Goal: Task Accomplishment & Management: Use online tool/utility

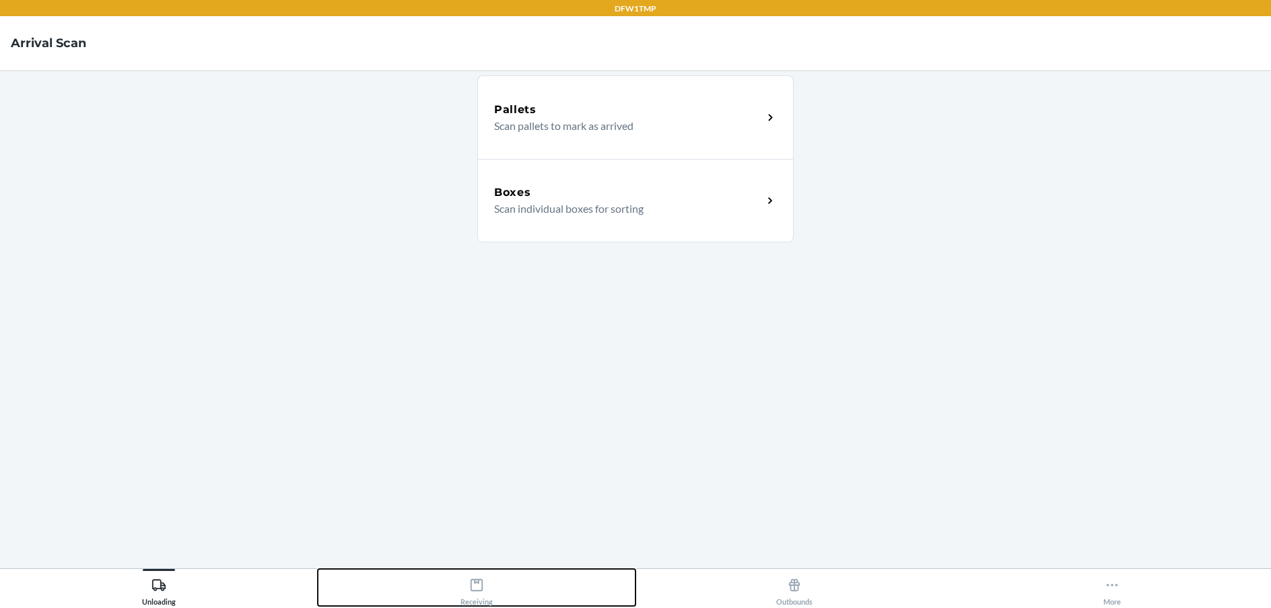
click at [475, 581] on icon at bounding box center [476, 585] width 15 height 15
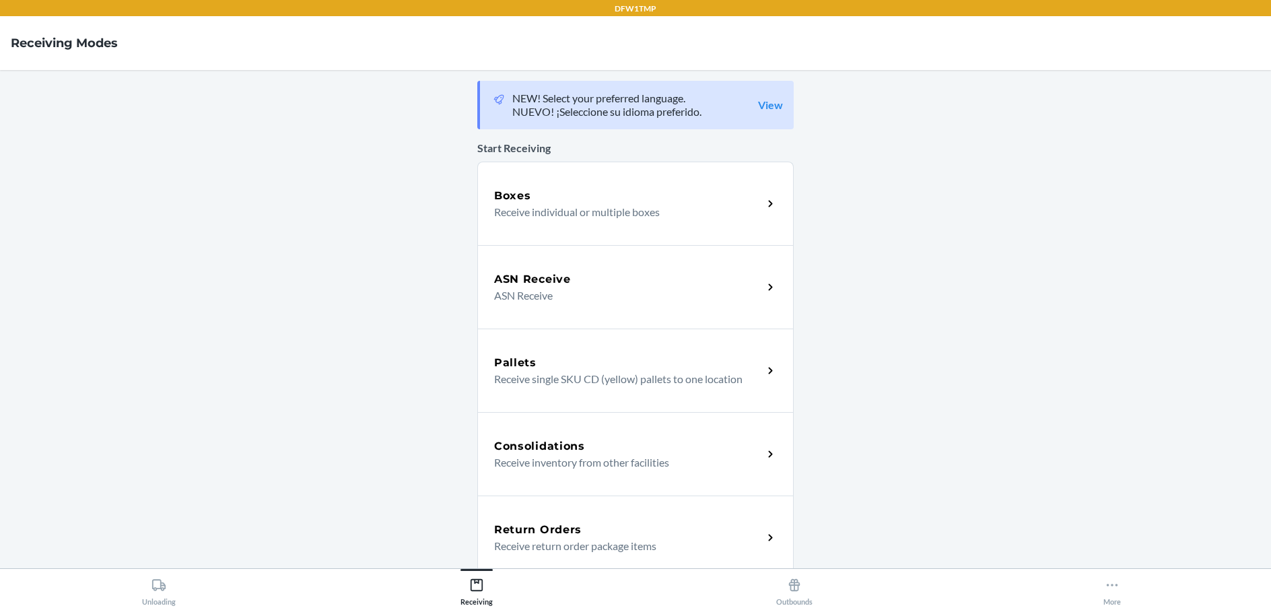
click at [178, 557] on main "NEW! Select your preferred language. NUEVO! ¡Seleccione su idioma preferido. Vi…" at bounding box center [635, 319] width 1271 height 498
click at [176, 583] on button "Unloading" at bounding box center [159, 587] width 318 height 37
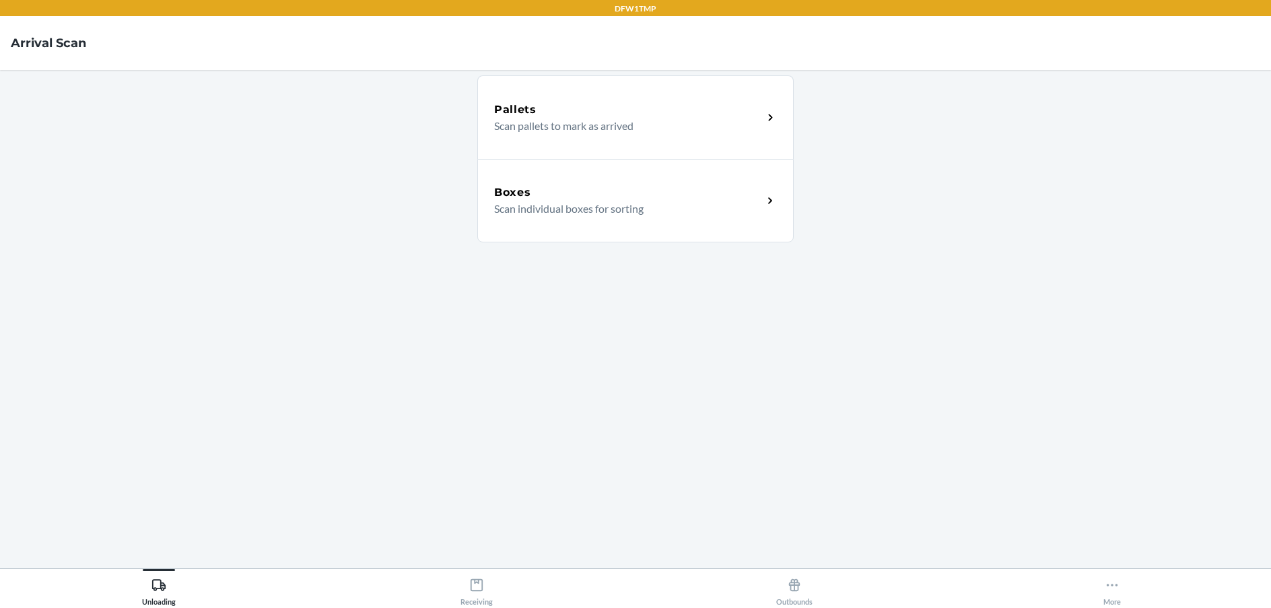
click at [684, 225] on div "Boxes Scan individual boxes for sorting" at bounding box center [635, 200] width 316 height 83
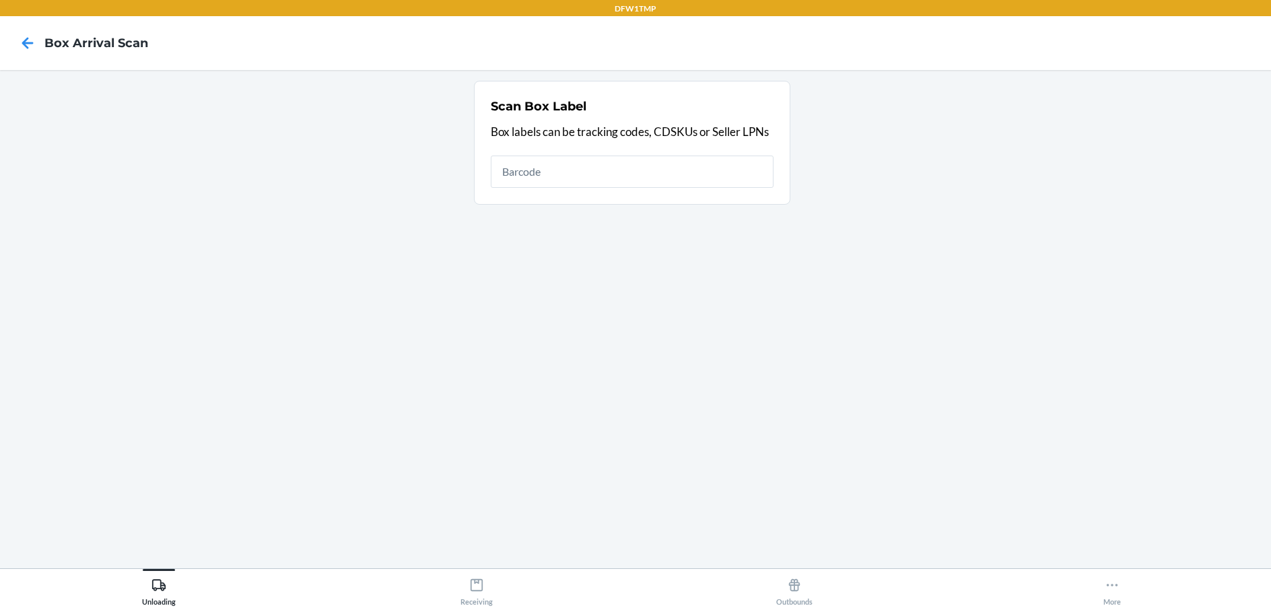
drag, startPoint x: 595, startPoint y: 100, endPoint x: 1143, endPoint y: 109, distance: 548.0
click at [1143, 109] on section "Scan Box Label Box labels can be tracking codes, CDSKUs or Seller LPNs" at bounding box center [635, 319] width 1249 height 477
click at [656, 164] on input "text" at bounding box center [632, 171] width 283 height 32
type input "1ZR08H699026782174"
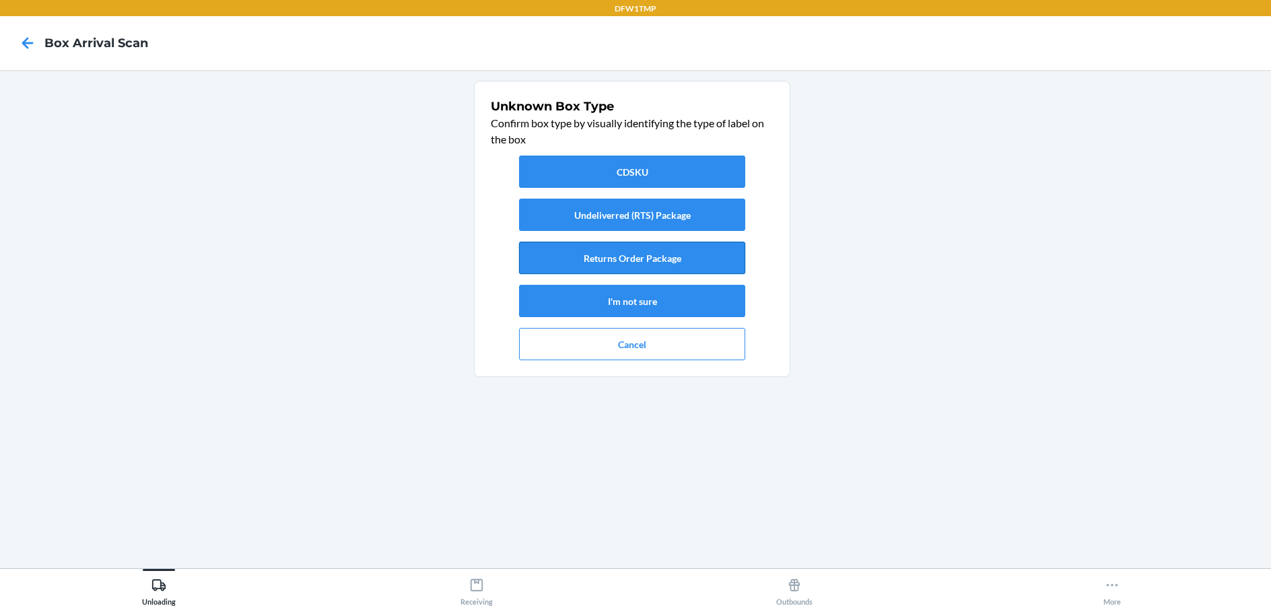
click at [648, 250] on button "Returns Order Package" at bounding box center [632, 258] width 226 height 32
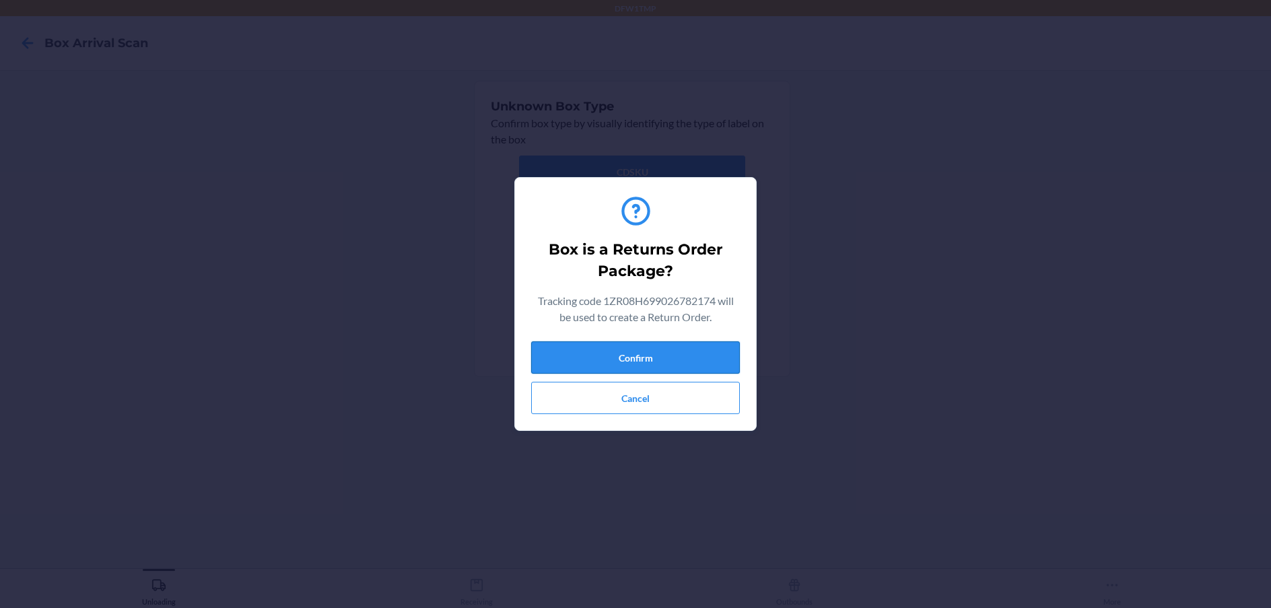
click at [668, 356] on button "Confirm" at bounding box center [635, 357] width 209 height 32
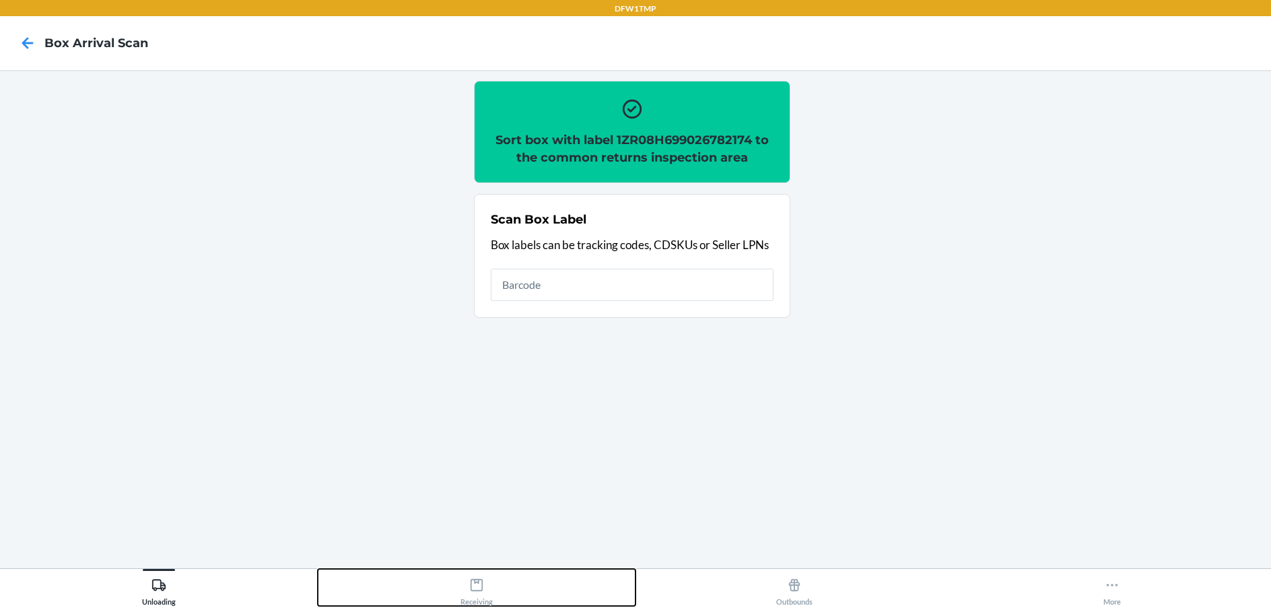
click at [506, 586] on button "Receiving" at bounding box center [477, 587] width 318 height 37
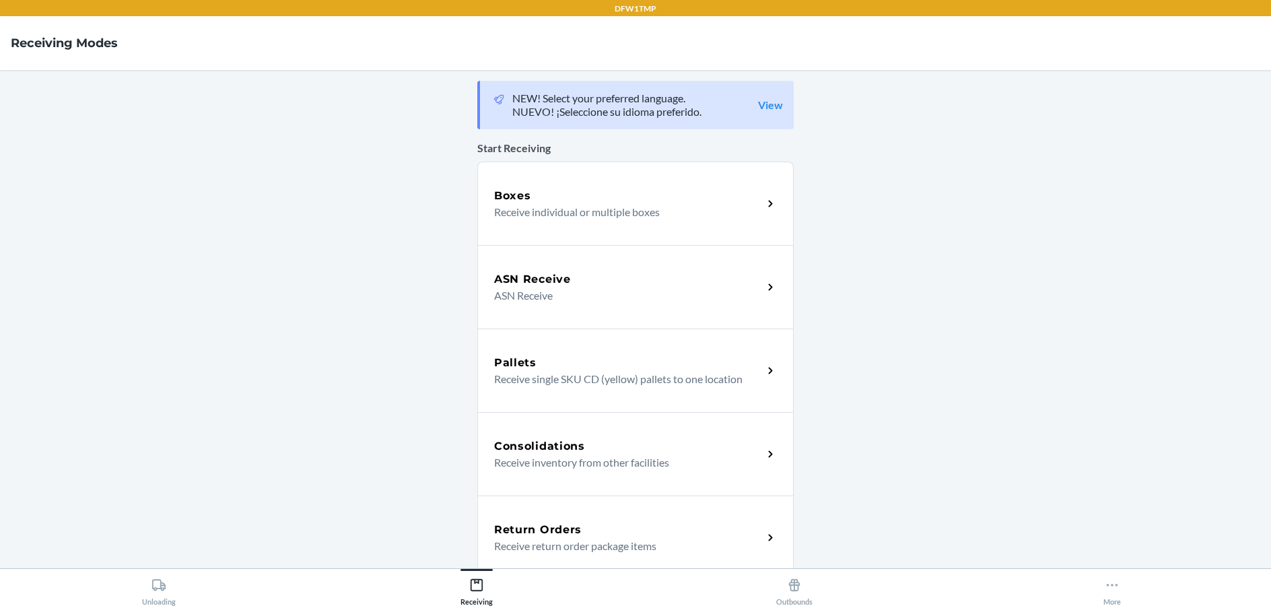
click at [583, 514] on div "Return Orders Receive return order package items" at bounding box center [635, 536] width 316 height 83
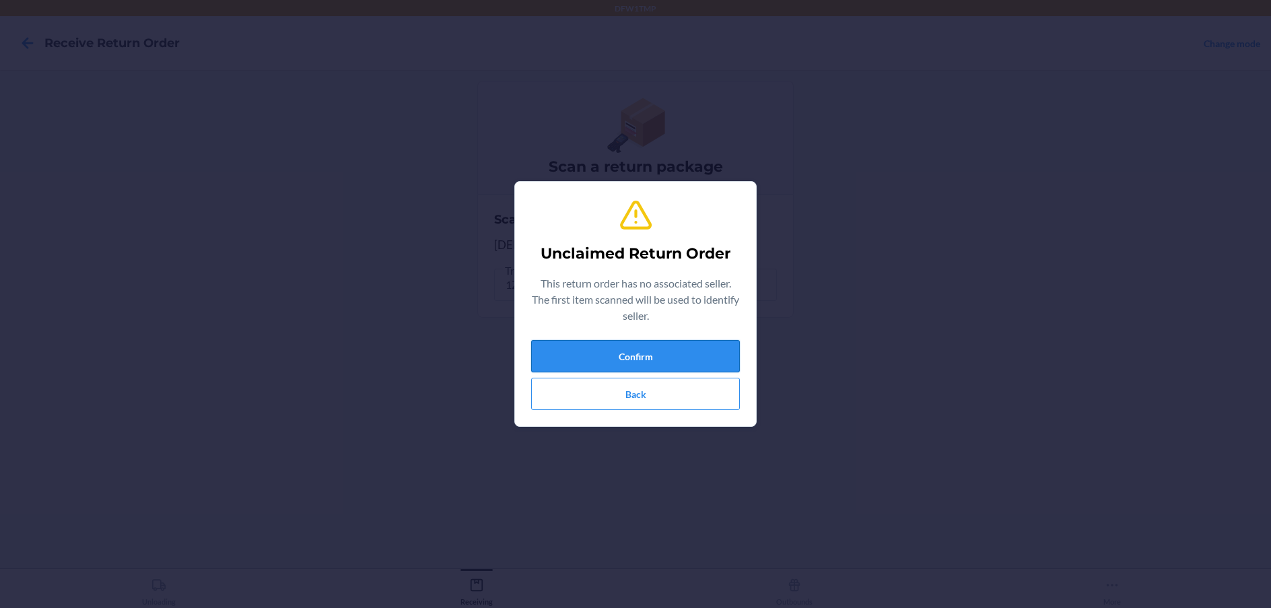
click at [621, 351] on button "Confirm" at bounding box center [635, 356] width 209 height 32
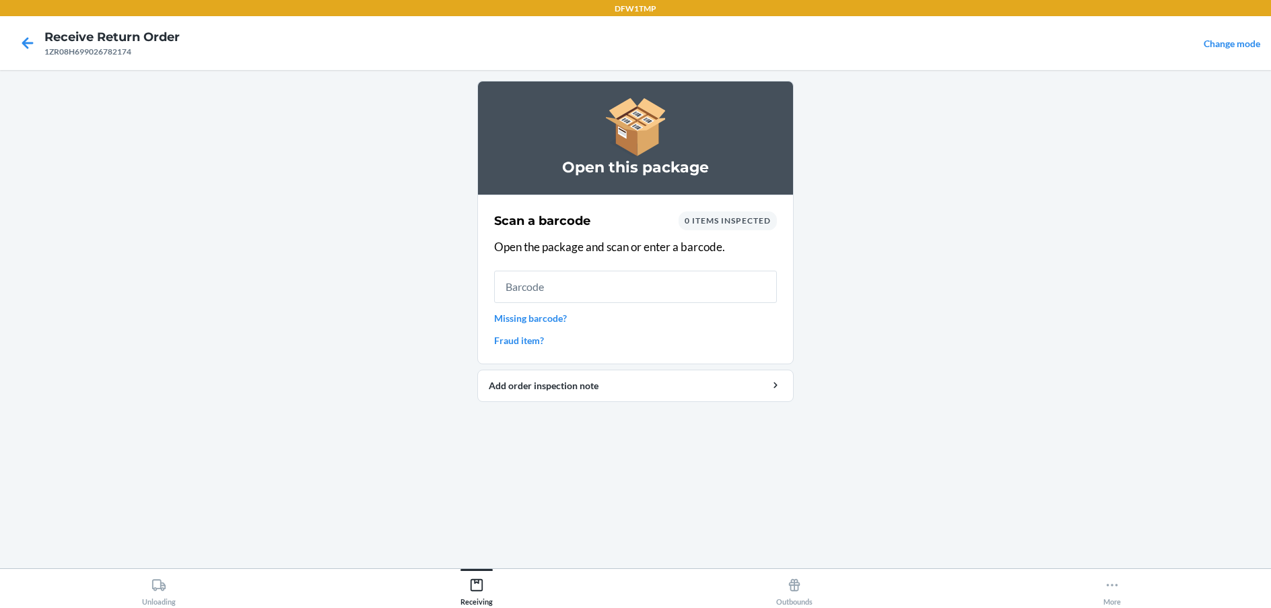
click at [506, 316] on link "Missing barcode?" at bounding box center [635, 318] width 283 height 14
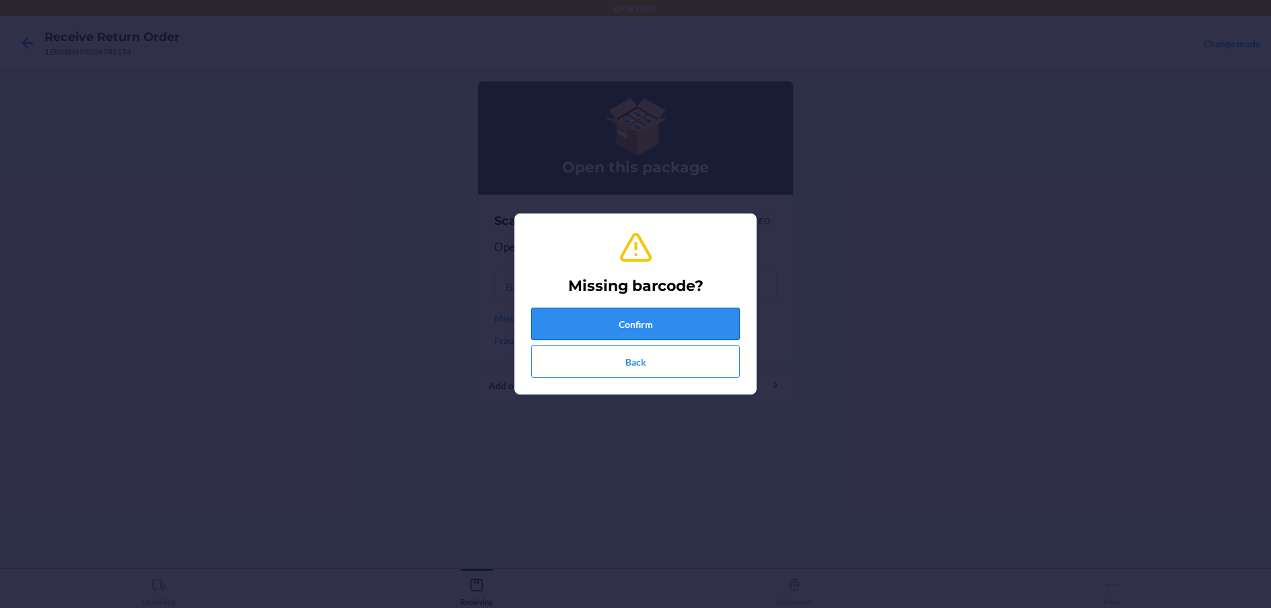
click at [623, 310] on button "Confirm" at bounding box center [635, 324] width 209 height 32
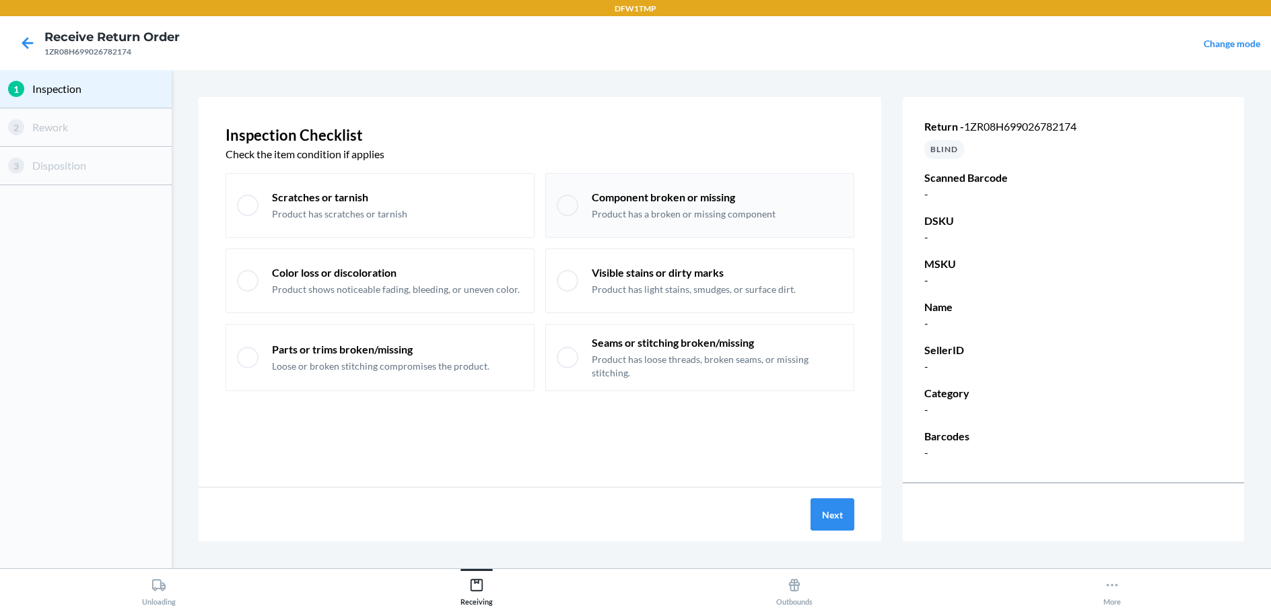
click at [770, 229] on div "Component broken or missing Product has a broken or missing component" at bounding box center [699, 205] width 309 height 65
checkbox input "true"
click at [851, 511] on button "Next" at bounding box center [832, 514] width 44 height 32
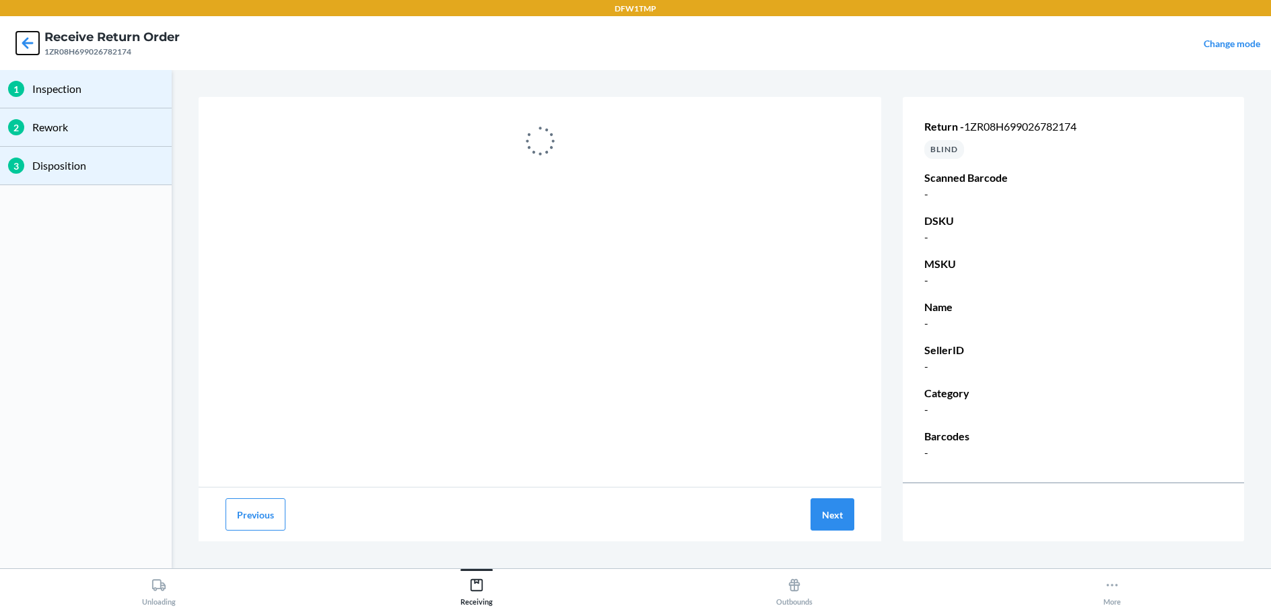
click at [30, 53] on icon at bounding box center [27, 43] width 23 height 23
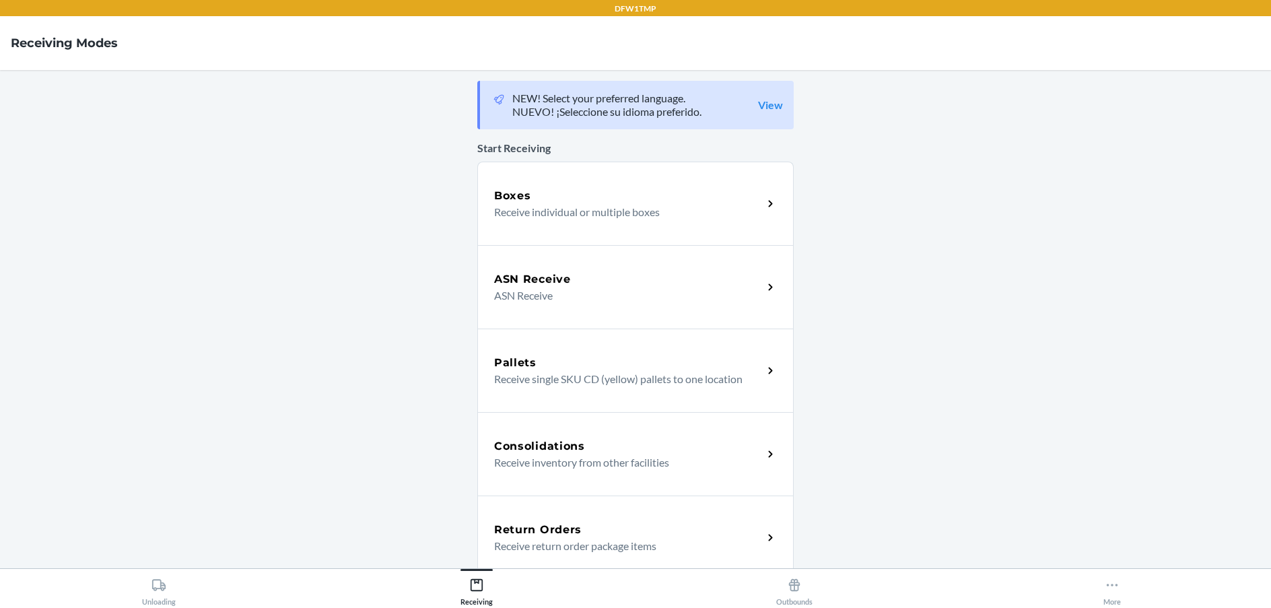
click at [529, 545] on p "Receive return order package items" at bounding box center [623, 546] width 258 height 16
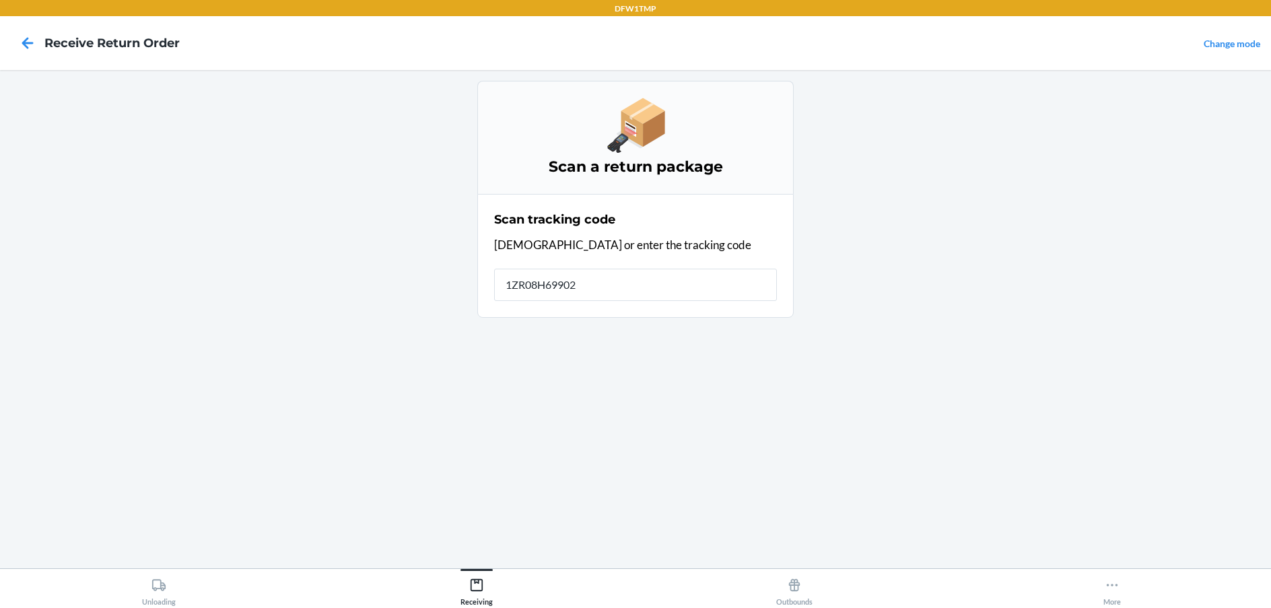
type input "1ZR08H699026"
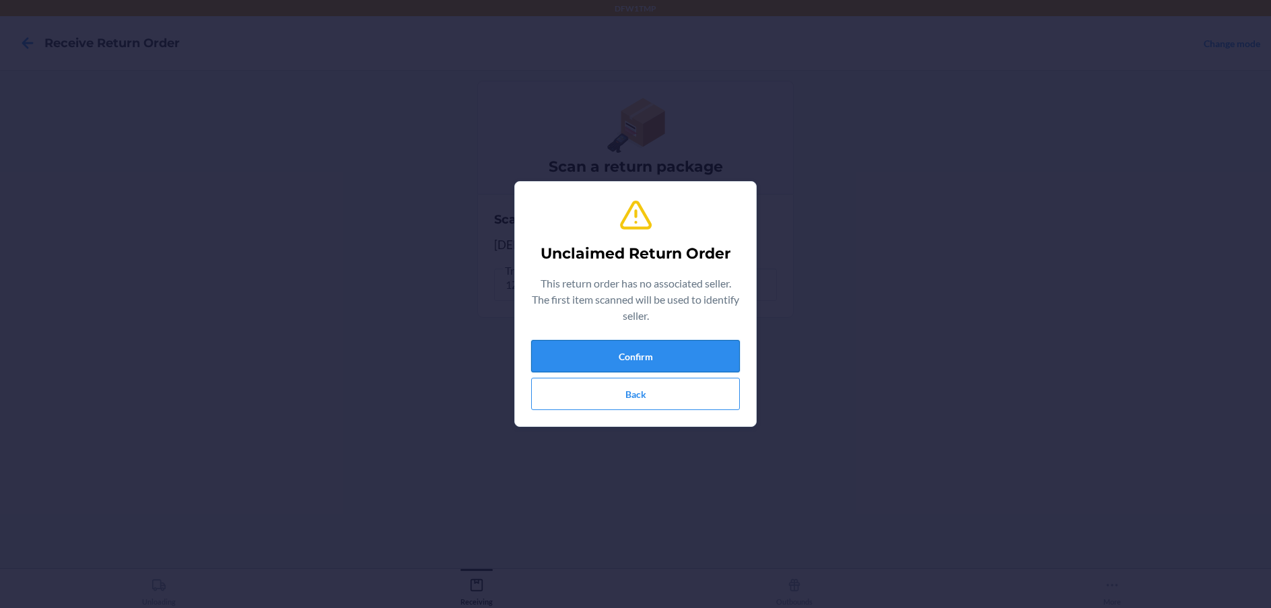
click at [592, 355] on button "Confirm" at bounding box center [635, 356] width 209 height 32
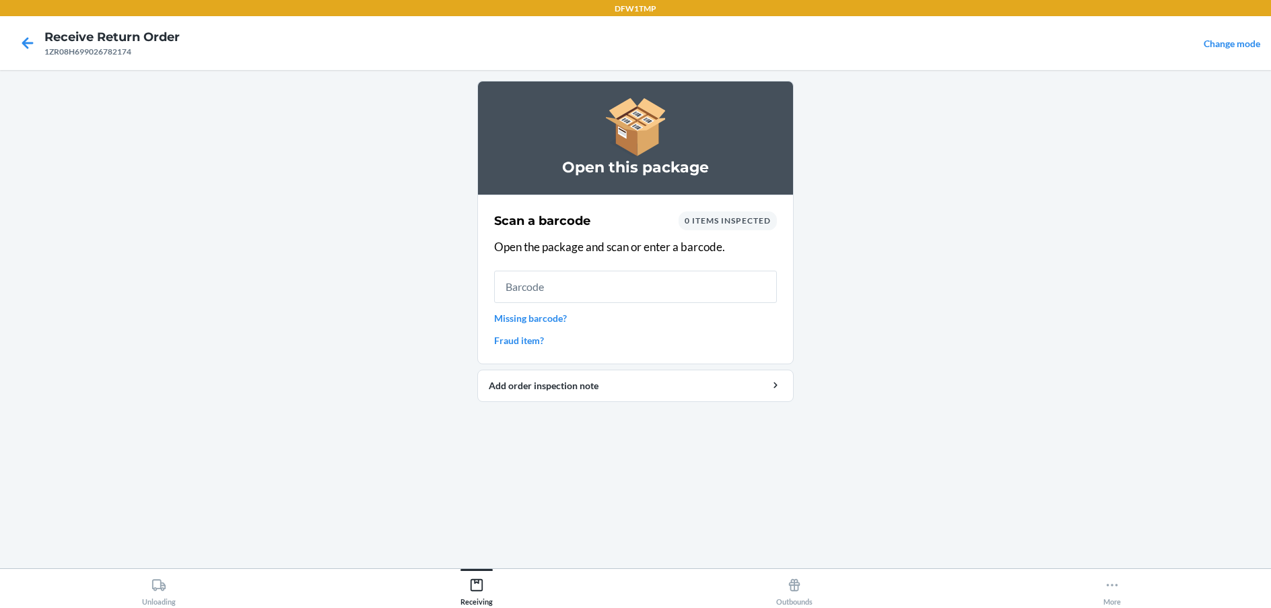
click at [526, 315] on link "Missing barcode?" at bounding box center [635, 318] width 283 height 14
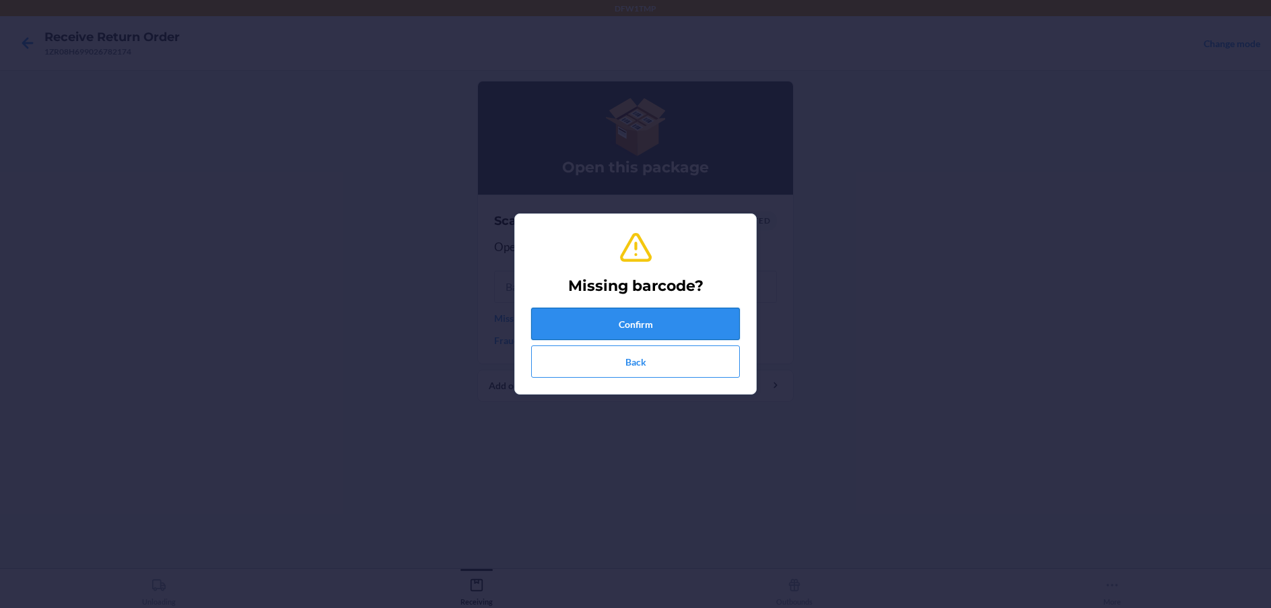
click at [567, 330] on button "Confirm" at bounding box center [635, 324] width 209 height 32
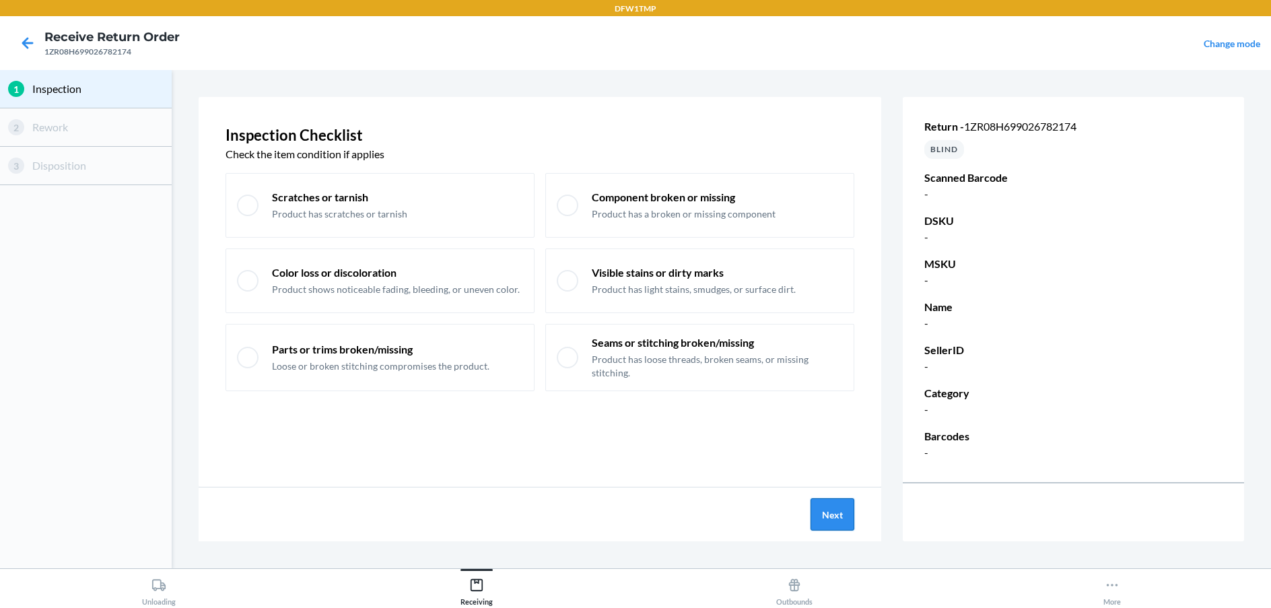
click at [841, 520] on button "Next" at bounding box center [832, 514] width 44 height 32
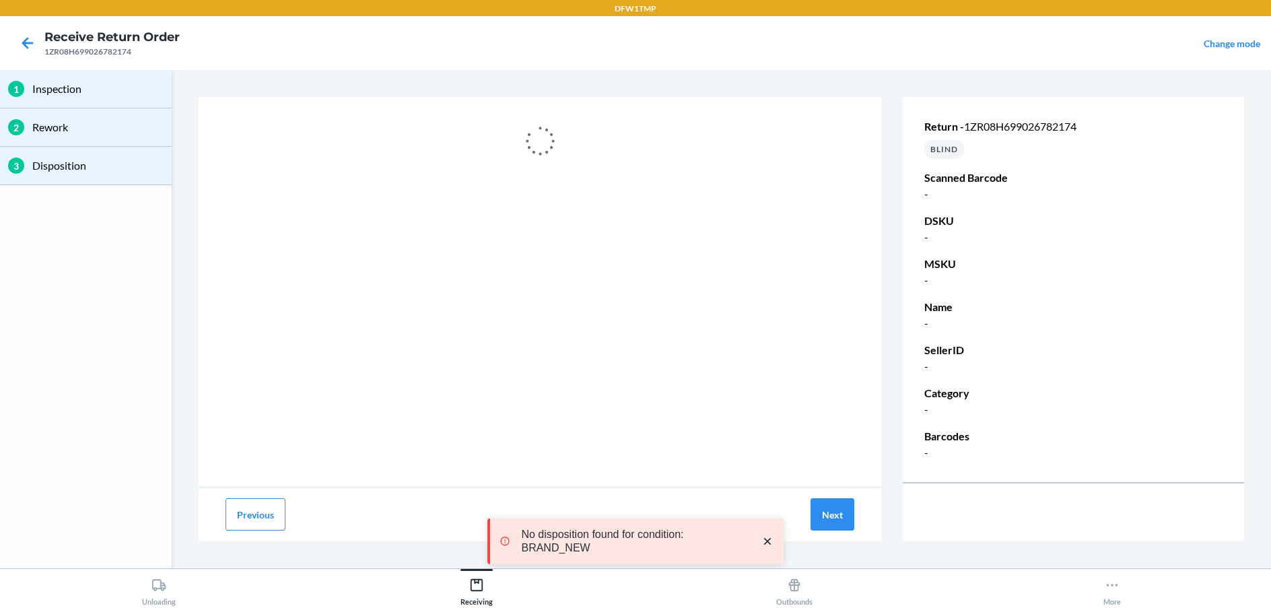
click at [44, 42] on h4 "Receive Return Order" at bounding box center [111, 37] width 135 height 18
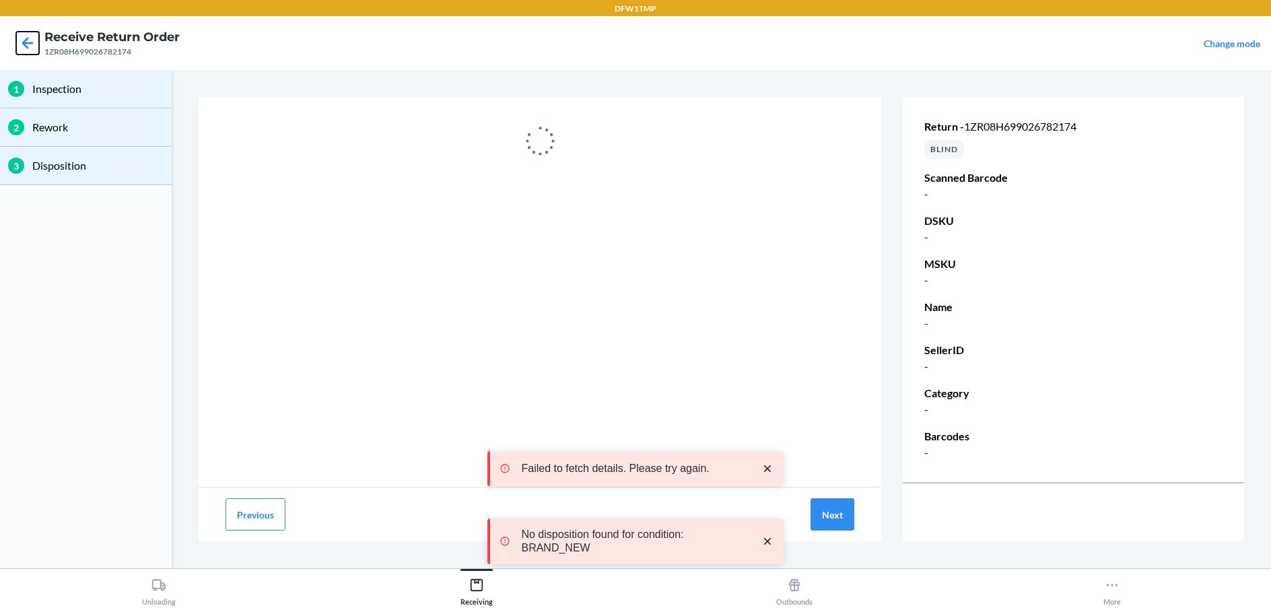
click at [38, 41] on icon at bounding box center [27, 43] width 23 height 23
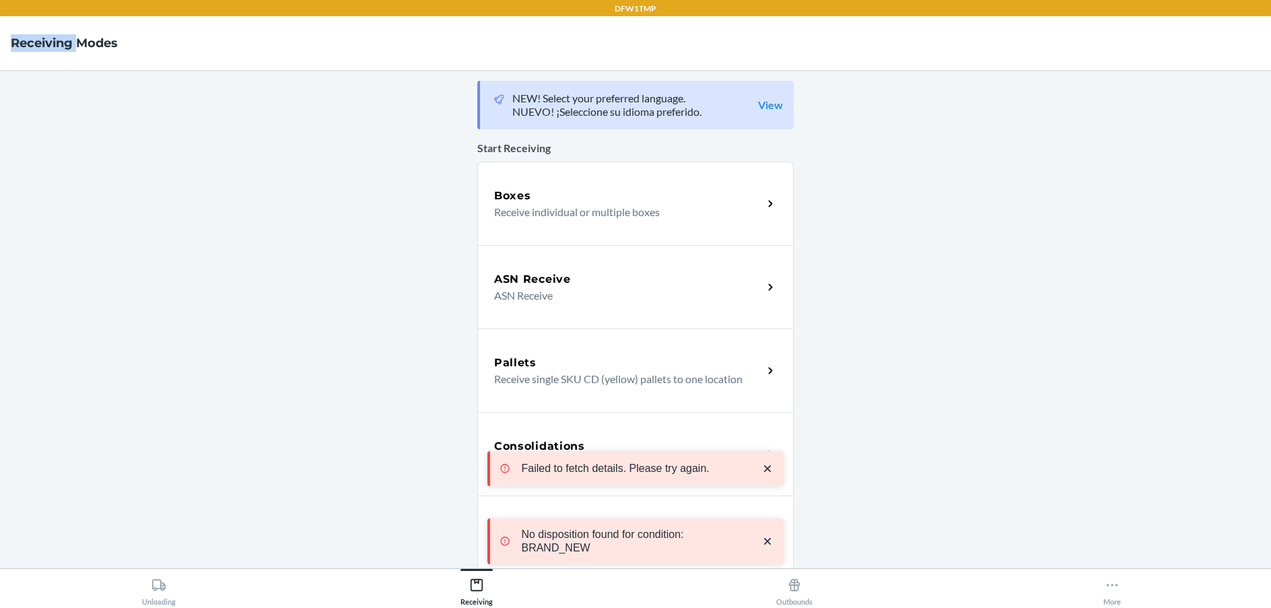
click at [38, 41] on h4 "Receiving Modes" at bounding box center [64, 43] width 107 height 18
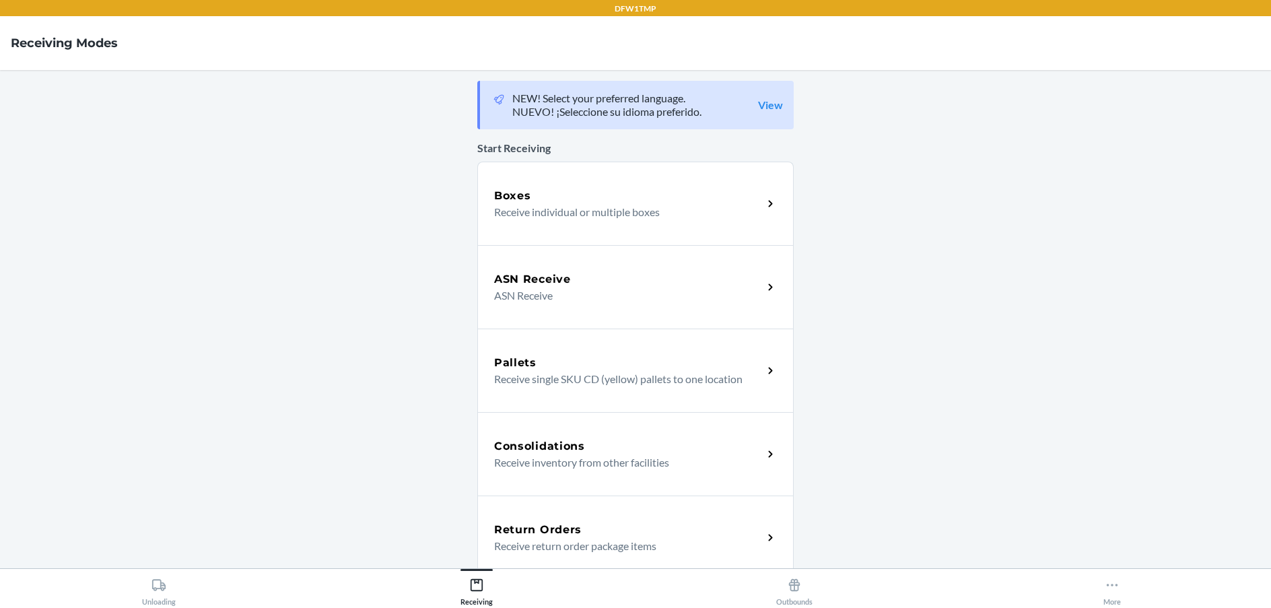
click at [166, 238] on main "NEW! Select your preferred language. NUEVO! ¡Seleccione su idioma preferido. Vi…" at bounding box center [635, 319] width 1271 height 498
click at [200, 582] on button "Unloading" at bounding box center [159, 587] width 318 height 37
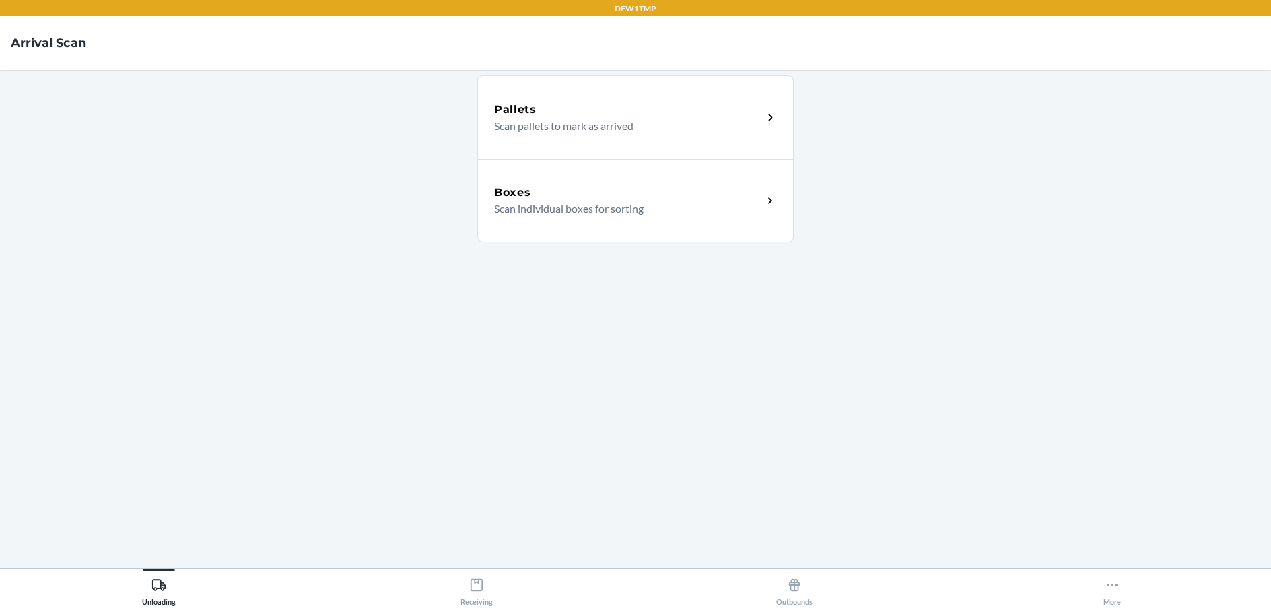
click at [668, 201] on p "Scan individual boxes for sorting" at bounding box center [623, 209] width 258 height 16
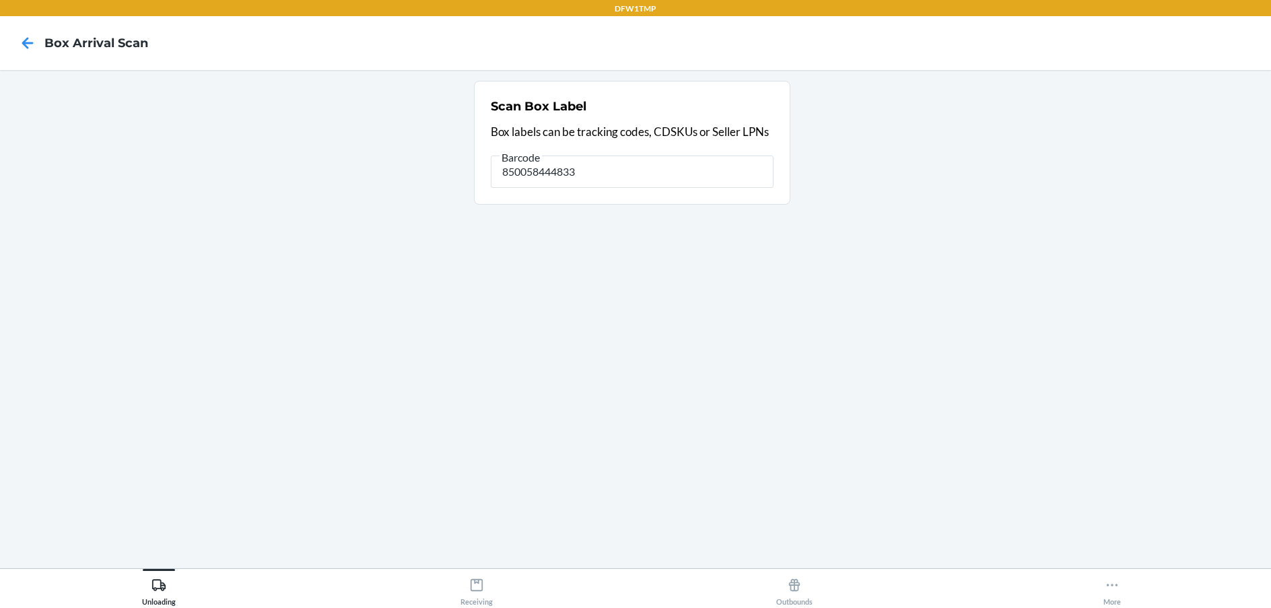
type input "850058444833"
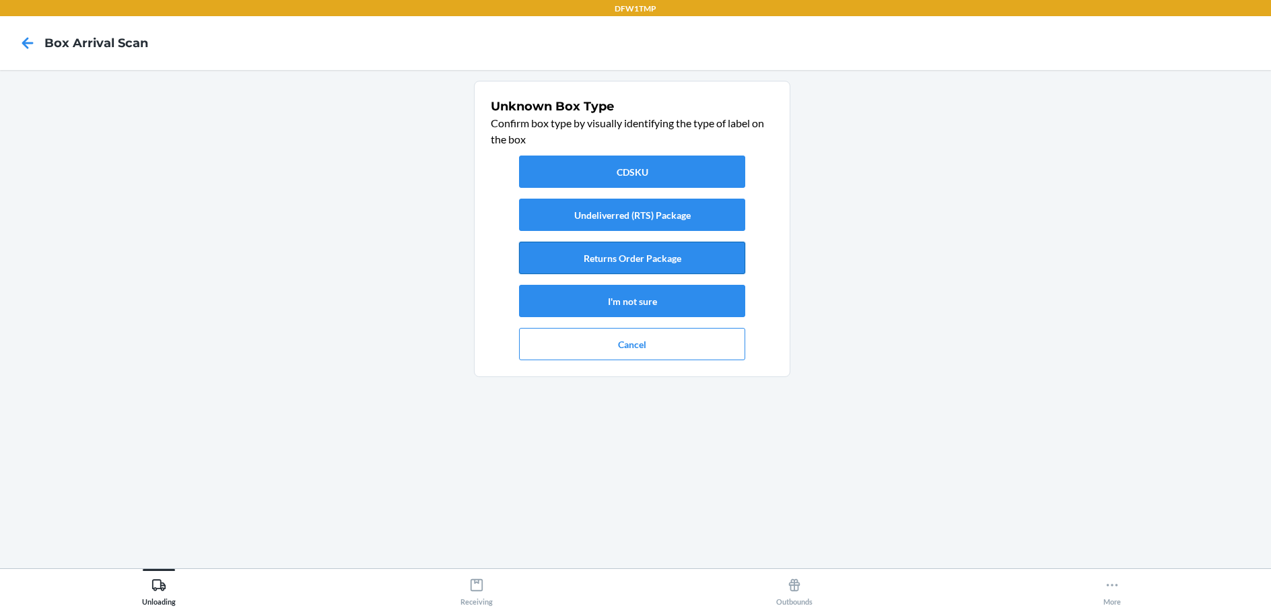
click at [655, 263] on button "Returns Order Package" at bounding box center [632, 258] width 226 height 32
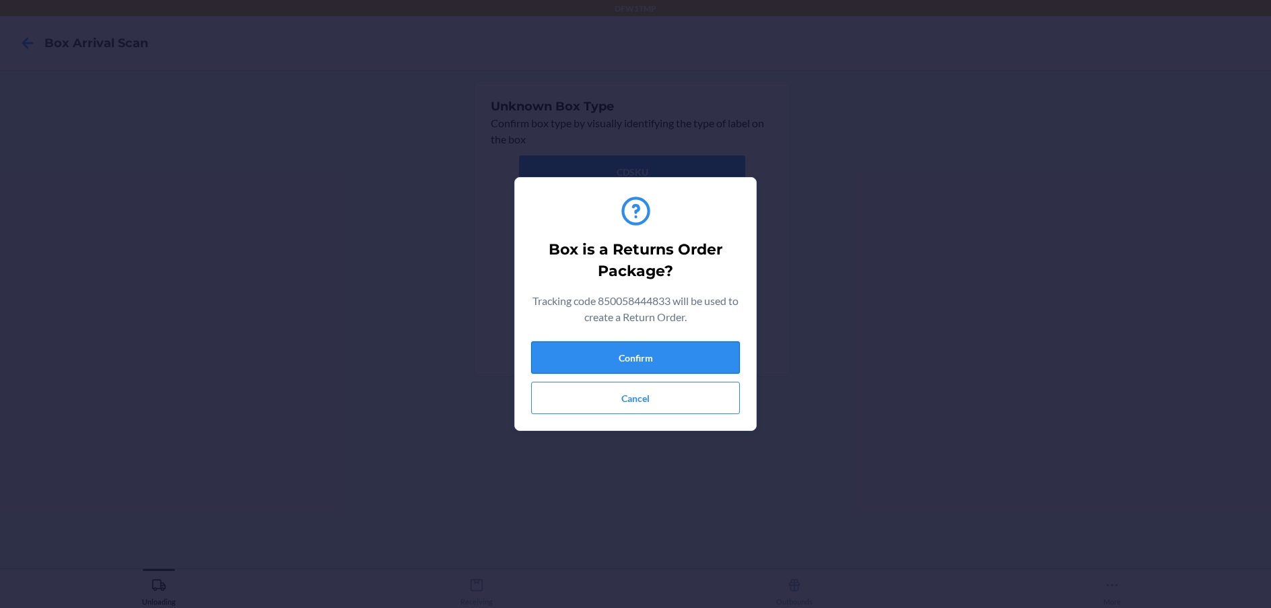
click at [654, 350] on button "Confirm" at bounding box center [635, 357] width 209 height 32
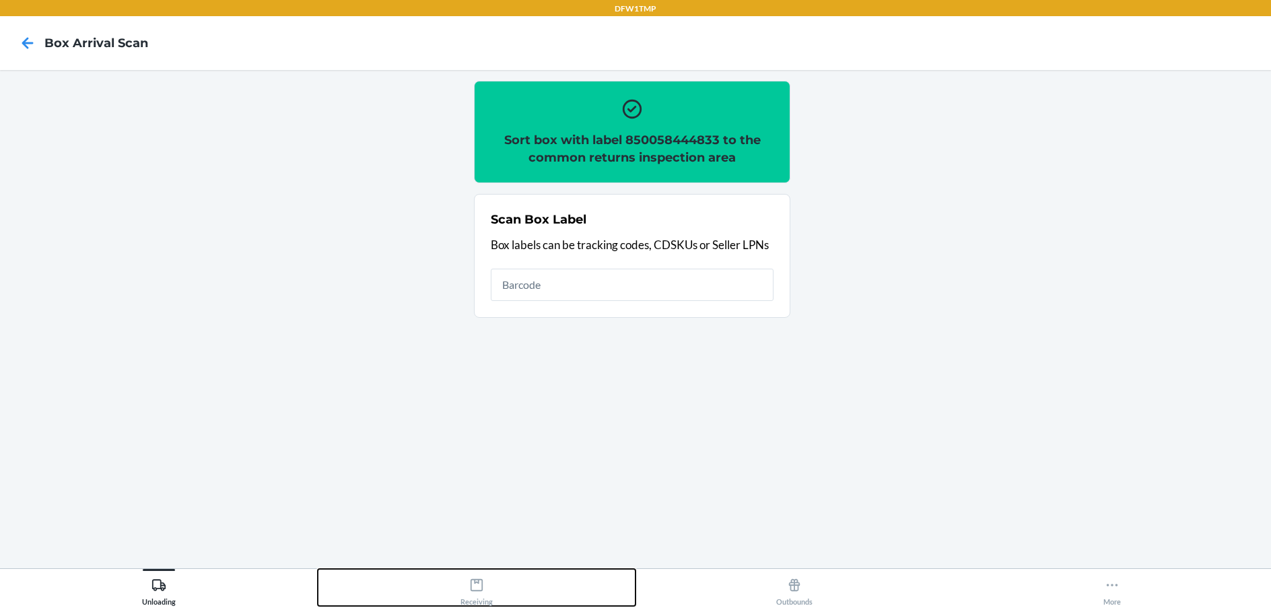
click at [493, 584] on button "Receiving" at bounding box center [477, 587] width 318 height 37
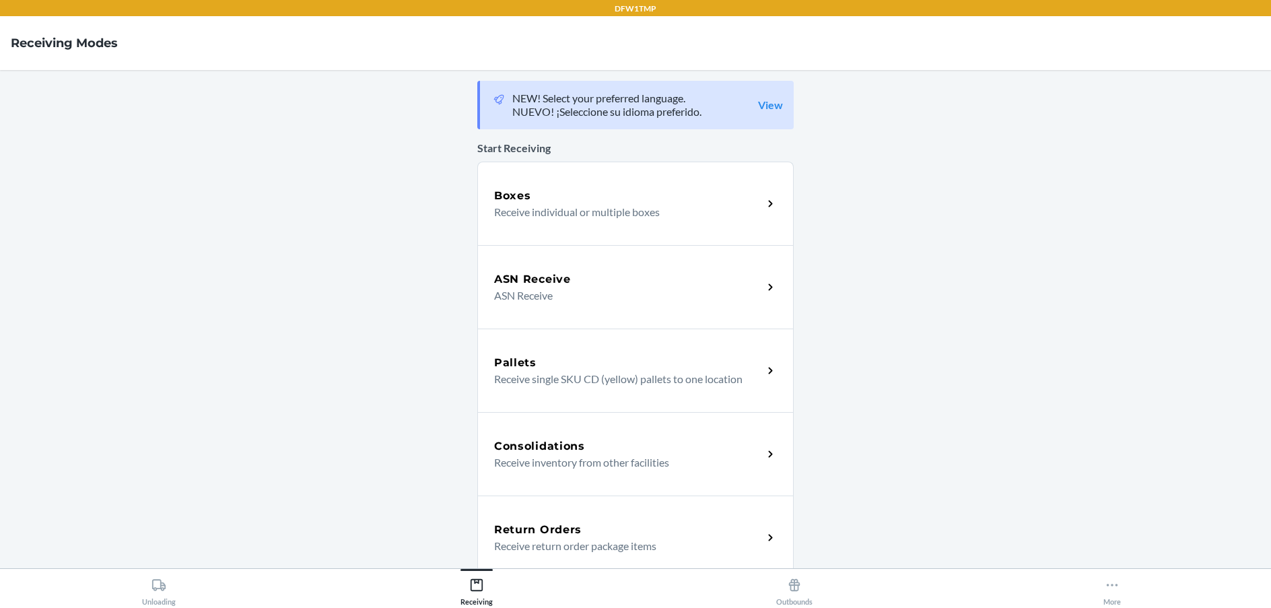
click at [501, 534] on h5 "Return Orders" at bounding box center [538, 530] width 88 height 16
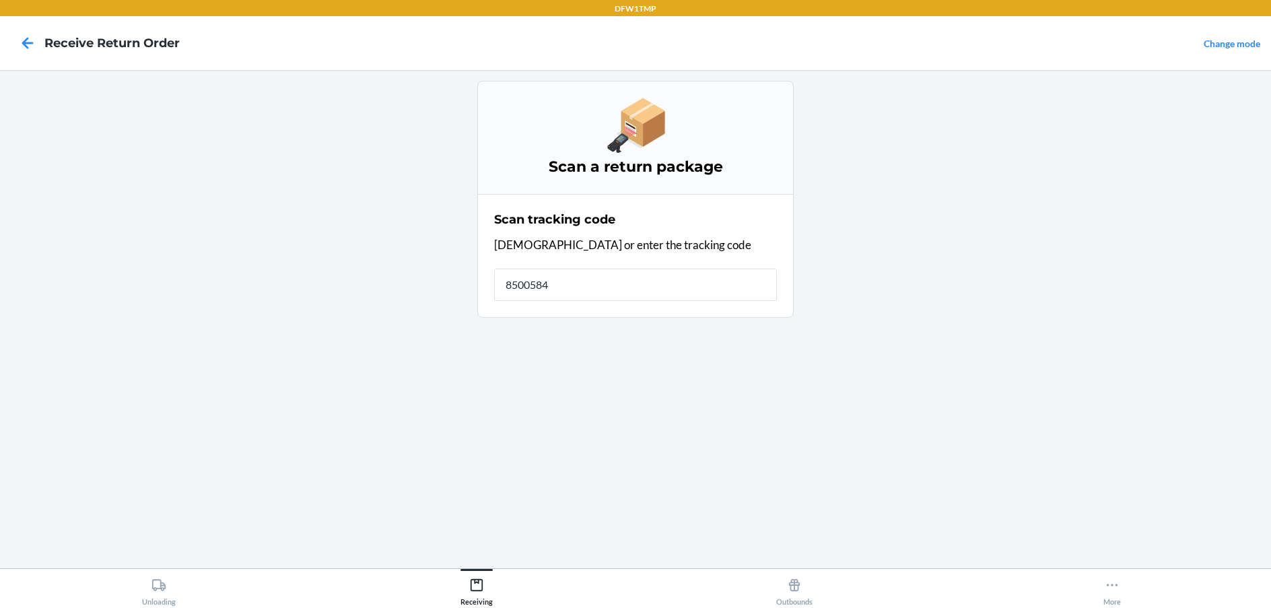
type input "85005844"
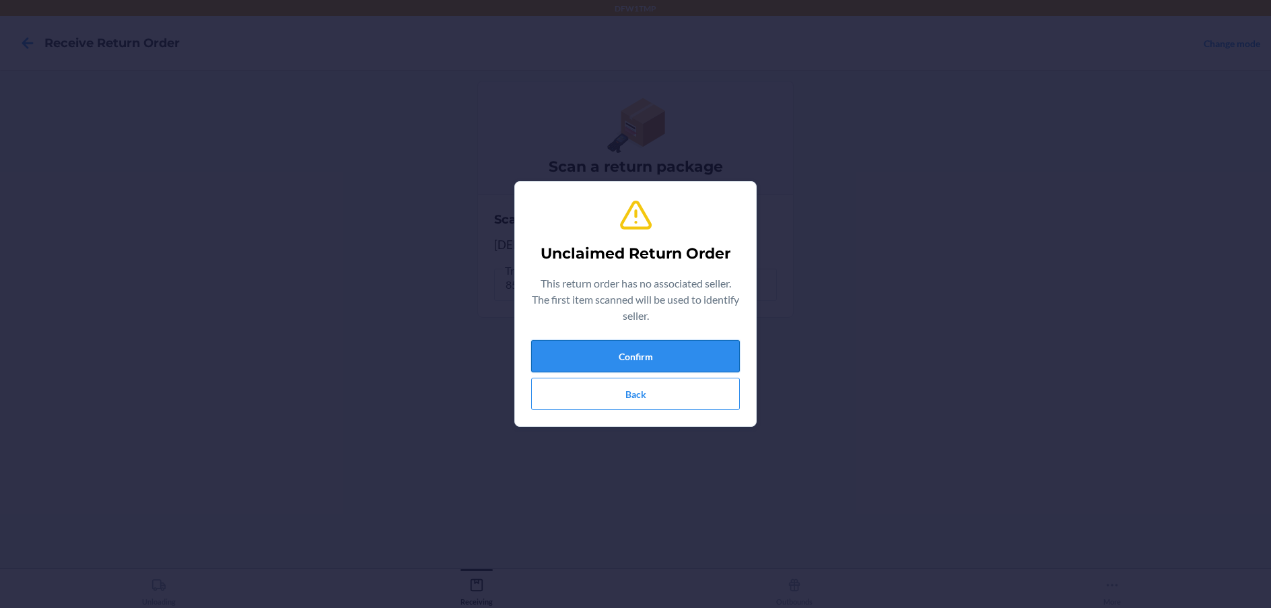
click at [649, 361] on button "Confirm" at bounding box center [635, 356] width 209 height 32
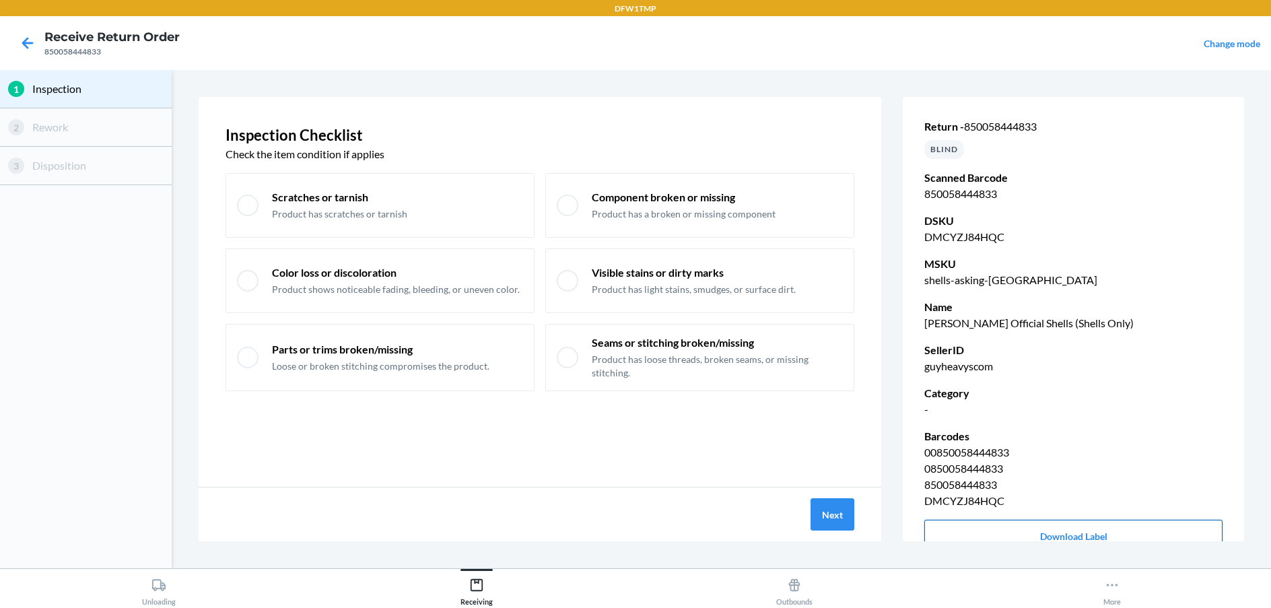
scroll to position [48, 0]
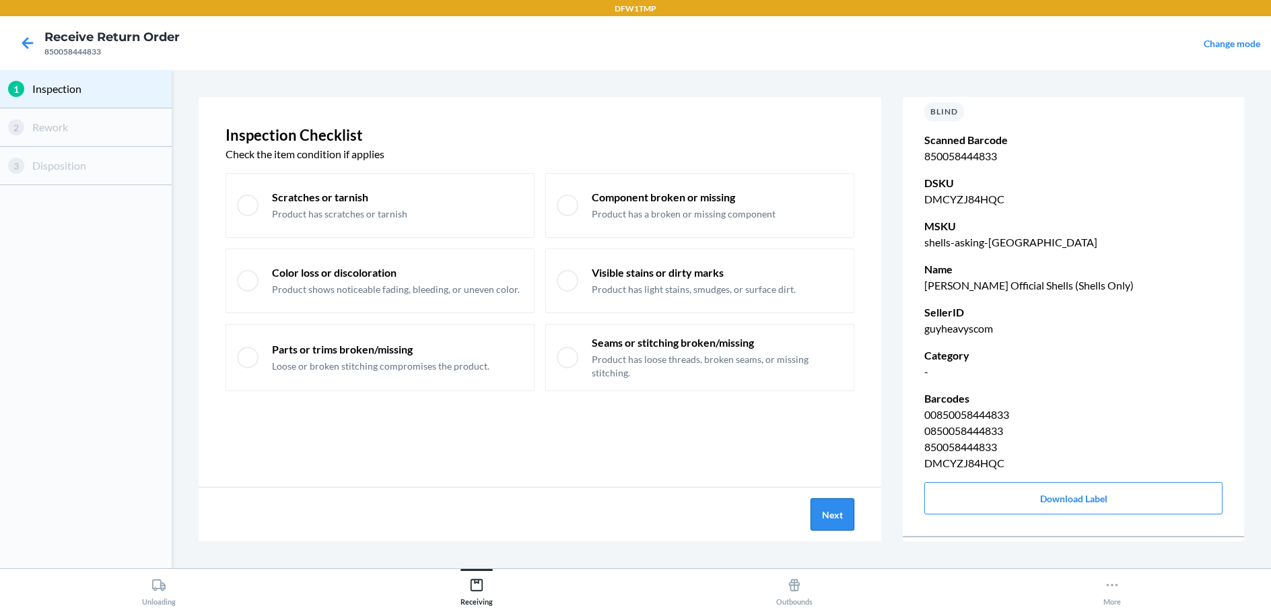
click at [835, 510] on button "Next" at bounding box center [832, 514] width 44 height 32
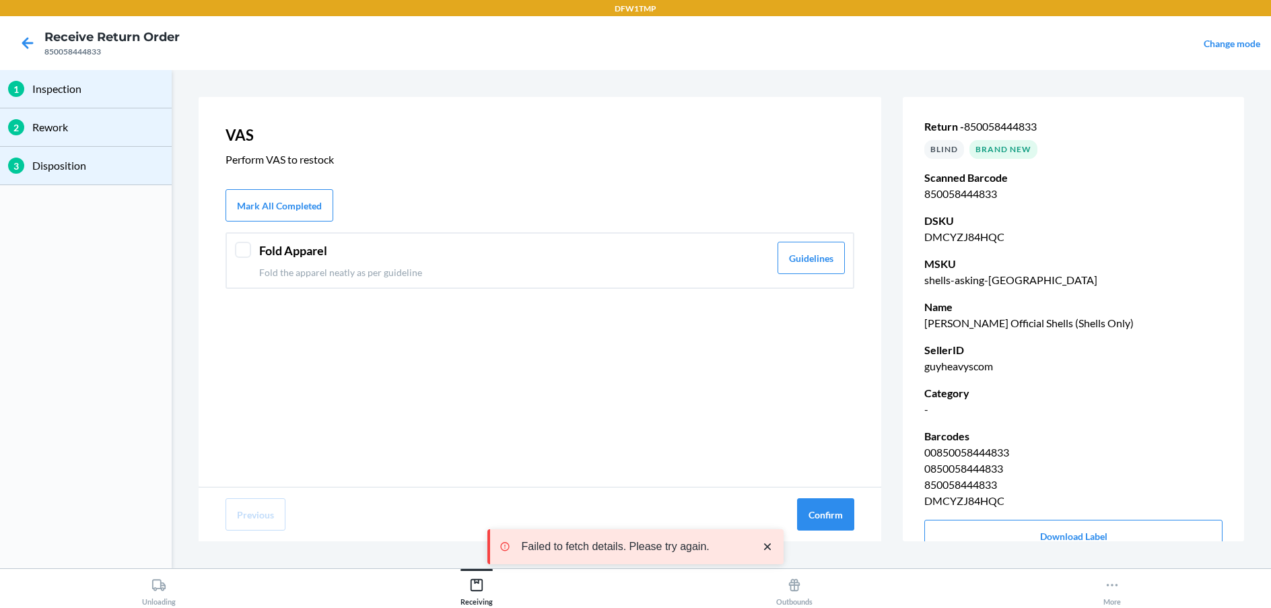
click at [241, 248] on div at bounding box center [243, 250] width 16 height 16
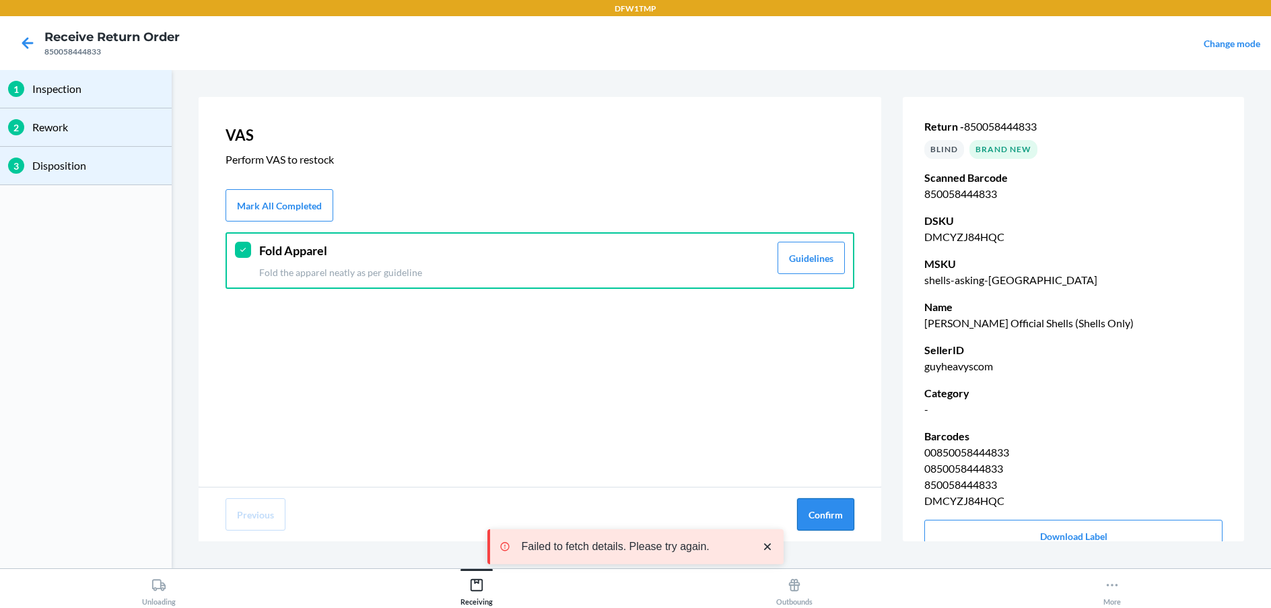
click at [830, 512] on button "Confirm" at bounding box center [825, 514] width 57 height 32
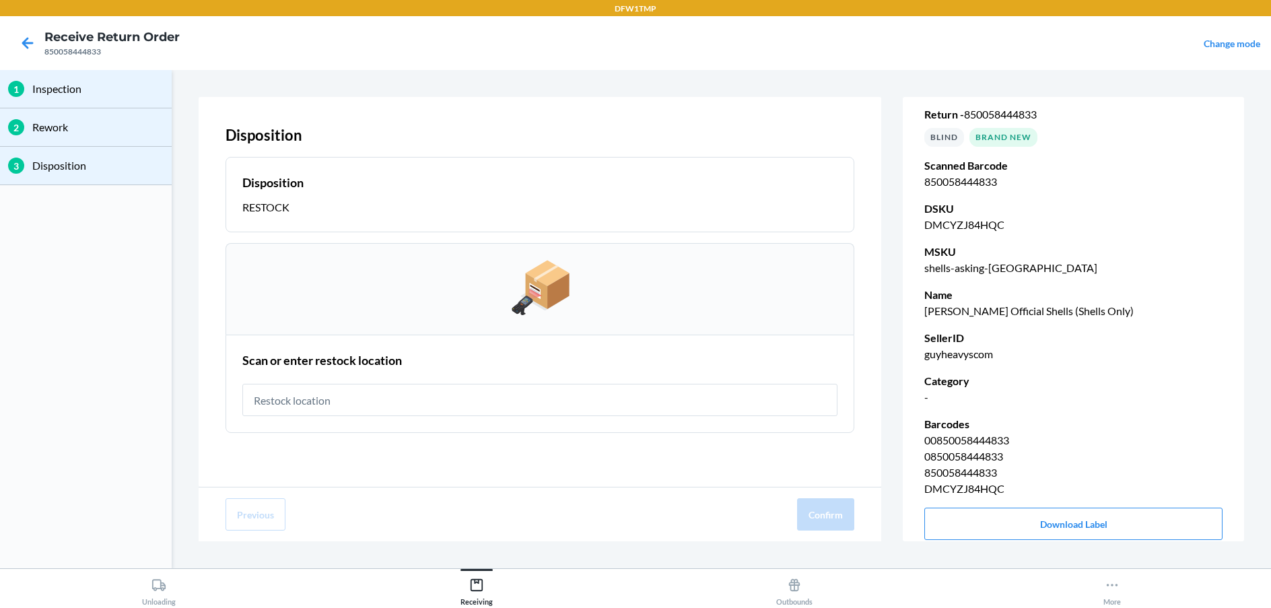
scroll to position [0, 0]
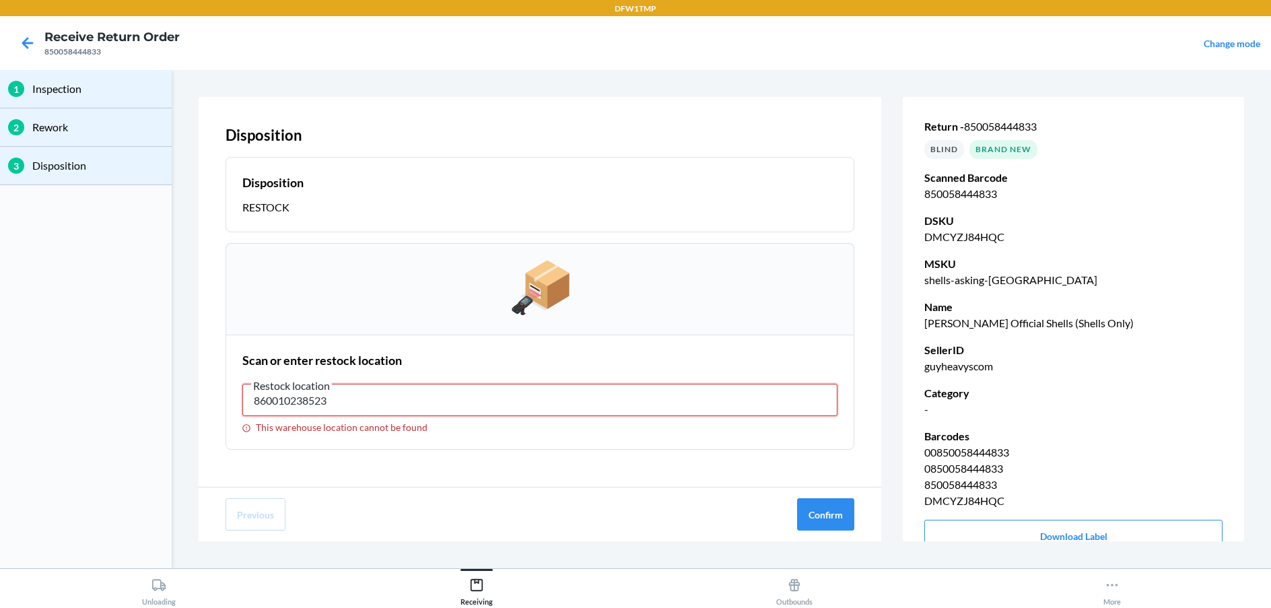
drag, startPoint x: 394, startPoint y: 407, endPoint x: 388, endPoint y: 410, distance: 6.9
click at [392, 410] on input "860010238523" at bounding box center [539, 400] width 595 height 32
drag, startPoint x: 337, startPoint y: 386, endPoint x: 333, endPoint y: 395, distance: 9.4
click at [333, 395] on input "860010238523" at bounding box center [539, 400] width 595 height 32
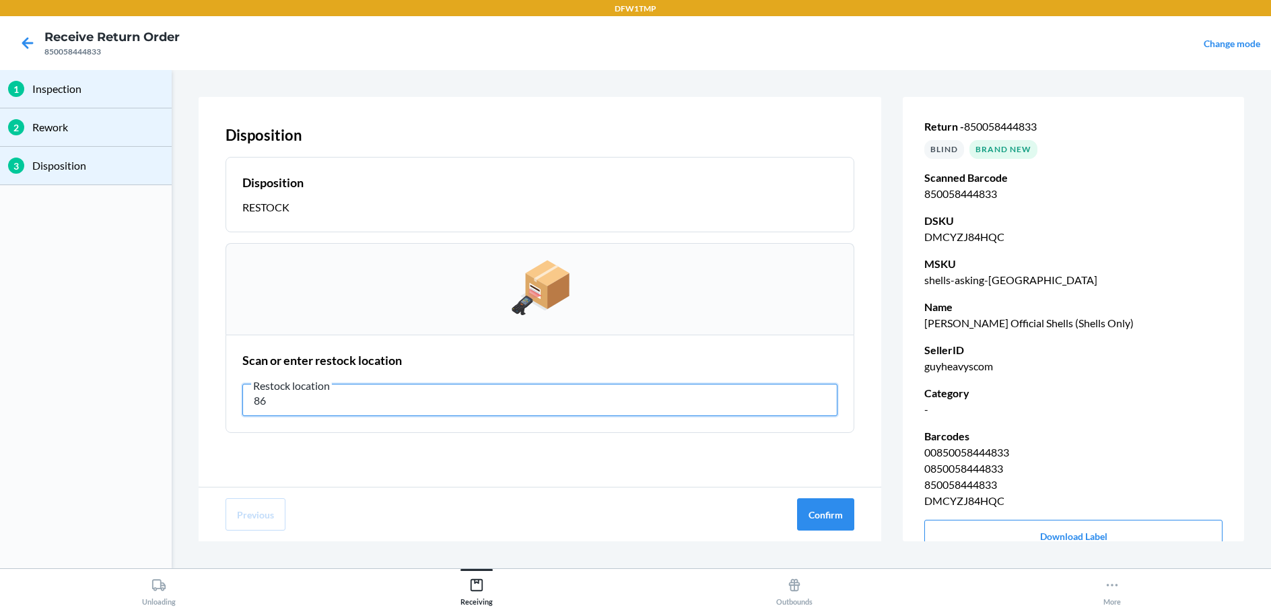
type input "8"
type input "RT-08"
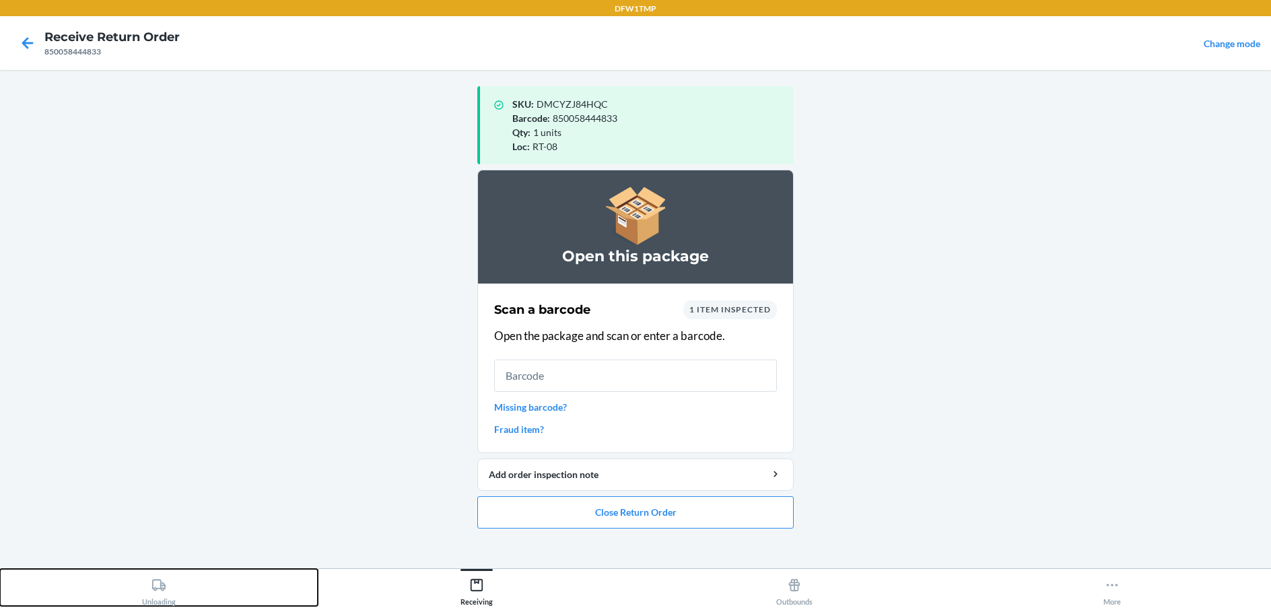
click at [155, 592] on icon at bounding box center [158, 585] width 15 height 15
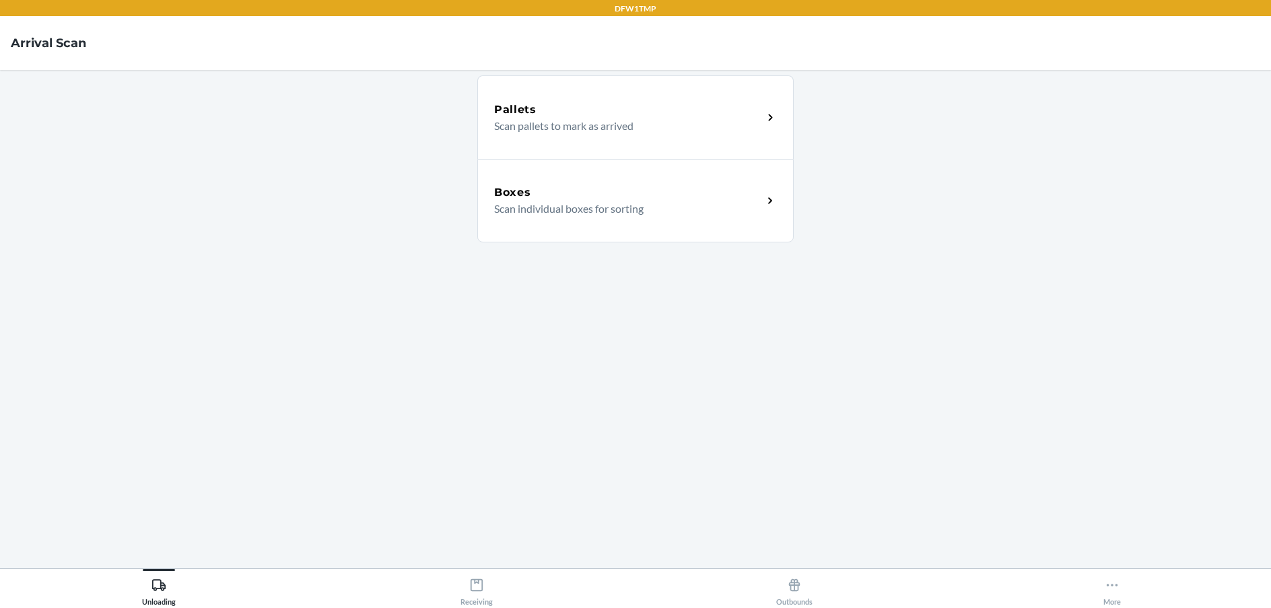
click at [684, 246] on div "Pallets Scan pallets to mark as arrived Boxes Scan individual boxes for sorting" at bounding box center [635, 319] width 316 height 477
click at [697, 213] on p "Scan individual boxes for sorting" at bounding box center [623, 209] width 258 height 16
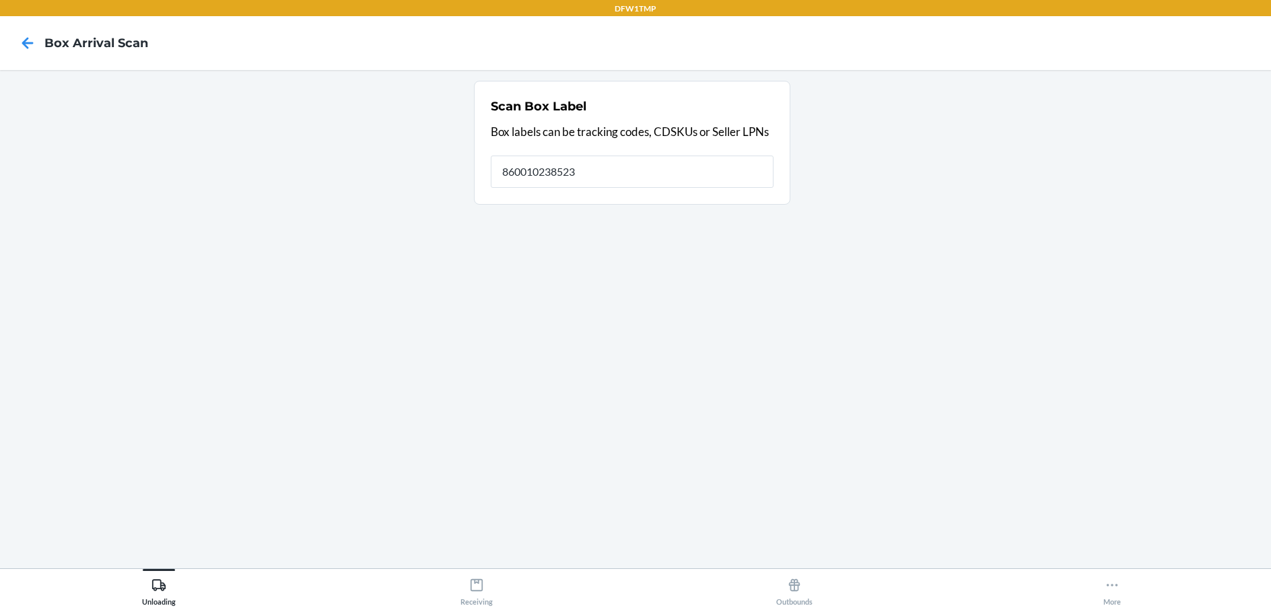
type input "860010238523"
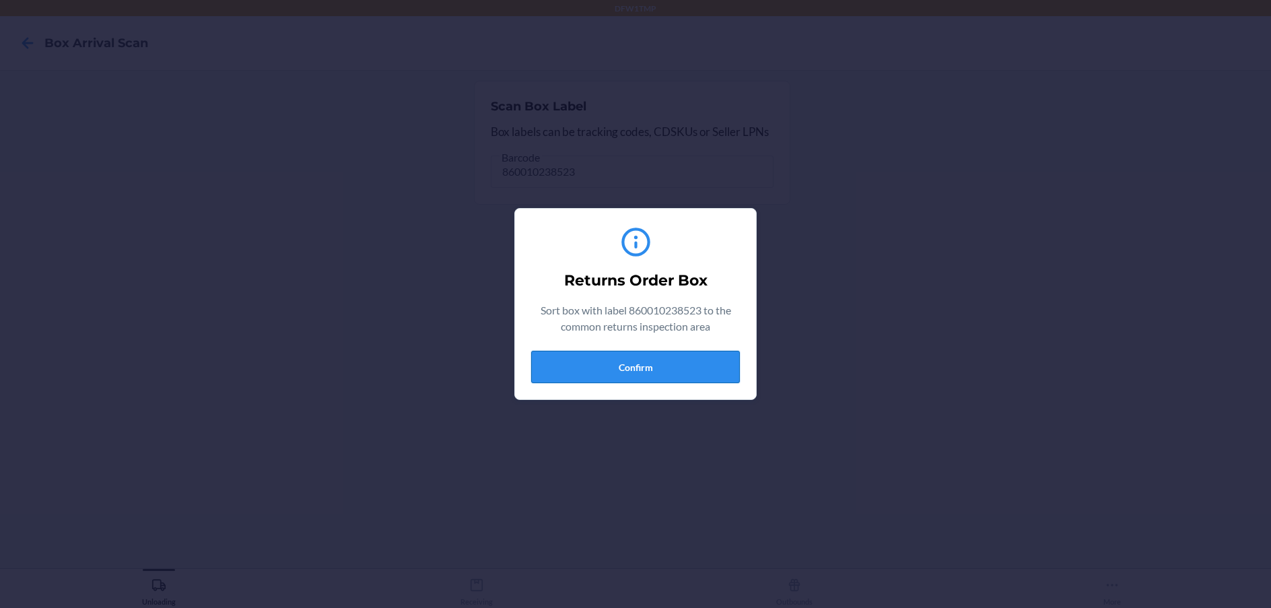
click at [697, 353] on button "Confirm" at bounding box center [635, 367] width 209 height 32
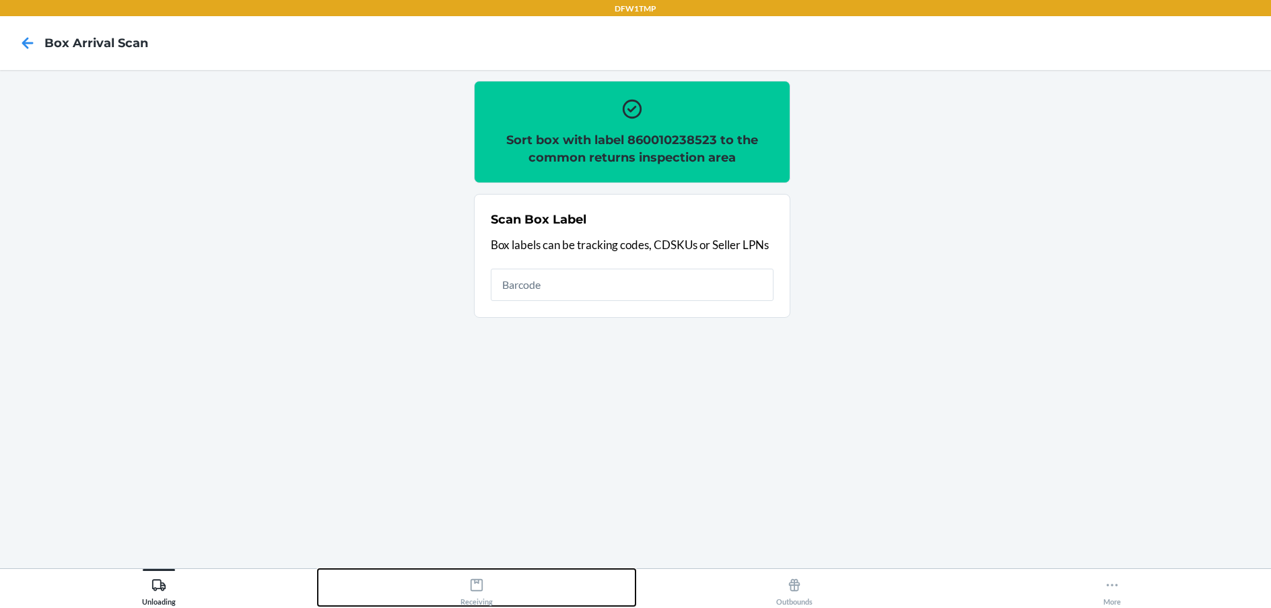
click at [516, 570] on button "Receiving" at bounding box center [477, 587] width 318 height 37
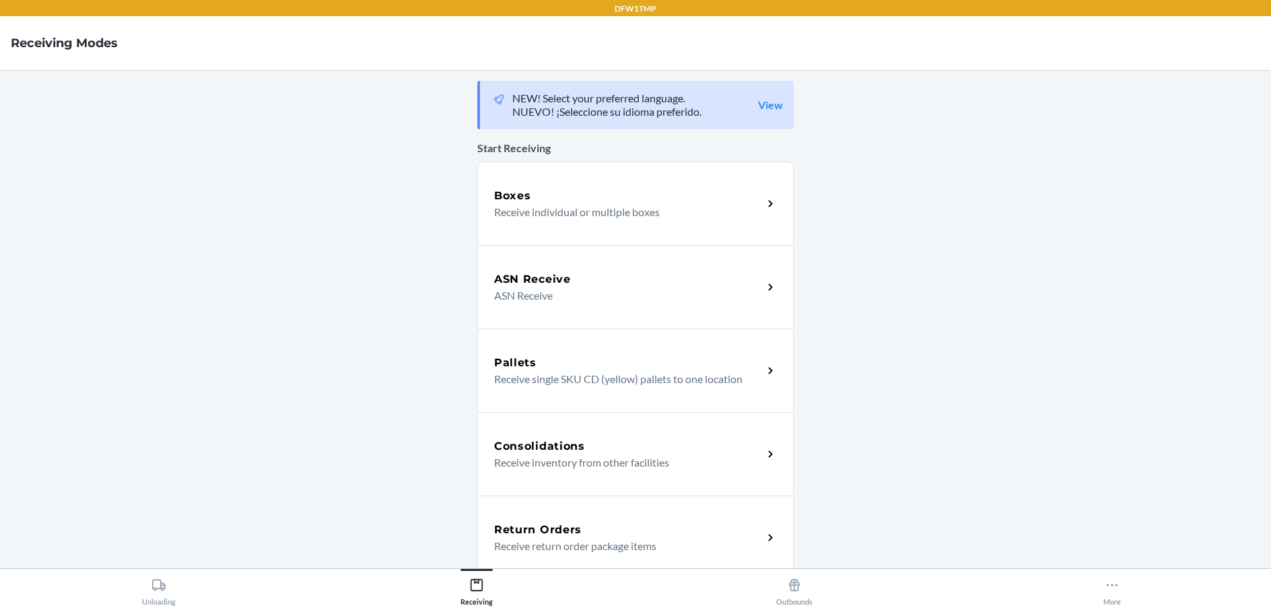
click at [621, 522] on div "Return Orders" at bounding box center [628, 530] width 269 height 16
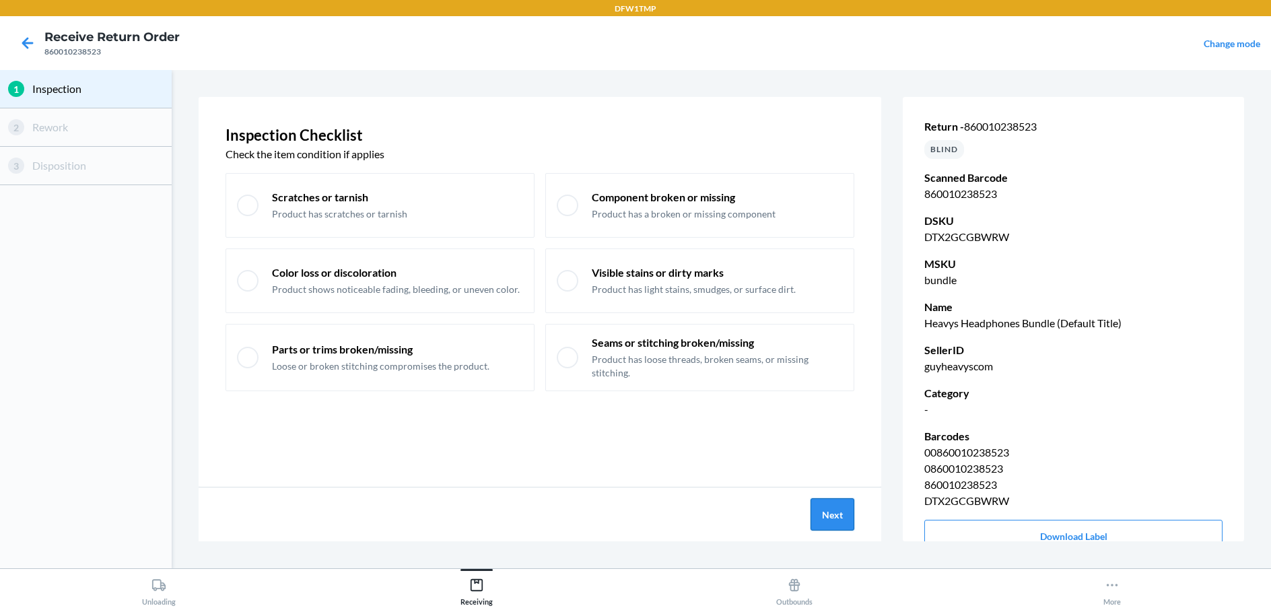
click at [853, 526] on button "Next" at bounding box center [832, 514] width 44 height 32
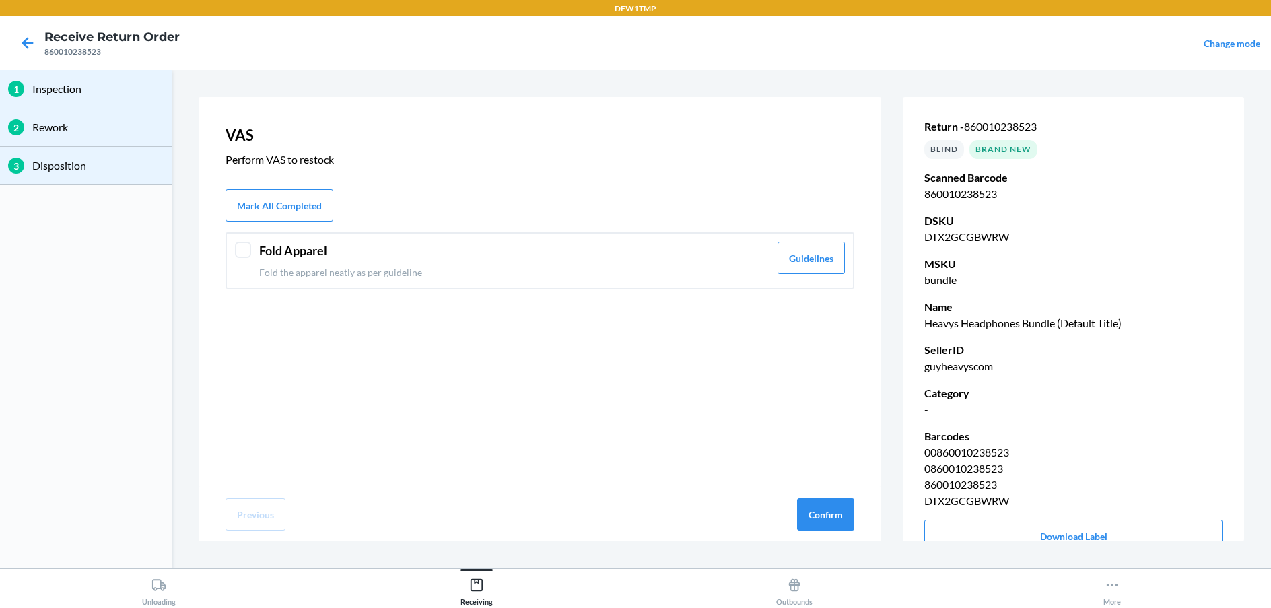
click at [487, 255] on header "Fold Apparel" at bounding box center [514, 251] width 510 height 18
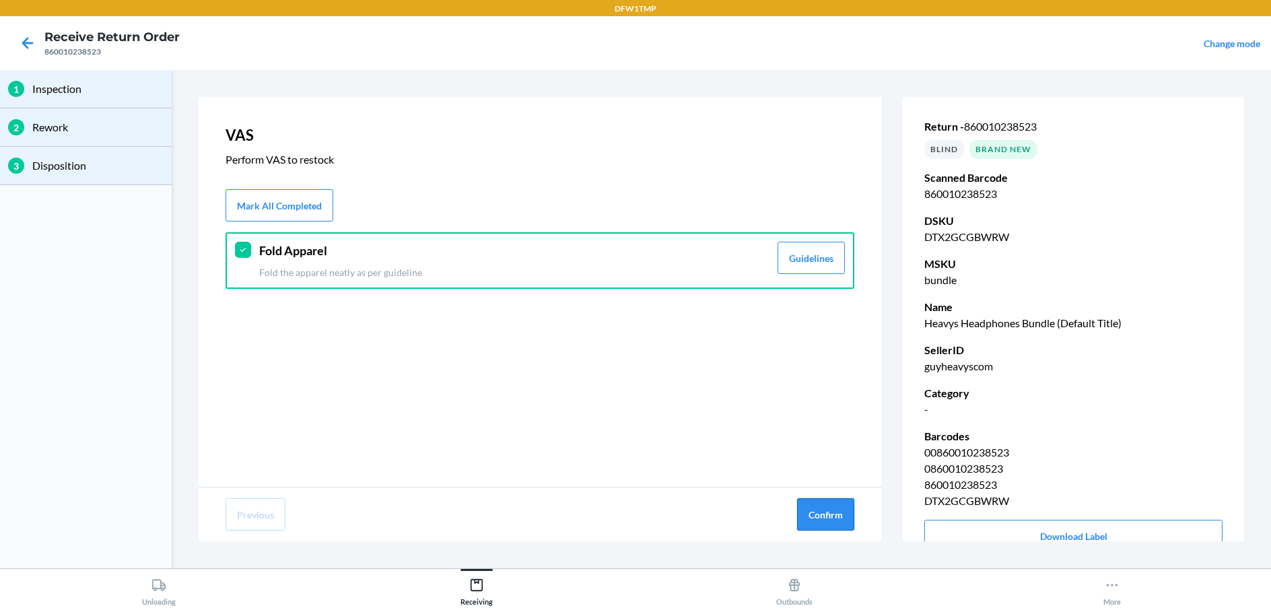
click at [827, 520] on button "Confirm" at bounding box center [825, 514] width 57 height 32
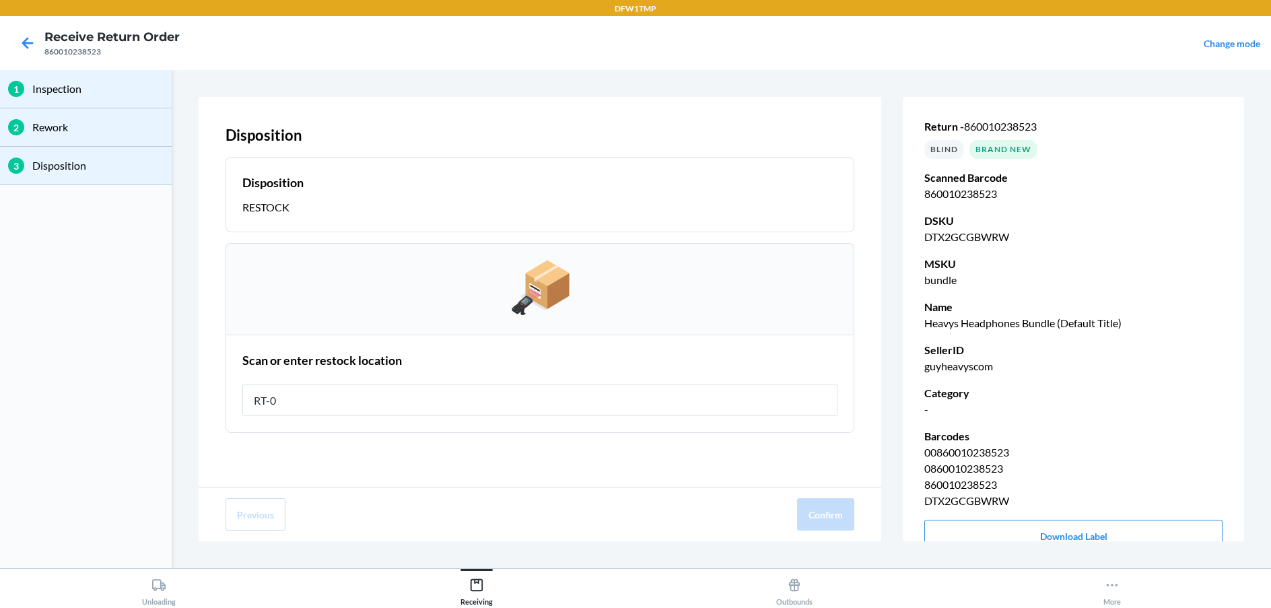
type input "RT-08"
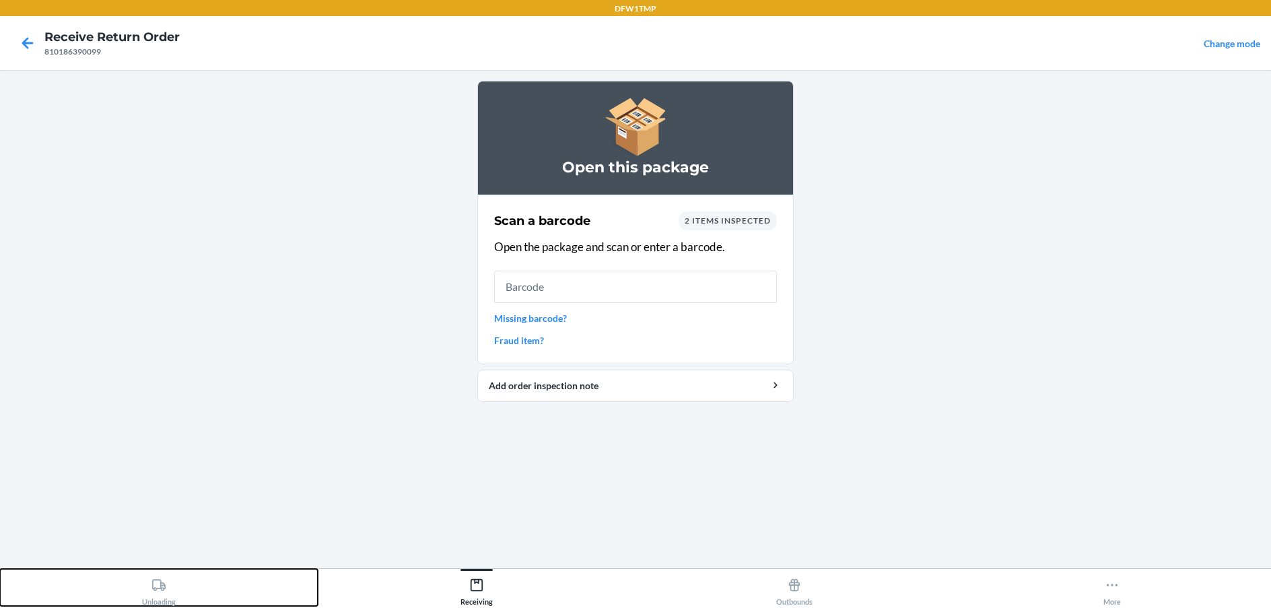
click at [126, 588] on button "Unloading" at bounding box center [159, 587] width 318 height 37
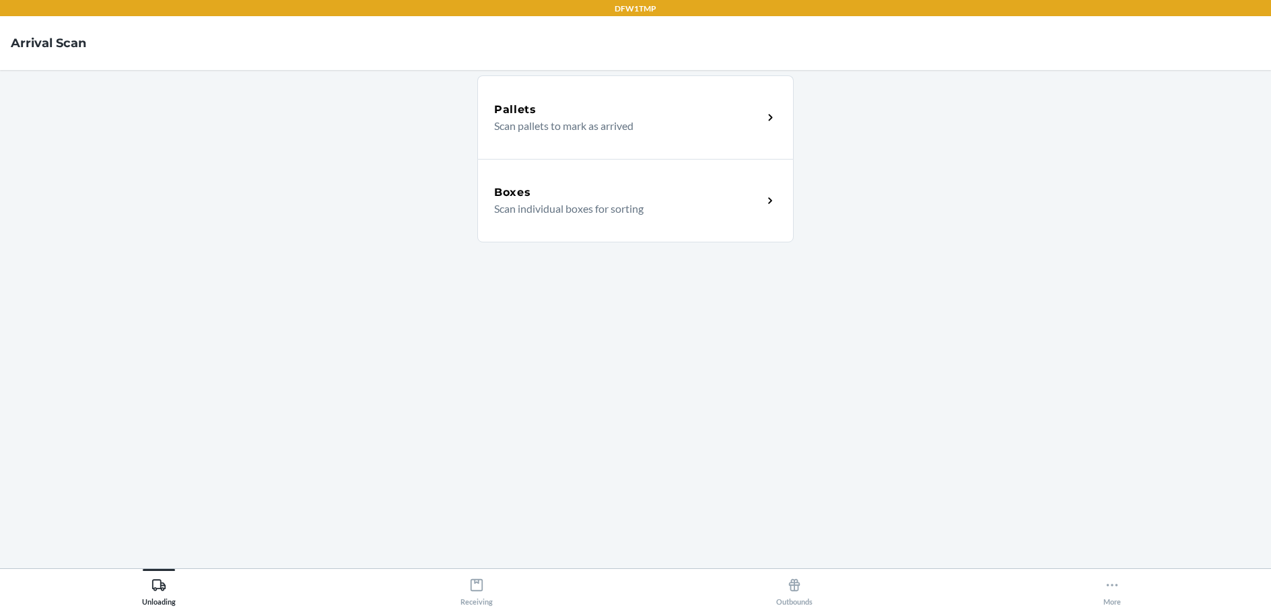
click at [576, 209] on p "Scan individual boxes for sorting" at bounding box center [623, 209] width 258 height 16
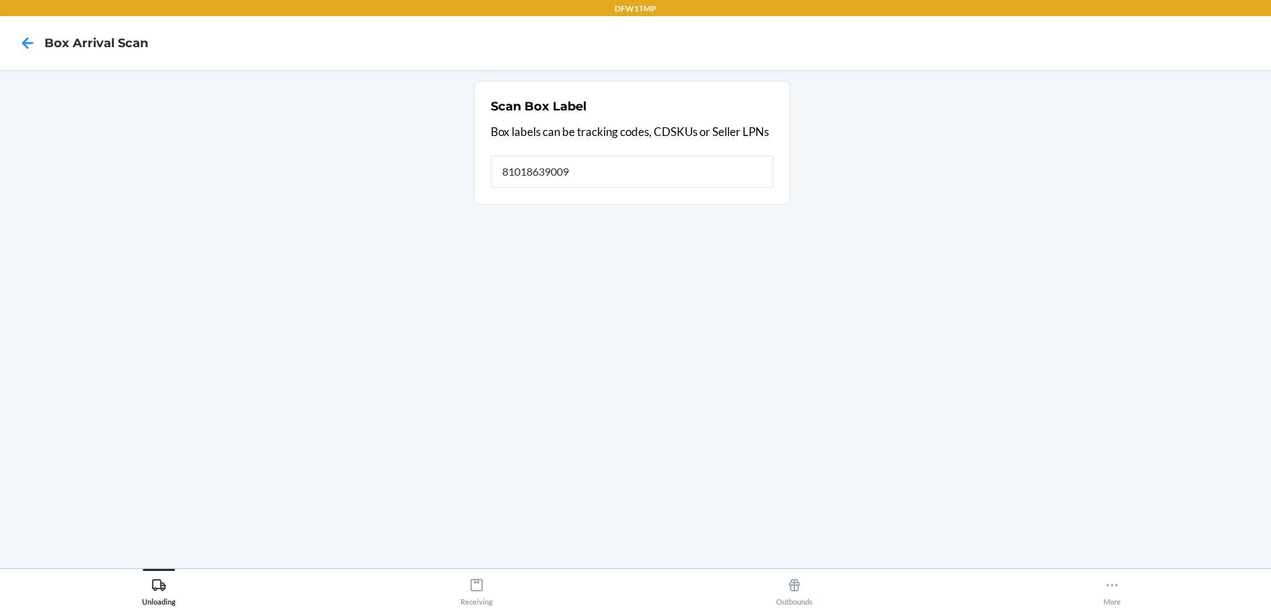
type input "810186390099"
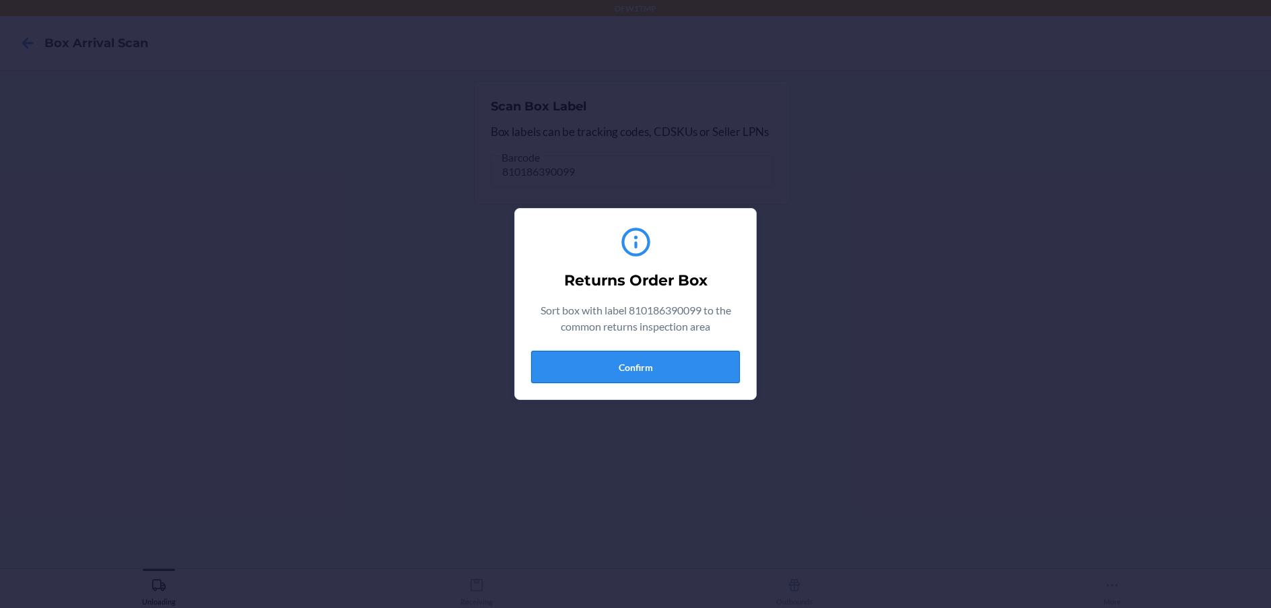
click at [581, 373] on button "Confirm" at bounding box center [635, 367] width 209 height 32
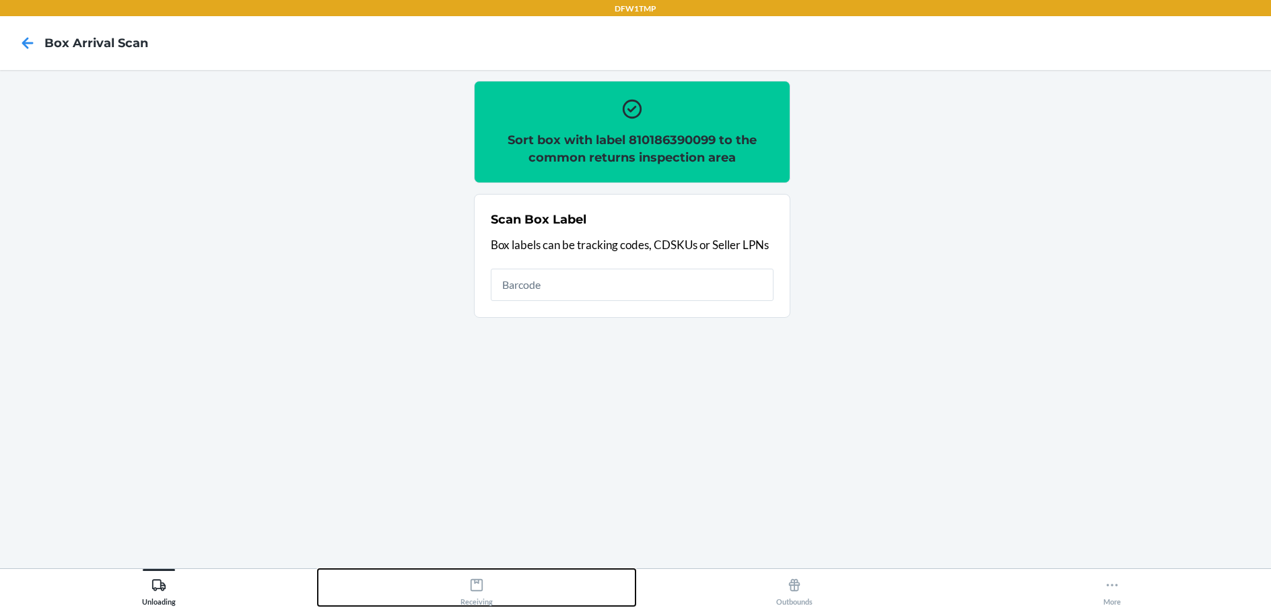
click at [506, 582] on button "Receiving" at bounding box center [477, 587] width 318 height 37
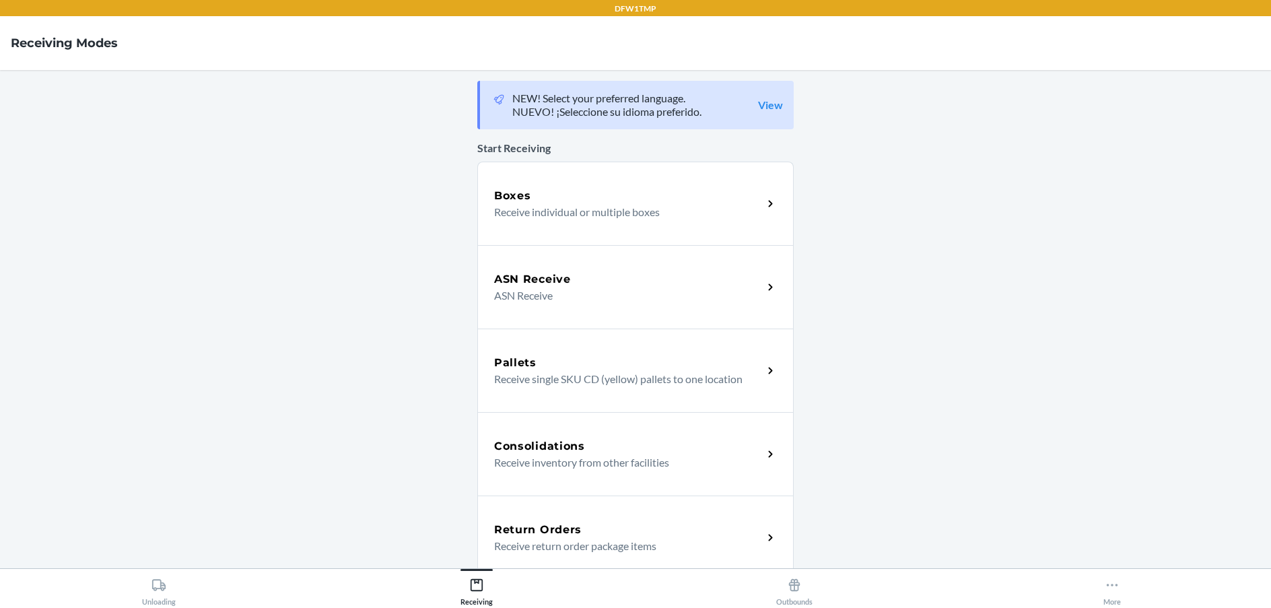
click at [570, 483] on div "Consolidations Receive inventory from other facilities" at bounding box center [635, 453] width 316 height 83
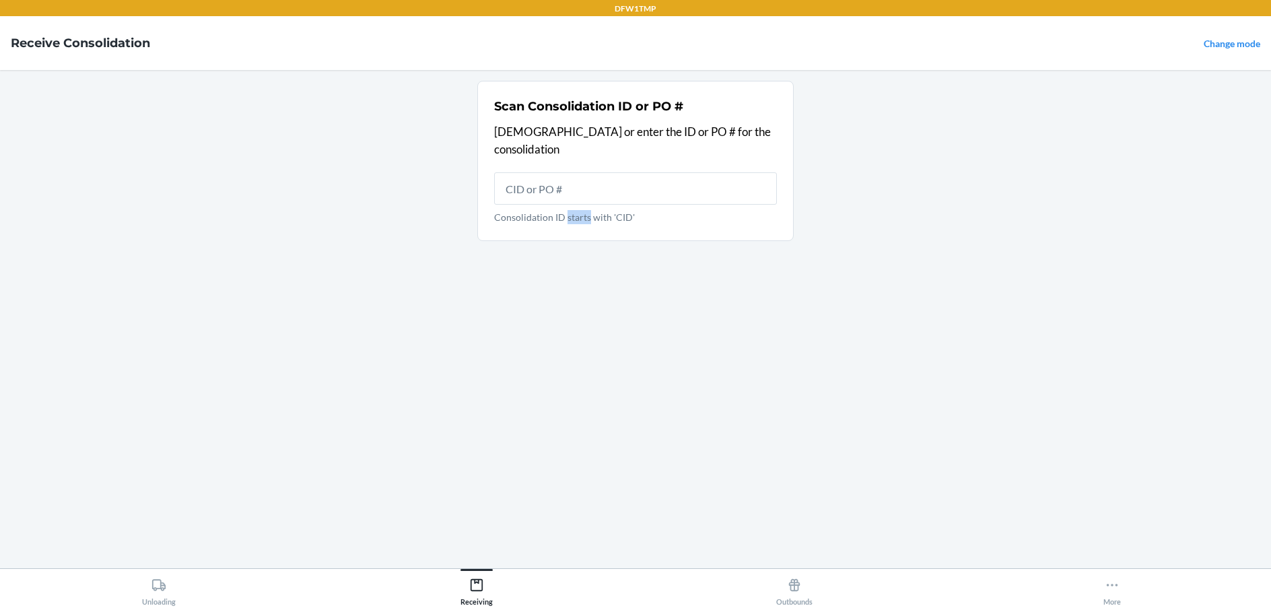
drag, startPoint x: 570, startPoint y: 483, endPoint x: 569, endPoint y: 468, distance: 14.8
click at [570, 481] on div "Scan Consolidation ID or PO # Scan or enter the ID or PO # for the consolidatio…" at bounding box center [635, 319] width 316 height 477
click at [462, 586] on div "Receiving" at bounding box center [476, 589] width 32 height 34
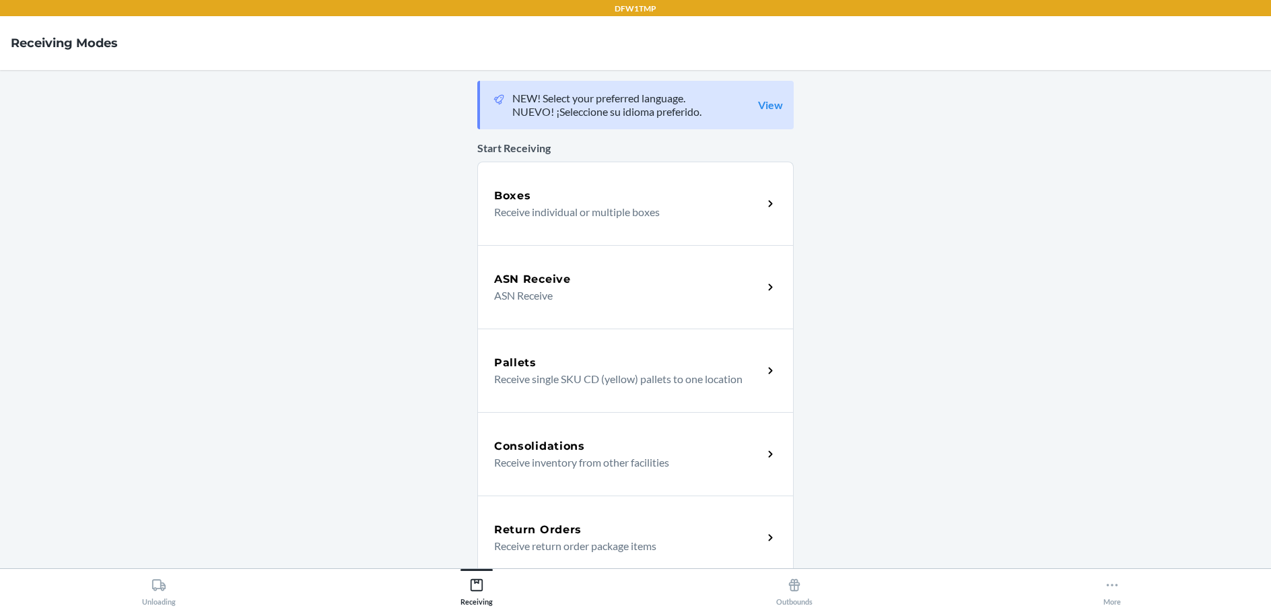
click at [586, 530] on div "Return Orders" at bounding box center [628, 530] width 269 height 16
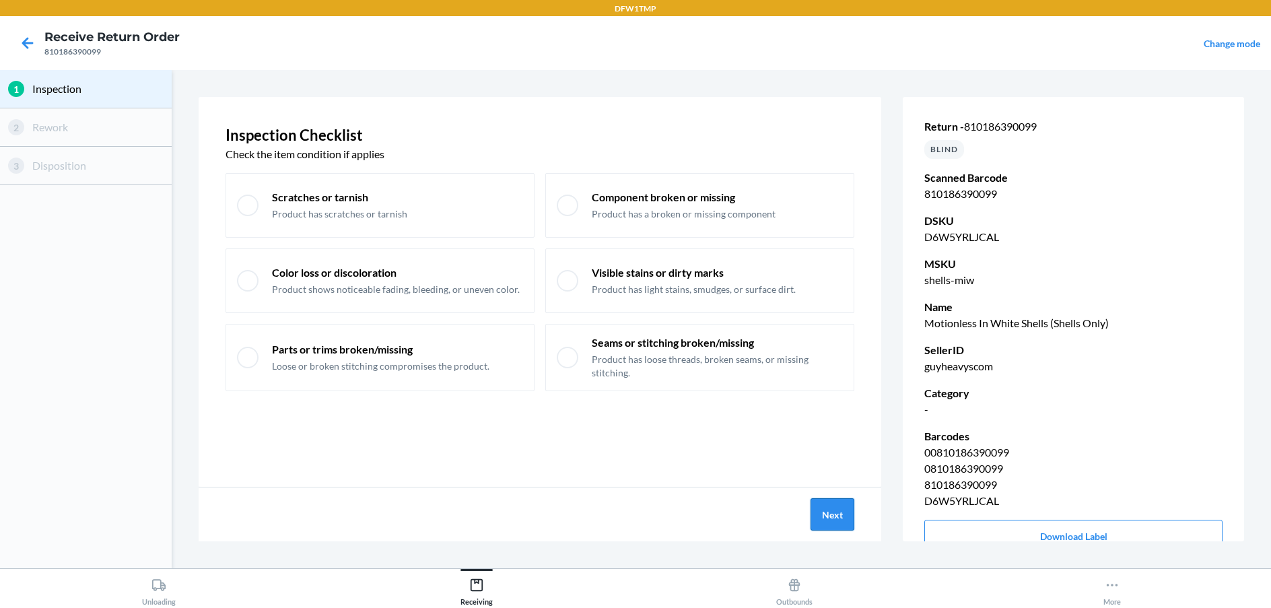
click at [843, 525] on button "Next" at bounding box center [832, 514] width 44 height 32
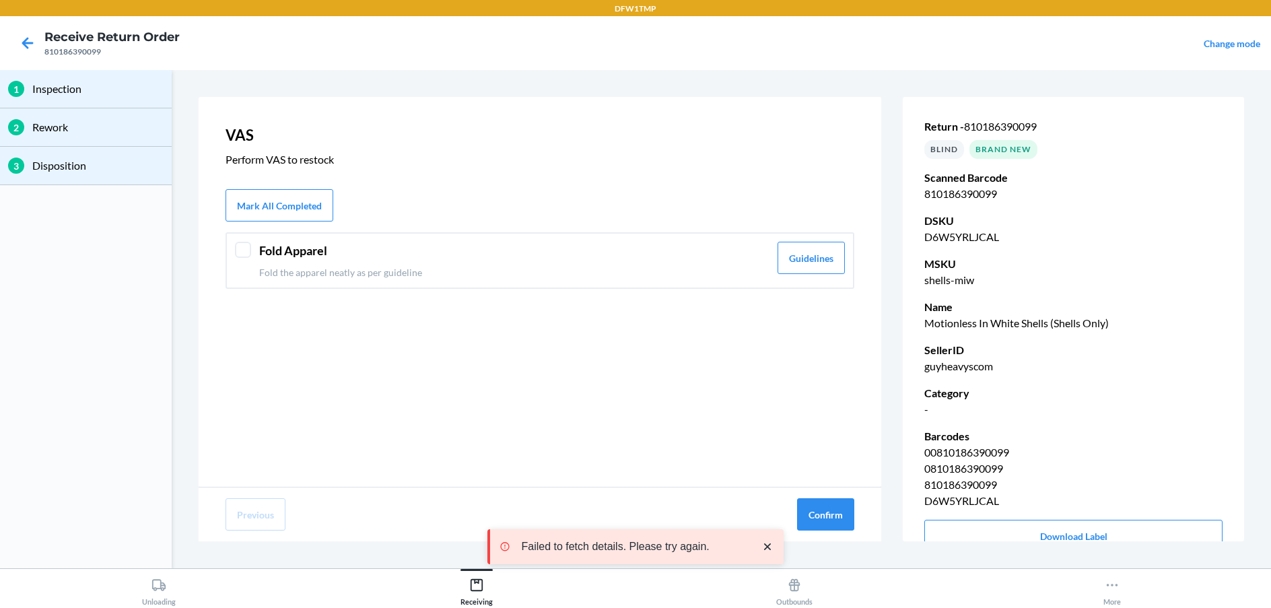
click at [301, 246] on header "Fold Apparel" at bounding box center [514, 251] width 510 height 18
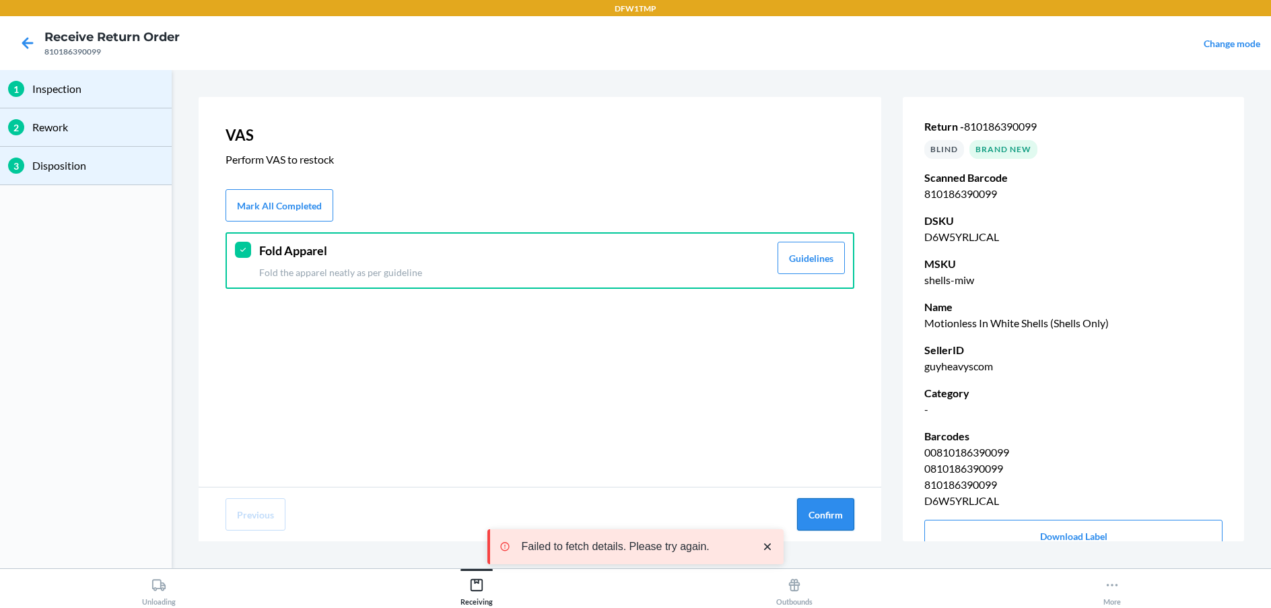
click at [820, 506] on button "Confirm" at bounding box center [825, 514] width 57 height 32
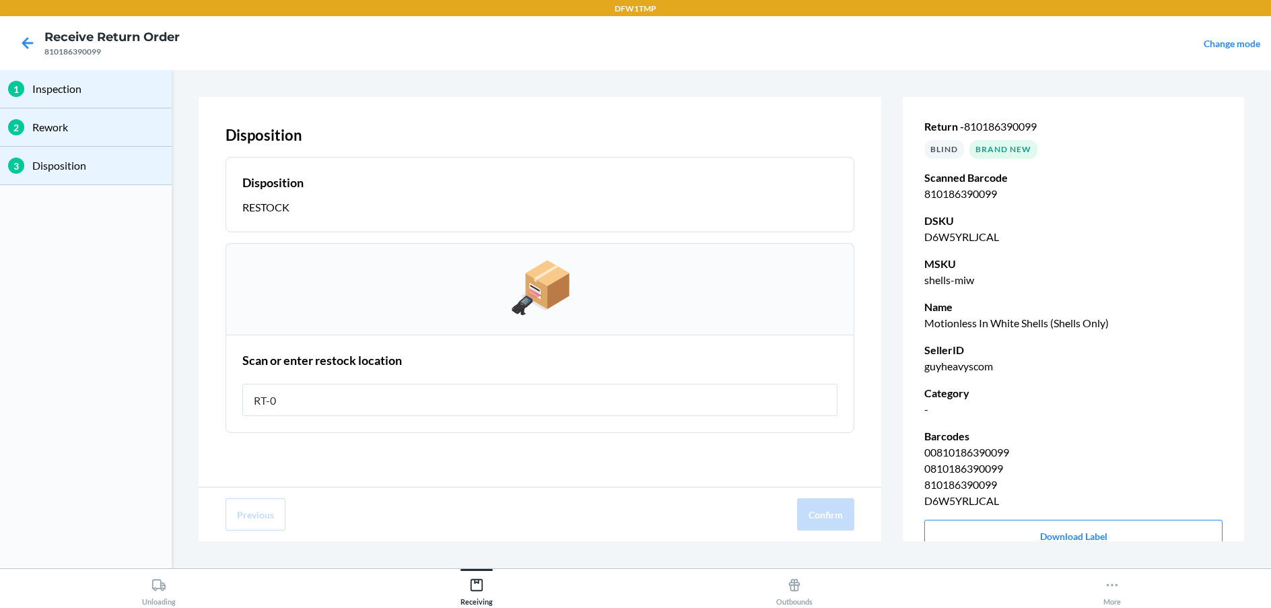
type input "RT-08"
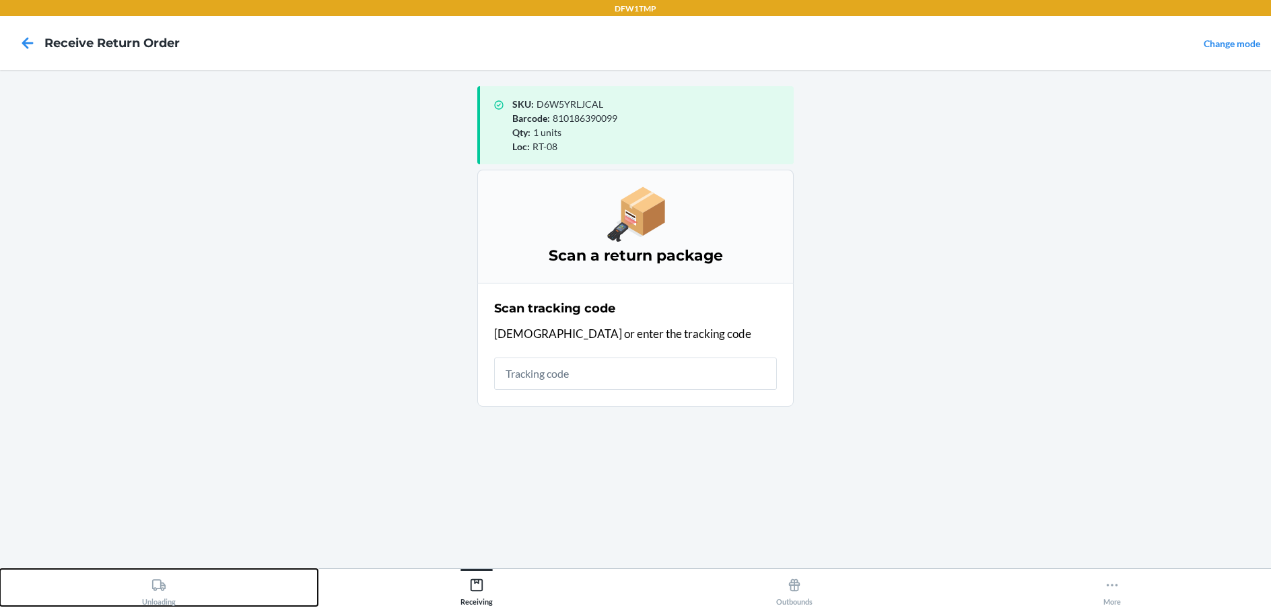
click at [153, 591] on icon at bounding box center [158, 585] width 15 height 15
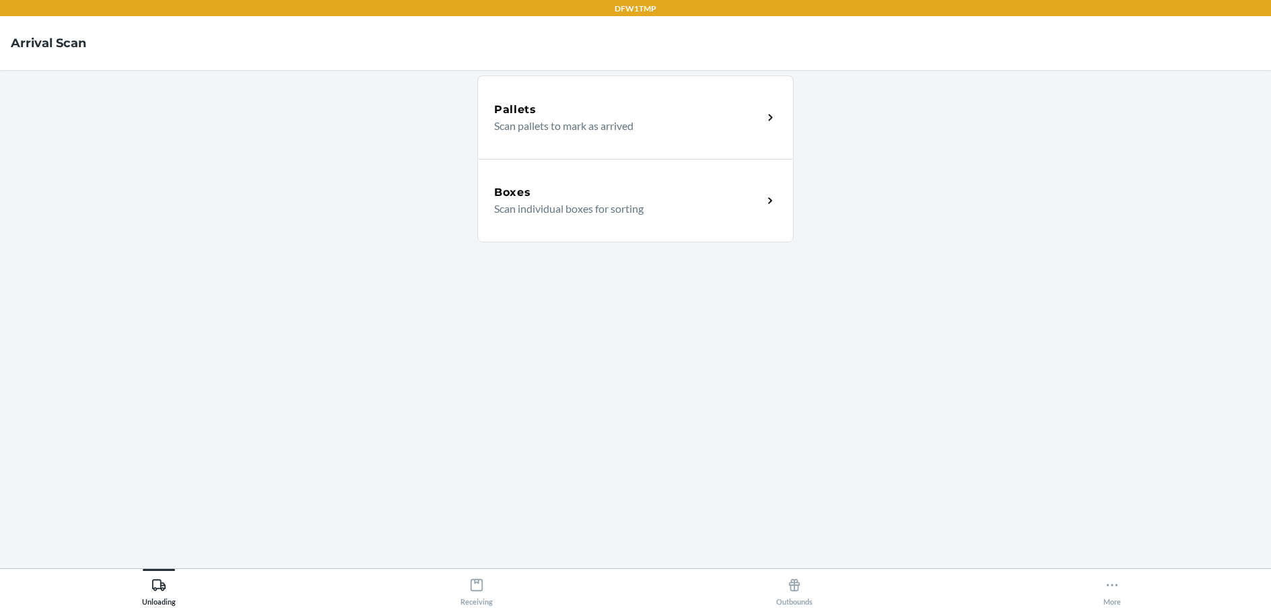
click at [630, 230] on div "Boxes Scan individual boxes for sorting" at bounding box center [635, 200] width 316 height 83
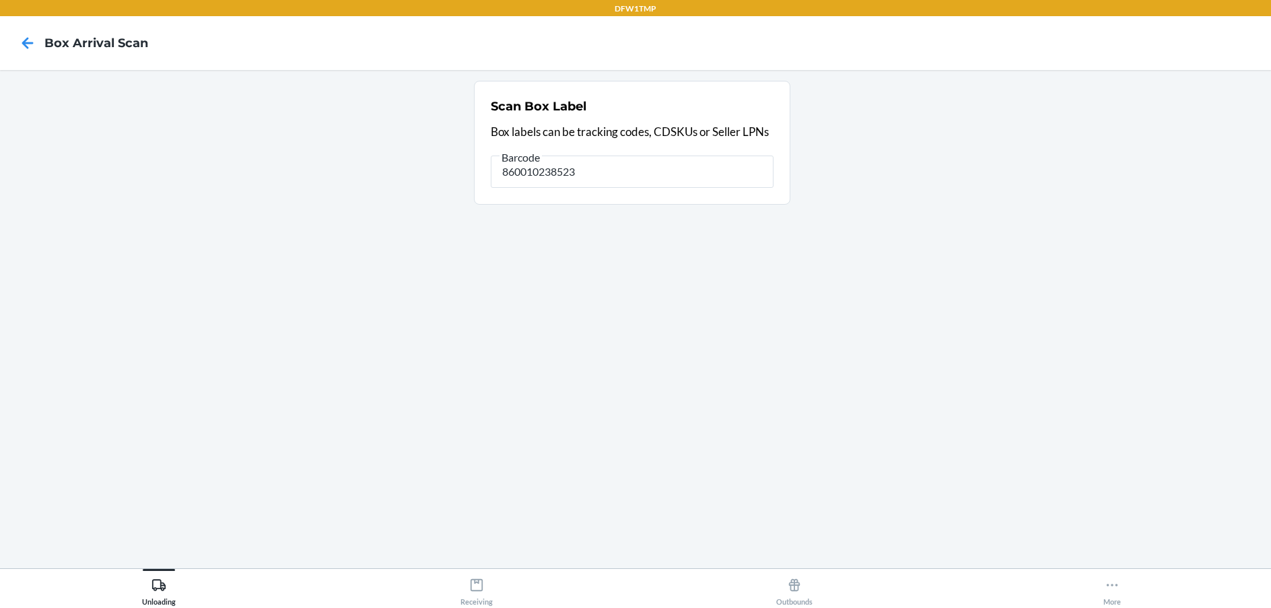
type input "860010238523"
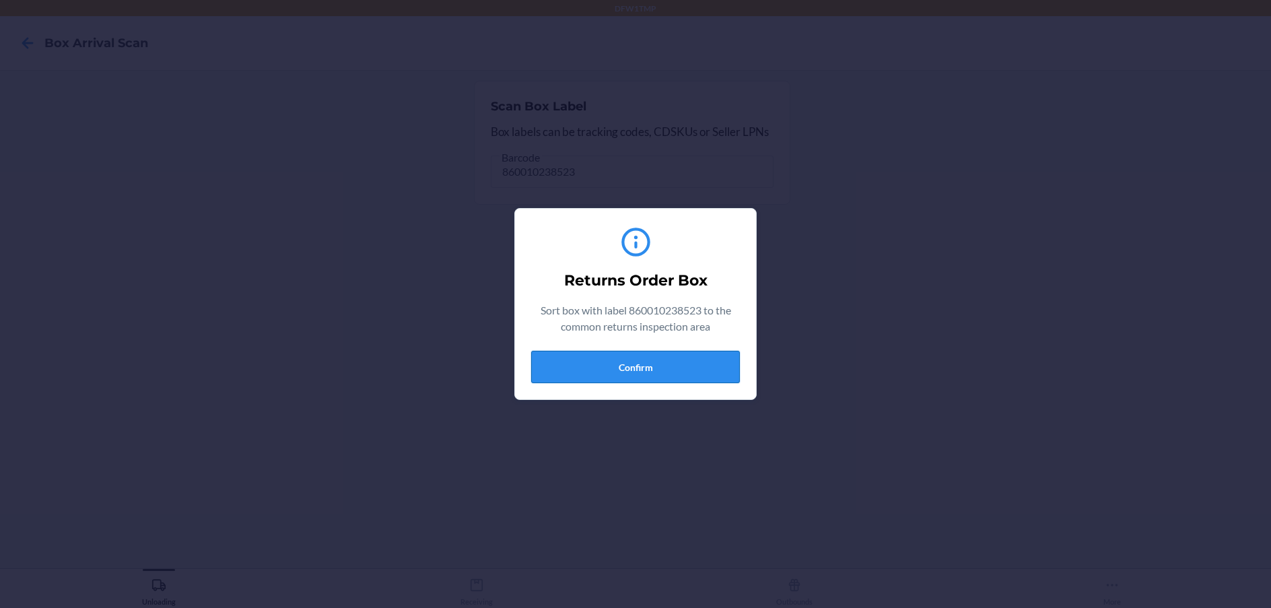
click at [656, 367] on button "Confirm" at bounding box center [635, 367] width 209 height 32
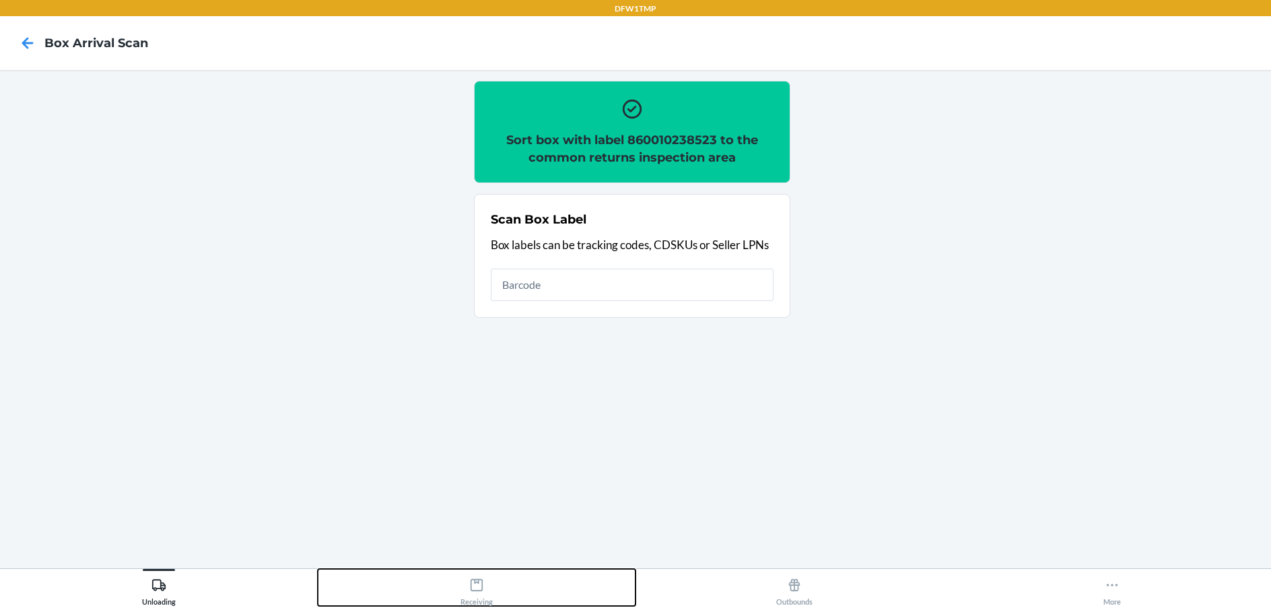
click at [484, 594] on div "Receiving" at bounding box center [476, 589] width 32 height 34
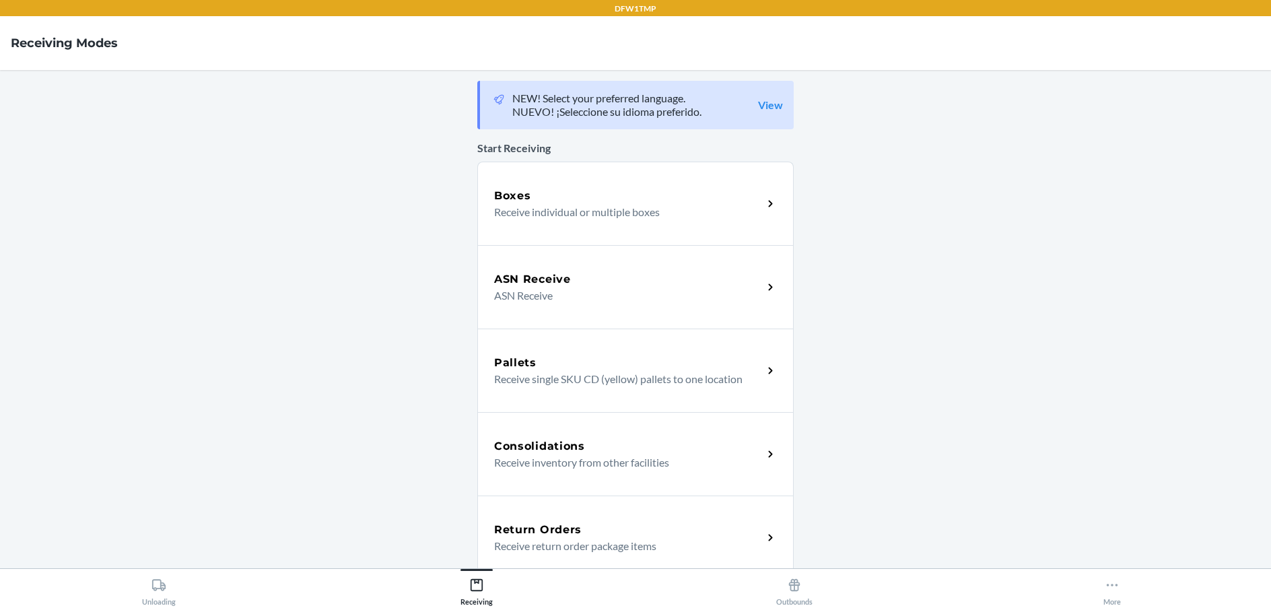
click at [565, 522] on h5 "Return Orders" at bounding box center [538, 530] width 88 height 16
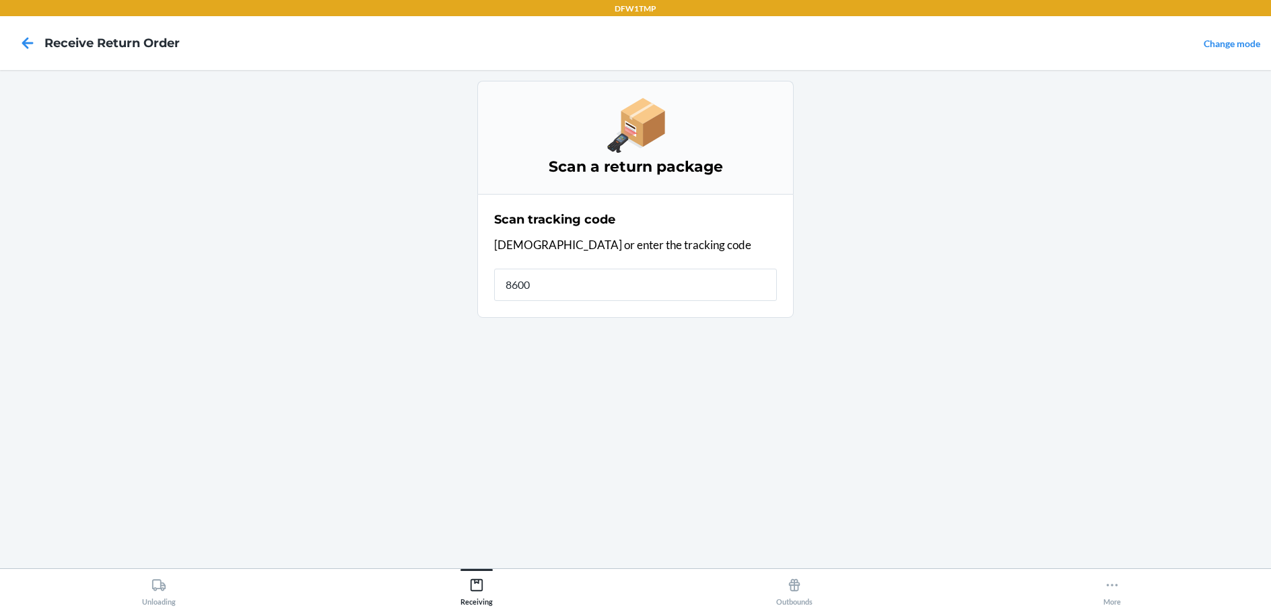
type input "86001"
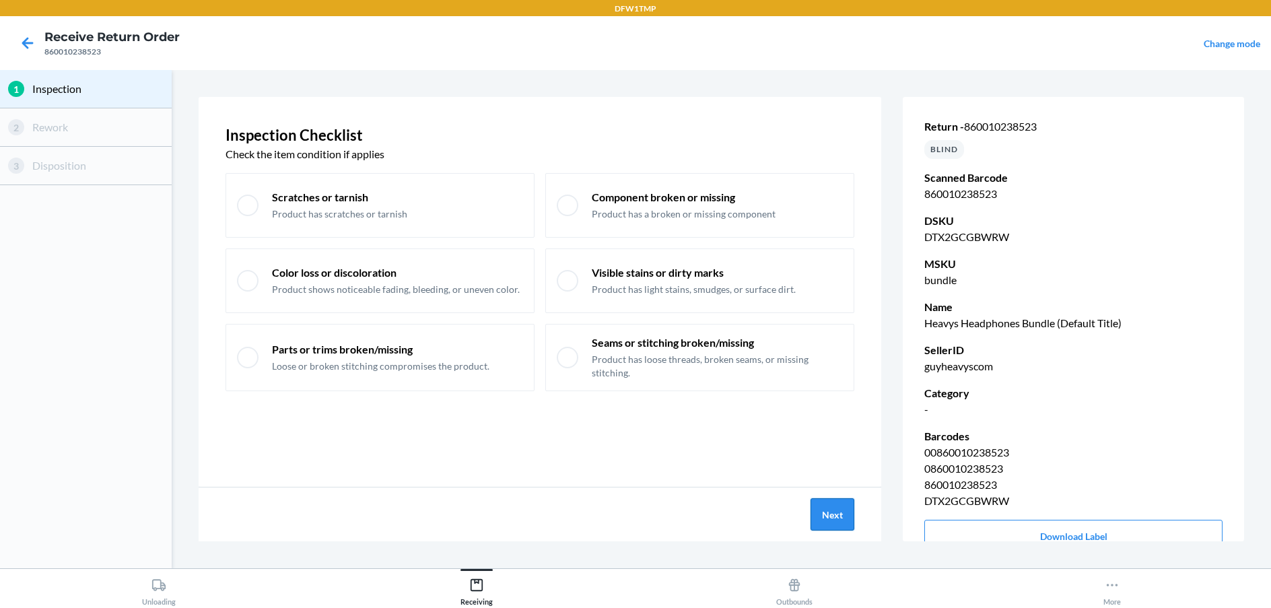
click at [843, 501] on button "Next" at bounding box center [832, 514] width 44 height 32
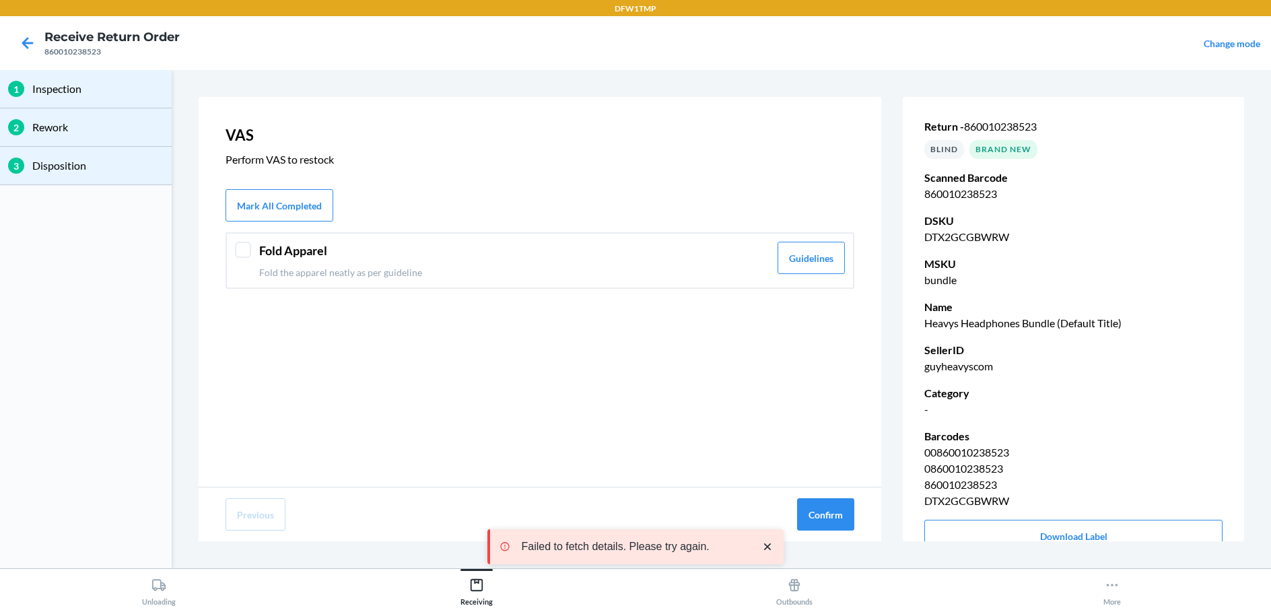
click at [610, 265] on div "Fold Apparel Fold the apparel neatly as per guideline" at bounding box center [514, 261] width 510 height 38
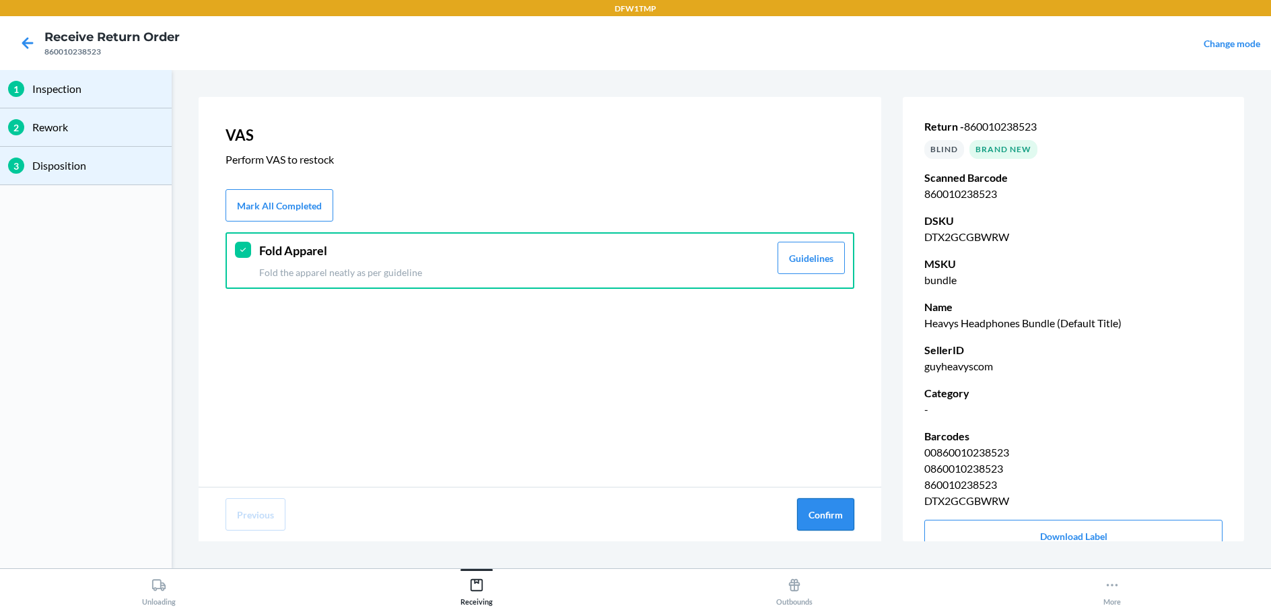
click at [819, 514] on button "Confirm" at bounding box center [825, 514] width 57 height 32
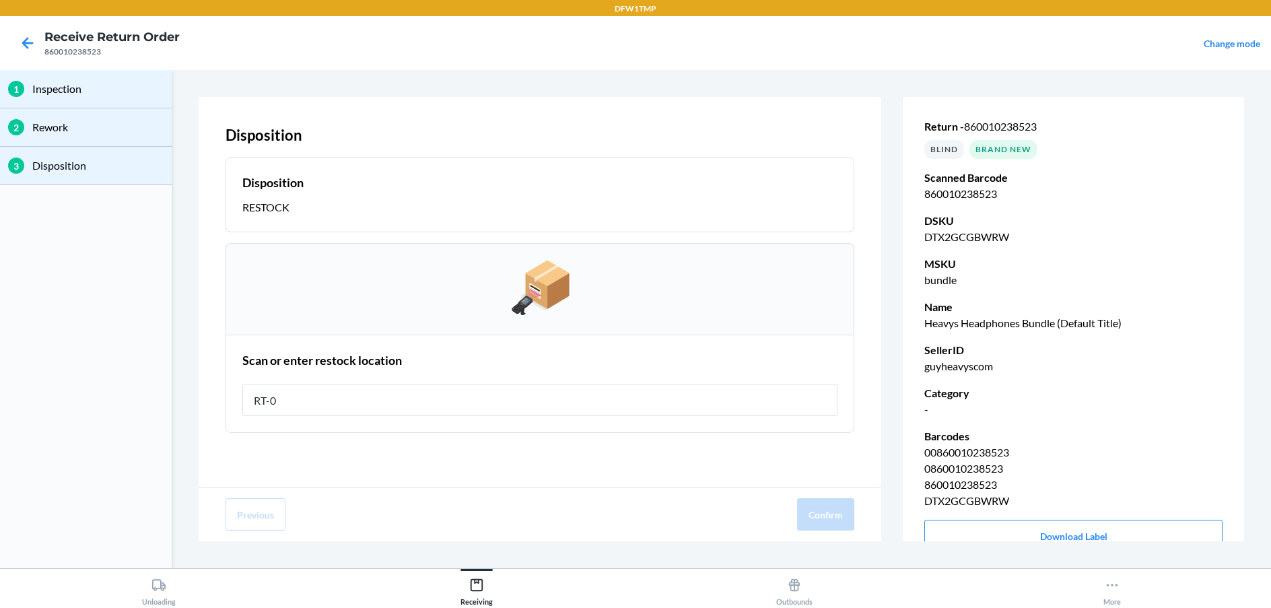
type input "RT-08"
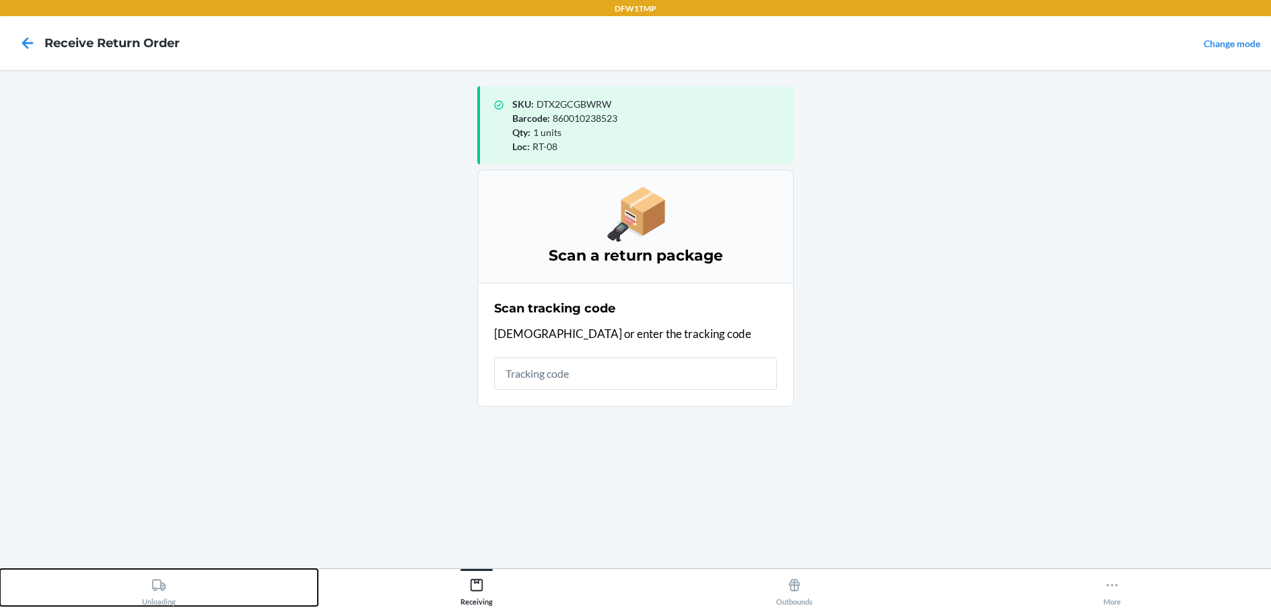
click at [203, 595] on button "Unloading" at bounding box center [159, 587] width 318 height 37
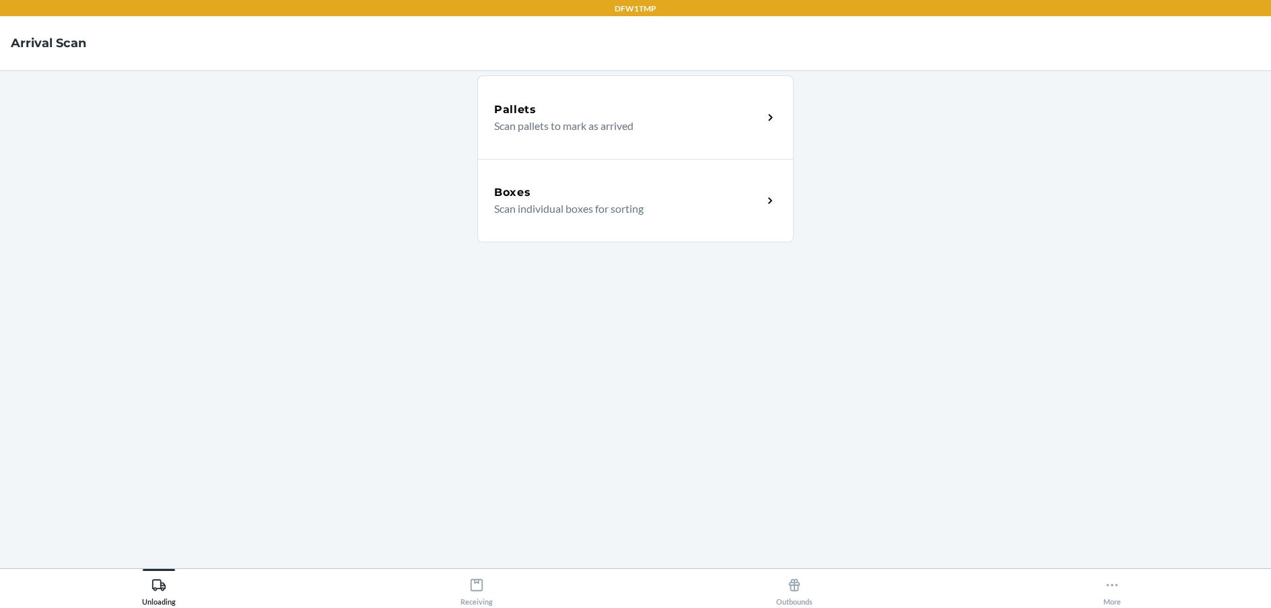
click at [725, 197] on div "Boxes" at bounding box center [628, 192] width 269 height 16
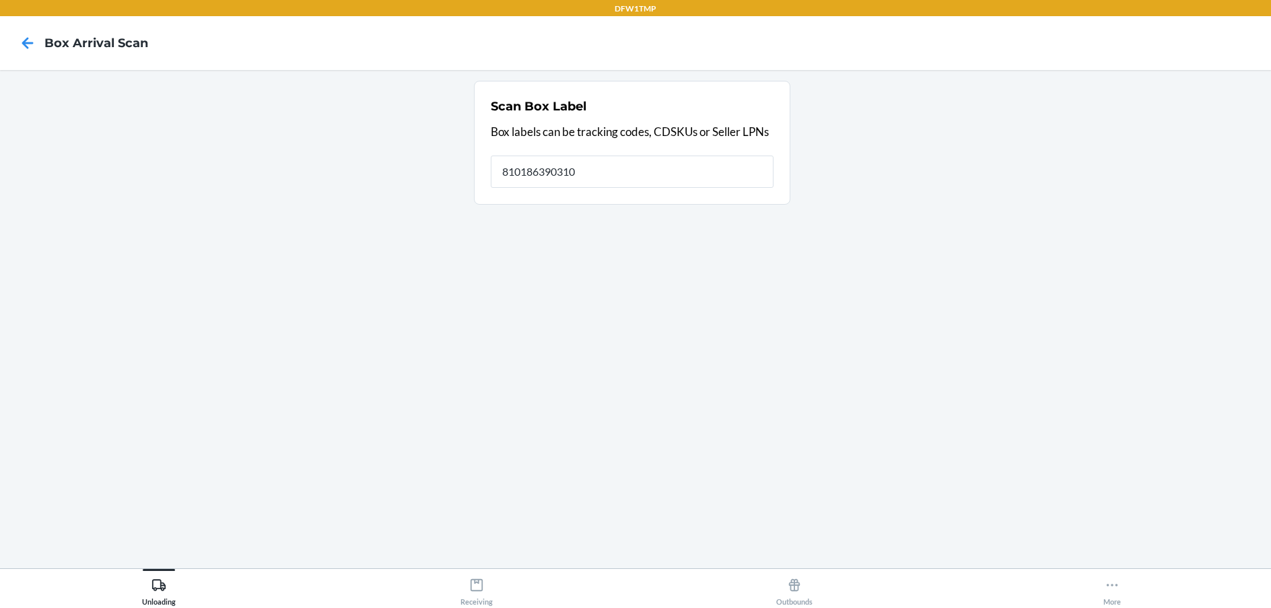
type input "810186390310"
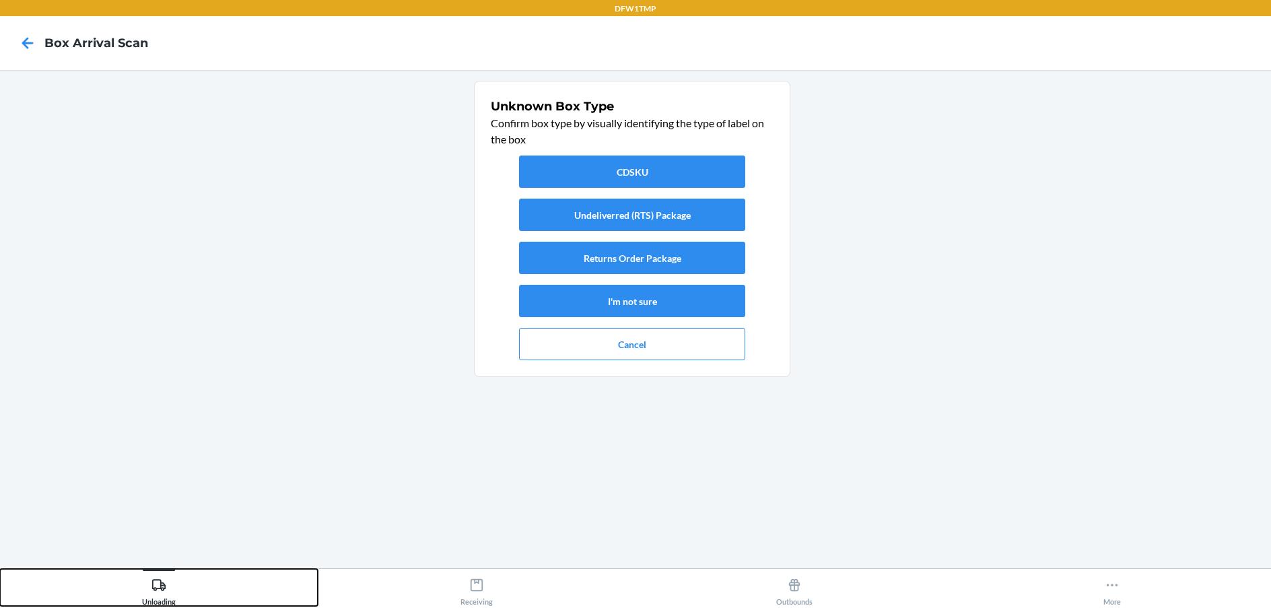
click at [183, 588] on button "Unloading" at bounding box center [159, 587] width 318 height 37
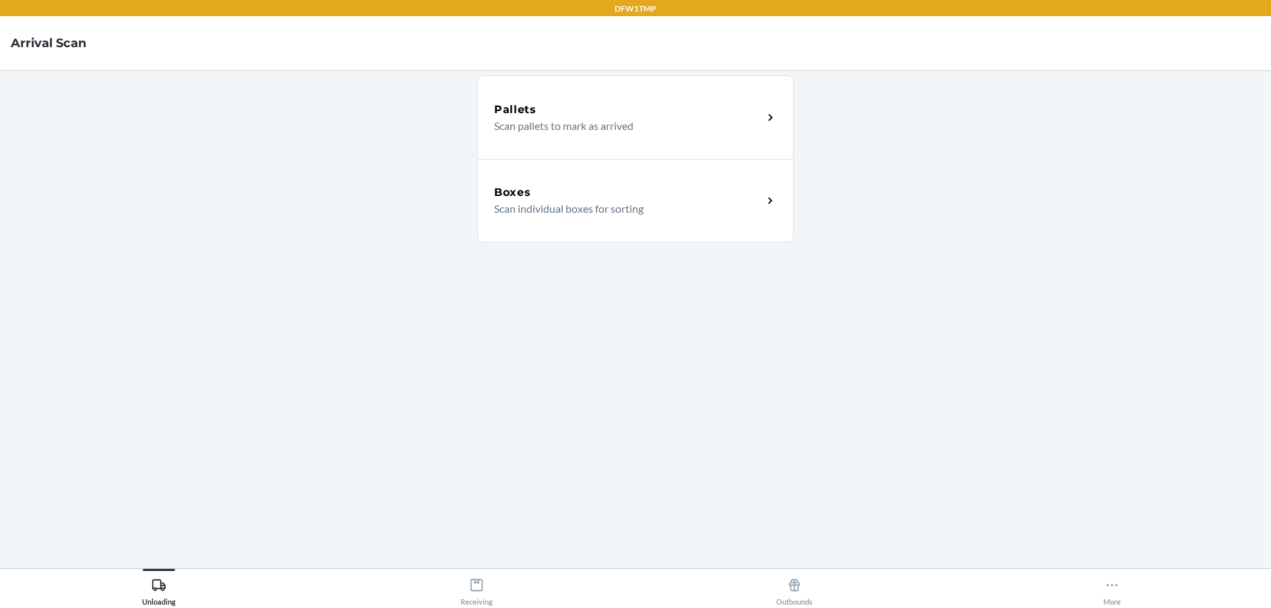
click at [597, 198] on div "Boxes" at bounding box center [628, 192] width 269 height 16
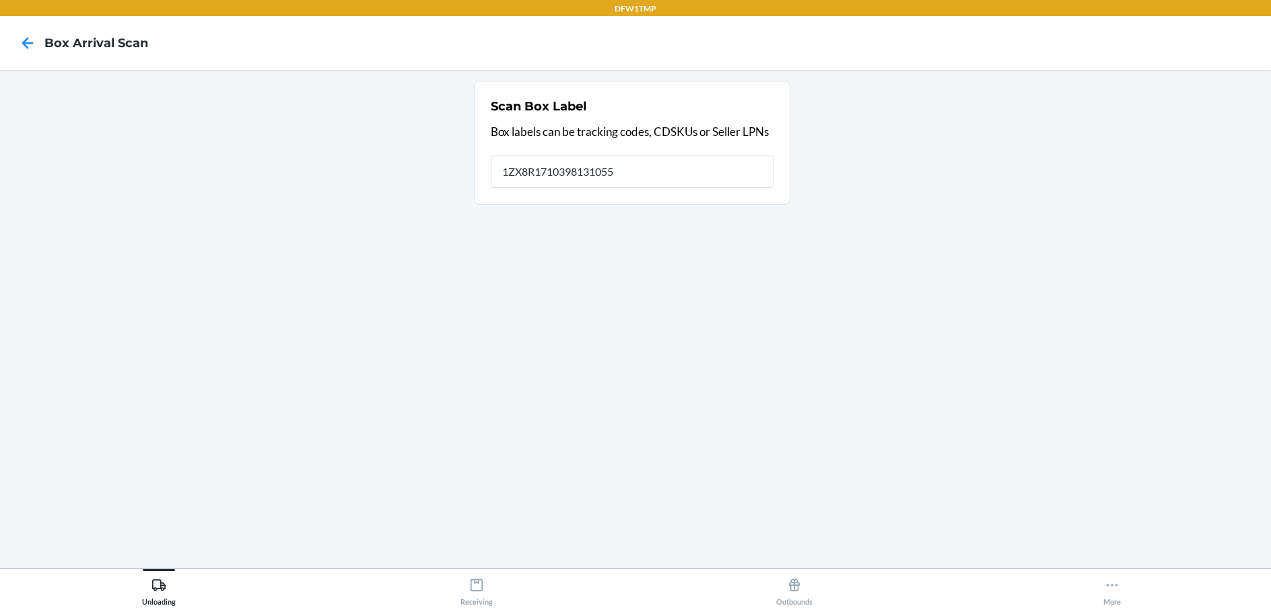
type input "1ZX8R1710398131055"
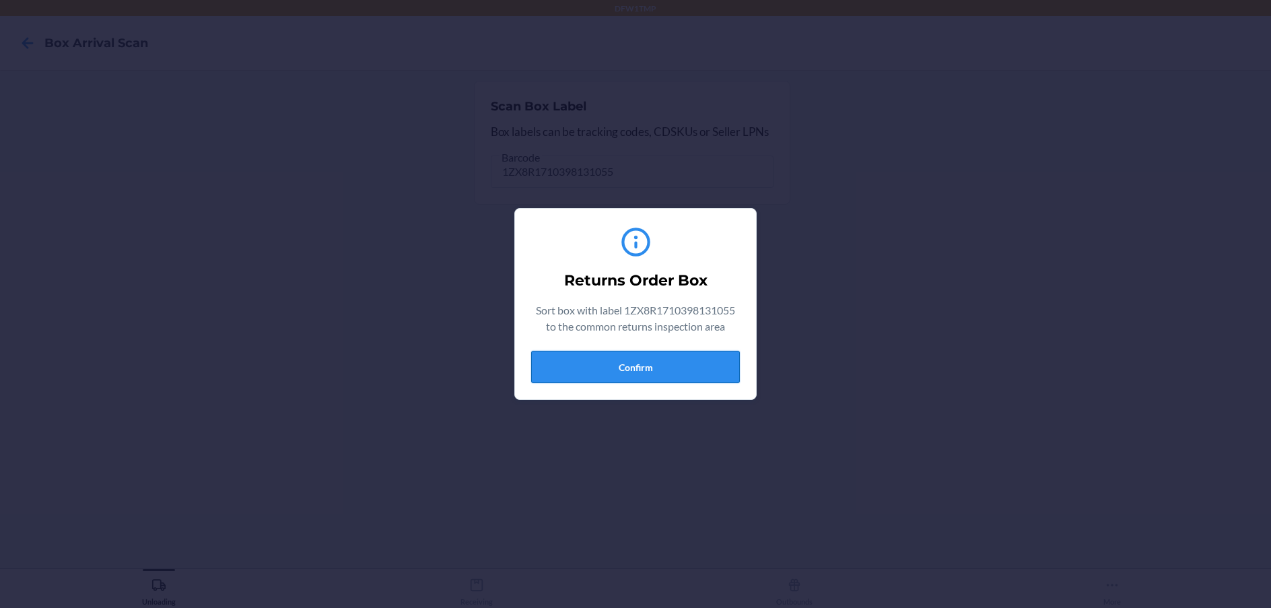
click at [706, 362] on button "Confirm" at bounding box center [635, 367] width 209 height 32
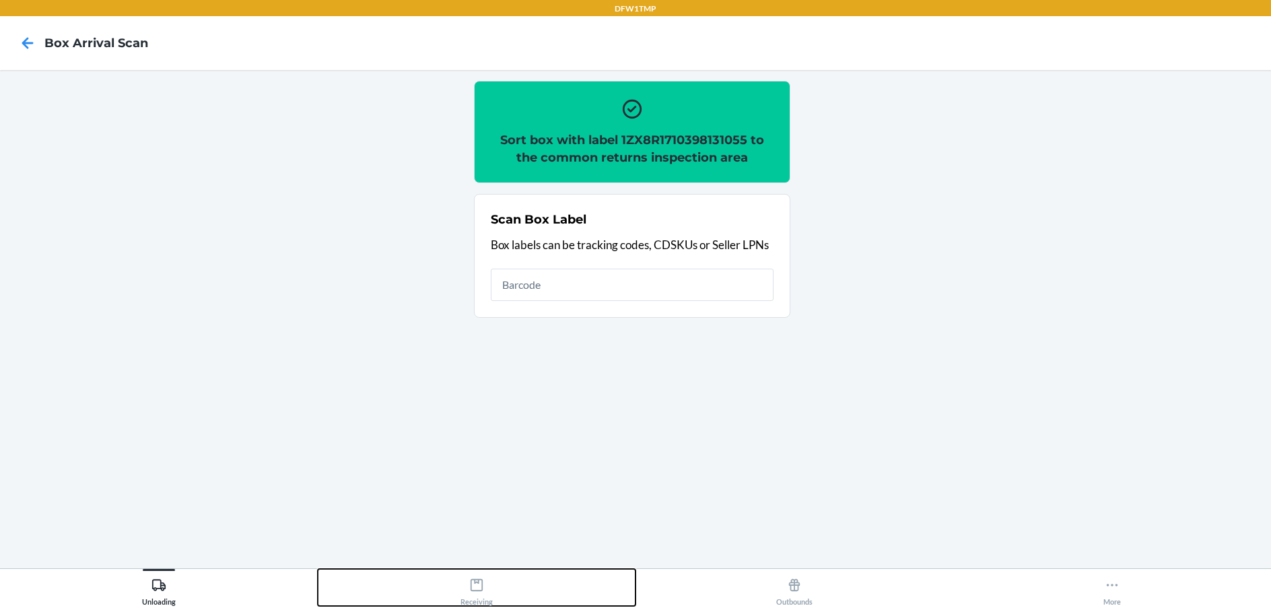
click at [541, 596] on button "Receiving" at bounding box center [477, 587] width 318 height 37
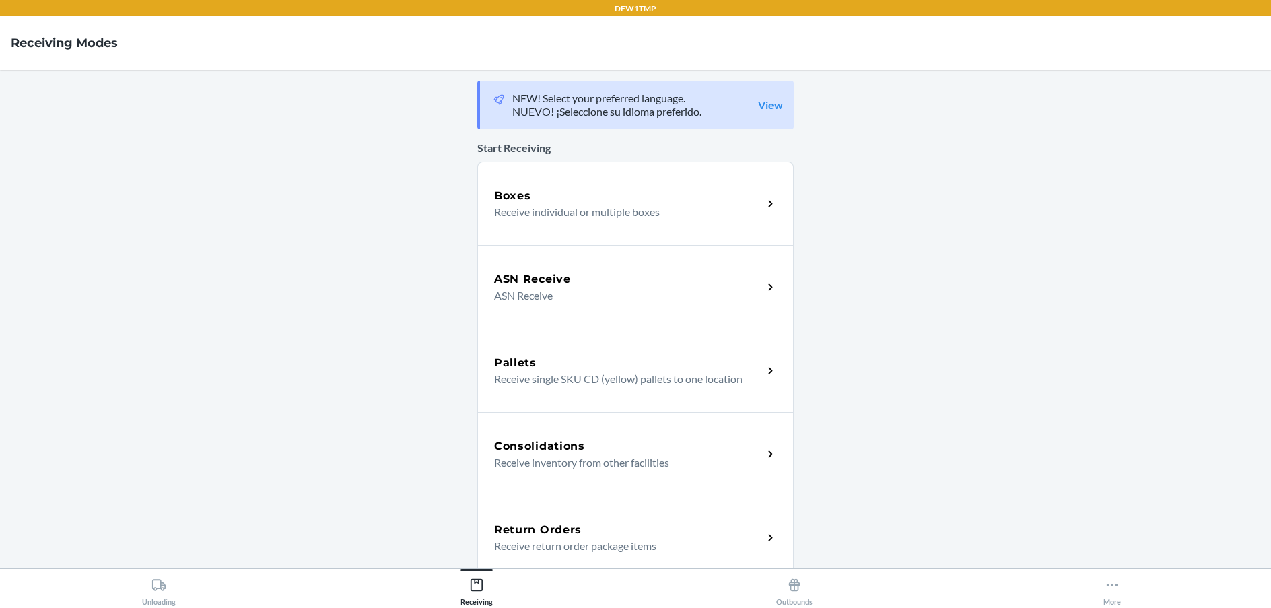
click at [709, 528] on div "Return Orders" at bounding box center [628, 530] width 269 height 16
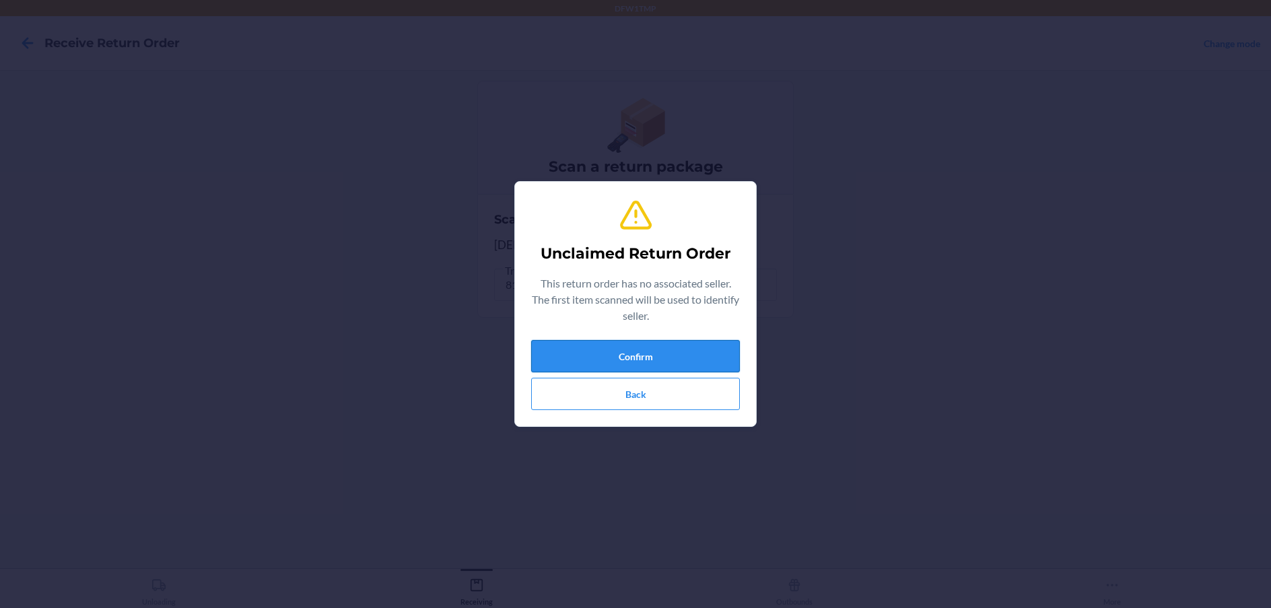
click at [709, 370] on button "Confirm" at bounding box center [635, 356] width 209 height 32
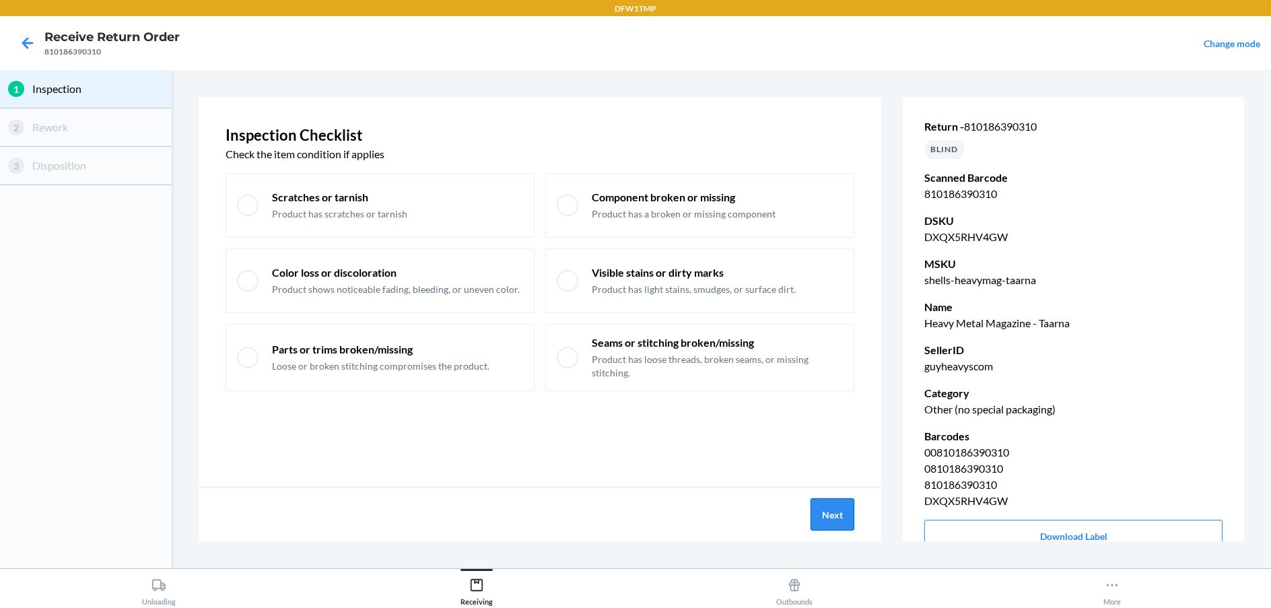
click at [814, 503] on button "Next" at bounding box center [832, 514] width 44 height 32
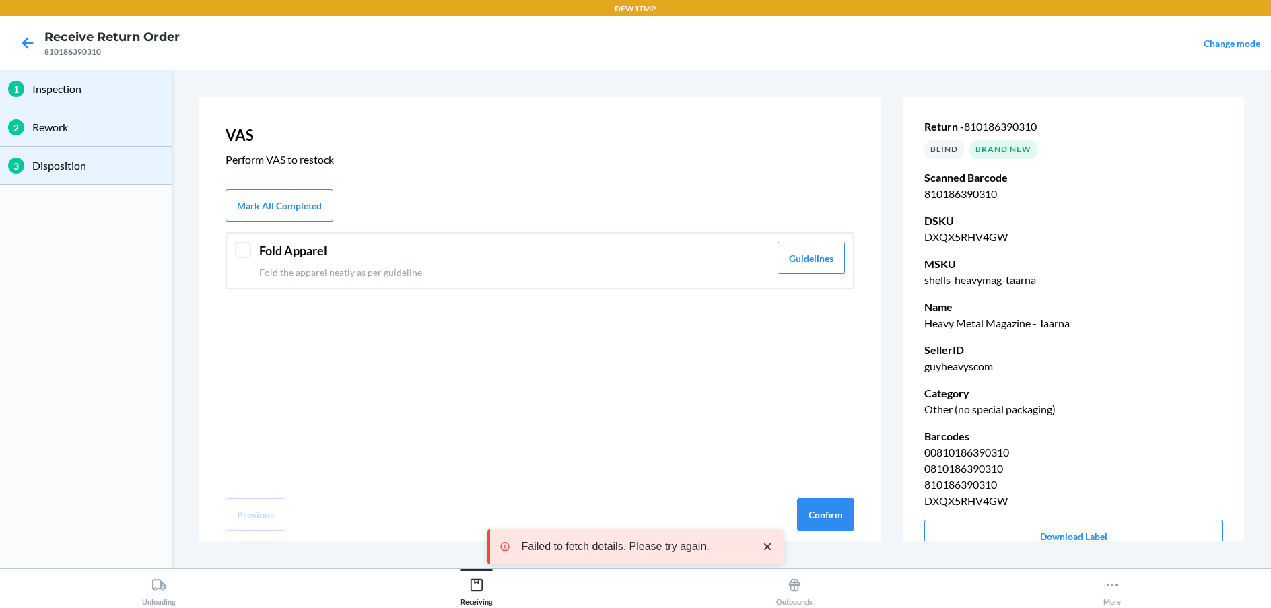
click at [654, 268] on p "Fold the apparel neatly as per guideline" at bounding box center [514, 272] width 510 height 14
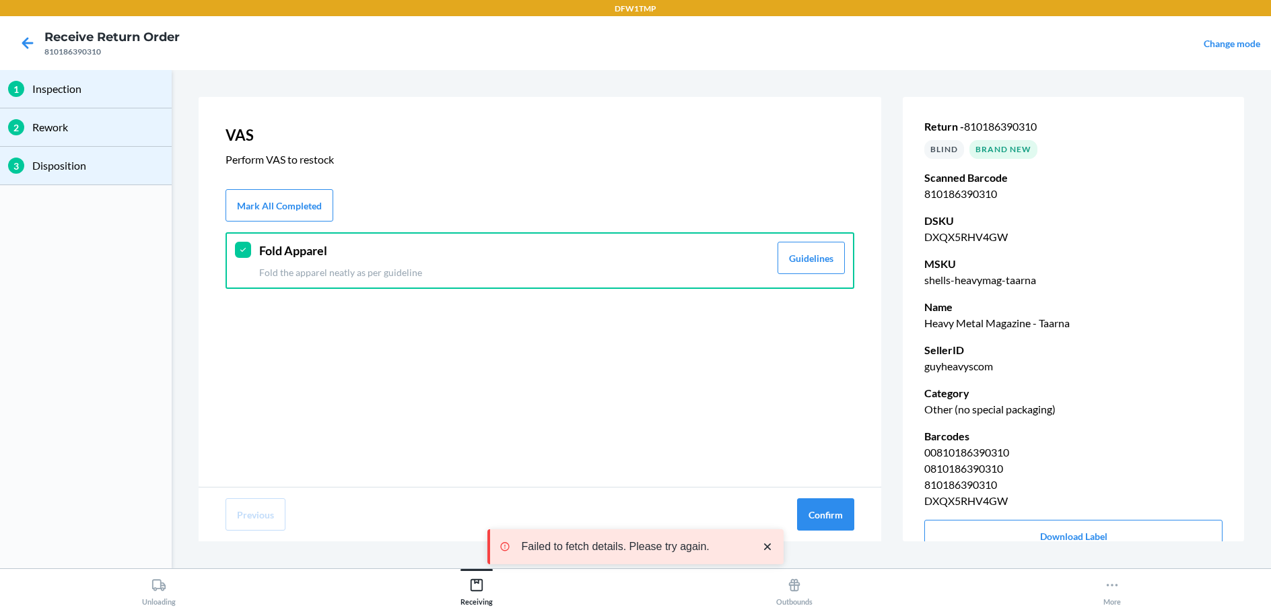
click at [654, 268] on p "Fold the apparel neatly as per guideline" at bounding box center [514, 272] width 510 height 14
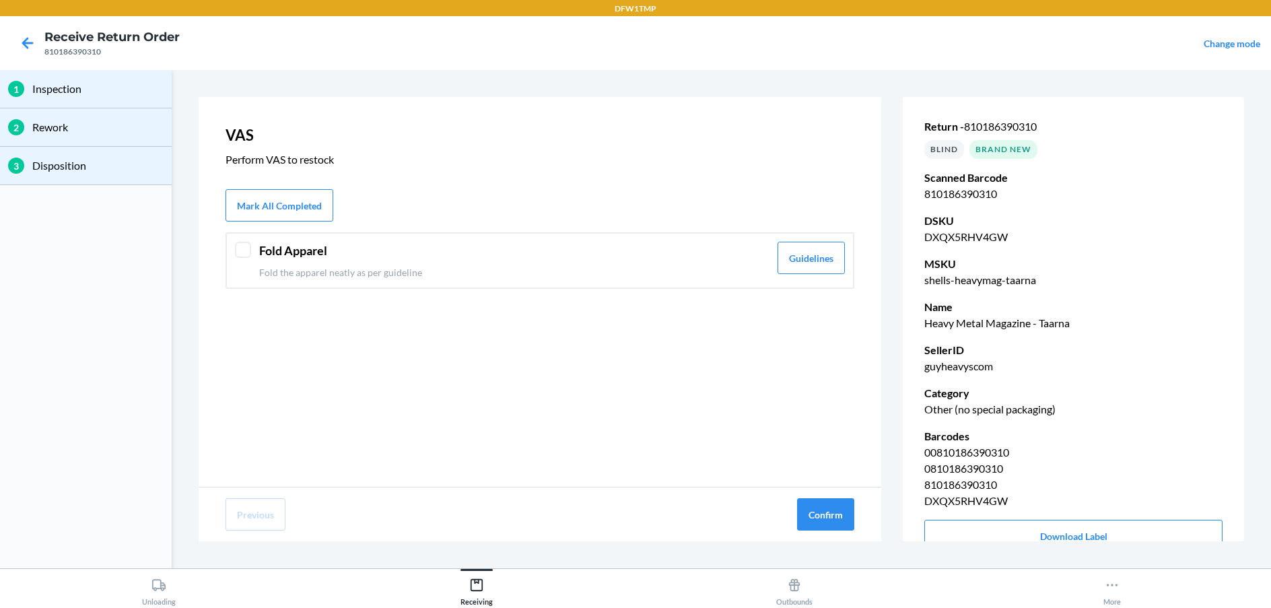
click at [644, 267] on p "Fold the apparel neatly as per guideline" at bounding box center [514, 272] width 510 height 14
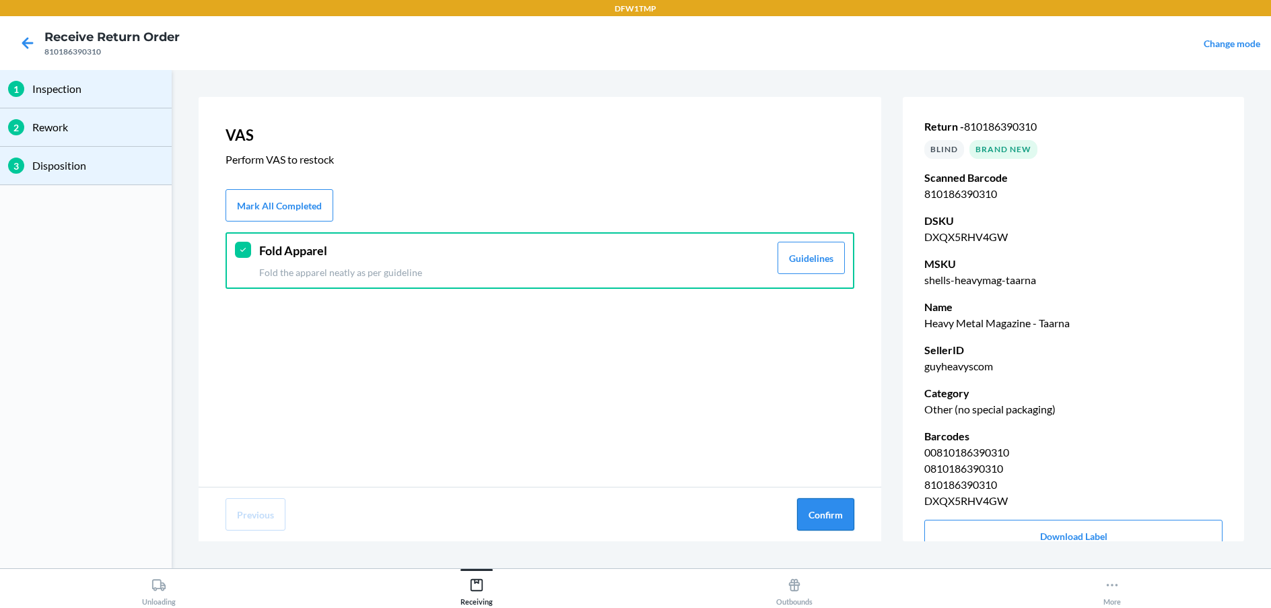
click at [821, 528] on button "Confirm" at bounding box center [825, 514] width 57 height 32
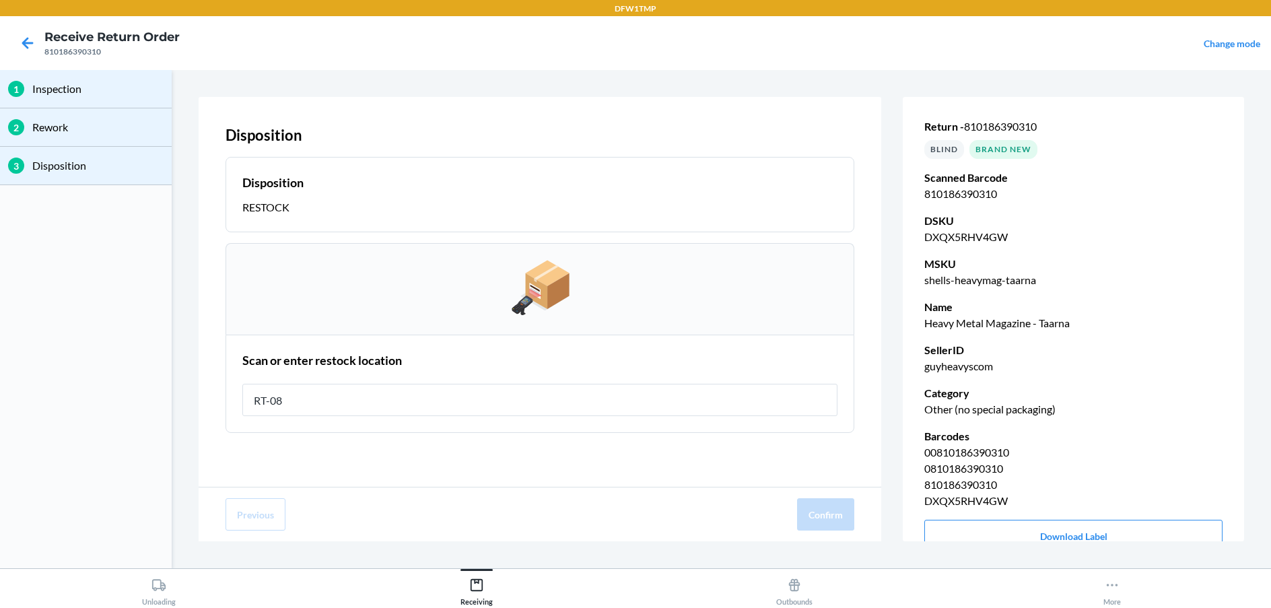
type input "RT-08"
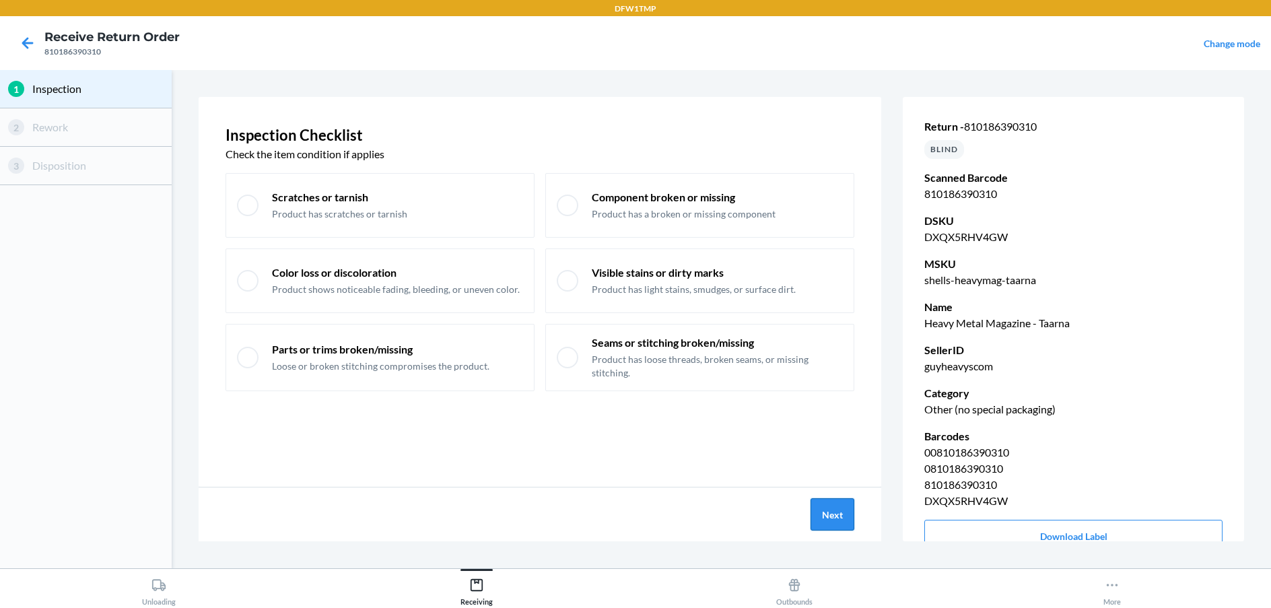
click at [844, 527] on button "Next" at bounding box center [832, 514] width 44 height 32
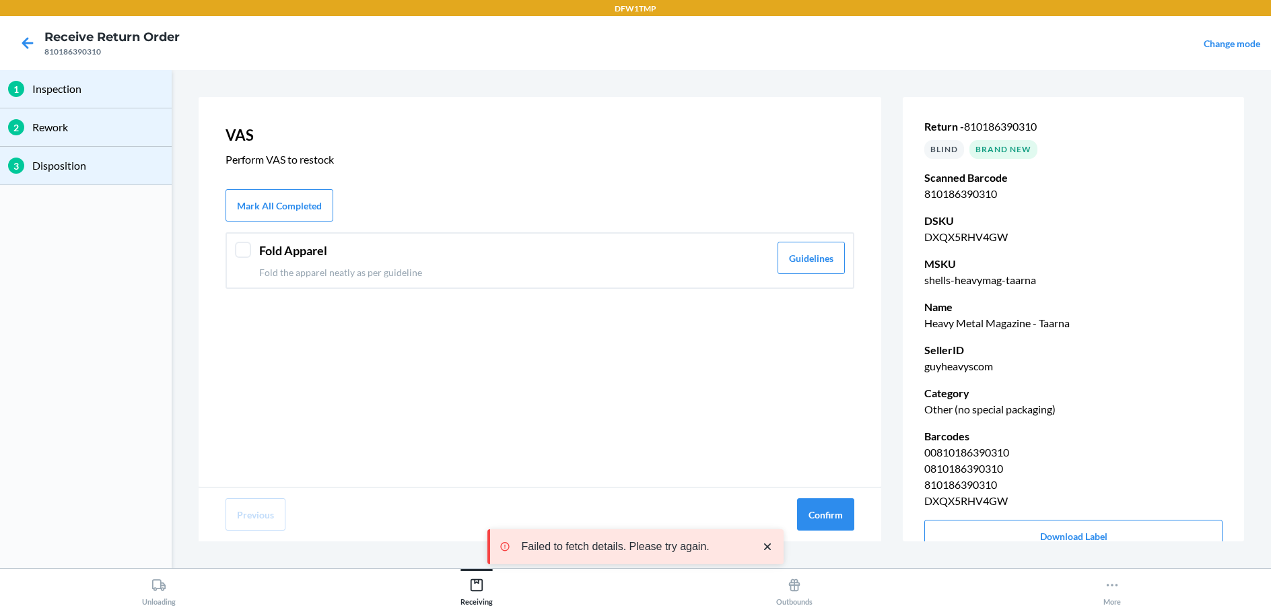
click at [239, 248] on div at bounding box center [243, 250] width 16 height 16
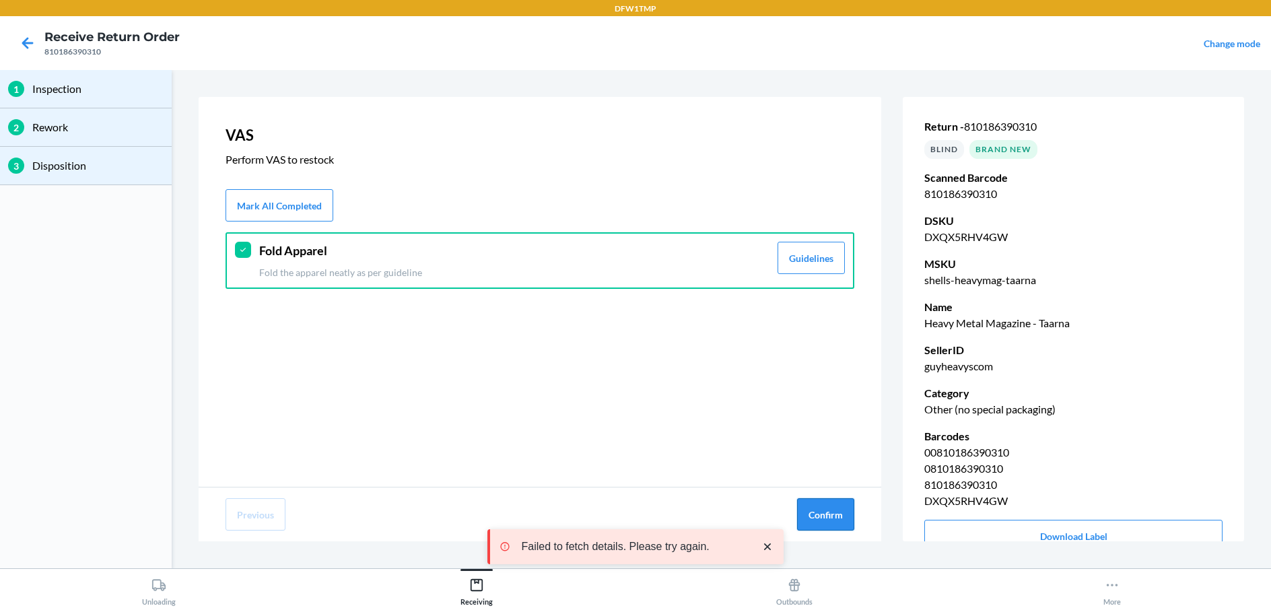
click at [819, 509] on button "Confirm" at bounding box center [825, 514] width 57 height 32
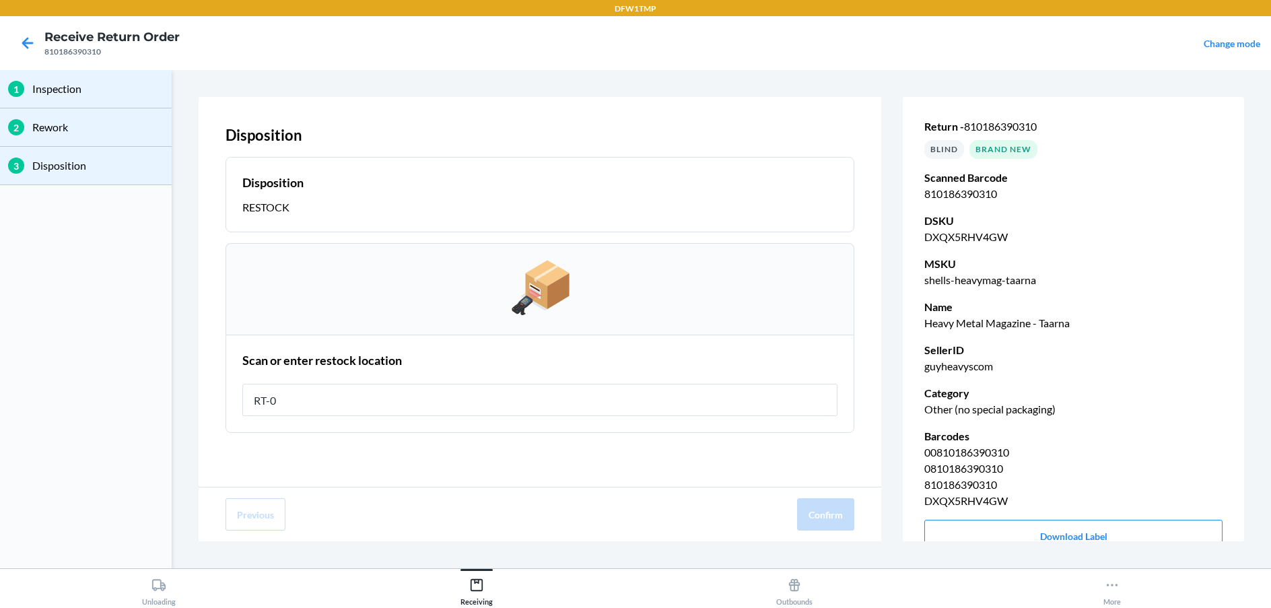
type input "RT-08"
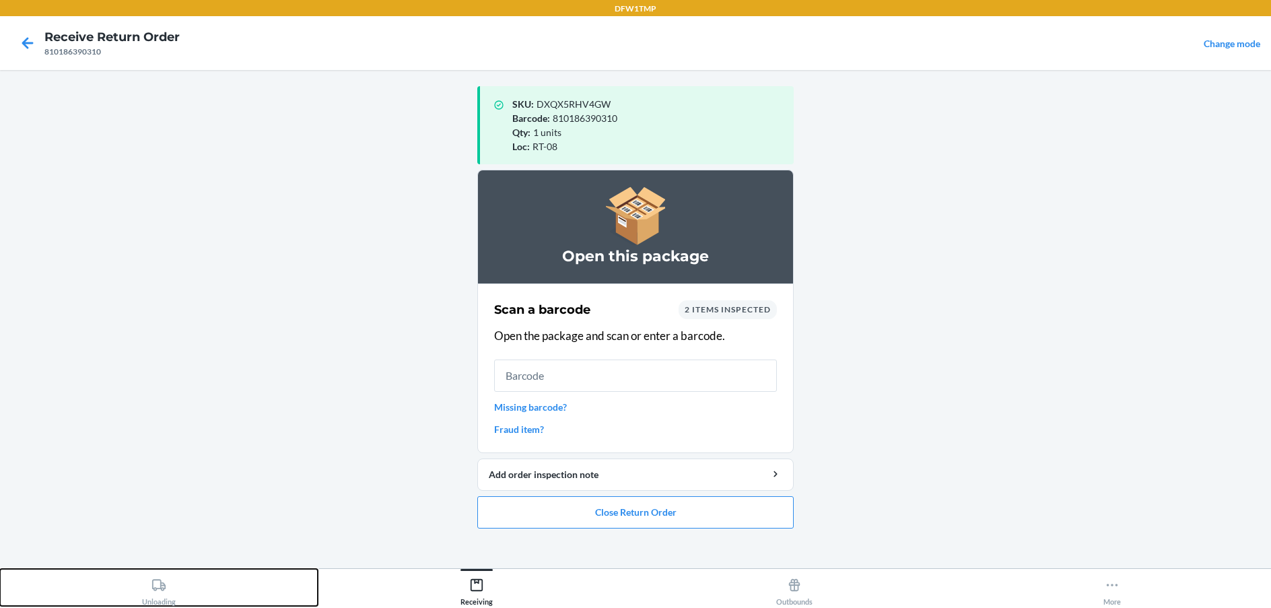
click at [158, 576] on div "Unloading" at bounding box center [159, 589] width 34 height 34
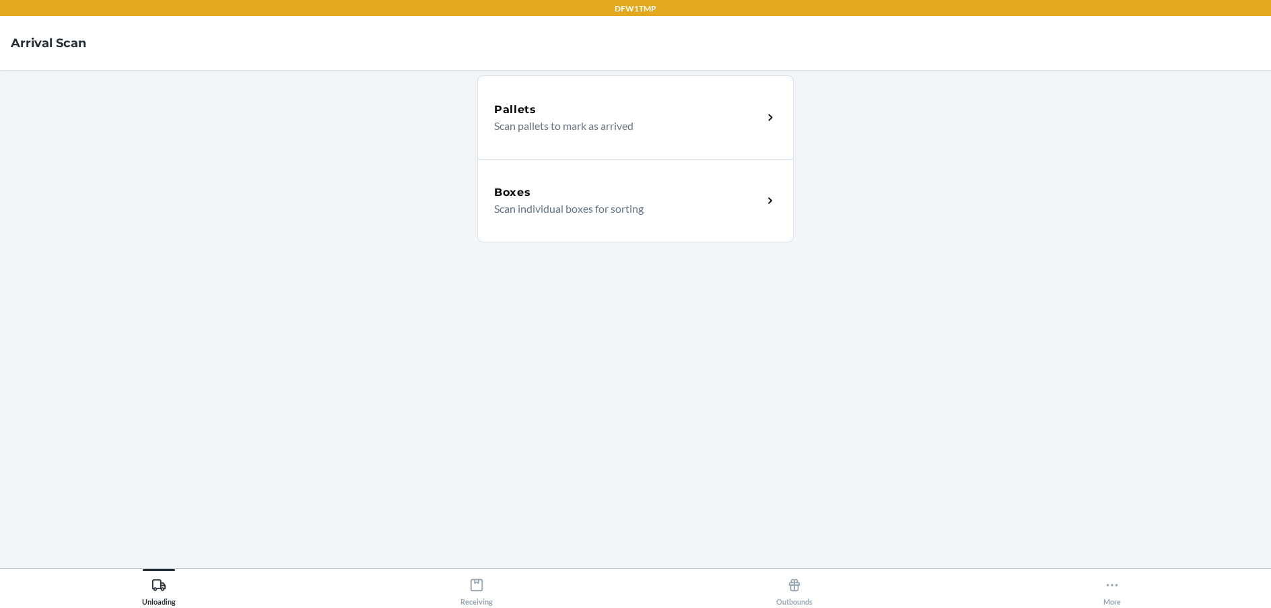
click at [633, 205] on p "Scan individual boxes for sorting" at bounding box center [623, 209] width 258 height 16
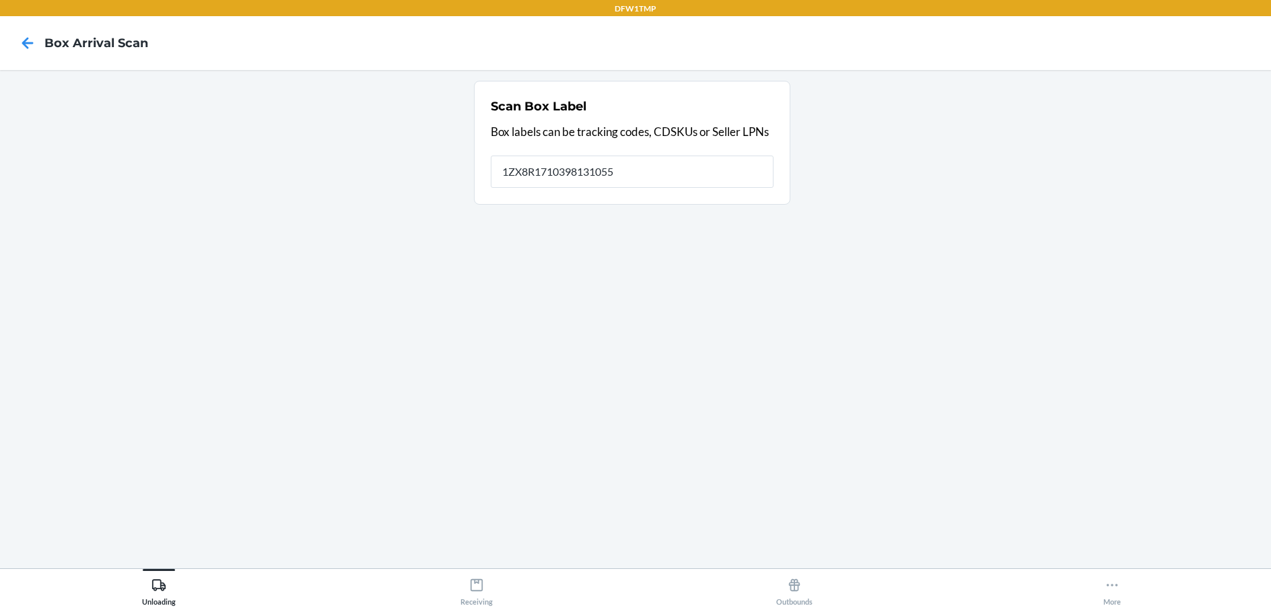
type input "1ZX8R1710398131055"
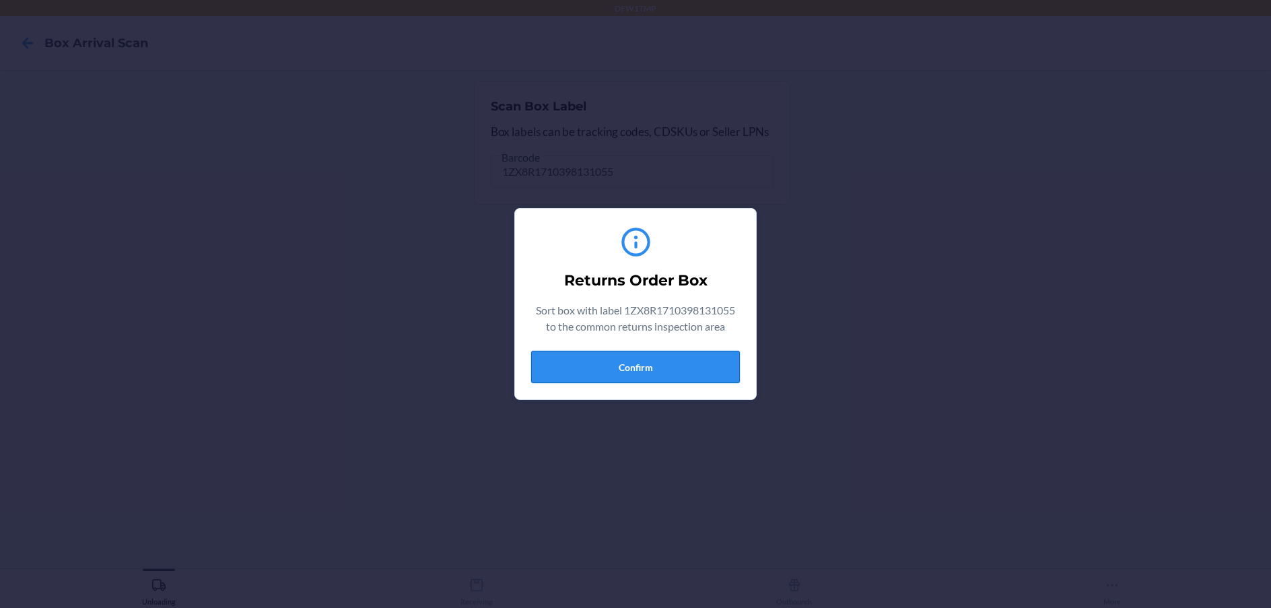
click at [571, 353] on button "Confirm" at bounding box center [635, 367] width 209 height 32
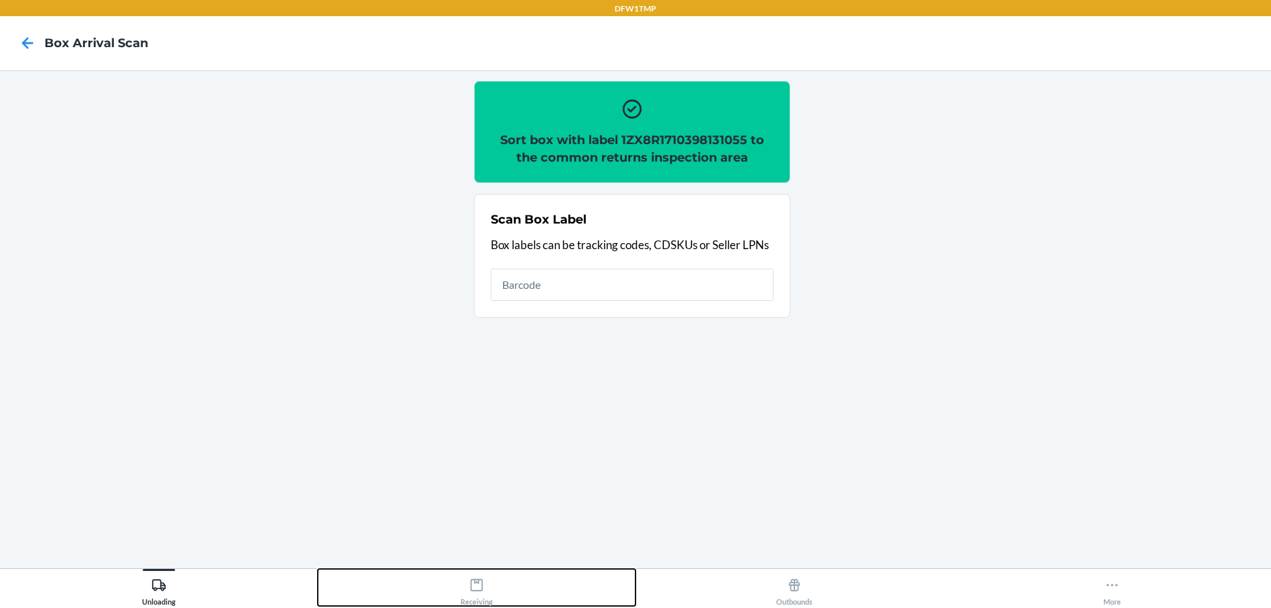
click at [499, 575] on button "Receiving" at bounding box center [477, 587] width 318 height 37
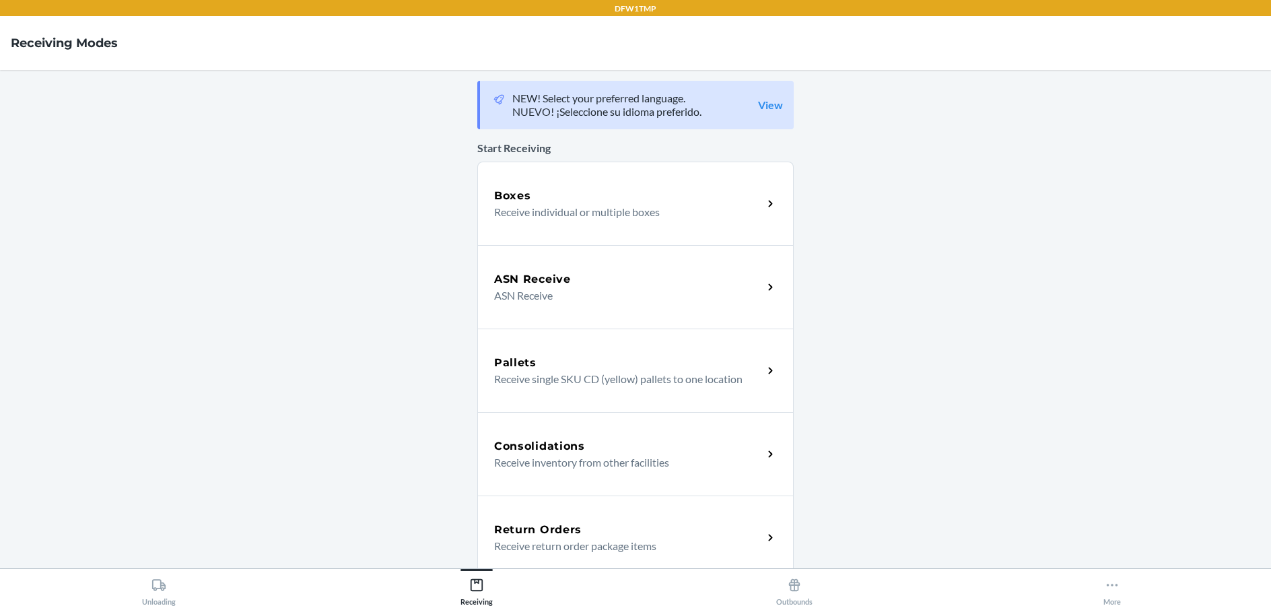
click at [655, 546] on p "Receive return order package items" at bounding box center [623, 546] width 258 height 16
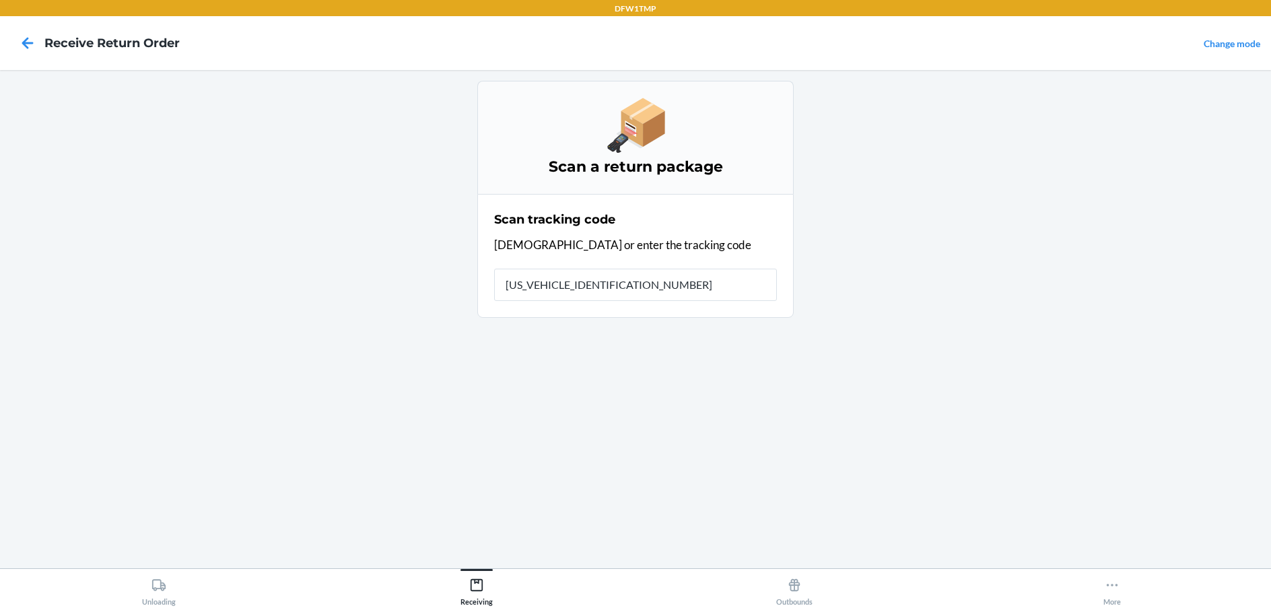
type input "1ZX8R1710398131055"
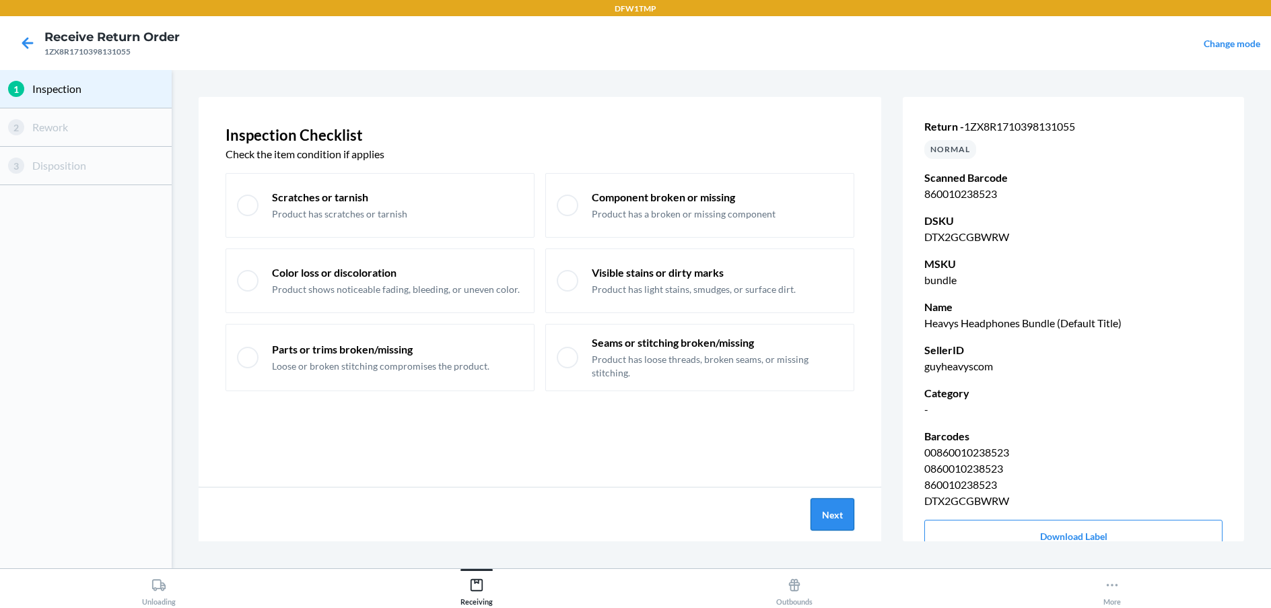
click at [826, 519] on button "Next" at bounding box center [832, 514] width 44 height 32
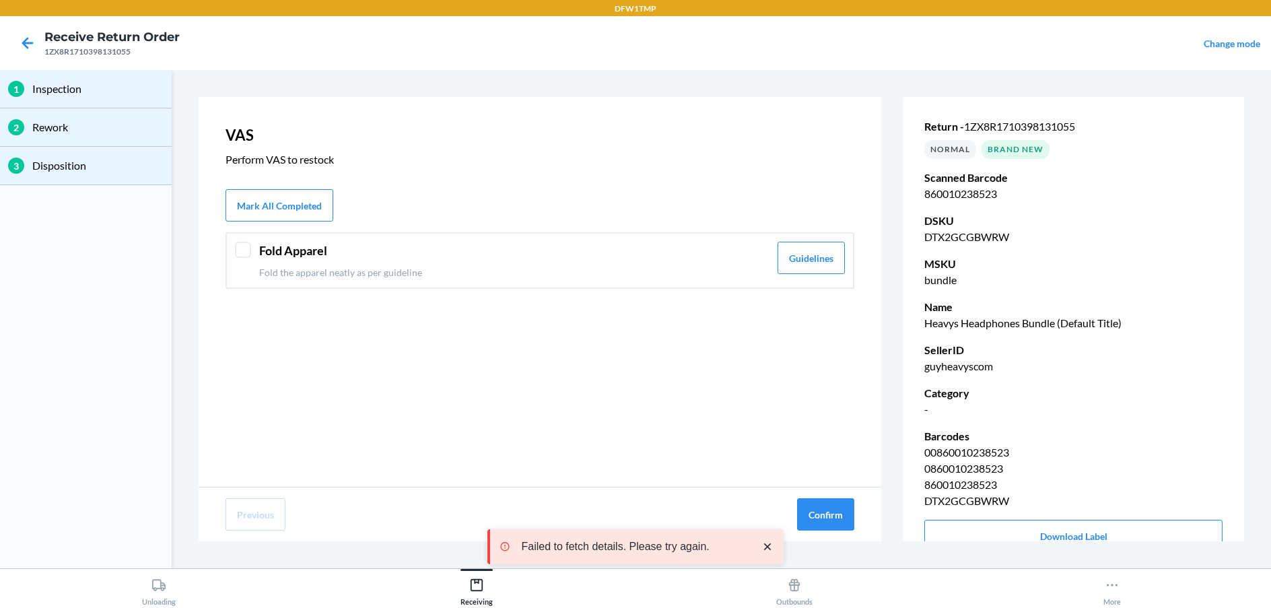
click at [462, 252] on header "Fold Apparel" at bounding box center [514, 251] width 510 height 18
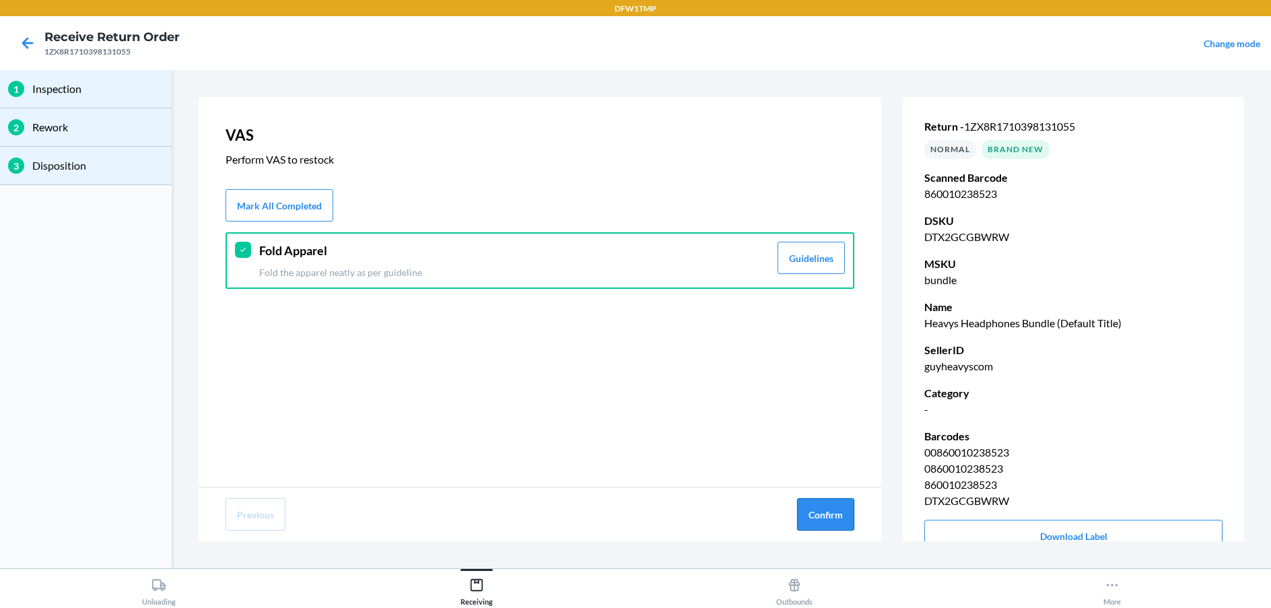
click at [827, 510] on button "Confirm" at bounding box center [825, 514] width 57 height 32
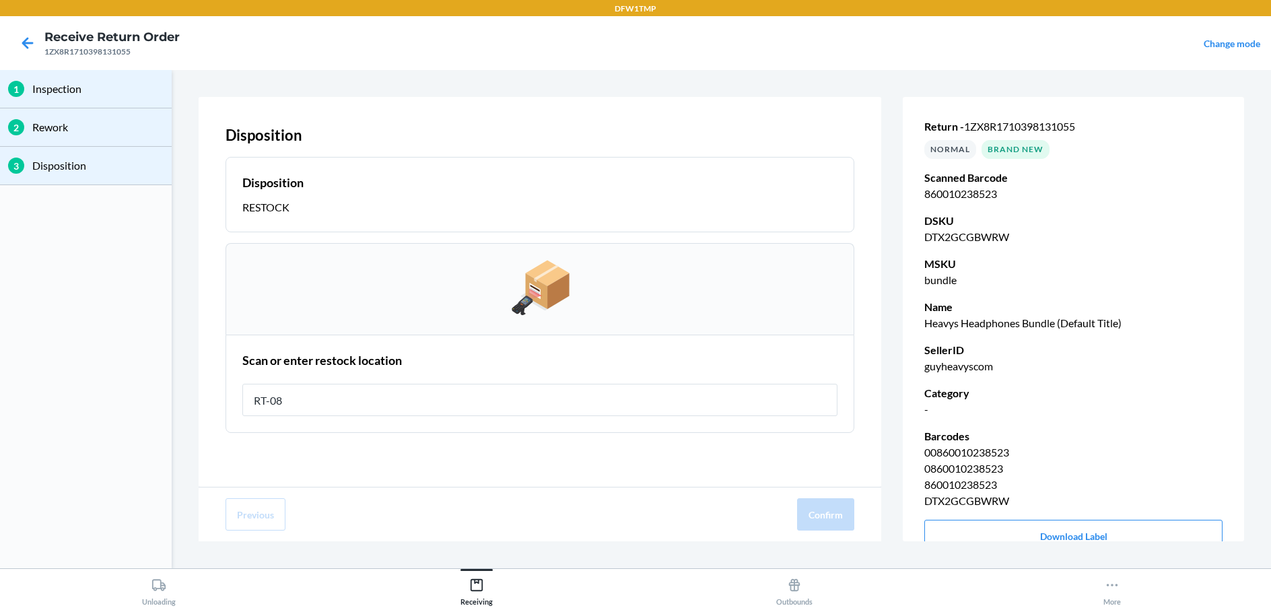
type input "RT-08"
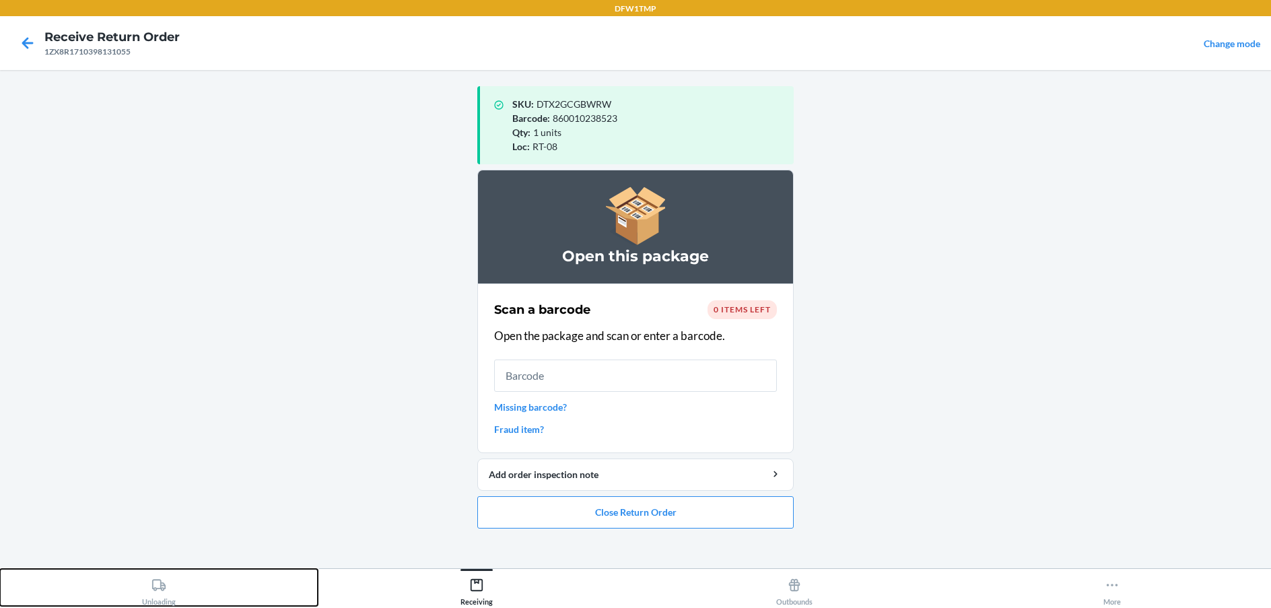
click at [174, 594] on div "Unloading" at bounding box center [159, 589] width 34 height 34
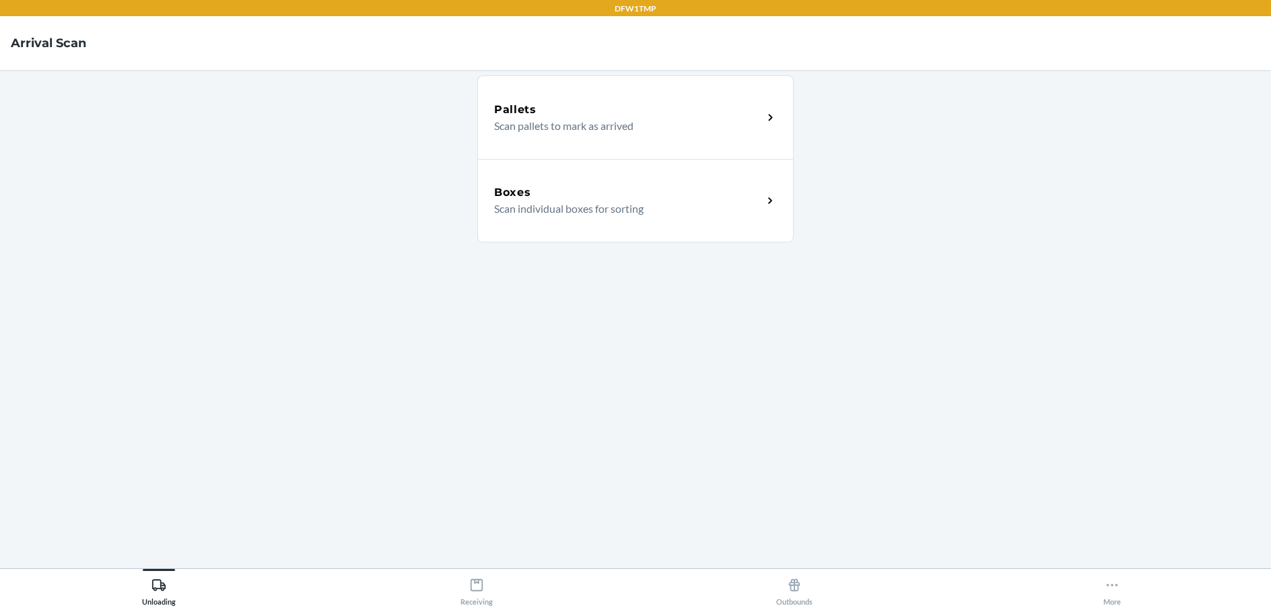
click at [679, 218] on div "Boxes Scan individual boxes for sorting" at bounding box center [635, 200] width 316 height 83
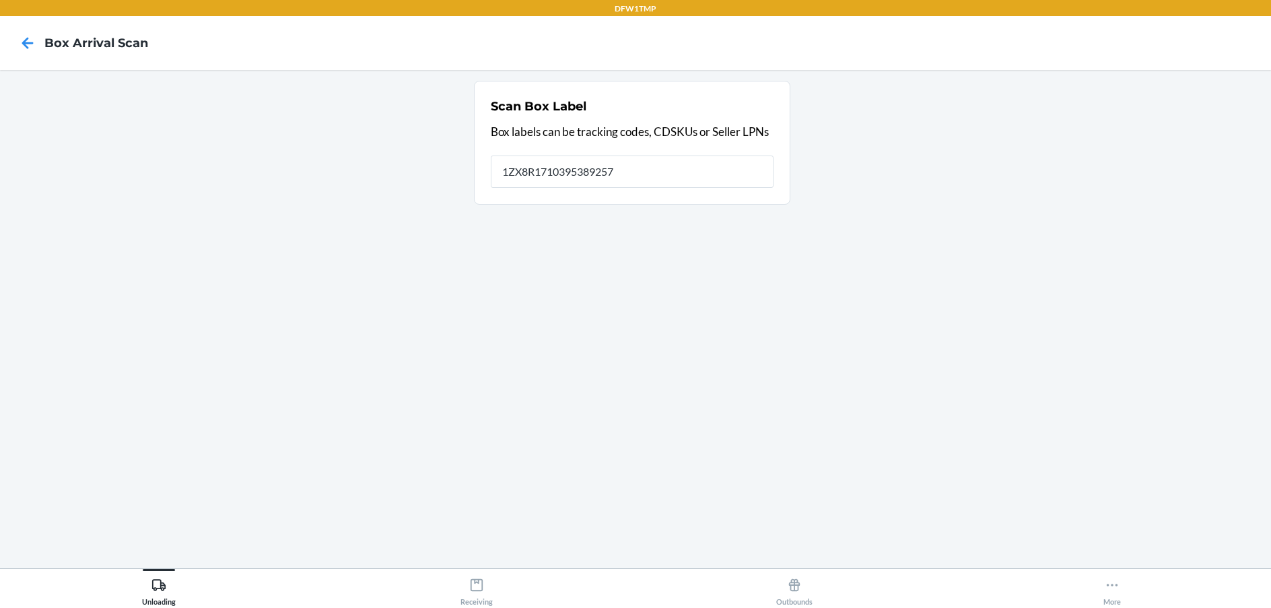
type input "1ZX8R1710395389257"
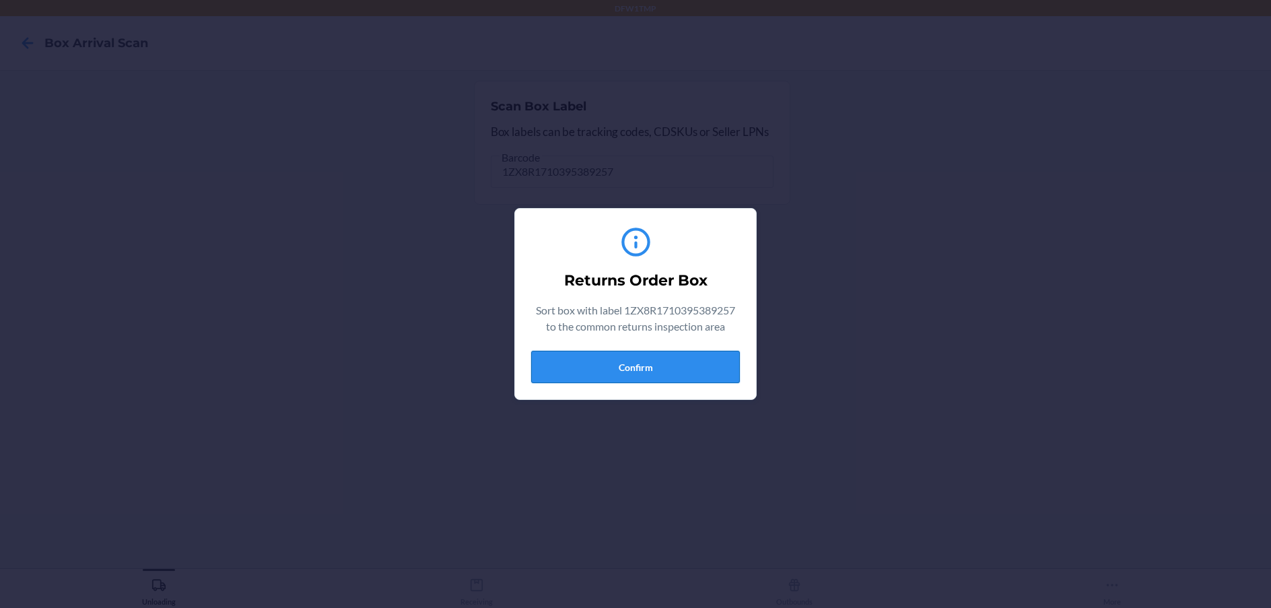
click at [689, 360] on button "Confirm" at bounding box center [635, 367] width 209 height 32
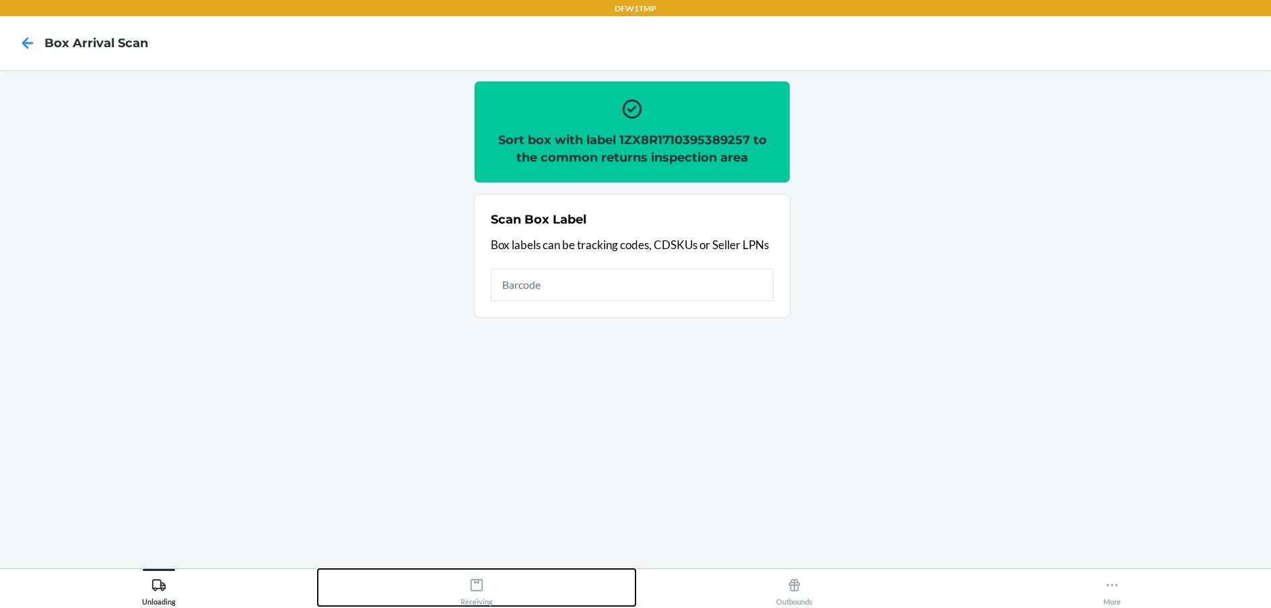
click at [410, 588] on button "Receiving" at bounding box center [477, 587] width 318 height 37
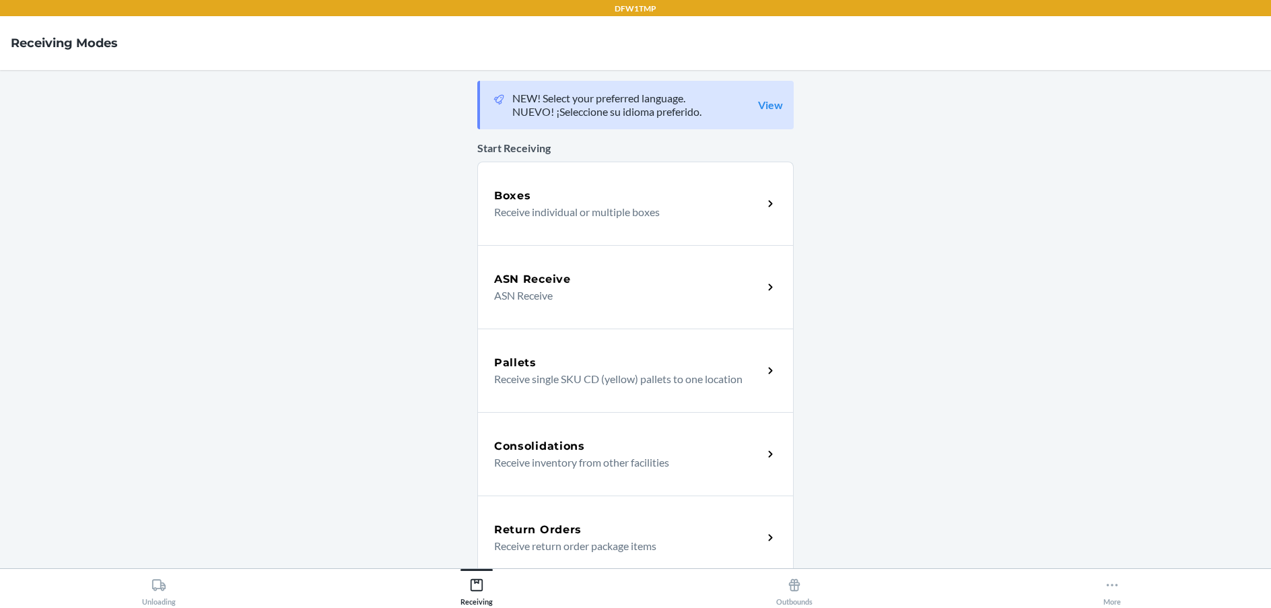
click at [593, 518] on div "Return Orders Receive return order package items" at bounding box center [635, 536] width 316 height 83
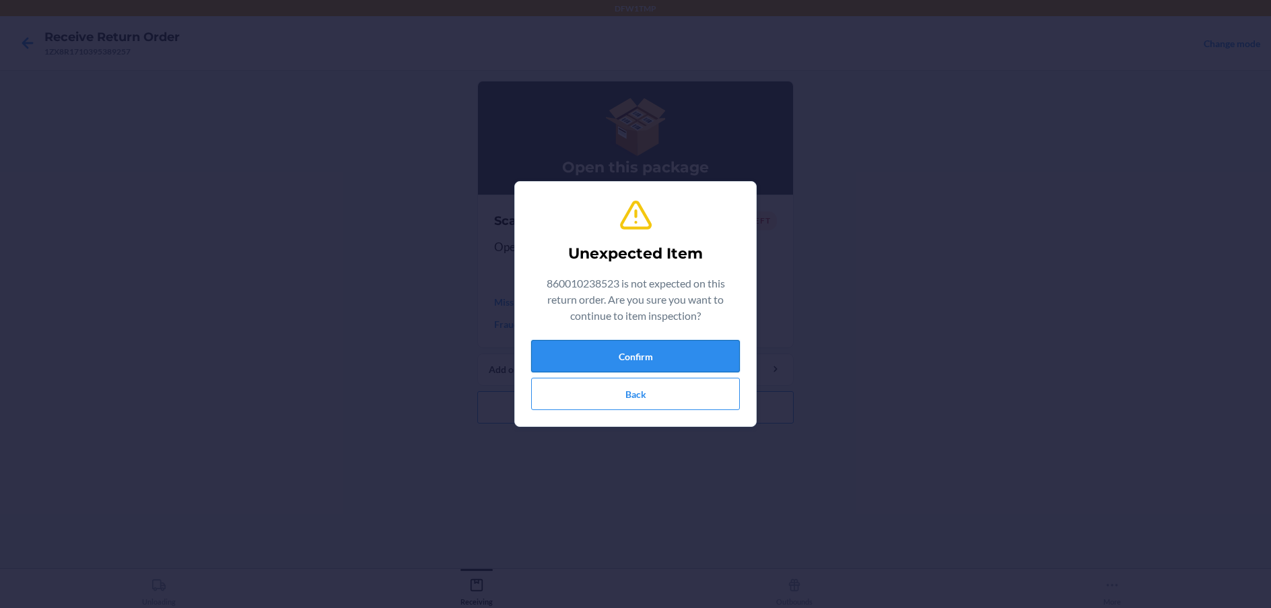
click at [592, 353] on button "Confirm" at bounding box center [635, 356] width 209 height 32
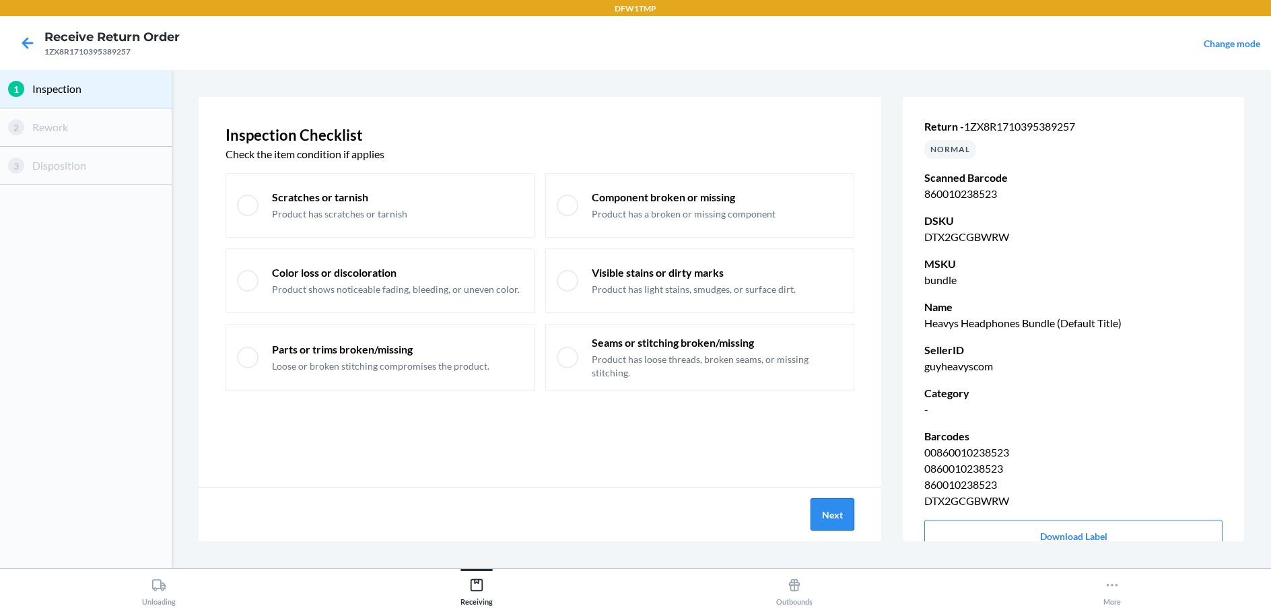
click at [847, 529] on button "Next" at bounding box center [832, 514] width 44 height 32
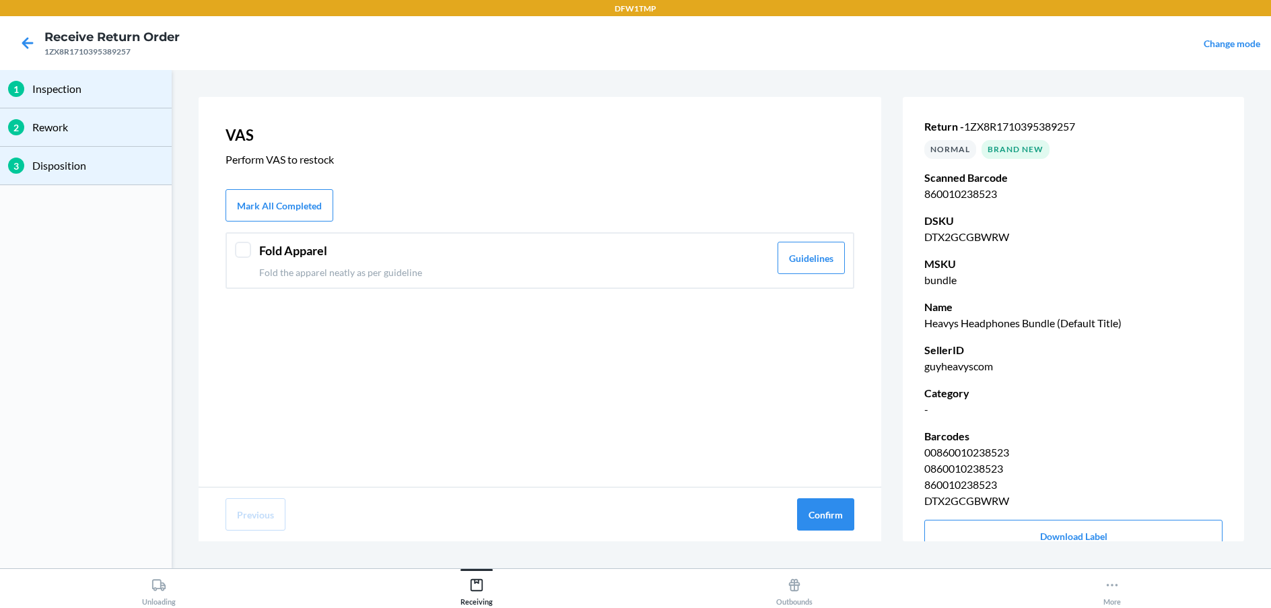
click at [410, 266] on p "Fold the apparel neatly as per guideline" at bounding box center [514, 272] width 510 height 14
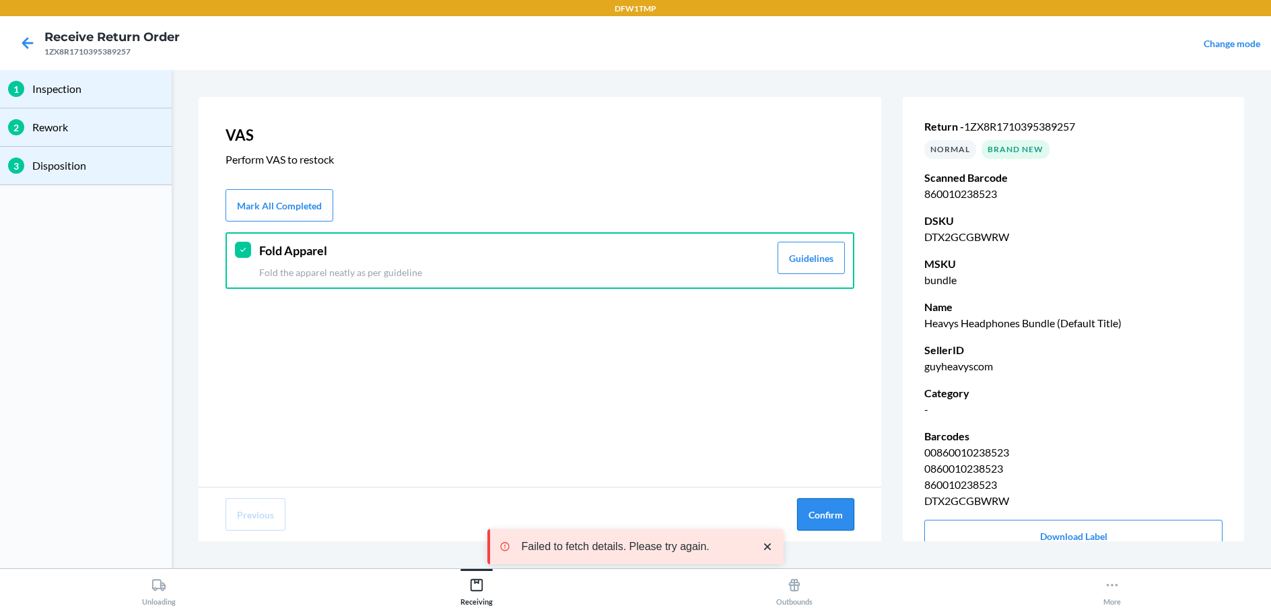
click at [799, 512] on button "Confirm" at bounding box center [825, 514] width 57 height 32
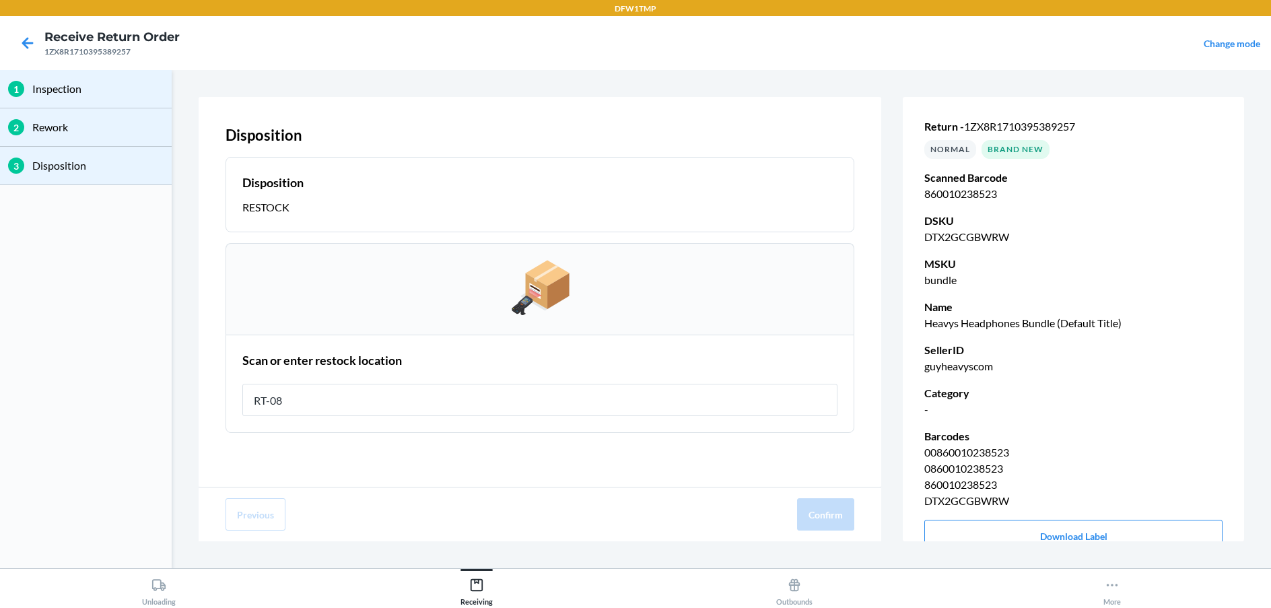
type input "RT-08"
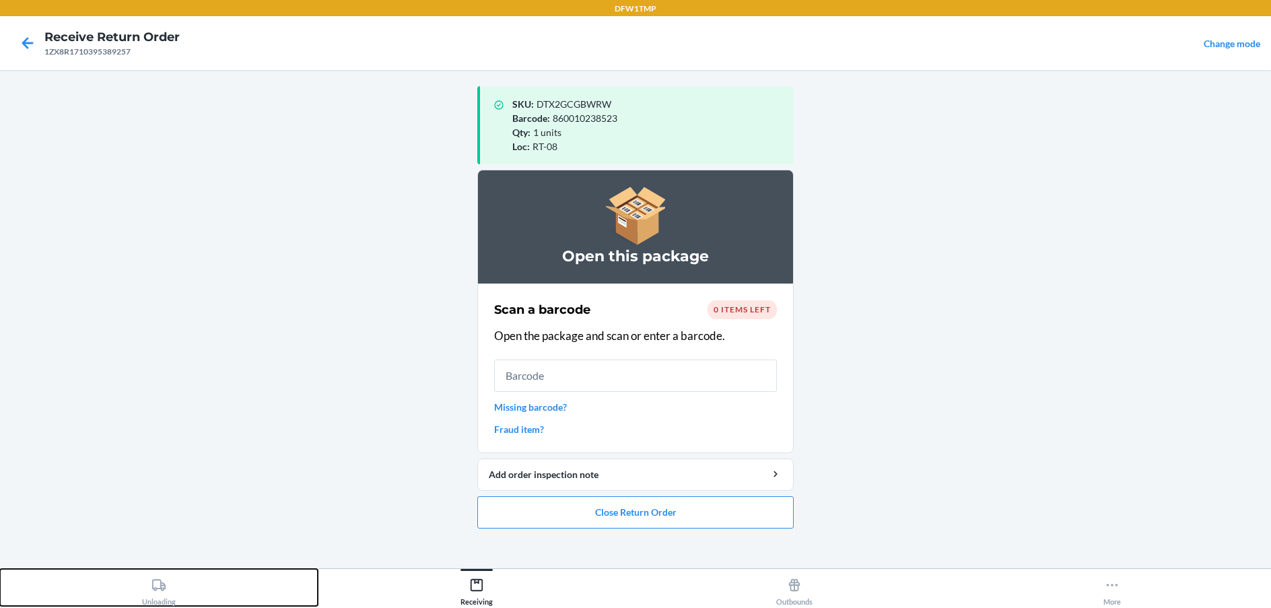
click at [175, 580] on div "Unloading" at bounding box center [159, 589] width 34 height 34
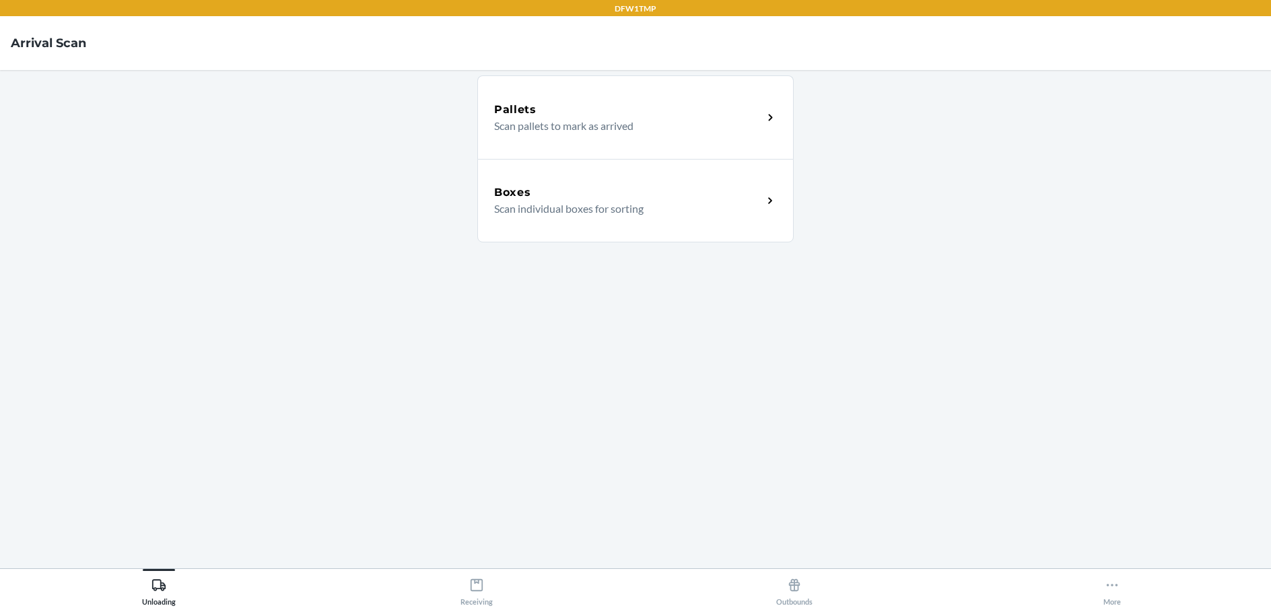
click at [699, 208] on p "Scan individual boxes for sorting" at bounding box center [623, 209] width 258 height 16
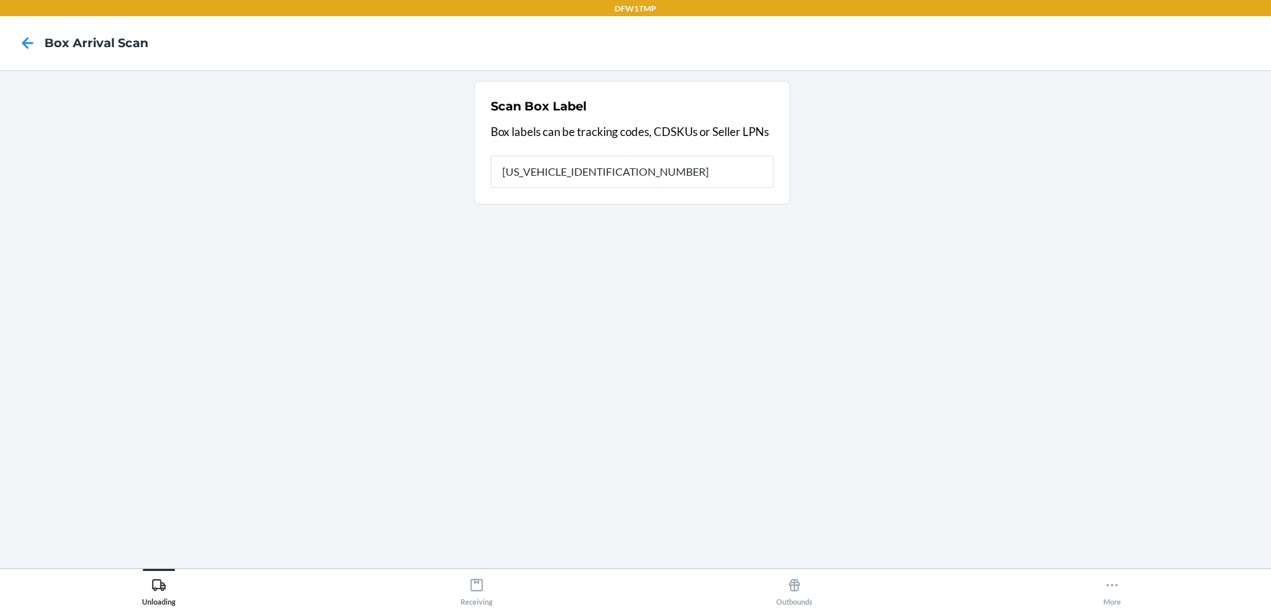
type input "1ZX8R1710385442958"
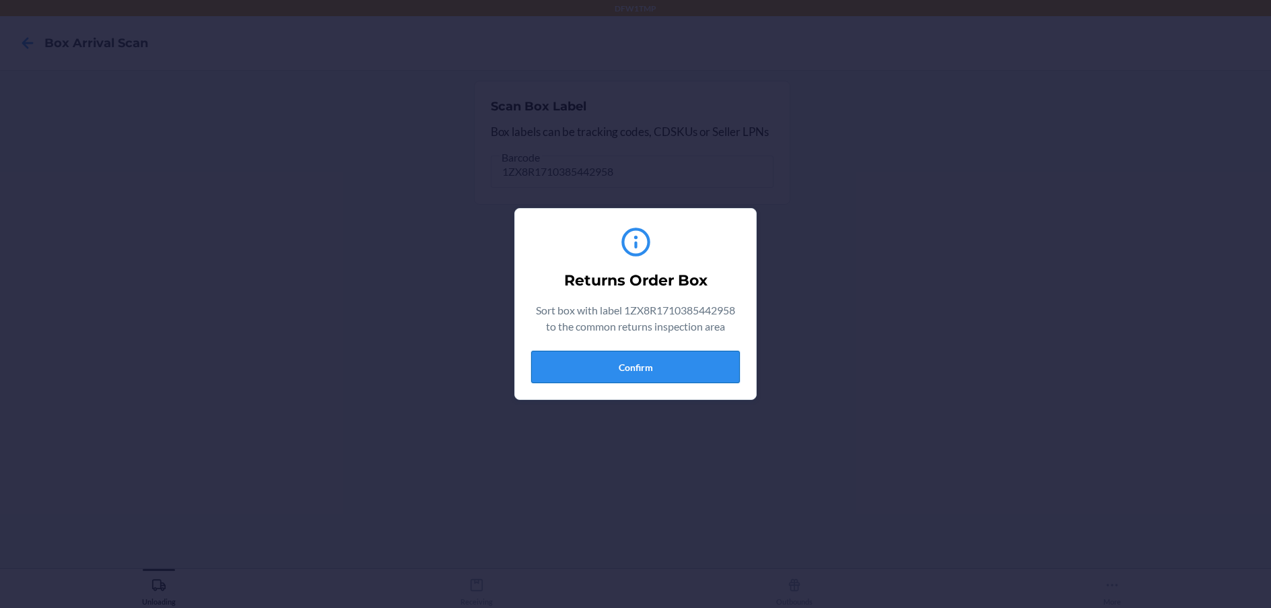
click at [701, 375] on button "Confirm" at bounding box center [635, 367] width 209 height 32
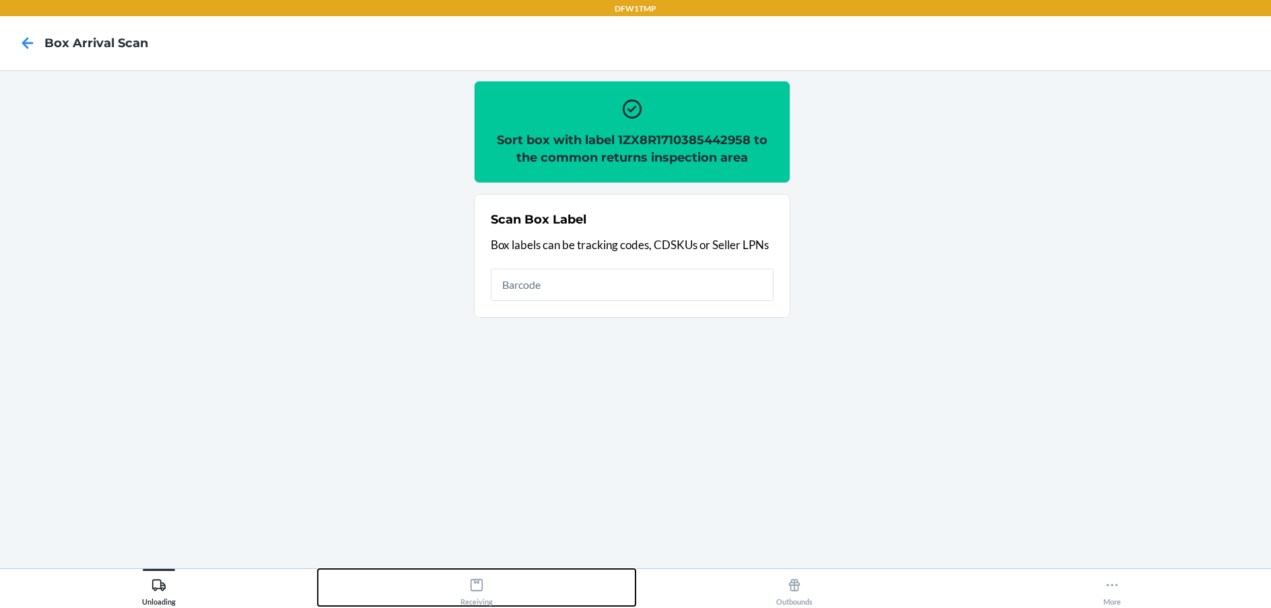
click at [516, 598] on button "Receiving" at bounding box center [477, 587] width 318 height 37
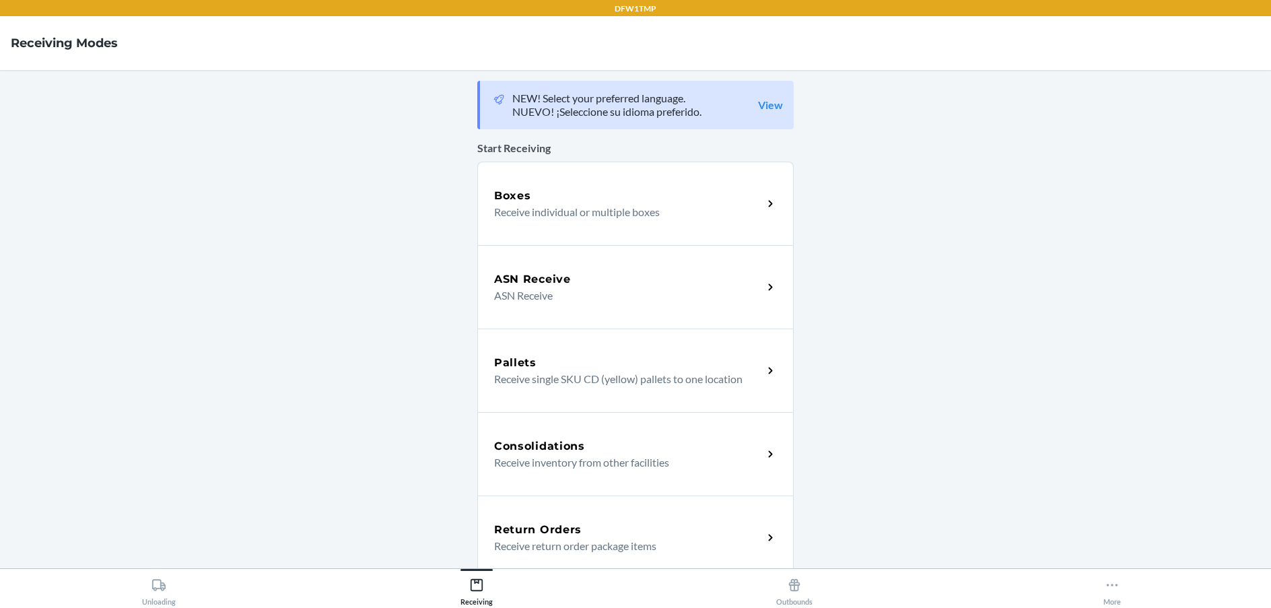
click at [569, 522] on h5 "Return Orders" at bounding box center [538, 530] width 88 height 16
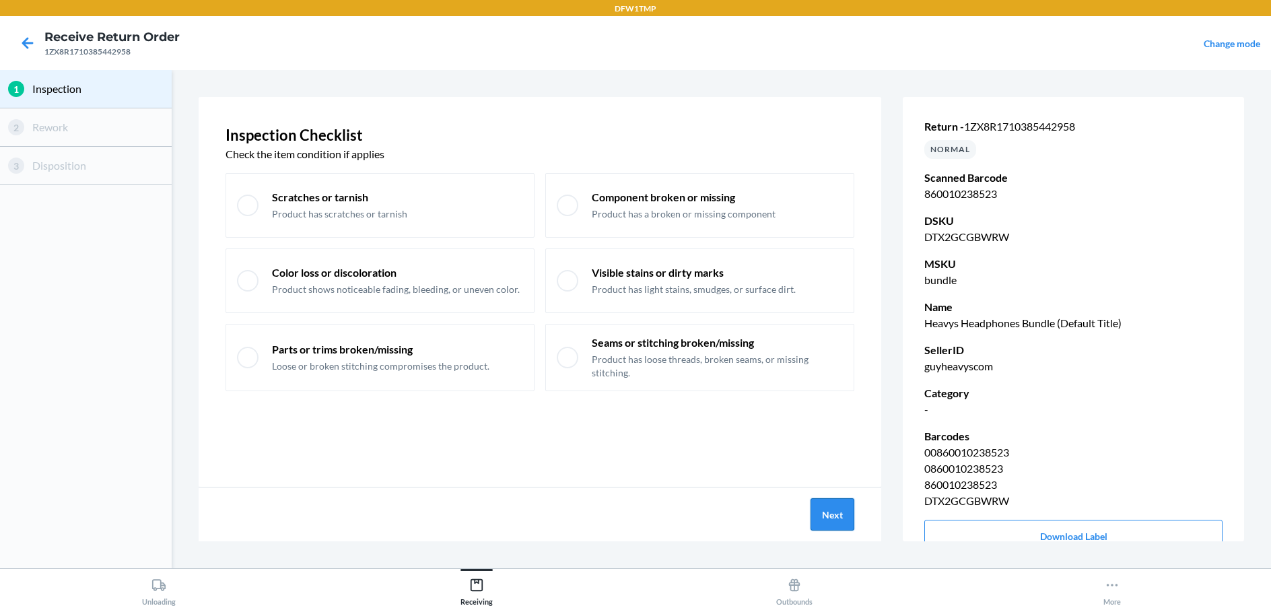
click at [849, 513] on button "Next" at bounding box center [832, 514] width 44 height 32
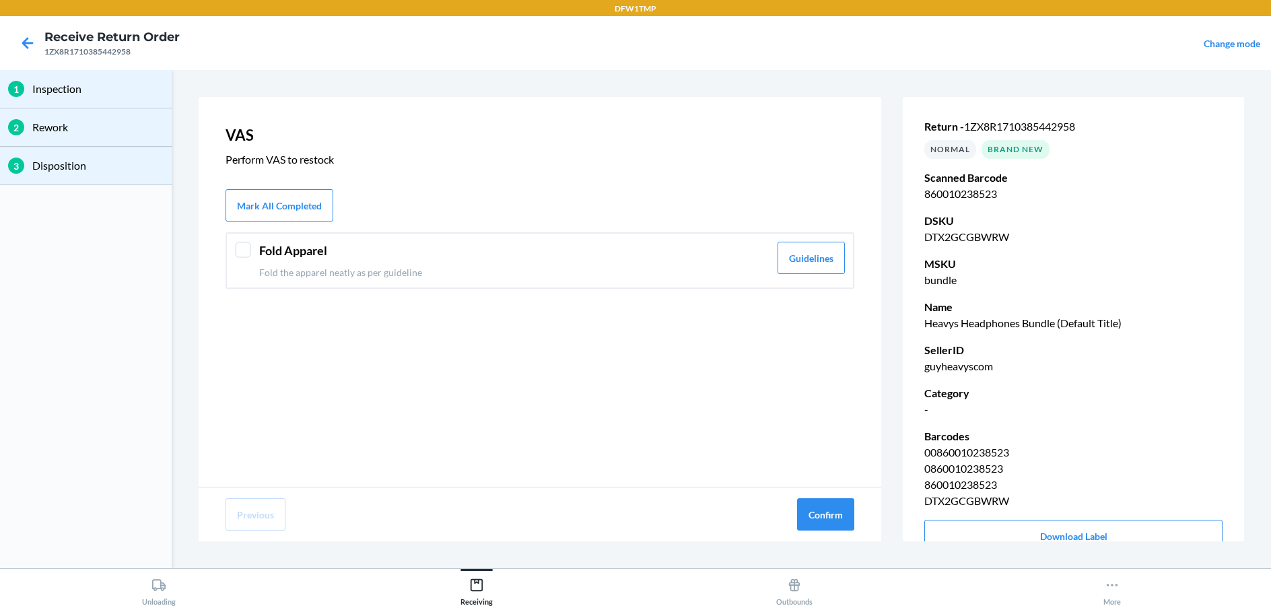
click at [724, 257] on header "Fold Apparel" at bounding box center [514, 251] width 510 height 18
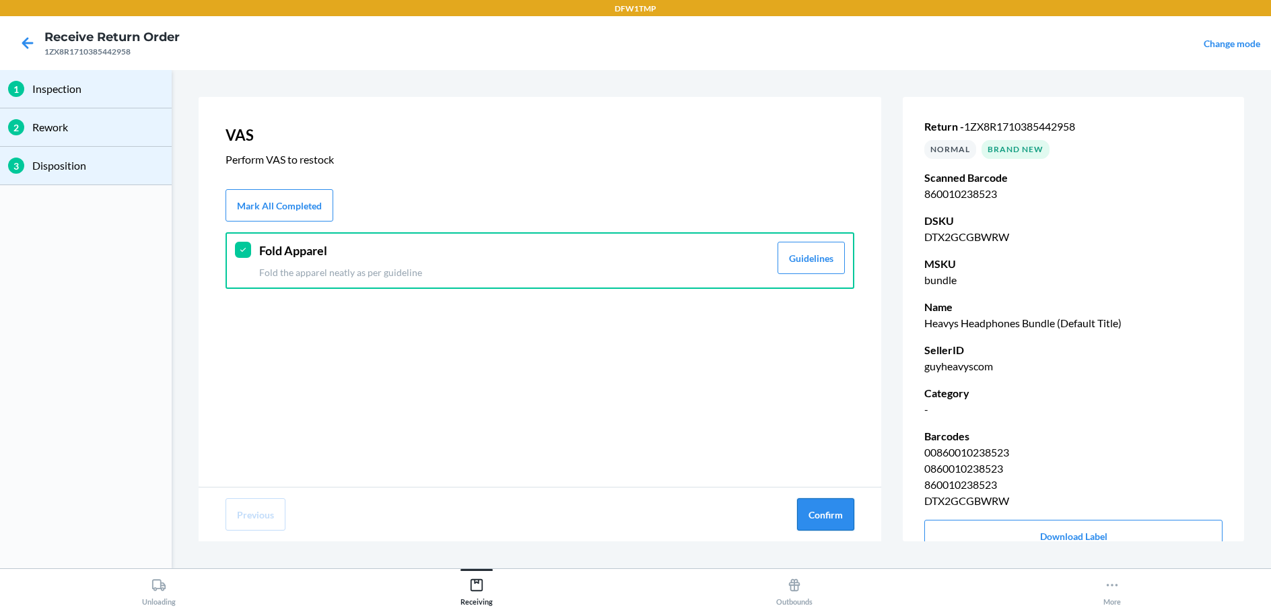
click at [833, 515] on button "Confirm" at bounding box center [825, 514] width 57 height 32
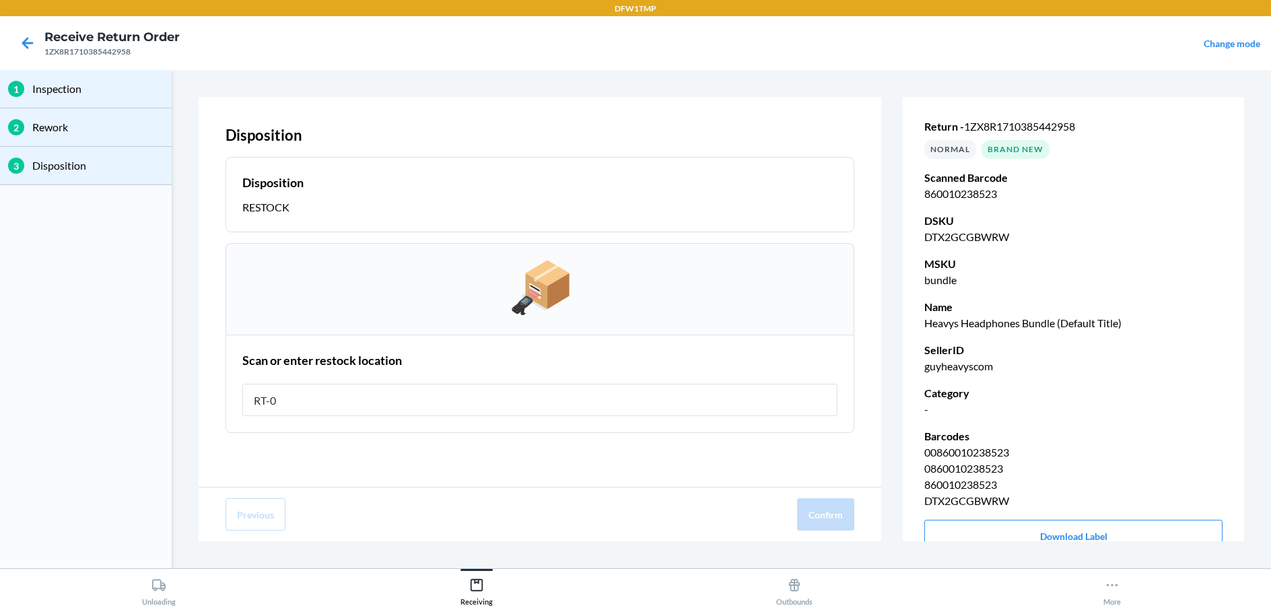
type input "RT-08"
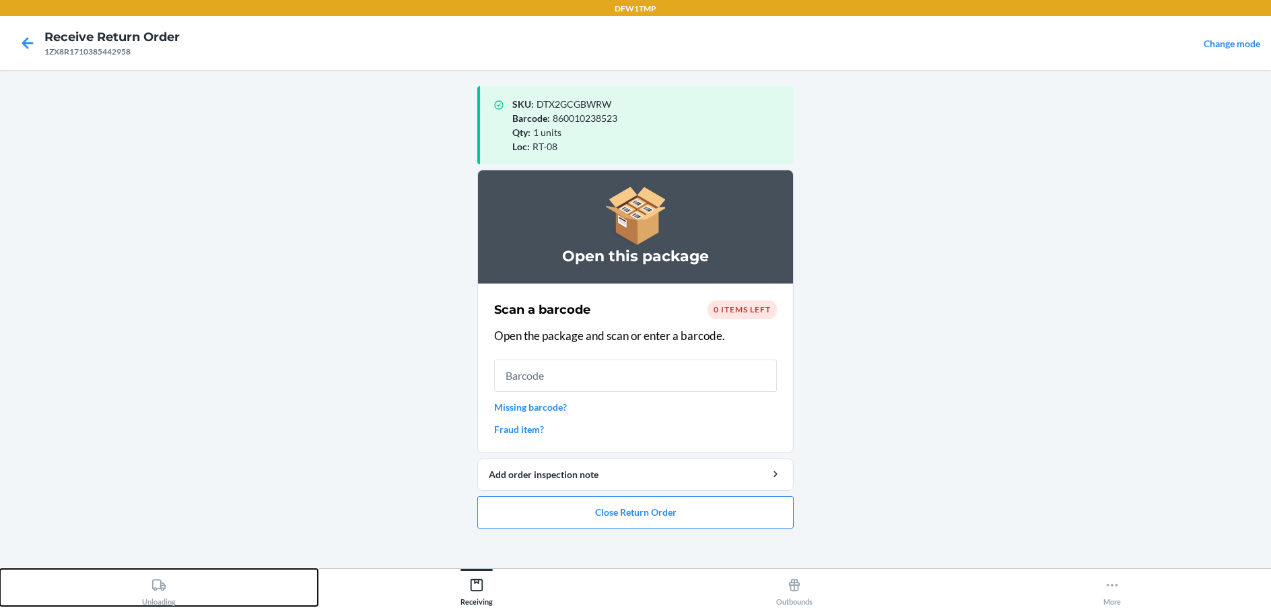
click at [206, 583] on button "Unloading" at bounding box center [159, 587] width 318 height 37
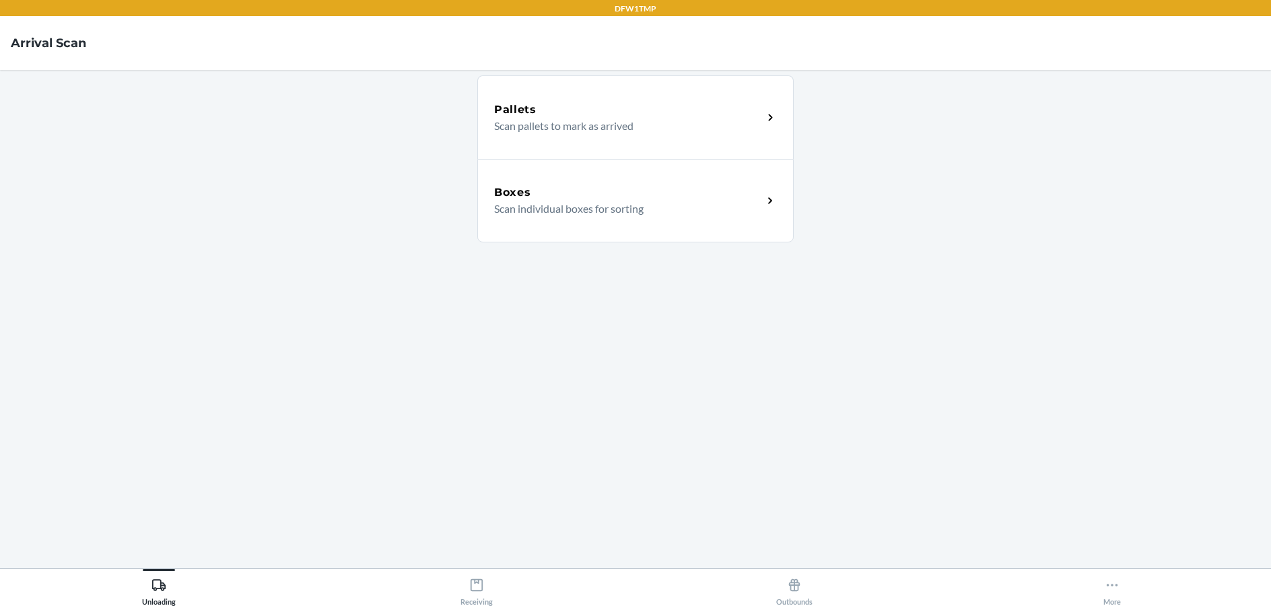
click at [638, 189] on div "Boxes" at bounding box center [628, 192] width 269 height 16
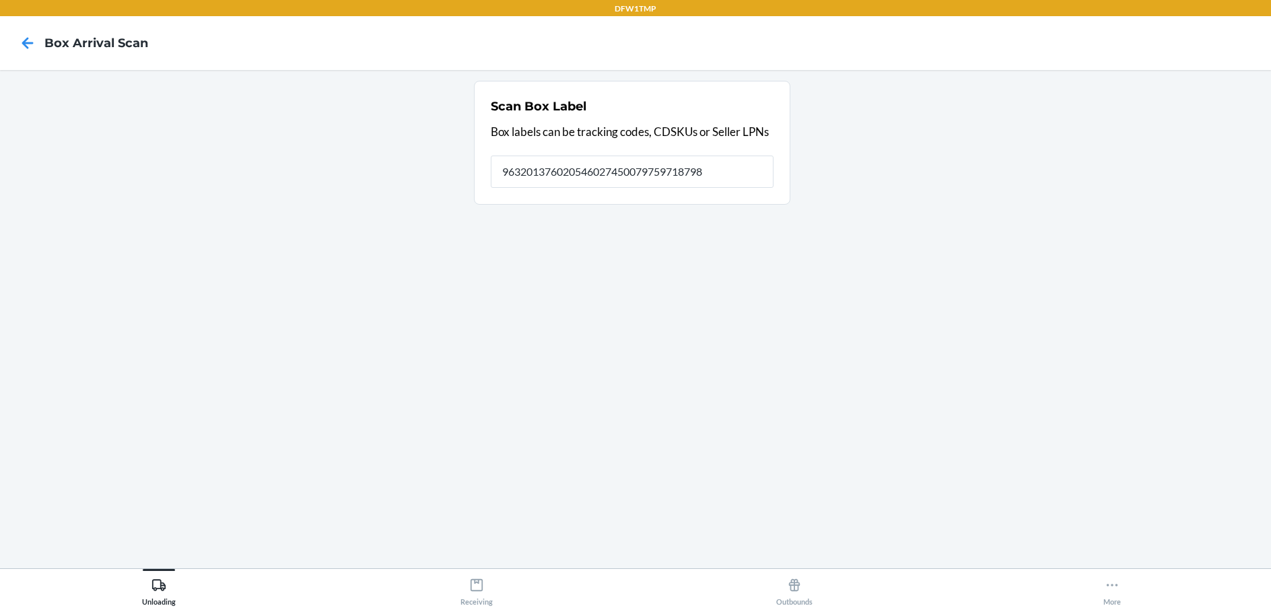
type input "9632013760205460274500797597187985"
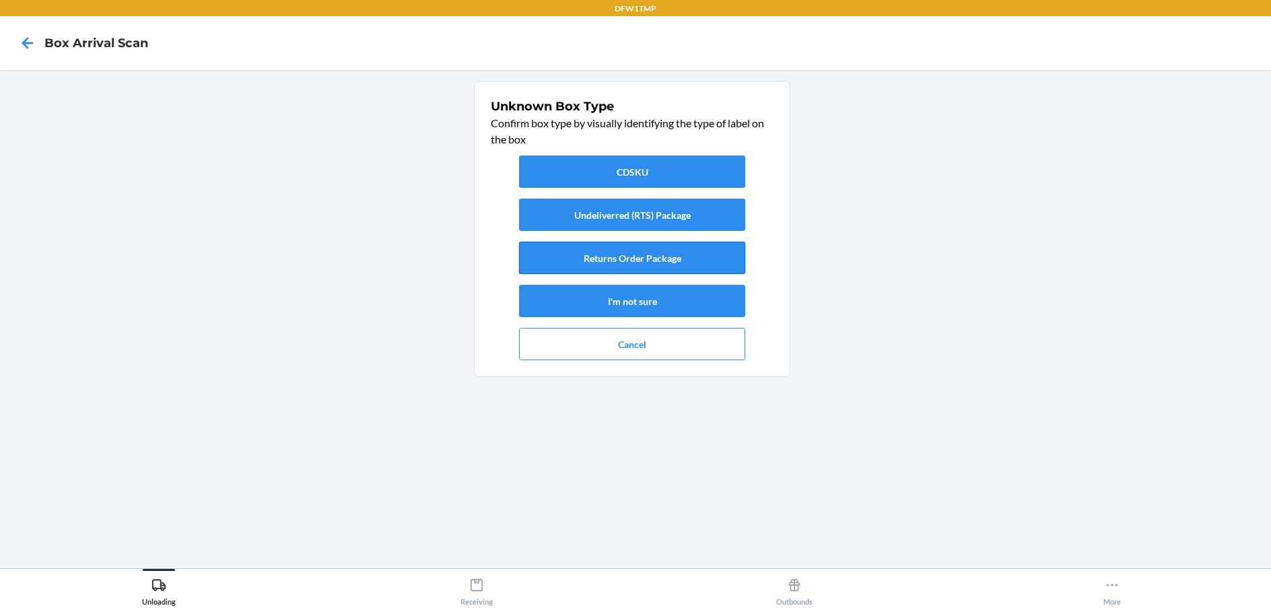
click at [631, 252] on button "Returns Order Package" at bounding box center [632, 258] width 226 height 32
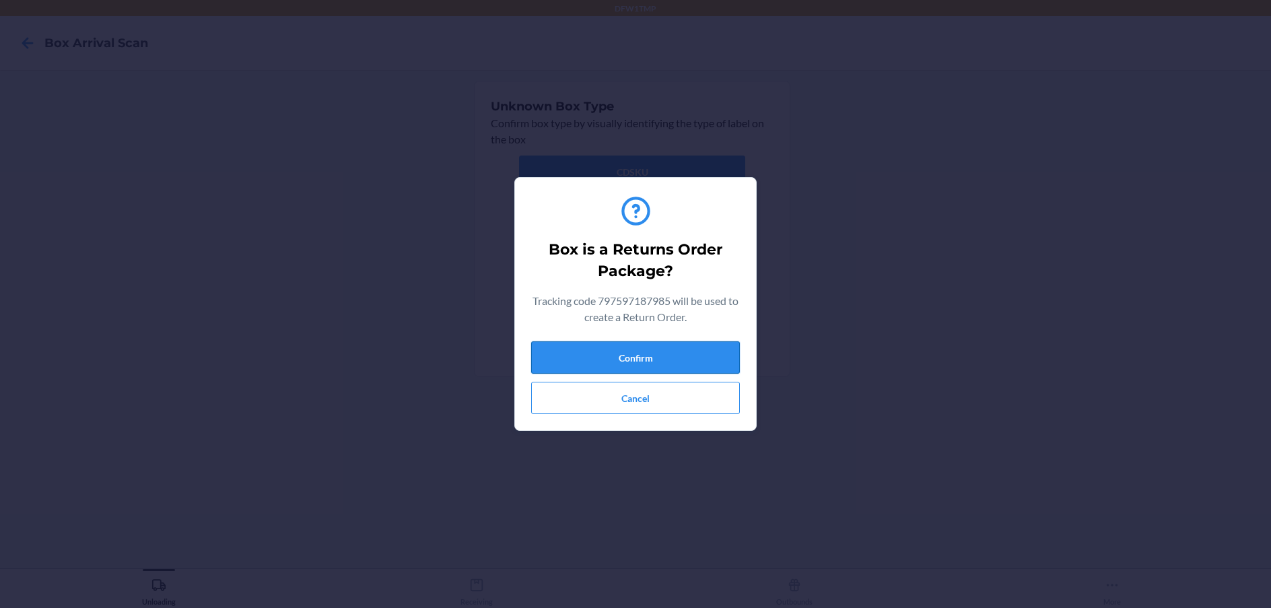
click at [685, 365] on button "Confirm" at bounding box center [635, 357] width 209 height 32
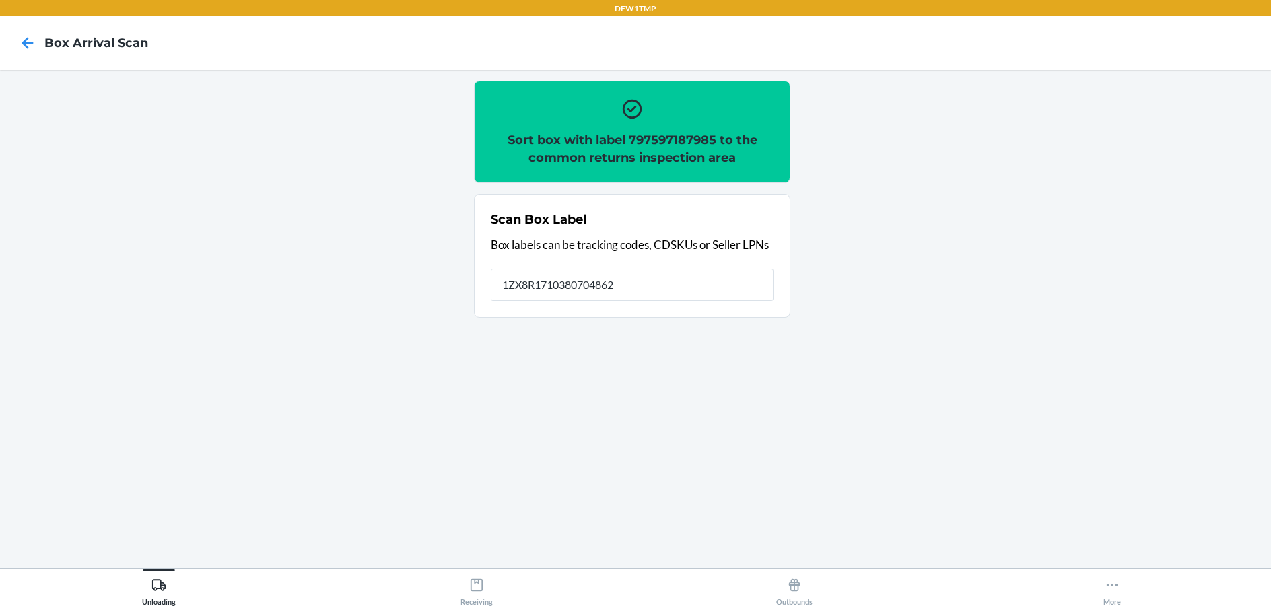
type input "1ZX8R1710380704862"
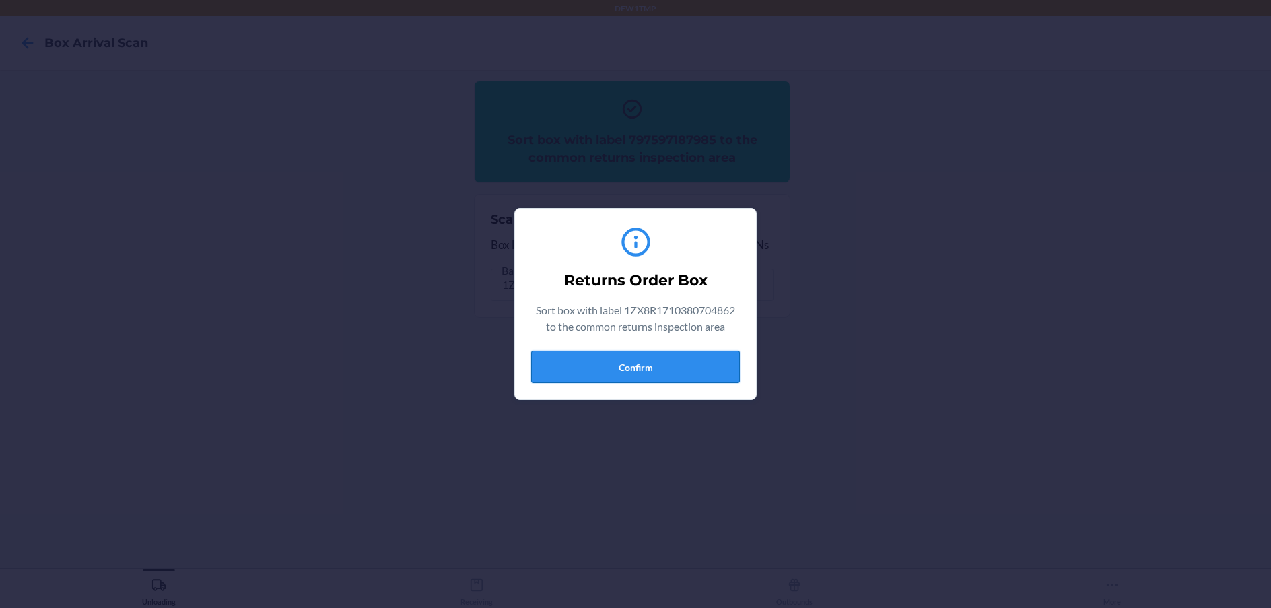
click at [652, 377] on button "Confirm" at bounding box center [635, 367] width 209 height 32
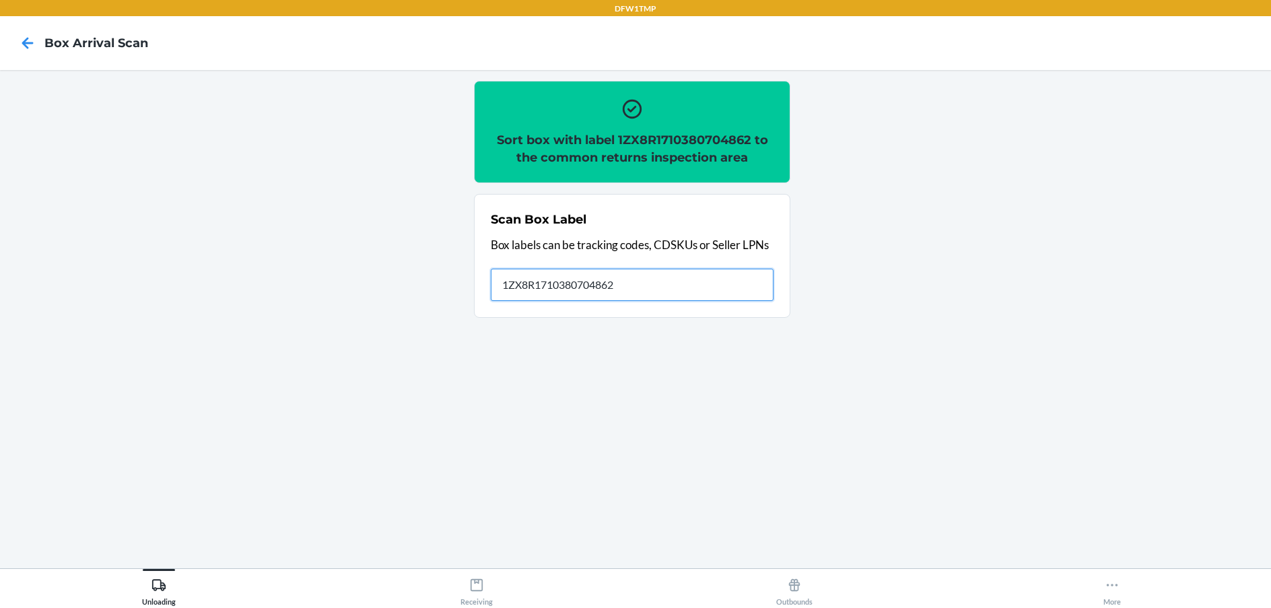
type input "1ZX8R1710380704862"
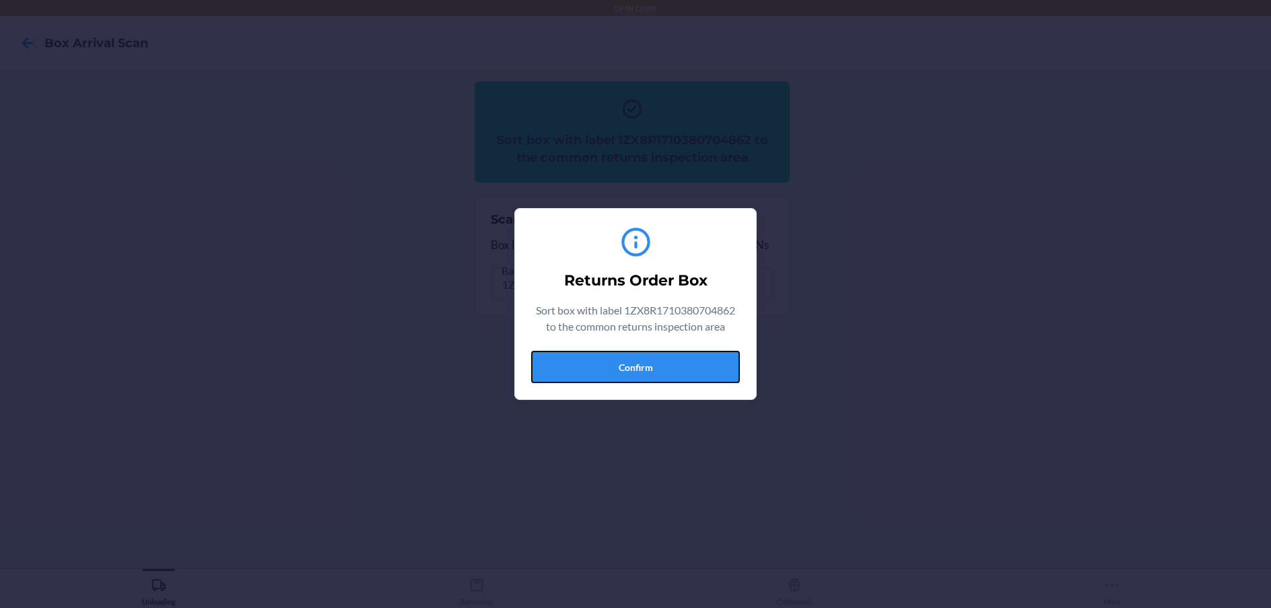
click at [717, 355] on button "Confirm" at bounding box center [635, 367] width 209 height 32
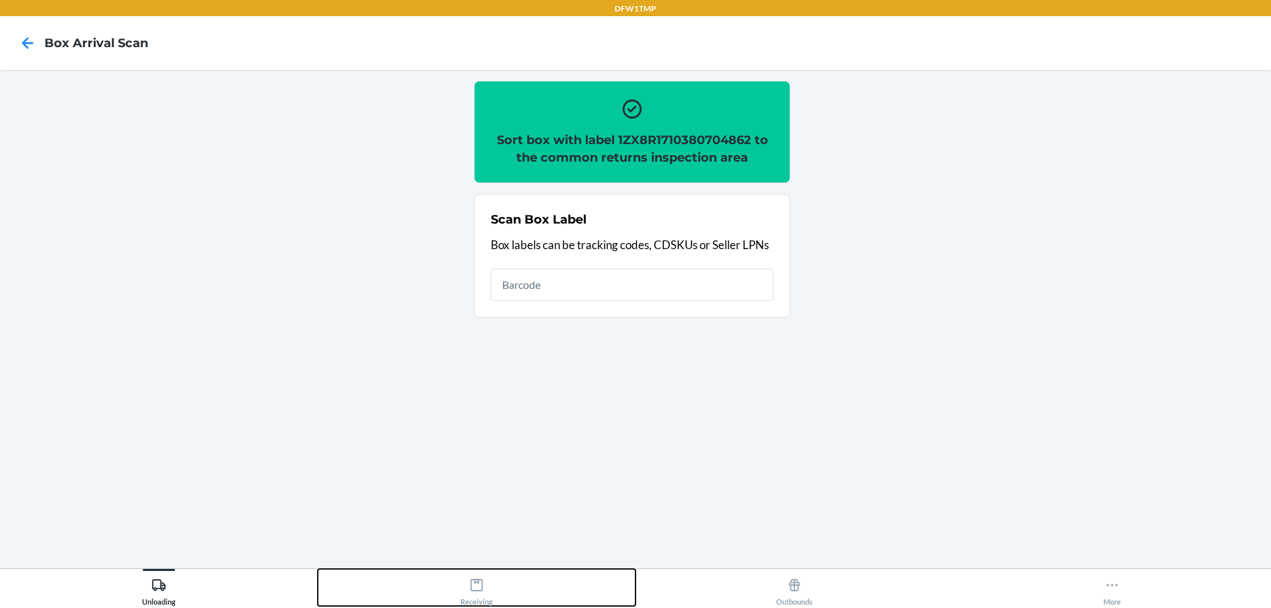
click at [508, 597] on button "Receiving" at bounding box center [477, 587] width 318 height 37
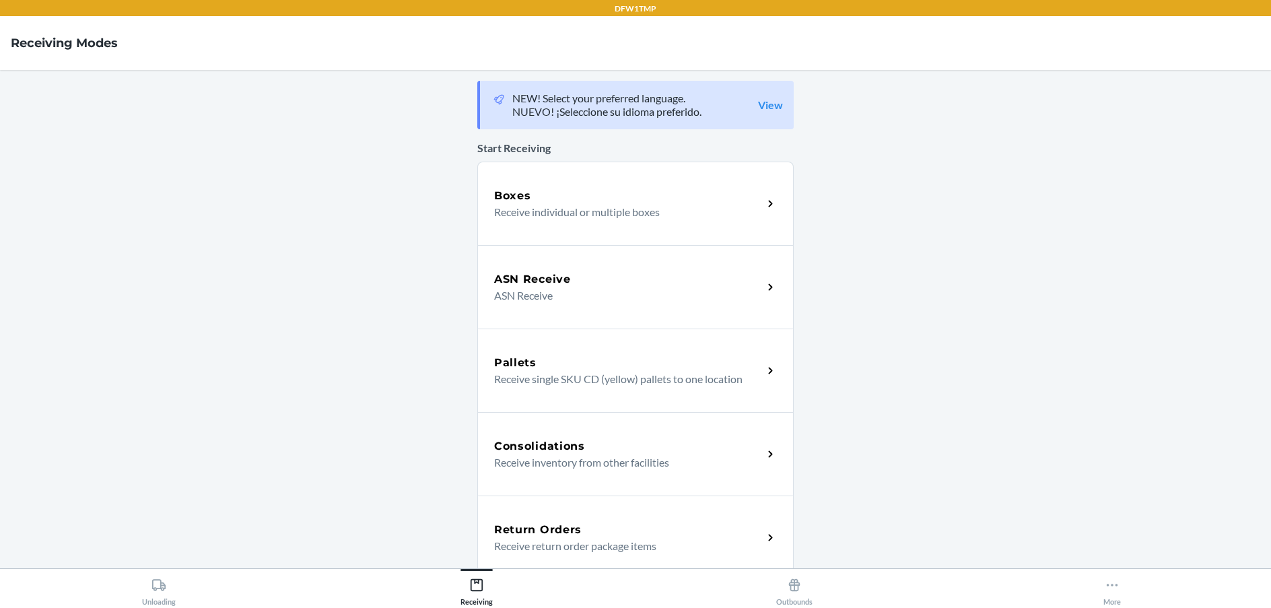
click at [657, 508] on div "Return Orders Receive return order package items" at bounding box center [635, 536] width 316 height 83
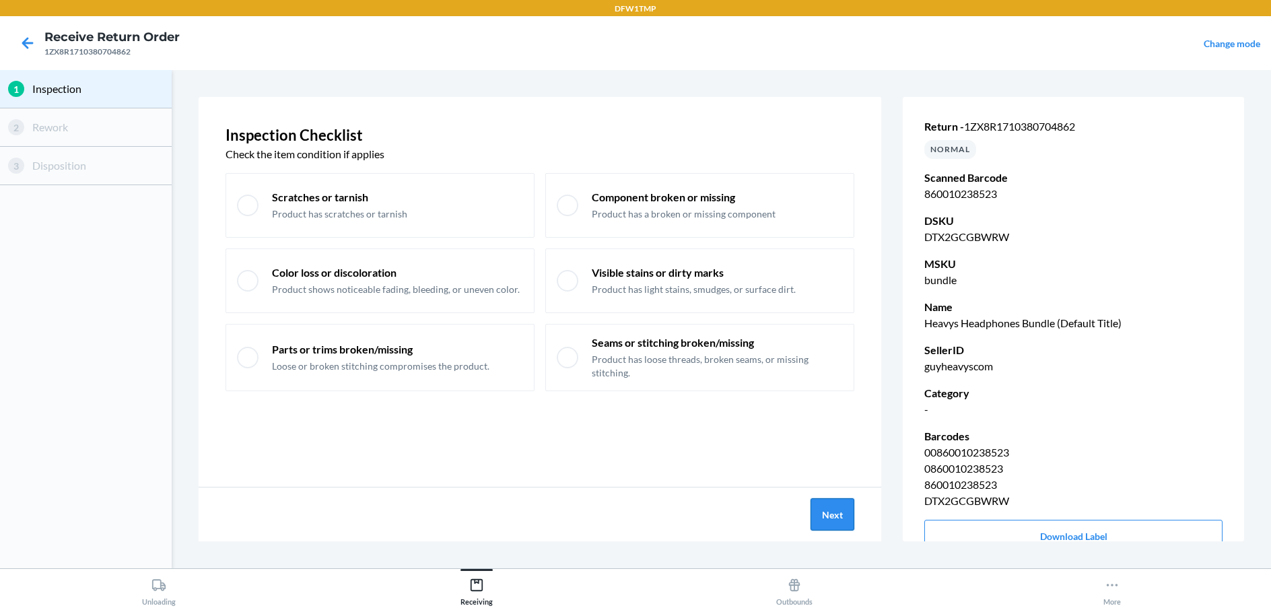
click at [841, 518] on button "Next" at bounding box center [832, 514] width 44 height 32
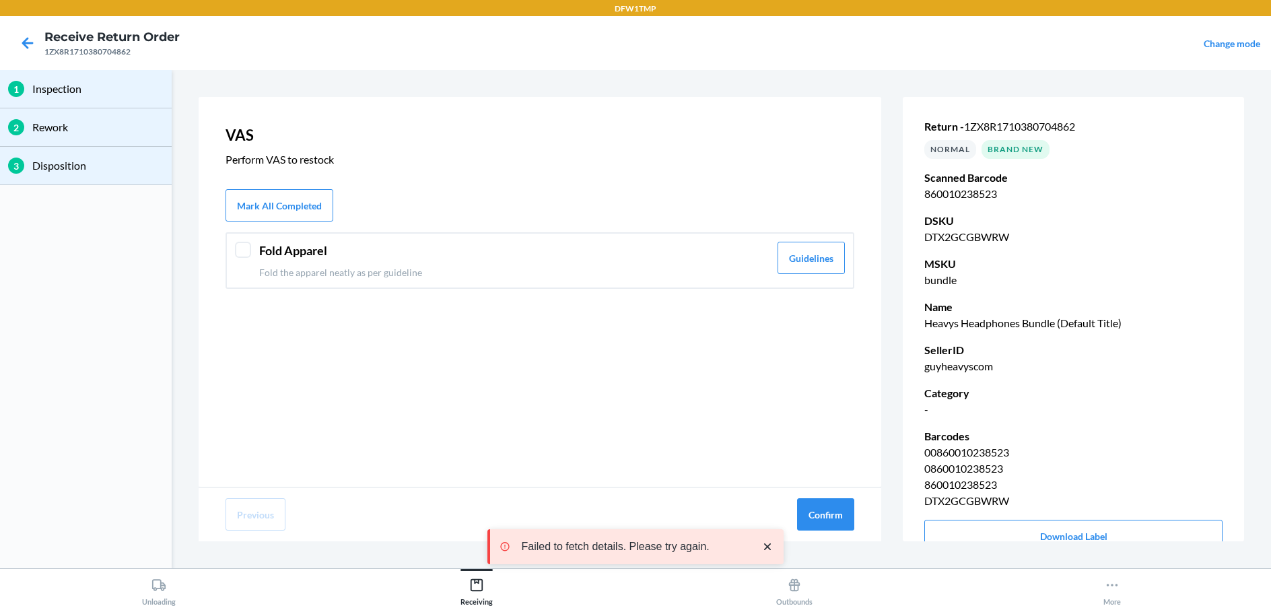
click at [252, 252] on div "Fold Apparel Fold the apparel neatly as per guideline Guidelines" at bounding box center [539, 260] width 629 height 57
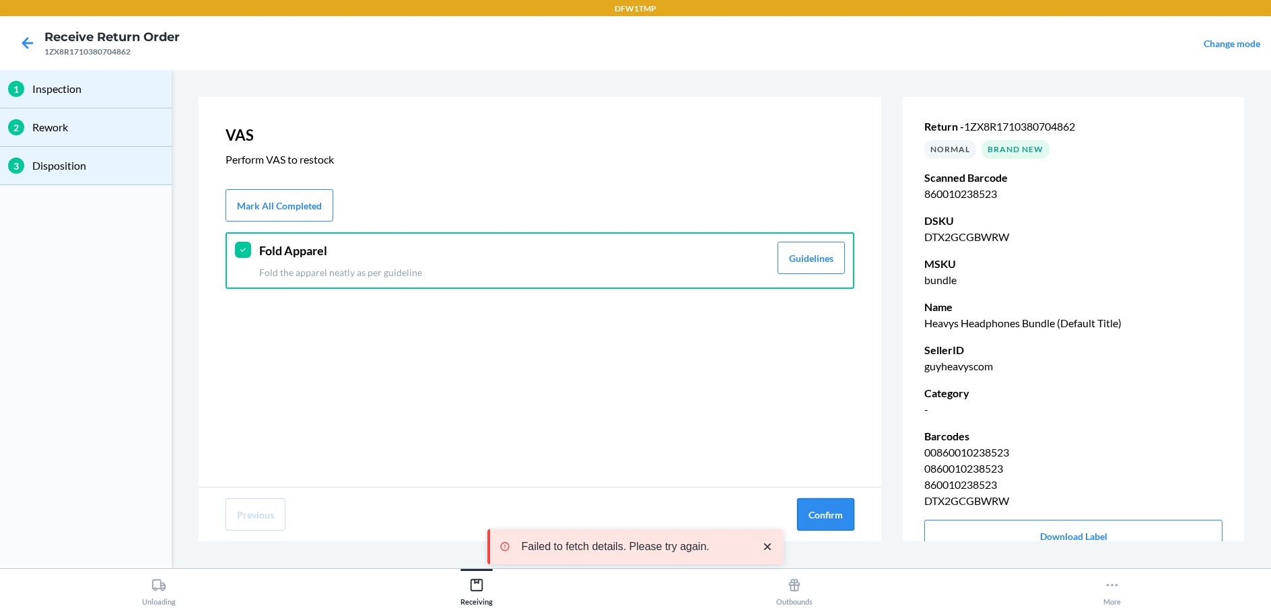
click at [821, 516] on button "Confirm" at bounding box center [825, 514] width 57 height 32
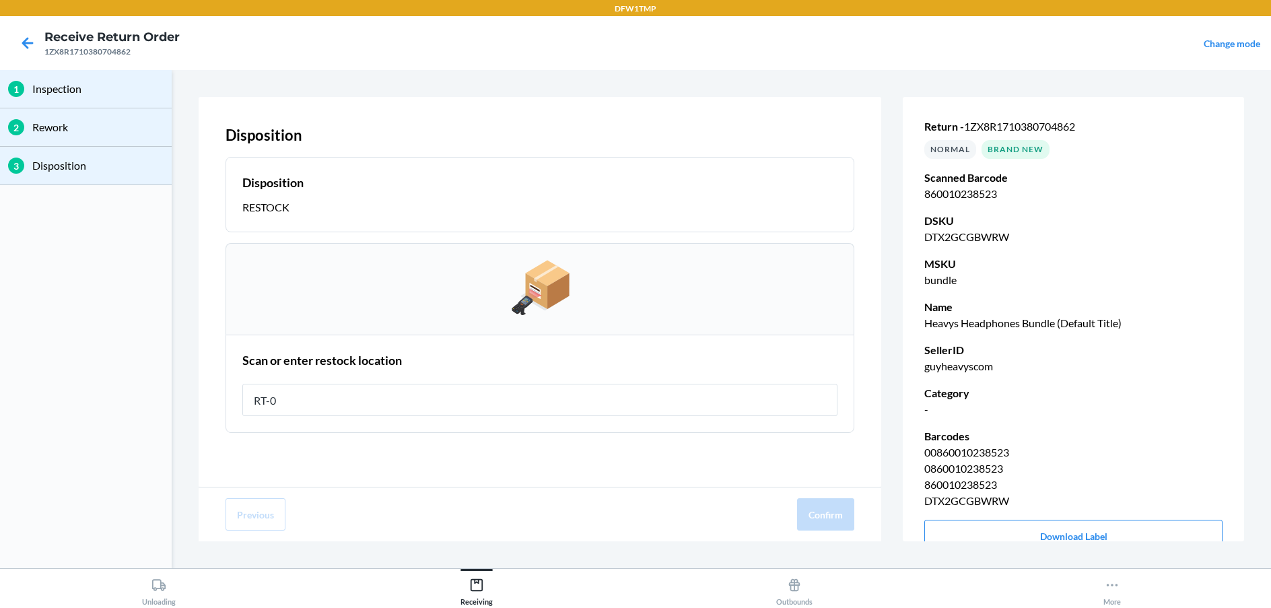
type input "RT-08"
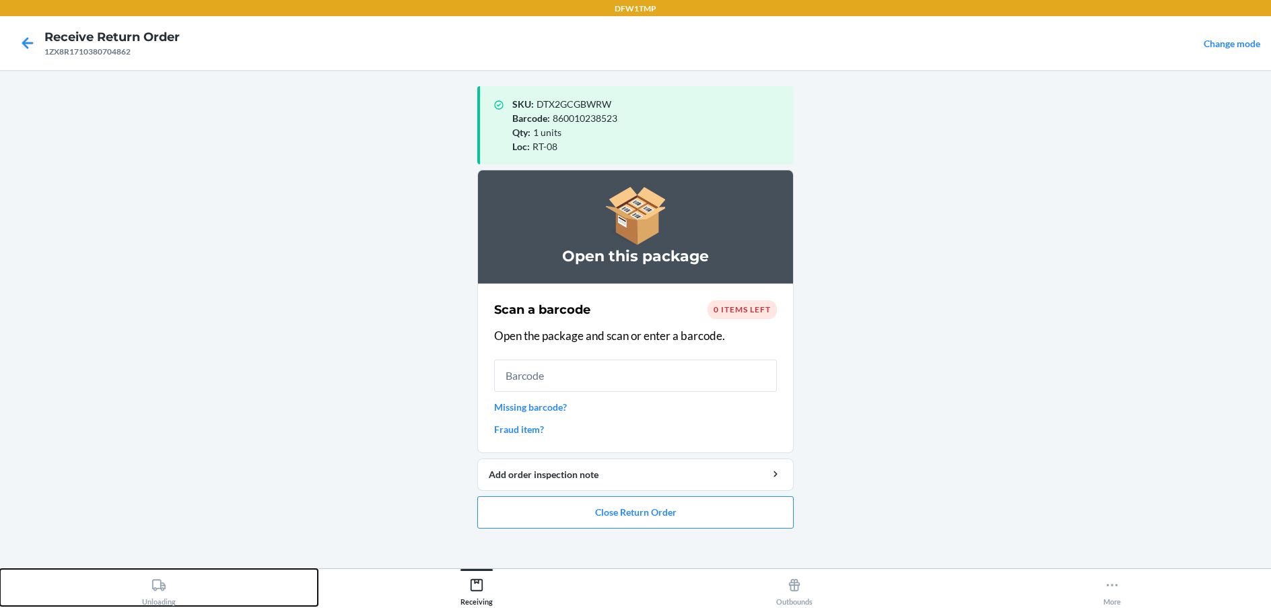
click at [180, 573] on button "Unloading" at bounding box center [159, 587] width 318 height 37
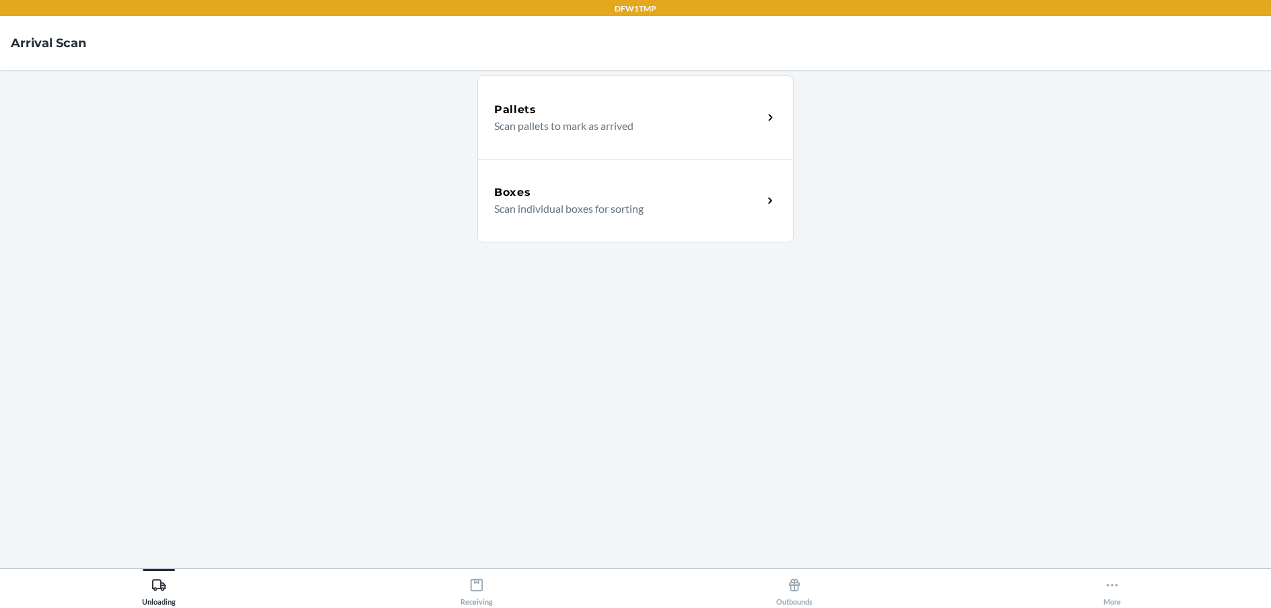
click at [598, 209] on p "Scan individual boxes for sorting" at bounding box center [623, 209] width 258 height 16
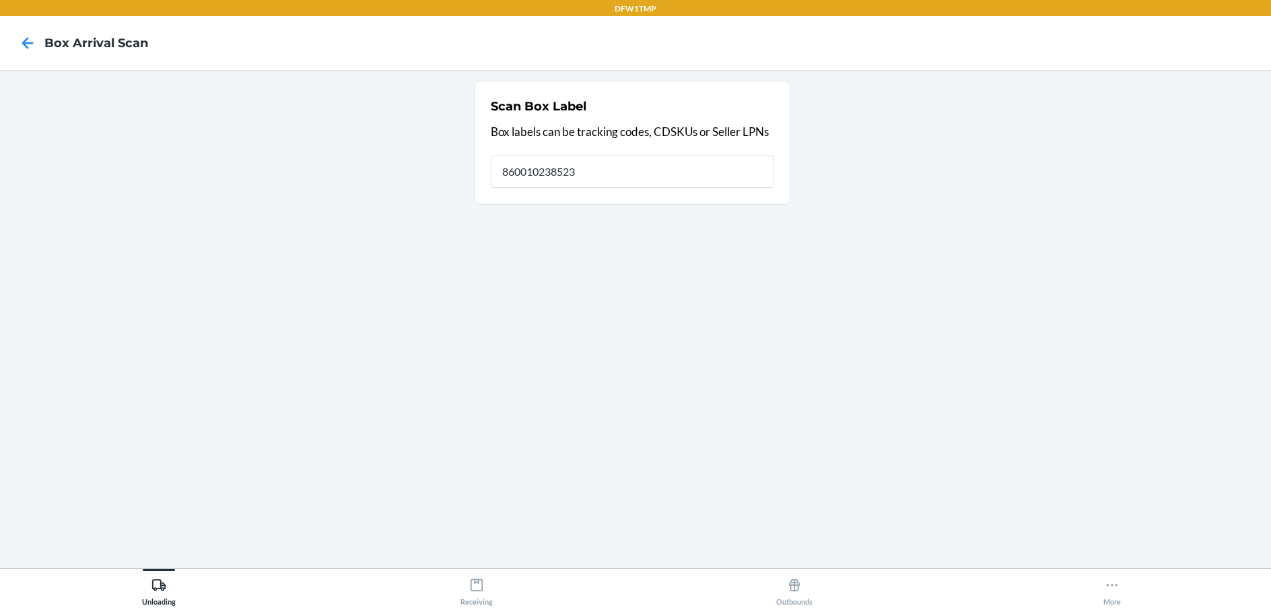
type input "860010238523"
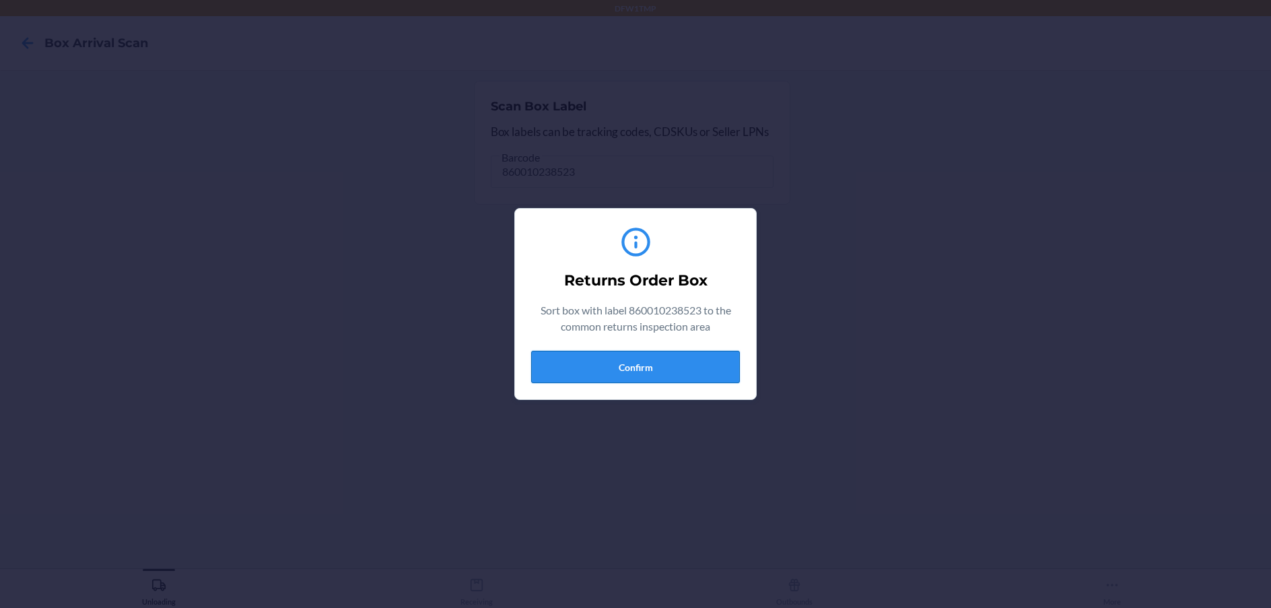
click at [661, 352] on button "Confirm" at bounding box center [635, 367] width 209 height 32
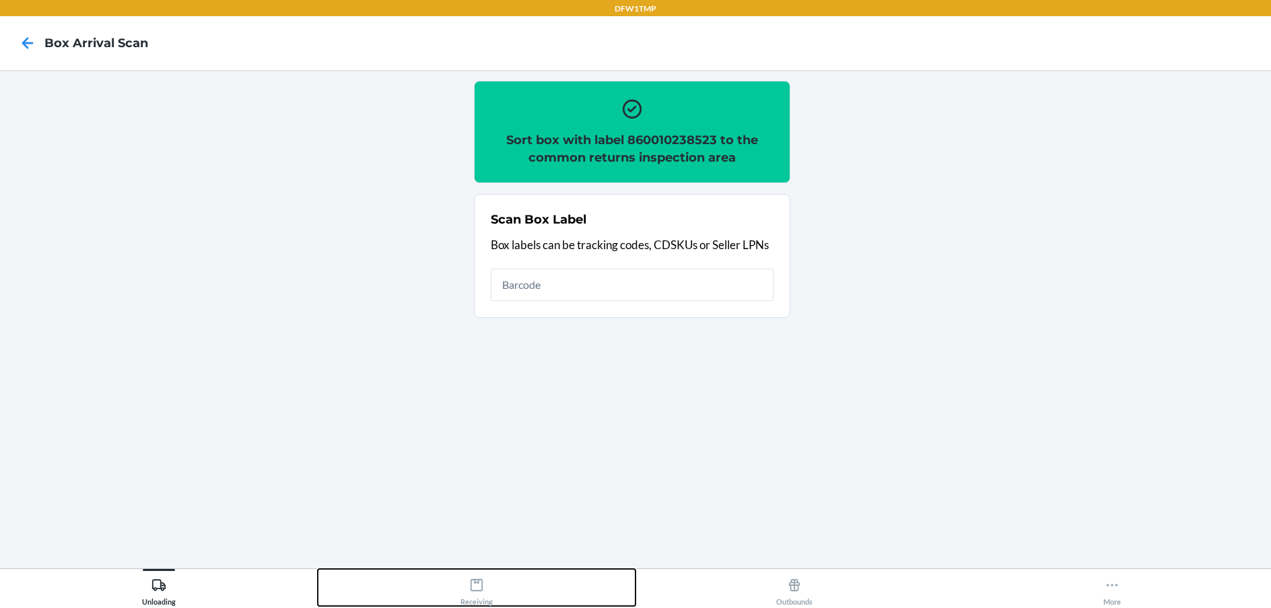
click at [497, 594] on button "Receiving" at bounding box center [477, 587] width 318 height 37
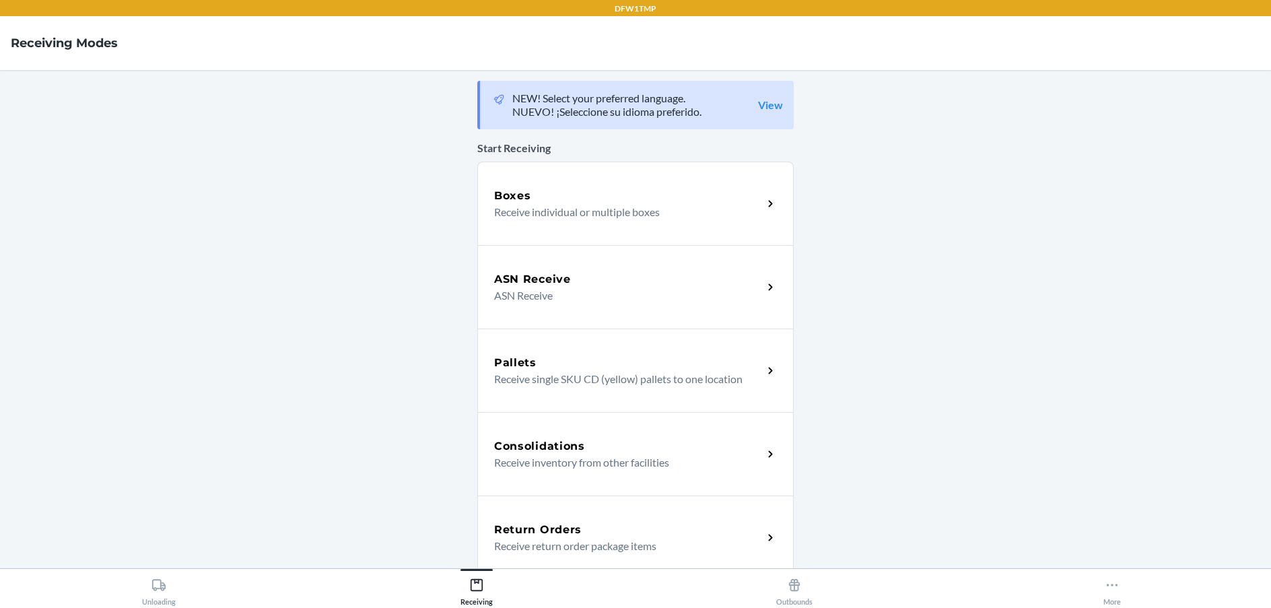
click at [583, 543] on p "Receive return order package items" at bounding box center [623, 546] width 258 height 16
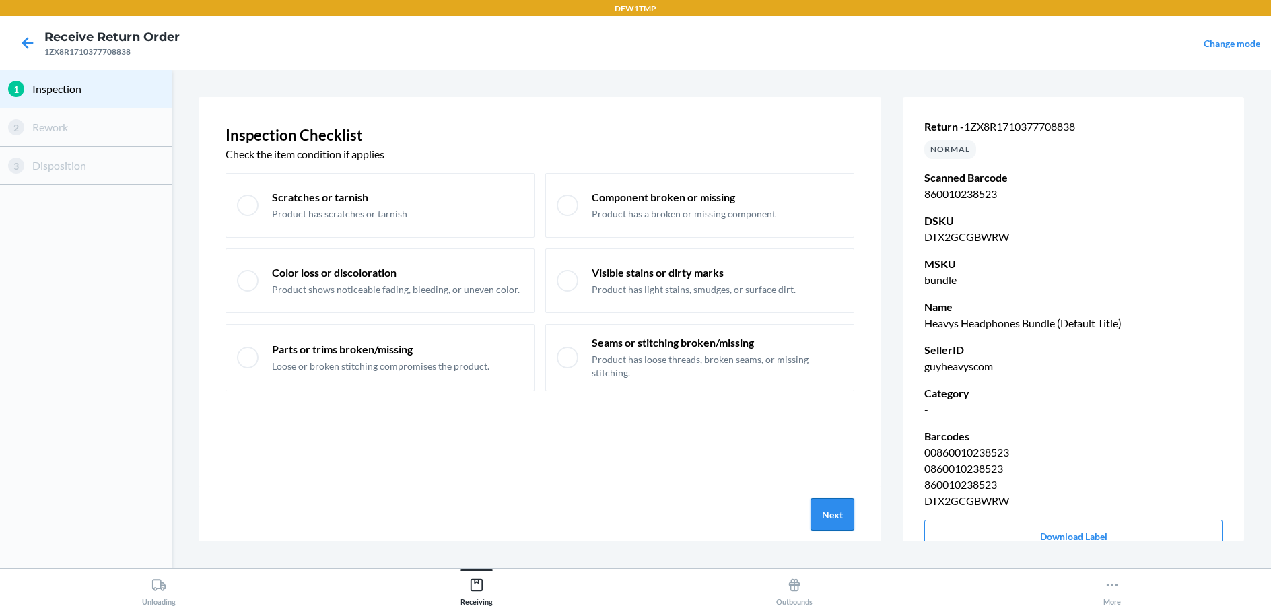
click at [823, 517] on button "Next" at bounding box center [832, 514] width 44 height 32
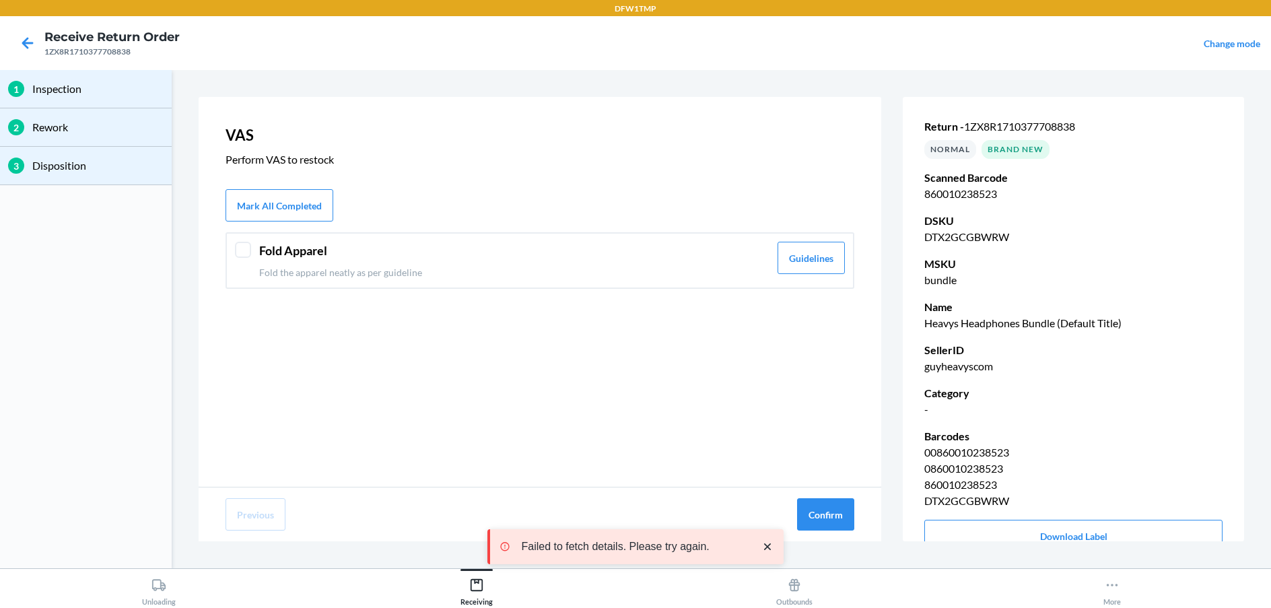
click at [639, 277] on p "Fold the apparel neatly as per guideline" at bounding box center [514, 272] width 510 height 14
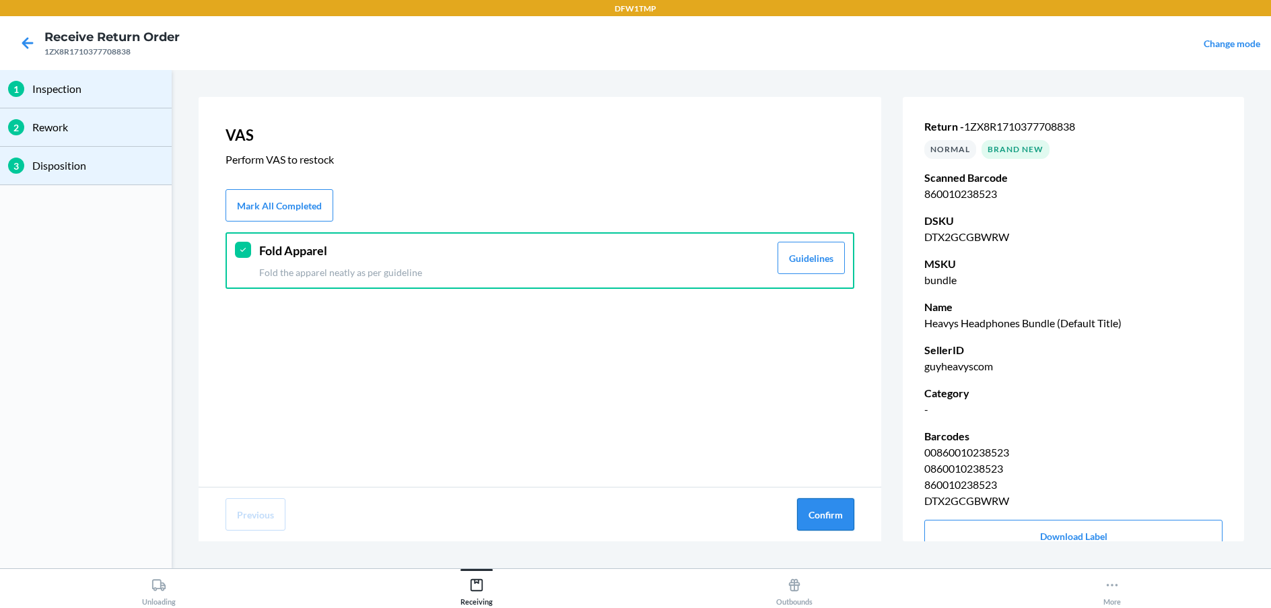
click at [851, 510] on button "Confirm" at bounding box center [825, 514] width 57 height 32
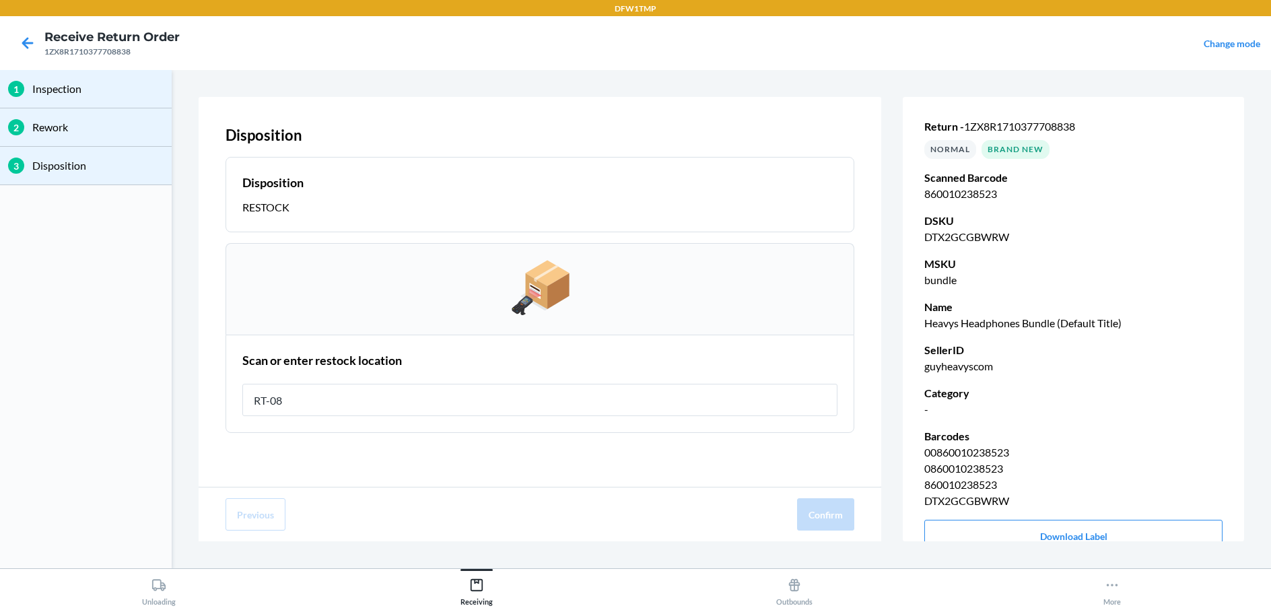
type input "RT-08"
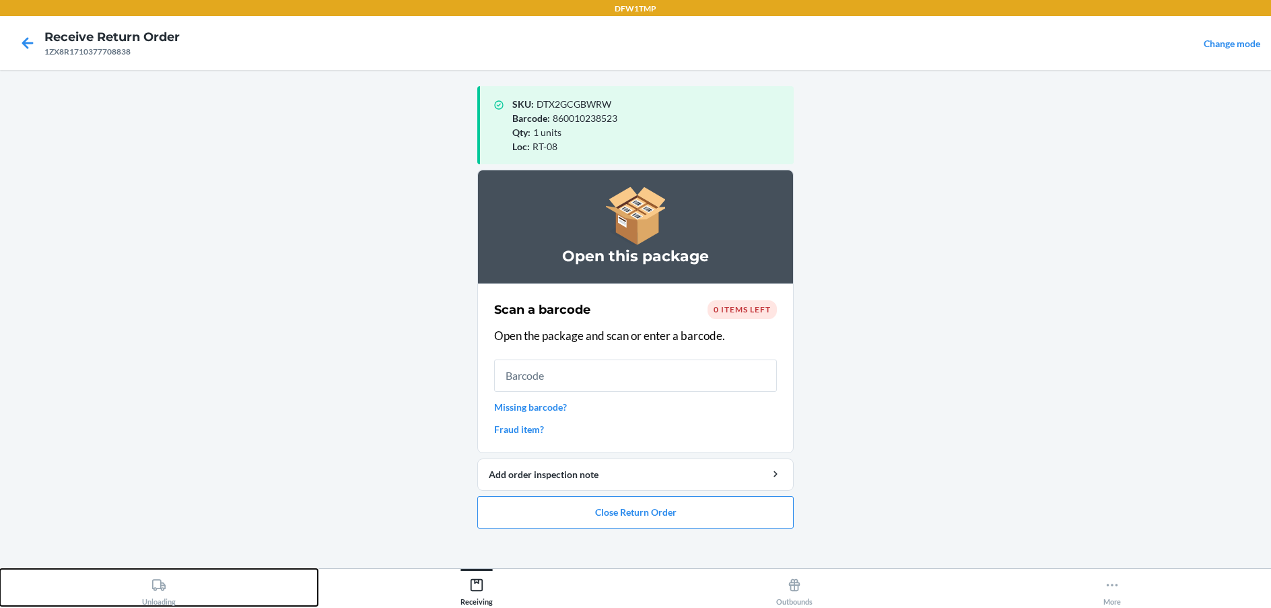
click at [168, 601] on div "Unloading" at bounding box center [159, 589] width 34 height 34
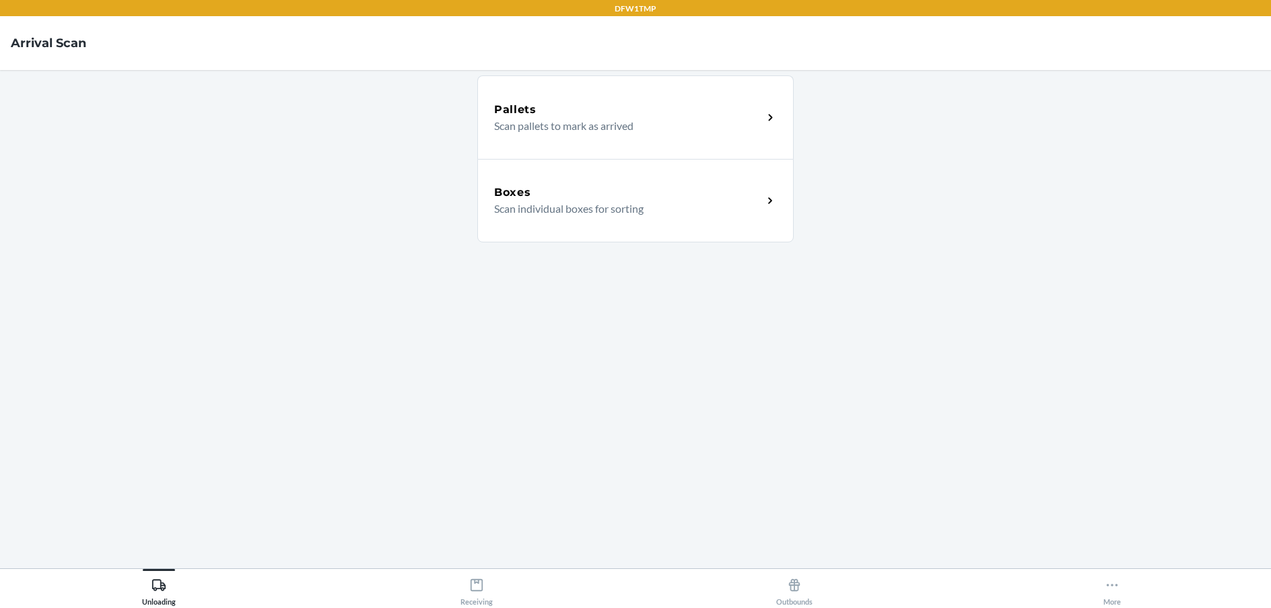
click at [527, 226] on div "Boxes Scan individual boxes for sorting" at bounding box center [635, 200] width 316 height 83
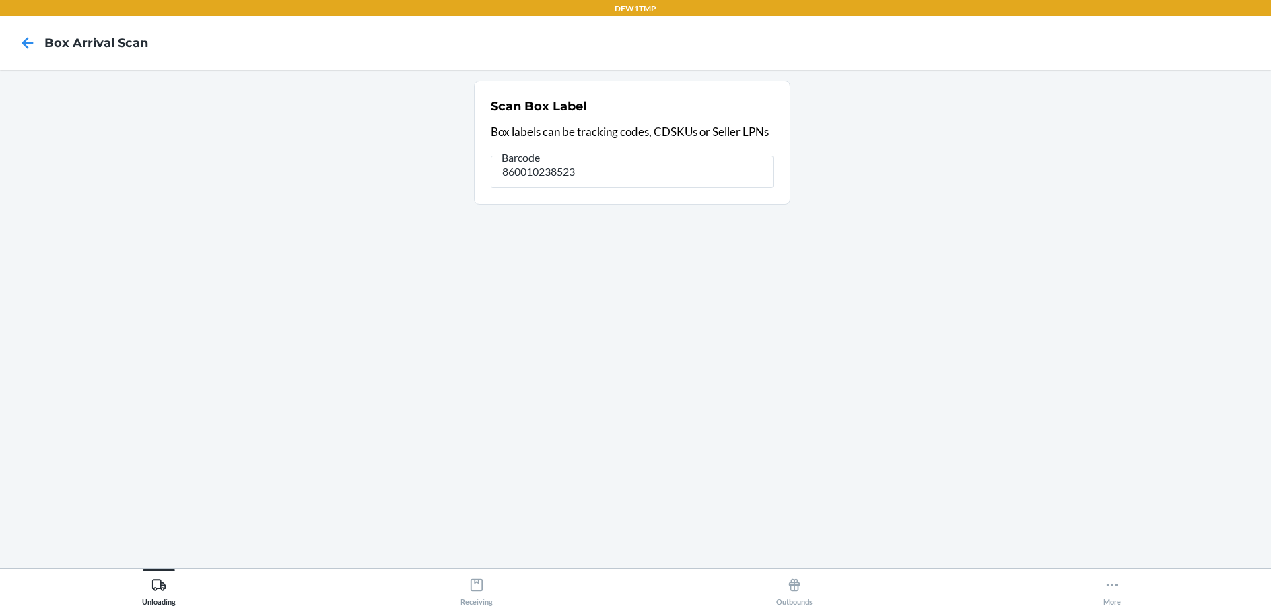
type input "860010238523"
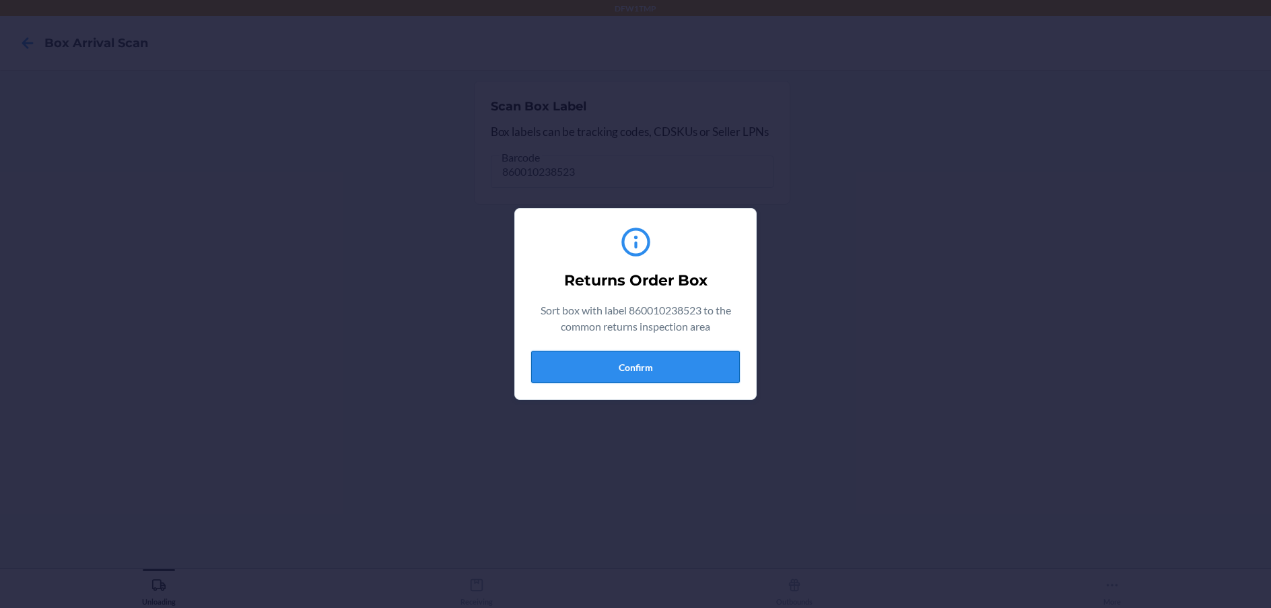
click at [609, 354] on button "Confirm" at bounding box center [635, 367] width 209 height 32
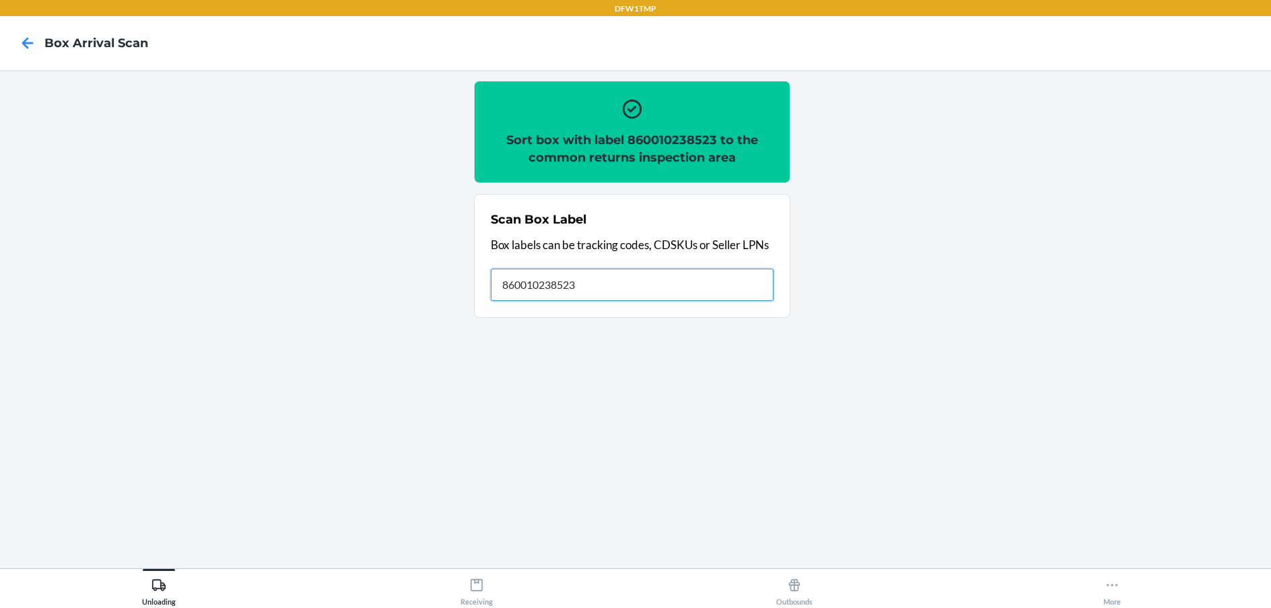
type input "860010238523"
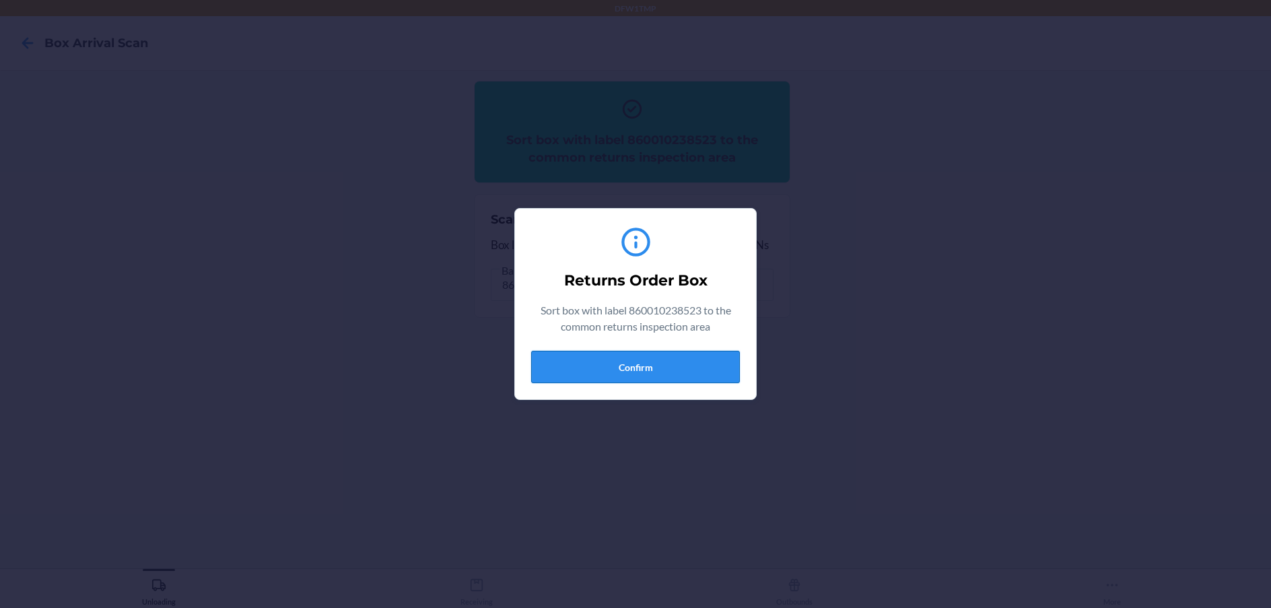
click at [641, 360] on button "Confirm" at bounding box center [635, 367] width 209 height 32
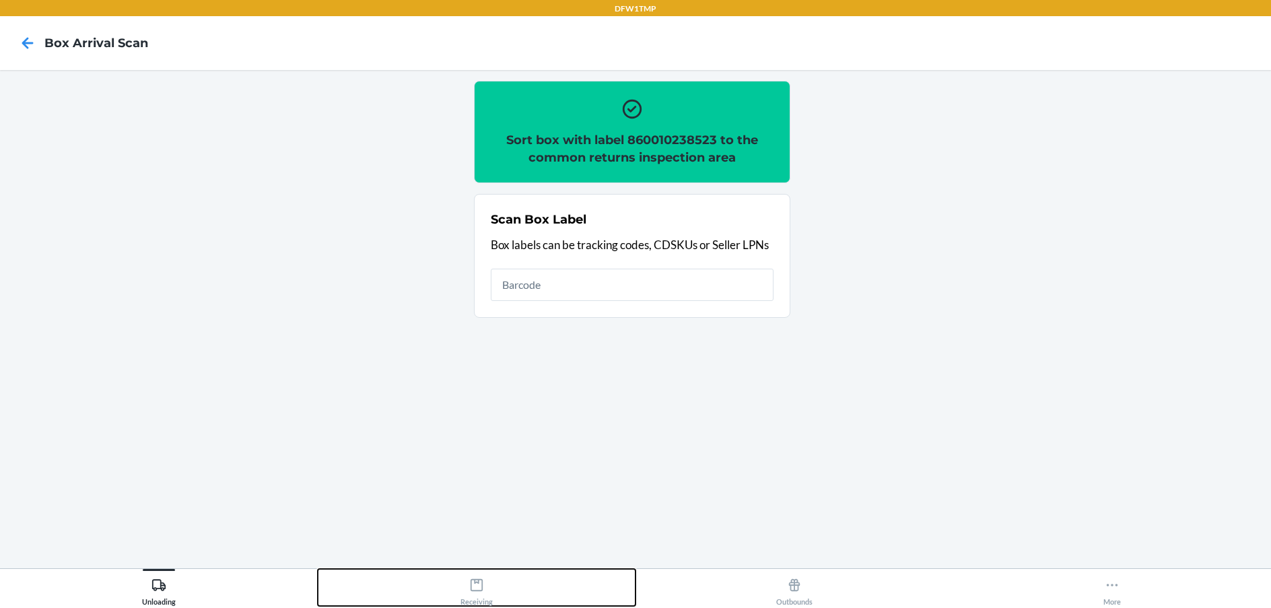
click at [457, 594] on button "Receiving" at bounding box center [477, 587] width 318 height 37
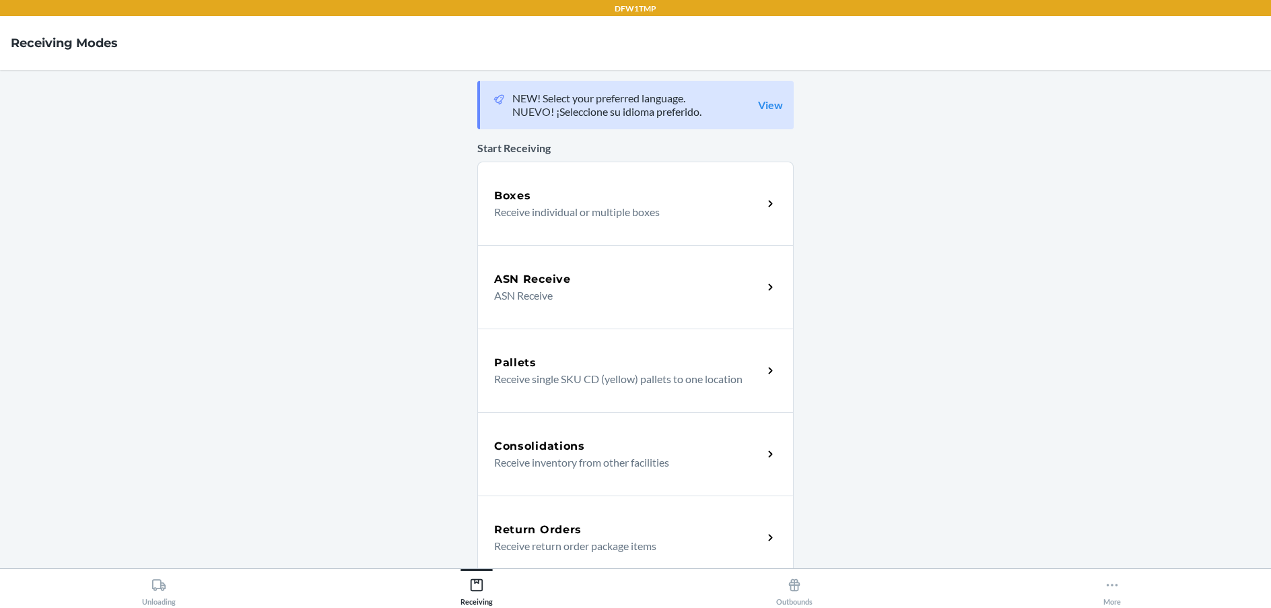
click at [535, 536] on h5 "Return Orders" at bounding box center [538, 530] width 88 height 16
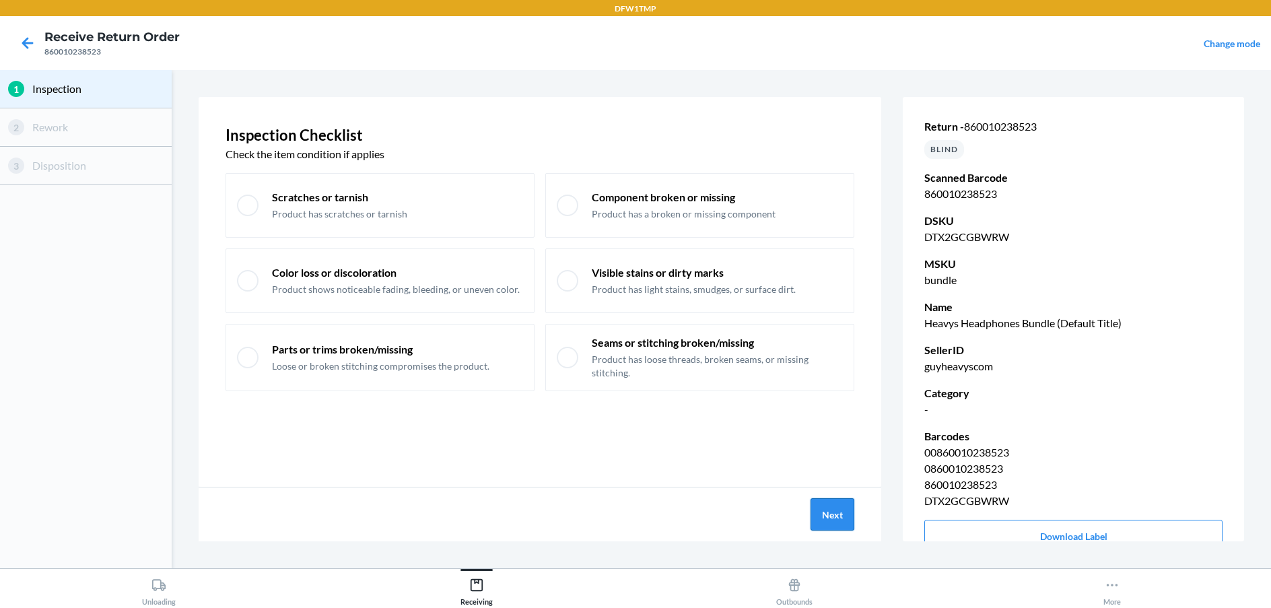
click at [839, 506] on button "Next" at bounding box center [832, 514] width 44 height 32
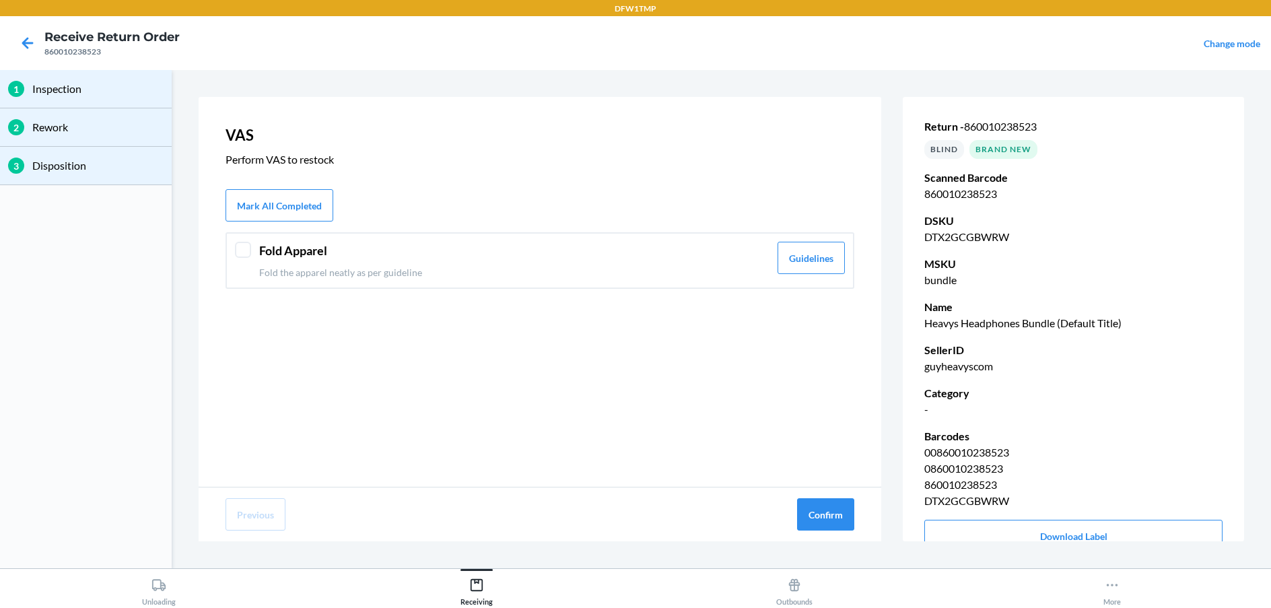
click at [625, 250] on header "Fold Apparel" at bounding box center [514, 251] width 510 height 18
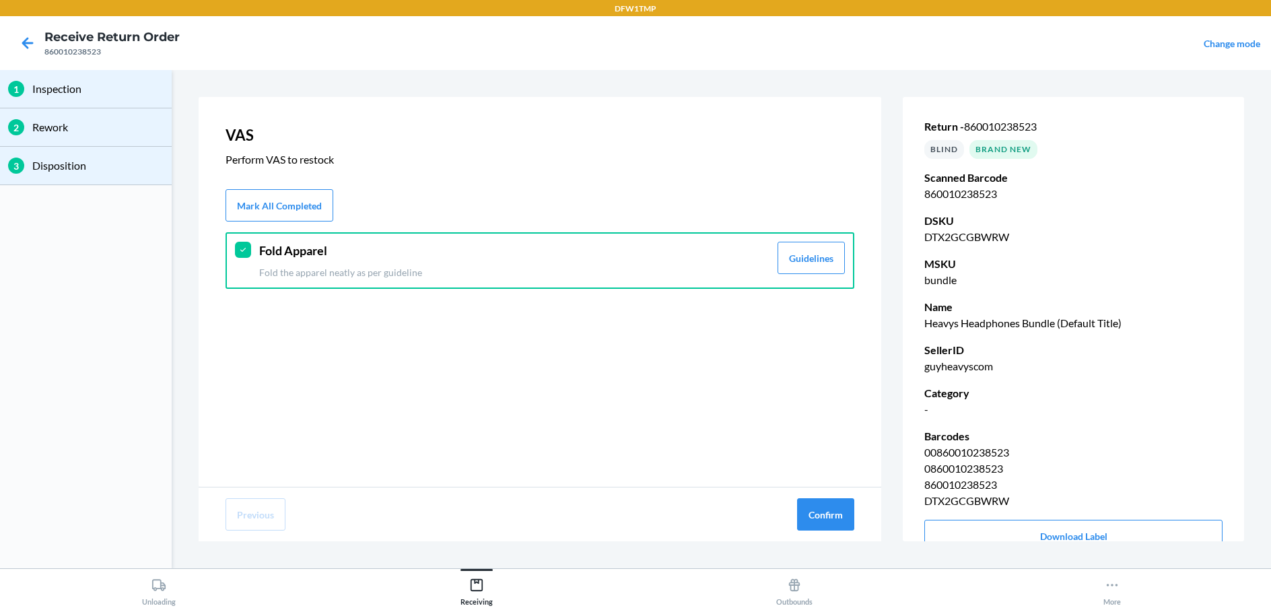
click at [859, 514] on div "Previous Confirm" at bounding box center [540, 514] width 683 height 54
click at [851, 512] on button "Confirm" at bounding box center [825, 514] width 57 height 32
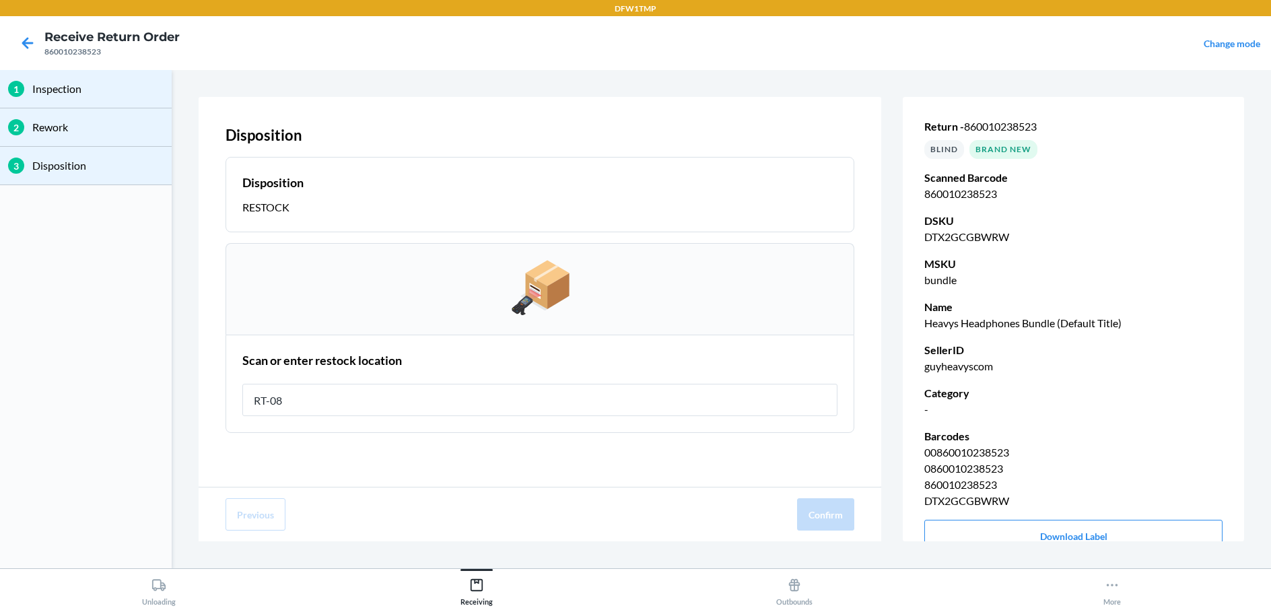
type input "RT-08"
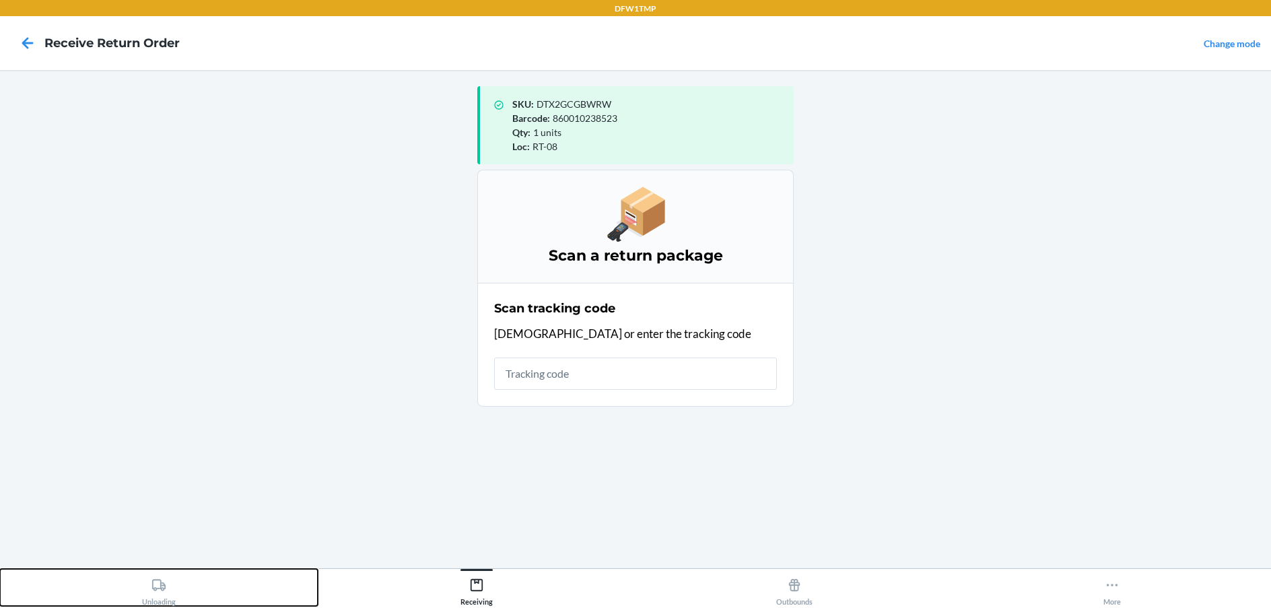
click at [188, 582] on button "Unloading" at bounding box center [159, 587] width 318 height 37
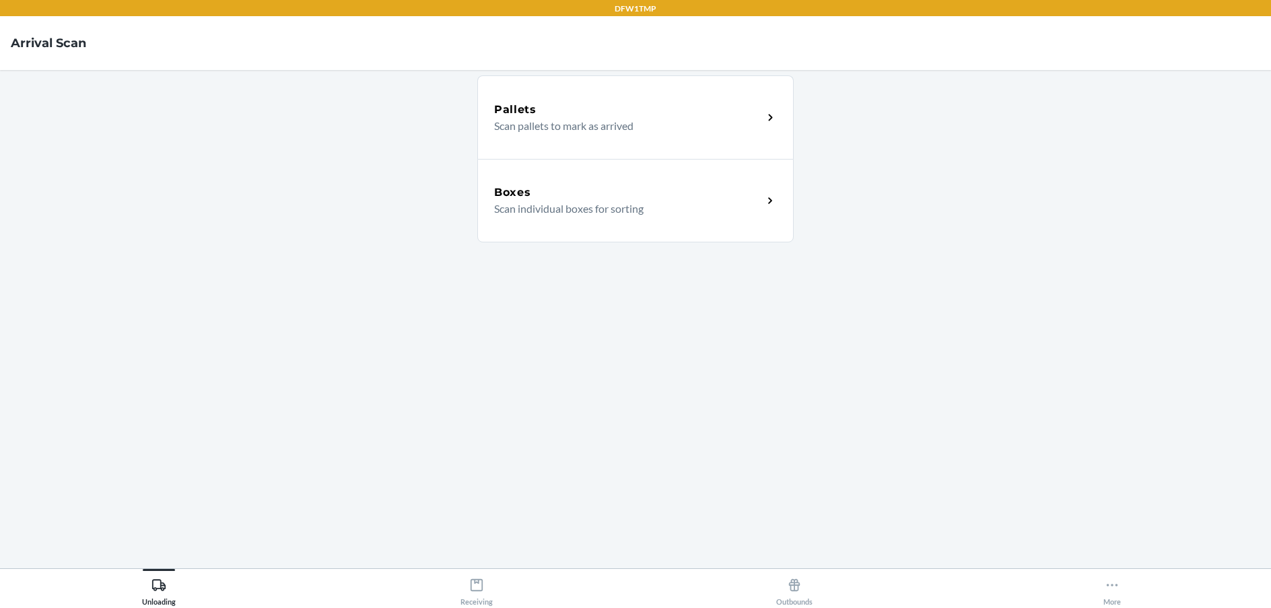
click at [768, 191] on div "Boxes Scan individual boxes for sorting" at bounding box center [635, 200] width 316 height 83
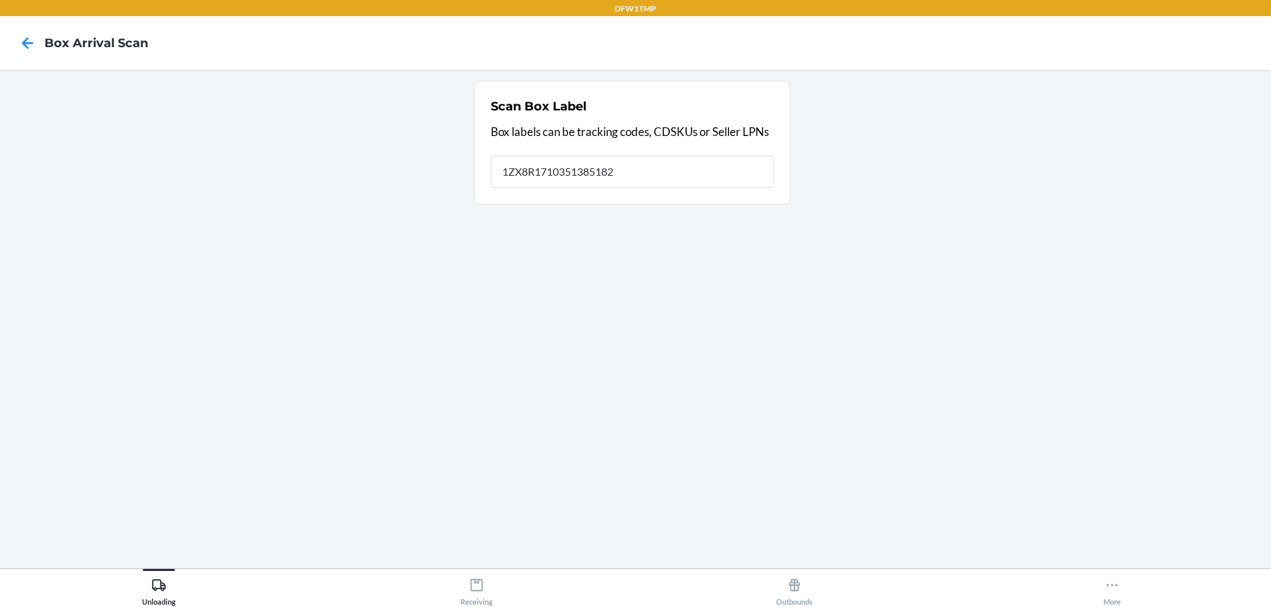
type input "1ZX8R1710351385182"
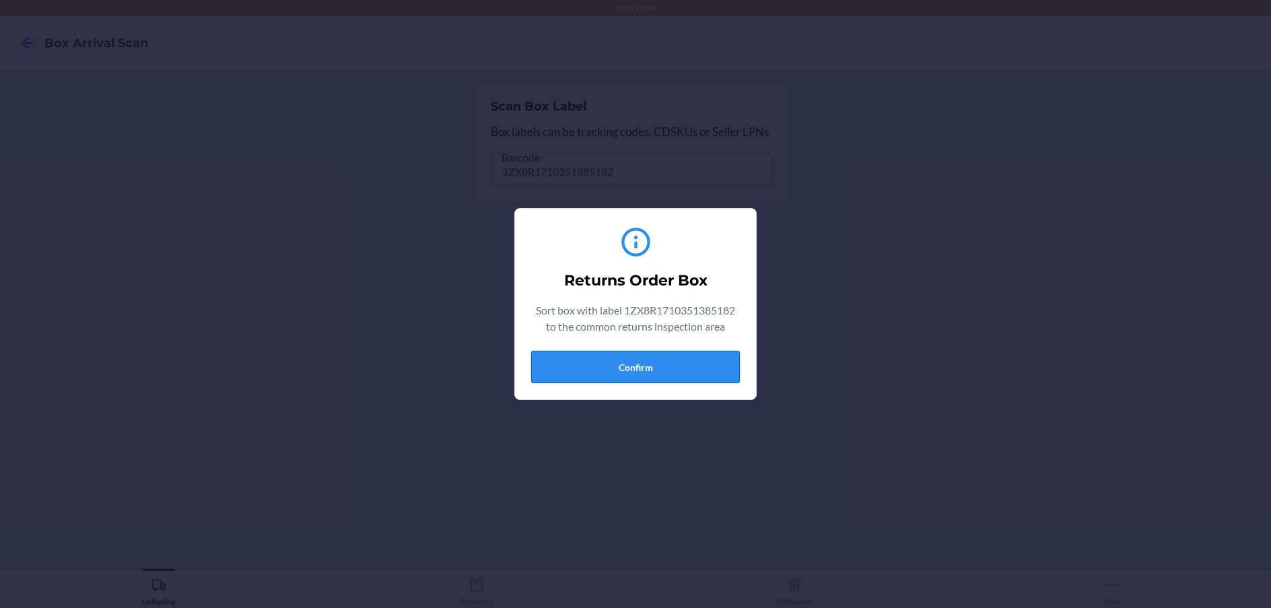
click at [688, 377] on button "Confirm" at bounding box center [635, 367] width 209 height 32
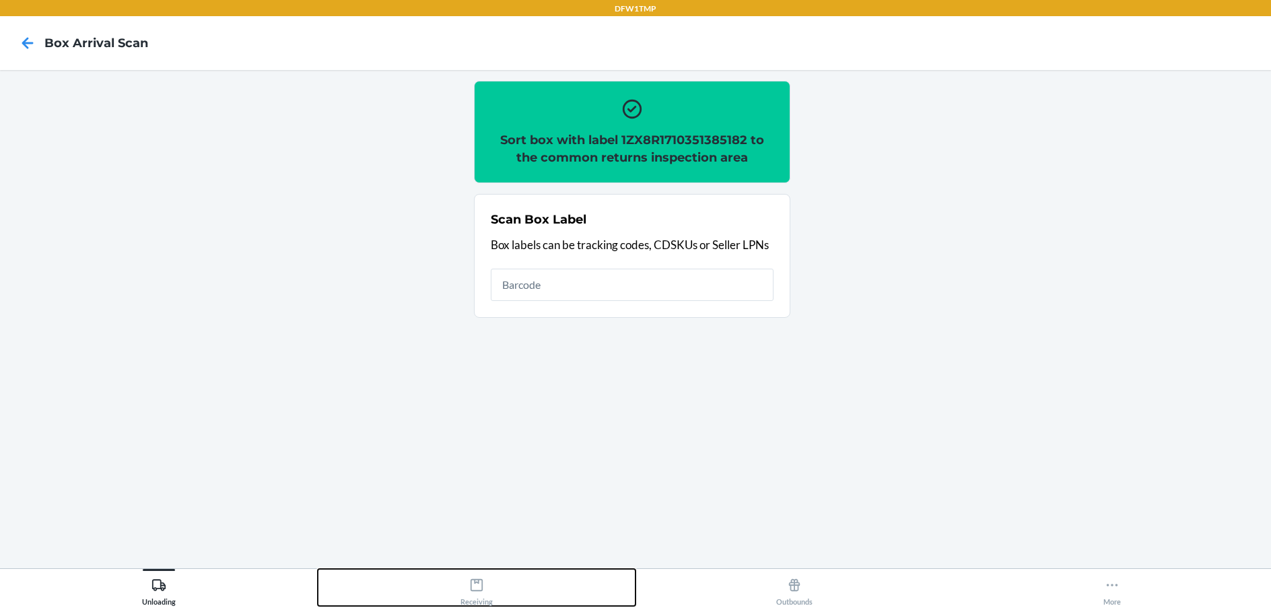
click at [532, 598] on button "Receiving" at bounding box center [477, 587] width 318 height 37
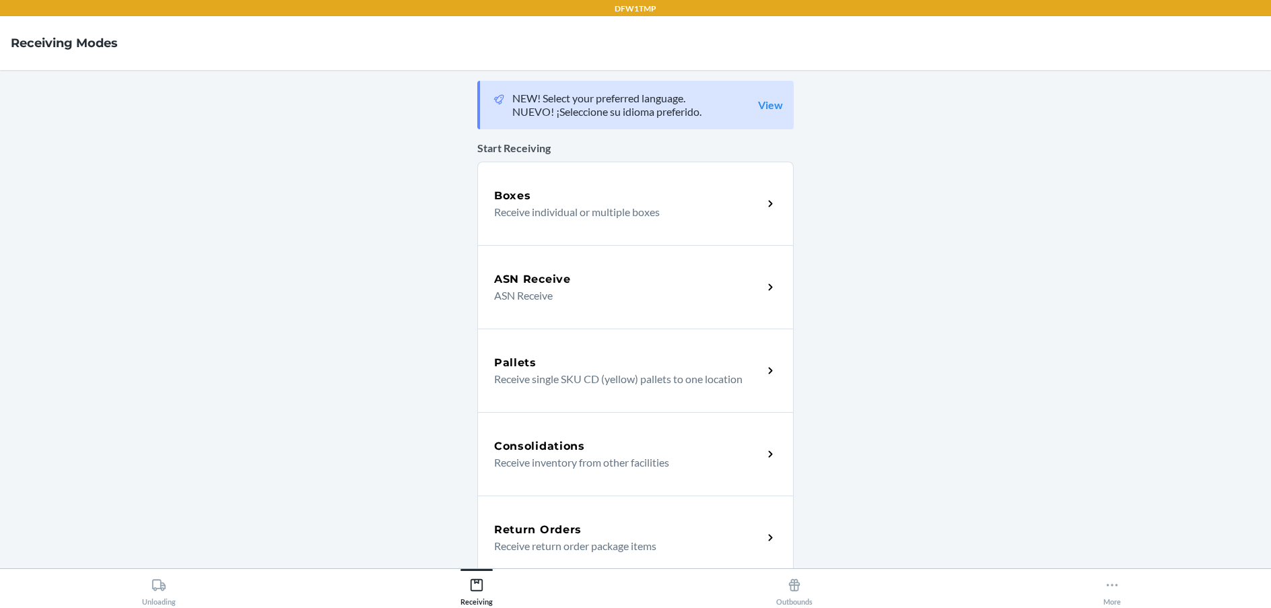
click at [551, 508] on div "Return Orders Receive return order package items" at bounding box center [635, 536] width 316 height 83
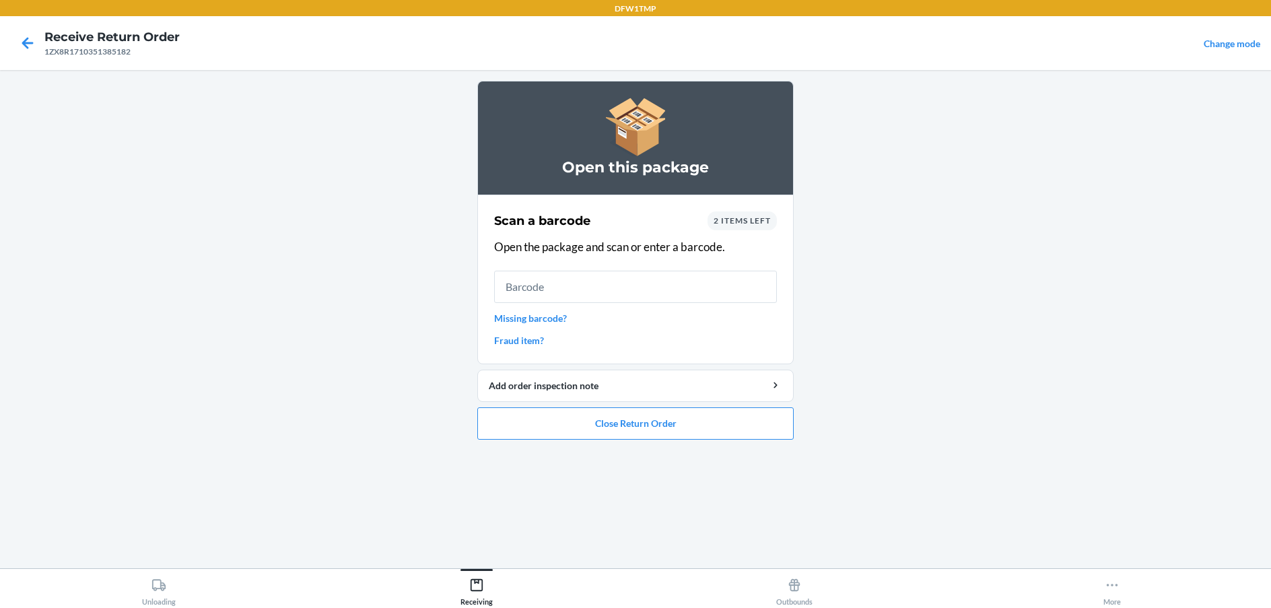
drag, startPoint x: 617, startPoint y: 545, endPoint x: 621, endPoint y: 553, distance: 9.0
drag, startPoint x: 612, startPoint y: 555, endPoint x: 468, endPoint y: 298, distance: 294.4
click at [280, 386] on main "Open this package Scan a barcode 2 items left Open the package and scan or ente…" at bounding box center [635, 319] width 1271 height 498
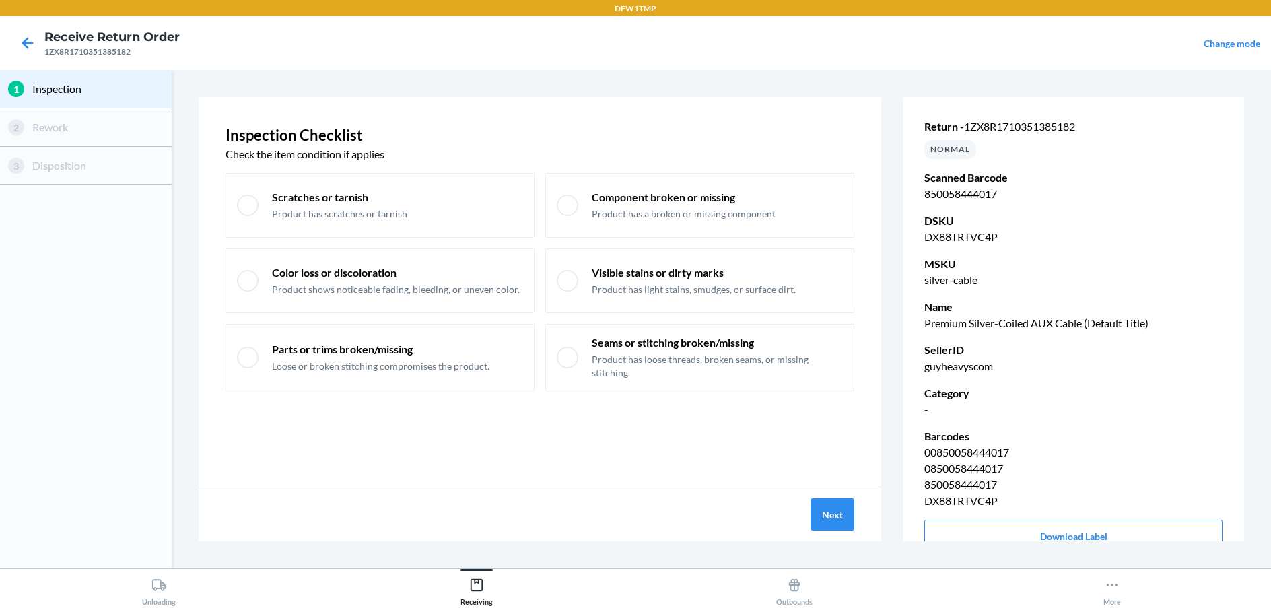
click at [867, 514] on div "Next" at bounding box center [540, 514] width 683 height 54
click at [846, 516] on button "Next" at bounding box center [832, 514] width 44 height 32
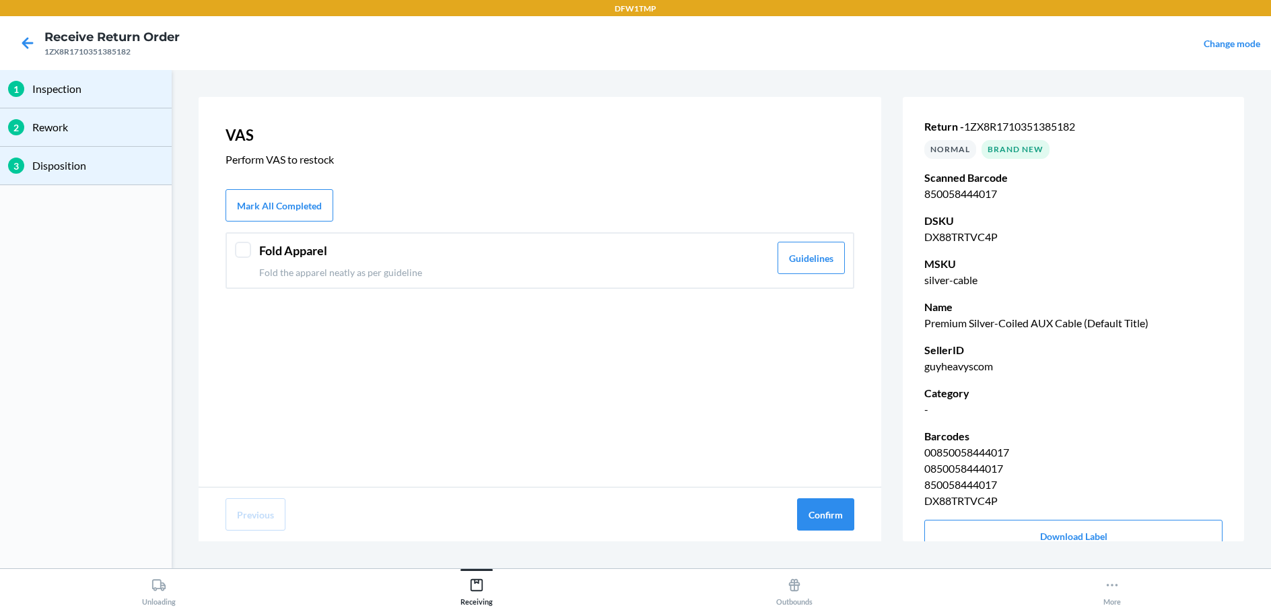
click at [547, 286] on div "Fold Apparel Fold the apparel neatly as per guideline Guidelines" at bounding box center [539, 260] width 629 height 57
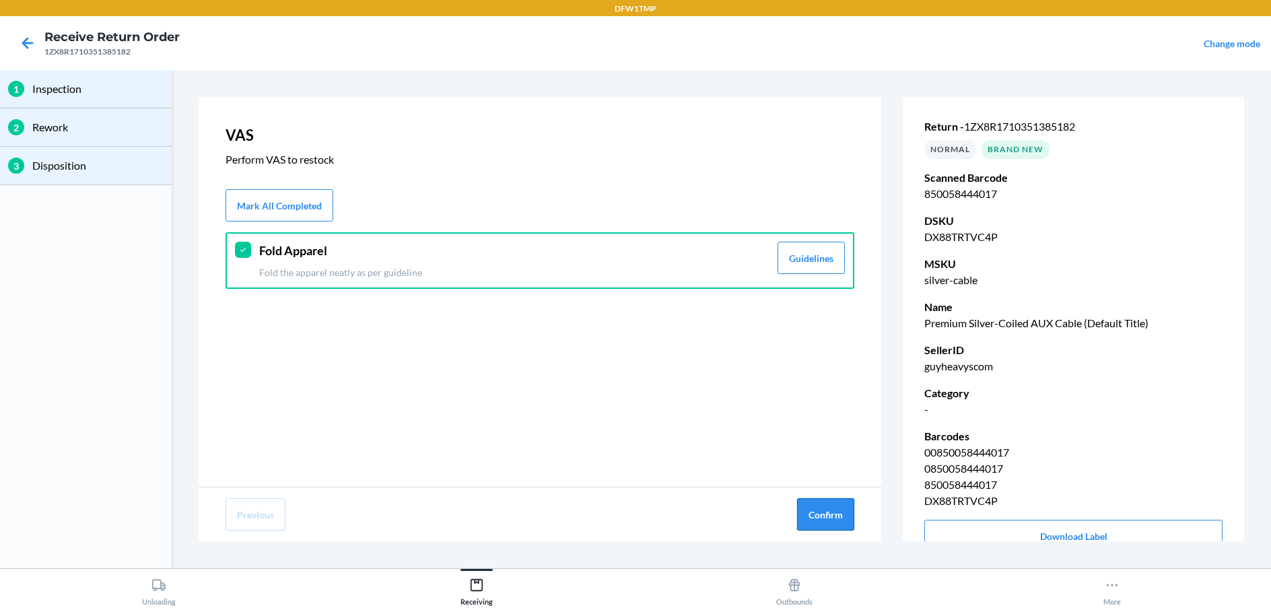
click at [845, 506] on button "Confirm" at bounding box center [825, 514] width 57 height 32
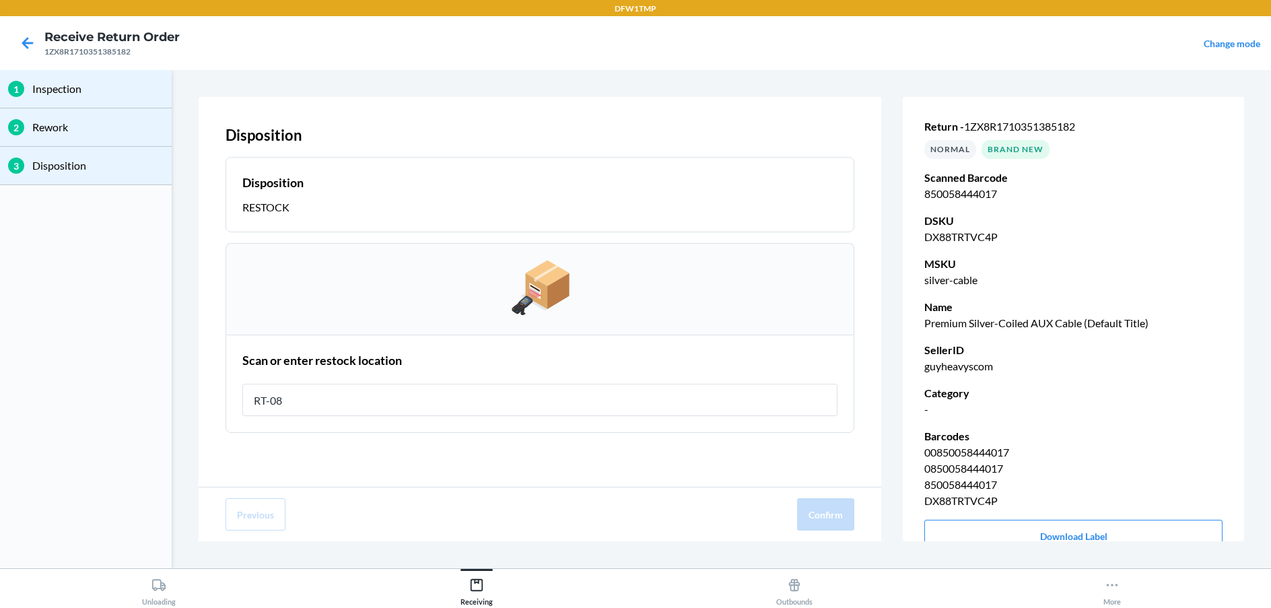
type input "RT-08"
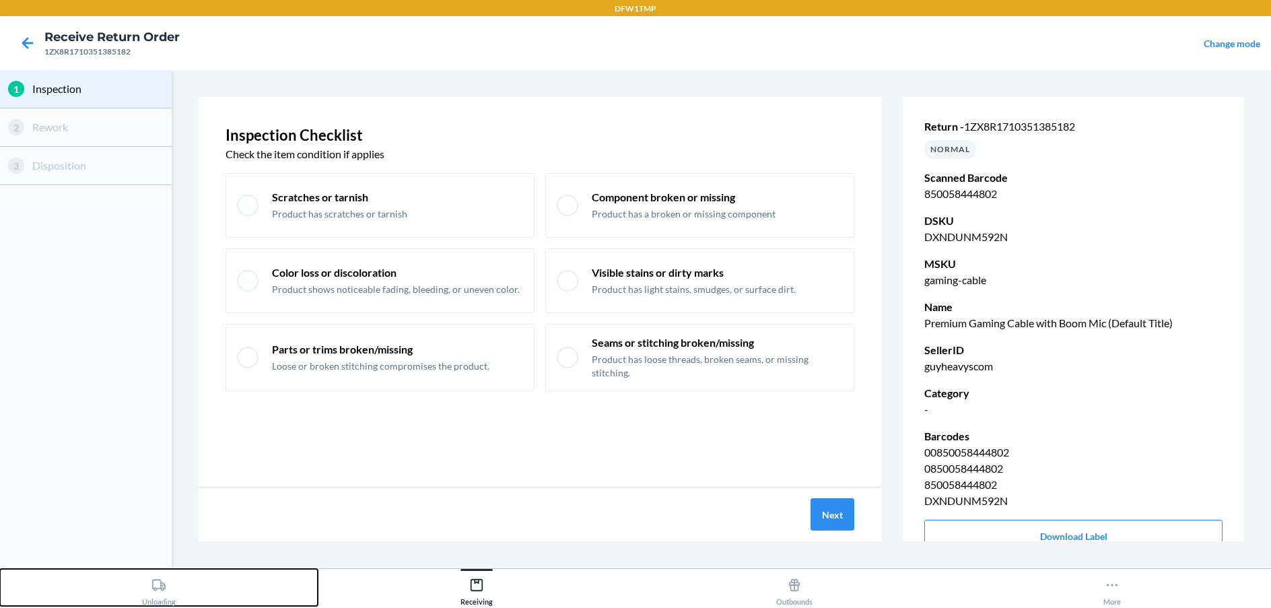
click at [157, 594] on div "Unloading" at bounding box center [159, 589] width 34 height 34
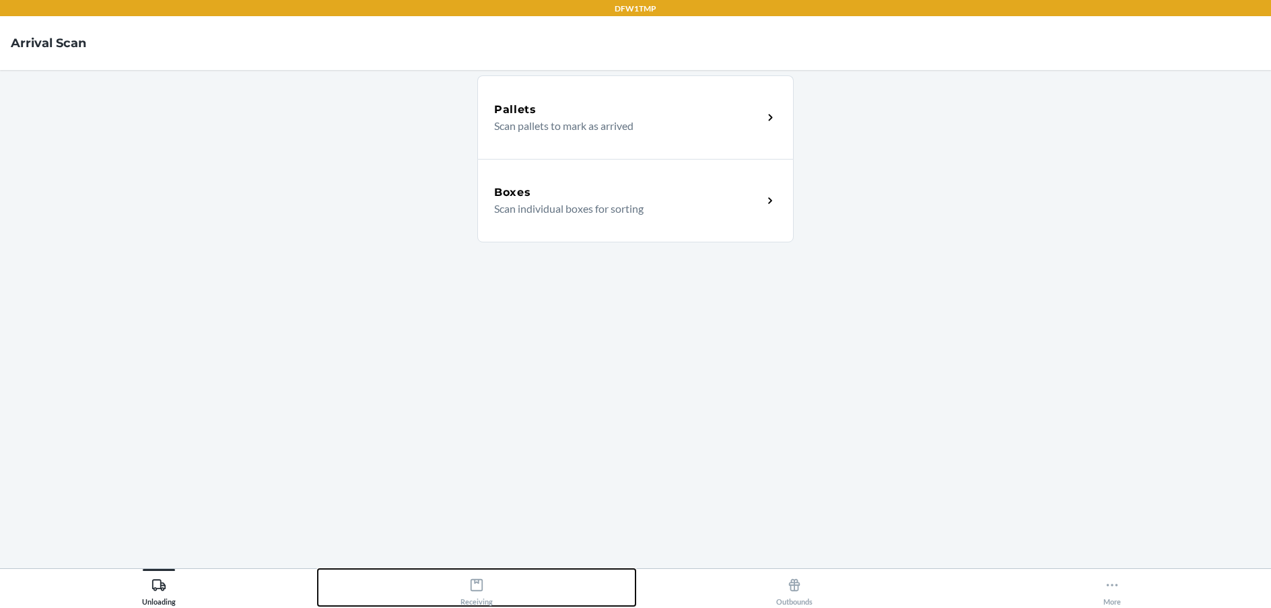
click at [499, 573] on button "Receiving" at bounding box center [477, 587] width 318 height 37
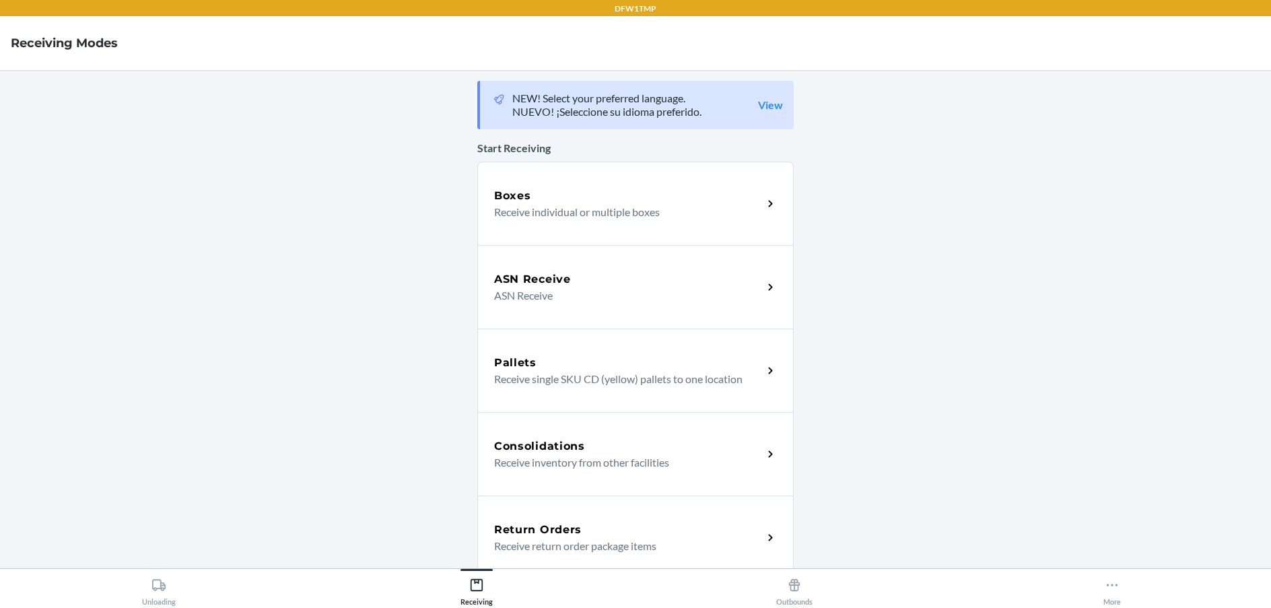
click at [602, 529] on div "Return Orders" at bounding box center [628, 530] width 269 height 16
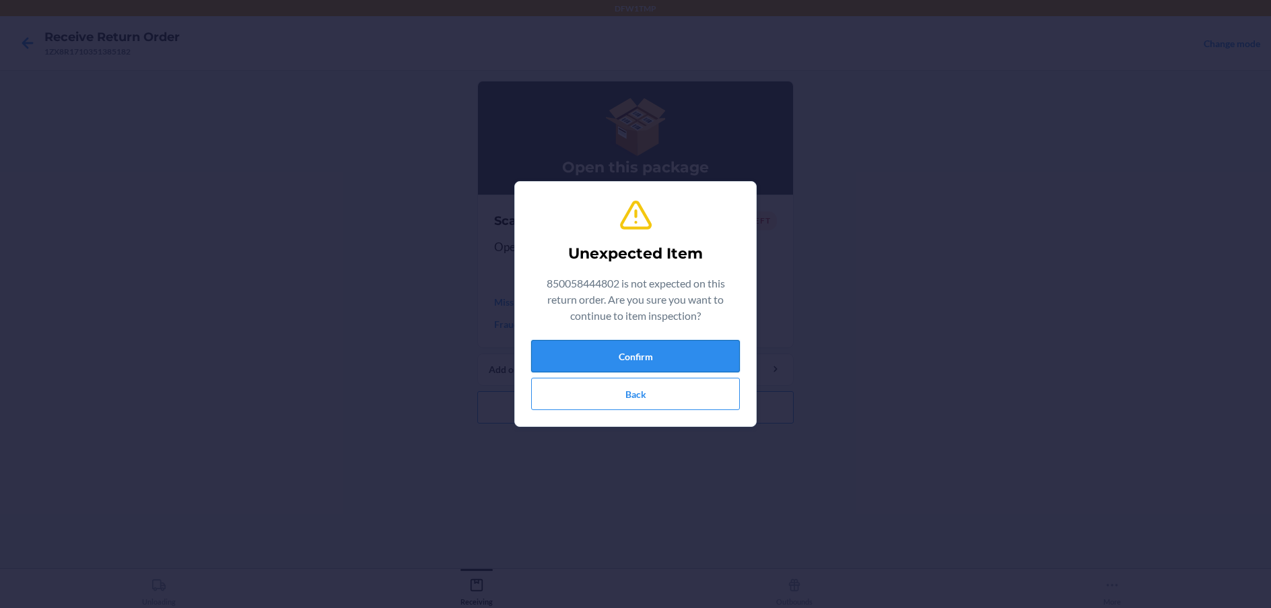
click at [646, 366] on button "Confirm" at bounding box center [635, 356] width 209 height 32
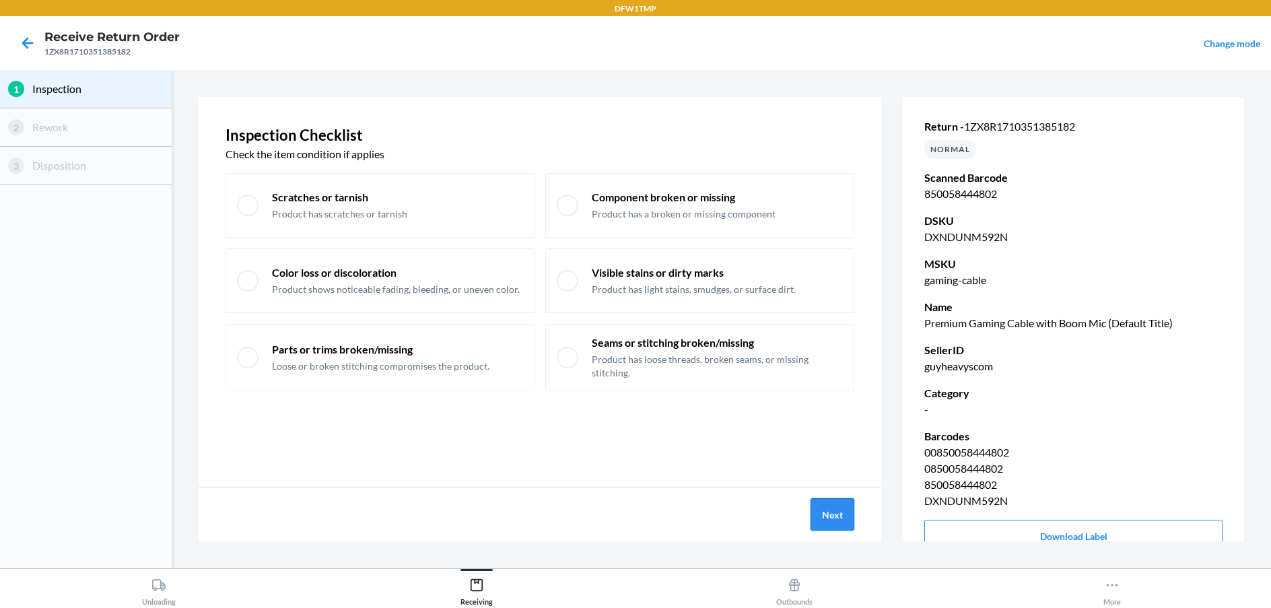
click at [849, 507] on button "Next" at bounding box center [832, 514] width 44 height 32
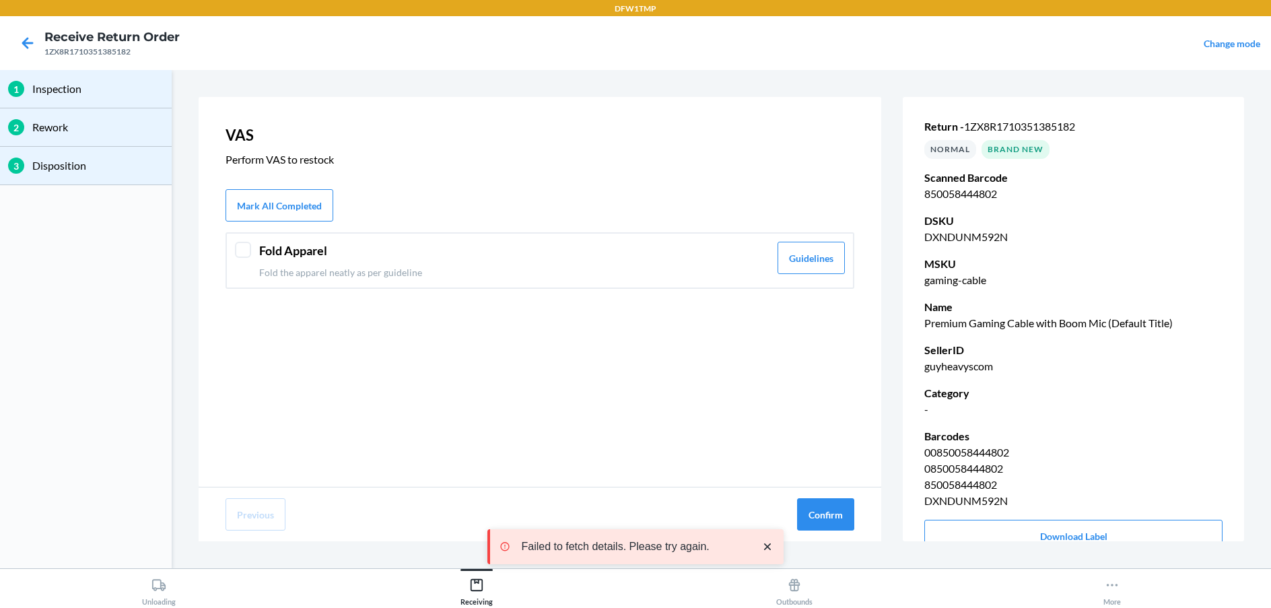
click at [596, 236] on div "Fold Apparel Fold the apparel neatly as per guideline Guidelines" at bounding box center [539, 260] width 629 height 57
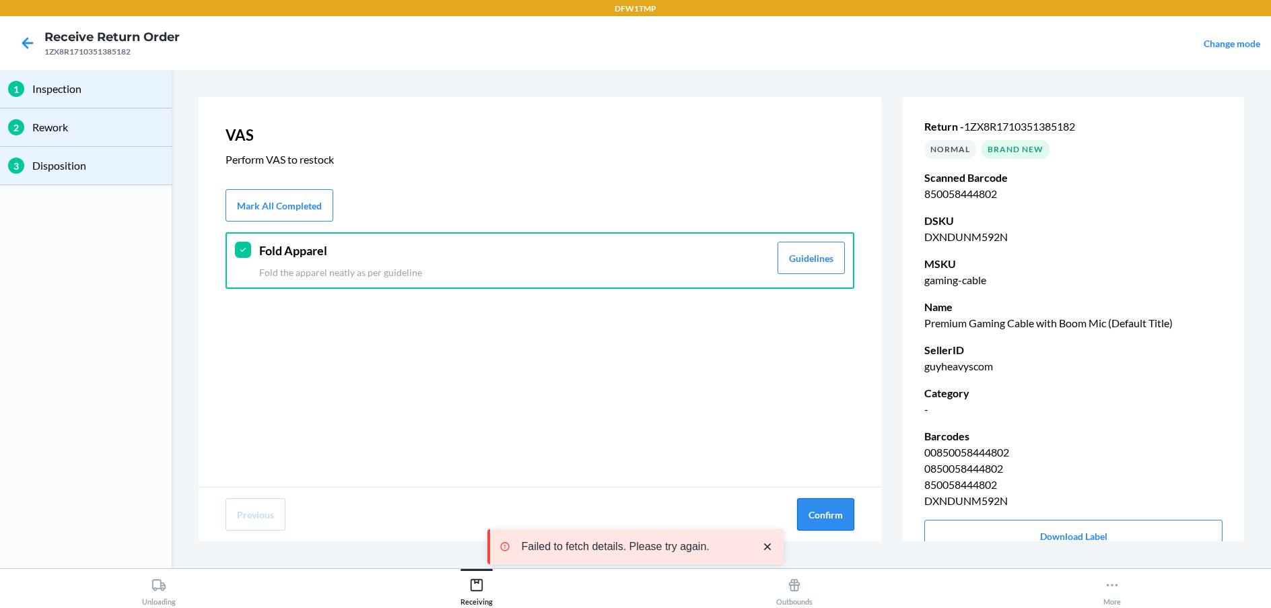
click at [829, 530] on button "Confirm" at bounding box center [825, 514] width 57 height 32
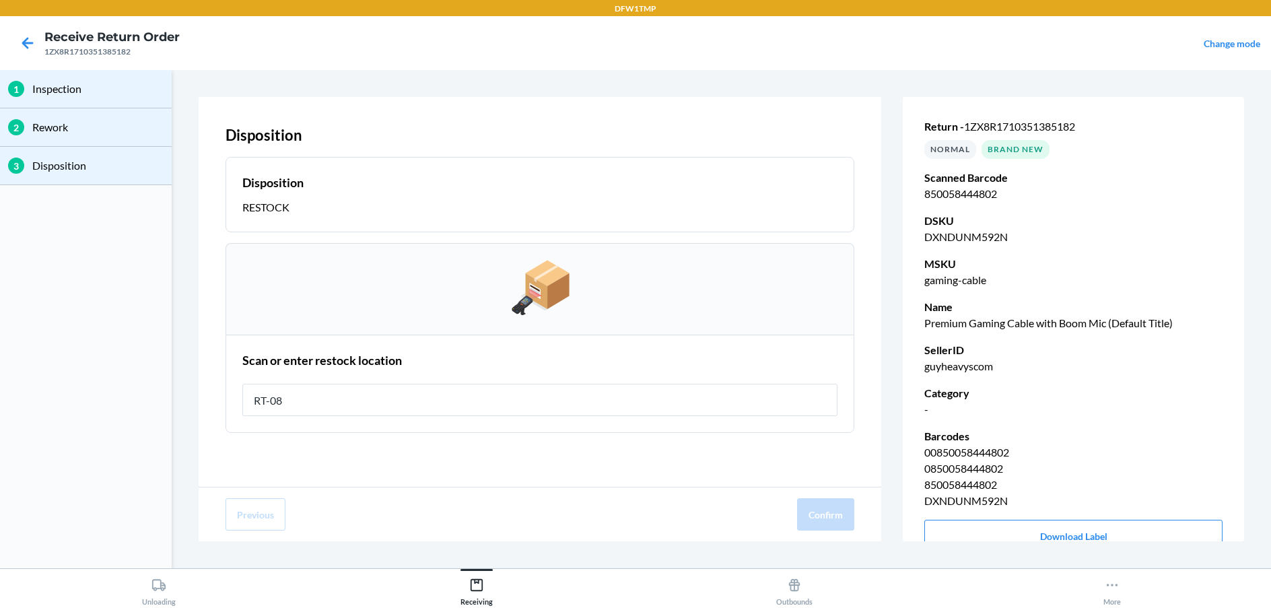
type input "RT-08"
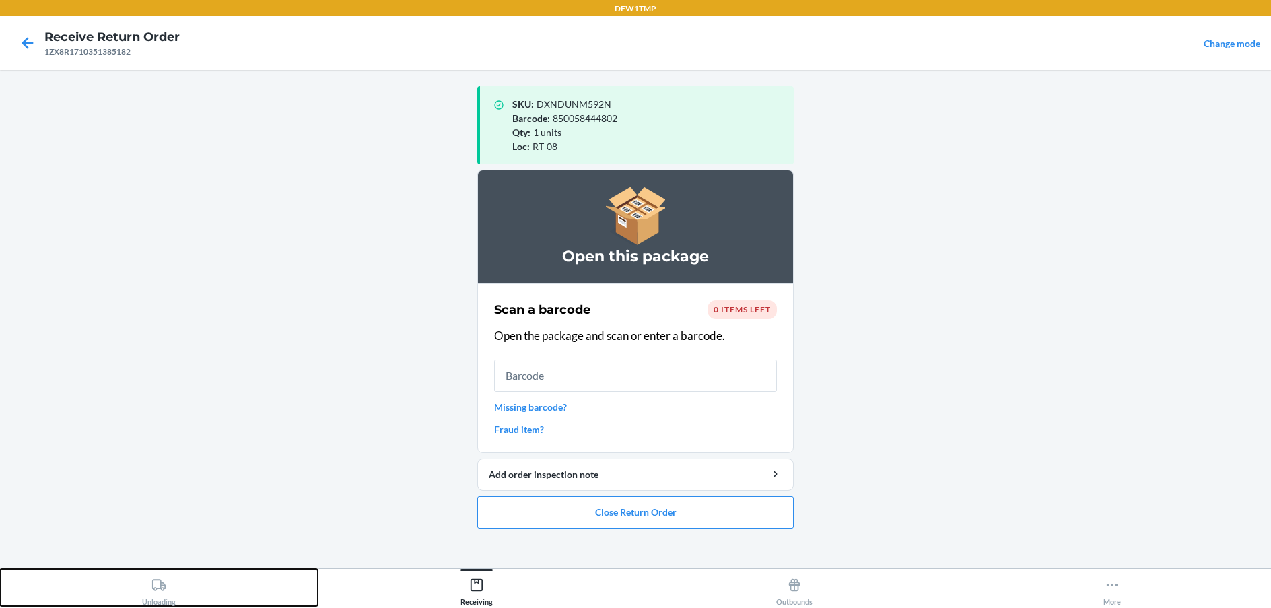
click at [183, 576] on button "Unloading" at bounding box center [159, 587] width 318 height 37
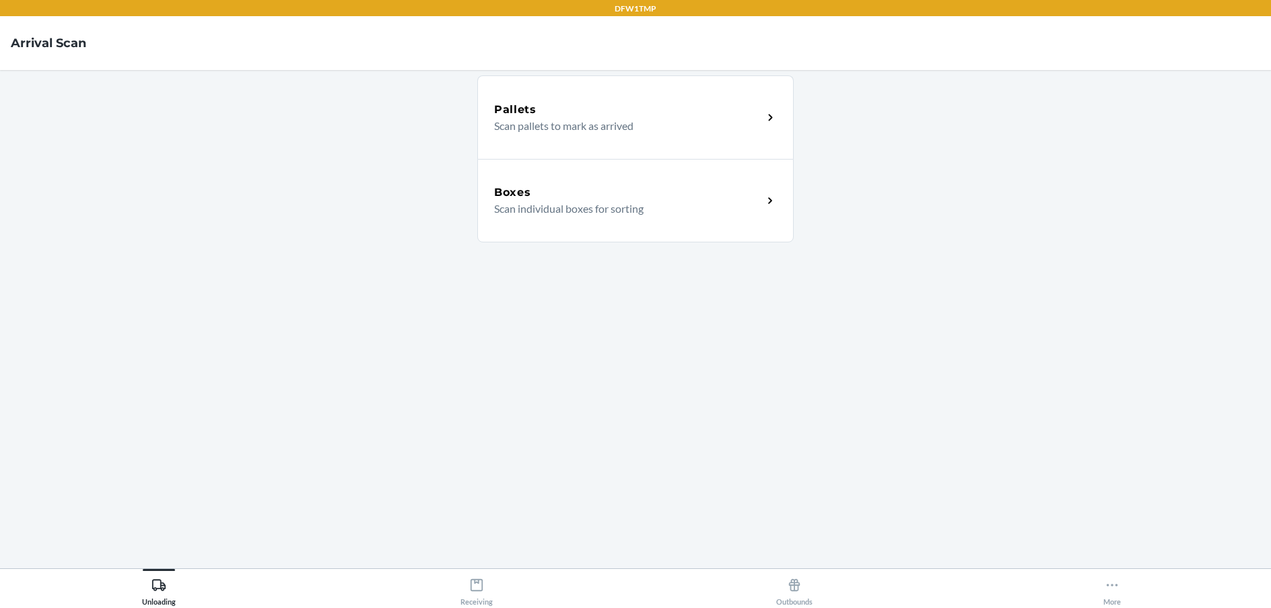
click at [724, 219] on div "Boxes Scan individual boxes for sorting" at bounding box center [635, 200] width 316 height 83
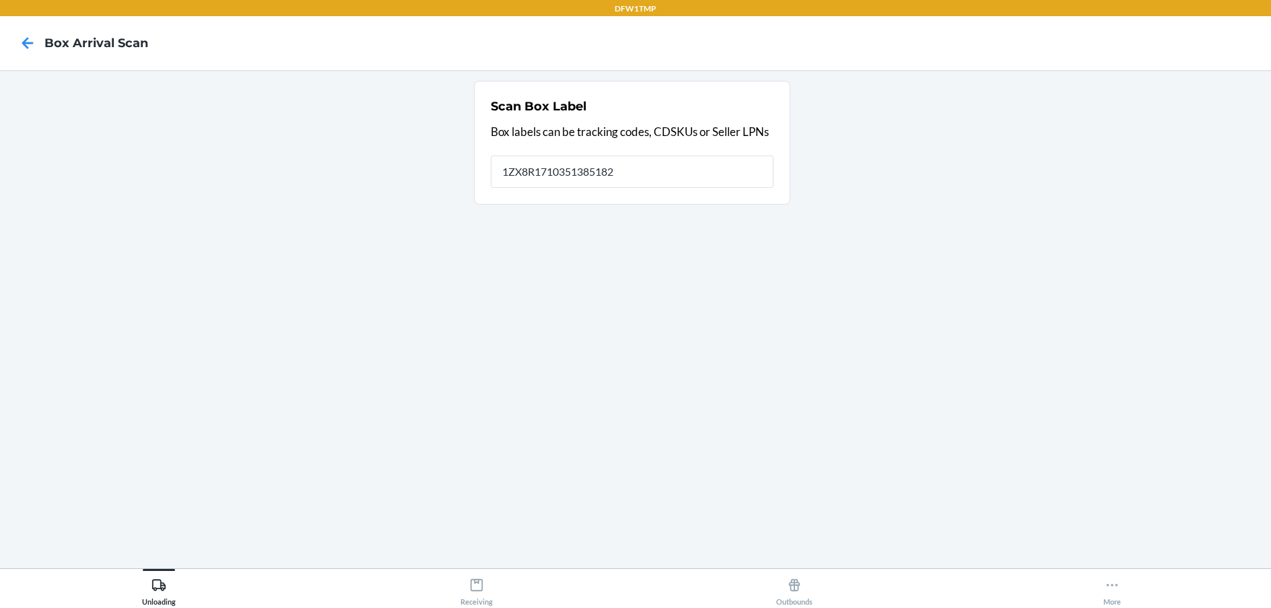
type input "1ZX8R1710351385182"
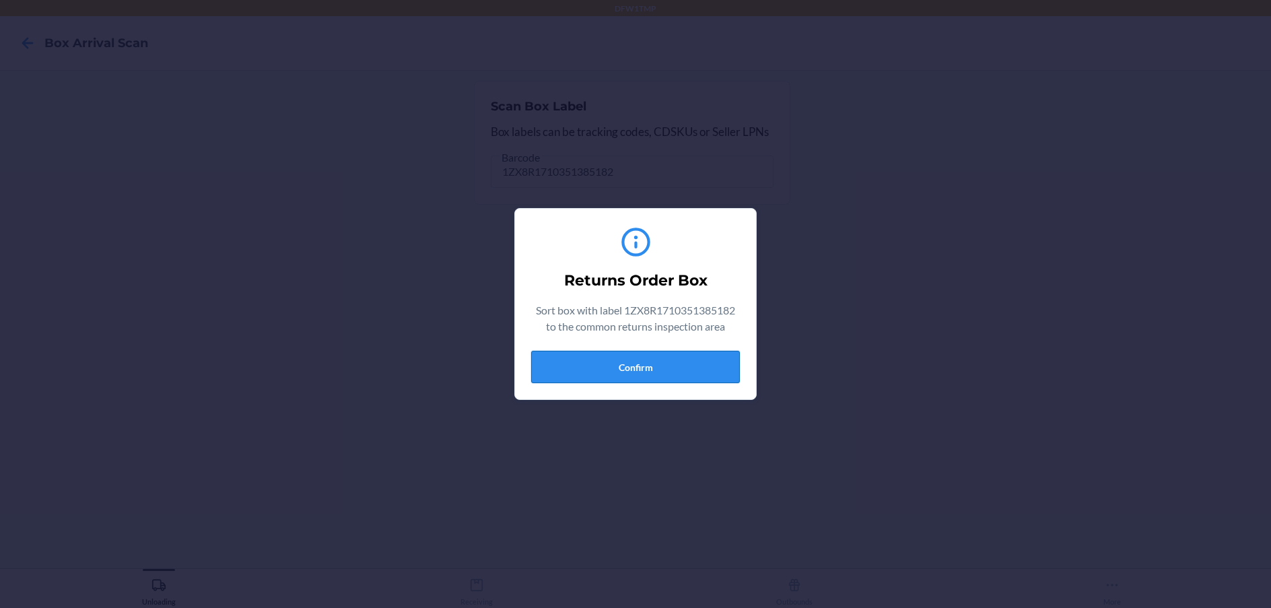
click at [726, 367] on button "Confirm" at bounding box center [635, 367] width 209 height 32
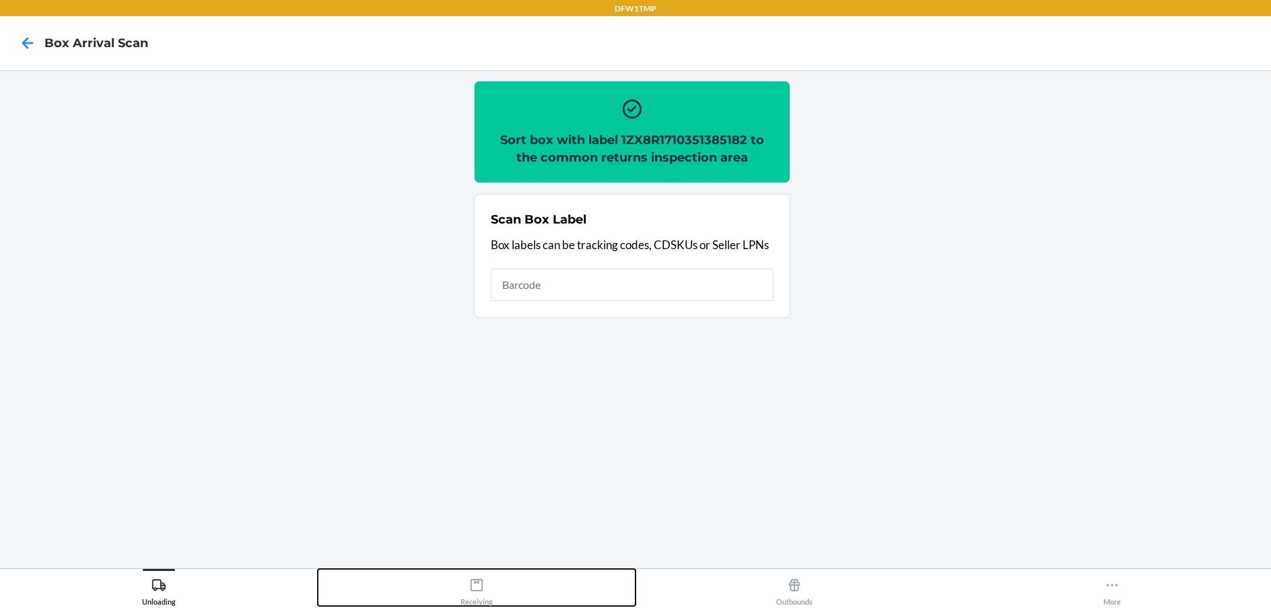
click at [529, 592] on button "Receiving" at bounding box center [477, 587] width 318 height 37
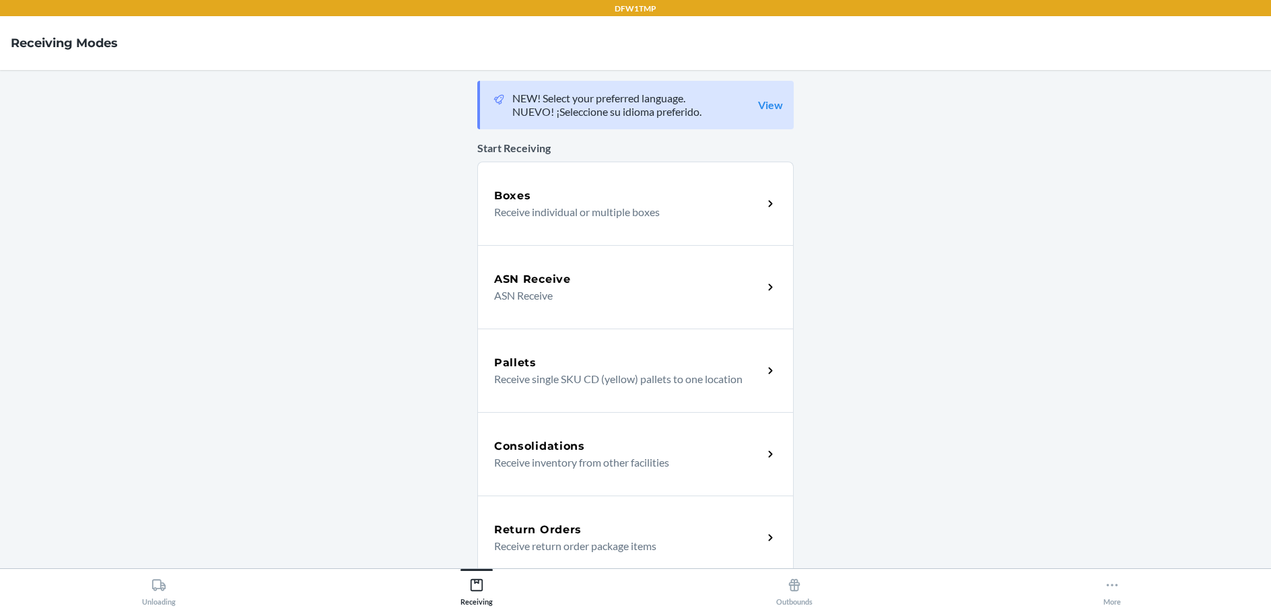
click at [612, 525] on div "Return Orders" at bounding box center [628, 530] width 269 height 16
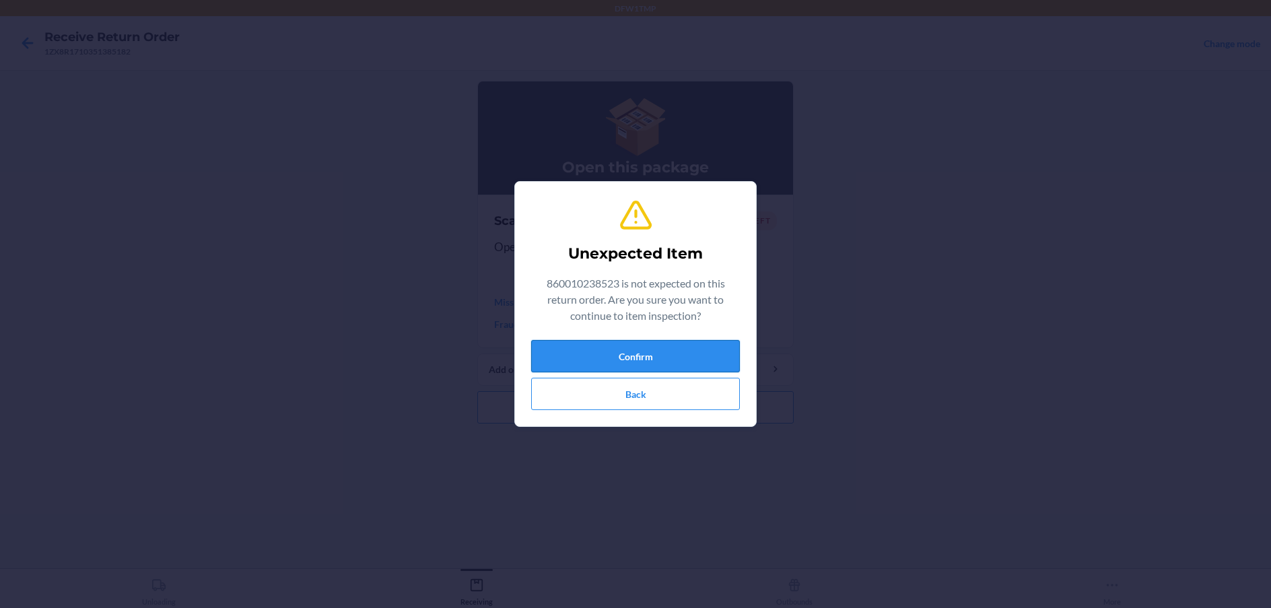
click at [720, 354] on button "Confirm" at bounding box center [635, 356] width 209 height 32
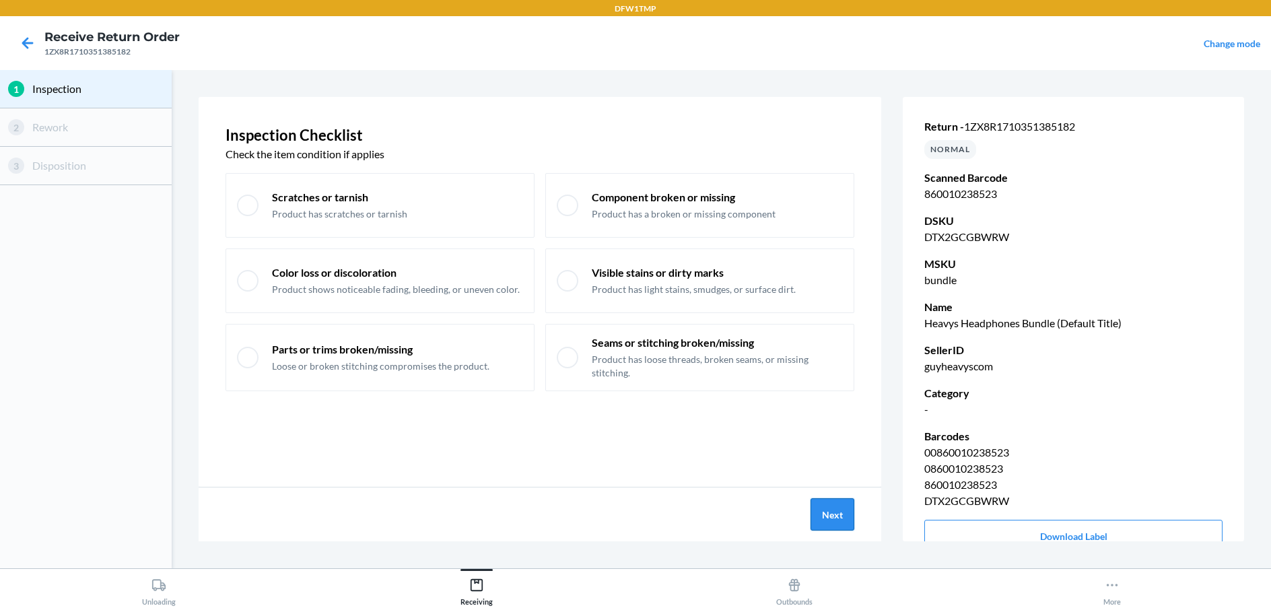
click at [839, 514] on button "Next" at bounding box center [832, 514] width 44 height 32
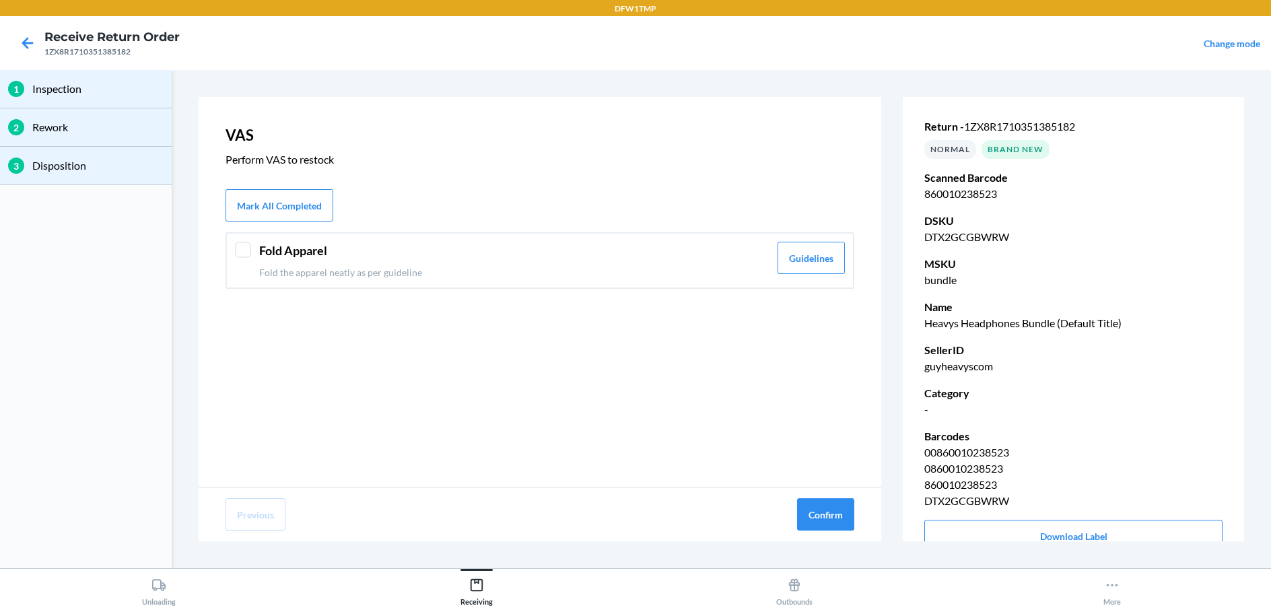
click at [504, 303] on div "VAS Perform VAS to restock Mark All Completed Fold Apparel Fold the apparel nea…" at bounding box center [540, 292] width 683 height 390
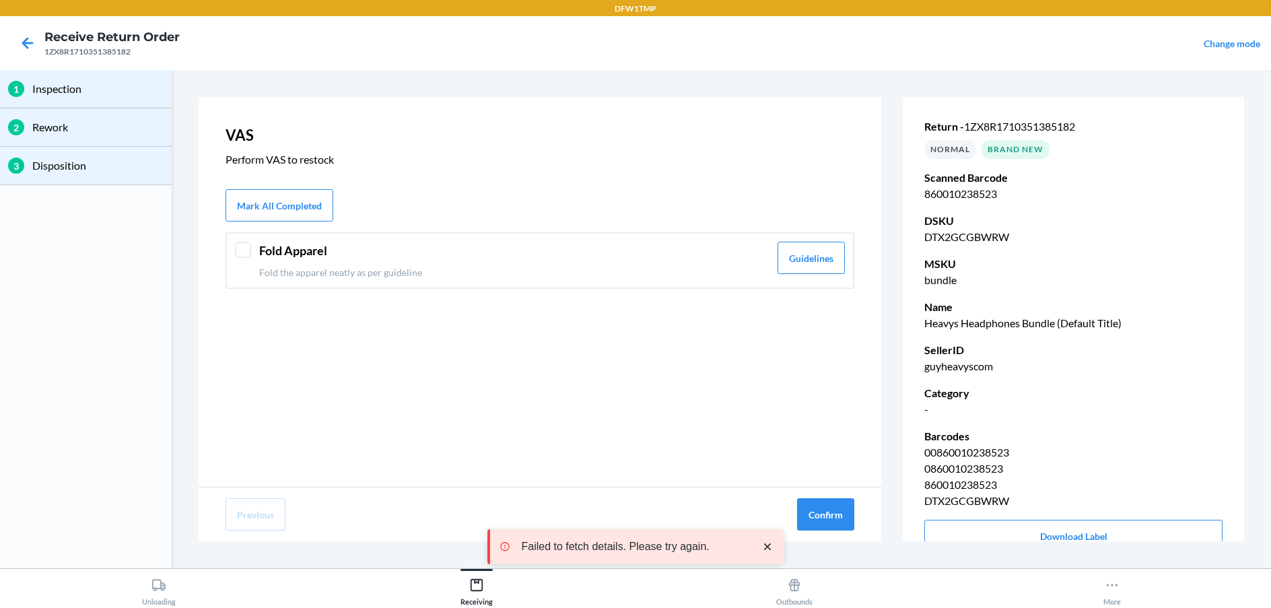
click at [534, 270] on p "Fold the apparel neatly as per guideline" at bounding box center [514, 272] width 510 height 14
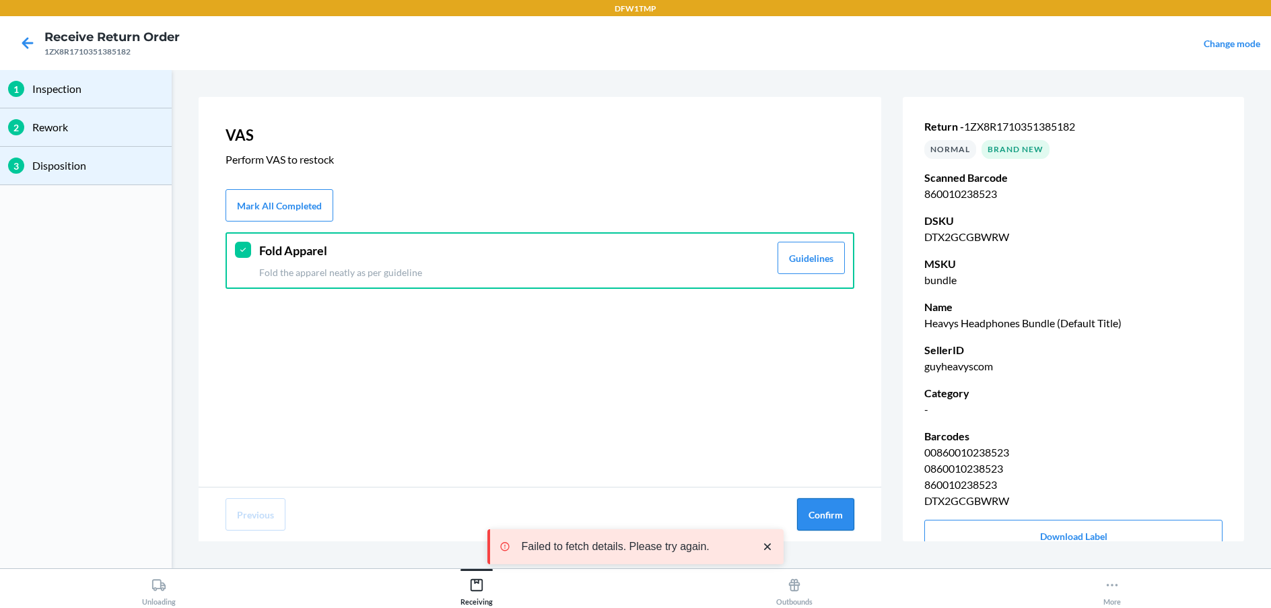
click at [815, 501] on button "Confirm" at bounding box center [825, 514] width 57 height 32
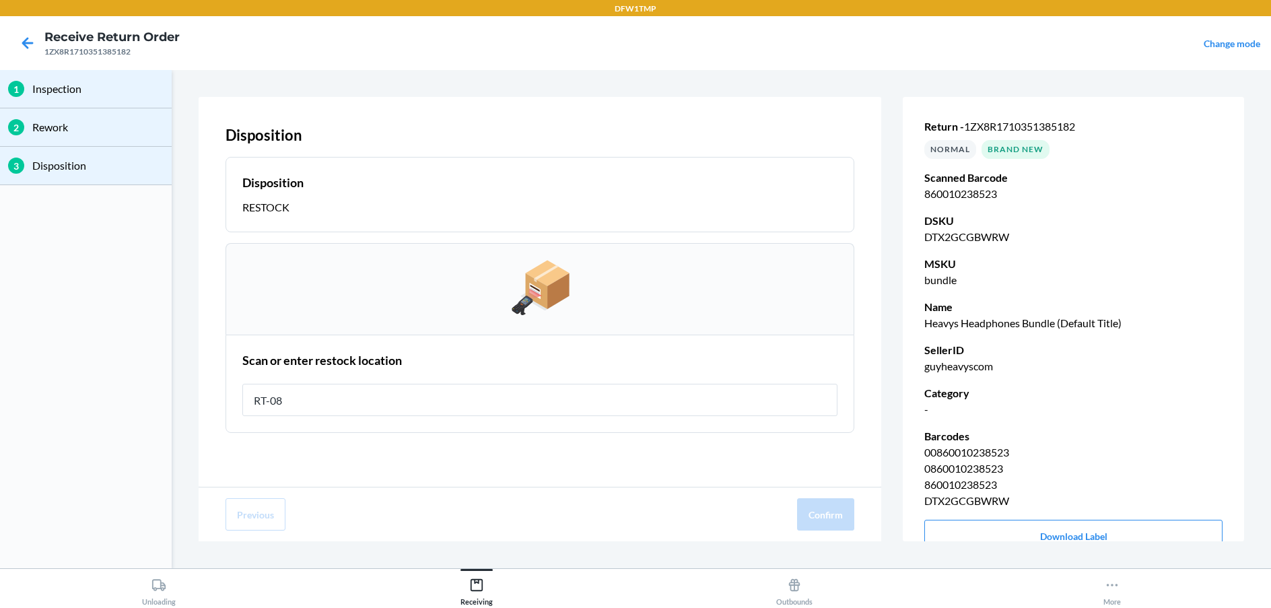
type input "RT-08"
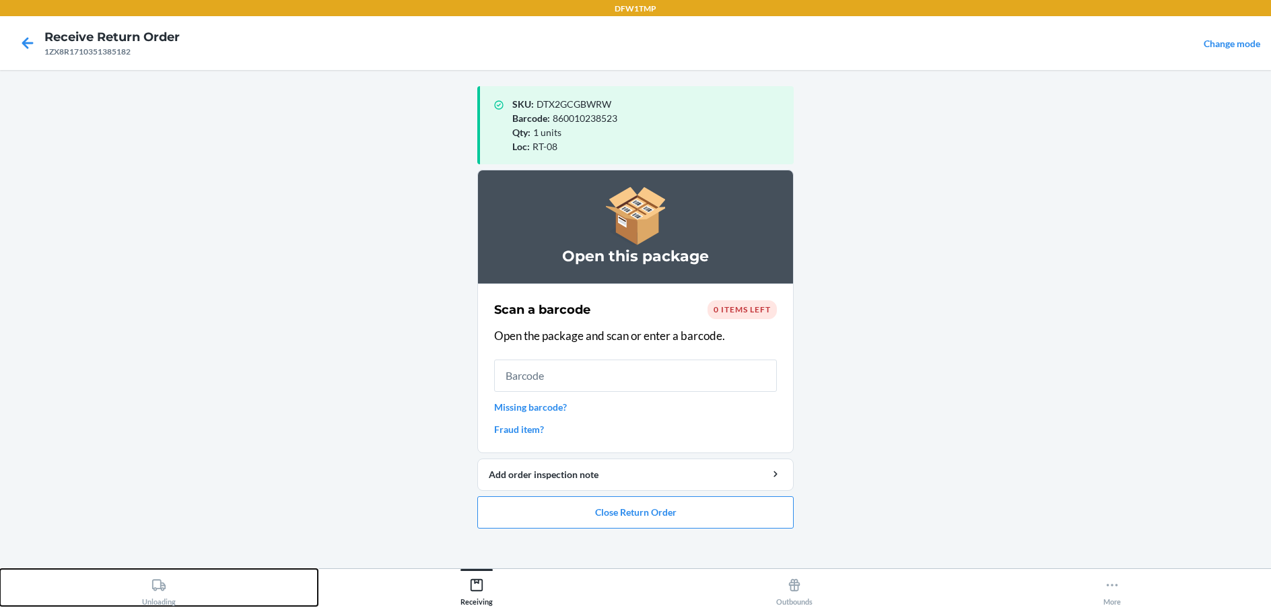
click at [146, 584] on div "Unloading" at bounding box center [159, 589] width 34 height 34
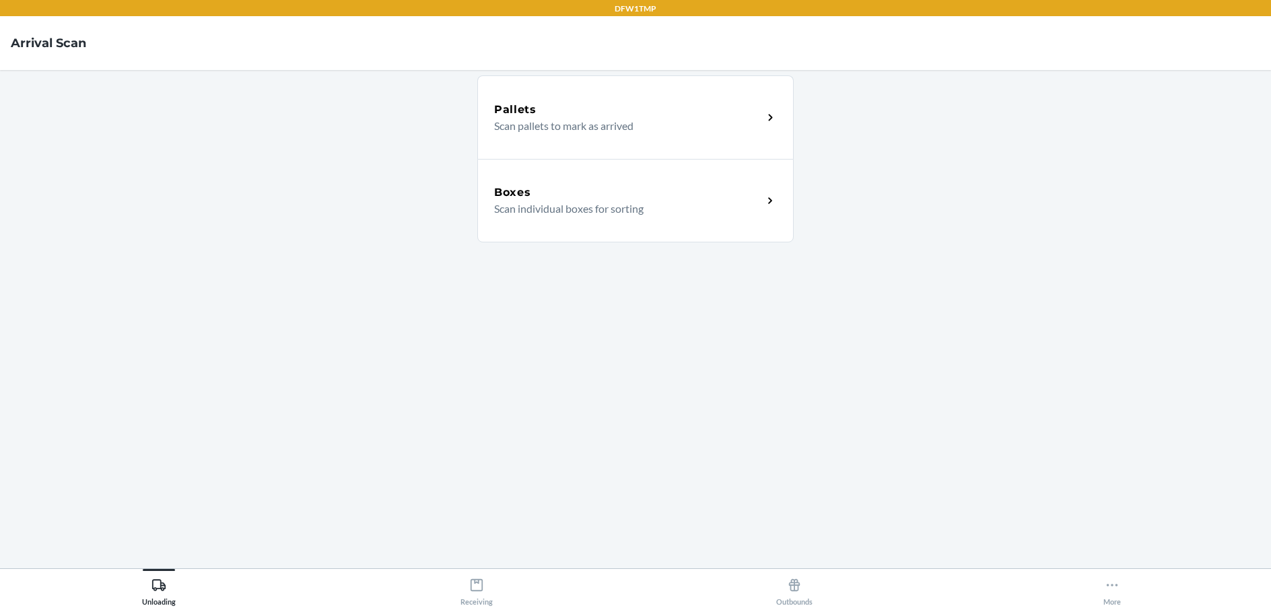
click at [586, 175] on div "Boxes Scan individual boxes for sorting" at bounding box center [635, 200] width 316 height 83
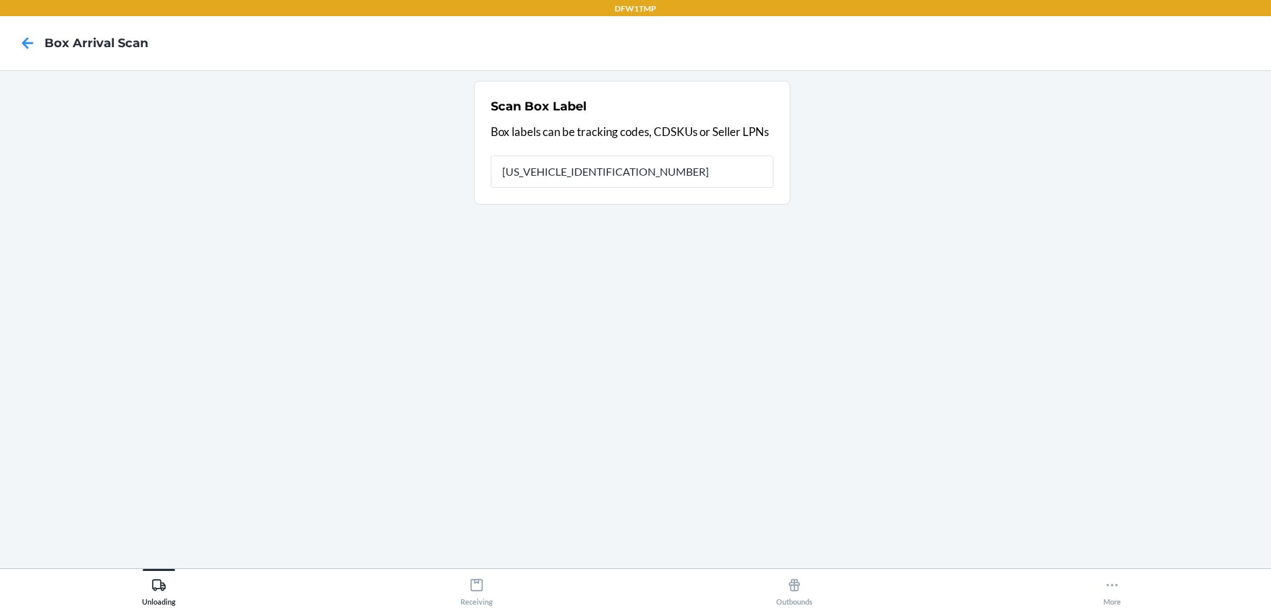
type input "1ZX8R1710366332719"
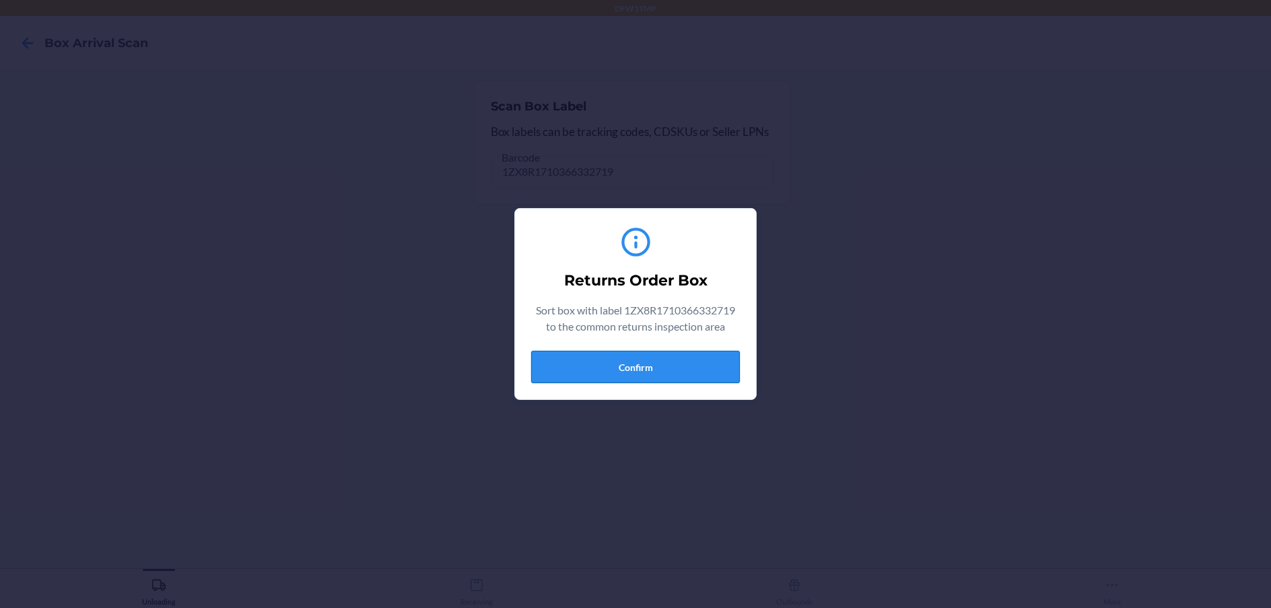
click at [713, 353] on button "Confirm" at bounding box center [635, 367] width 209 height 32
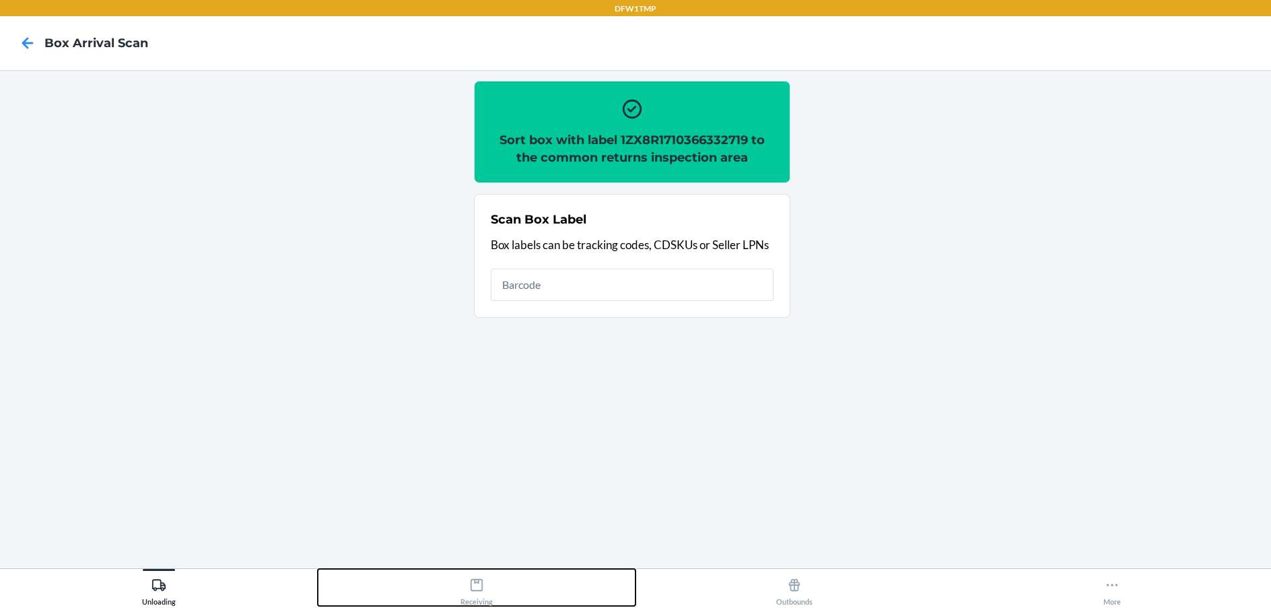
click at [518, 598] on button "Receiving" at bounding box center [477, 587] width 318 height 37
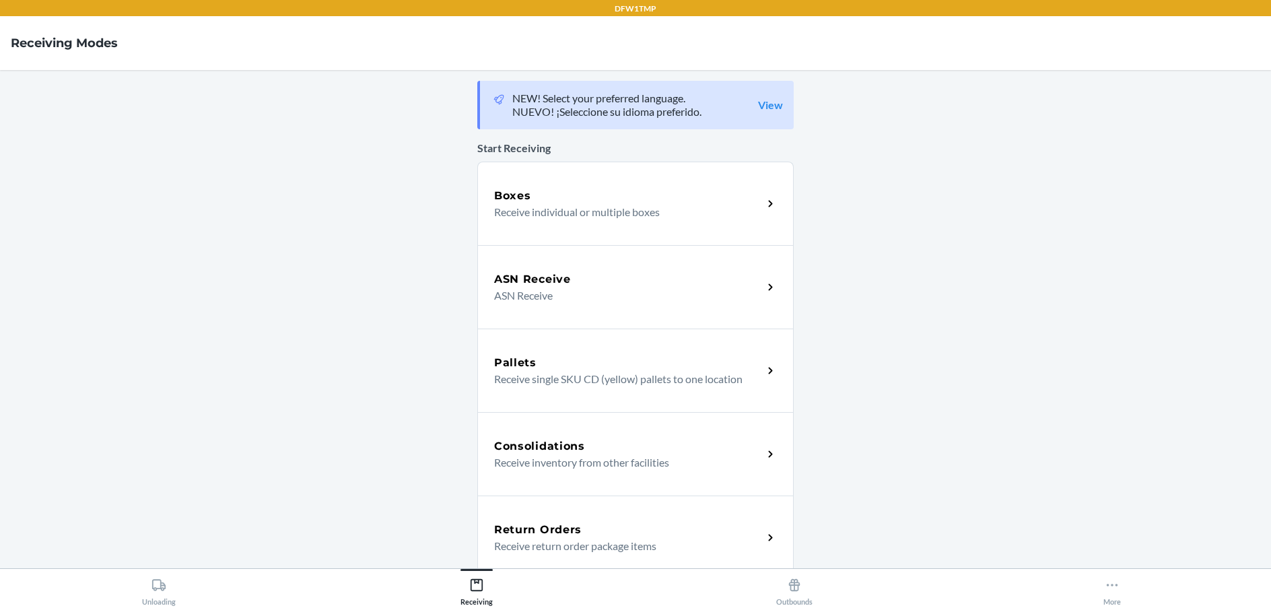
click at [619, 528] on div "Return Orders" at bounding box center [628, 530] width 269 height 16
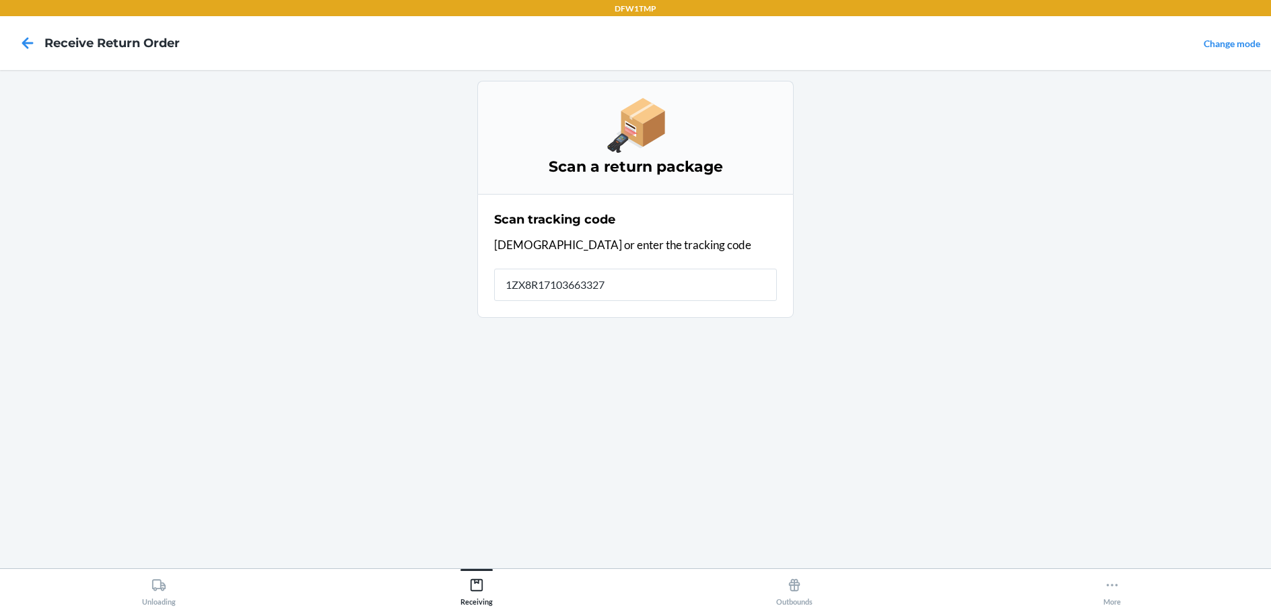
type input "1ZX8R171036633271"
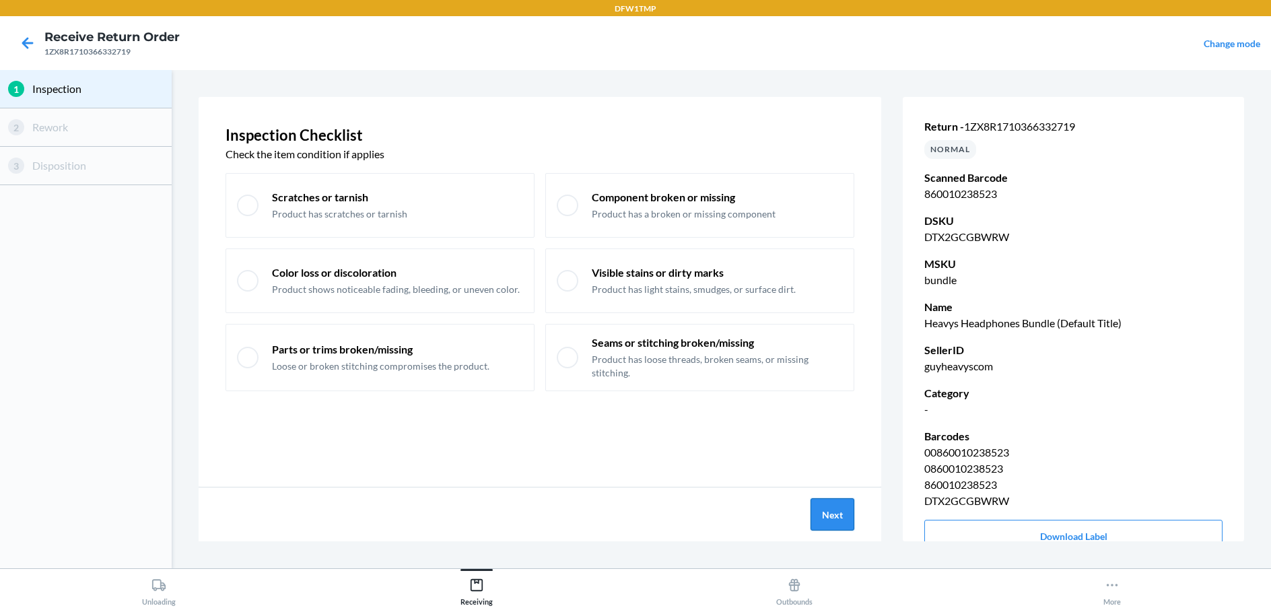
click at [817, 506] on button "Next" at bounding box center [832, 514] width 44 height 32
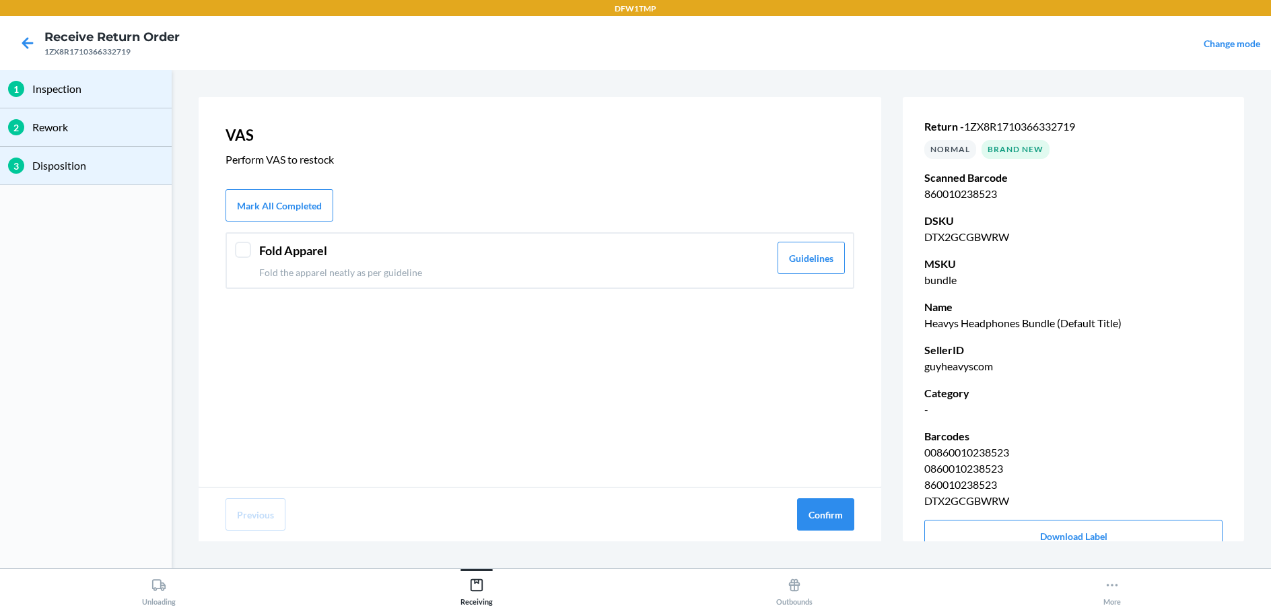
drag, startPoint x: 557, startPoint y: 266, endPoint x: 583, endPoint y: 283, distance: 31.0
click at [561, 266] on p "Fold the apparel neatly as per guideline" at bounding box center [514, 272] width 510 height 14
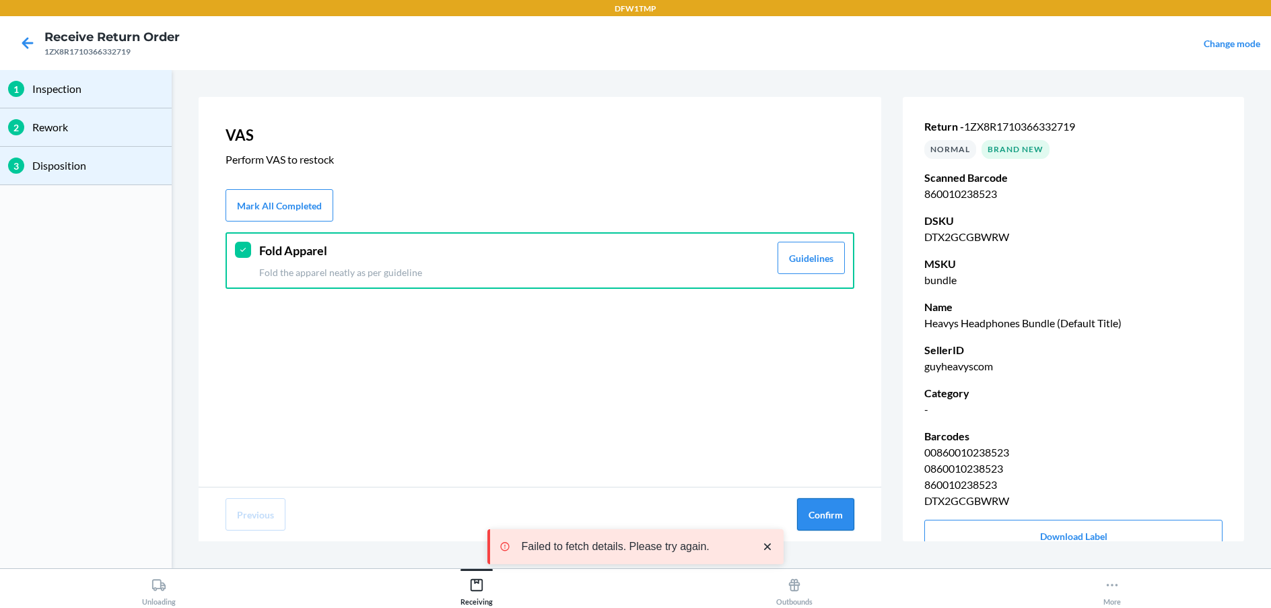
click at [810, 520] on button "Confirm" at bounding box center [825, 514] width 57 height 32
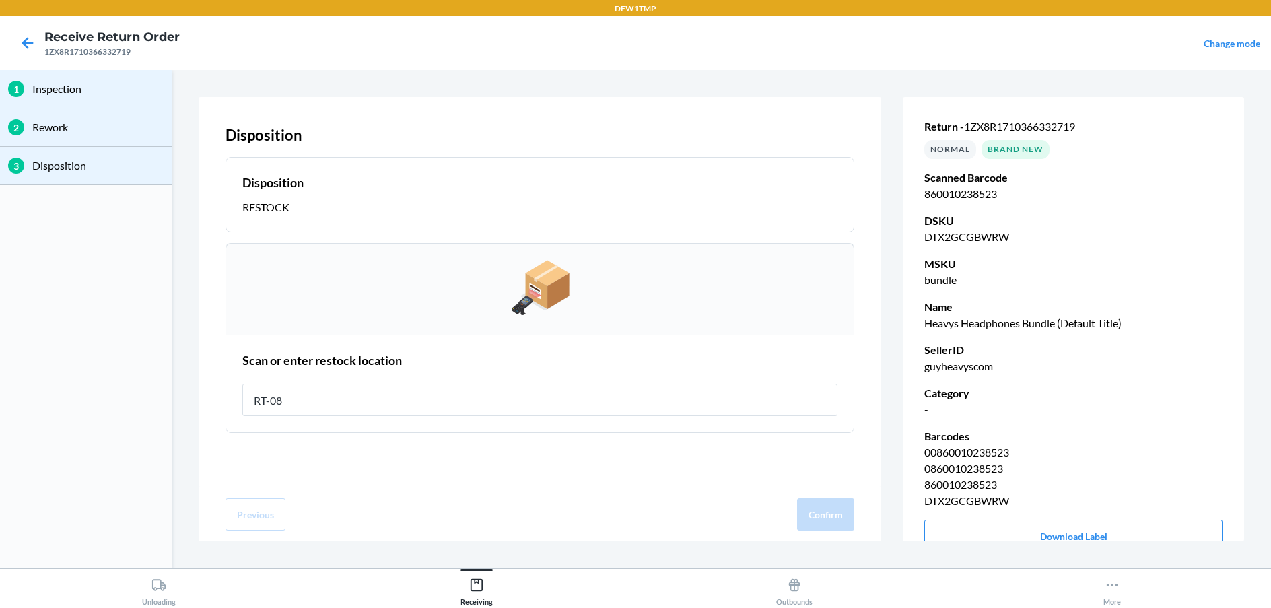
type input "RT-08"
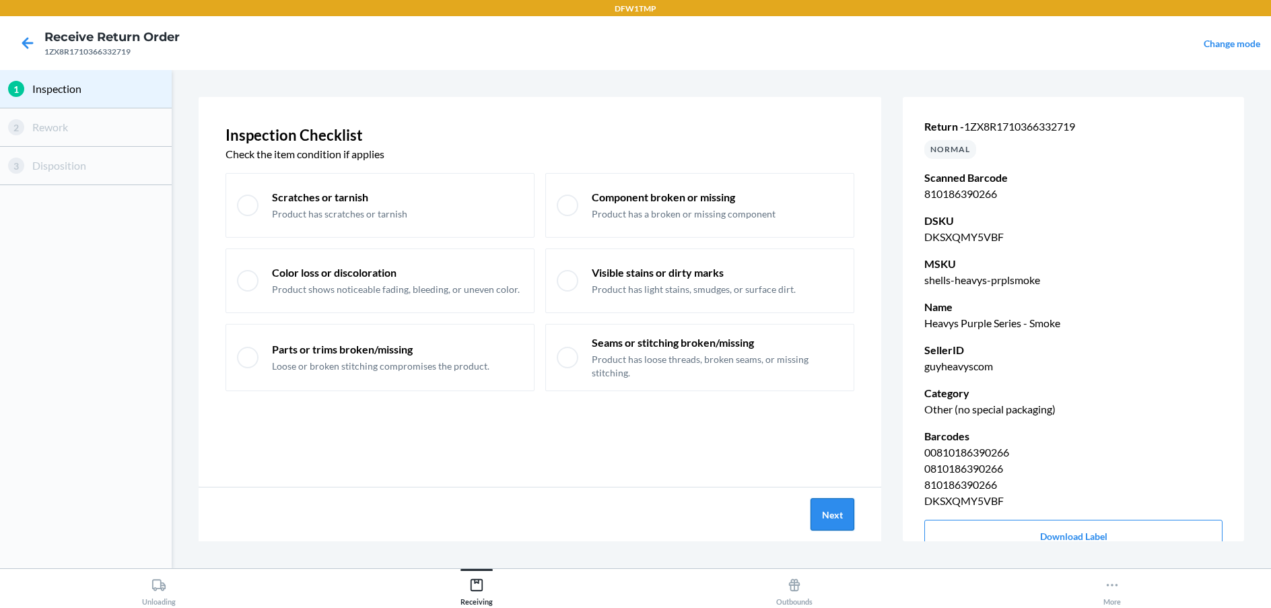
click at [844, 514] on button "Next" at bounding box center [832, 514] width 44 height 32
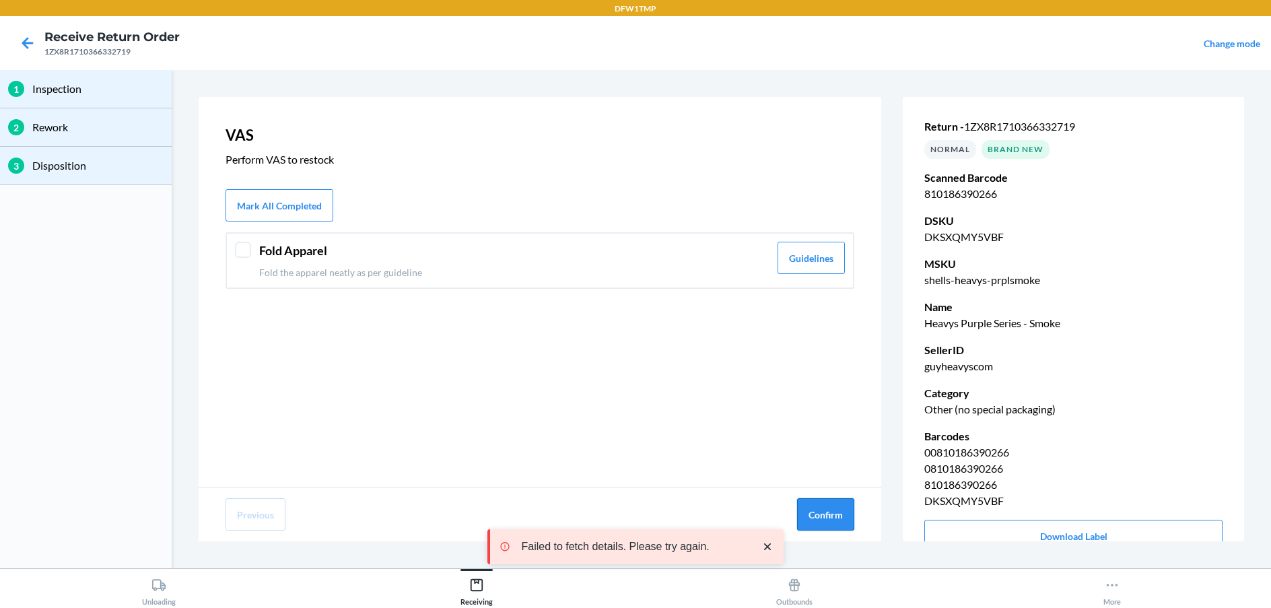
click at [842, 521] on button "Confirm" at bounding box center [825, 514] width 57 height 32
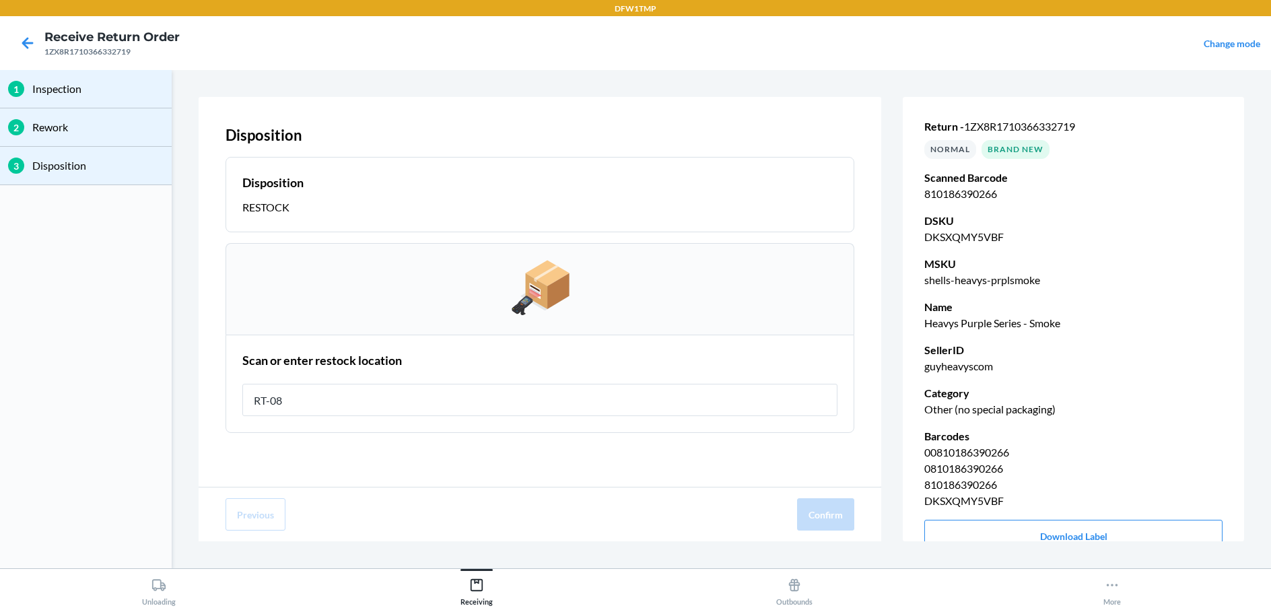
type input "RT-08"
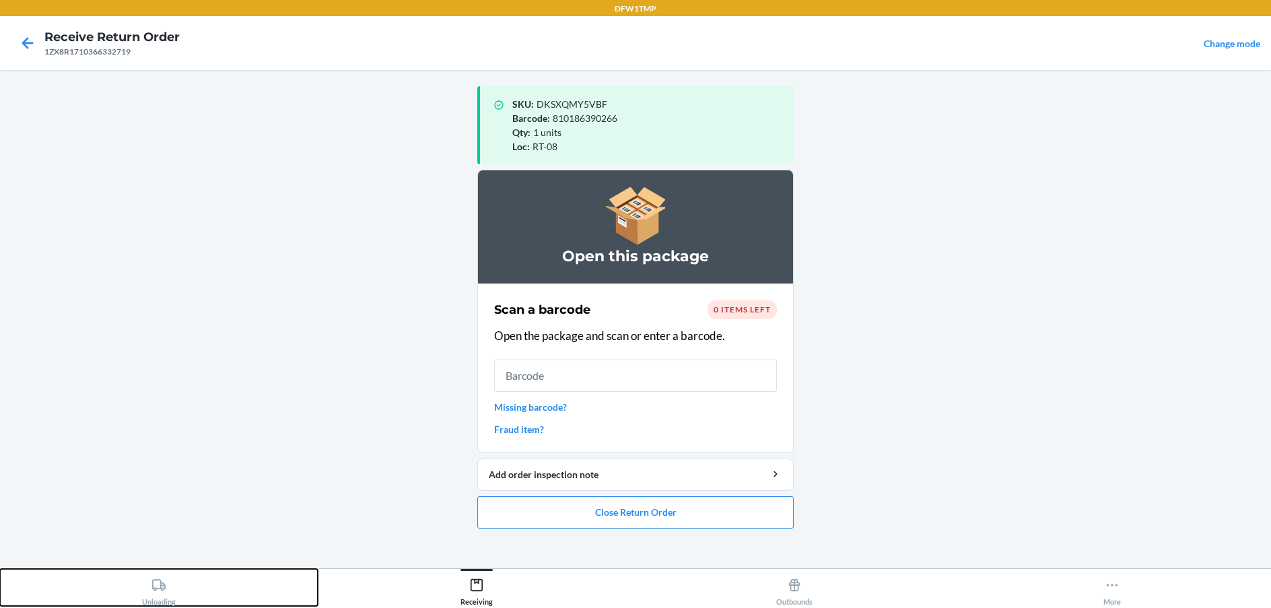
click at [90, 594] on button "Unloading" at bounding box center [159, 587] width 318 height 37
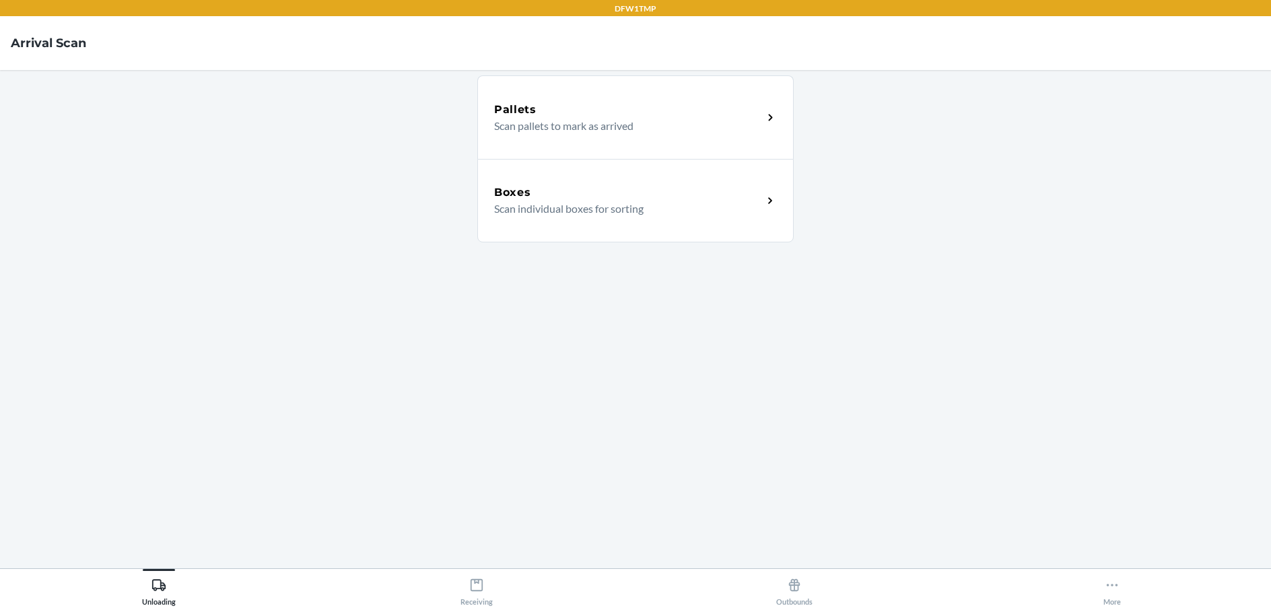
click at [614, 232] on div "Boxes Scan individual boxes for sorting" at bounding box center [635, 200] width 316 height 83
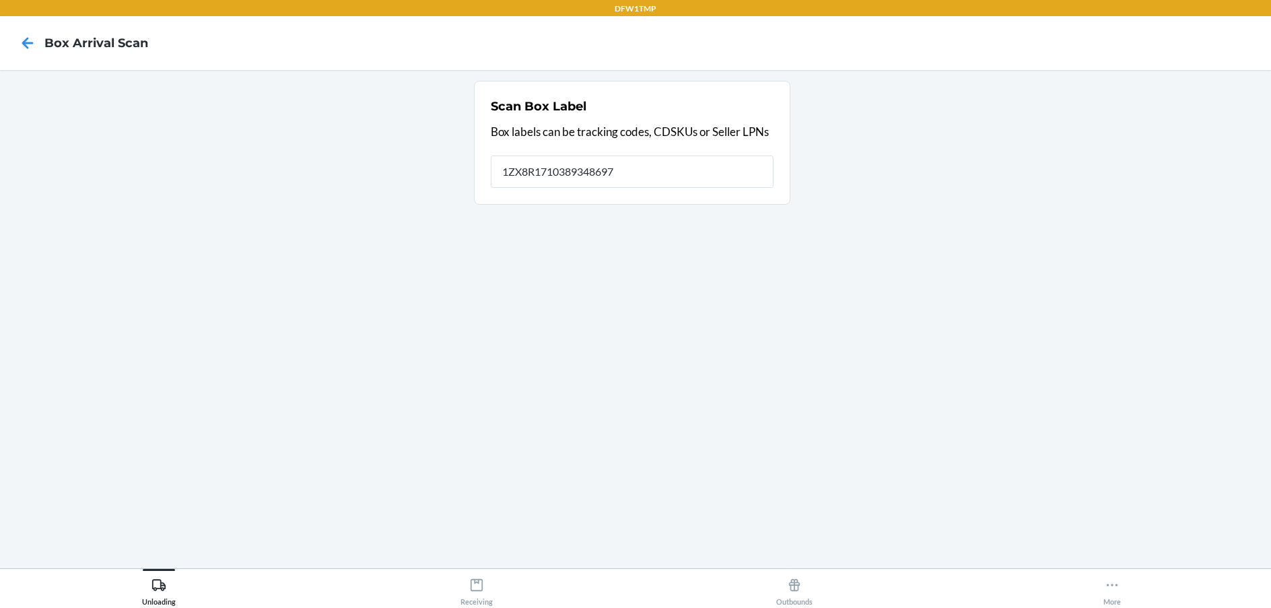
type input "1ZX8R1710389348697"
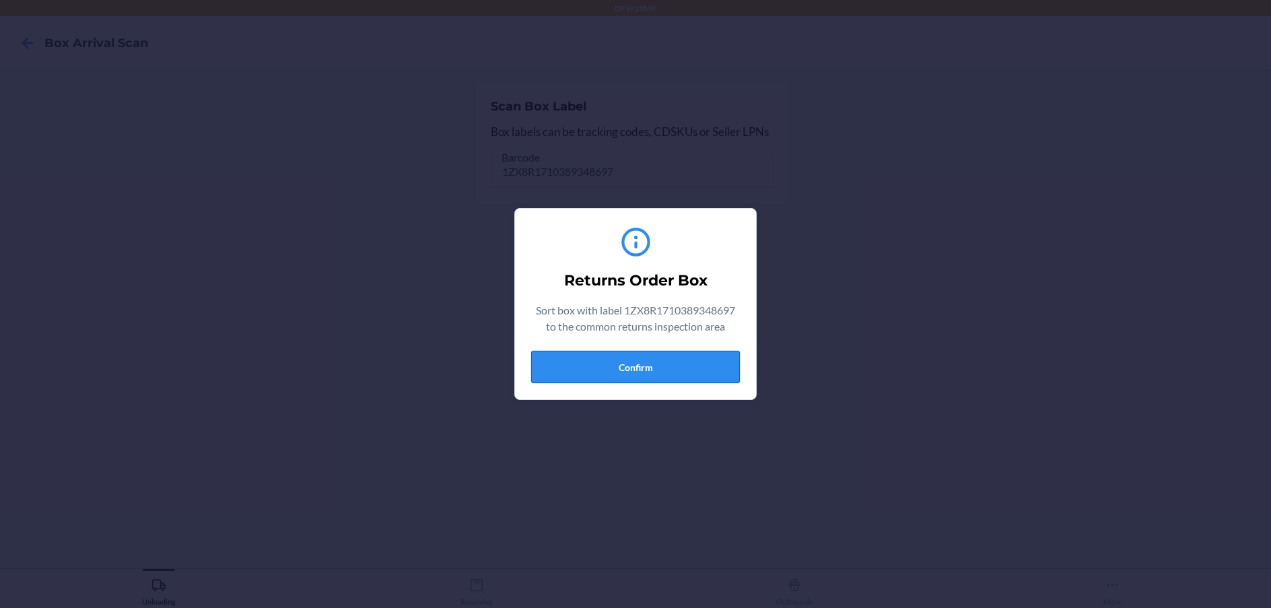
click at [659, 354] on button "Confirm" at bounding box center [635, 367] width 209 height 32
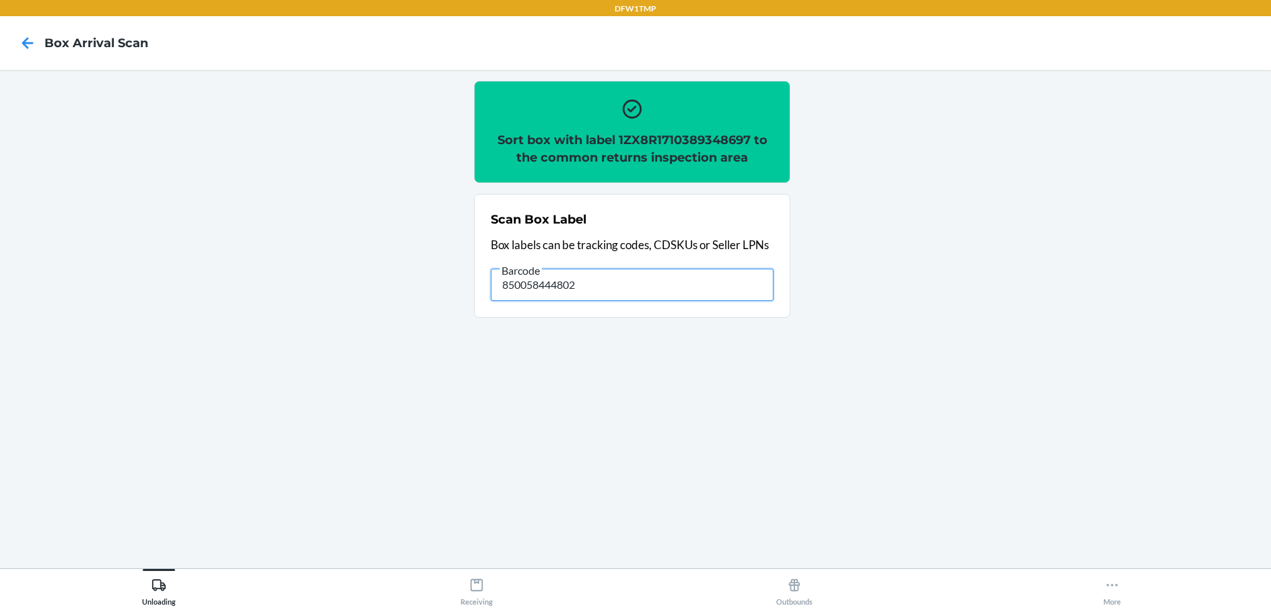
type input "850058444802"
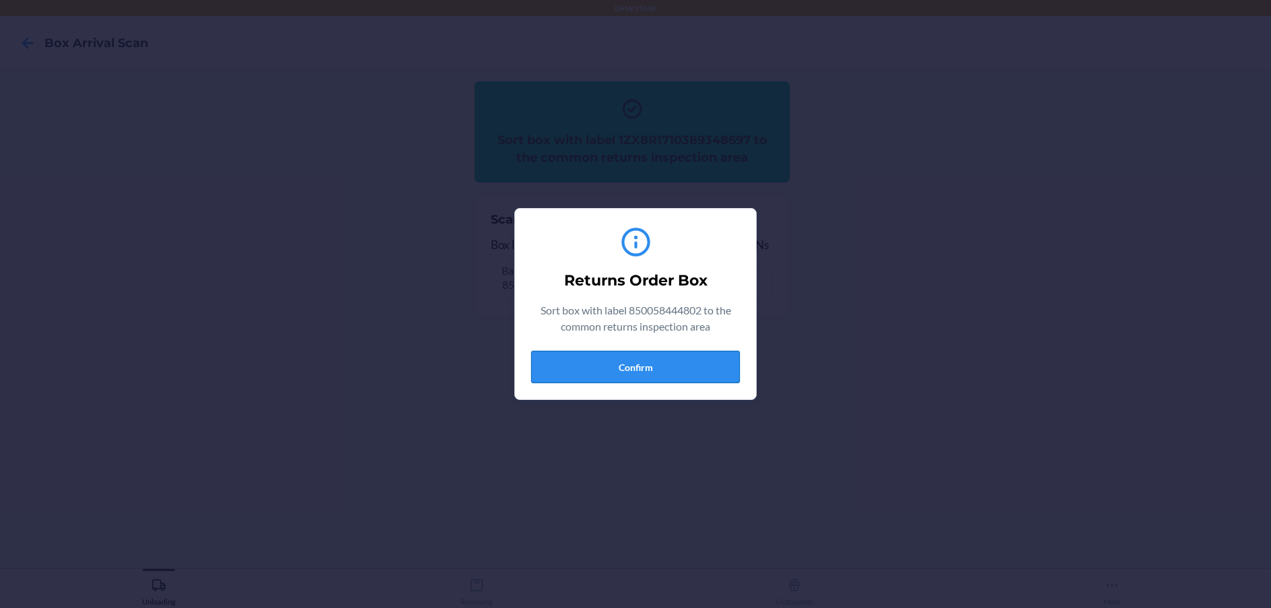
click at [710, 367] on button "Confirm" at bounding box center [635, 367] width 209 height 32
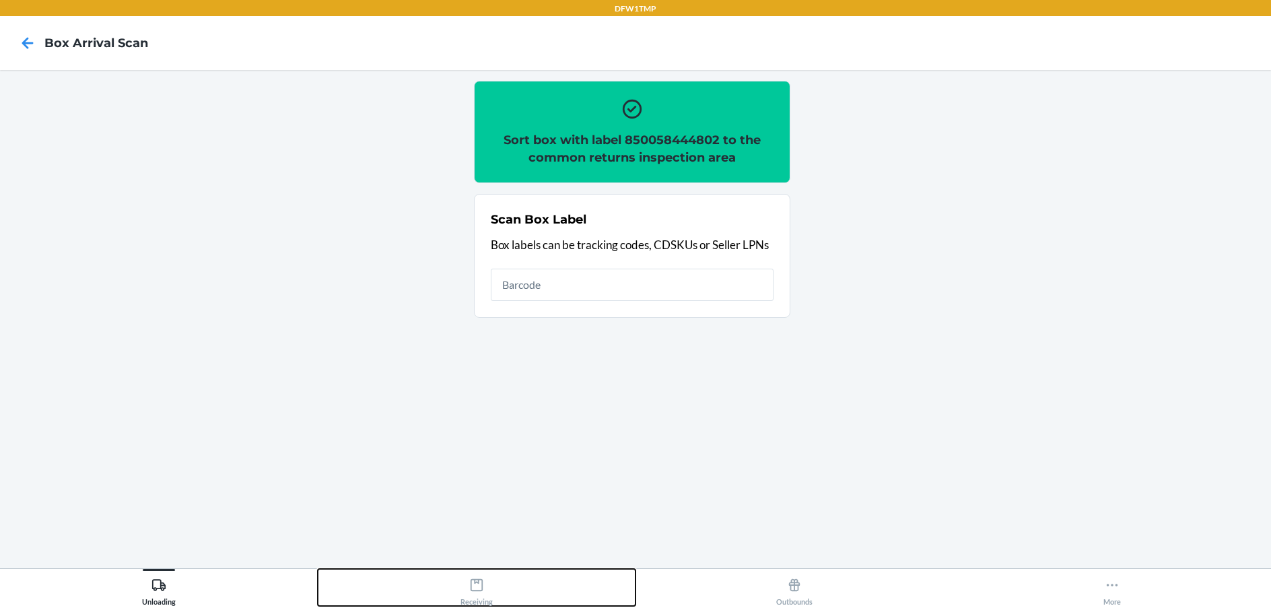
click at [549, 580] on button "Receiving" at bounding box center [477, 587] width 318 height 37
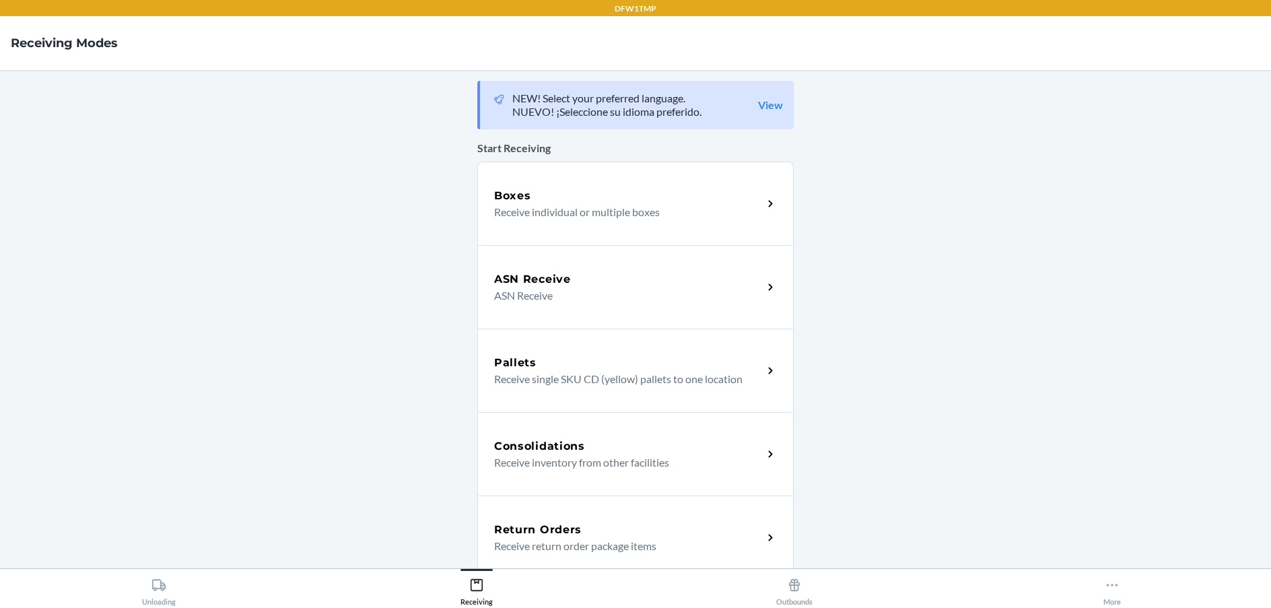
click at [641, 518] on div "Return Orders Receive return order package items" at bounding box center [635, 536] width 316 height 83
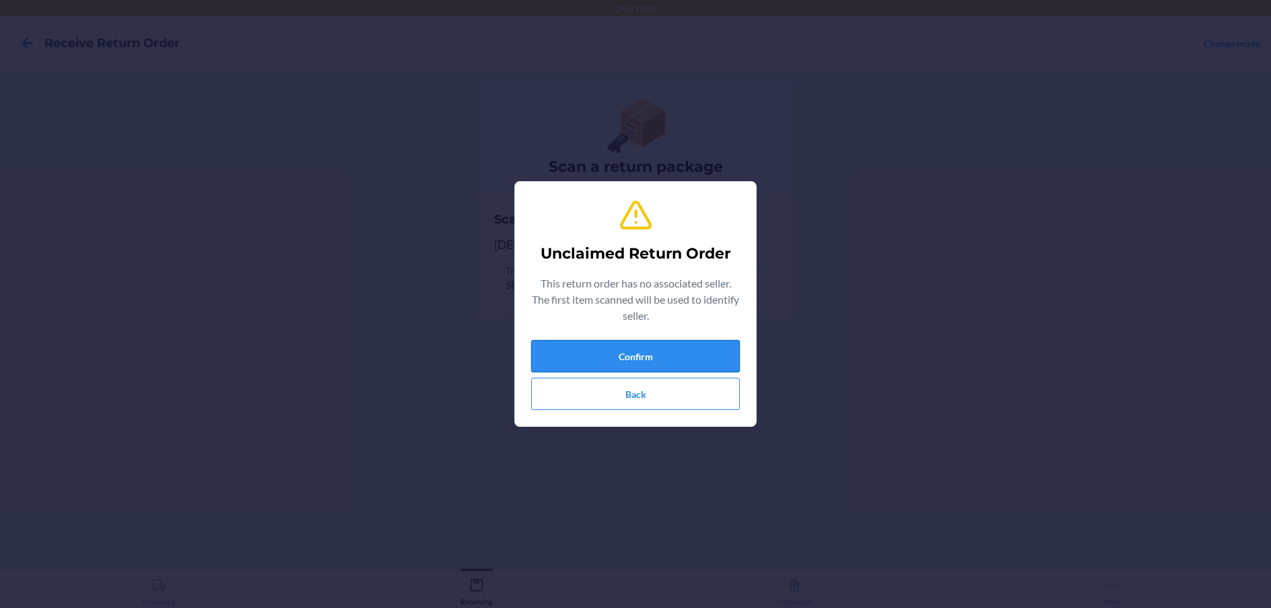
click at [724, 349] on button "Confirm" at bounding box center [635, 356] width 209 height 32
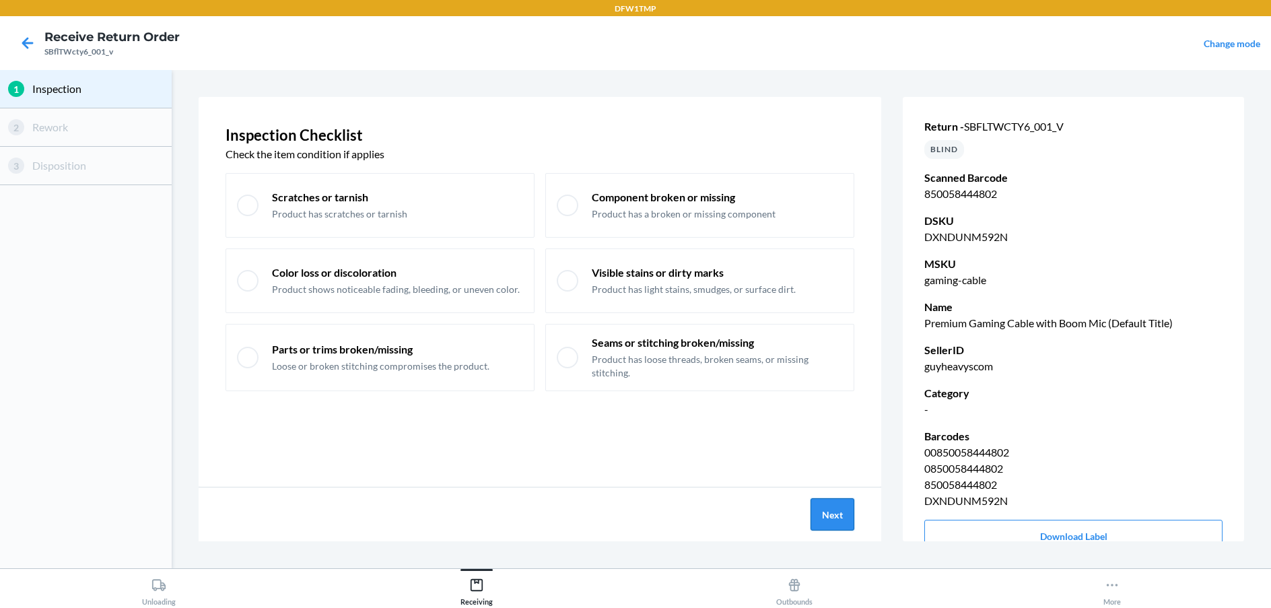
click at [821, 510] on button "Next" at bounding box center [832, 514] width 44 height 32
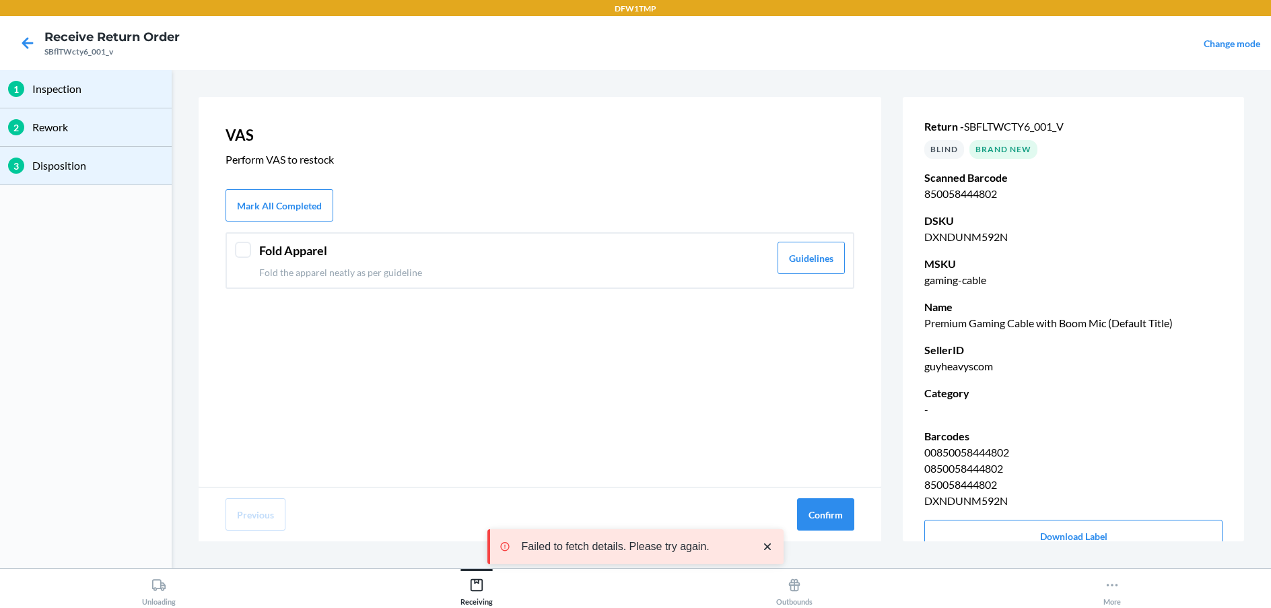
click at [756, 254] on header "Fold Apparel" at bounding box center [514, 251] width 510 height 18
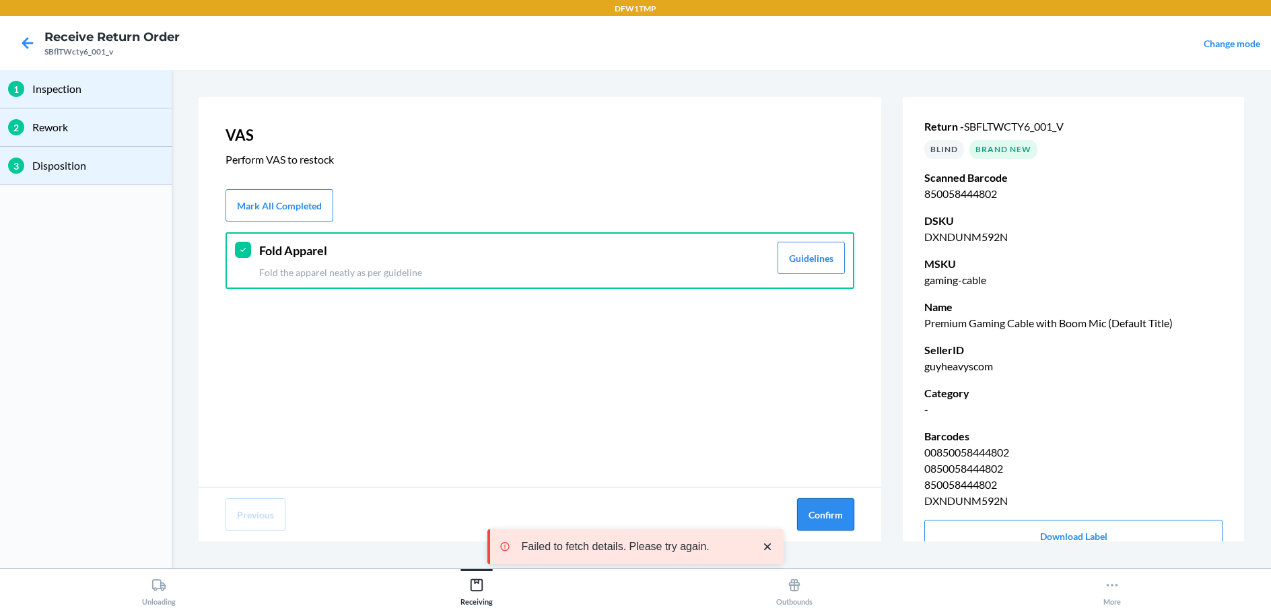
click at [814, 528] on button "Confirm" at bounding box center [825, 514] width 57 height 32
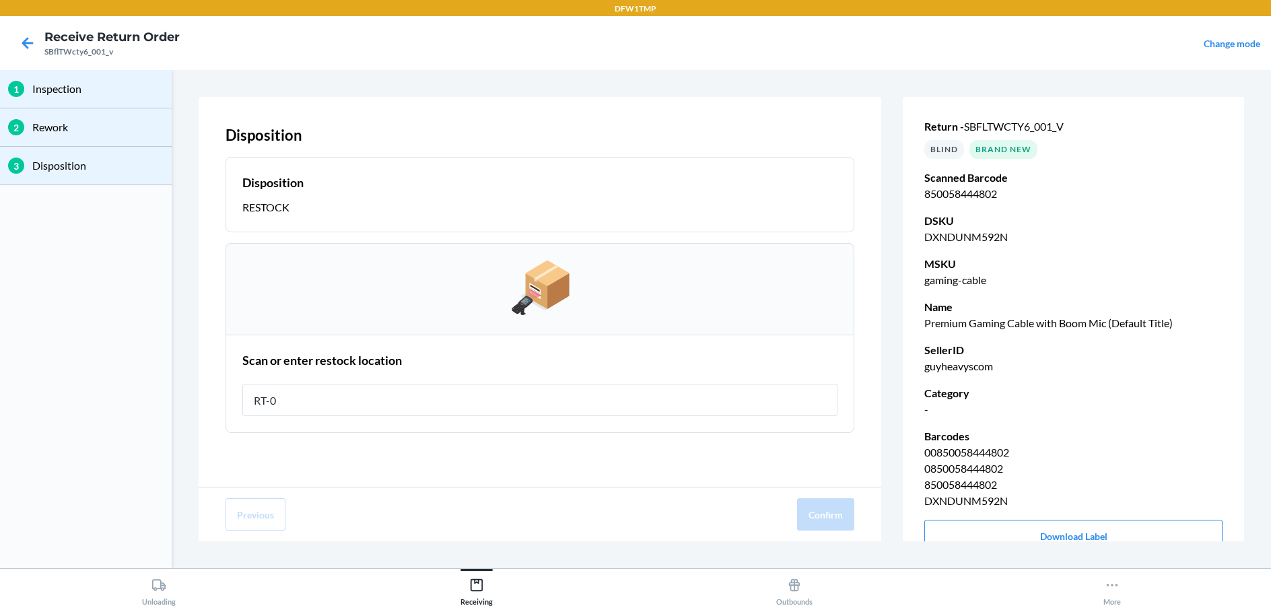
type input "RT-08"
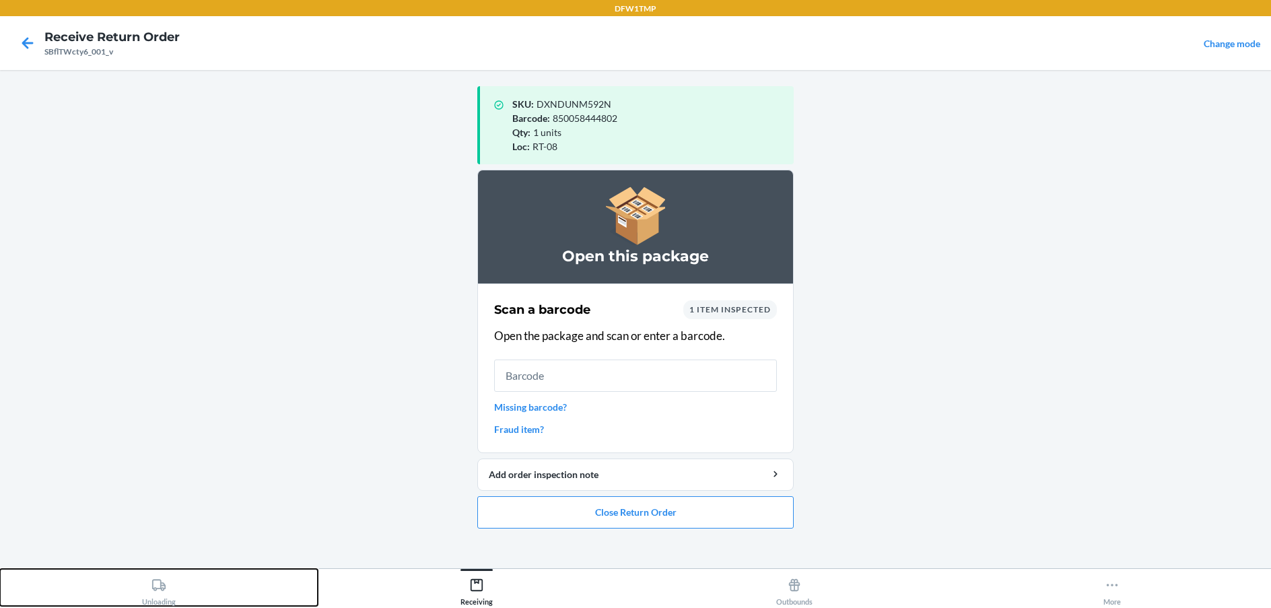
click at [133, 596] on button "Unloading" at bounding box center [159, 587] width 318 height 37
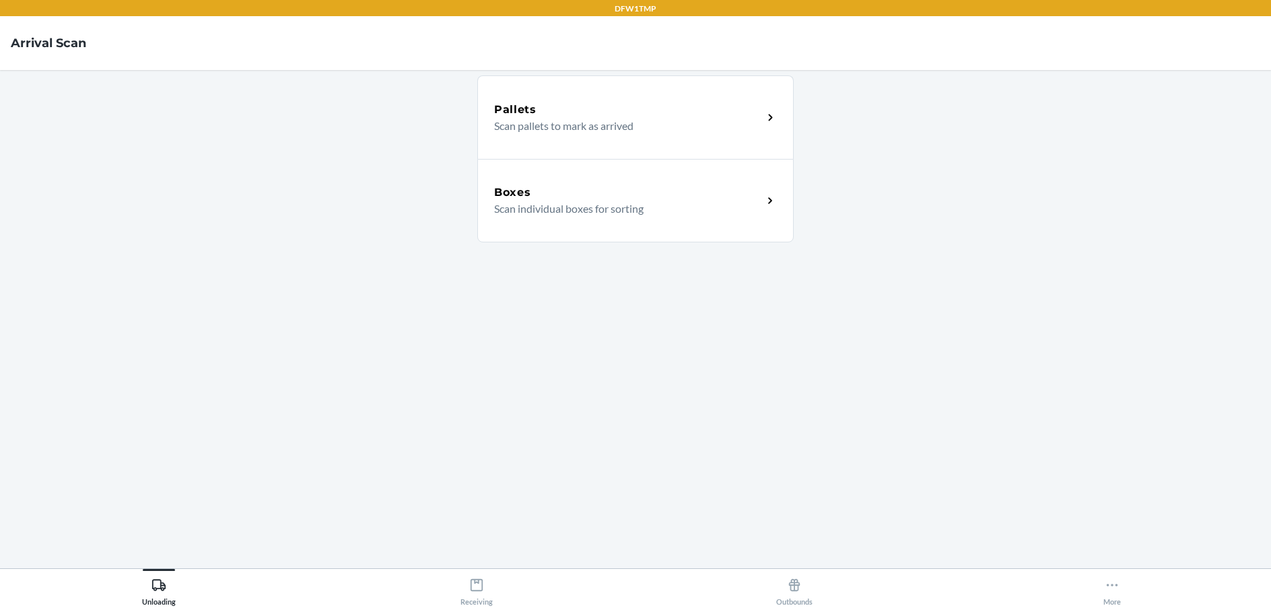
click at [588, 213] on p "Scan individual boxes for sorting" at bounding box center [623, 209] width 258 height 16
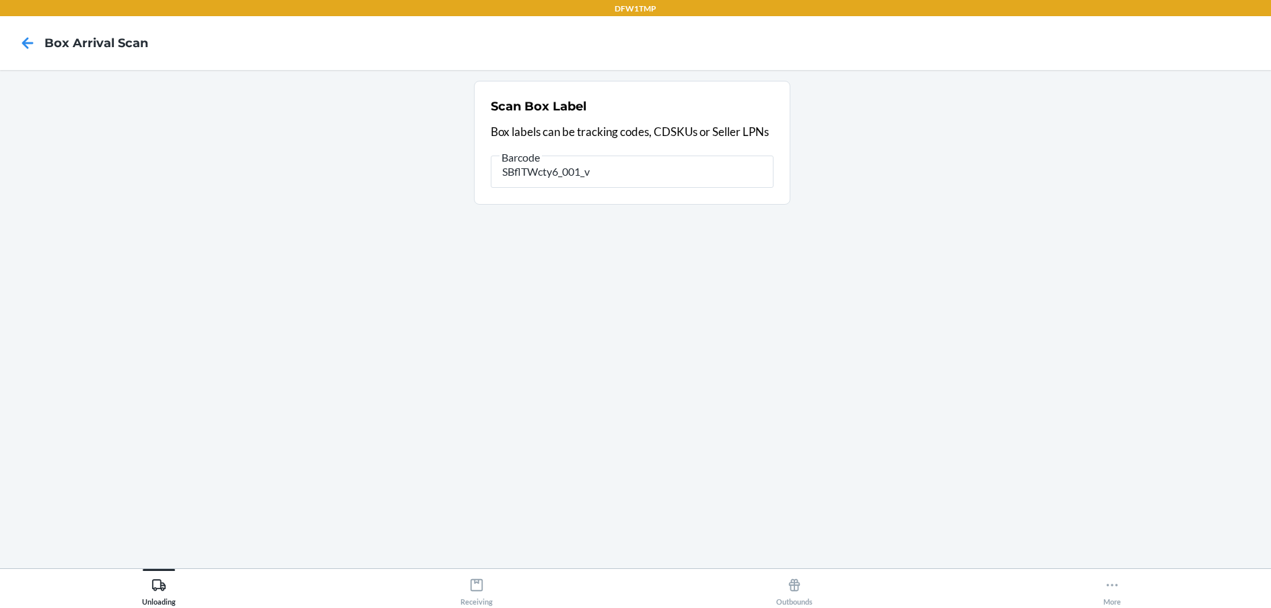
type input "SBflTWcty6_001_v"
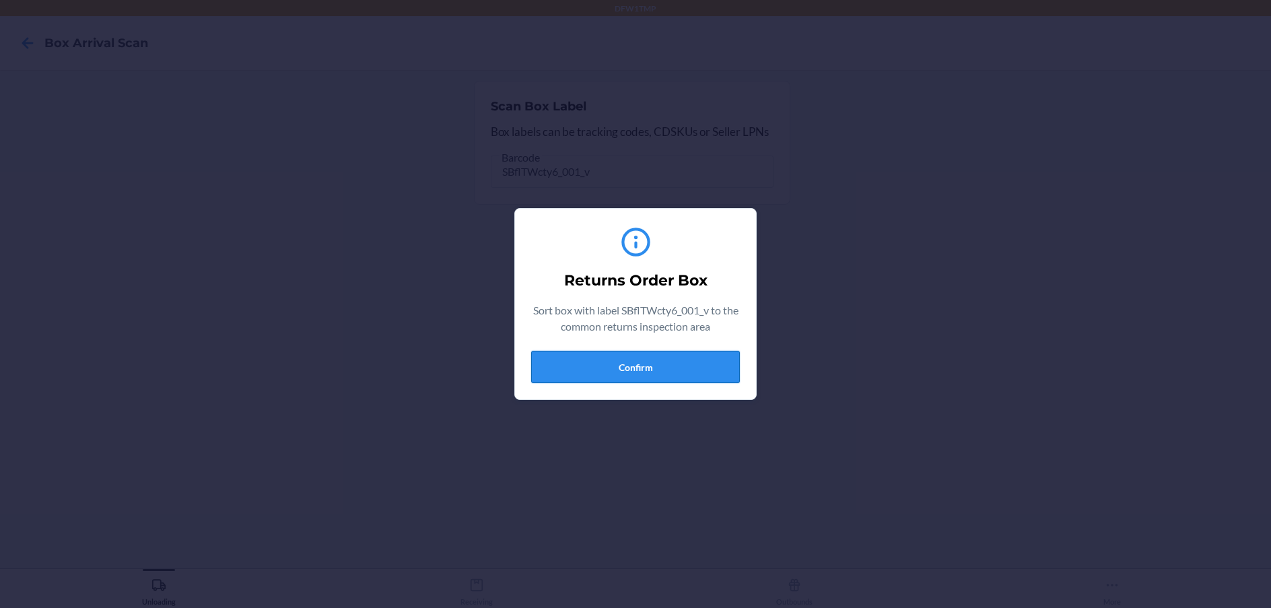
click at [692, 364] on button "Confirm" at bounding box center [635, 367] width 209 height 32
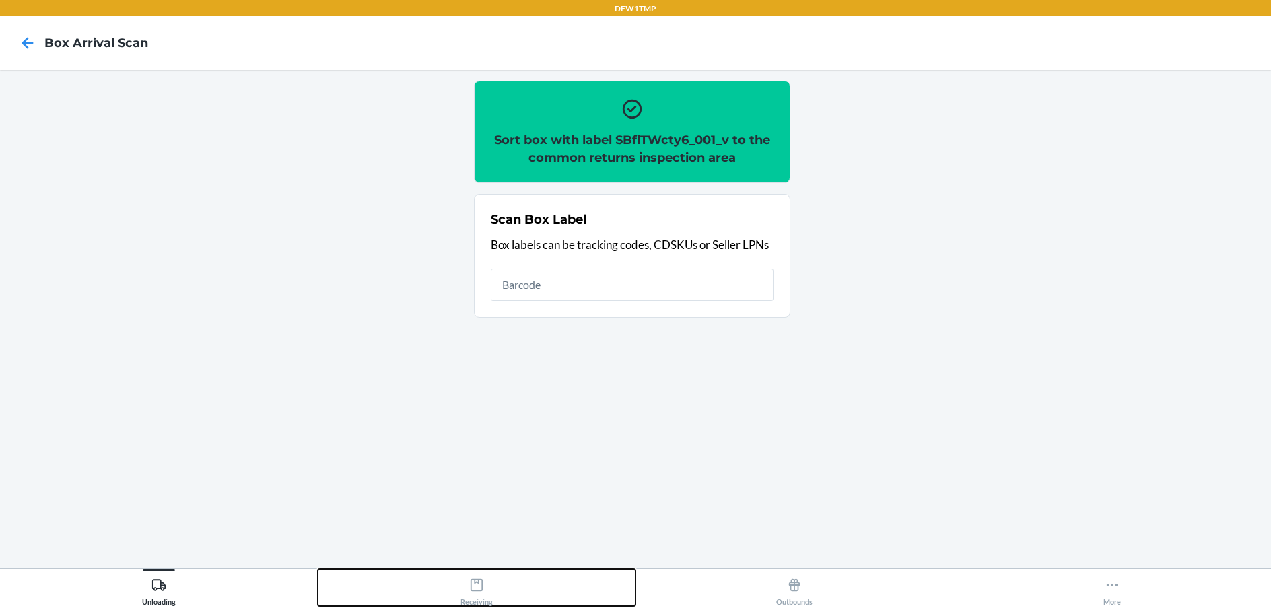
click at [528, 592] on button "Receiving" at bounding box center [477, 587] width 318 height 37
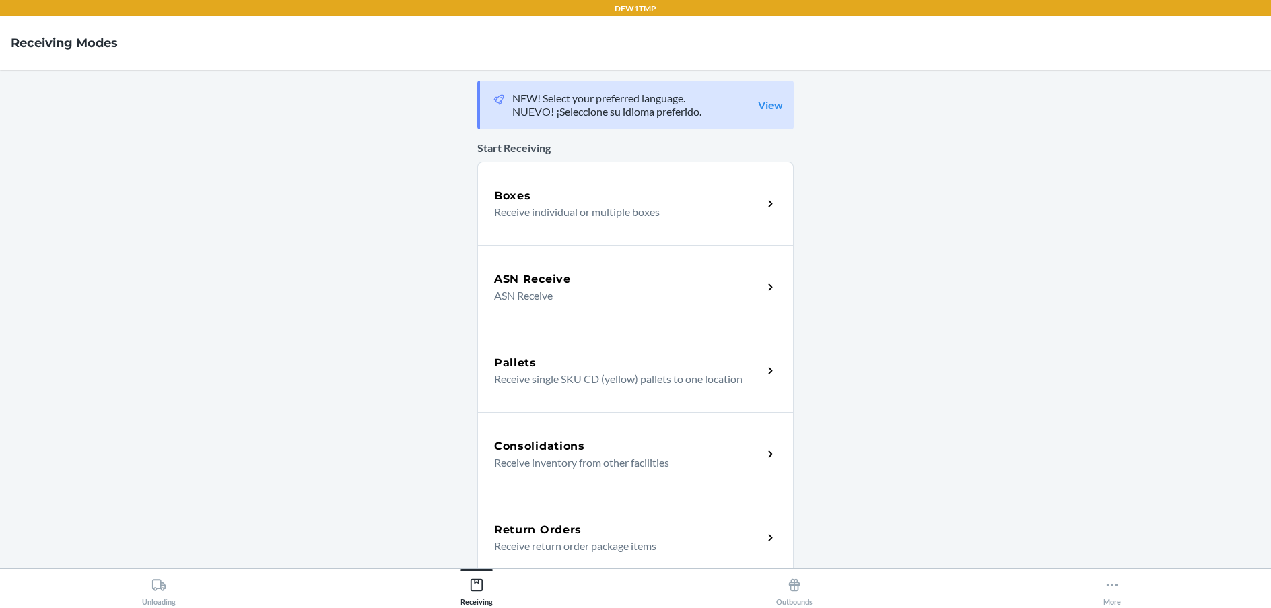
click at [620, 512] on div "Return Orders Receive return order package items" at bounding box center [635, 536] width 316 height 83
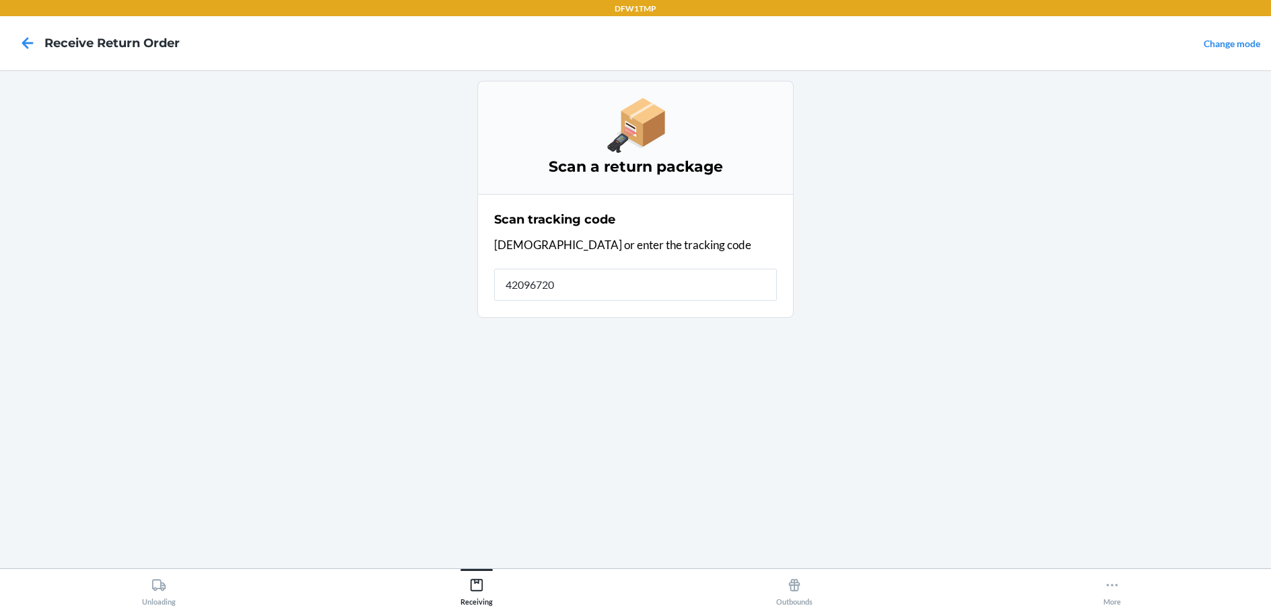
type input "420967209"
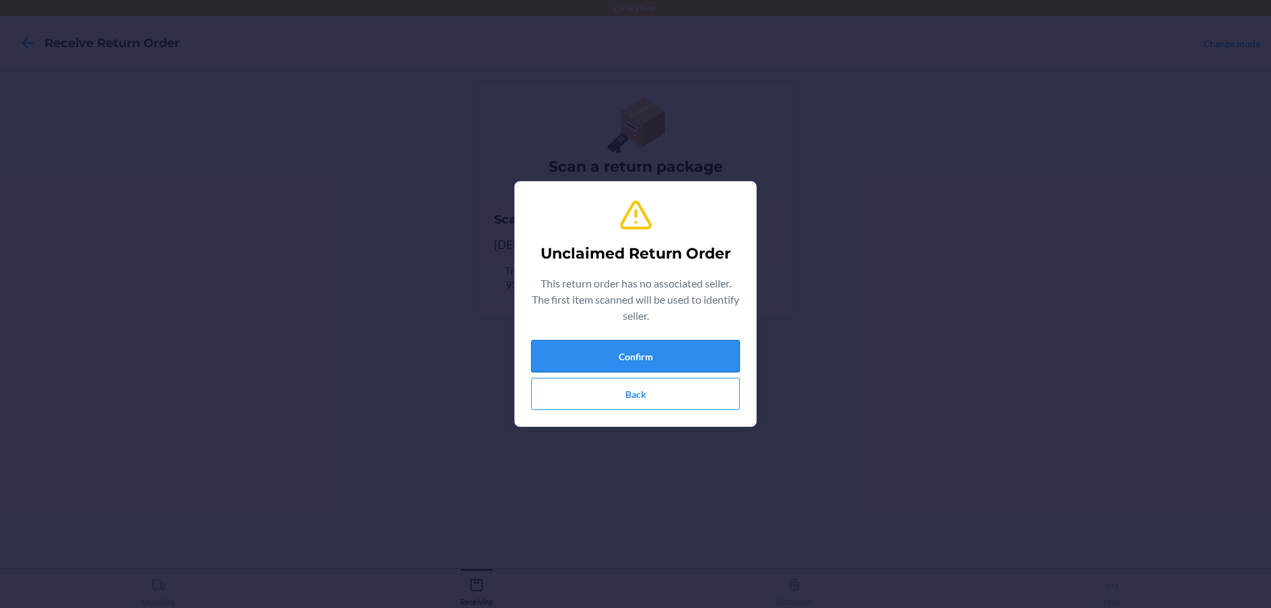
click at [689, 363] on button "Confirm" at bounding box center [635, 356] width 209 height 32
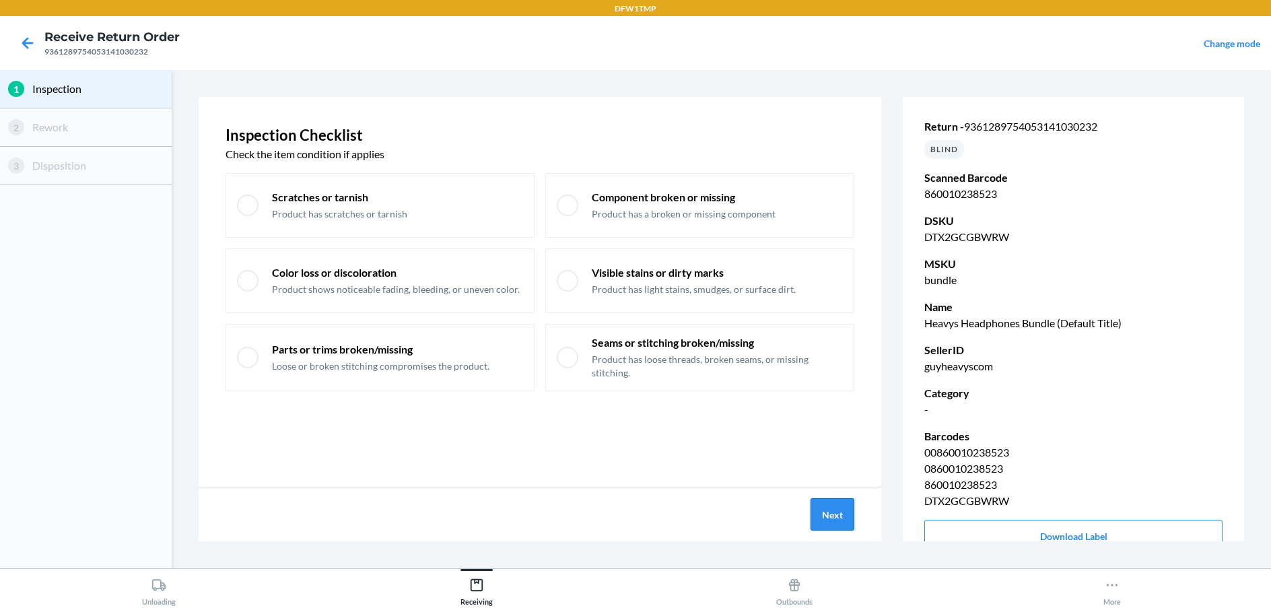
click at [845, 510] on button "Next" at bounding box center [832, 514] width 44 height 32
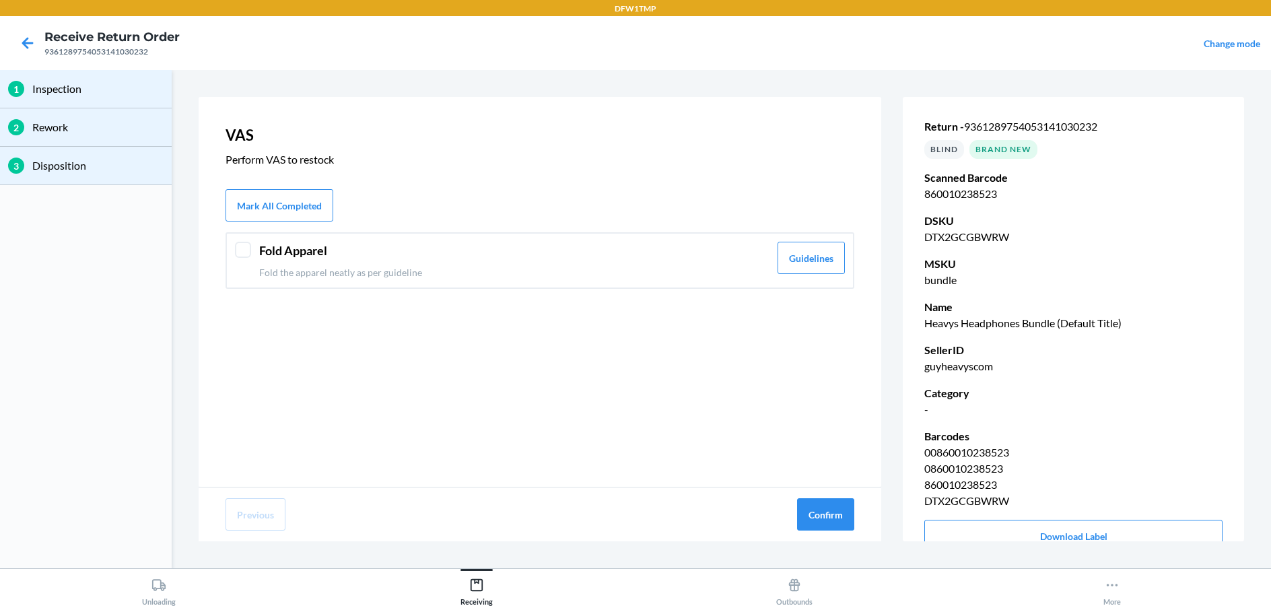
click at [686, 267] on p "Fold the apparel neatly as per guideline" at bounding box center [514, 272] width 510 height 14
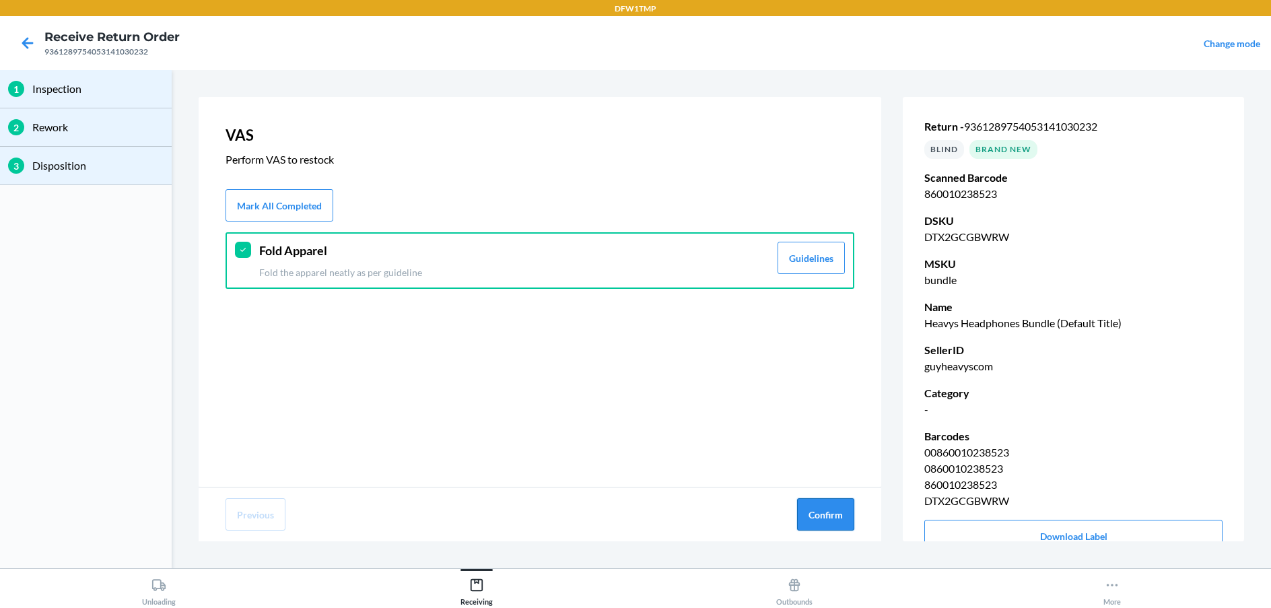
click at [849, 512] on button "Confirm" at bounding box center [825, 514] width 57 height 32
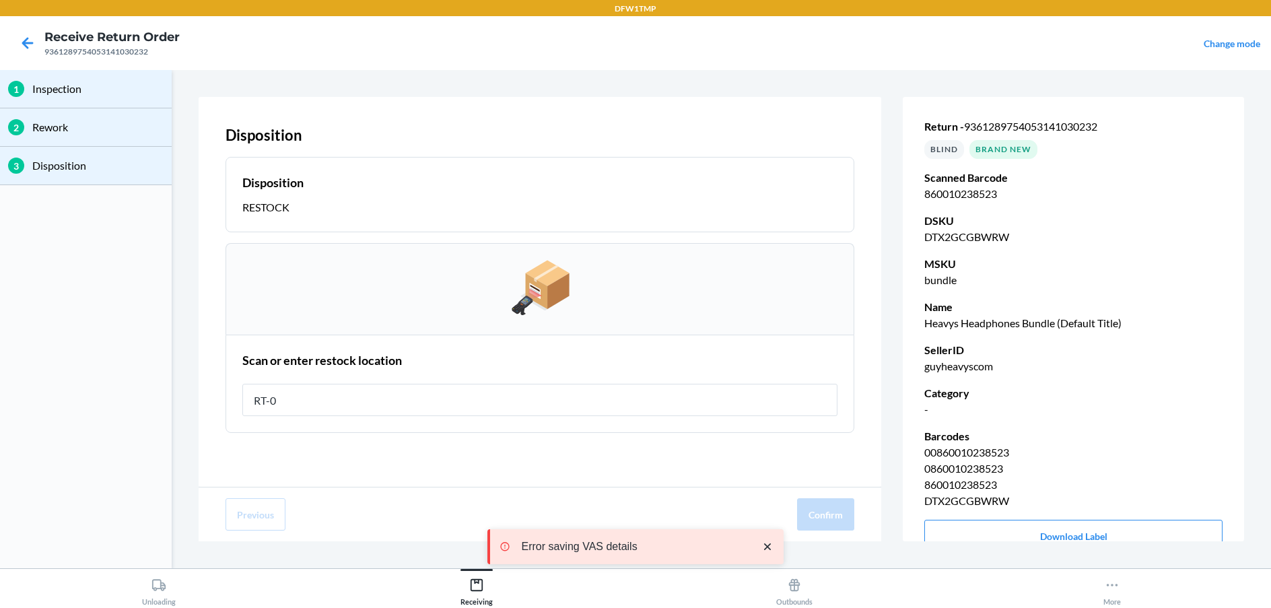
type input "RT-08"
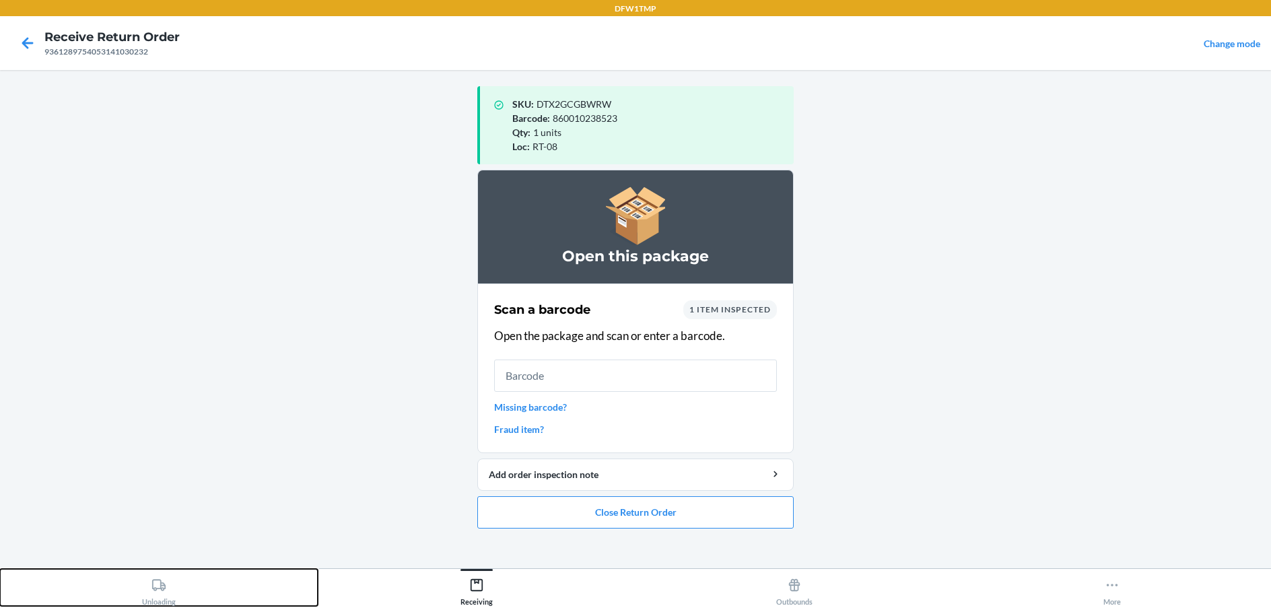
click at [166, 594] on div "Unloading" at bounding box center [159, 589] width 34 height 34
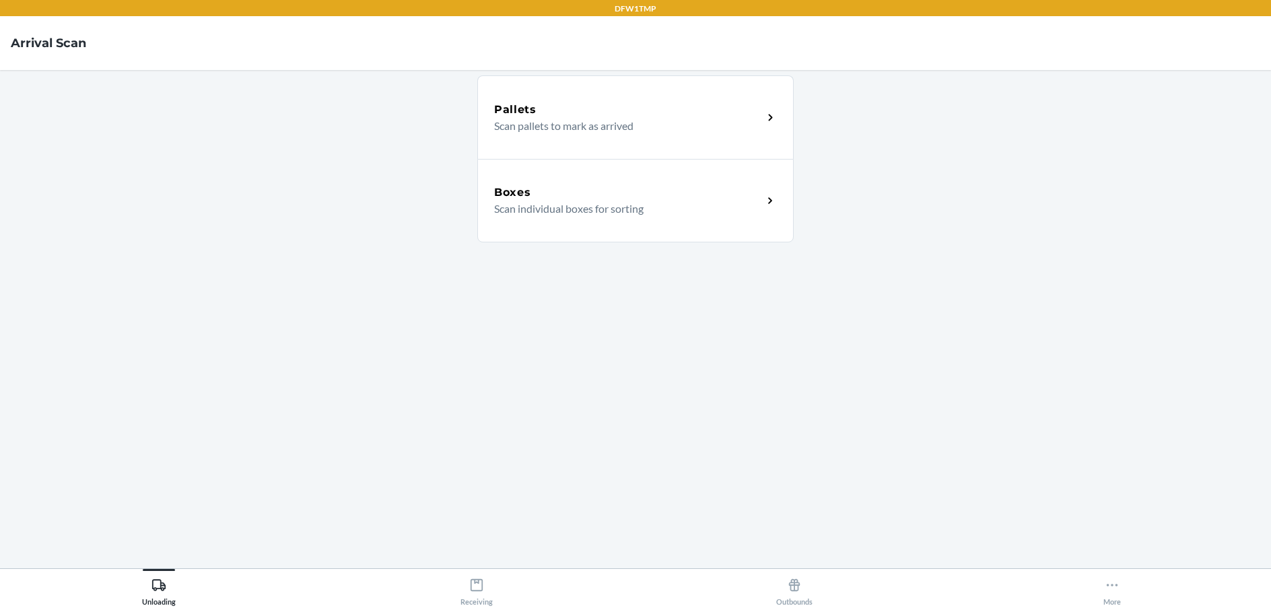
click at [565, 170] on div "Boxes Scan individual boxes for sorting" at bounding box center [635, 200] width 316 height 83
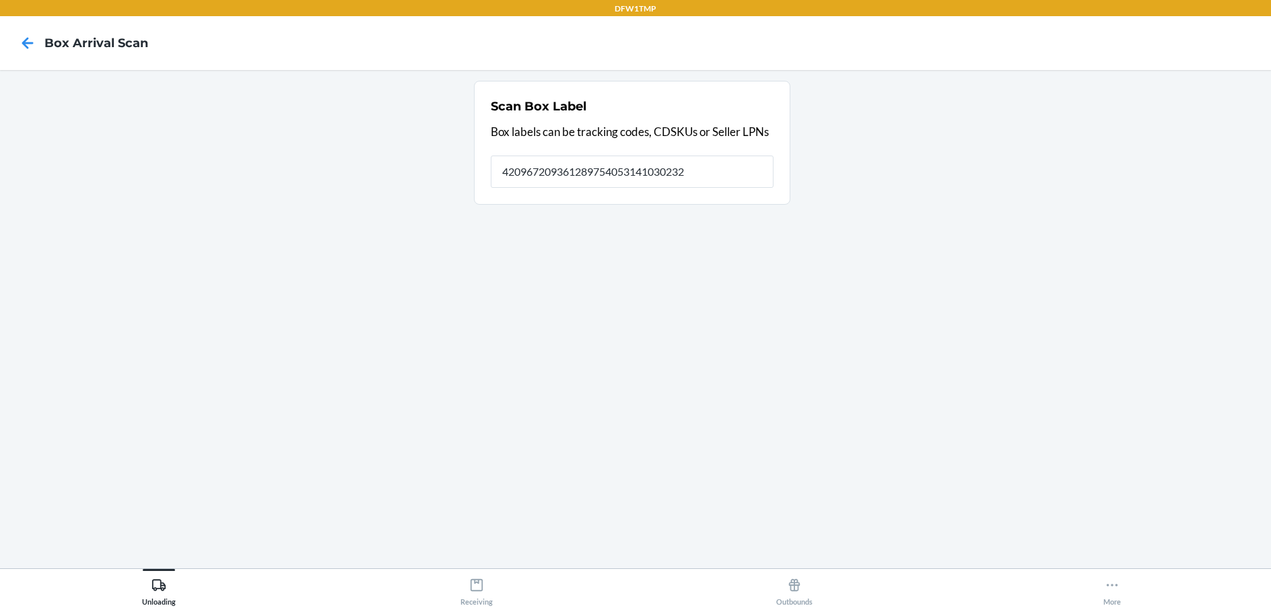
type input "420967209361289754053141030232"
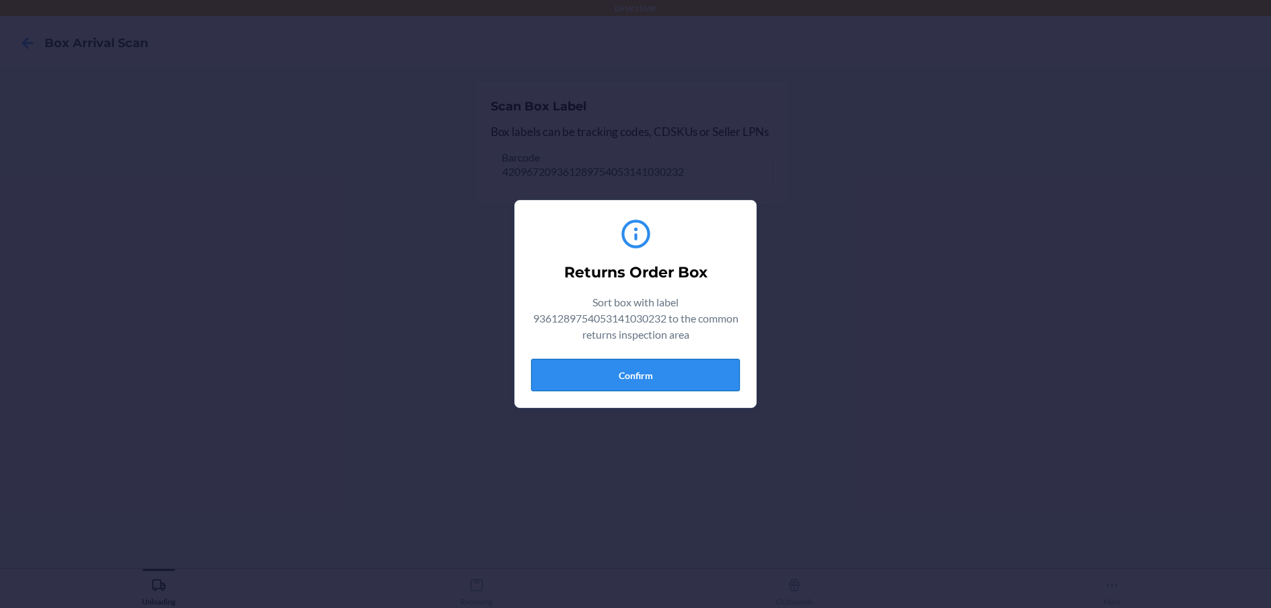
click at [588, 372] on button "Confirm" at bounding box center [635, 375] width 209 height 32
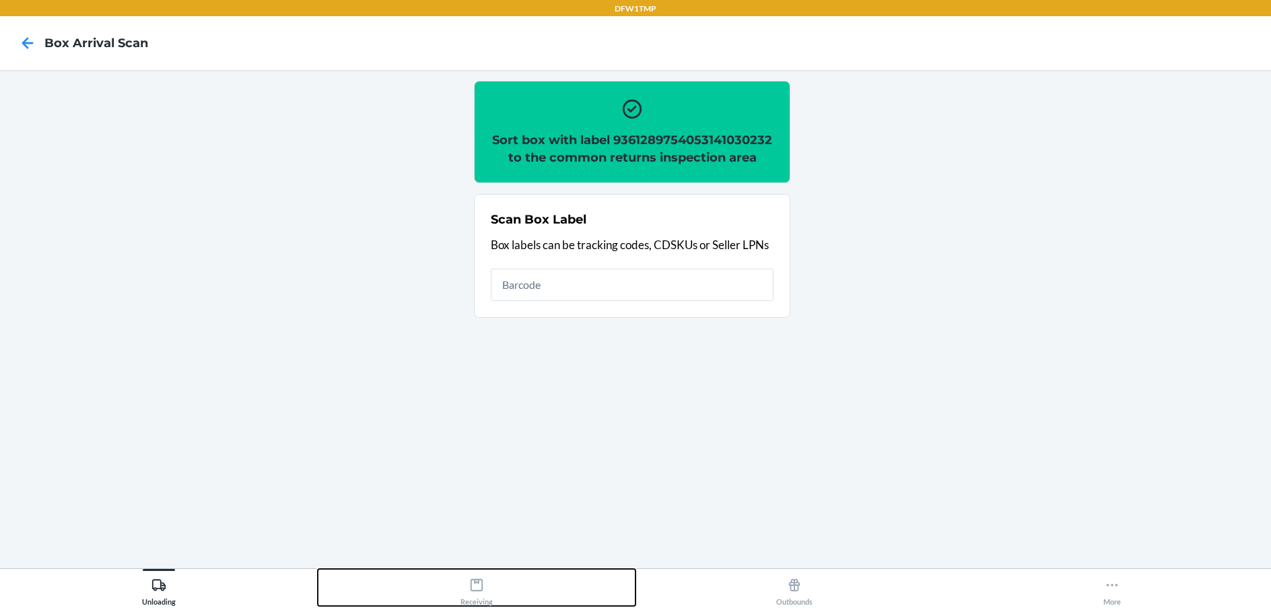
click at [509, 571] on button "Receiving" at bounding box center [477, 587] width 318 height 37
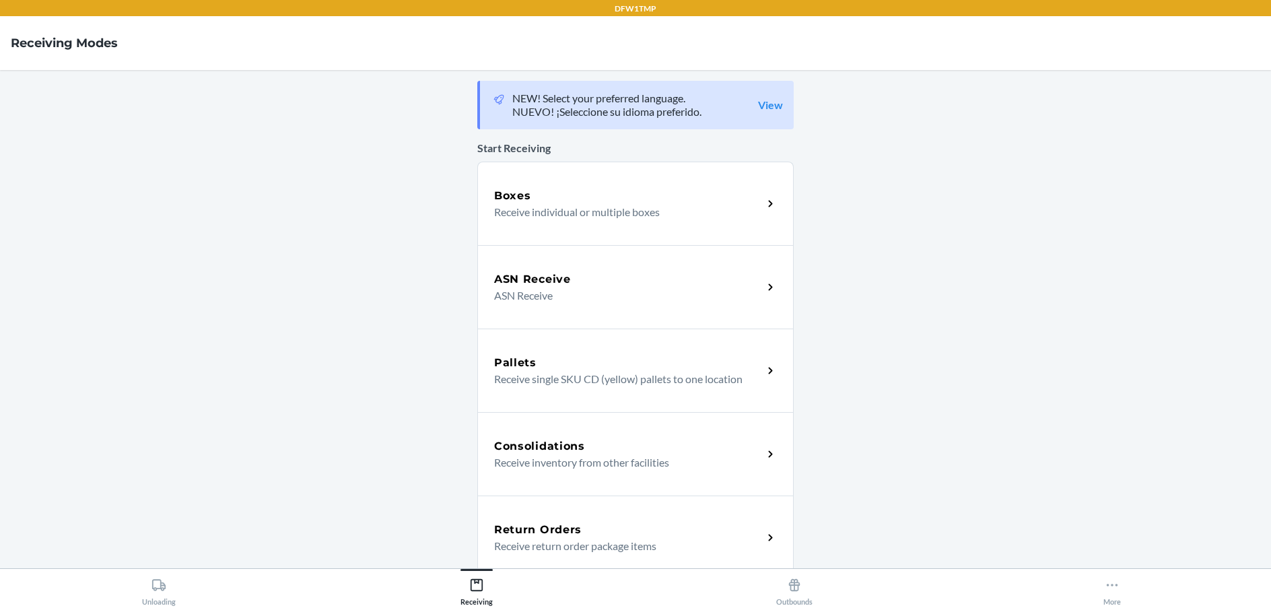
click at [672, 534] on div "Return Orders" at bounding box center [628, 530] width 269 height 16
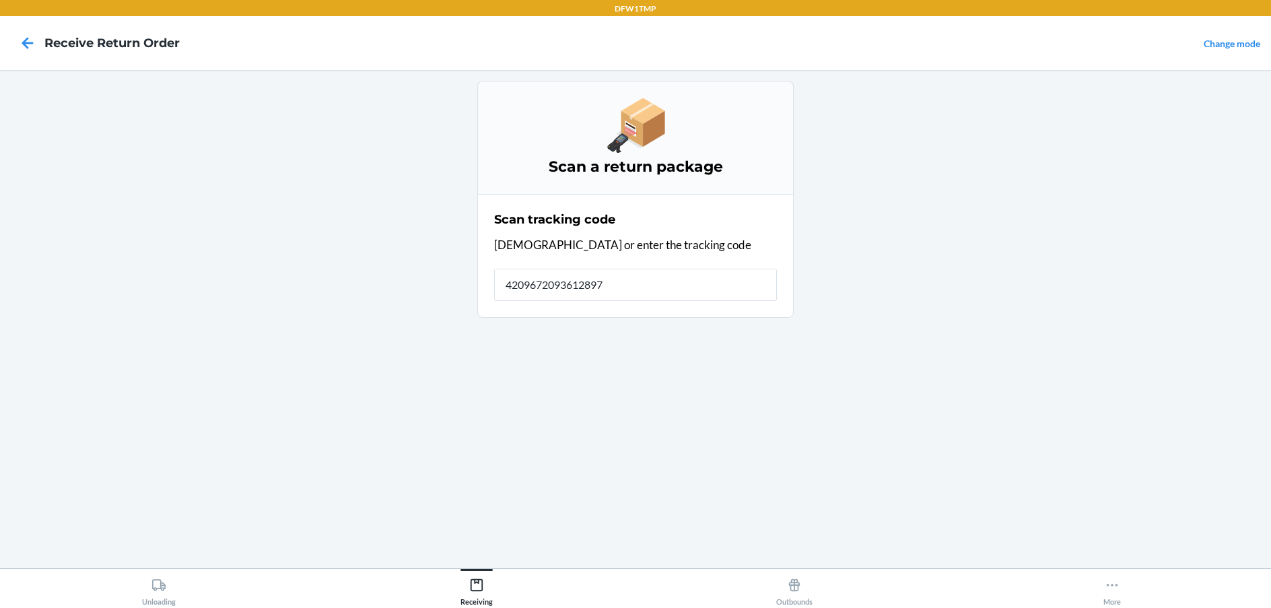
type input "42096720936128975"
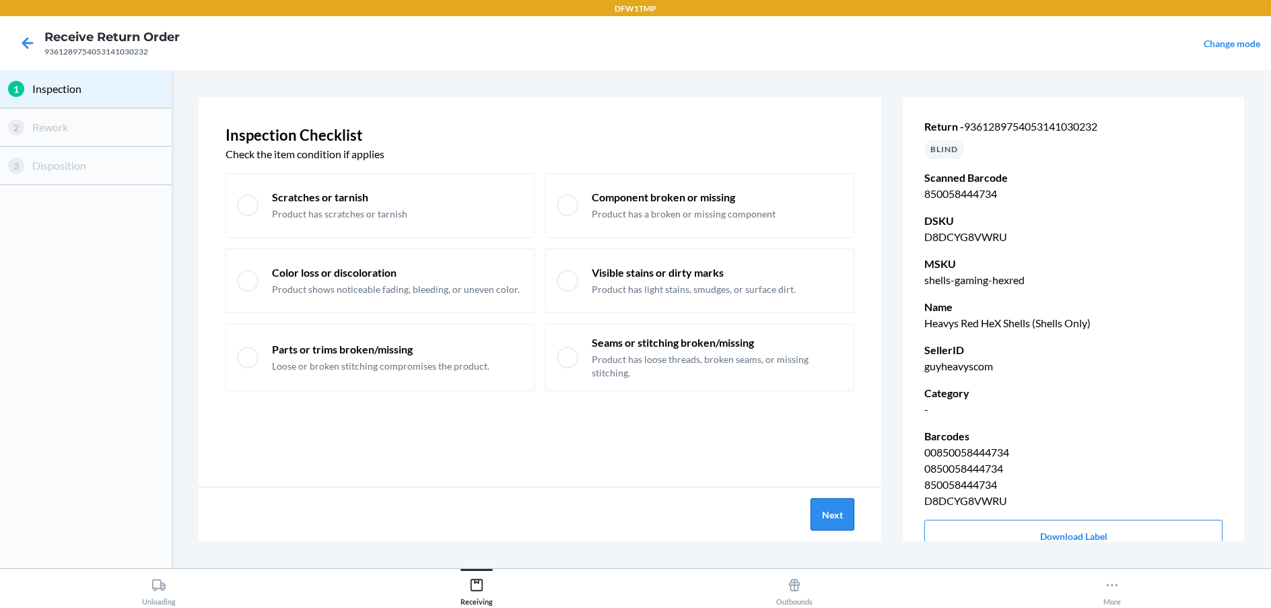
click at [819, 518] on button "Next" at bounding box center [832, 514] width 44 height 32
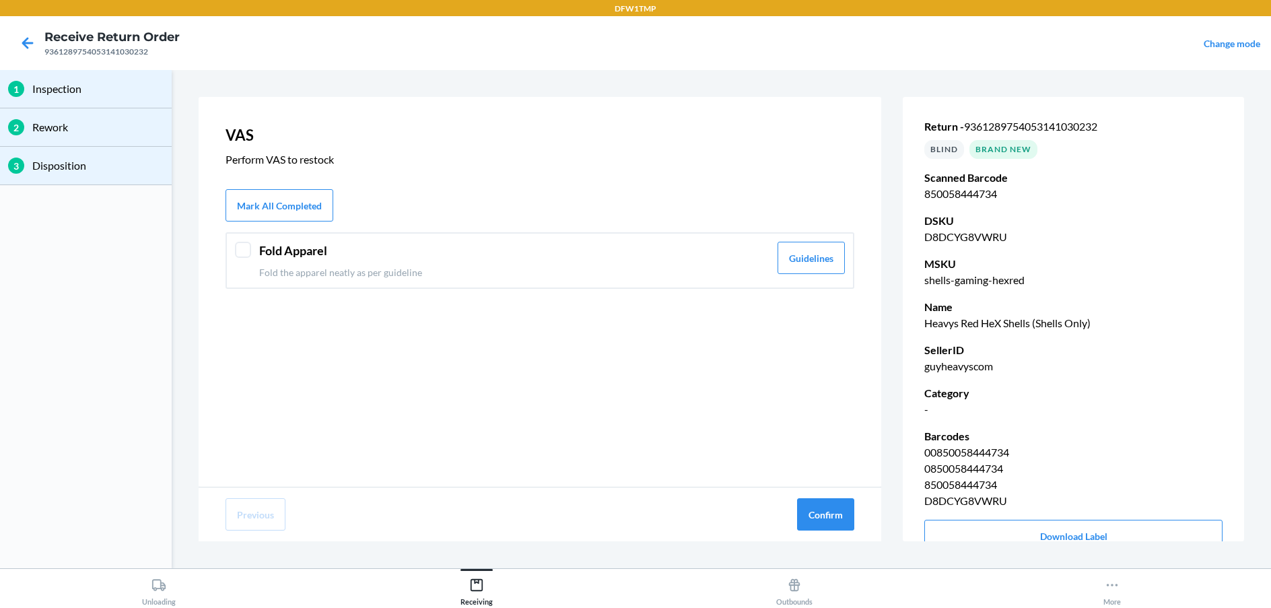
click at [714, 281] on div "Fold Apparel Fold the apparel neatly as per guideline Guidelines" at bounding box center [539, 260] width 629 height 57
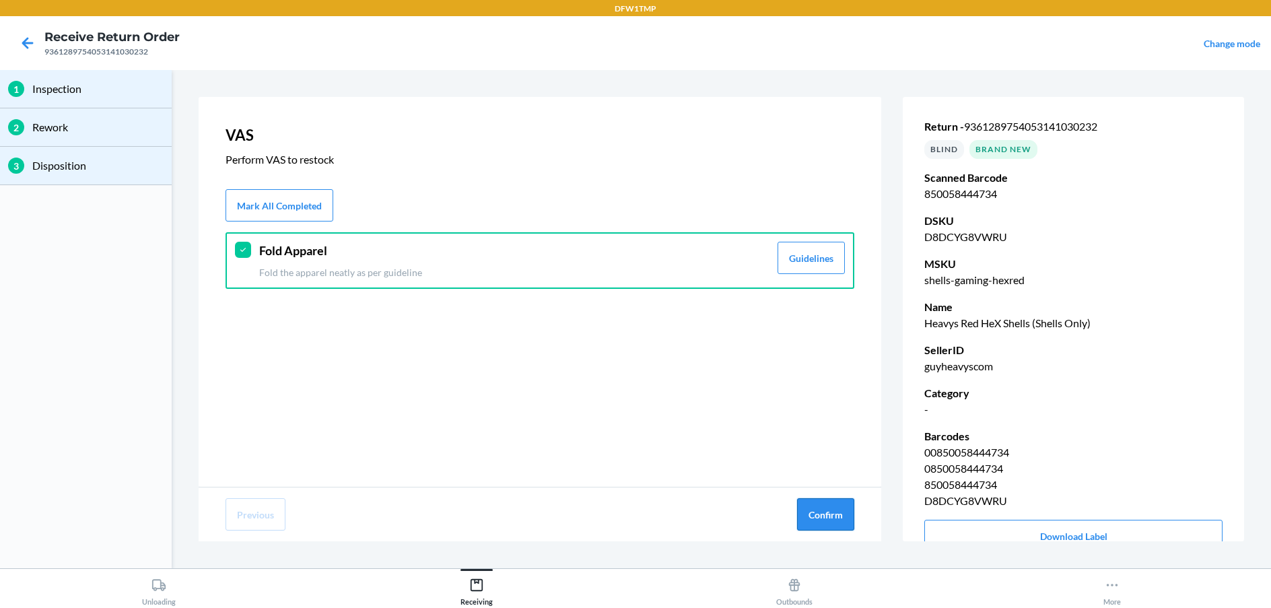
click at [845, 523] on button "Confirm" at bounding box center [825, 514] width 57 height 32
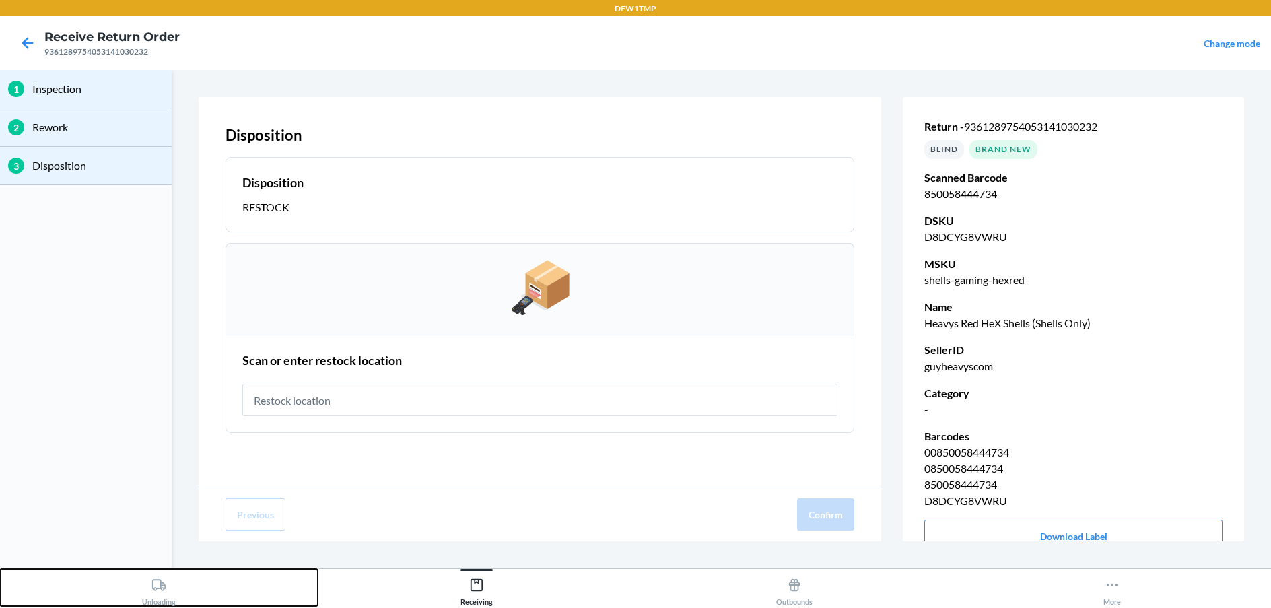
click at [163, 570] on button "Unloading" at bounding box center [159, 587] width 318 height 37
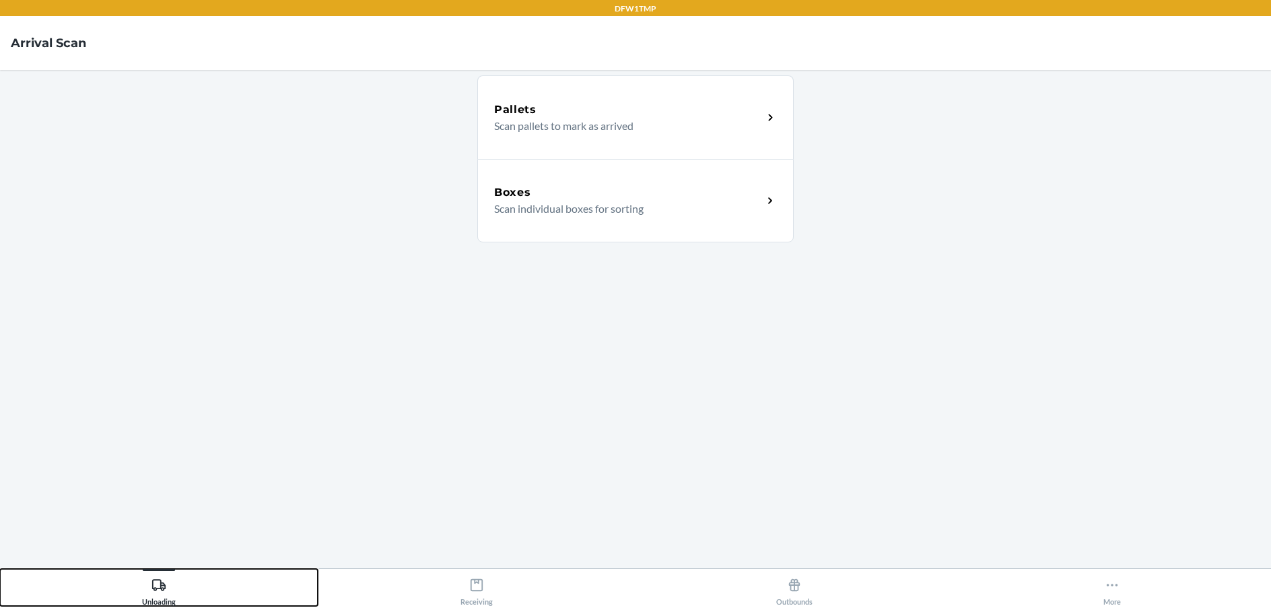
click at [0, 569] on button "Unloading" at bounding box center [159, 587] width 318 height 37
click at [530, 188] on h5 "Boxes" at bounding box center [512, 192] width 37 height 16
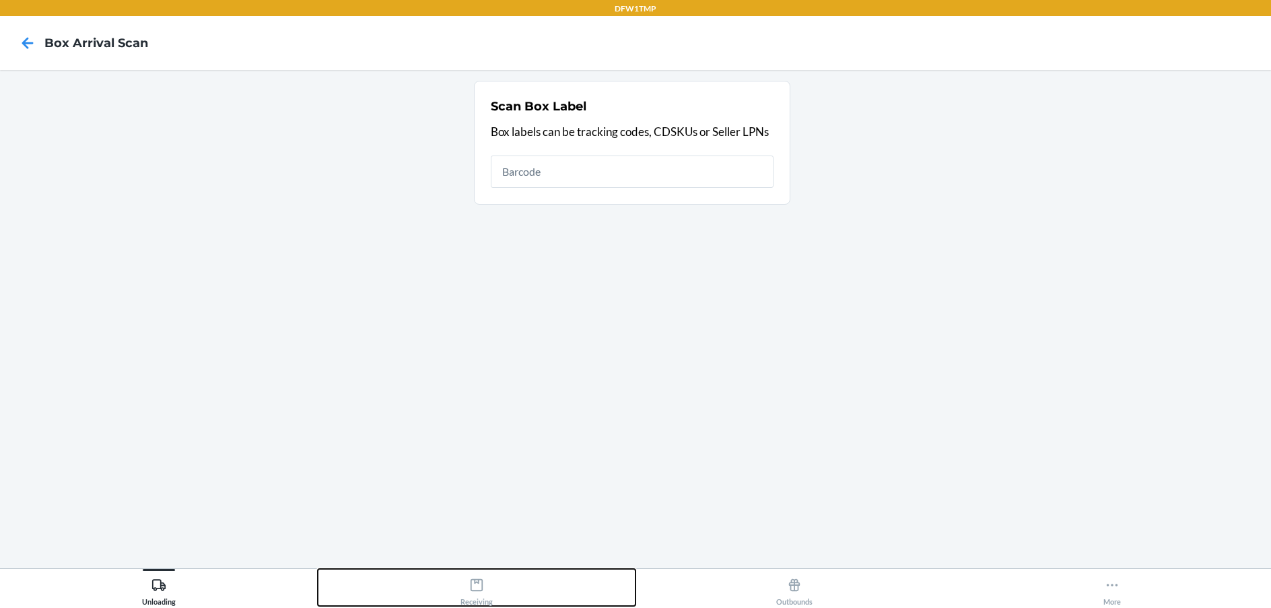
click at [471, 576] on div "Receiving" at bounding box center [476, 589] width 32 height 34
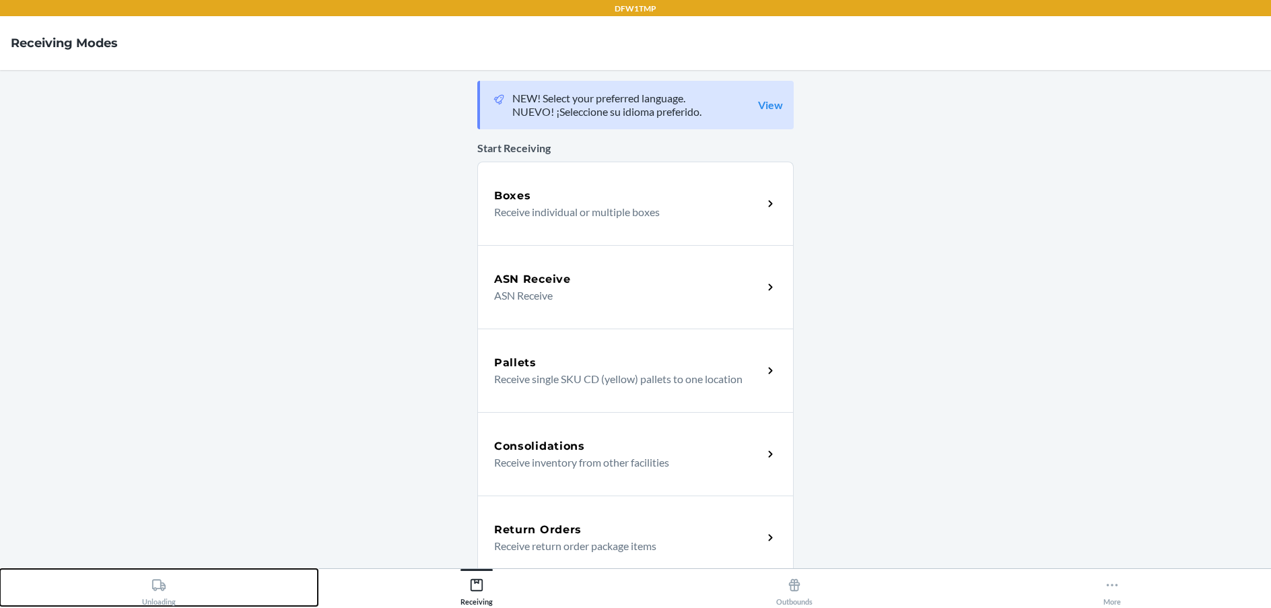
click at [188, 572] on button "Unloading" at bounding box center [159, 587] width 318 height 37
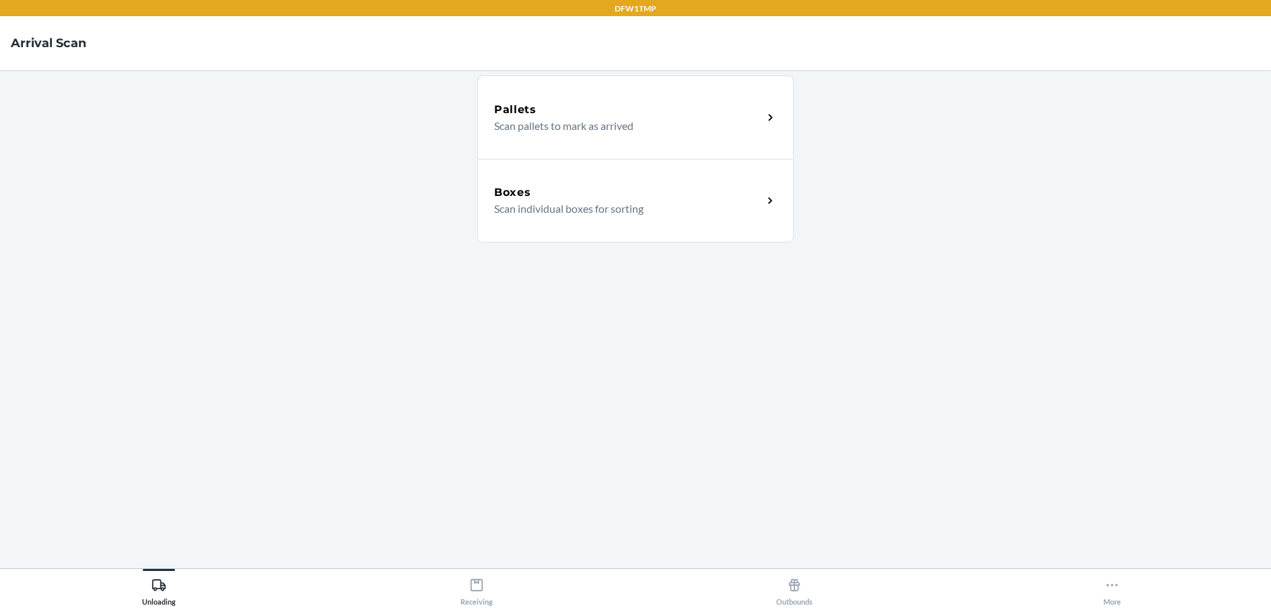
click at [685, 205] on p "Scan individual boxes for sorting" at bounding box center [623, 209] width 258 height 16
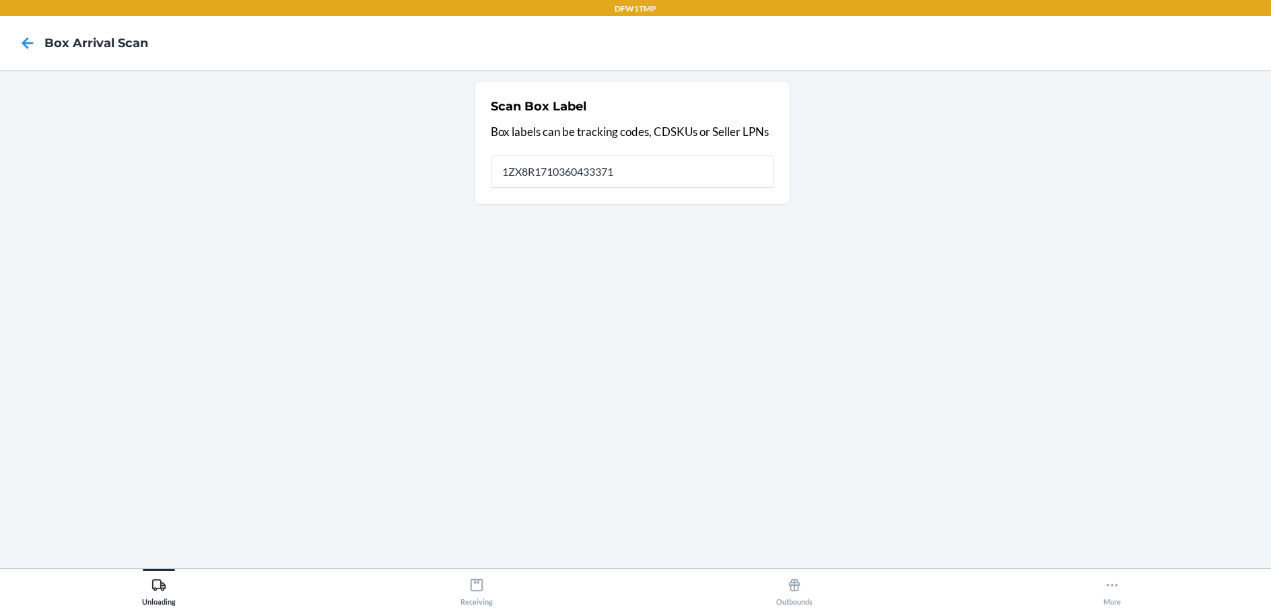
type input "1ZX8R1710360433371"
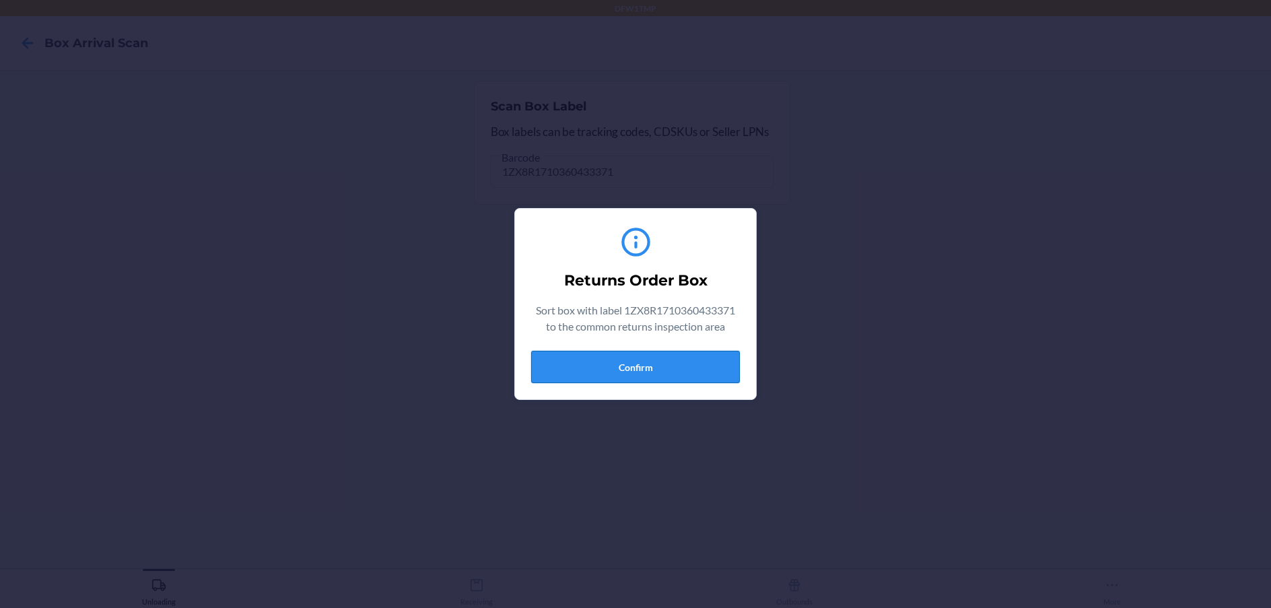
click at [724, 381] on button "Confirm" at bounding box center [635, 367] width 209 height 32
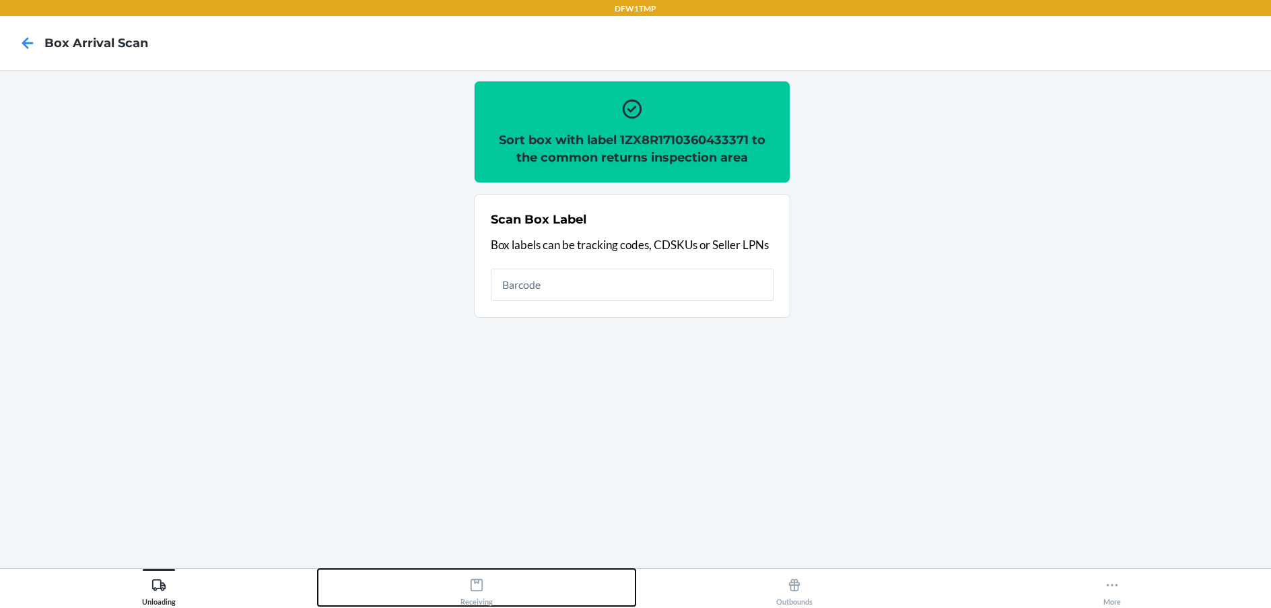
click at [522, 591] on button "Receiving" at bounding box center [477, 587] width 318 height 37
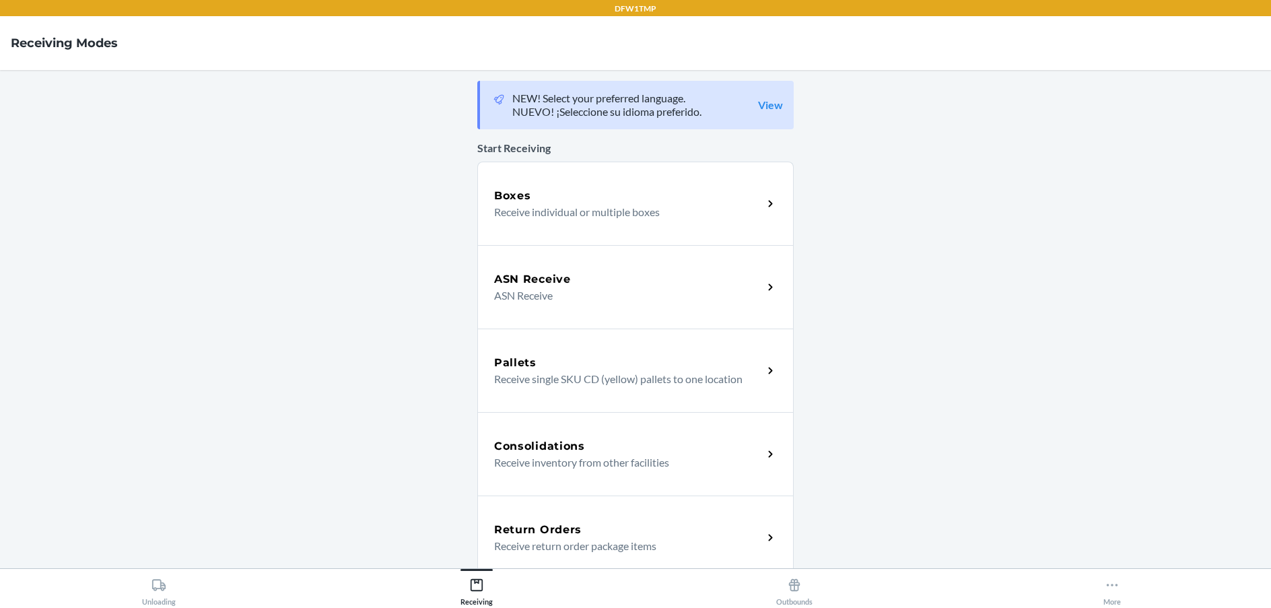
click at [672, 518] on div "Return Orders Receive return order package items" at bounding box center [635, 536] width 316 height 83
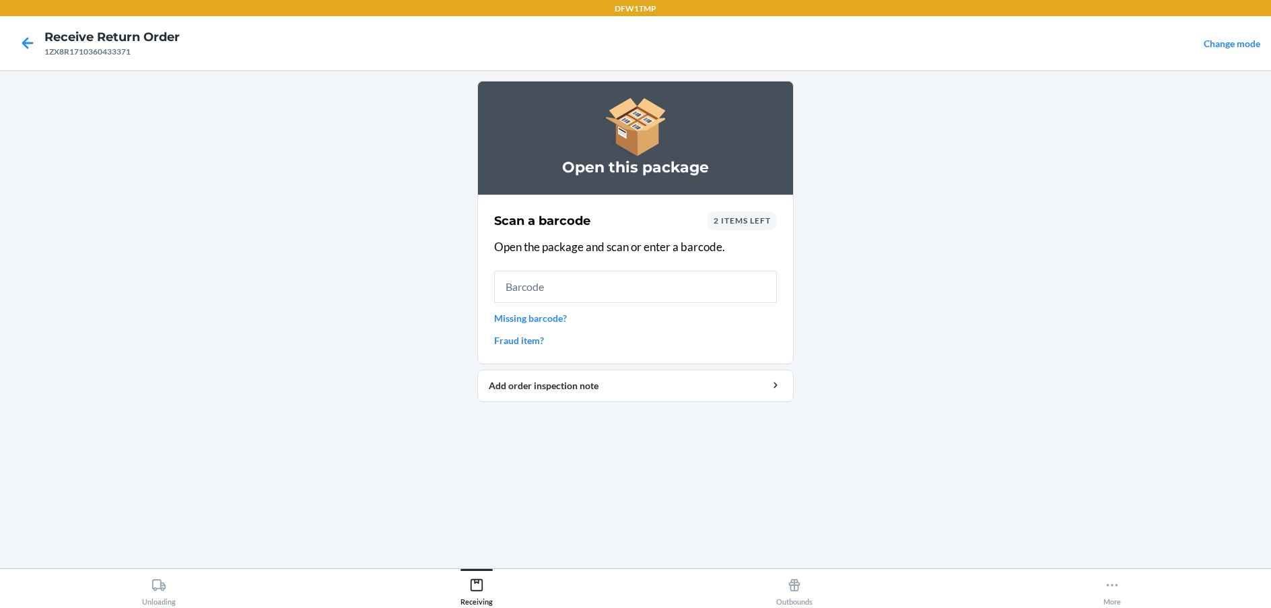
click at [567, 319] on link "Missing barcode?" at bounding box center [635, 318] width 283 height 14
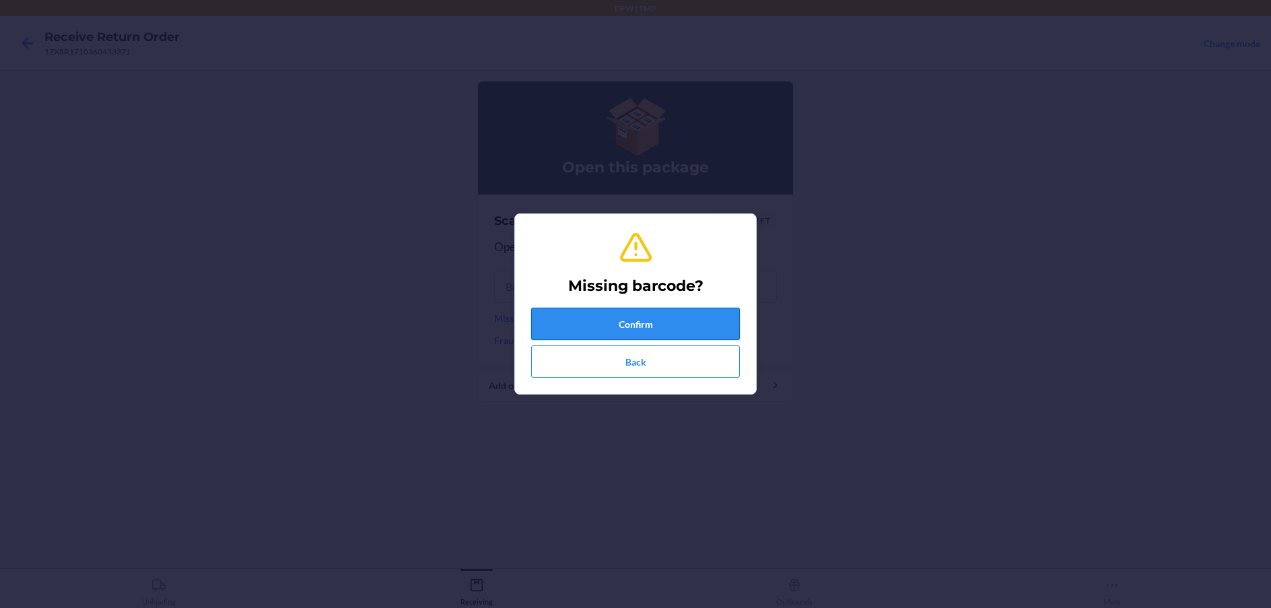
click at [680, 316] on button "Confirm" at bounding box center [635, 324] width 209 height 32
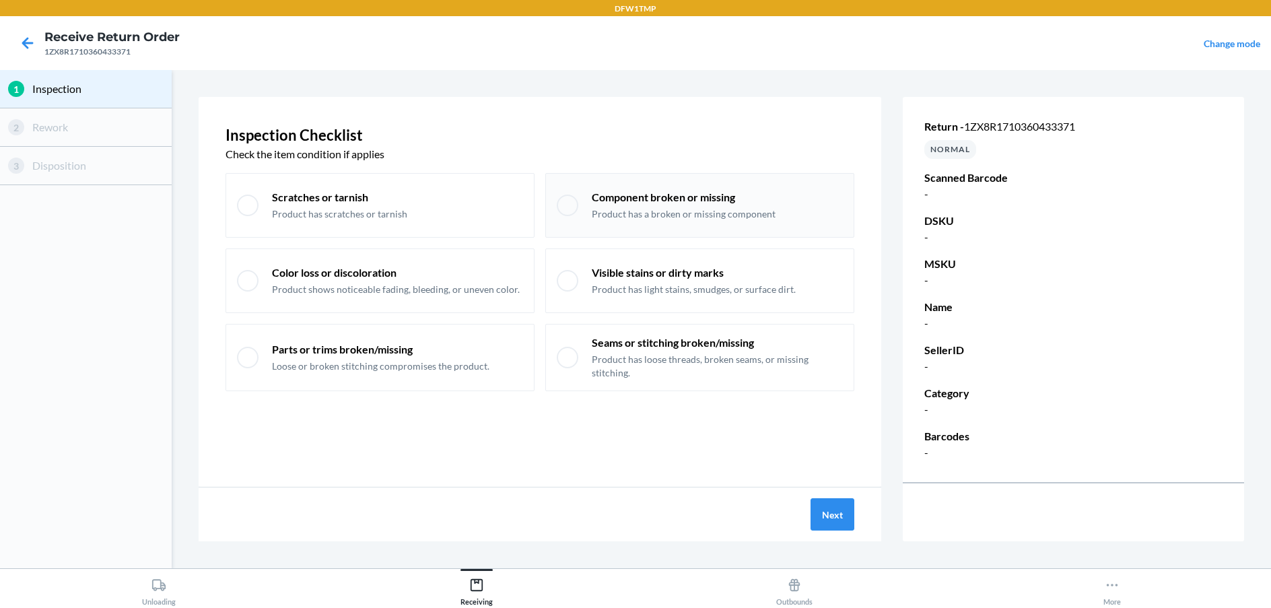
click at [674, 189] on div "Component broken or missing Product has a broken or missing component" at bounding box center [699, 205] width 309 height 65
checkbox input "true"
click at [835, 505] on button "Next" at bounding box center [832, 514] width 44 height 32
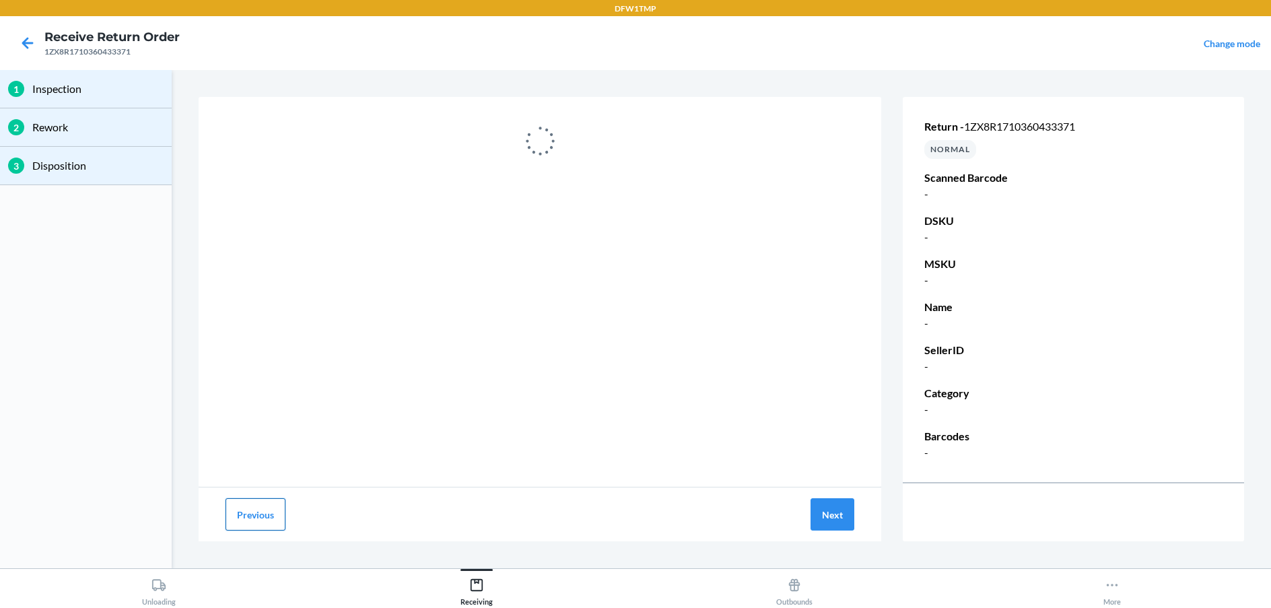
click at [238, 504] on button "Previous" at bounding box center [255, 514] width 60 height 32
click at [184, 596] on button "Unloading" at bounding box center [159, 587] width 318 height 37
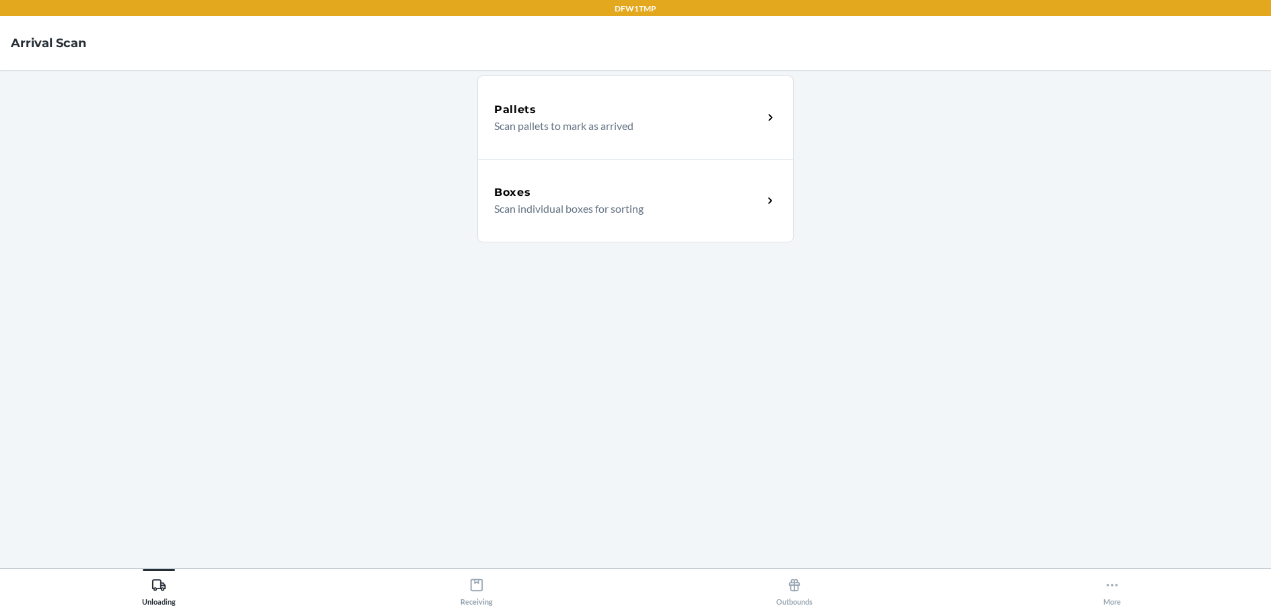
click at [604, 227] on div "Boxes Scan individual boxes for sorting" at bounding box center [635, 200] width 316 height 83
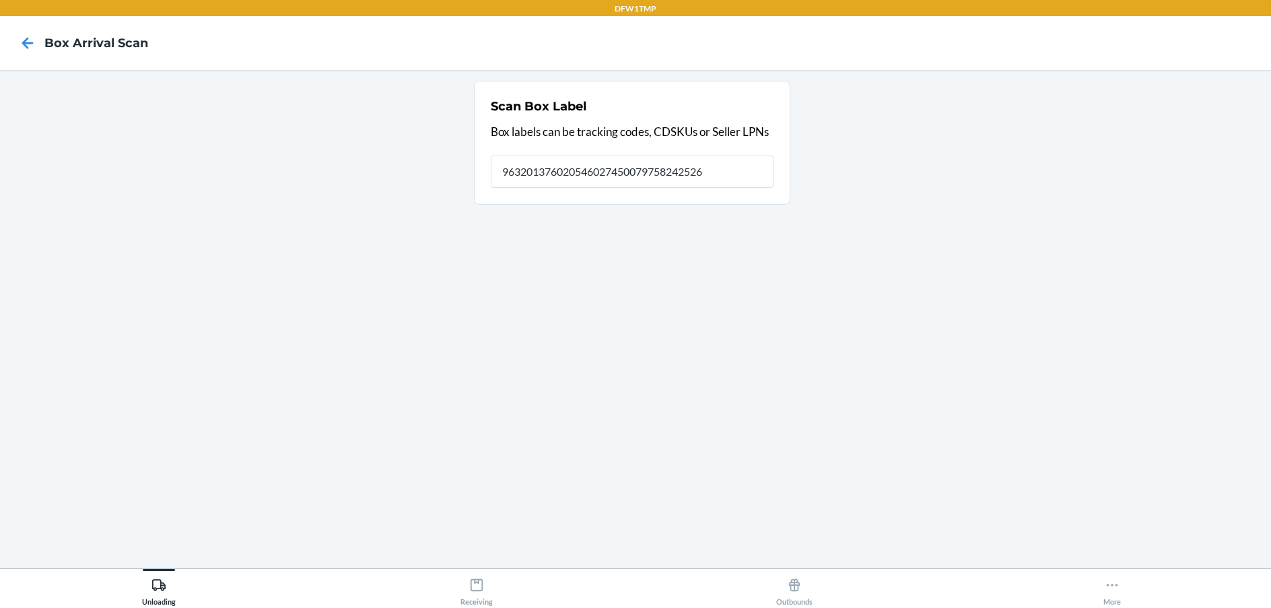
type input "9632013760205460274500797582425261"
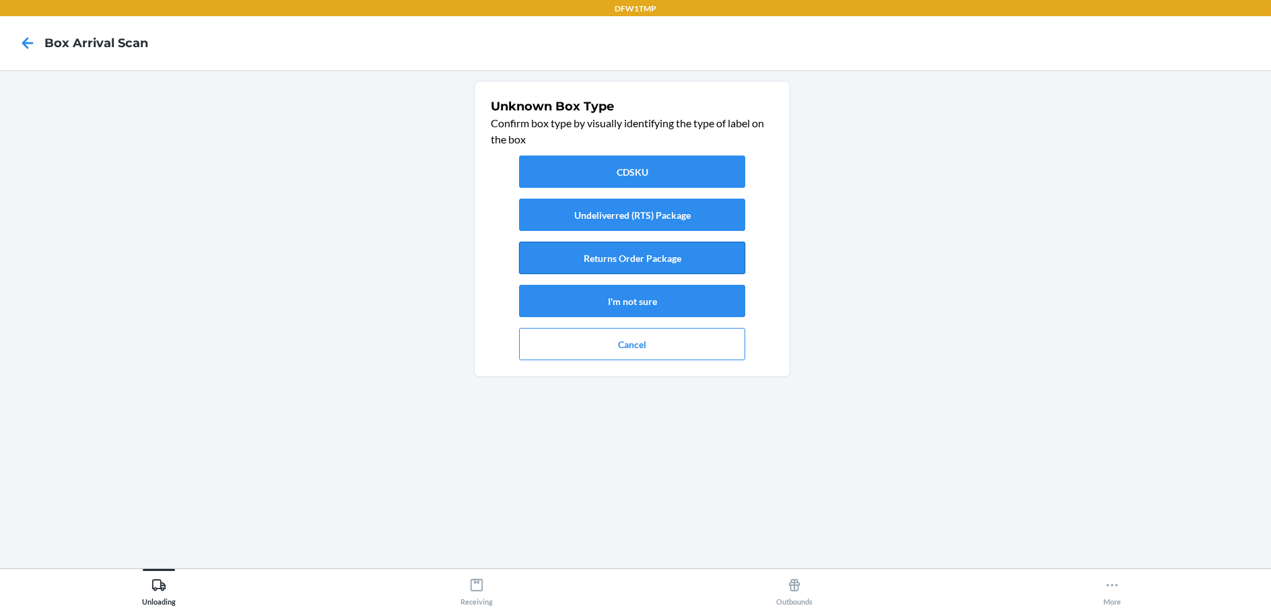
click at [649, 266] on button "Returns Order Package" at bounding box center [632, 258] width 226 height 32
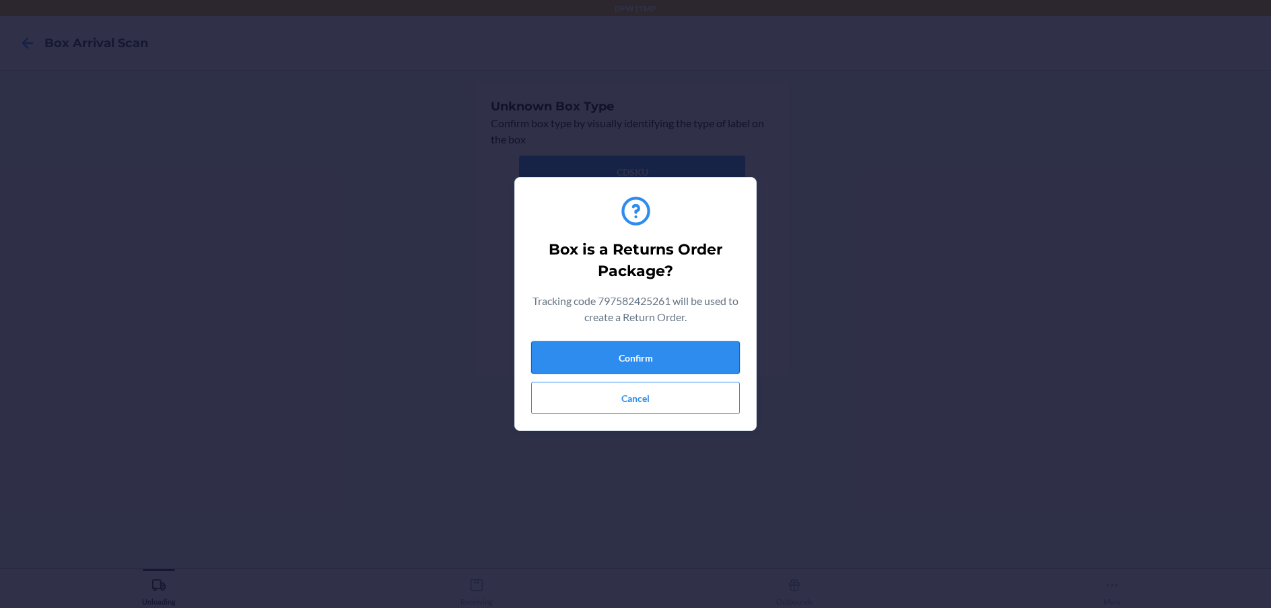
click at [663, 370] on button "Confirm" at bounding box center [635, 357] width 209 height 32
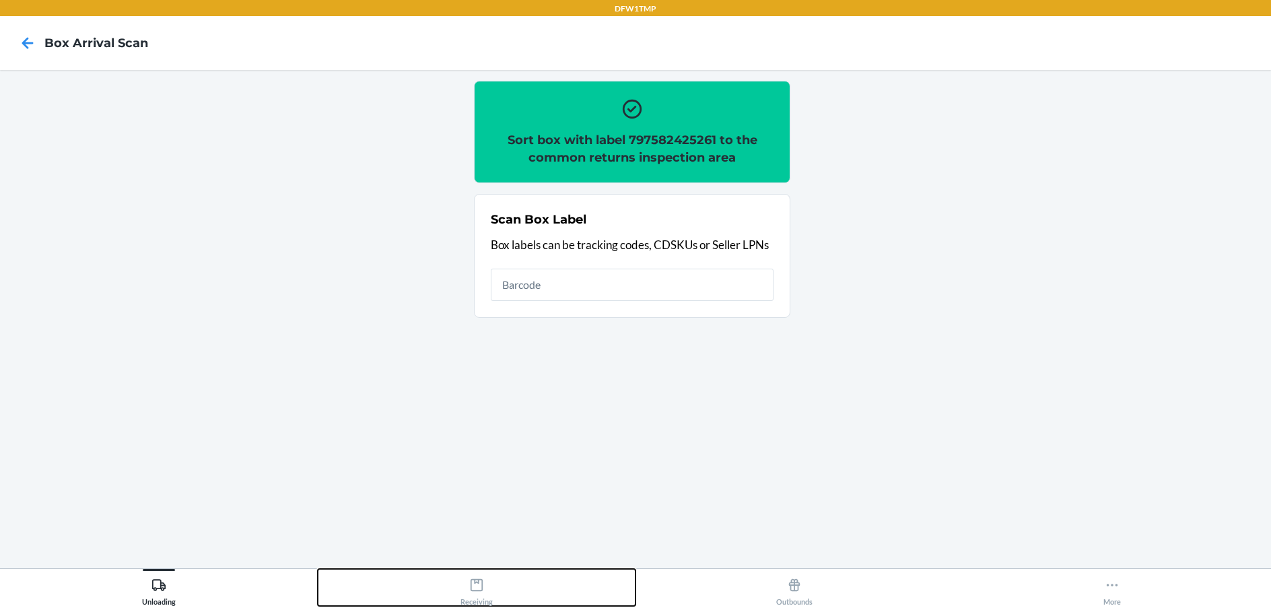
click at [498, 572] on button "Receiving" at bounding box center [477, 587] width 318 height 37
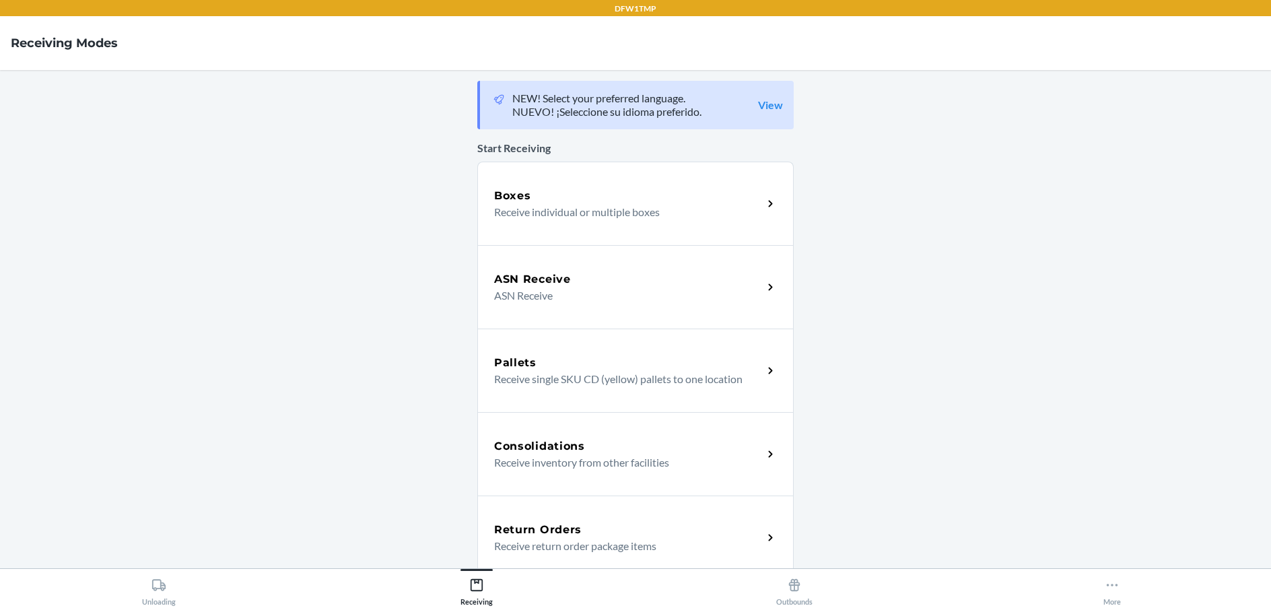
click at [611, 501] on div "Return Orders Receive return order package items" at bounding box center [635, 536] width 316 height 83
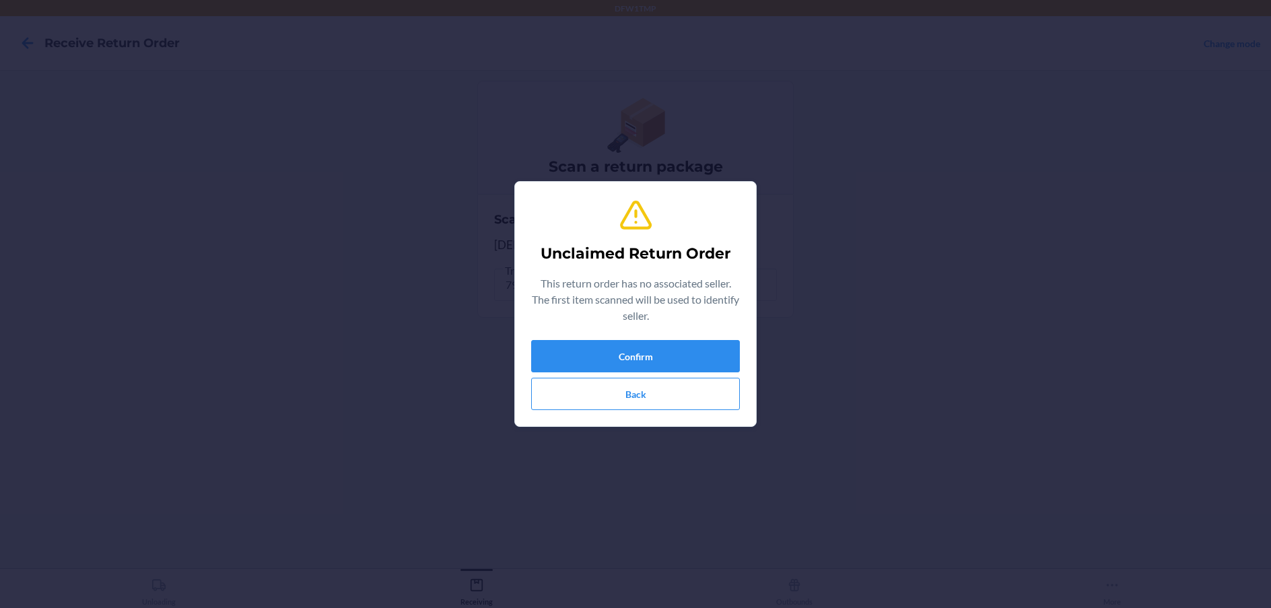
click at [588, 328] on div "This return order has no associated seller. The first item scanned will be used…" at bounding box center [635, 302] width 209 height 54
click at [582, 350] on button "Confirm" at bounding box center [635, 356] width 209 height 32
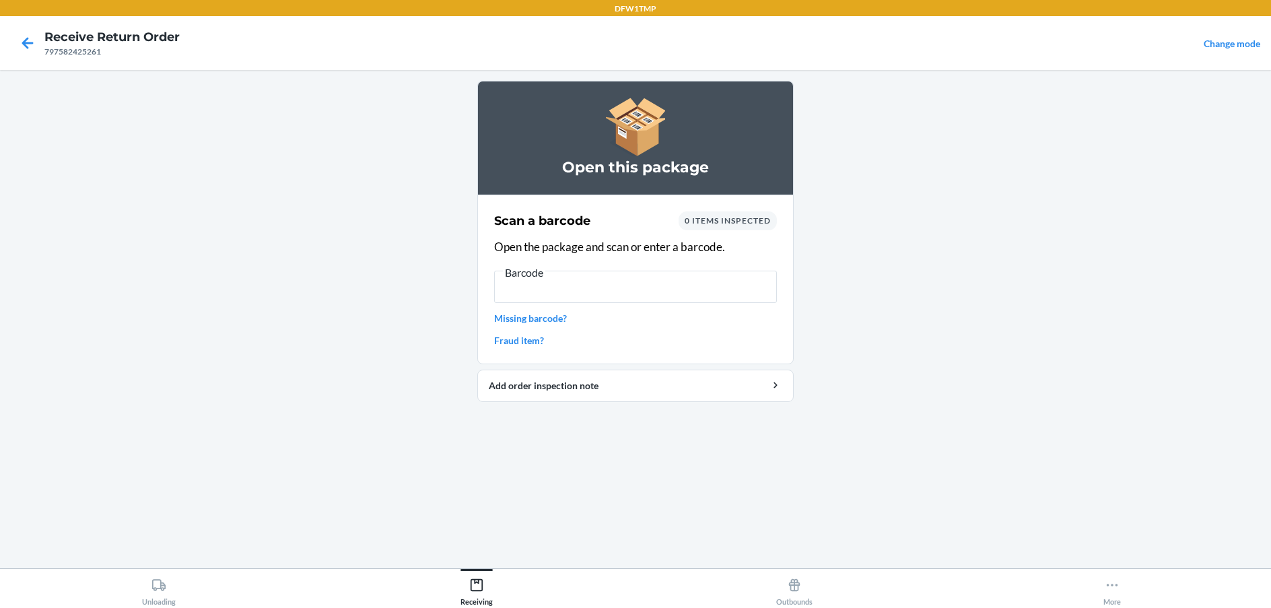
scroll to position [0, 833]
type input "[)>010275067840137797582425261FDEG2054602742411/12.37LBN2900SValleyPkwy#100Lewi…"
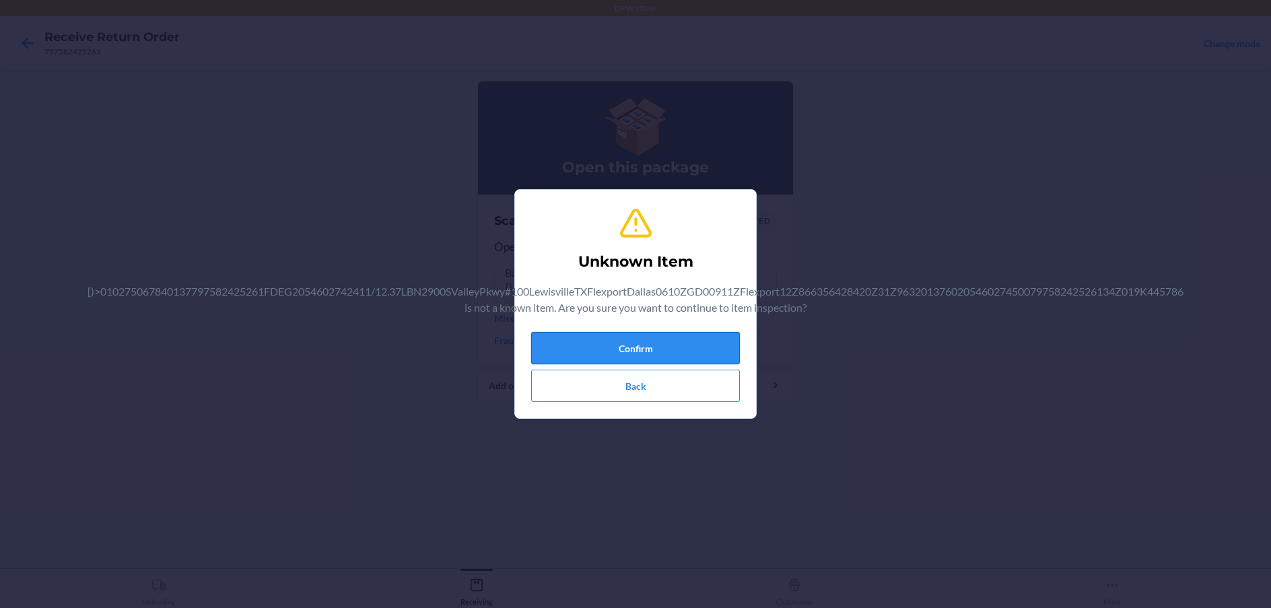
click at [644, 363] on button "Confirm" at bounding box center [635, 348] width 209 height 32
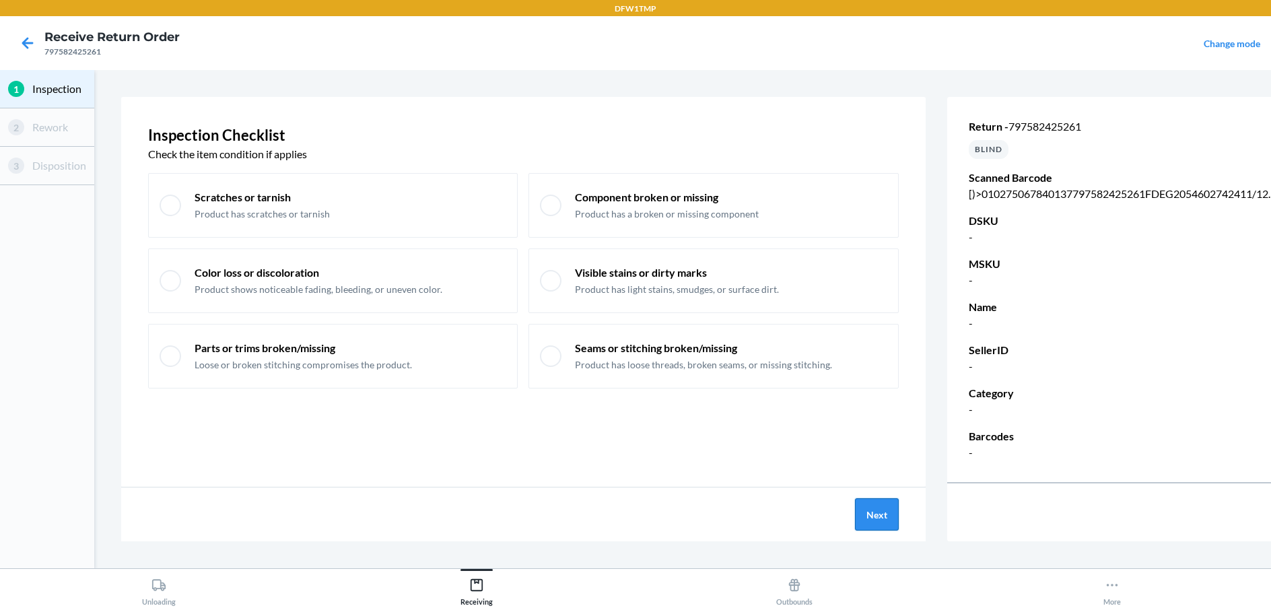
click at [898, 512] on button "Next" at bounding box center [877, 514] width 44 height 32
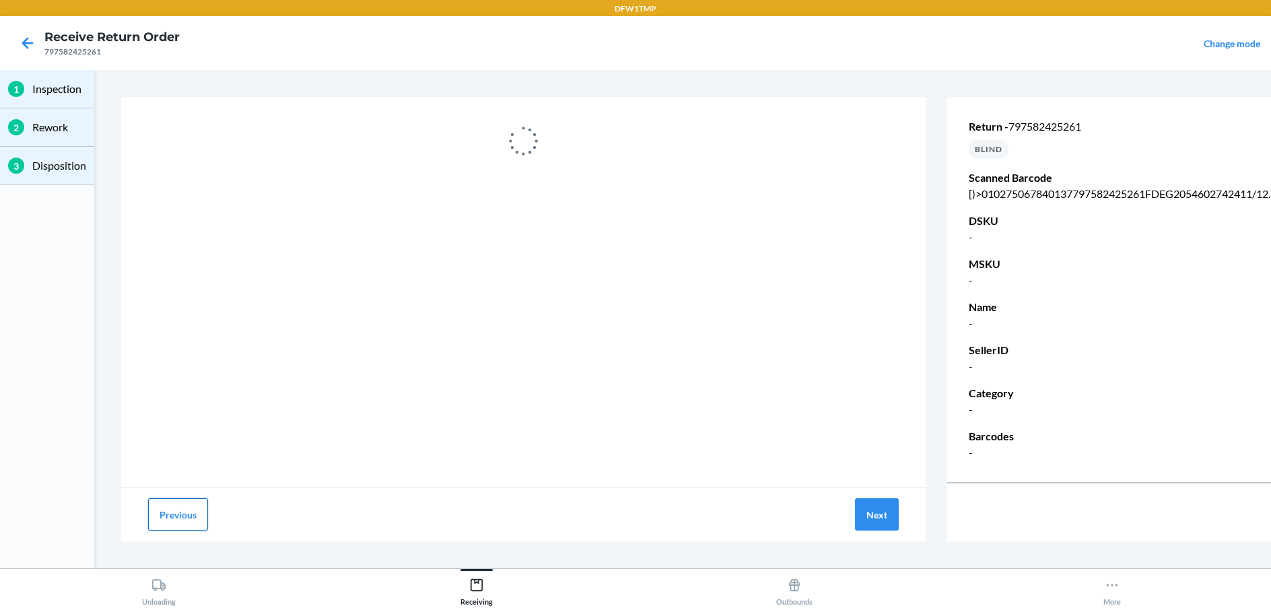
click at [191, 514] on button "Previous" at bounding box center [178, 514] width 60 height 32
drag, startPoint x: 166, startPoint y: 530, endPoint x: 139, endPoint y: 495, distance: 43.8
click at [166, 530] on button "Previous" at bounding box center [178, 514] width 60 height 32
click at [139, 495] on div "Previous Next" at bounding box center [523, 514] width 804 height 54
click at [152, 508] on button "Previous" at bounding box center [178, 514] width 60 height 32
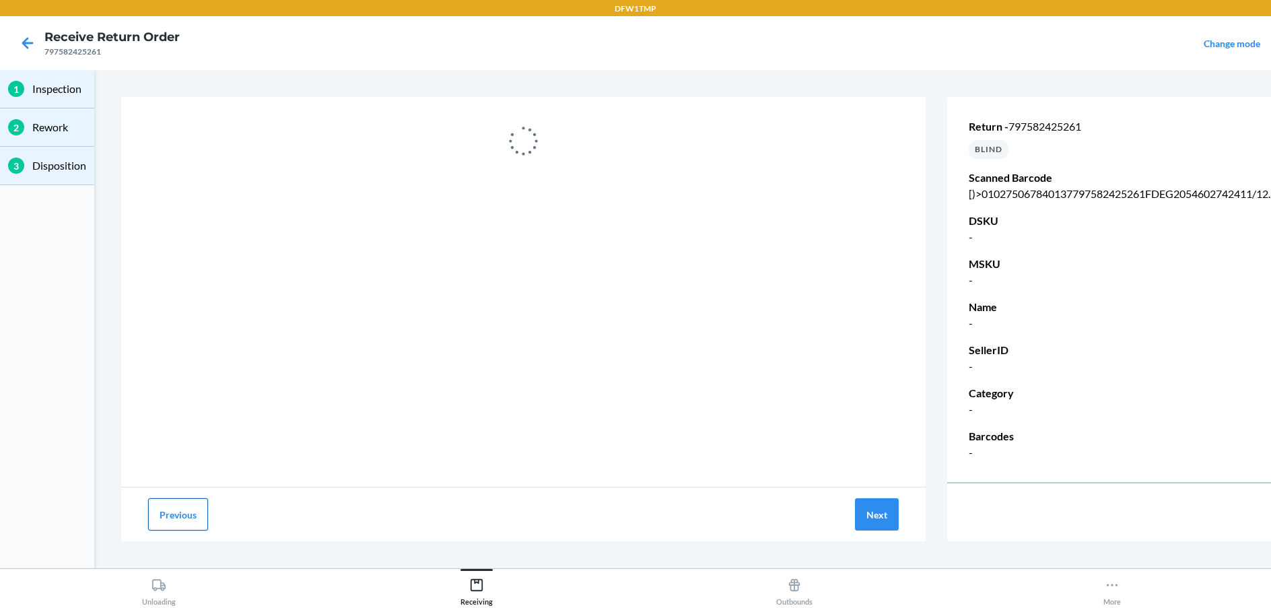
click at [152, 508] on button "Previous" at bounding box center [178, 514] width 60 height 32
drag, startPoint x: 152, startPoint y: 508, endPoint x: 152, endPoint y: 593, distance: 84.8
click at [152, 593] on div "DFW1TMP Receive Return Order 797582425261 Change mode 1 Inspection 2 Rework 3 D…" at bounding box center [635, 304] width 1271 height 608
click at [186, 507] on button "Previous" at bounding box center [178, 514] width 60 height 32
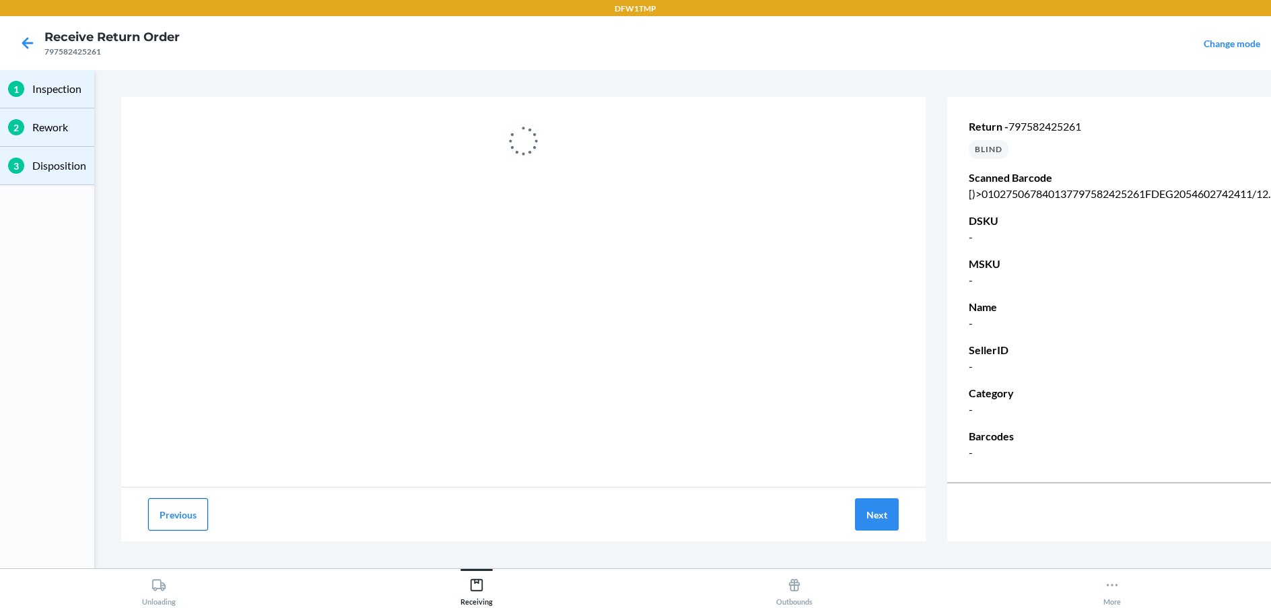
click at [186, 507] on button "Previous" at bounding box center [178, 514] width 60 height 32
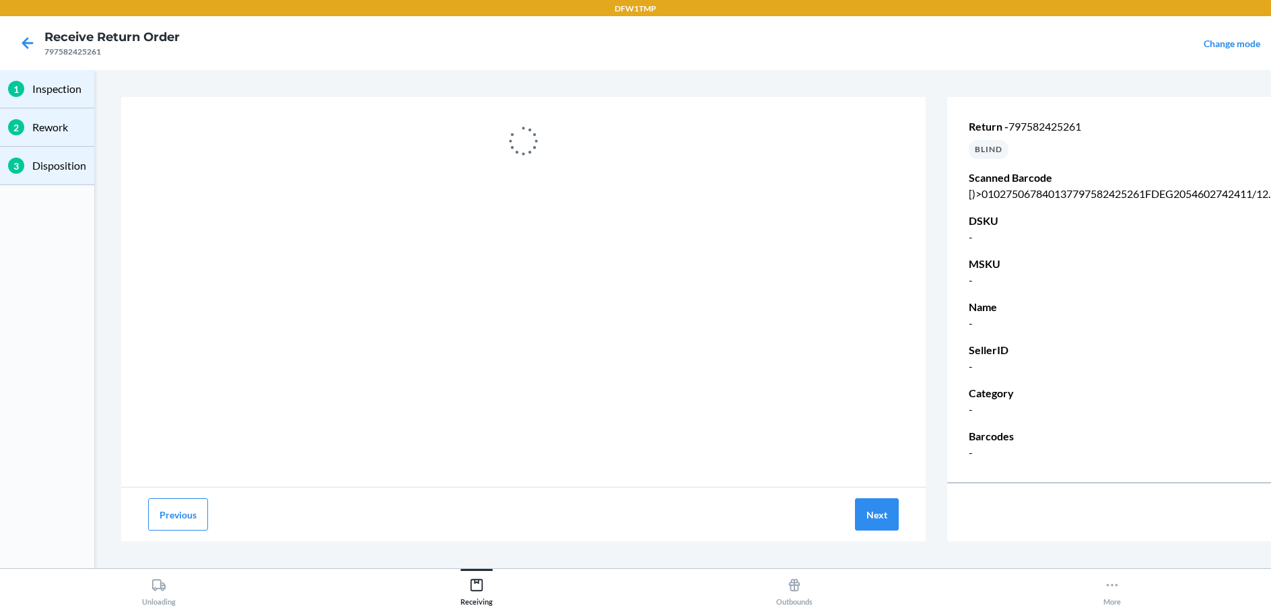
click at [43, 36] on div at bounding box center [28, 43] width 34 height 34
drag, startPoint x: 39, startPoint y: 37, endPoint x: 32, endPoint y: 40, distance: 7.9
click at [36, 38] on div at bounding box center [28, 43] width 34 height 34
click at [32, 40] on icon at bounding box center [27, 43] width 23 height 23
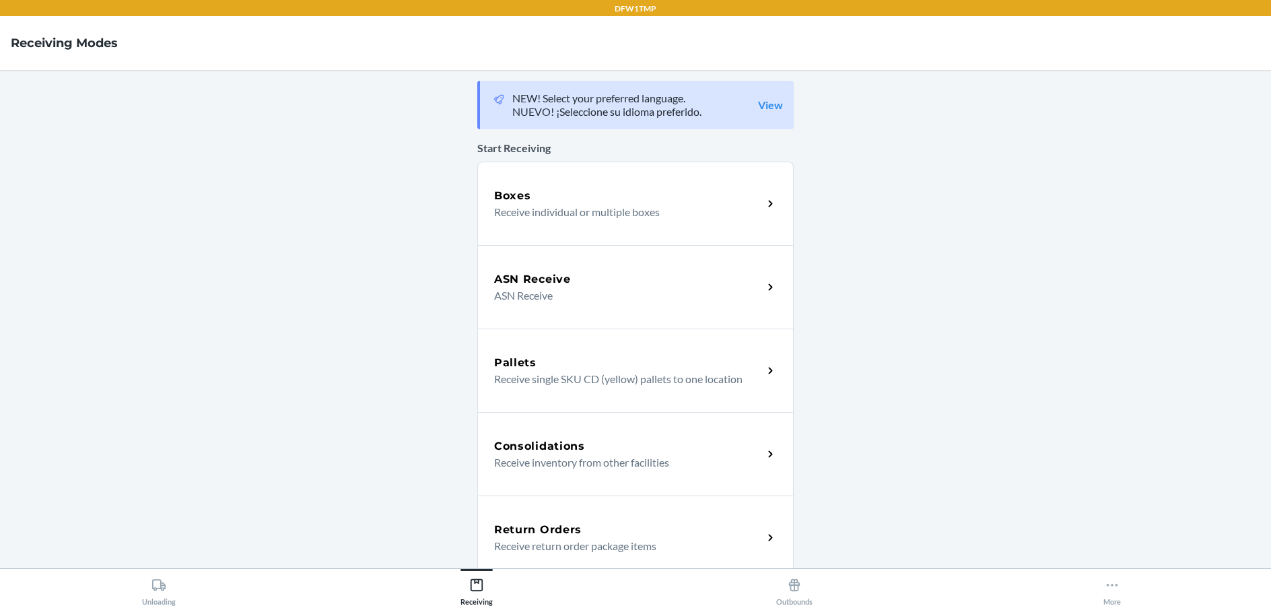
click at [554, 547] on p "Receive return order package items" at bounding box center [623, 546] width 258 height 16
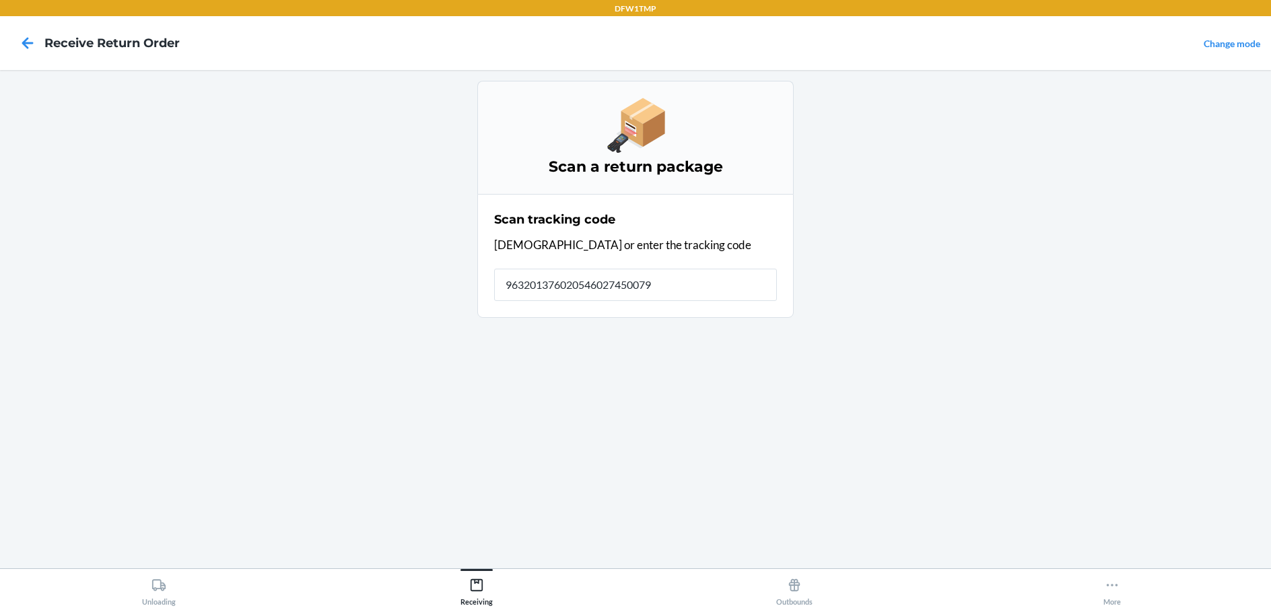
type input "9632013760205460274500797"
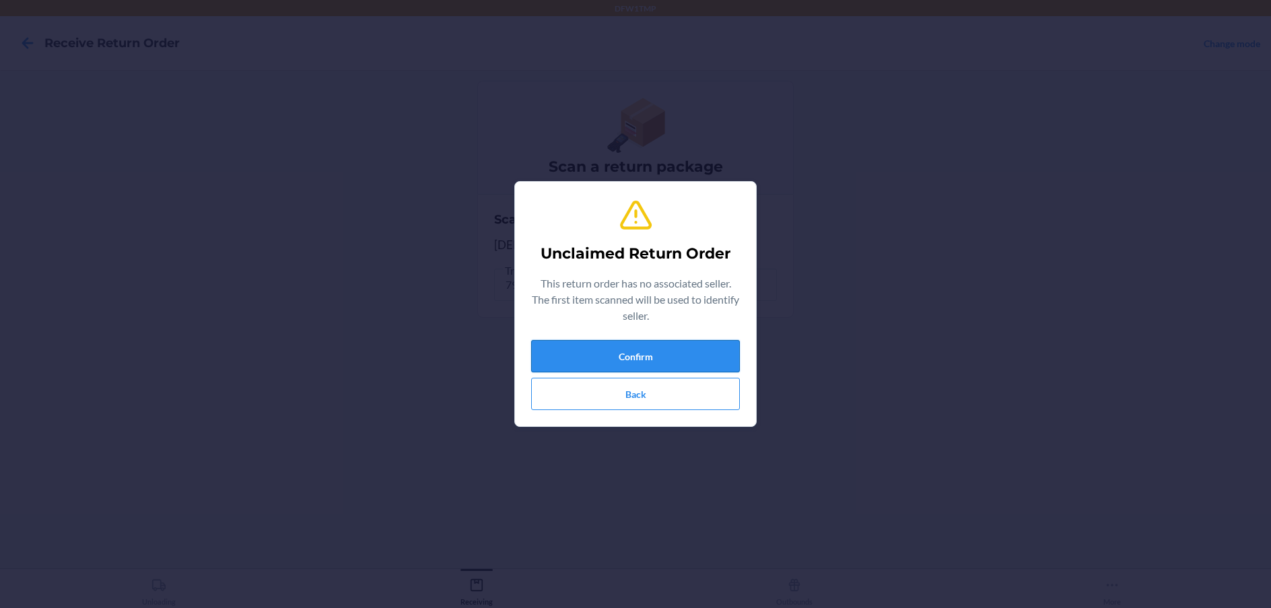
click at [558, 345] on button "Confirm" at bounding box center [635, 356] width 209 height 32
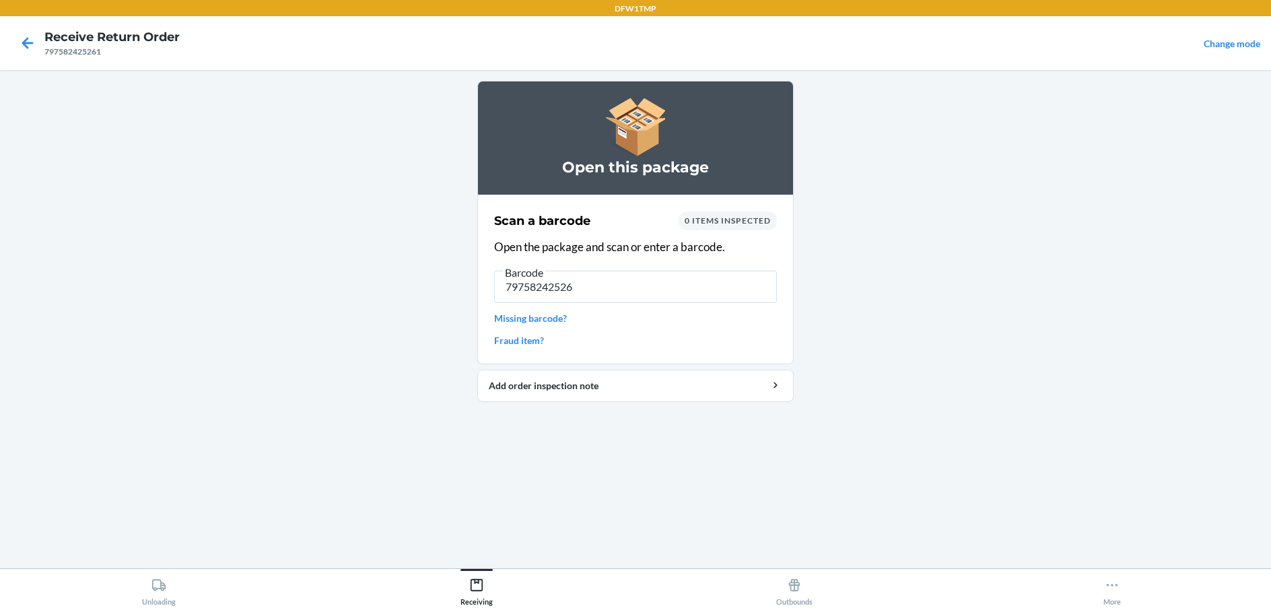
type input "797582425261"
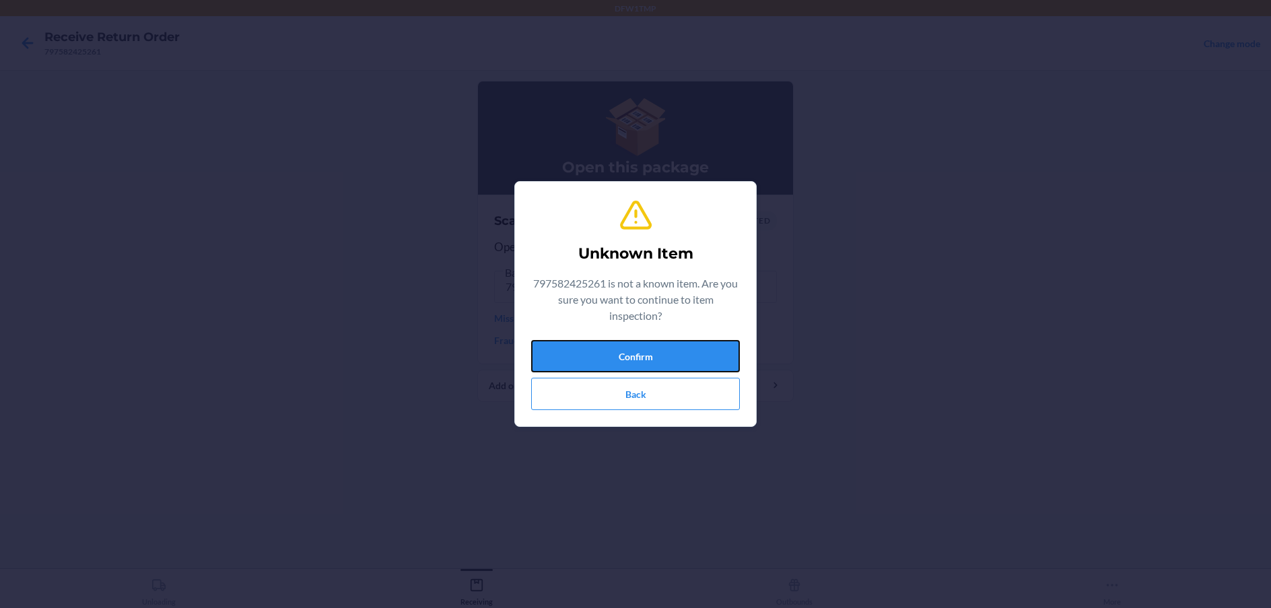
click at [578, 351] on button "Confirm" at bounding box center [635, 356] width 209 height 32
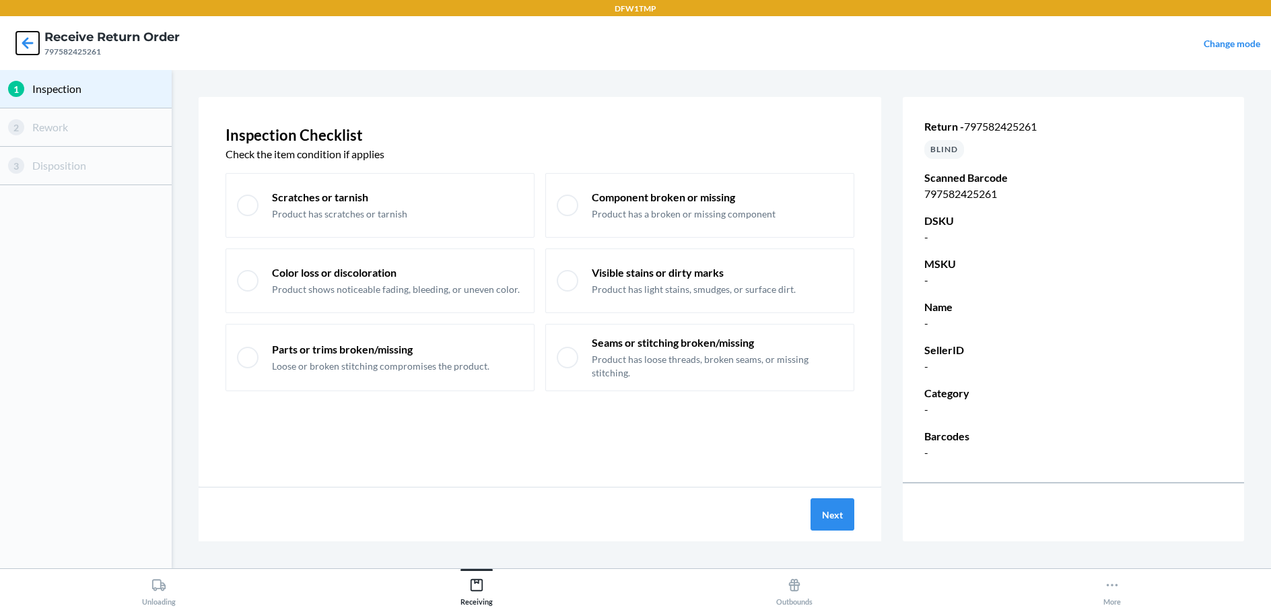
click at [22, 42] on icon at bounding box center [27, 43] width 23 height 23
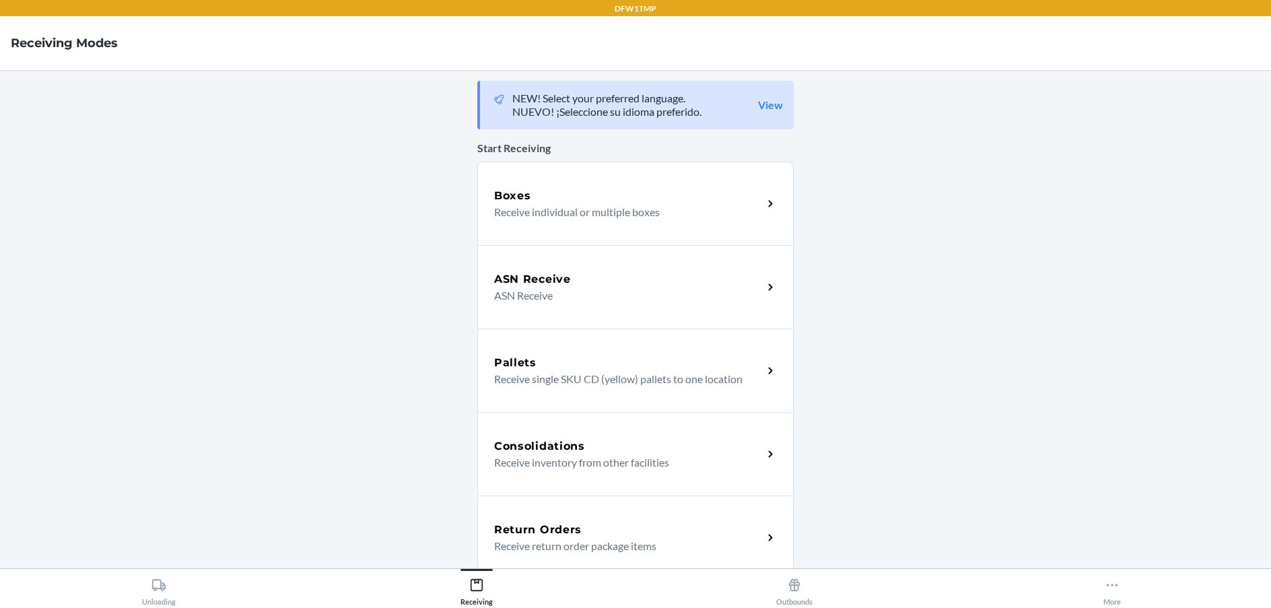
click at [156, 606] on div "Unloading Receiving Outbounds More" at bounding box center [635, 588] width 1271 height 40
click at [153, 599] on div "Unloading" at bounding box center [159, 589] width 34 height 34
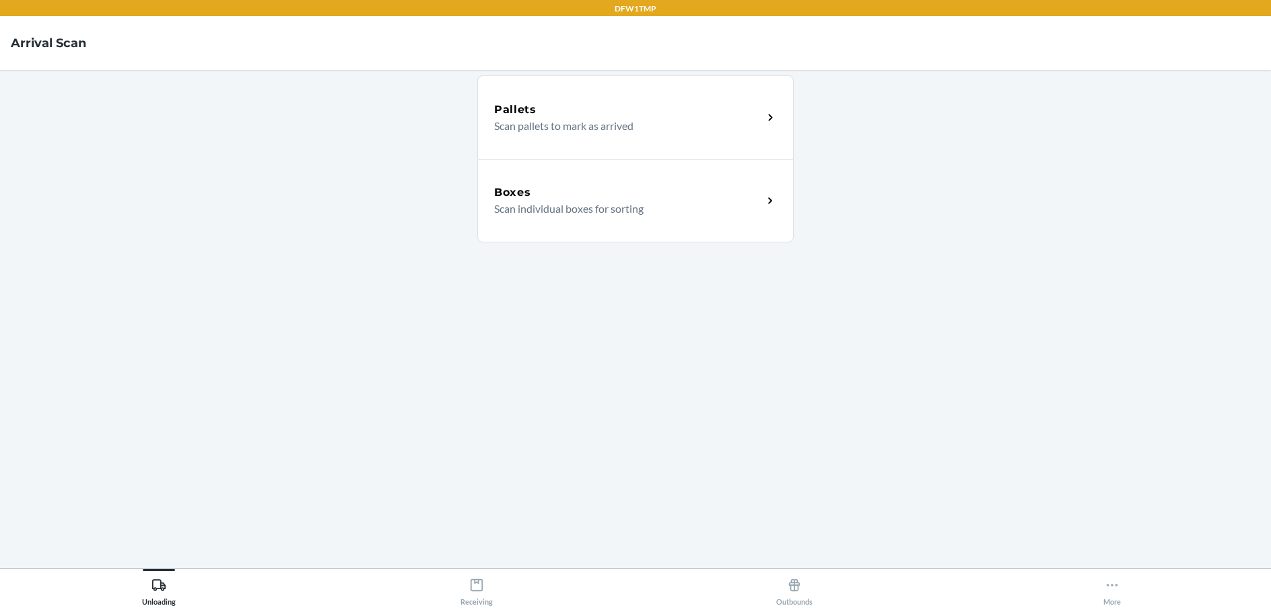
click at [586, 190] on div "Boxes" at bounding box center [628, 192] width 269 height 16
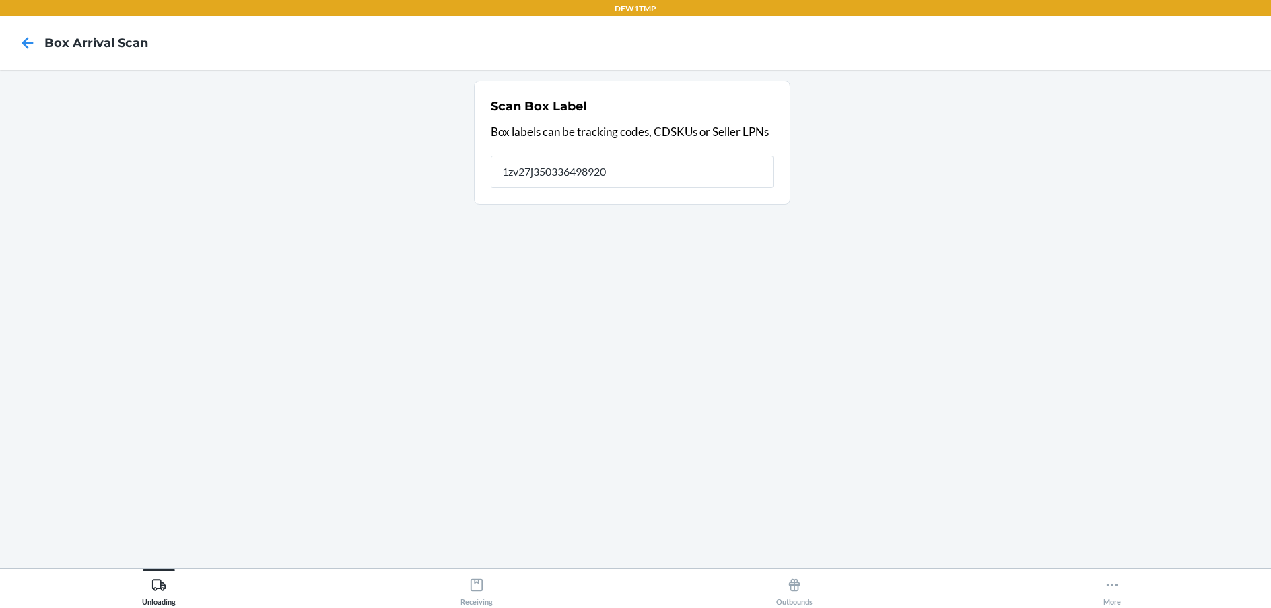
type input "1zv27j350336498920"
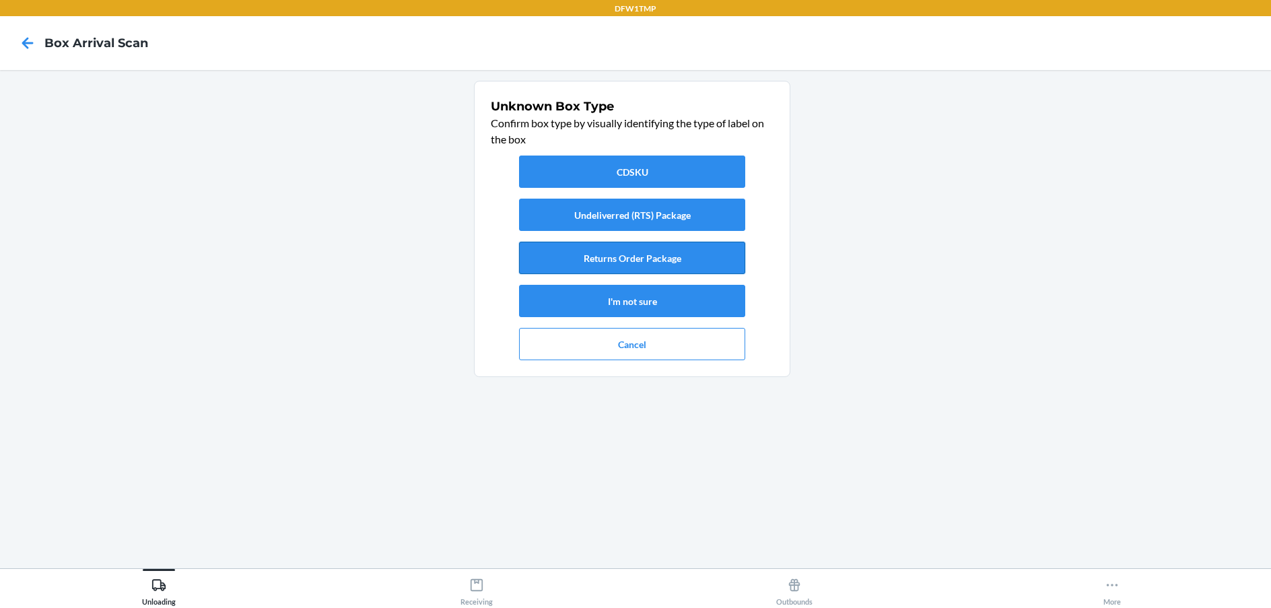
drag, startPoint x: 714, startPoint y: 262, endPoint x: 705, endPoint y: 262, distance: 8.1
click at [712, 262] on button "Returns Order Package" at bounding box center [632, 258] width 226 height 32
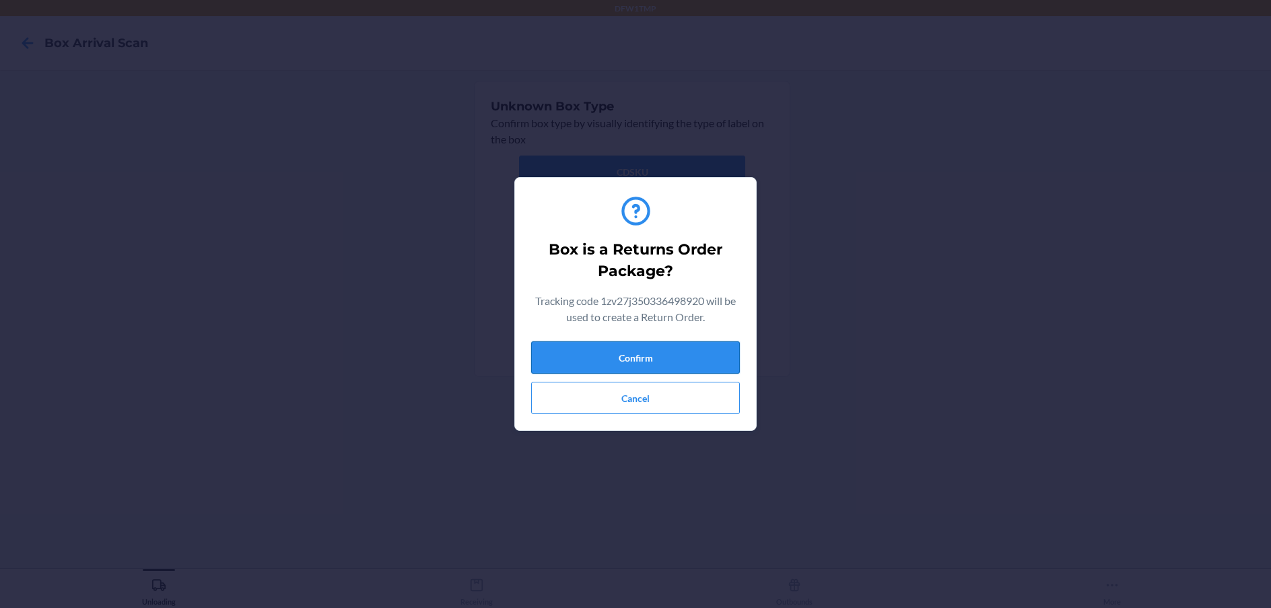
click at [648, 355] on button "Confirm" at bounding box center [635, 357] width 209 height 32
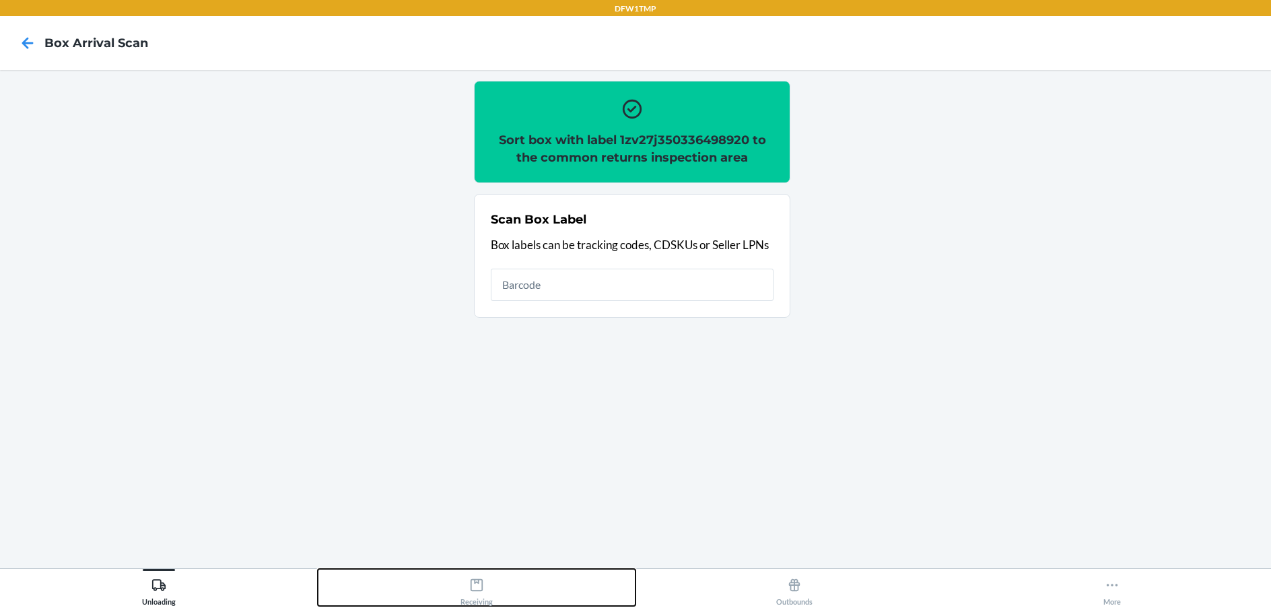
click at [555, 573] on button "Receiving" at bounding box center [477, 587] width 318 height 37
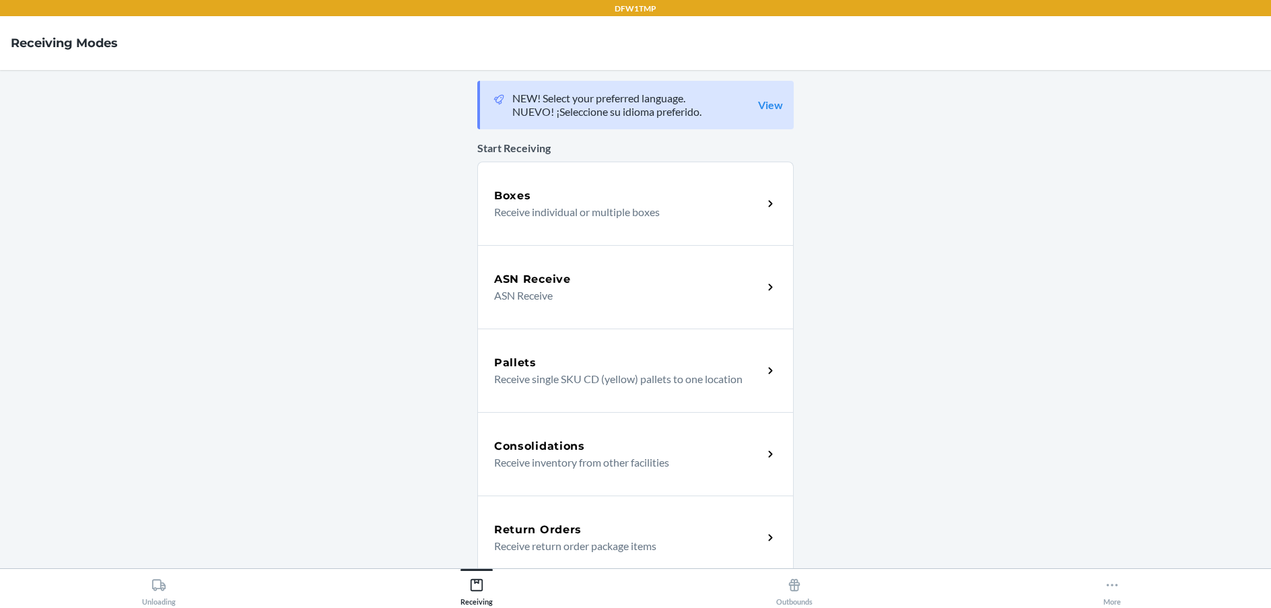
click at [610, 511] on div "Return Orders Receive return order package items" at bounding box center [635, 536] width 316 height 83
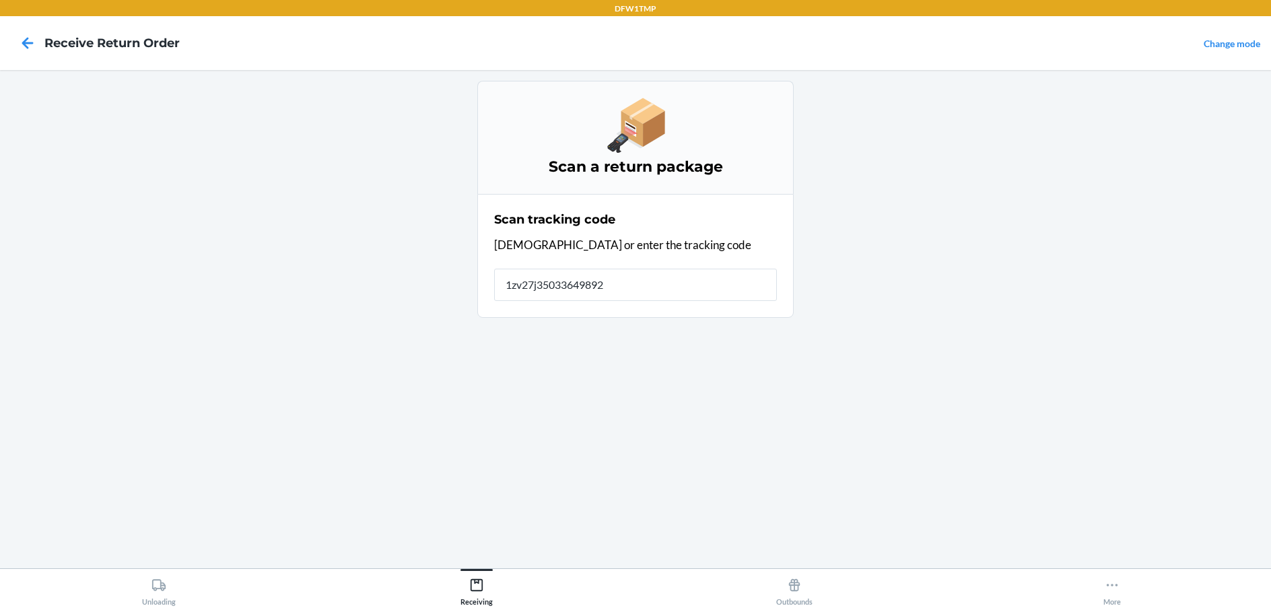
type input "1zv27j350336498920"
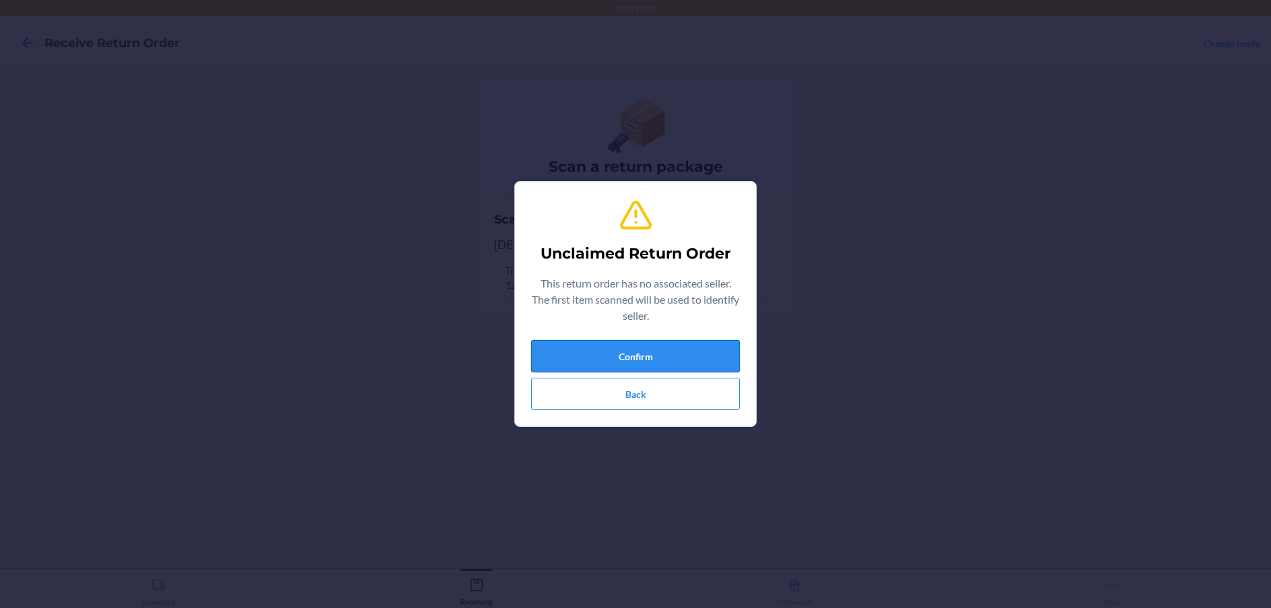
click at [610, 357] on button "Confirm" at bounding box center [635, 356] width 209 height 32
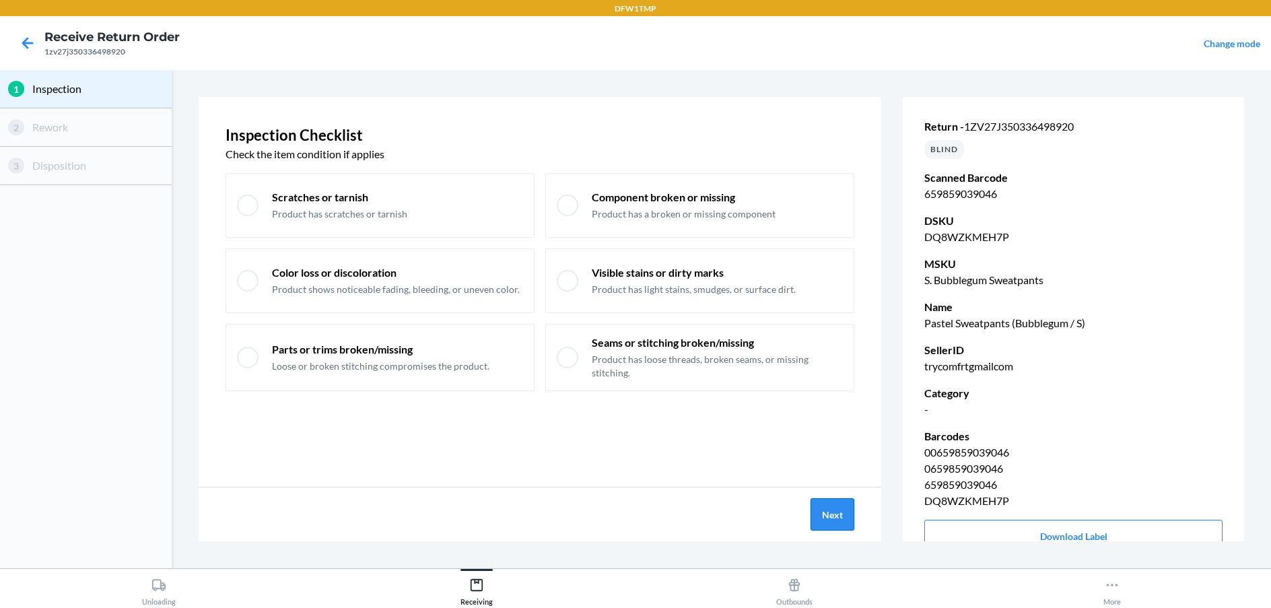
click at [828, 518] on button "Next" at bounding box center [832, 514] width 44 height 32
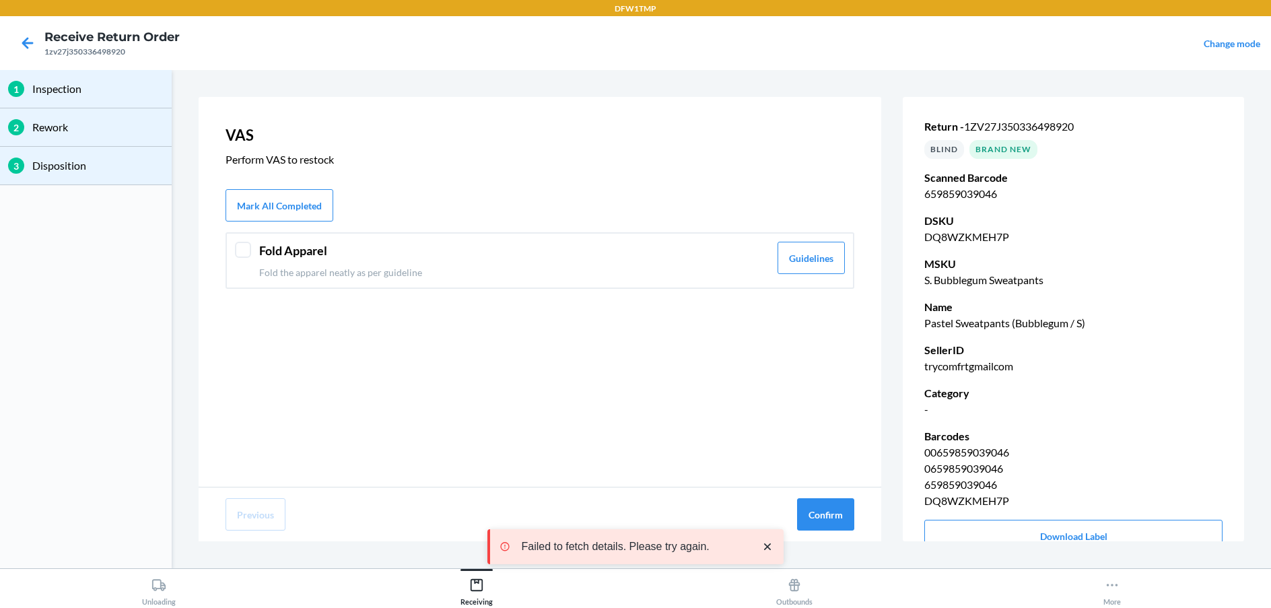
click at [415, 242] on header "Fold Apparel" at bounding box center [514, 251] width 510 height 18
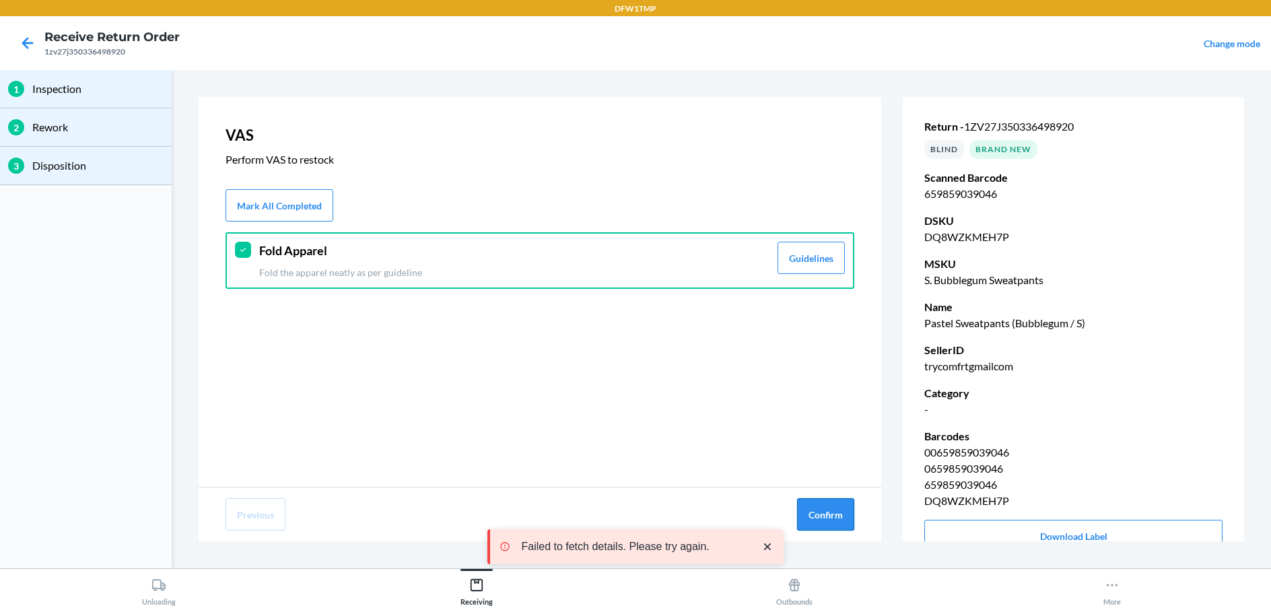
click at [836, 503] on button "Confirm" at bounding box center [825, 514] width 57 height 32
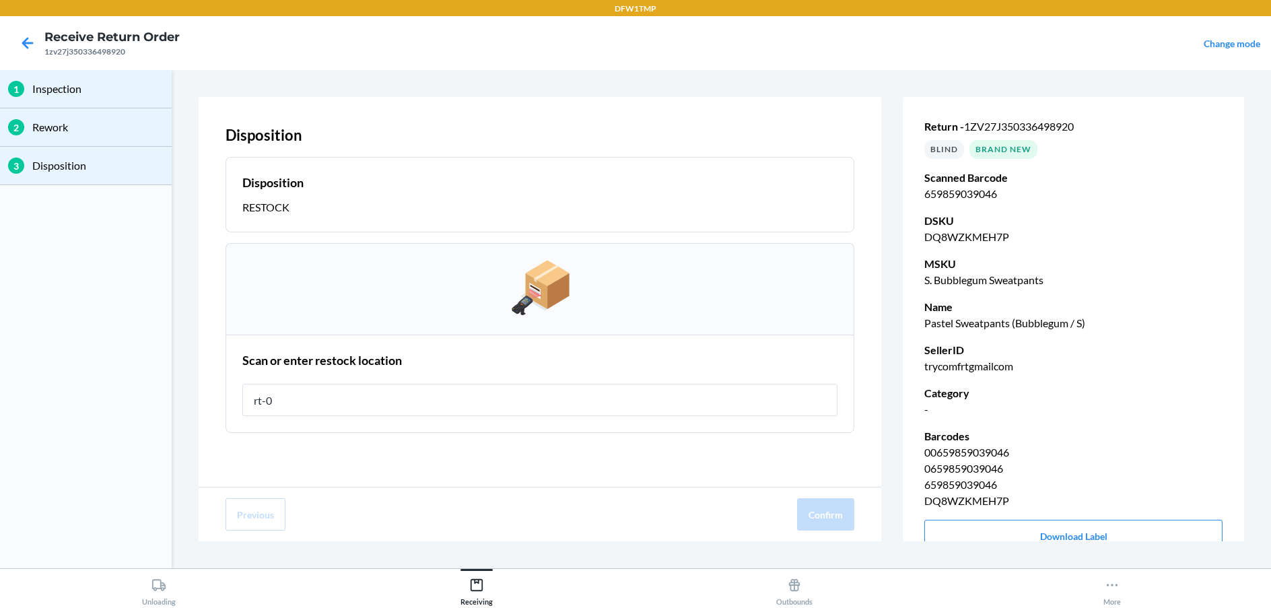
type input "rt-08"
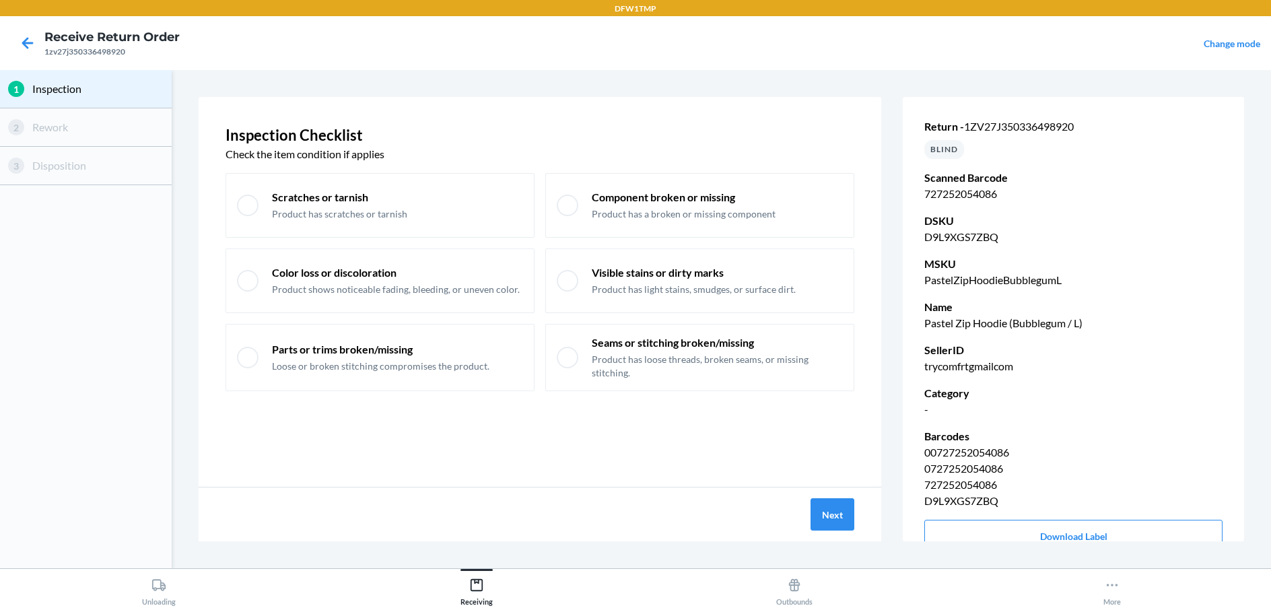
click at [857, 528] on div "Next" at bounding box center [540, 514] width 683 height 54
click at [841, 530] on button "Next" at bounding box center [832, 514] width 44 height 32
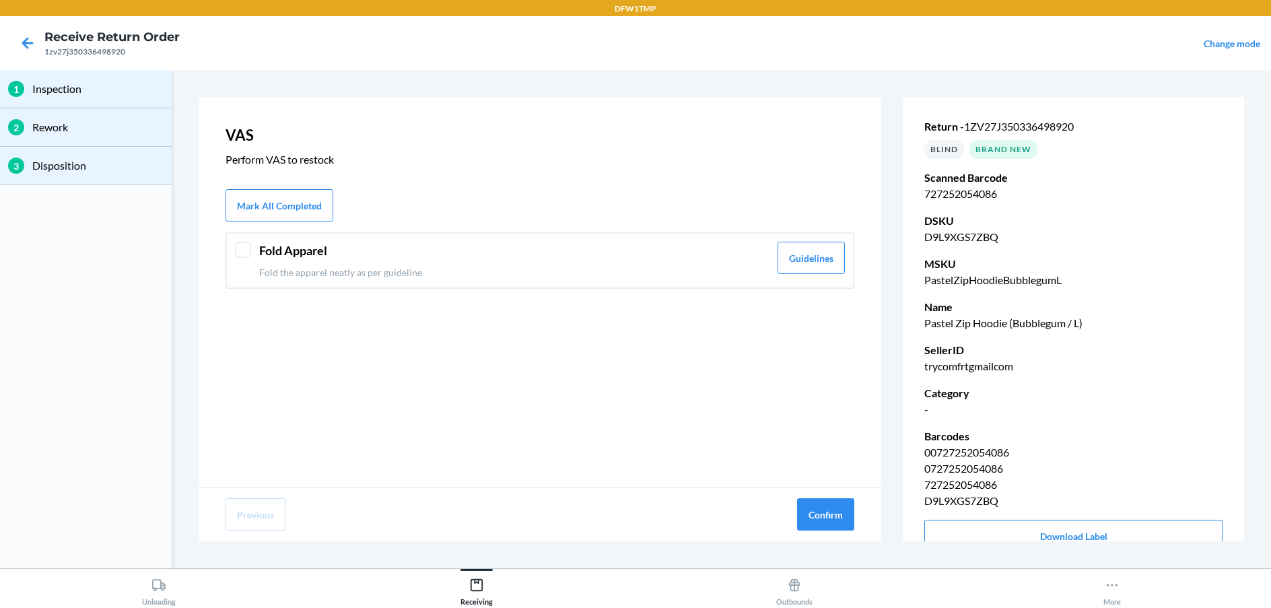
click at [629, 290] on div "VAS Perform VAS to restock Mark All Completed Fold Apparel Fold the apparel nea…" at bounding box center [540, 292] width 683 height 390
drag, startPoint x: 629, startPoint y: 285, endPoint x: 718, endPoint y: 458, distance: 193.6
click at [629, 286] on div "Fold Apparel Fold the apparel neatly as per guideline Guidelines" at bounding box center [539, 260] width 629 height 57
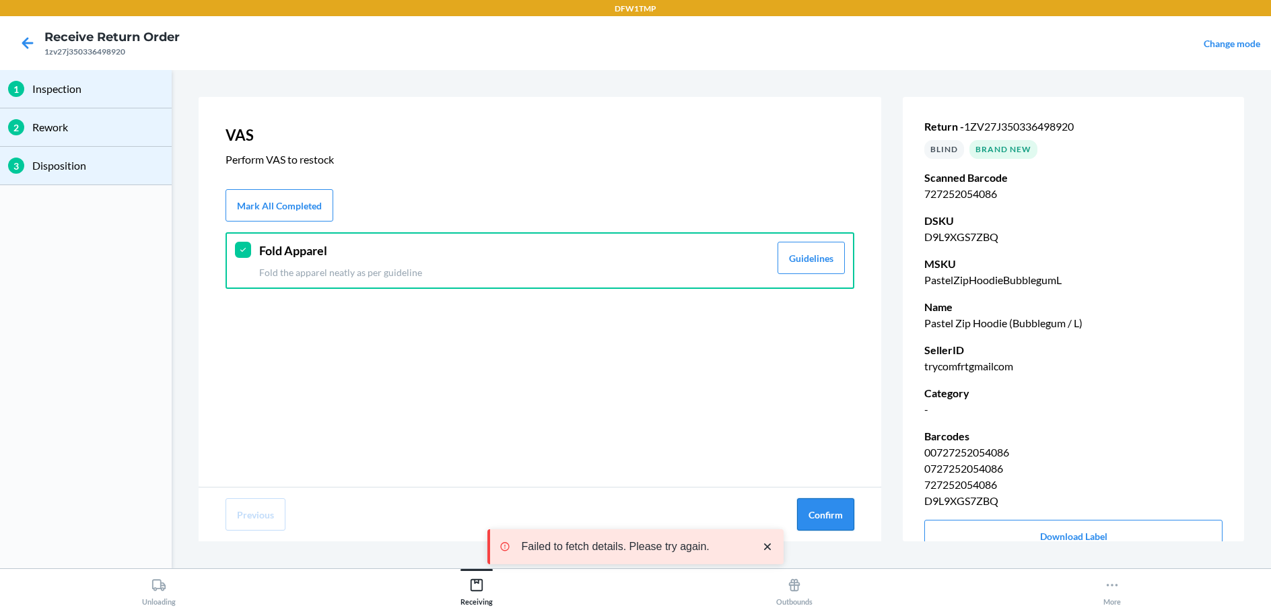
click at [826, 510] on button "Confirm" at bounding box center [825, 514] width 57 height 32
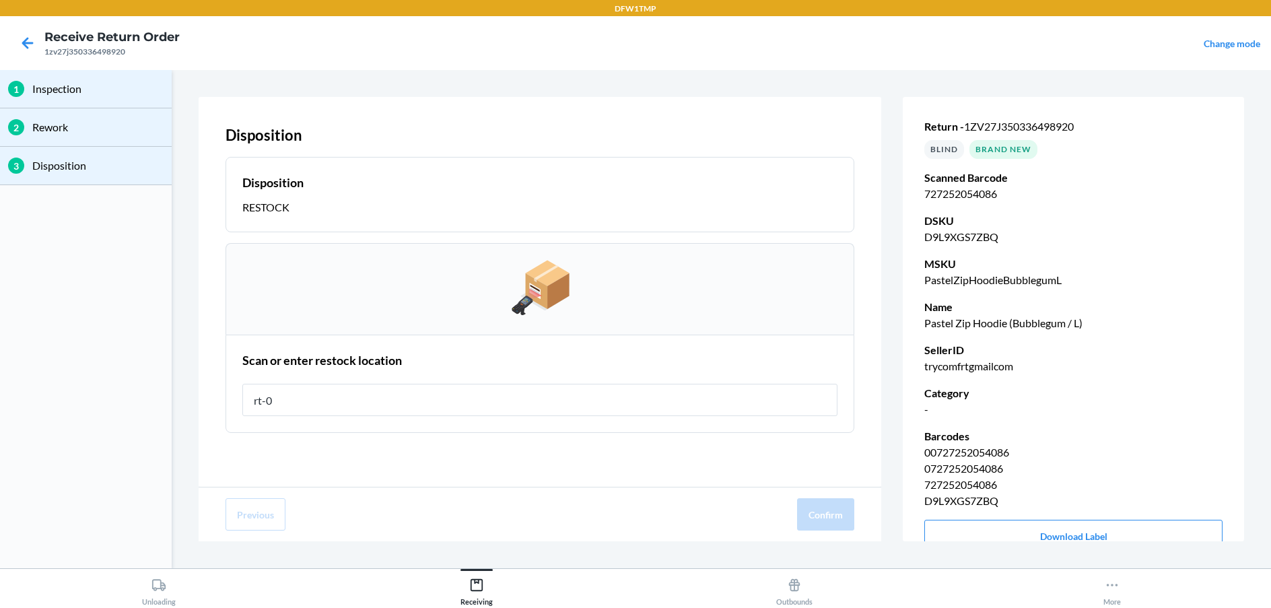
type input "rt-08"
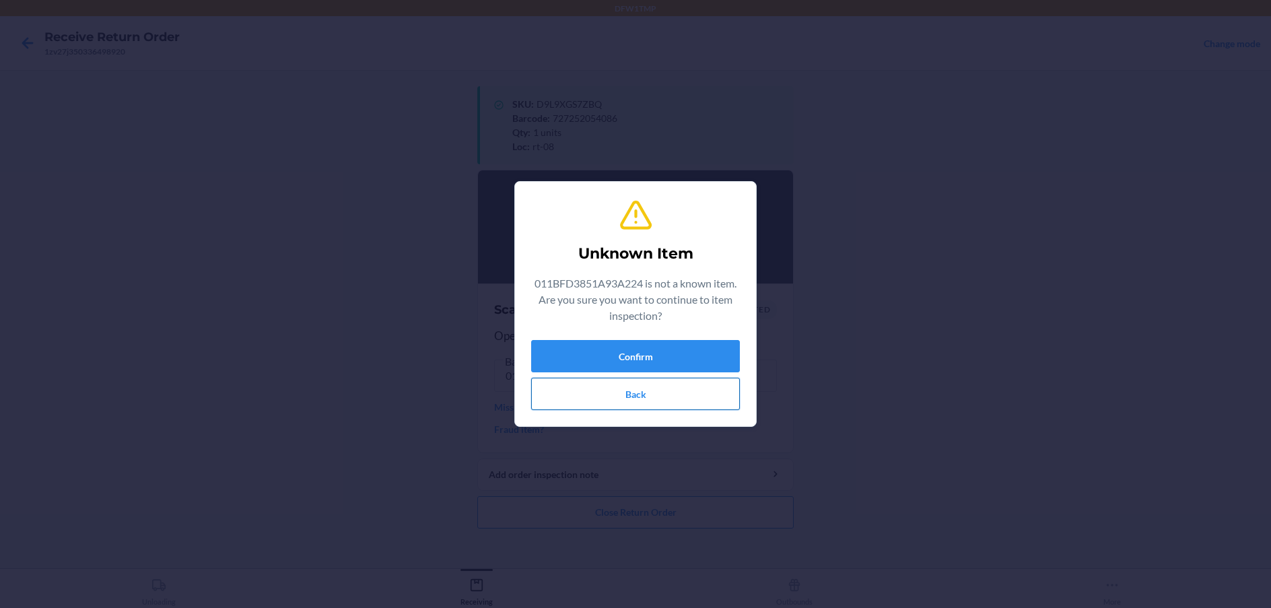
click at [604, 392] on button "Back" at bounding box center [635, 394] width 209 height 32
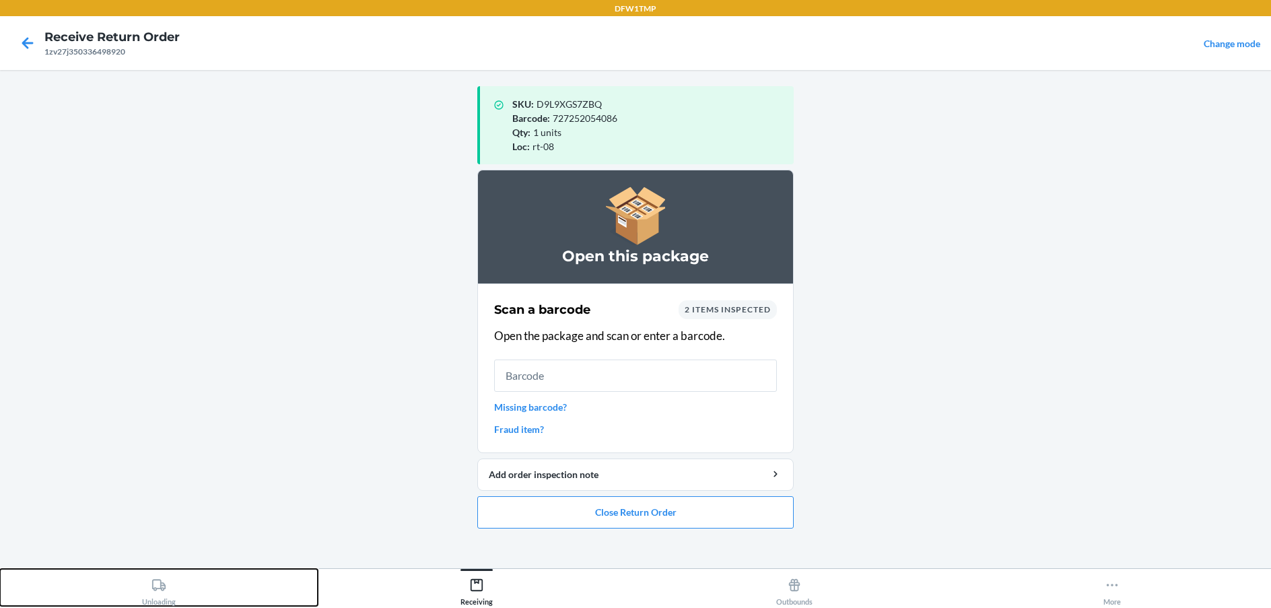
click at [221, 575] on button "Unloading" at bounding box center [159, 587] width 318 height 37
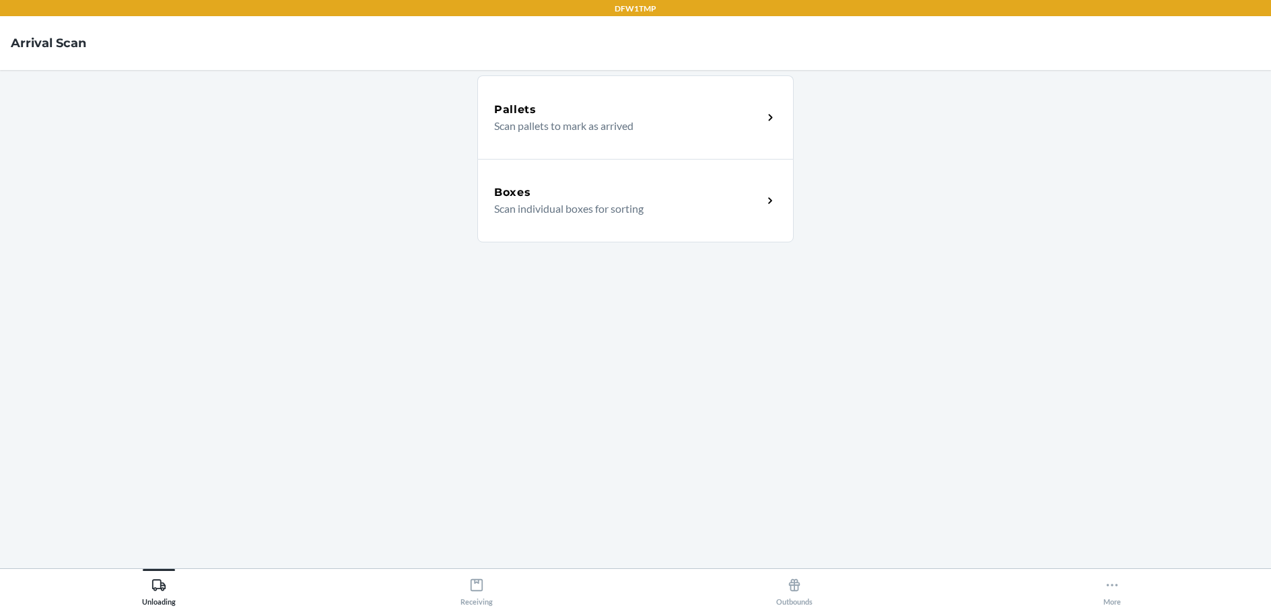
click at [617, 205] on p "Scan individual boxes for sorting" at bounding box center [623, 209] width 258 height 16
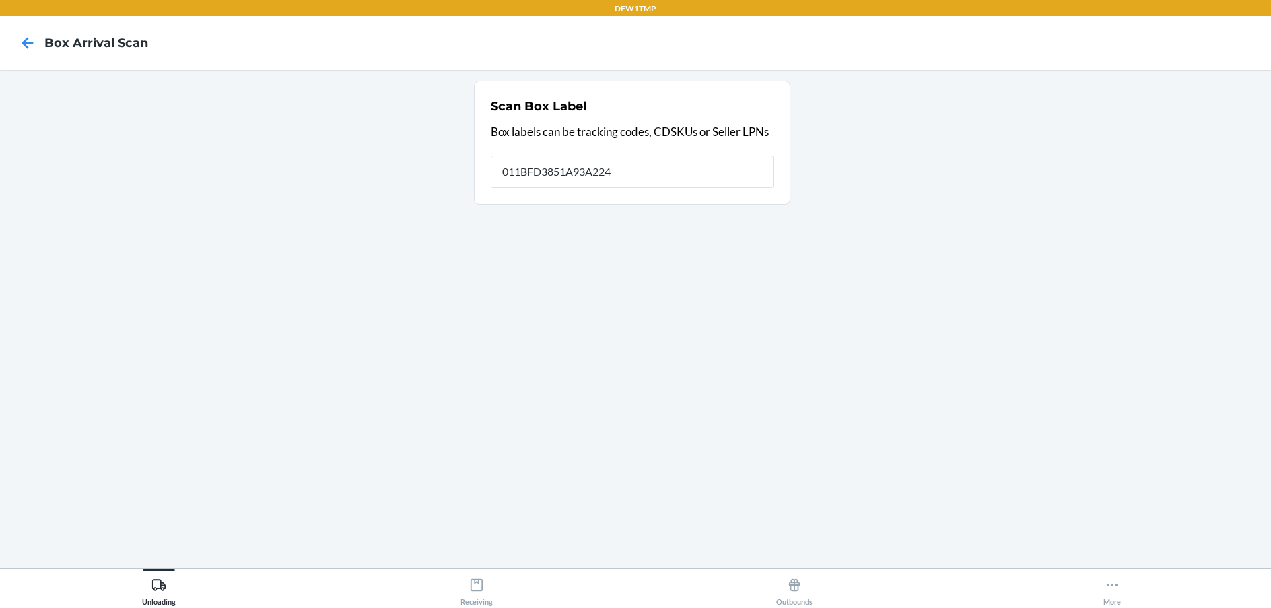
type input "011BFD3851A93A224"
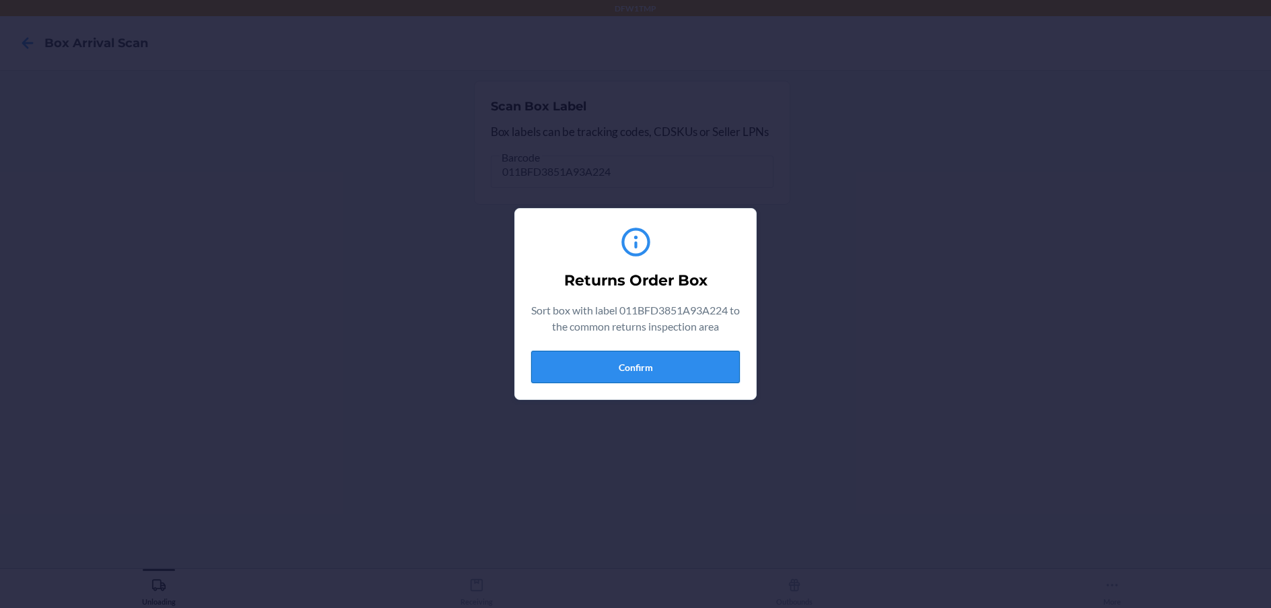
click at [642, 363] on button "Confirm" at bounding box center [635, 367] width 209 height 32
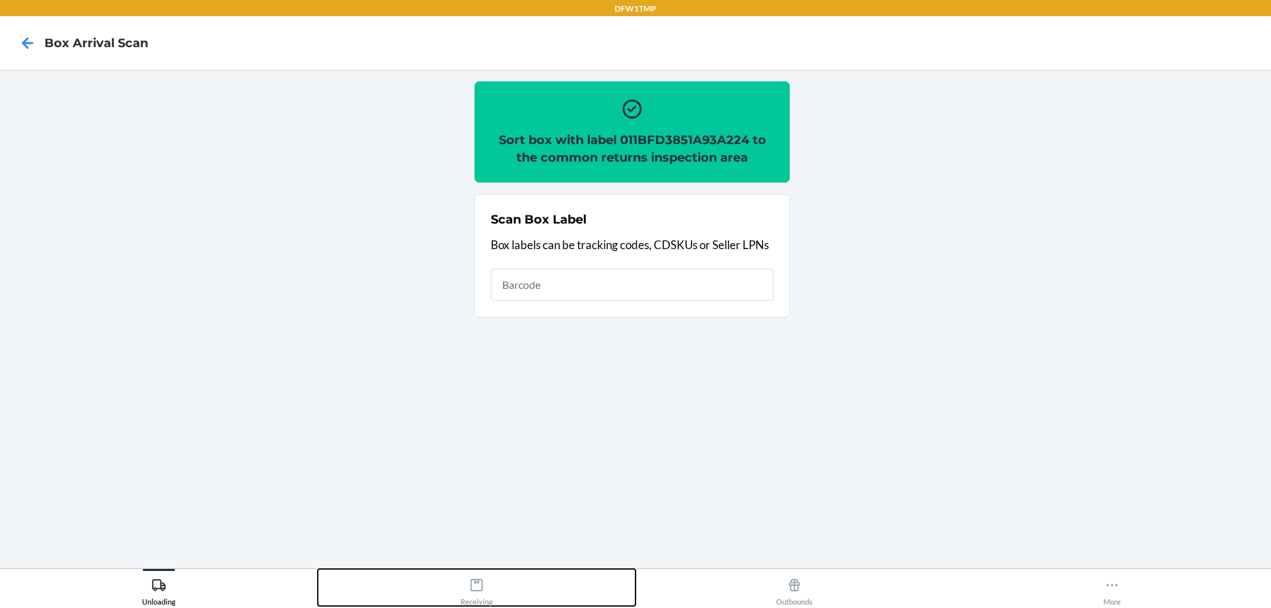
click at [513, 578] on button "Receiving" at bounding box center [477, 587] width 318 height 37
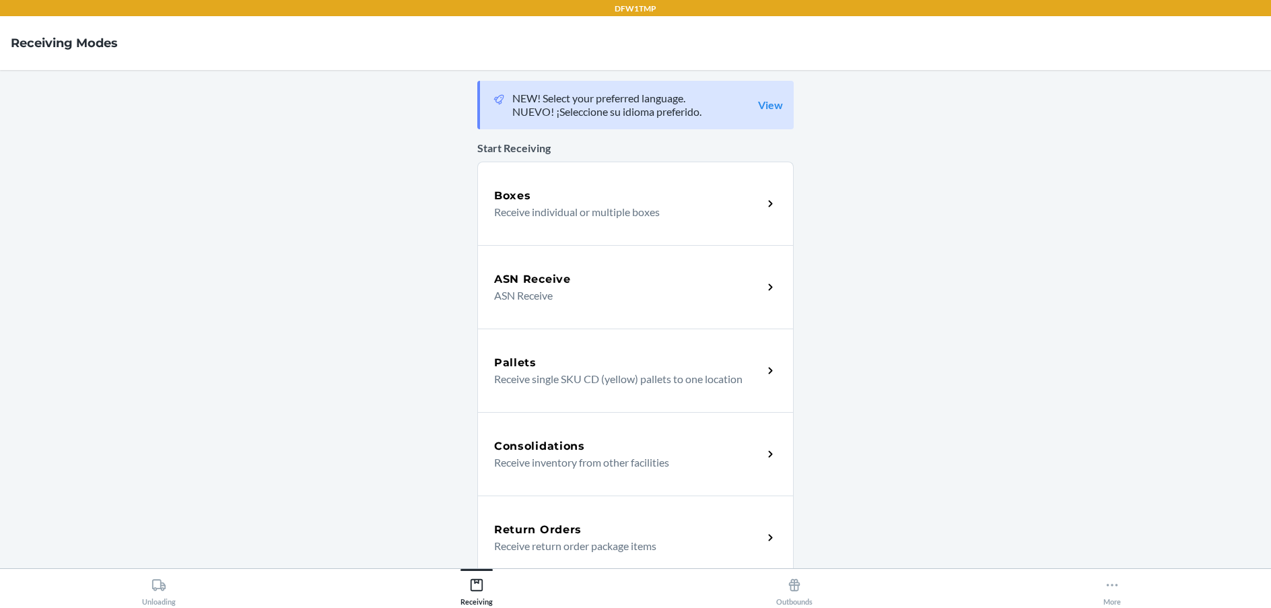
click at [582, 526] on div "Return Orders" at bounding box center [628, 530] width 269 height 16
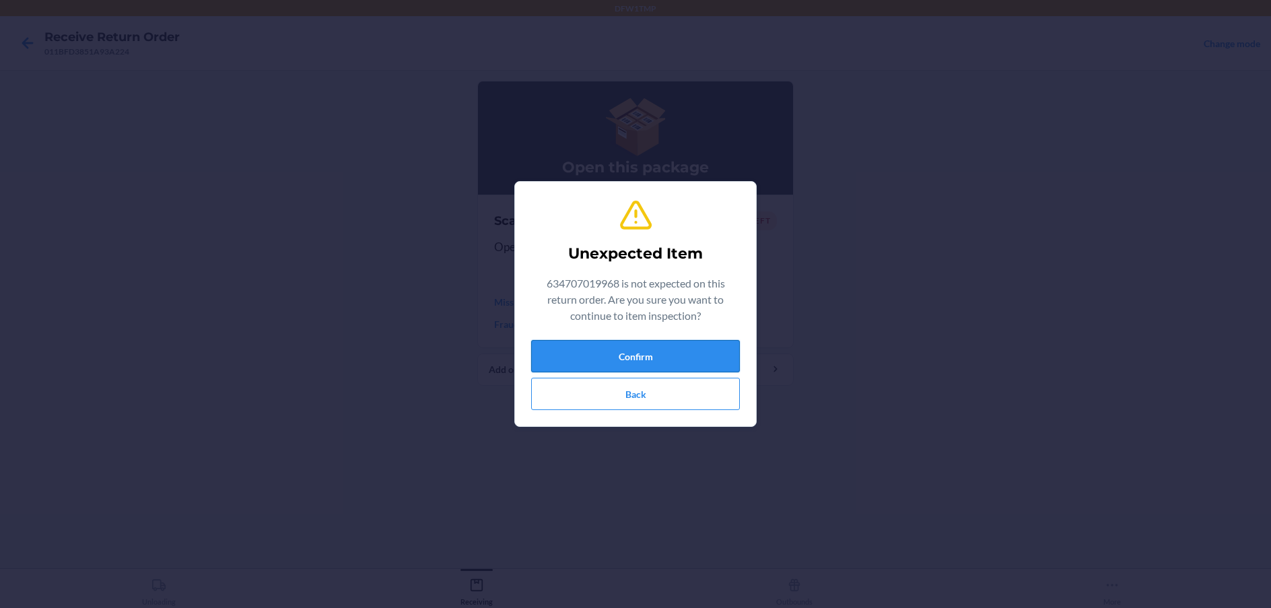
click at [707, 353] on button "Confirm" at bounding box center [635, 356] width 209 height 32
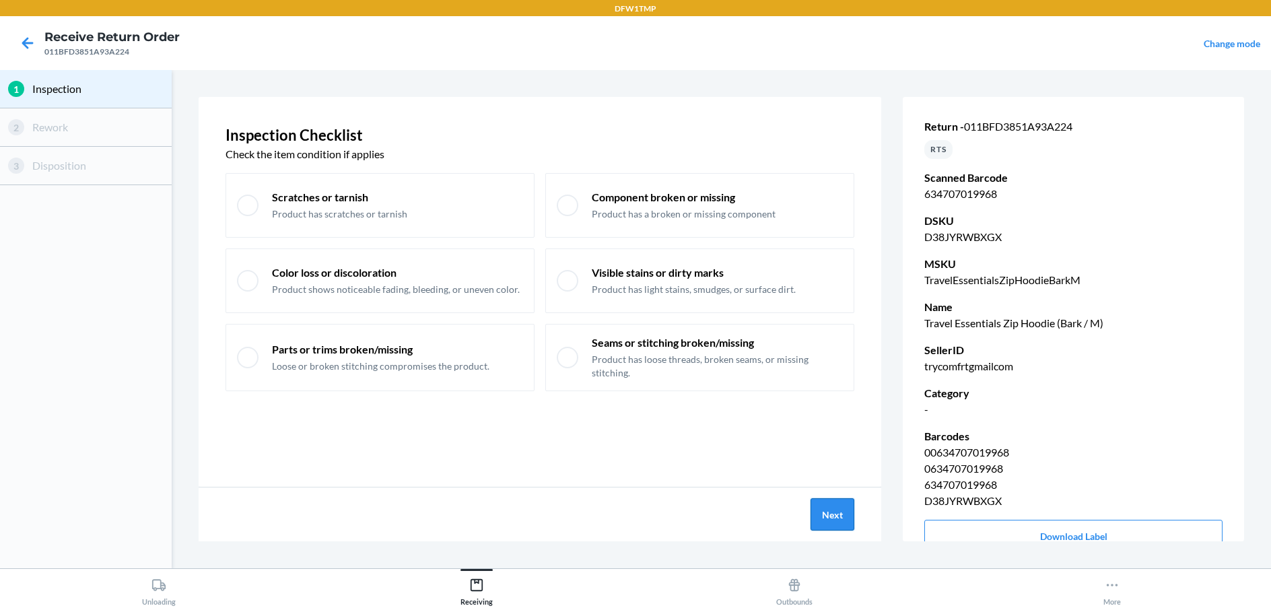
click at [846, 505] on button "Next" at bounding box center [832, 514] width 44 height 32
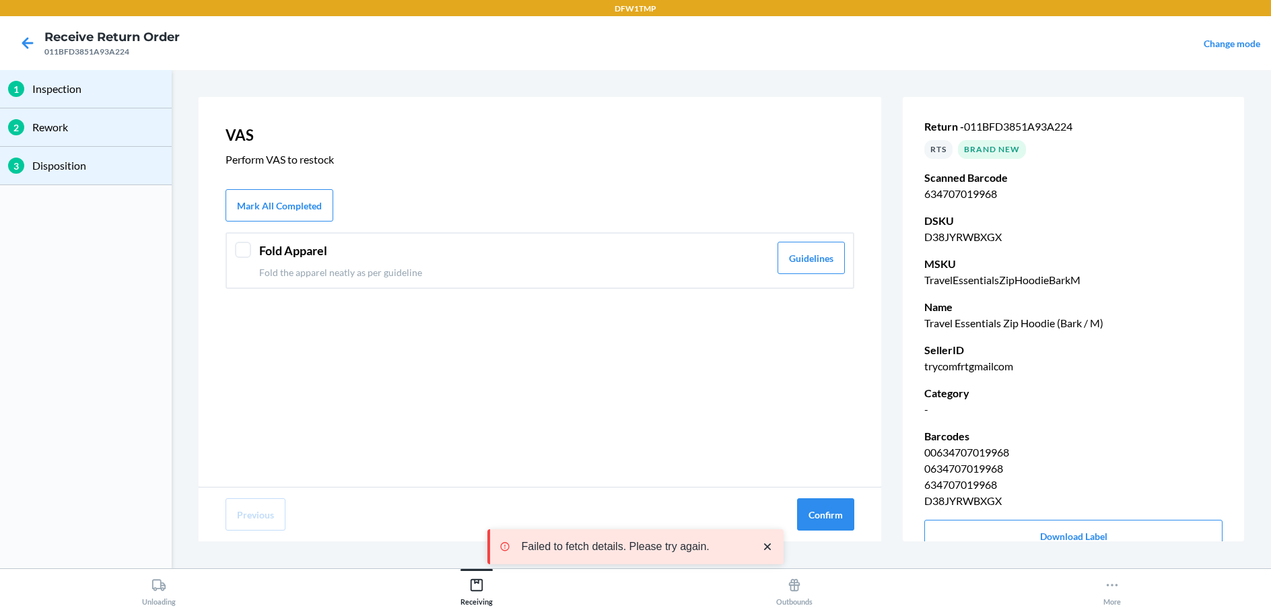
click at [563, 242] on header "Fold Apparel" at bounding box center [514, 251] width 510 height 18
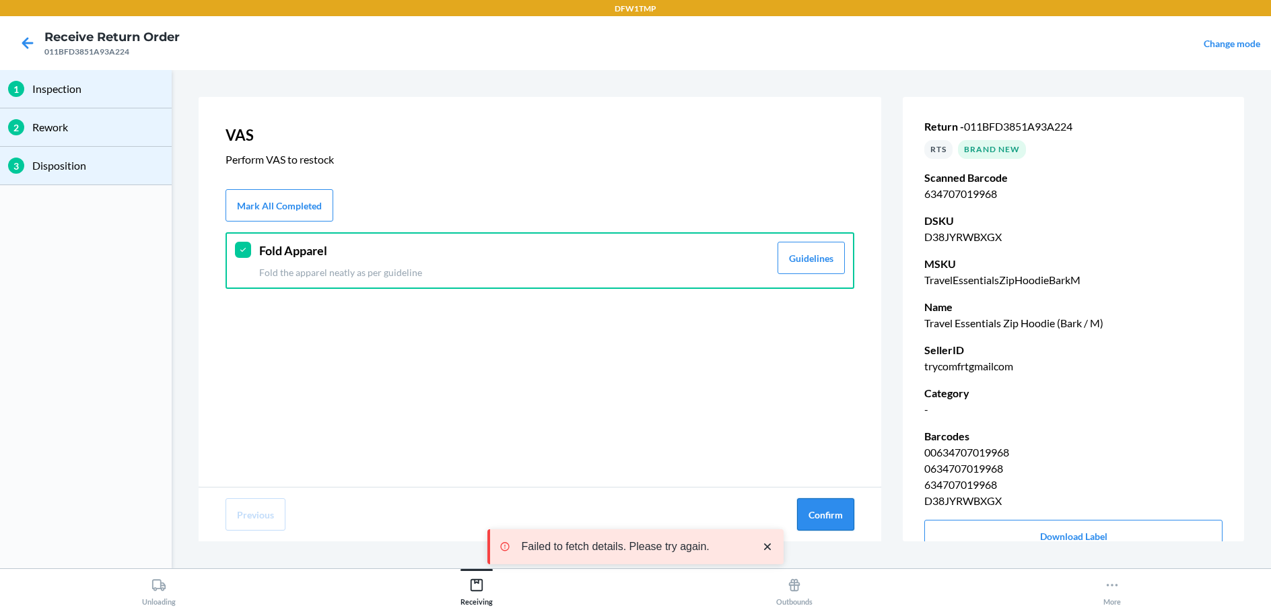
click at [812, 512] on button "Confirm" at bounding box center [825, 514] width 57 height 32
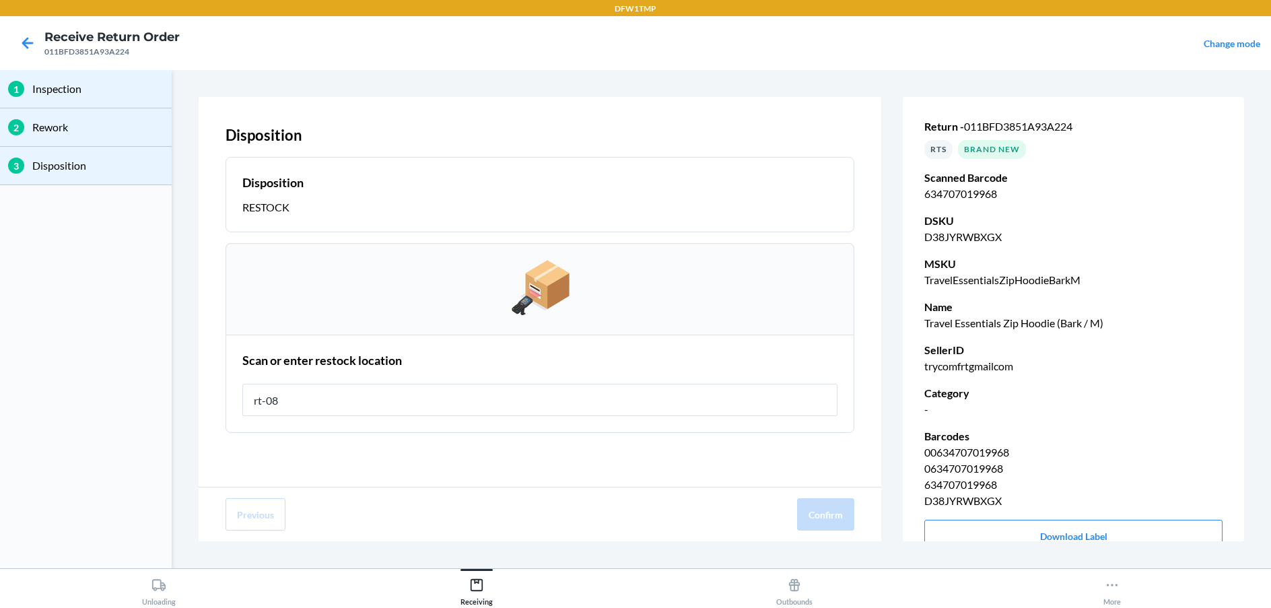
type input "rt-08"
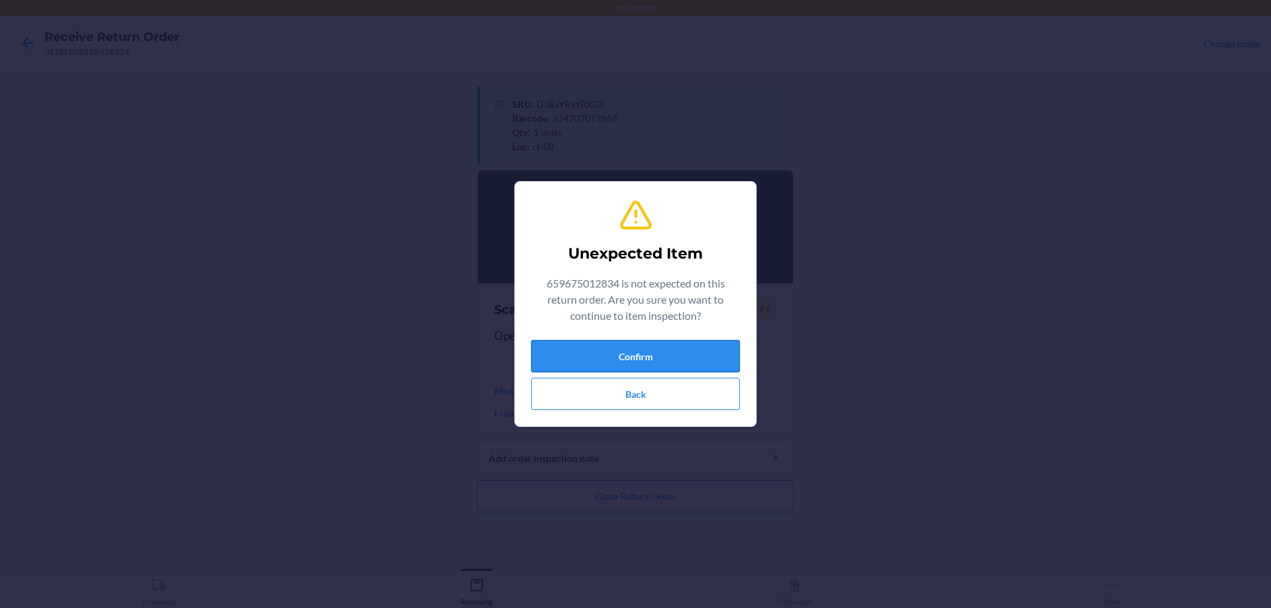
click at [699, 341] on button "Confirm" at bounding box center [635, 356] width 209 height 32
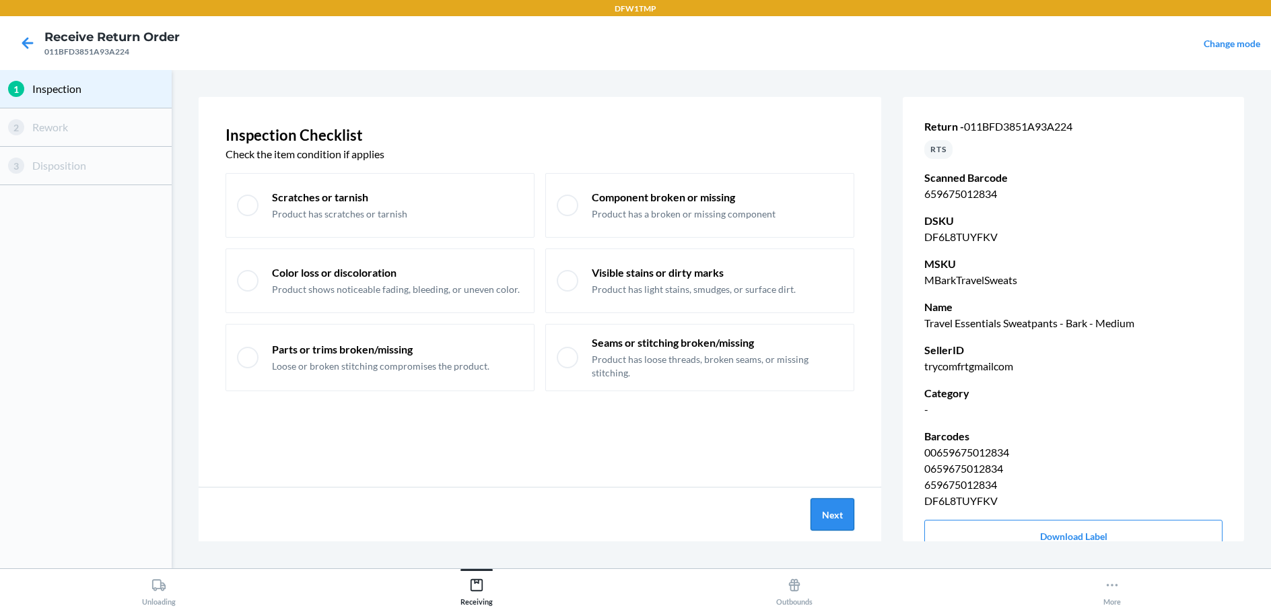
click at [849, 520] on button "Next" at bounding box center [832, 514] width 44 height 32
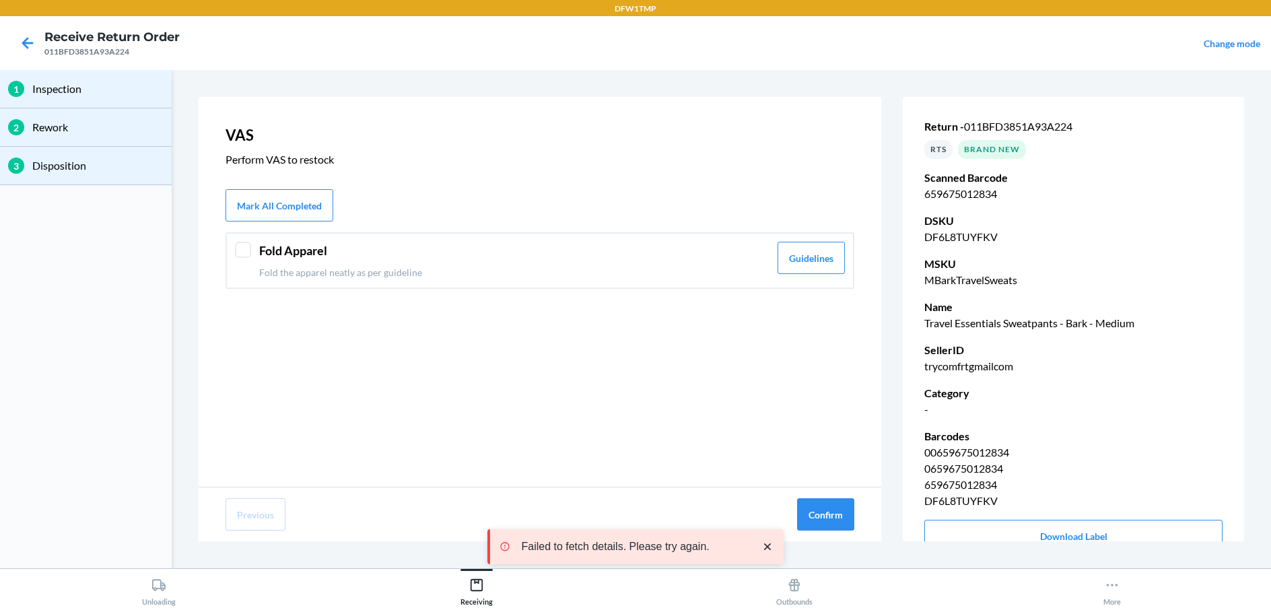
click at [659, 239] on div "Fold Apparel Fold the apparel neatly as per guideline Guidelines" at bounding box center [539, 260] width 629 height 57
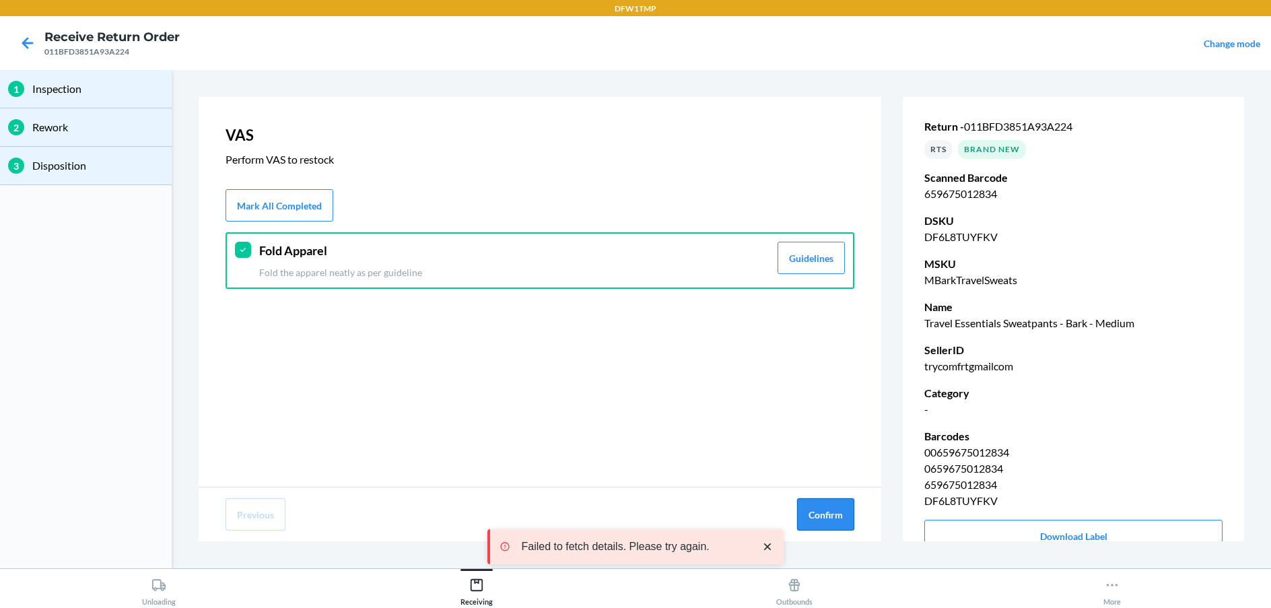
click at [814, 505] on button "Confirm" at bounding box center [825, 514] width 57 height 32
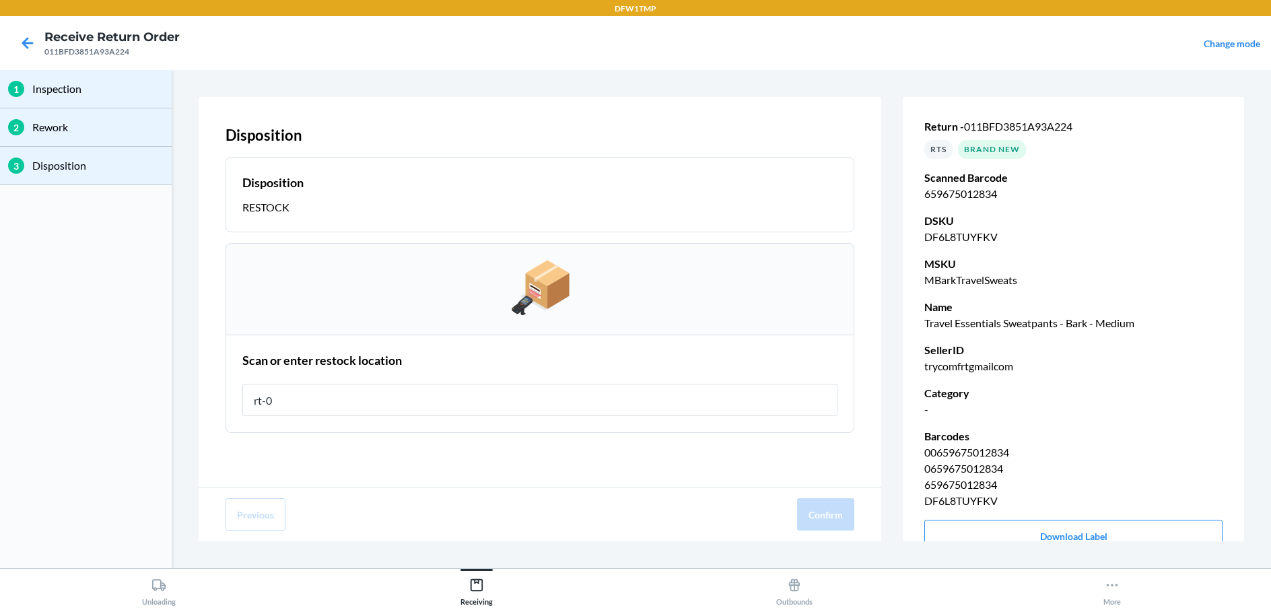
type input "rt-08"
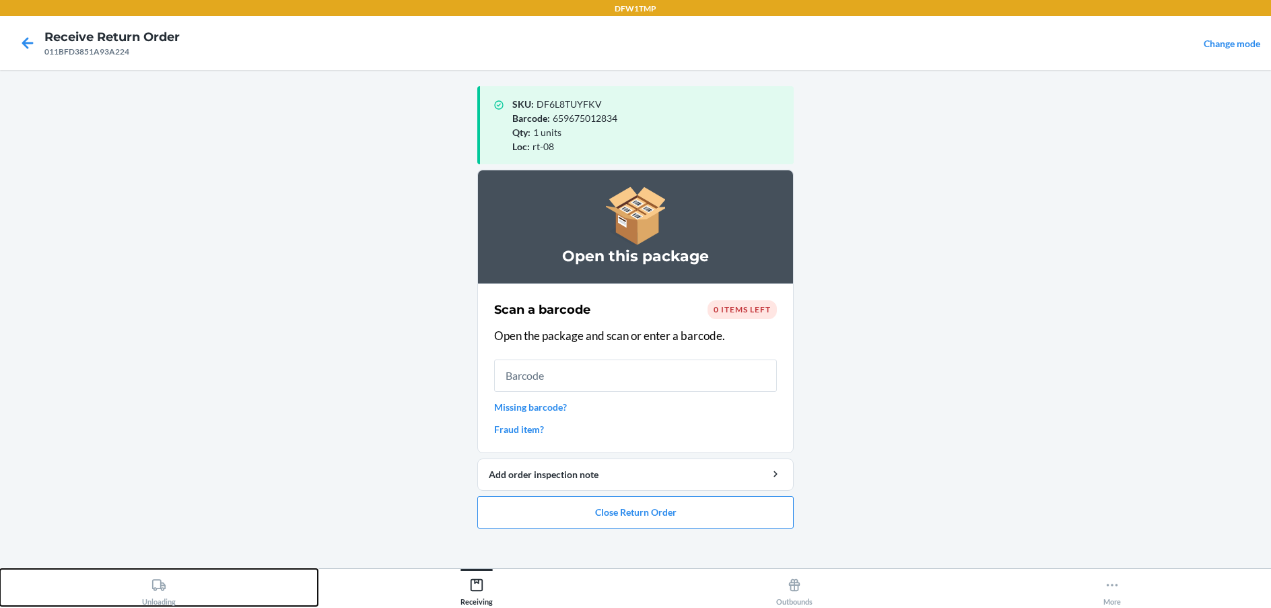
click at [242, 580] on button "Unloading" at bounding box center [159, 587] width 318 height 37
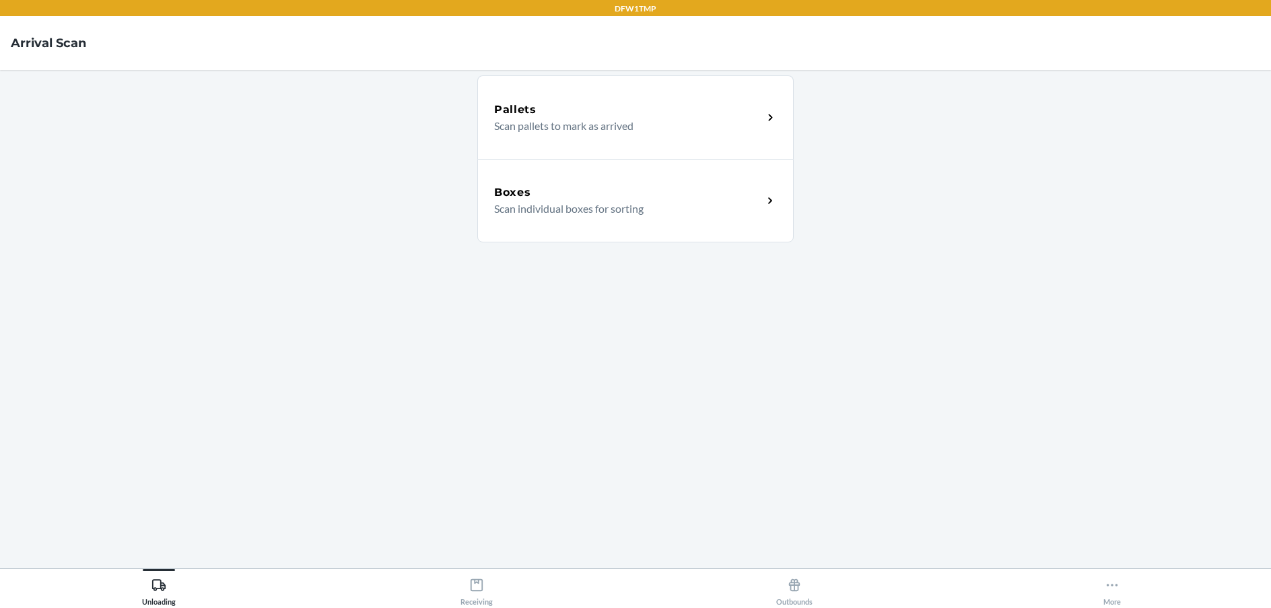
click at [617, 201] on p "Scan individual boxes for sorting" at bounding box center [623, 209] width 258 height 16
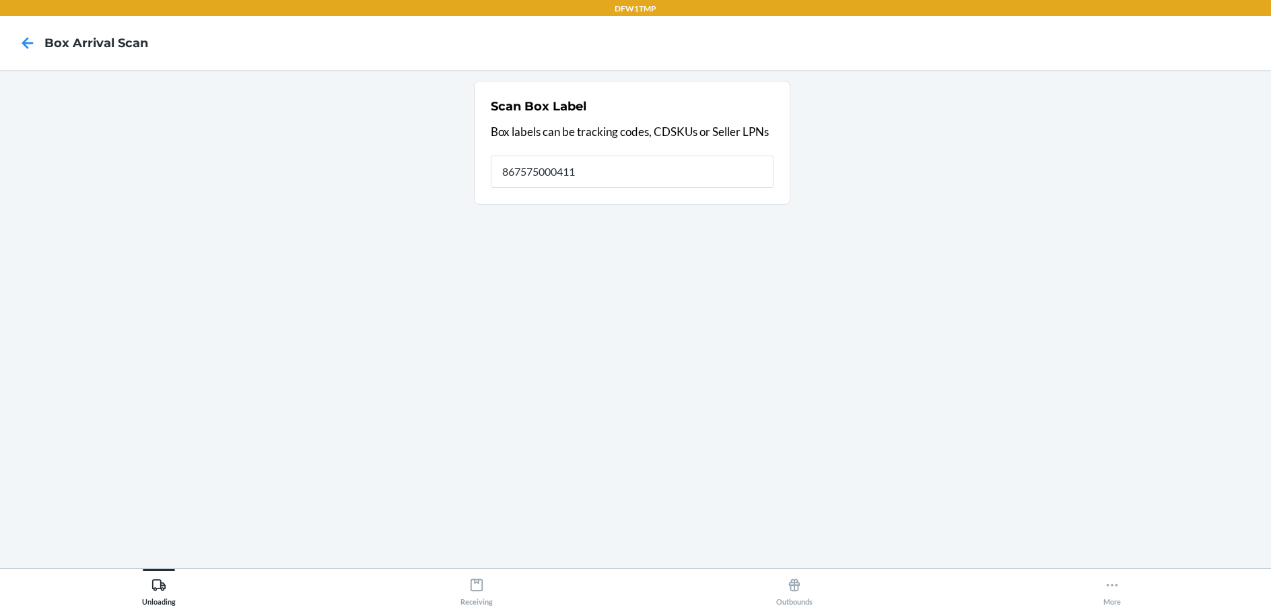
type input "867575000411"
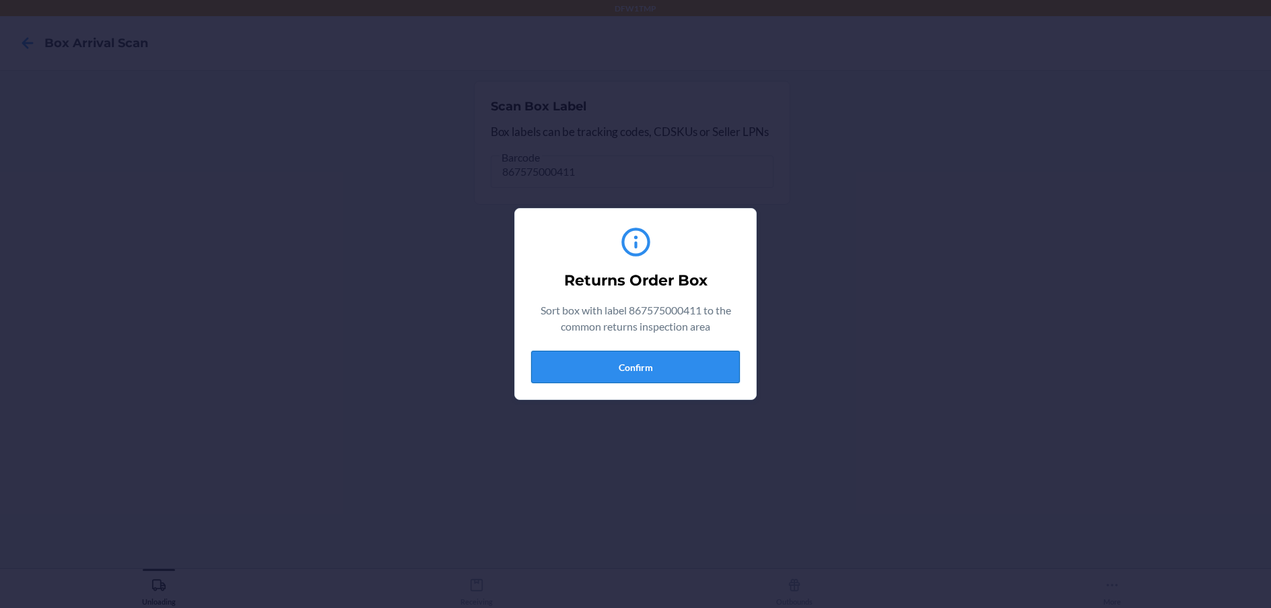
click at [635, 379] on button "Confirm" at bounding box center [635, 367] width 209 height 32
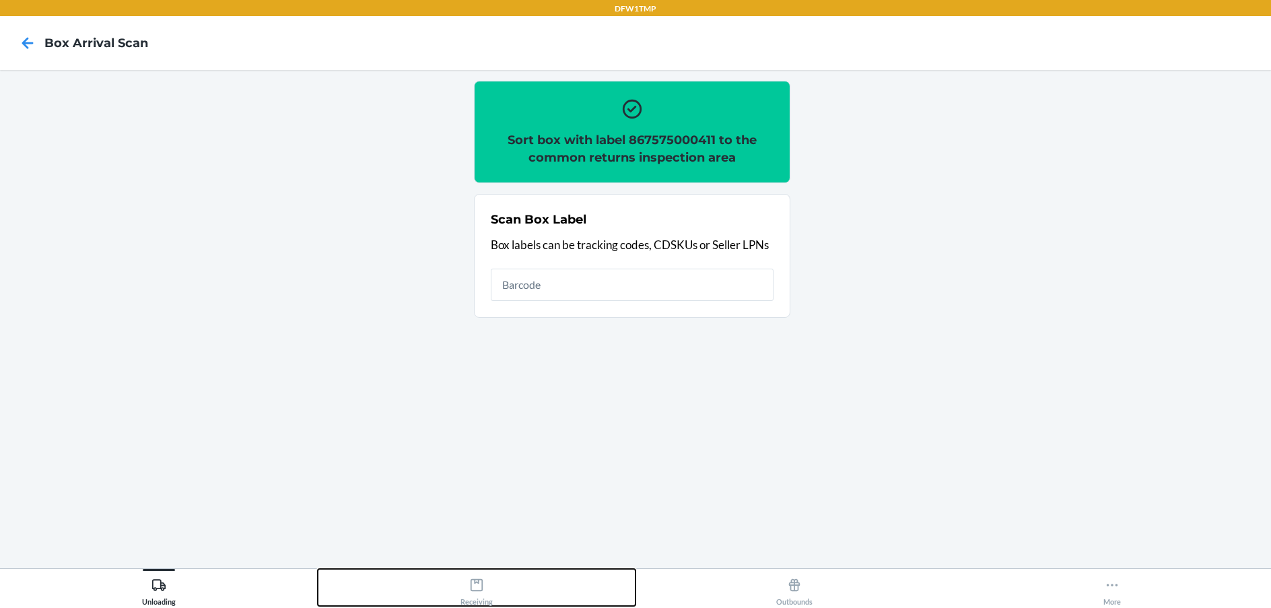
click at [489, 585] on div "Receiving" at bounding box center [476, 589] width 32 height 34
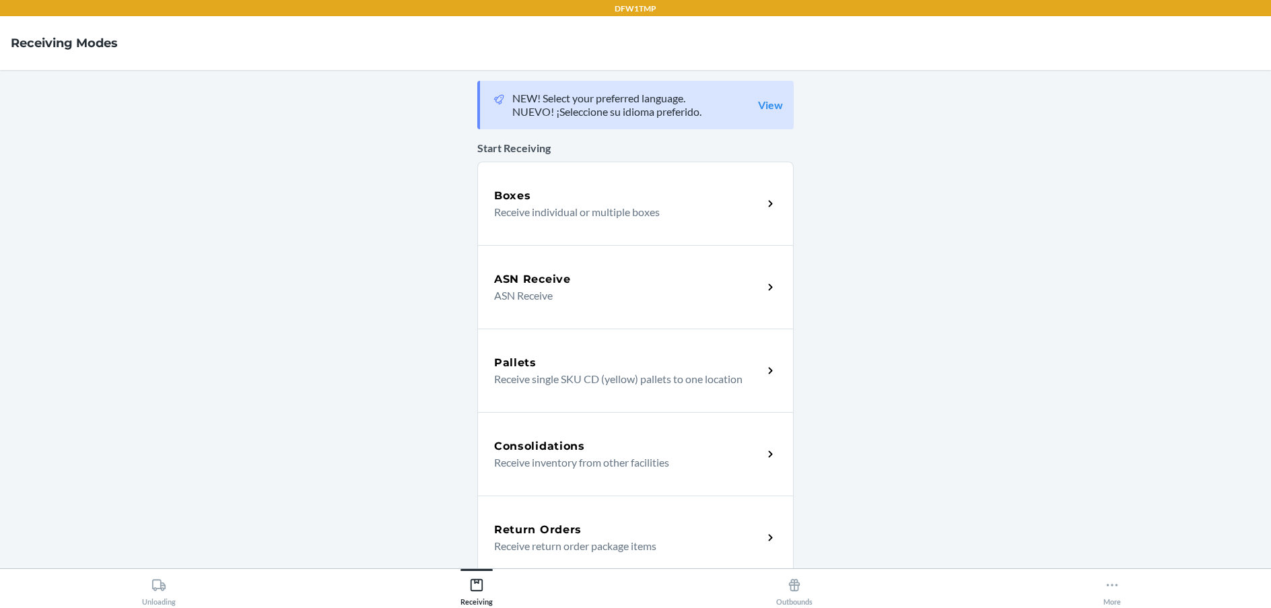
click at [522, 524] on h5 "Return Orders" at bounding box center [538, 530] width 88 height 16
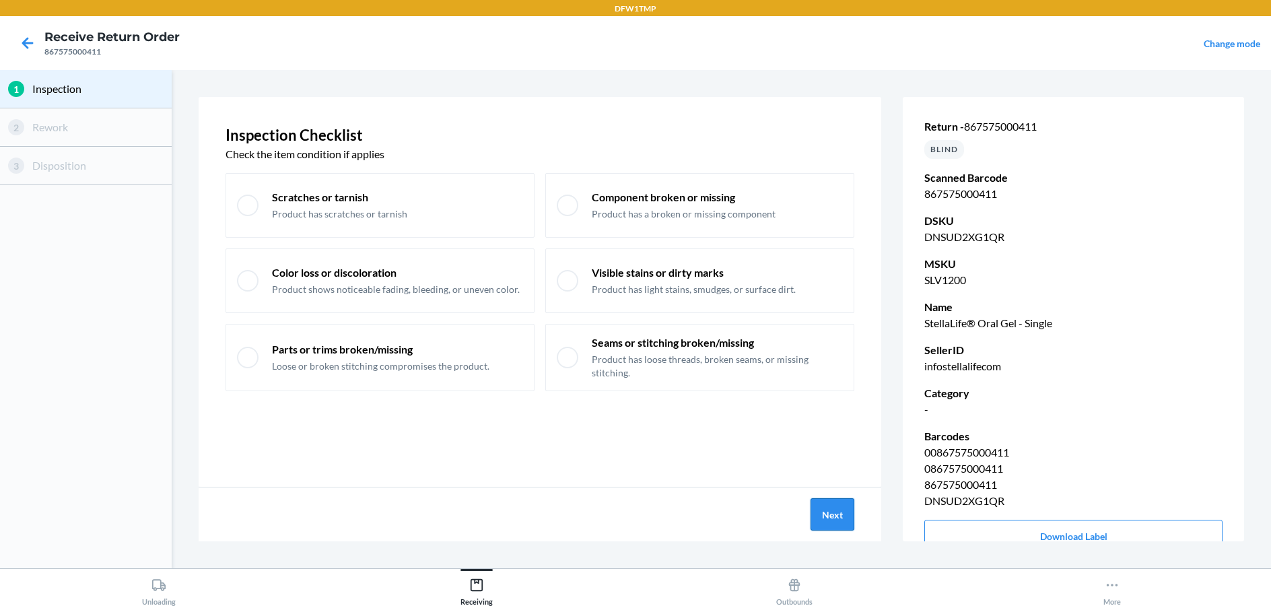
click at [814, 512] on button "Next" at bounding box center [832, 514] width 44 height 32
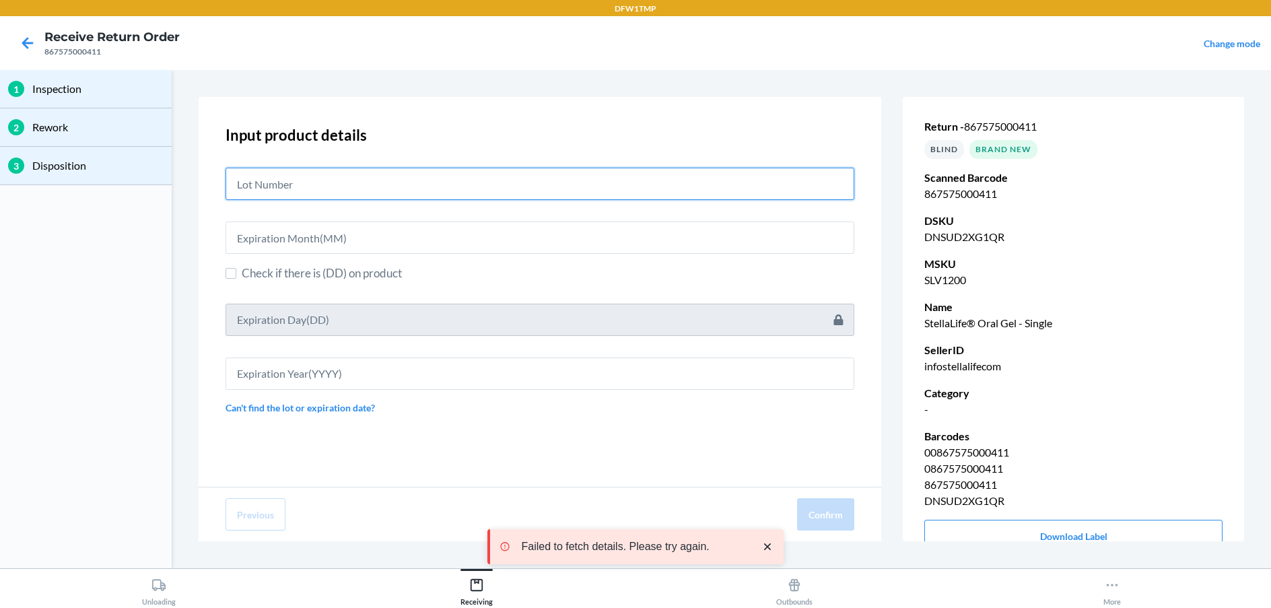
click at [534, 190] on input "text" at bounding box center [539, 184] width 629 height 32
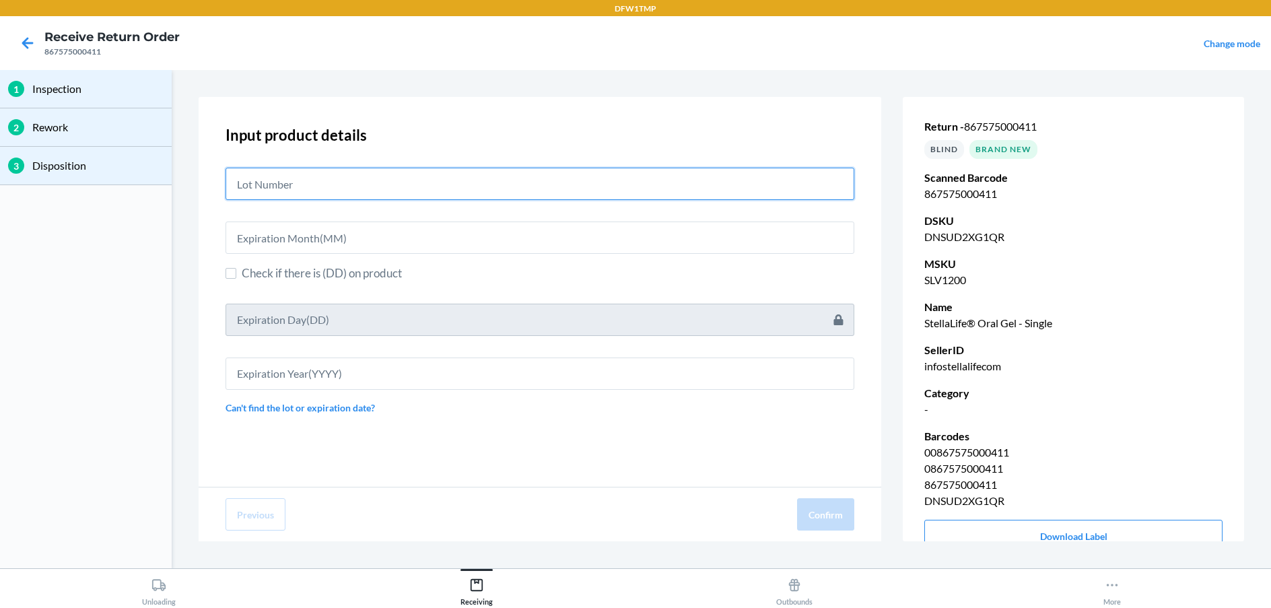
type input "l"
type input "LT2637Y3"
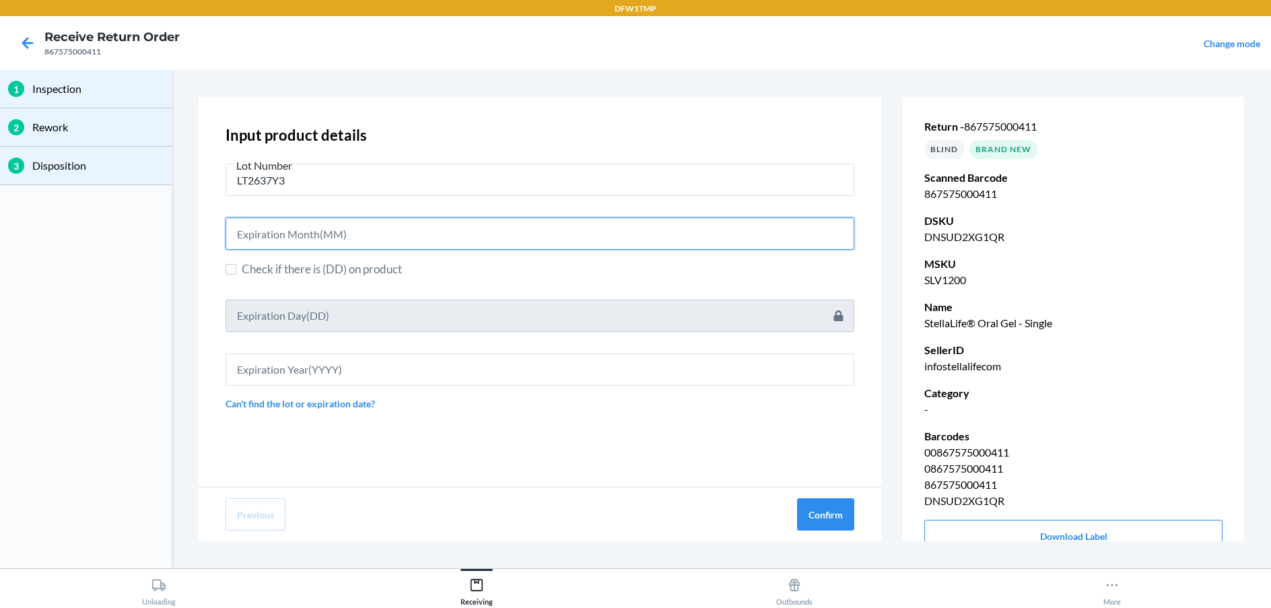
click at [449, 245] on input "text" at bounding box center [539, 233] width 629 height 32
type input "03"
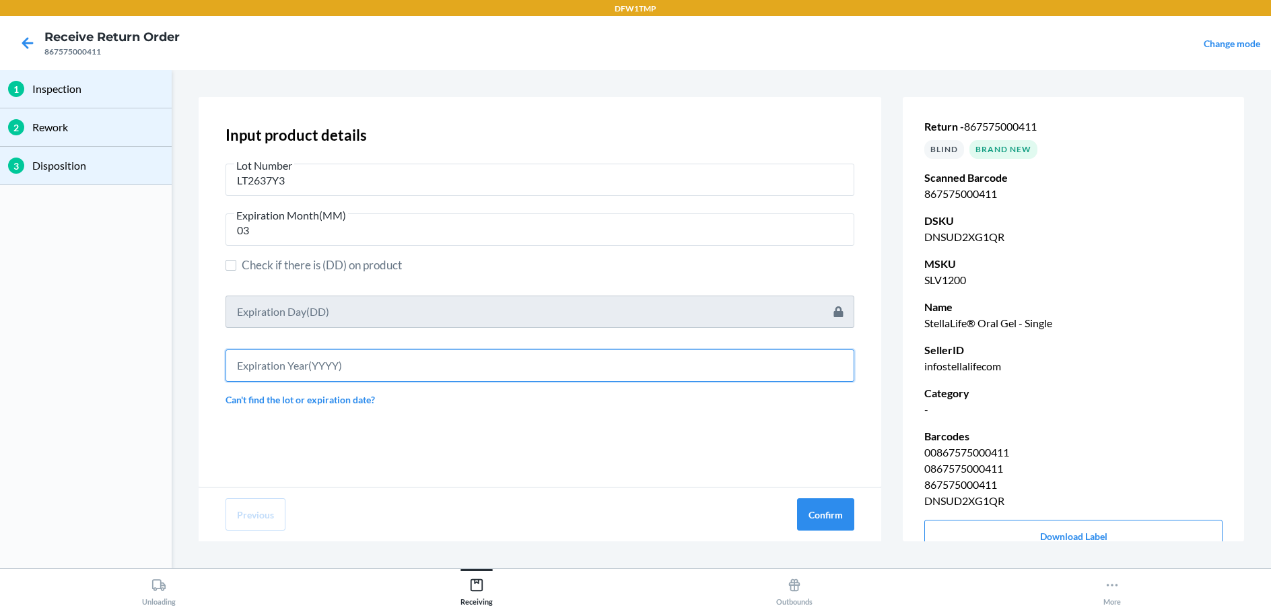
drag, startPoint x: 344, startPoint y: 374, endPoint x: 356, endPoint y: 363, distance: 16.2
click at [351, 368] on input "text" at bounding box center [539, 365] width 629 height 32
type input "2027"
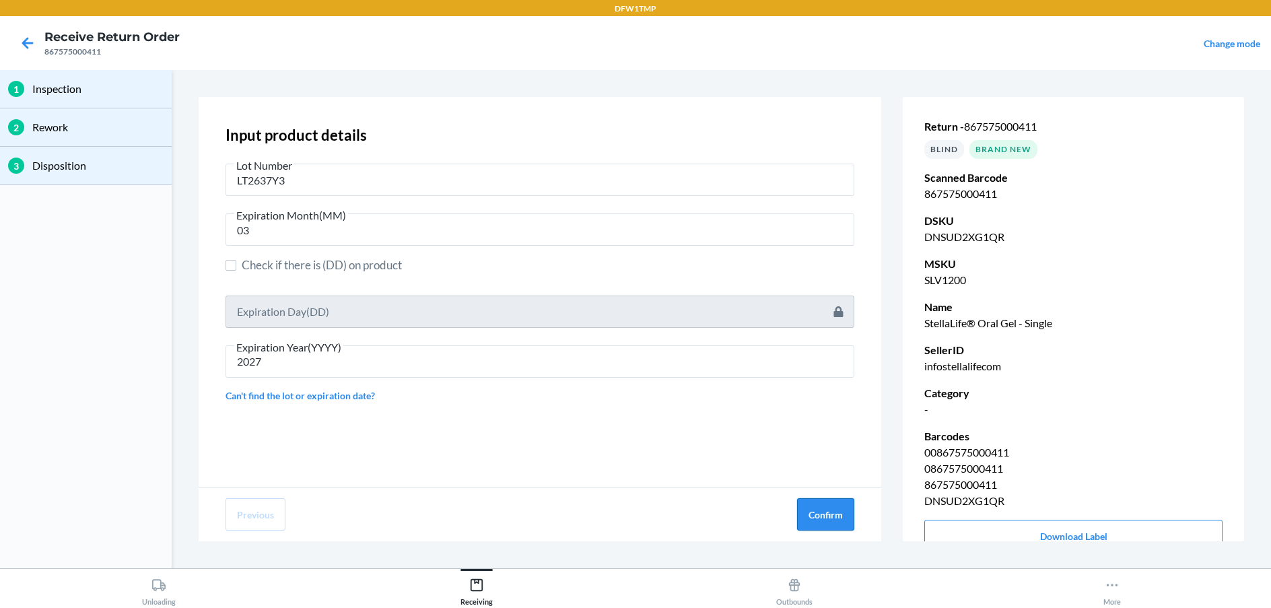
drag, startPoint x: 827, startPoint y: 528, endPoint x: 829, endPoint y: 520, distance: 9.0
click at [829, 520] on button "Confirm" at bounding box center [825, 514] width 57 height 32
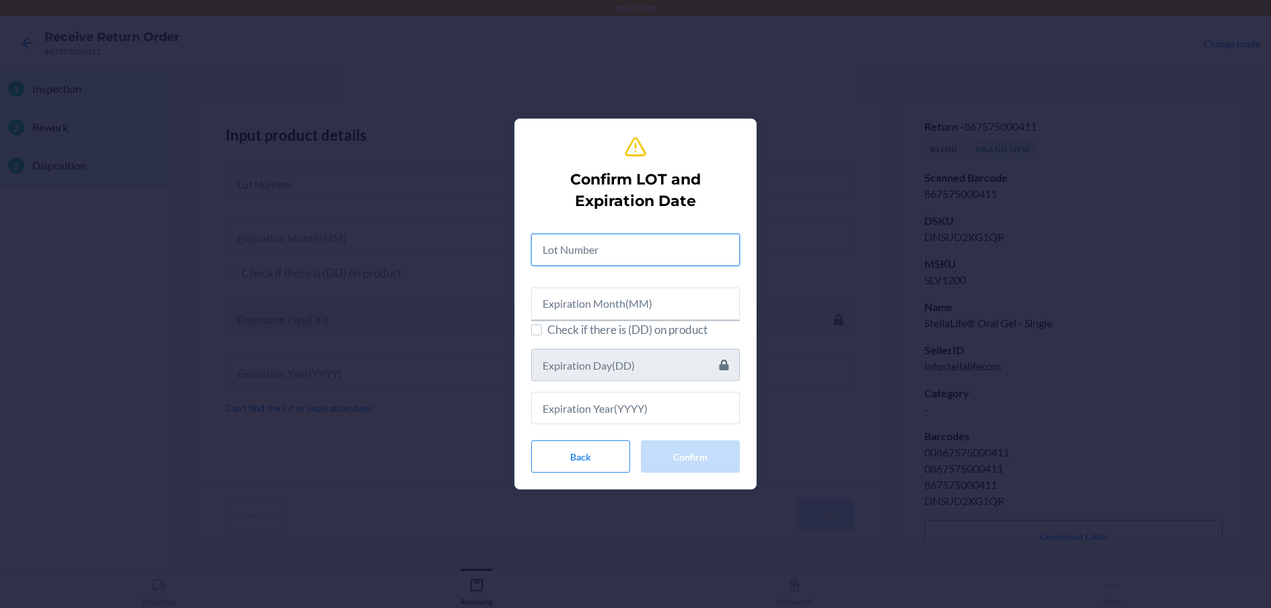
click at [614, 250] on input "text" at bounding box center [635, 250] width 209 height 32
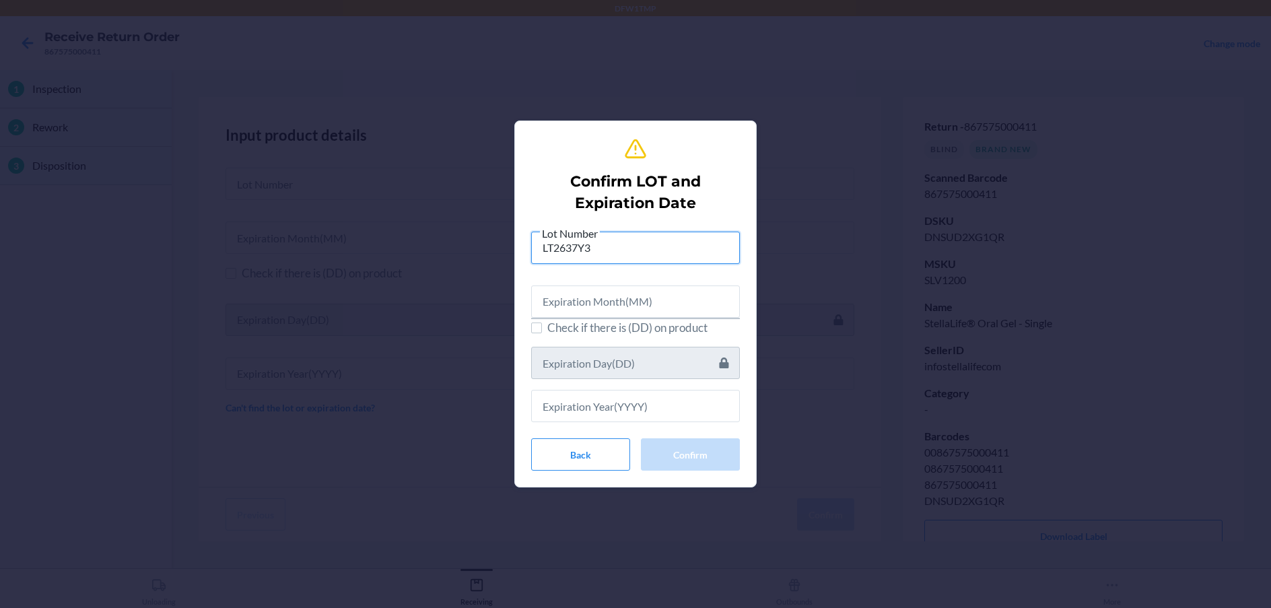
type input "LT2637Y3"
click at [728, 302] on input "text" at bounding box center [635, 301] width 209 height 32
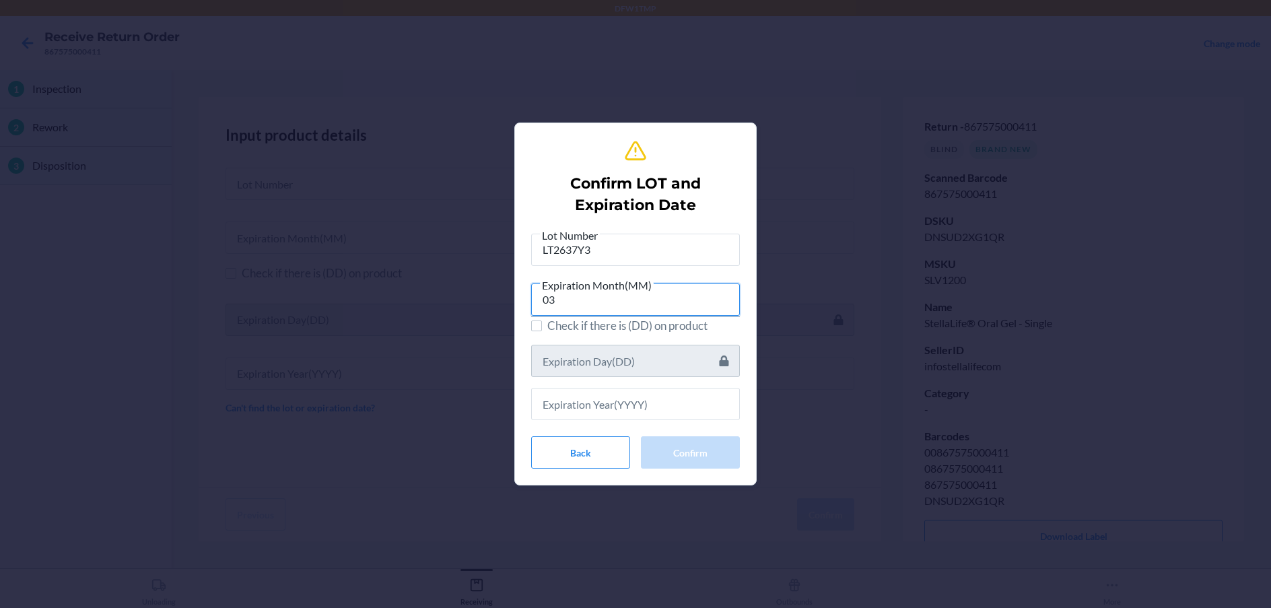
type input "03"
click at [590, 405] on input "text" at bounding box center [635, 404] width 209 height 32
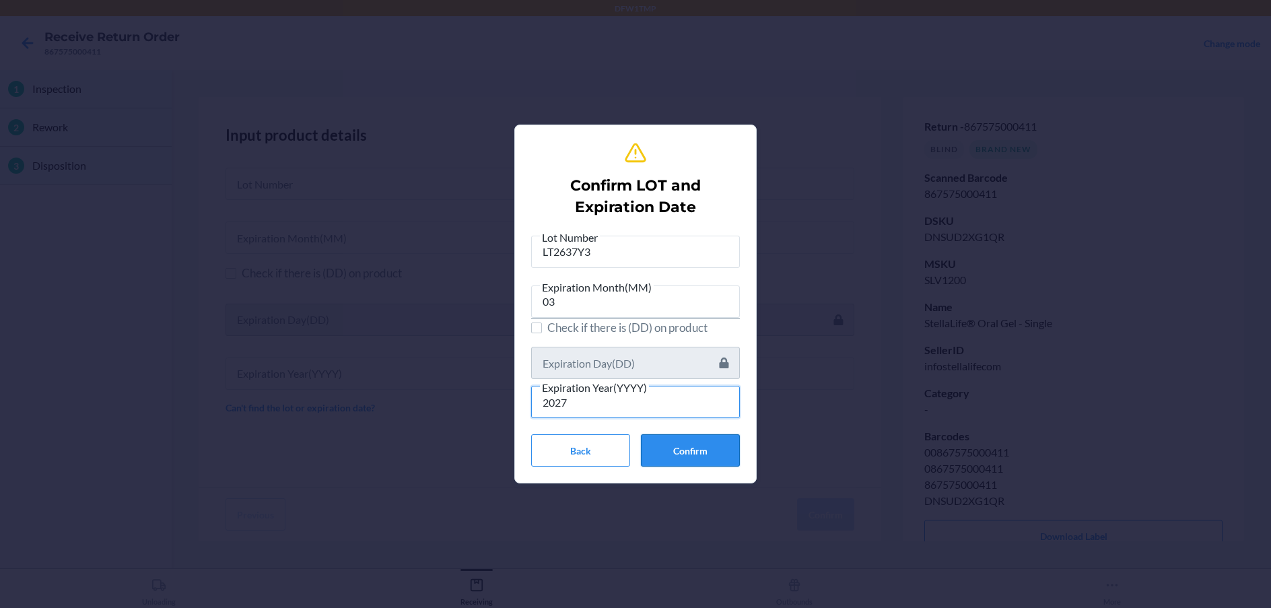
type input "2027"
click at [688, 451] on button "Confirm" at bounding box center [690, 450] width 99 height 32
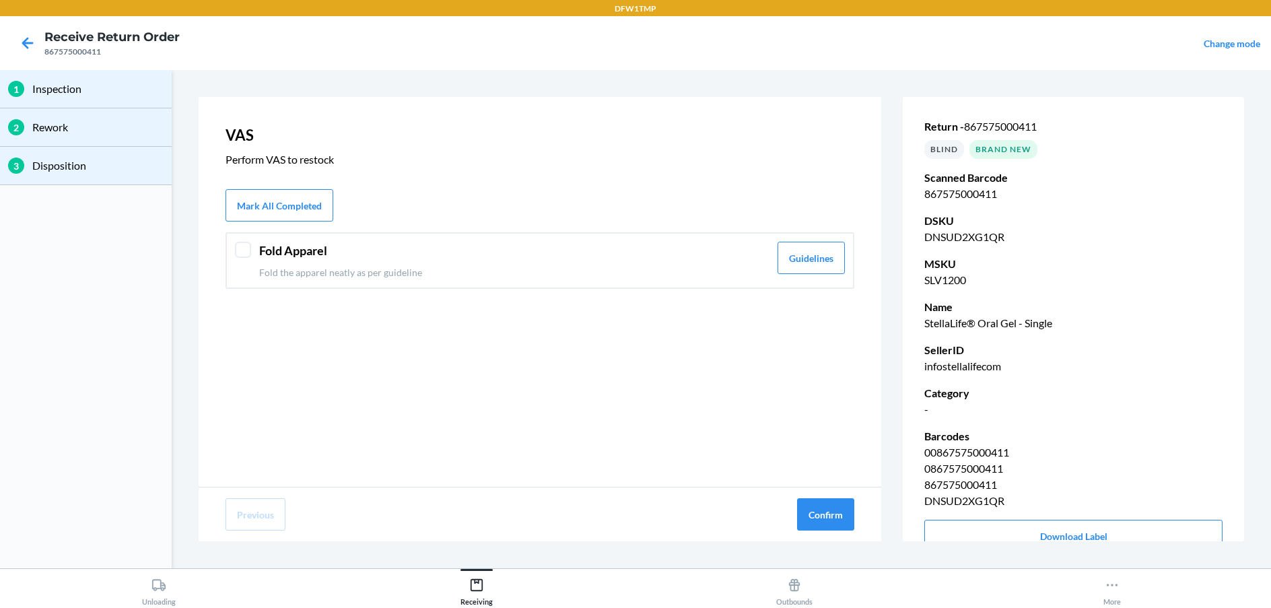
click at [697, 257] on header "Fold Apparel" at bounding box center [514, 251] width 510 height 18
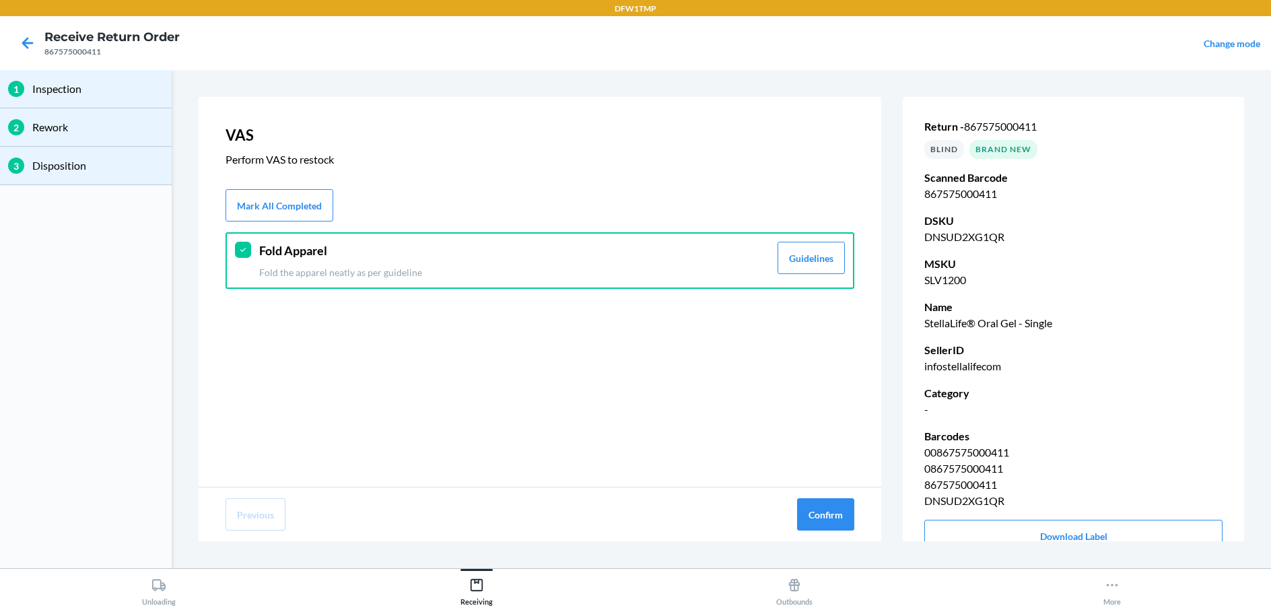
click at [519, 261] on div "Fold Apparel Fold the apparel neatly as per guideline" at bounding box center [514, 261] width 510 height 38
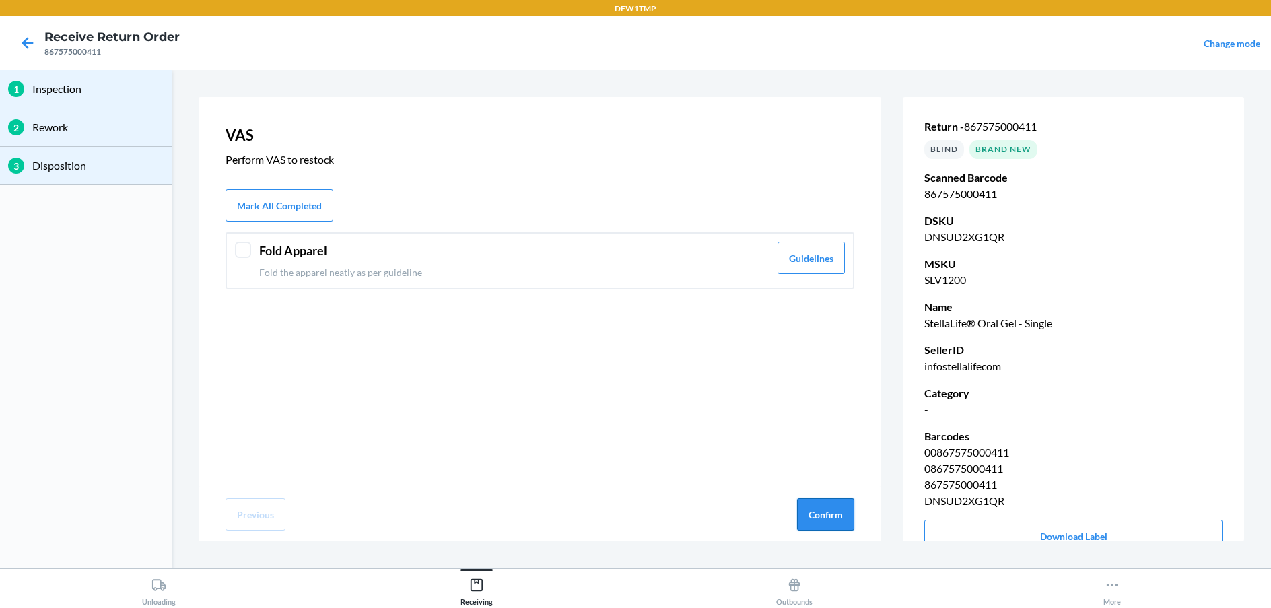
click at [814, 506] on button "Confirm" at bounding box center [825, 514] width 57 height 32
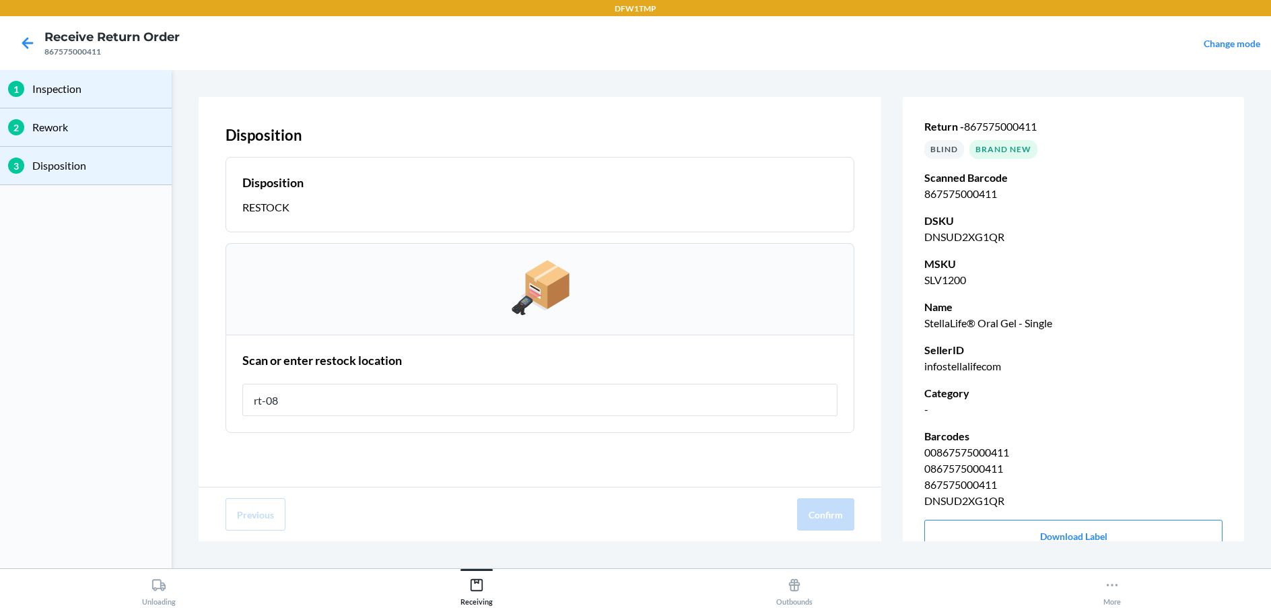
type input "rt-08"
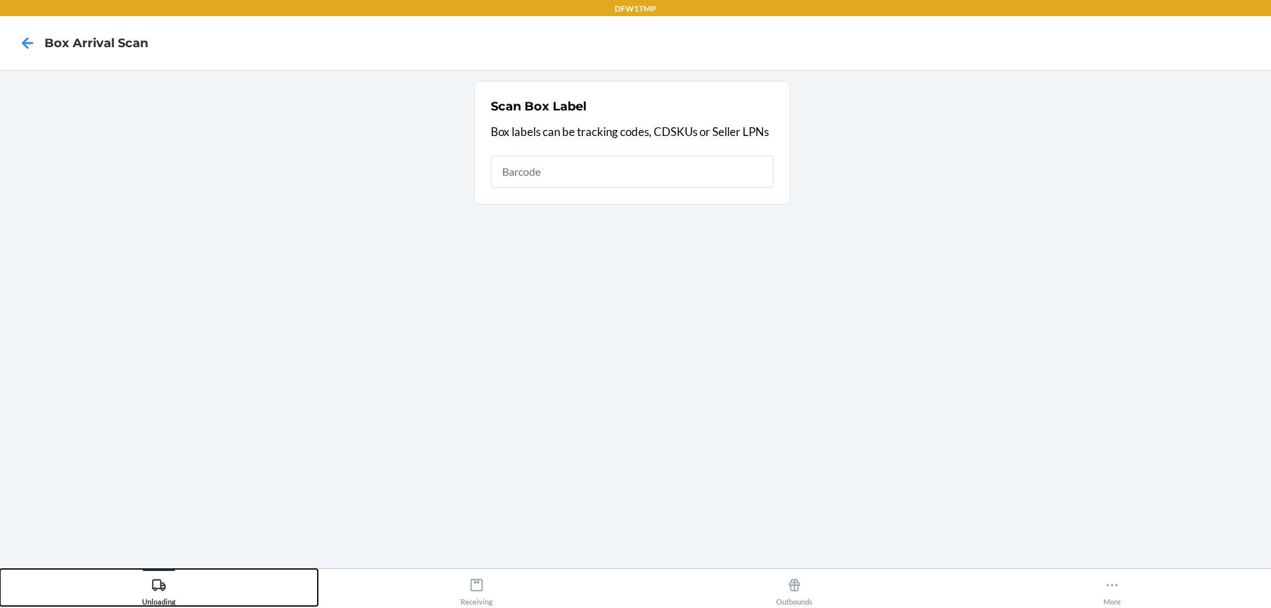
click at [145, 594] on div "Unloading" at bounding box center [159, 589] width 34 height 34
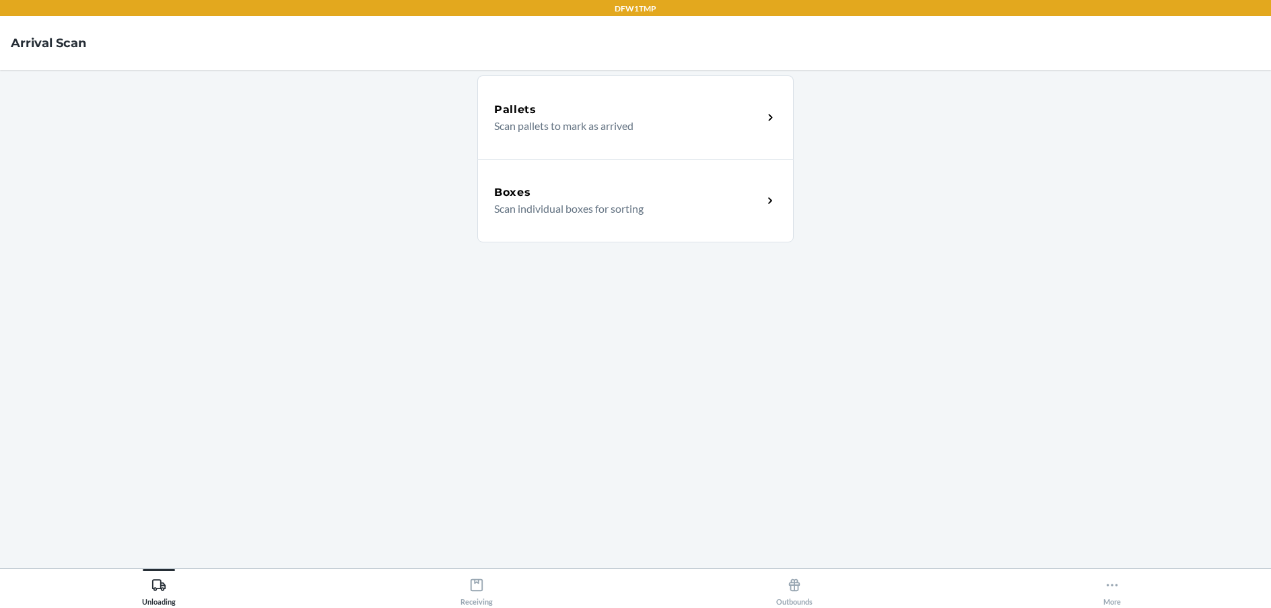
click at [598, 230] on div "Boxes Scan individual boxes for sorting" at bounding box center [635, 200] width 316 height 83
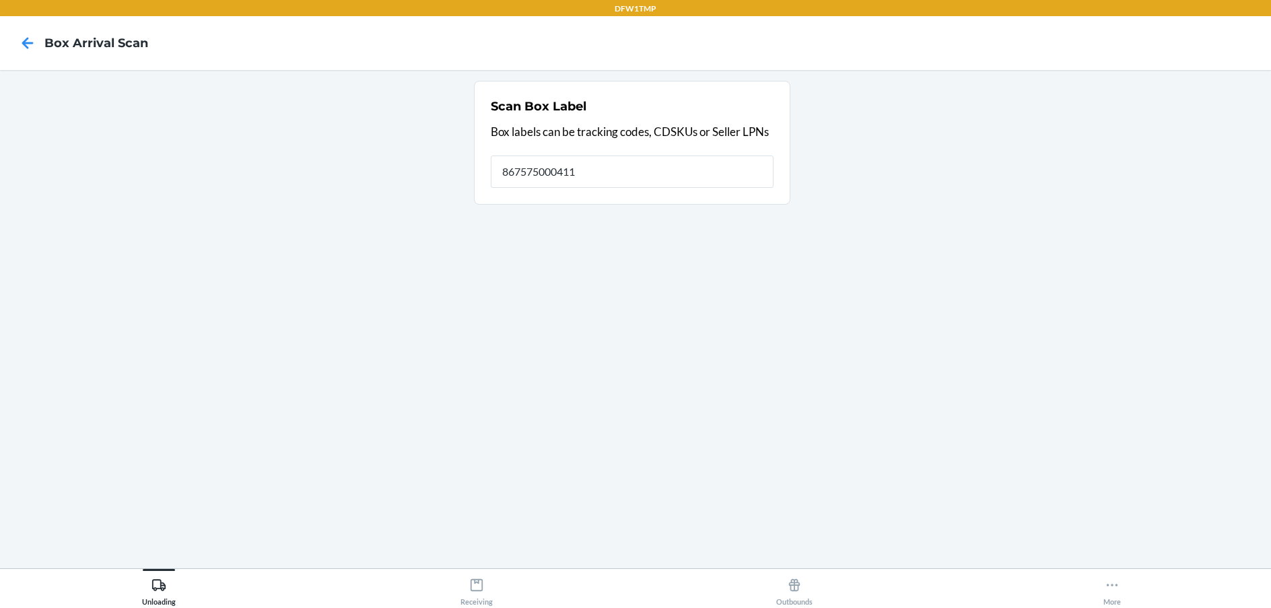
type input "867575000411"
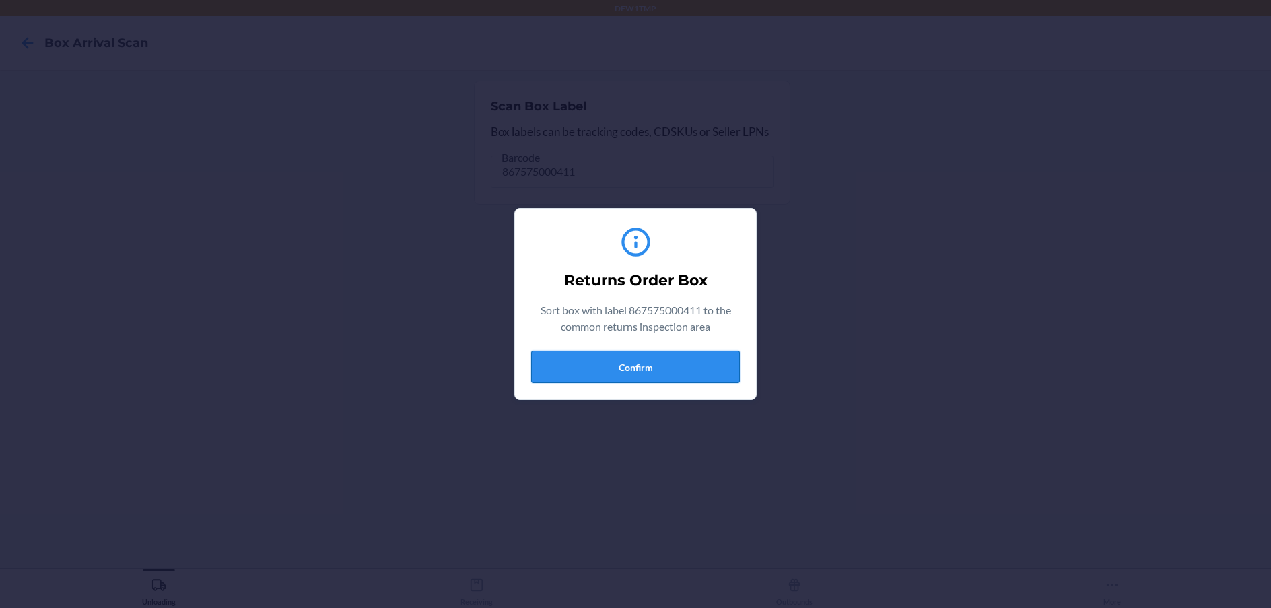
click at [613, 379] on button "Confirm" at bounding box center [635, 367] width 209 height 32
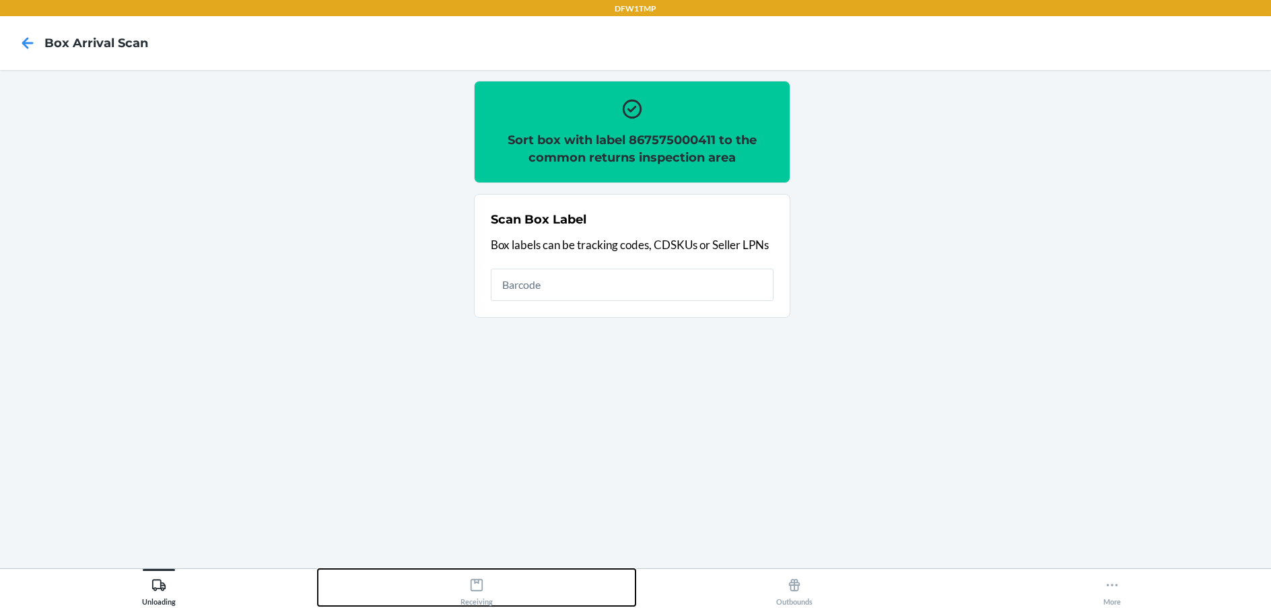
click at [468, 580] on div "Receiving" at bounding box center [476, 589] width 32 height 34
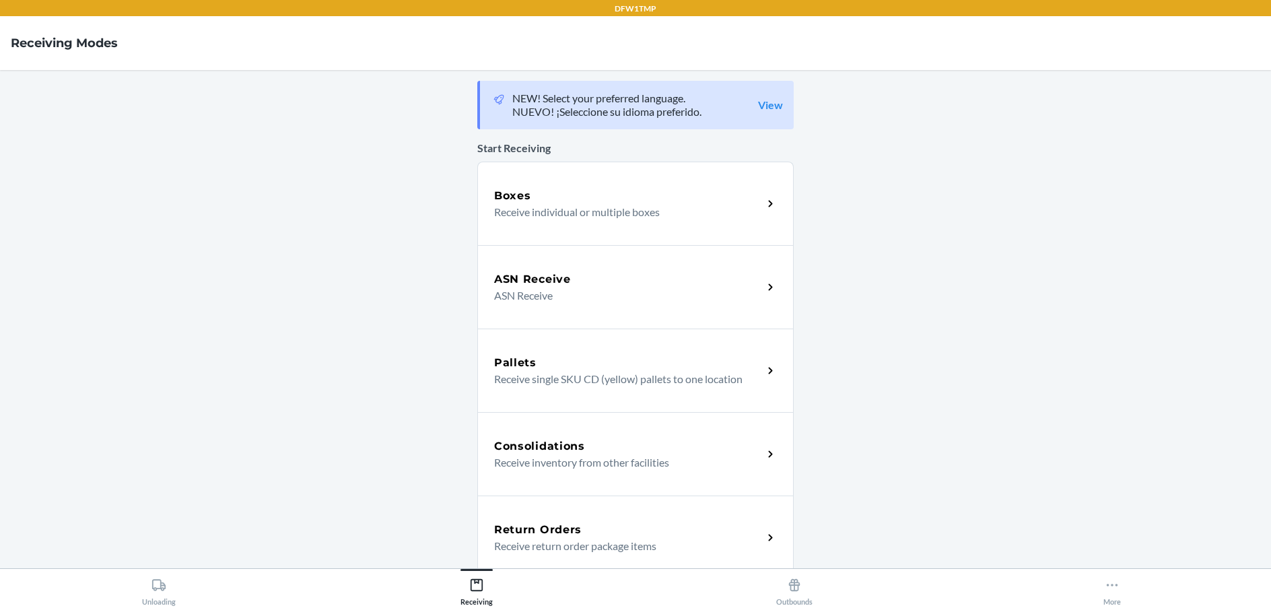
click at [562, 523] on h5 "Return Orders" at bounding box center [538, 530] width 88 height 16
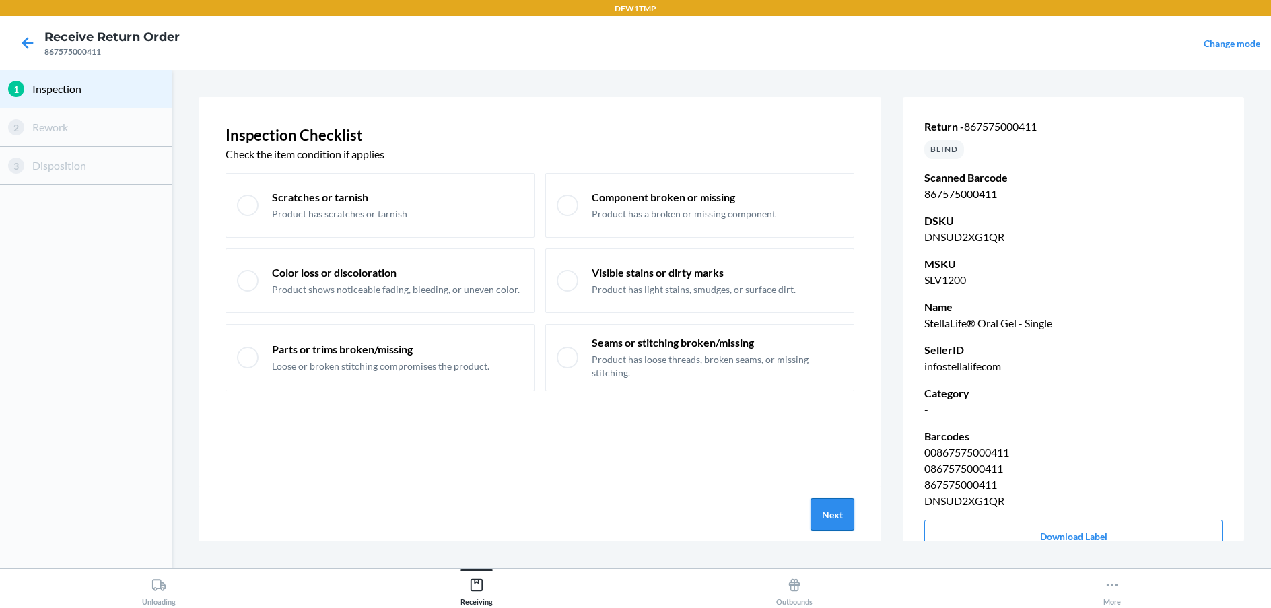
click at [822, 508] on button "Next" at bounding box center [832, 514] width 44 height 32
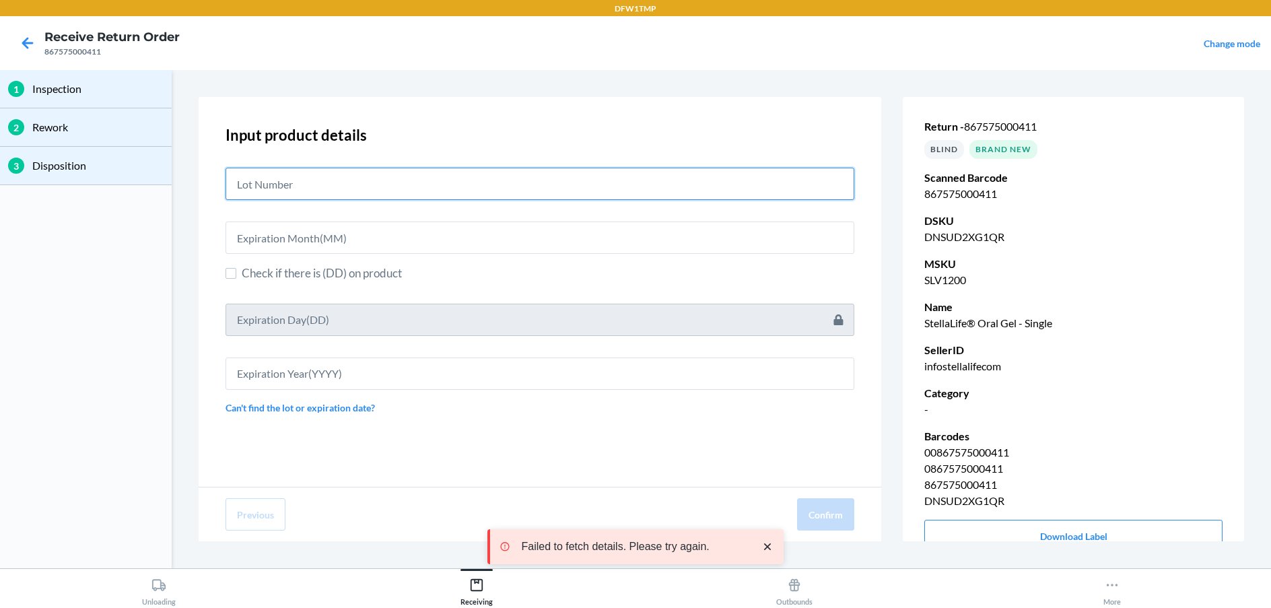
click at [539, 176] on input "text" at bounding box center [539, 184] width 629 height 32
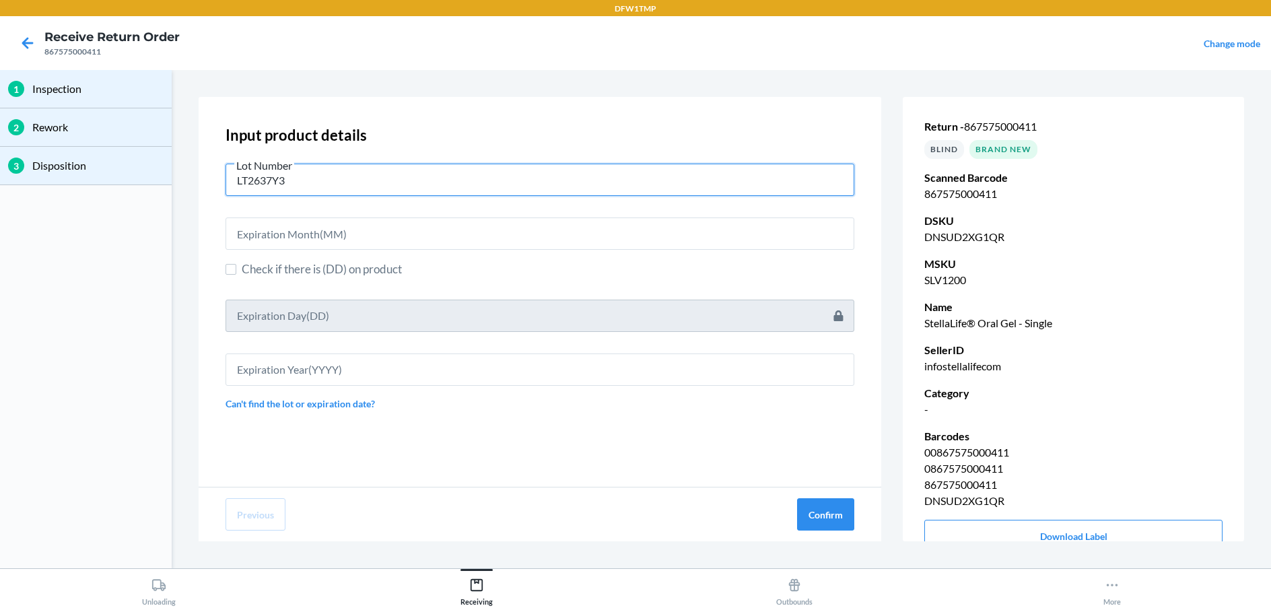
type input "LT2637Y3"
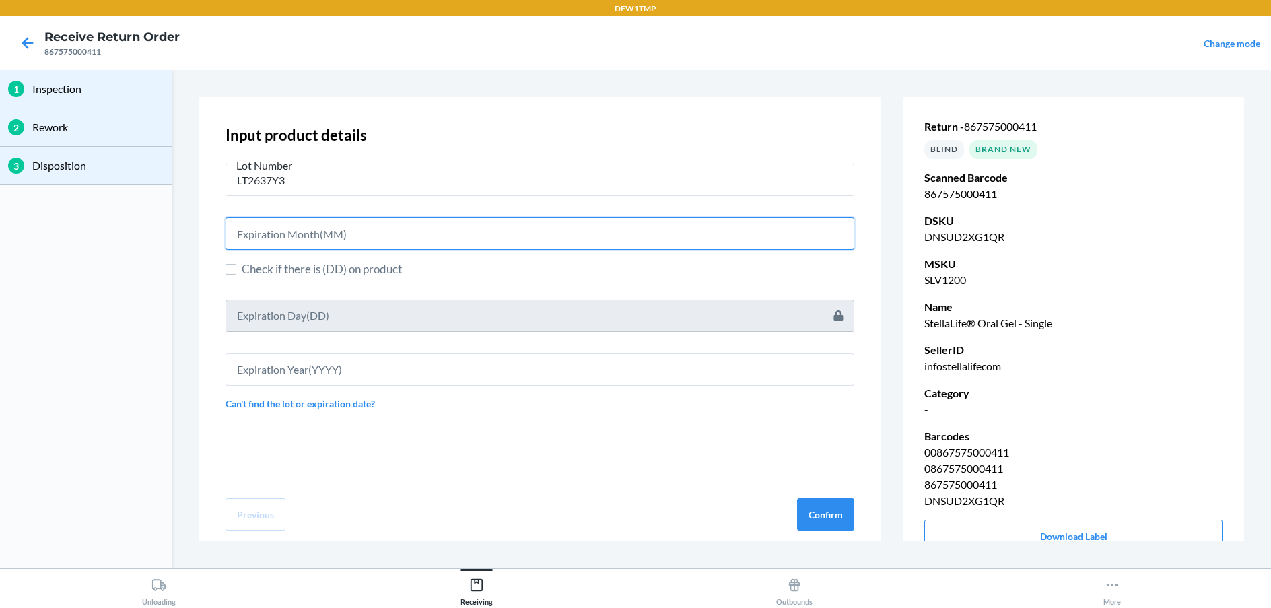
click at [525, 245] on input "text" at bounding box center [539, 233] width 629 height 32
type input "03"
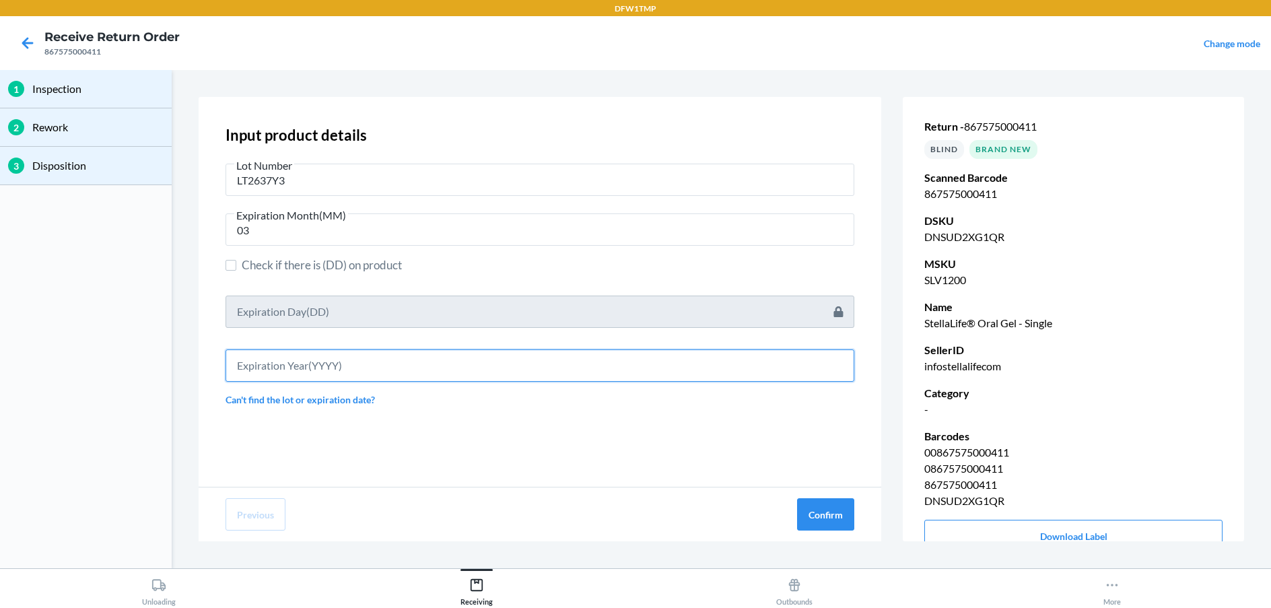
click at [612, 367] on input "text" at bounding box center [539, 365] width 629 height 32
type input "2027"
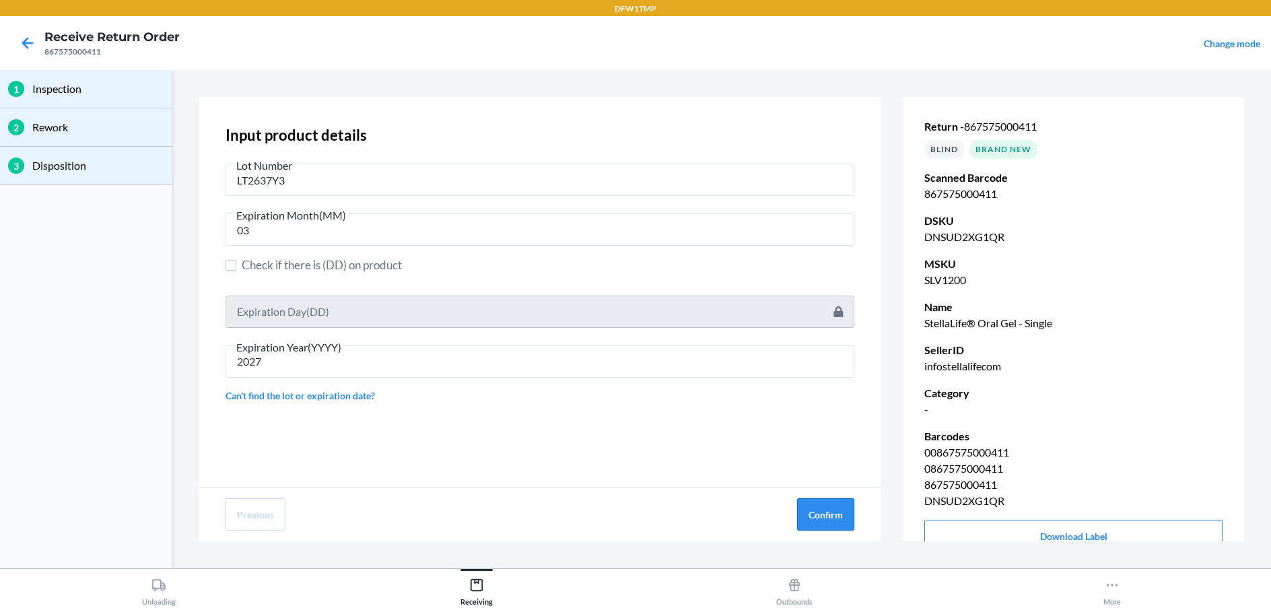
click at [809, 505] on button "Confirm" at bounding box center [825, 514] width 57 height 32
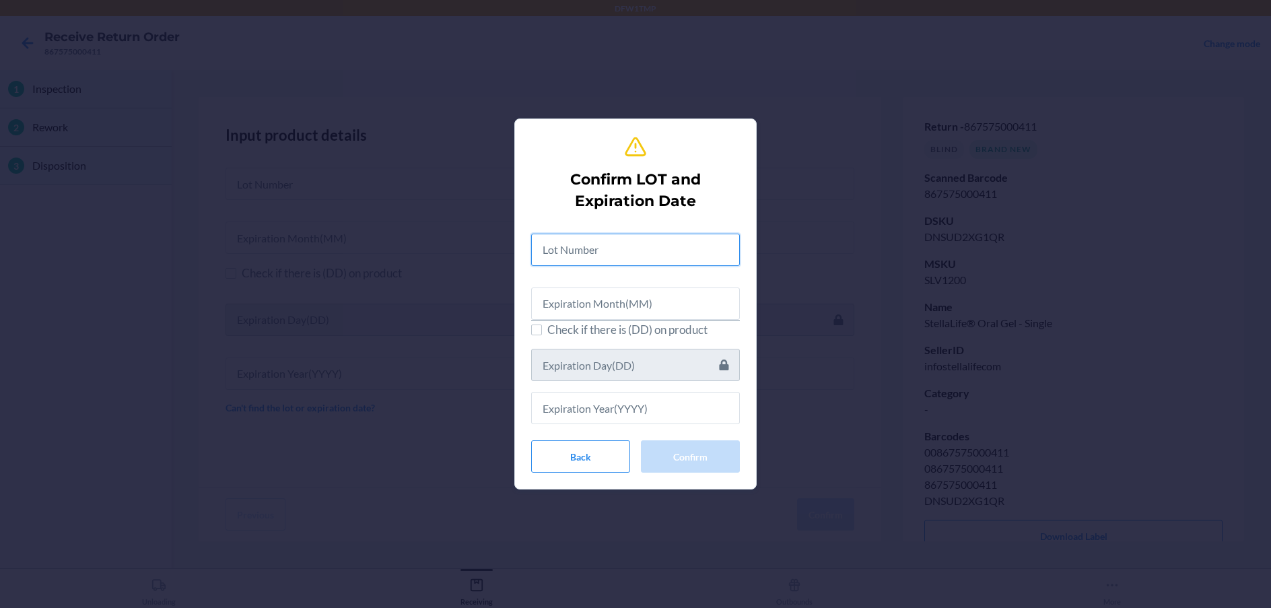
click at [649, 240] on input "text" at bounding box center [635, 250] width 209 height 32
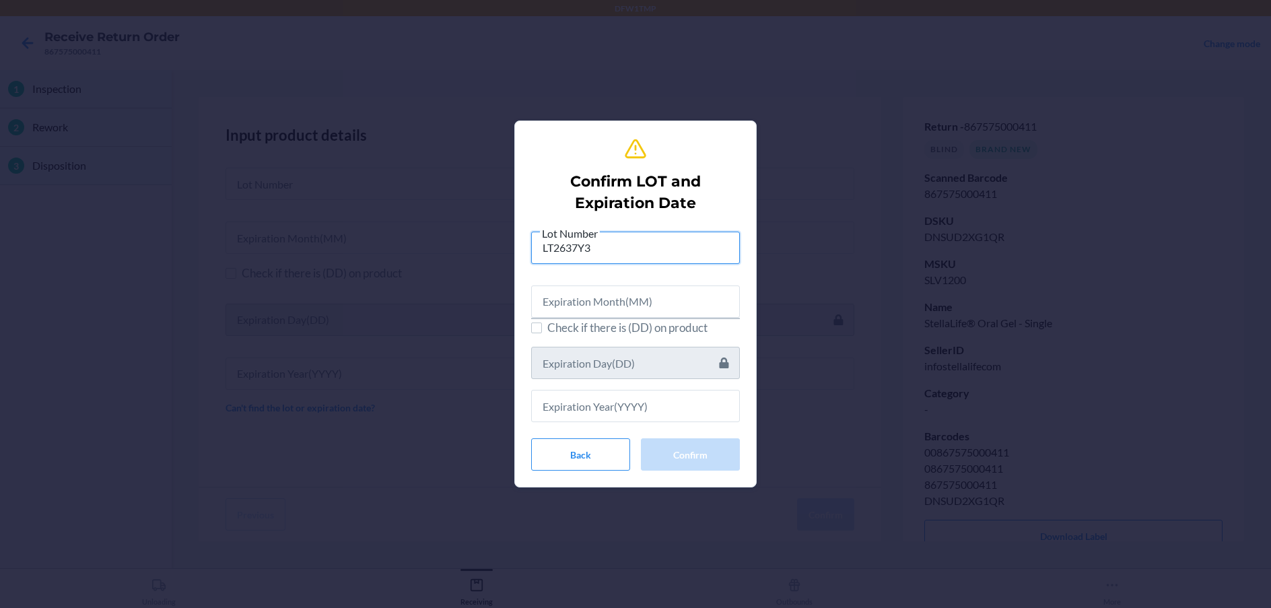
type input "LT2637Y3"
click at [637, 301] on input "text" at bounding box center [635, 301] width 209 height 32
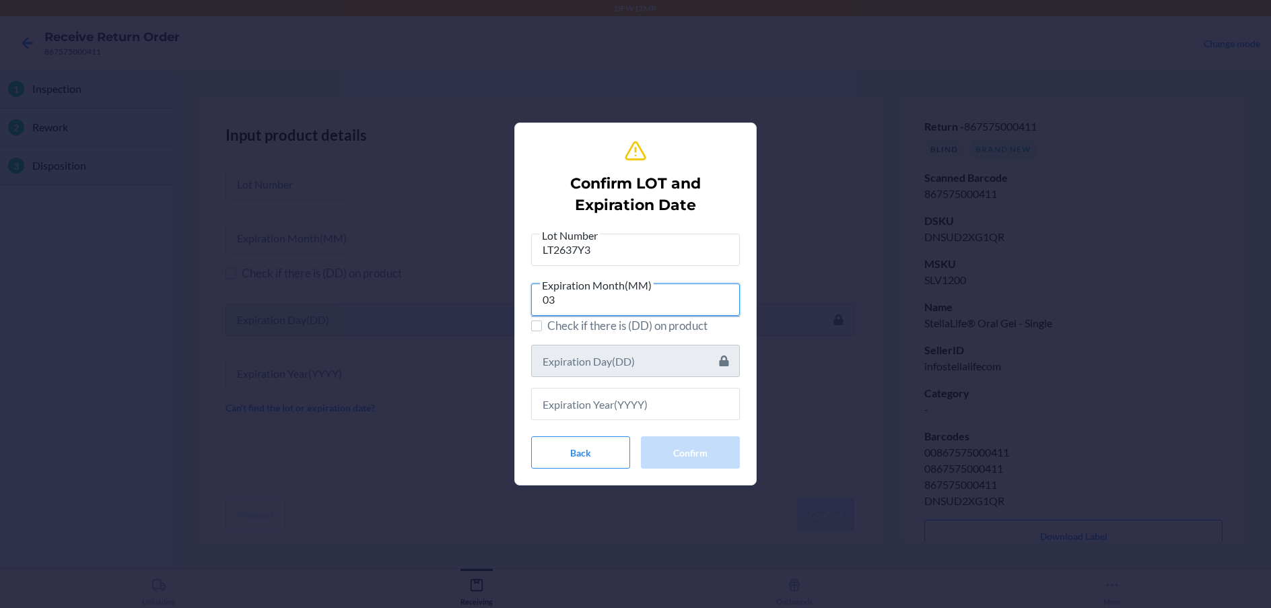
type input "03"
click at [709, 393] on input "text" at bounding box center [635, 404] width 209 height 32
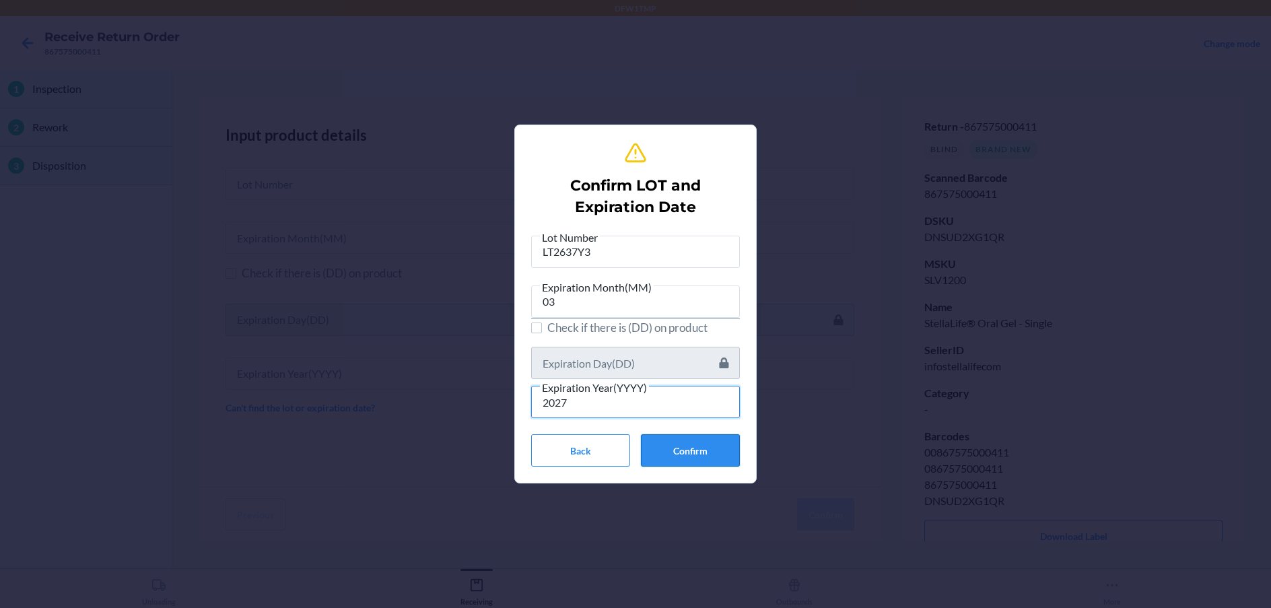
type input "2027"
click at [670, 458] on button "Confirm" at bounding box center [690, 450] width 99 height 32
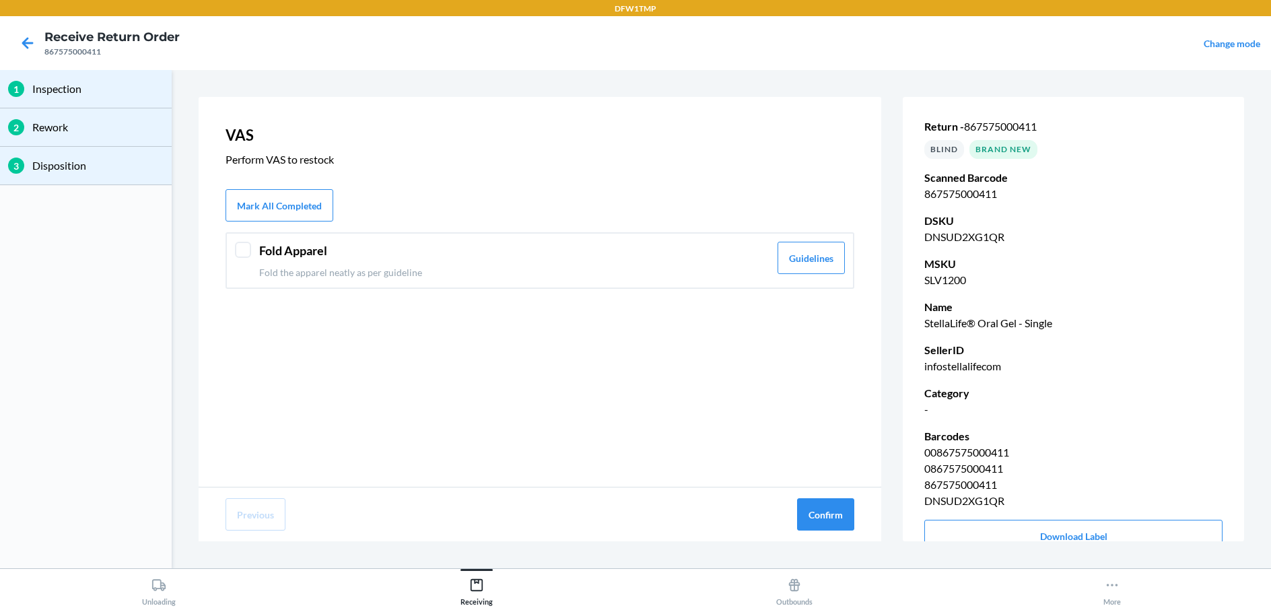
click at [551, 246] on header "Fold Apparel" at bounding box center [514, 251] width 510 height 18
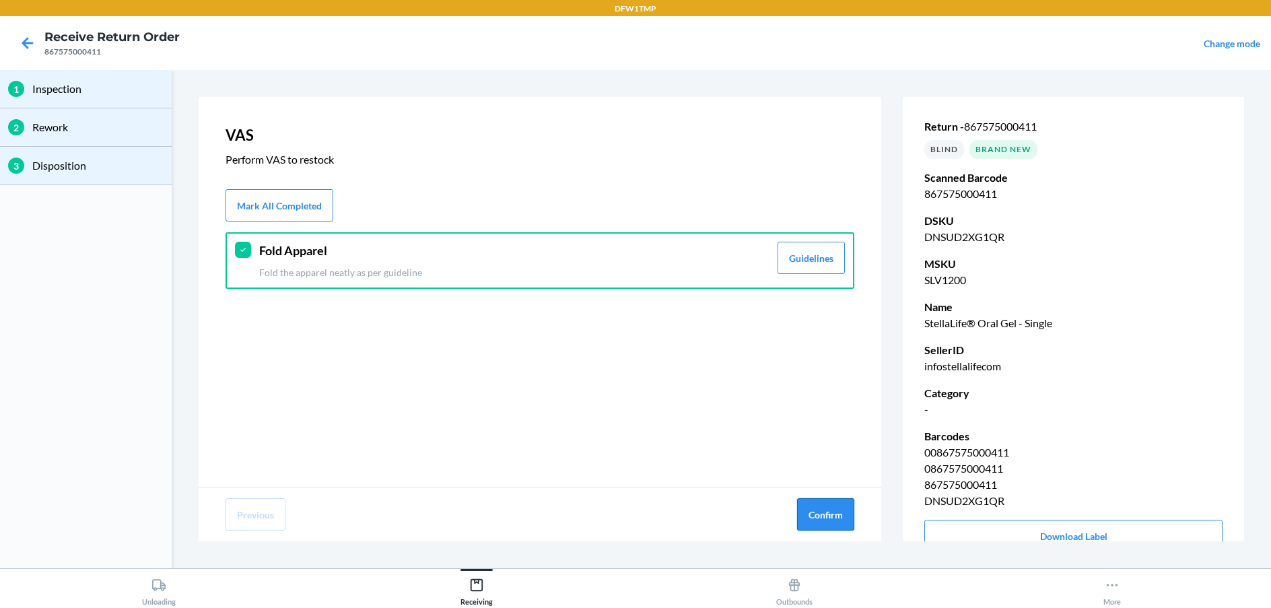
click at [827, 510] on button "Confirm" at bounding box center [825, 514] width 57 height 32
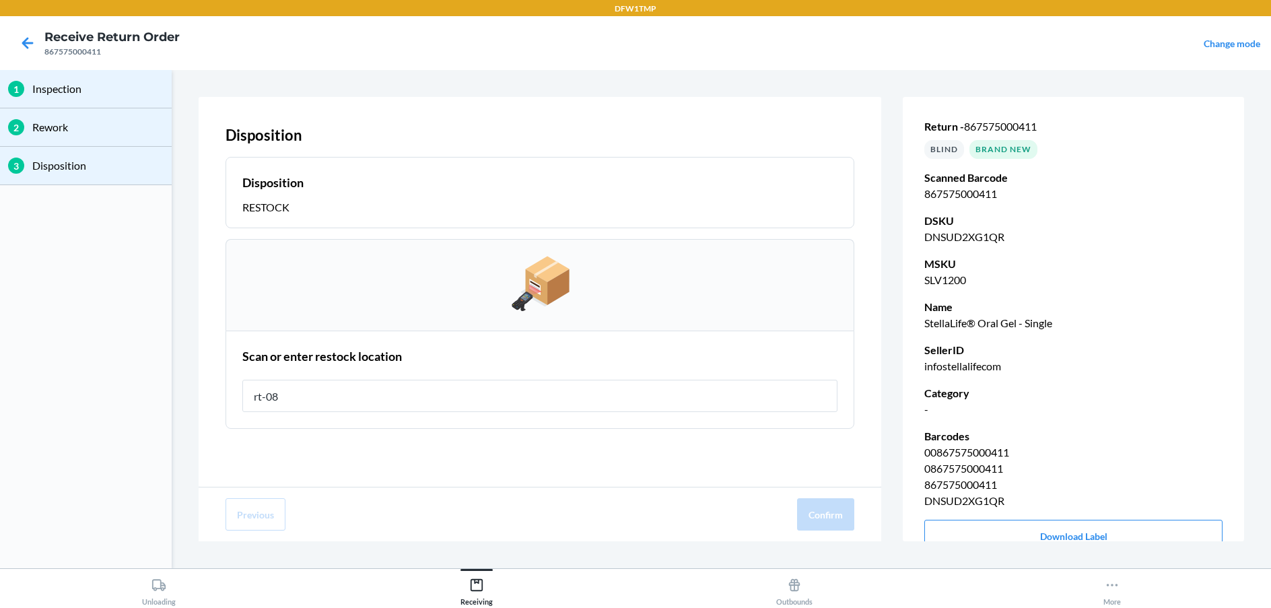
type input "rt-08"
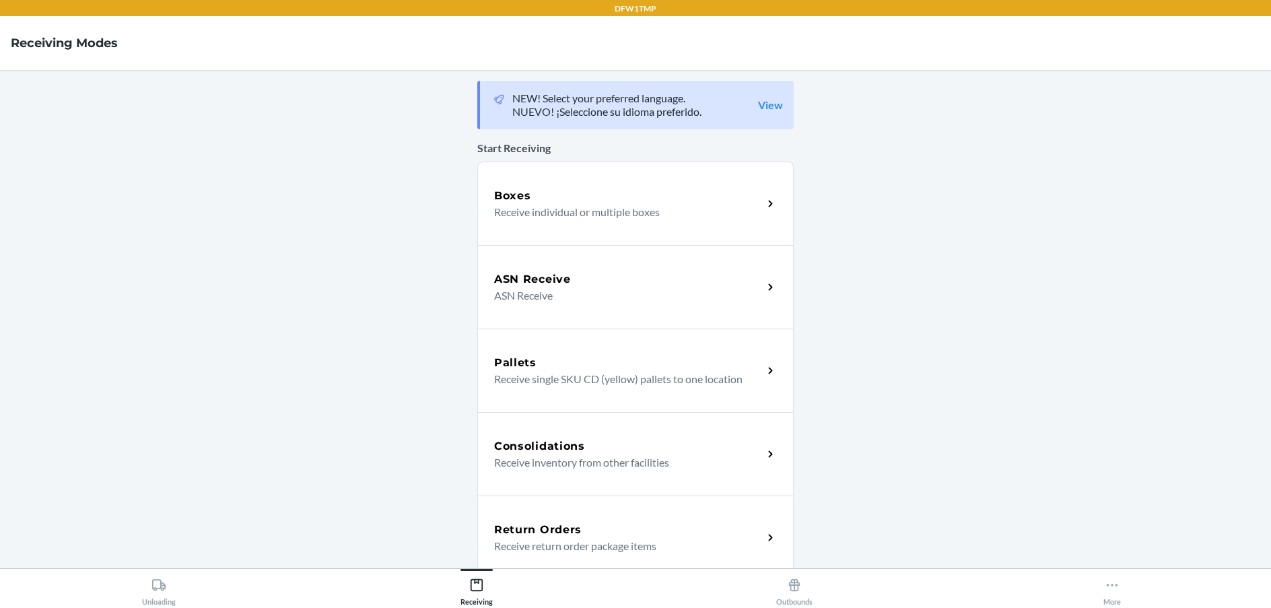
click at [656, 513] on div "Return Orders Receive return order package items" at bounding box center [635, 536] width 316 height 83
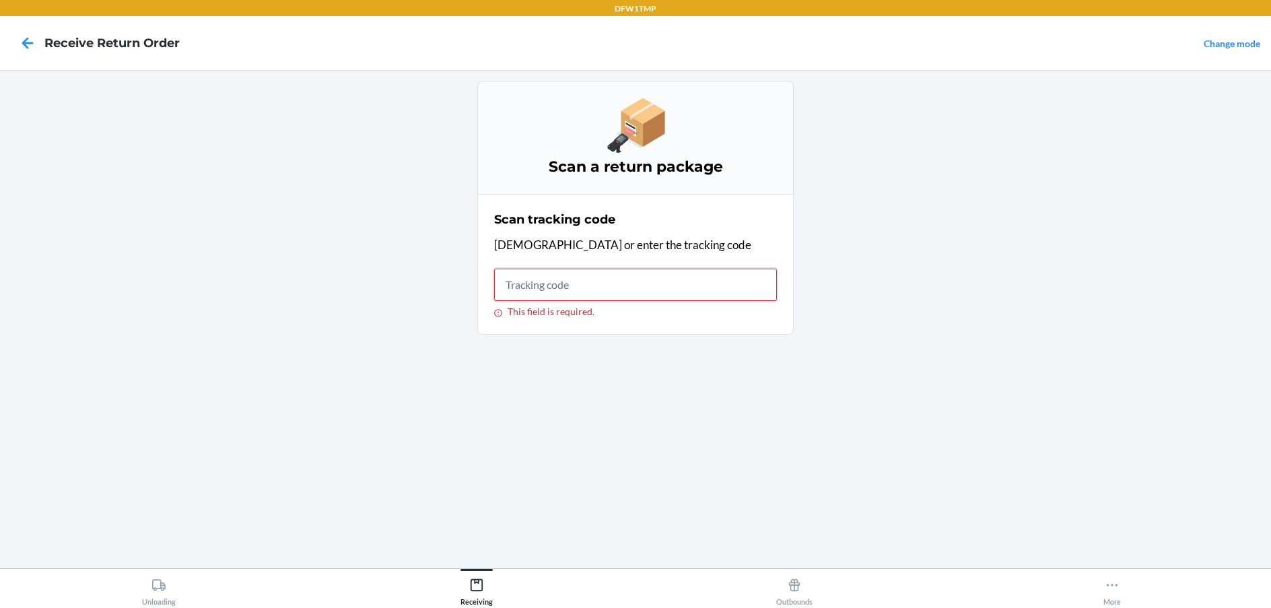
click at [524, 292] on input "This field is required." at bounding box center [635, 285] width 283 height 32
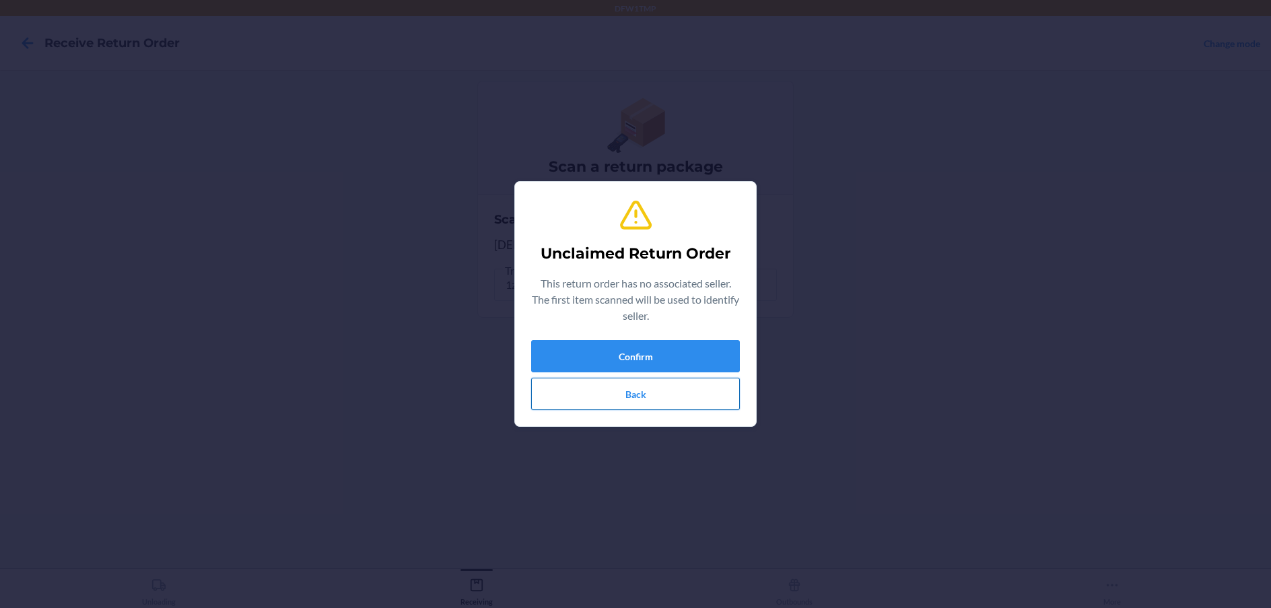
click at [572, 398] on button "Back" at bounding box center [635, 394] width 209 height 32
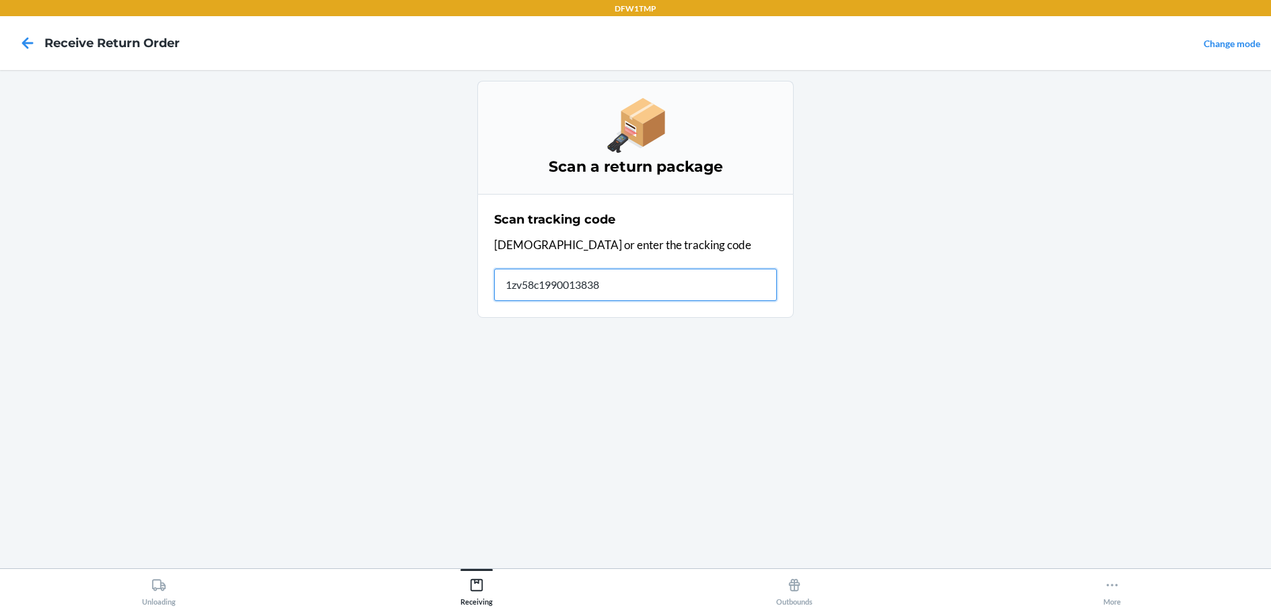
type input "1zv58c19900138381"
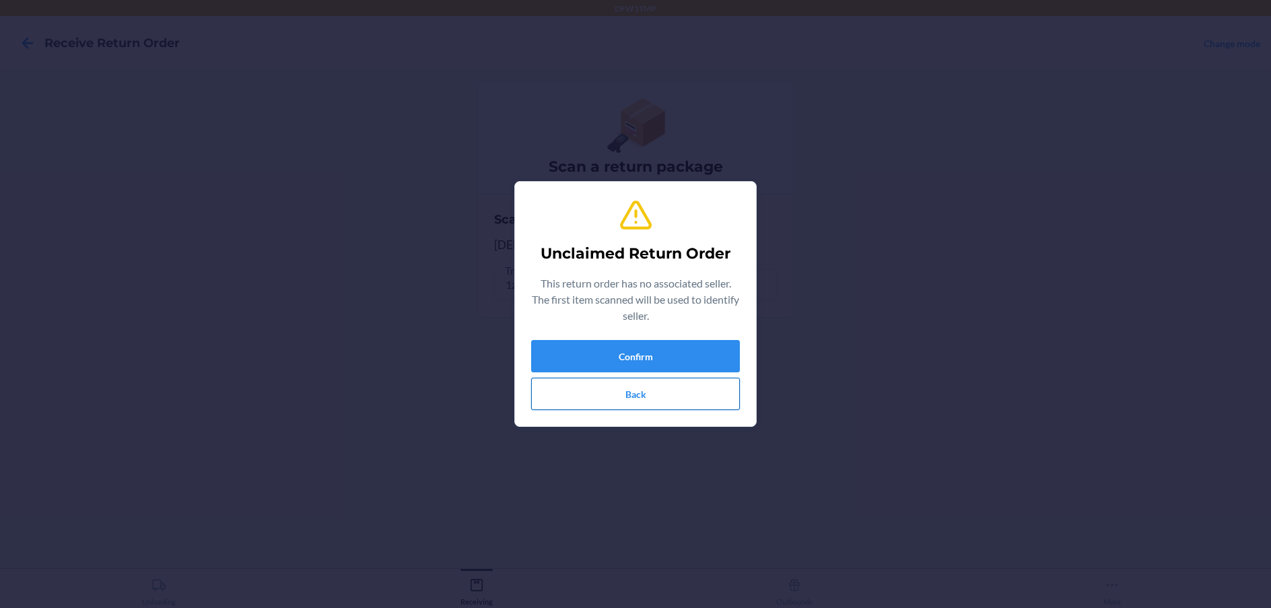
click at [578, 406] on button "Back" at bounding box center [635, 394] width 209 height 32
click at [605, 378] on button "Back" at bounding box center [635, 394] width 209 height 32
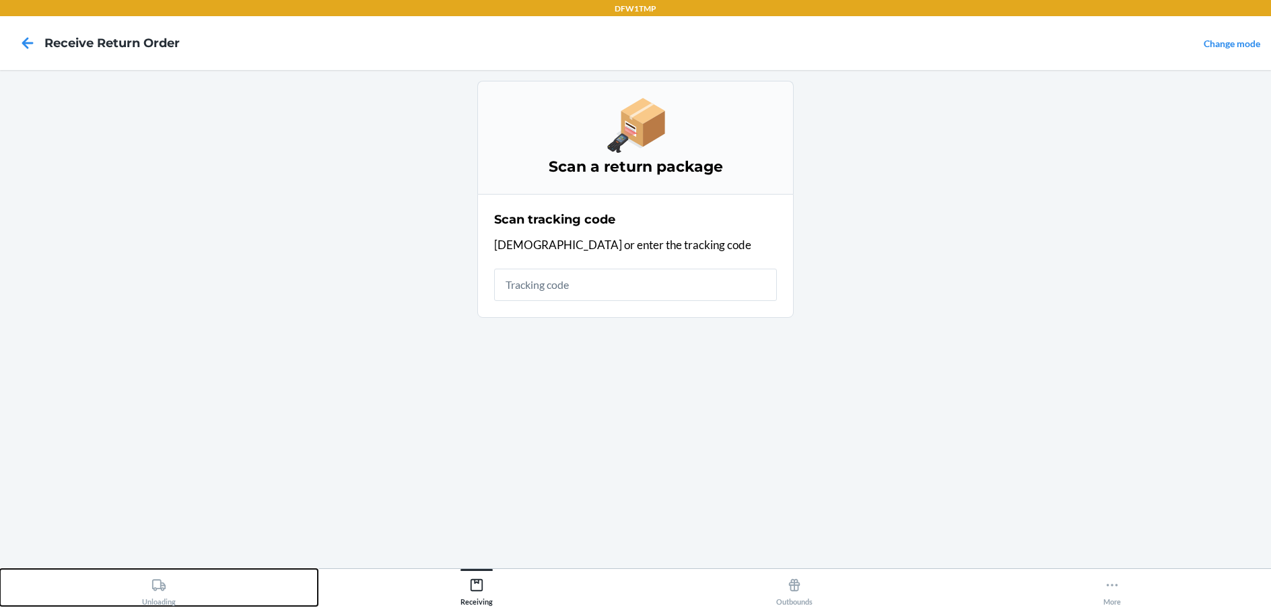
click at [162, 603] on div "Unloading" at bounding box center [159, 589] width 34 height 34
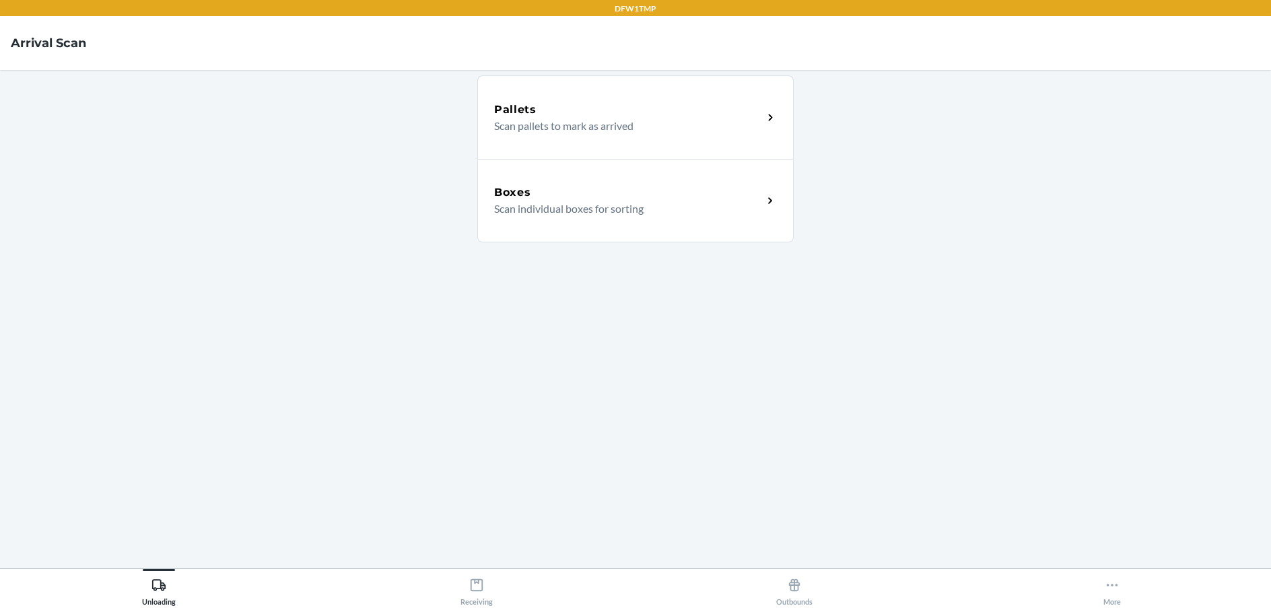
click at [676, 245] on div "Pallets Scan pallets to mark as arrived Boxes Scan individual boxes for sorting" at bounding box center [635, 319] width 316 height 477
click at [645, 189] on div "Boxes" at bounding box center [628, 192] width 269 height 16
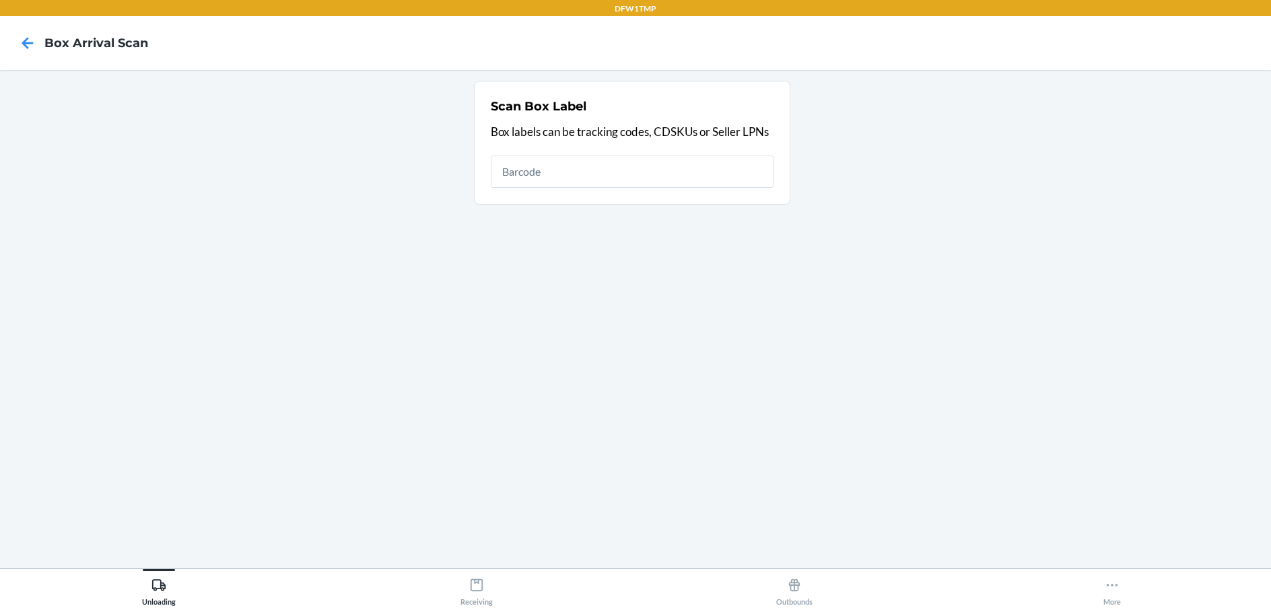
click at [619, 174] on input "text" at bounding box center [632, 171] width 283 height 32
type input "1zv58c199001383812"
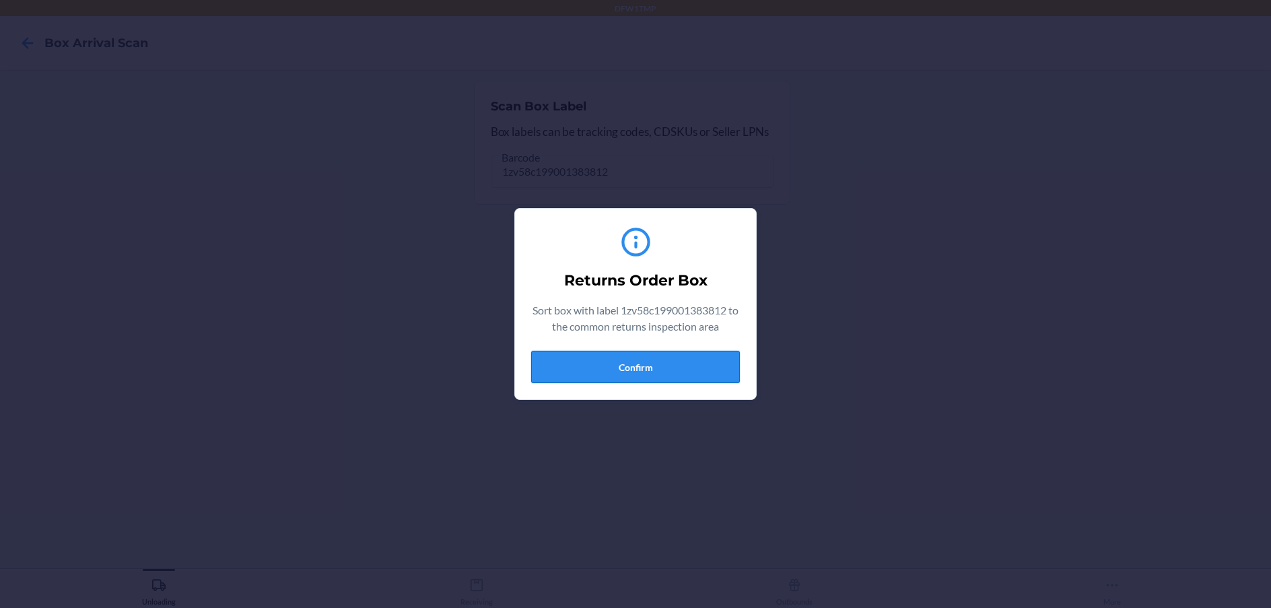
click at [674, 362] on button "Confirm" at bounding box center [635, 367] width 209 height 32
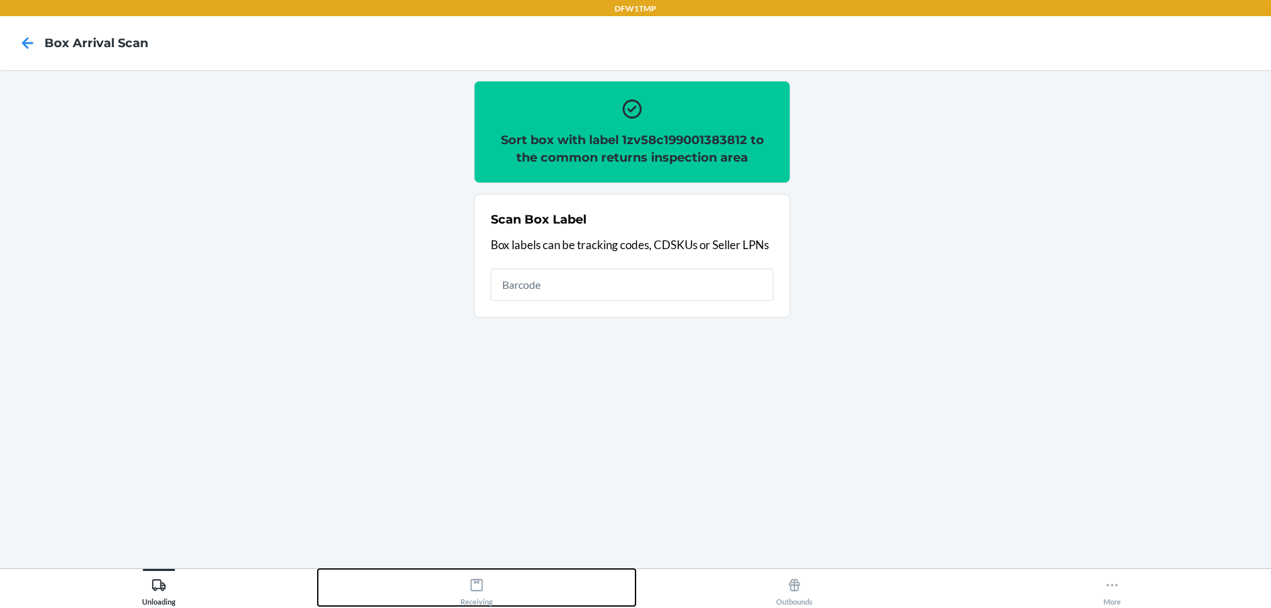
click at [508, 594] on button "Receiving" at bounding box center [477, 587] width 318 height 37
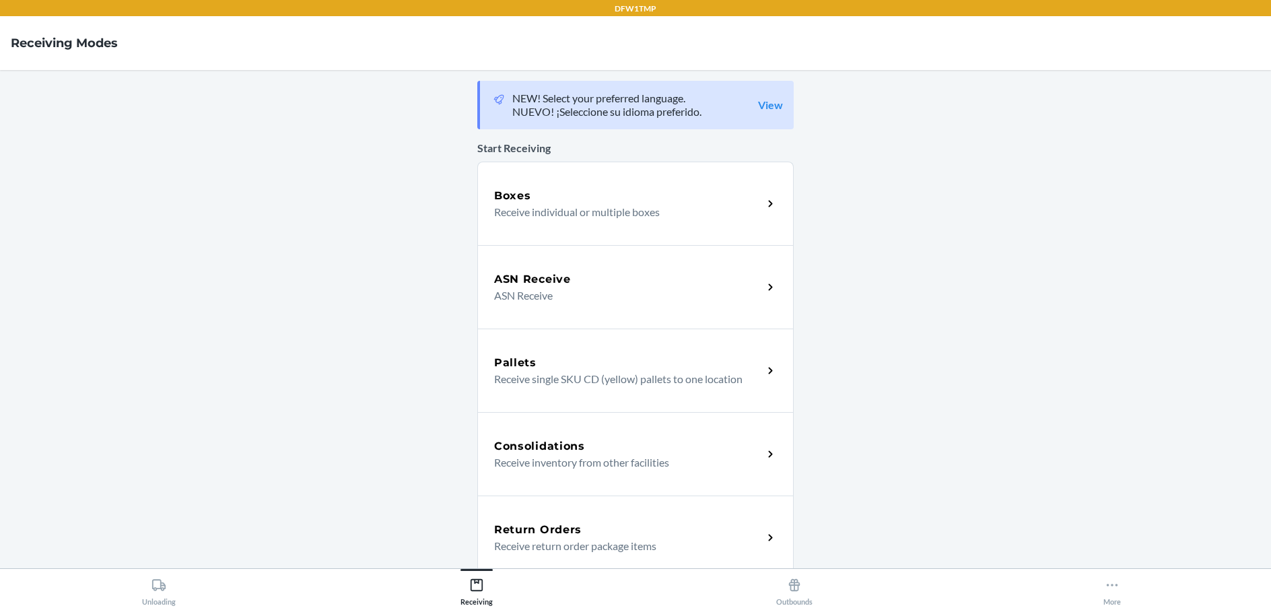
click at [580, 543] on p "Receive return order package items" at bounding box center [623, 546] width 258 height 16
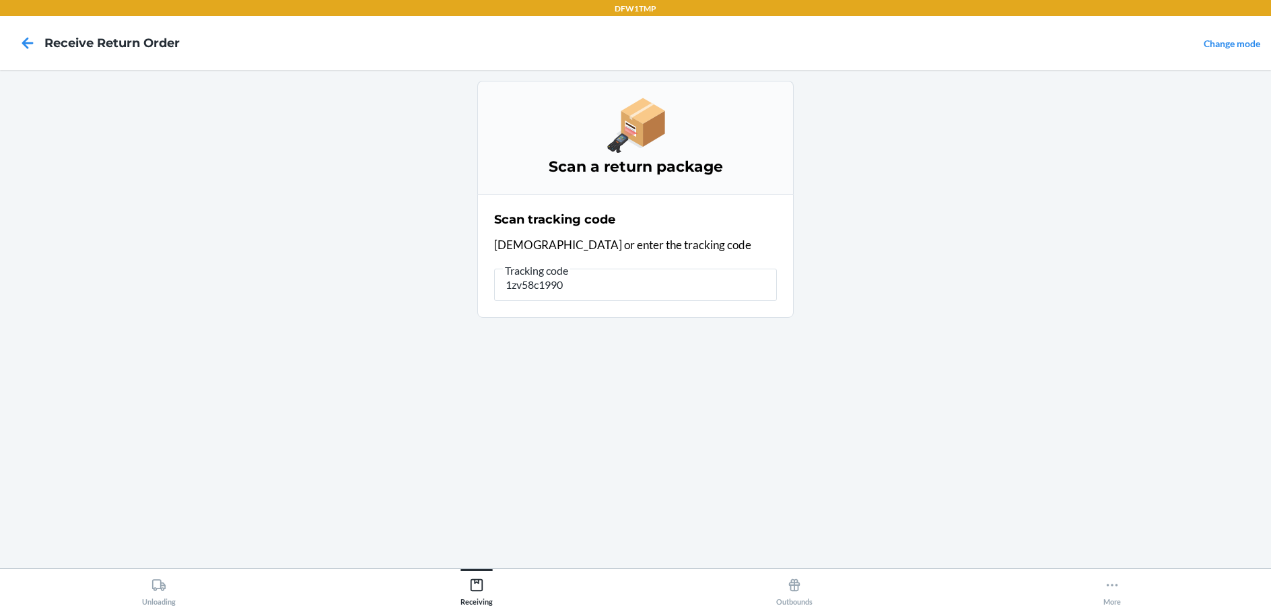
type input "1zv58c19900"
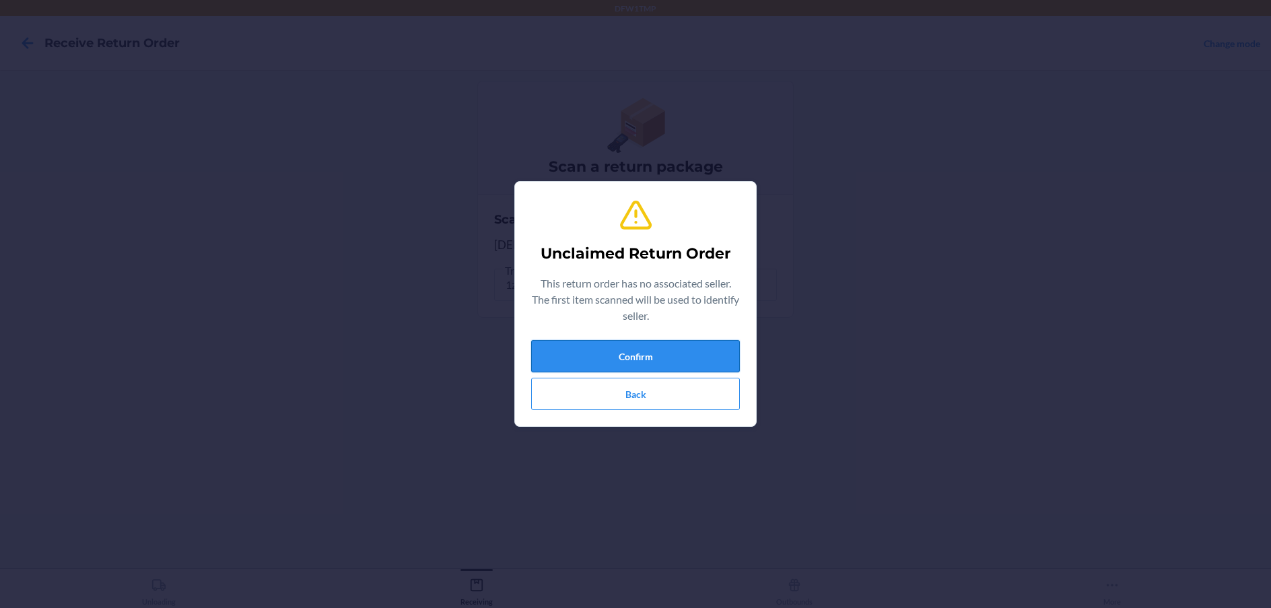
click at [639, 344] on button "Confirm" at bounding box center [635, 356] width 209 height 32
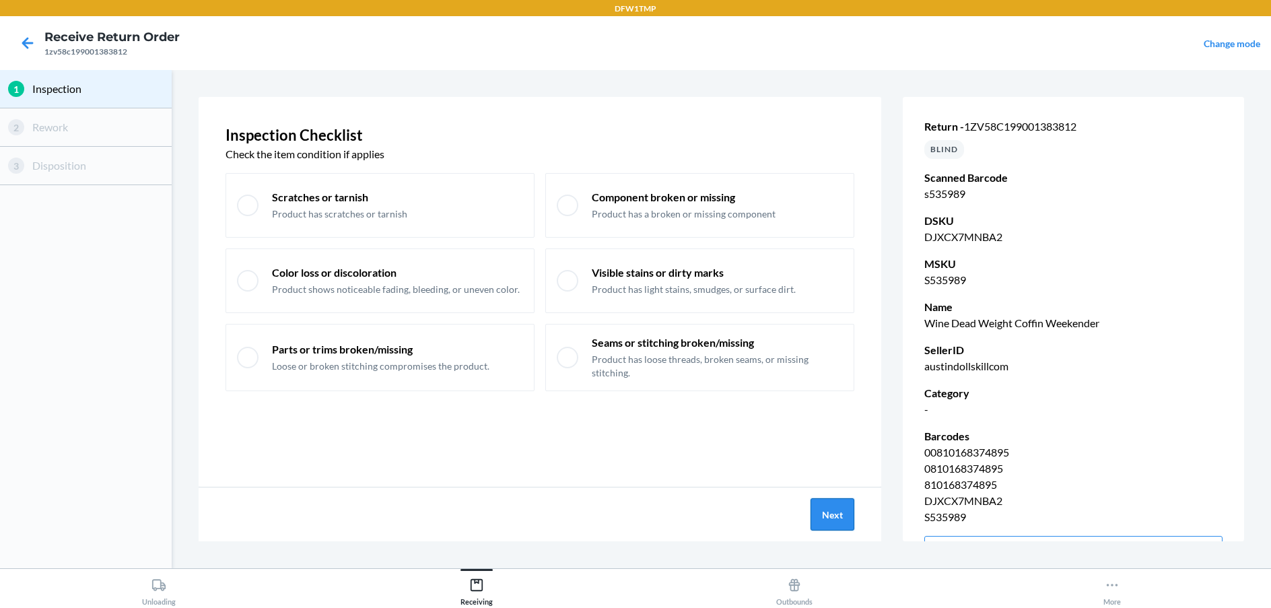
click at [839, 506] on button "Next" at bounding box center [832, 514] width 44 height 32
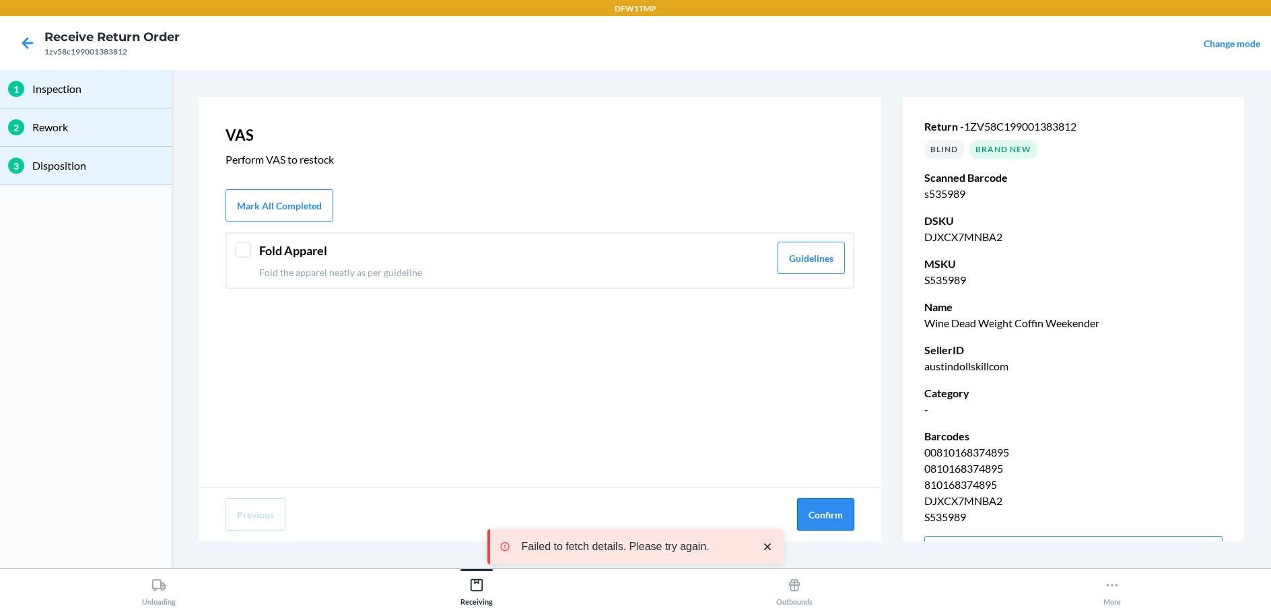
click at [837, 514] on button "Confirm" at bounding box center [825, 514] width 57 height 32
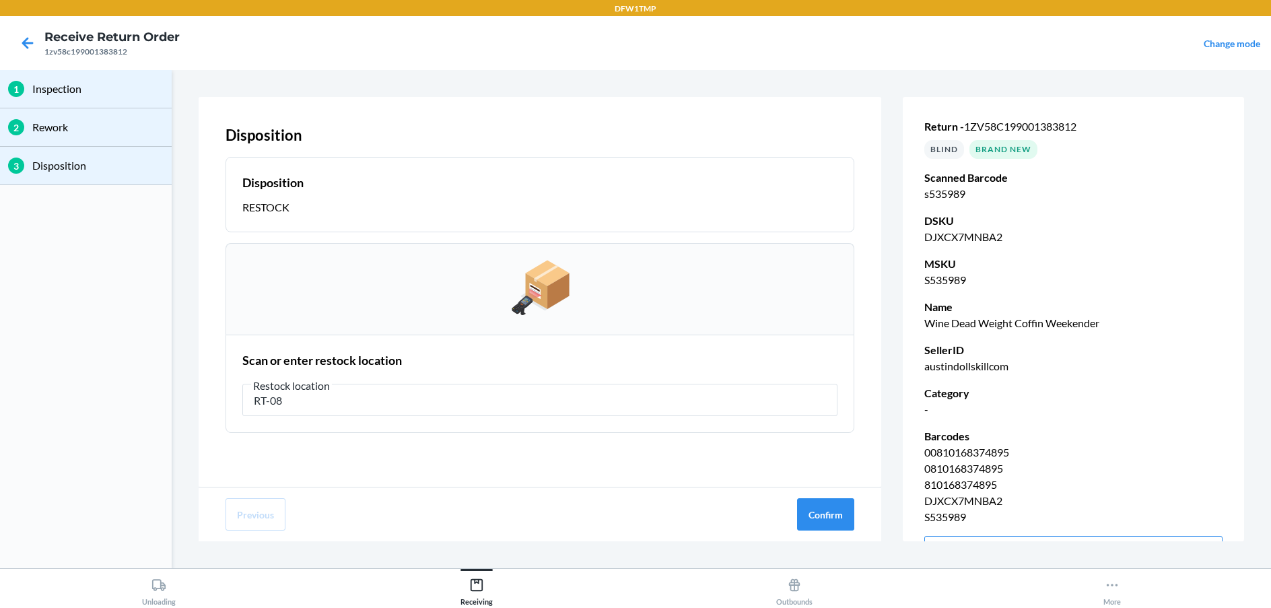
type input "RT-08"
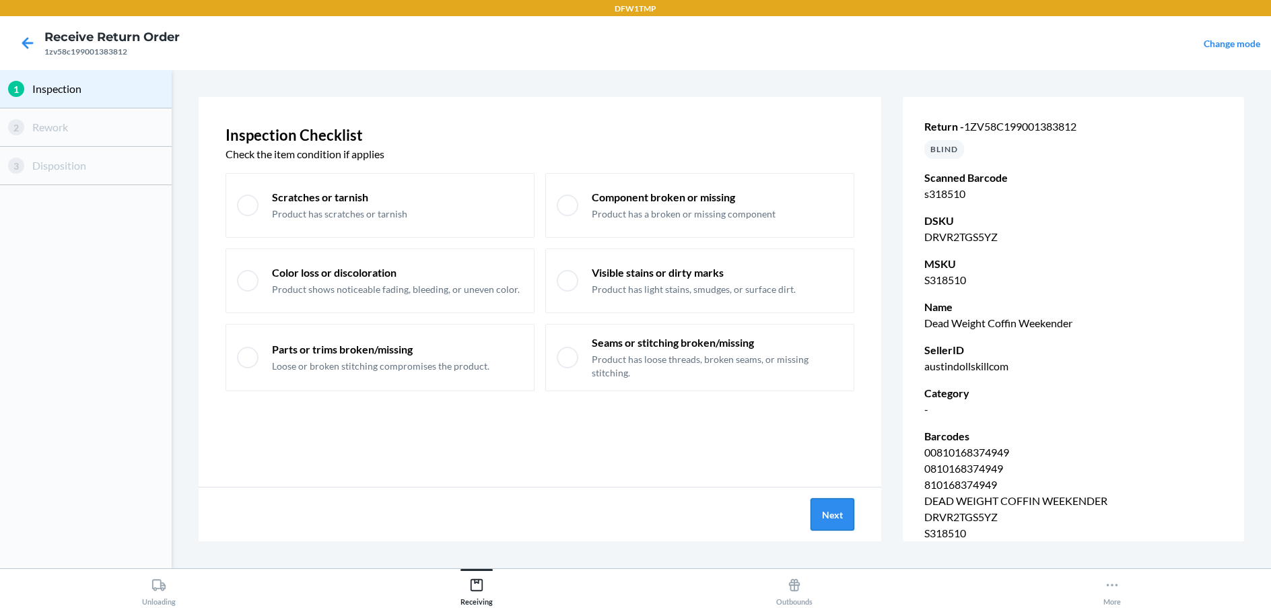
click at [828, 509] on button "Next" at bounding box center [832, 514] width 44 height 32
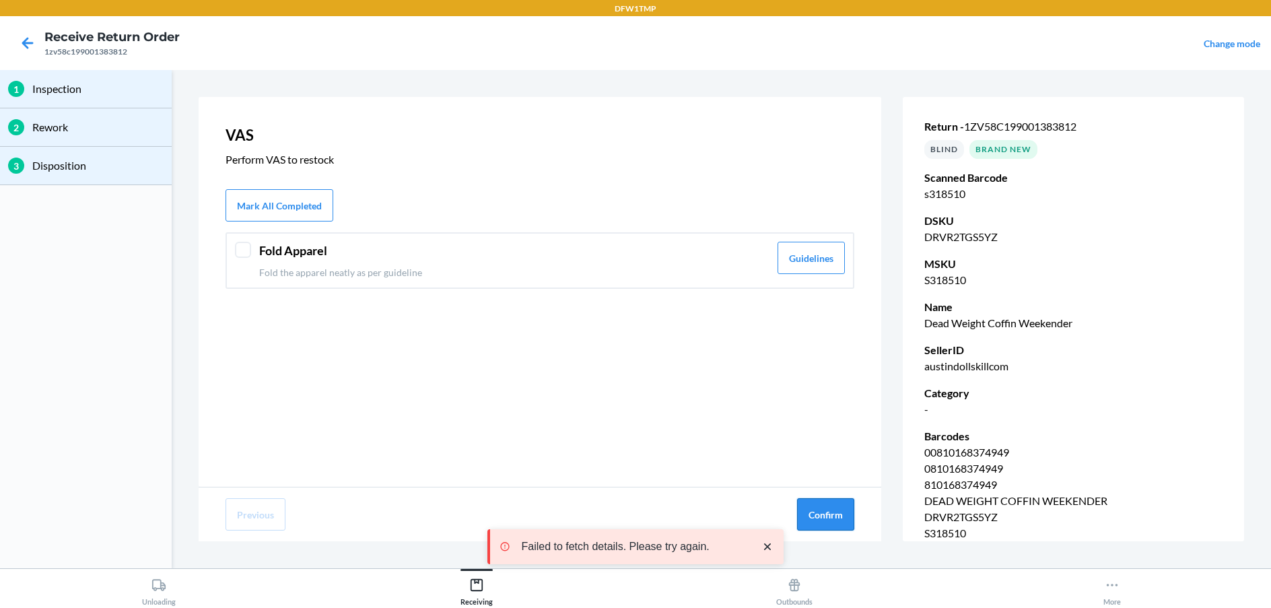
click at [849, 506] on button "Confirm" at bounding box center [825, 514] width 57 height 32
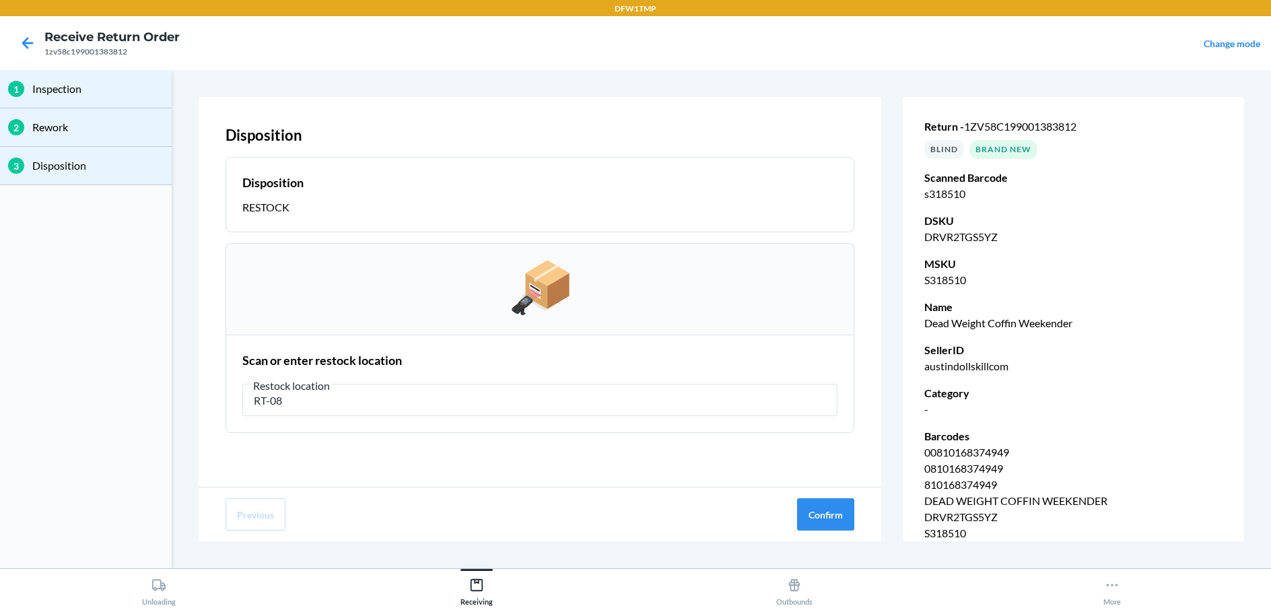
type input "RT-08"
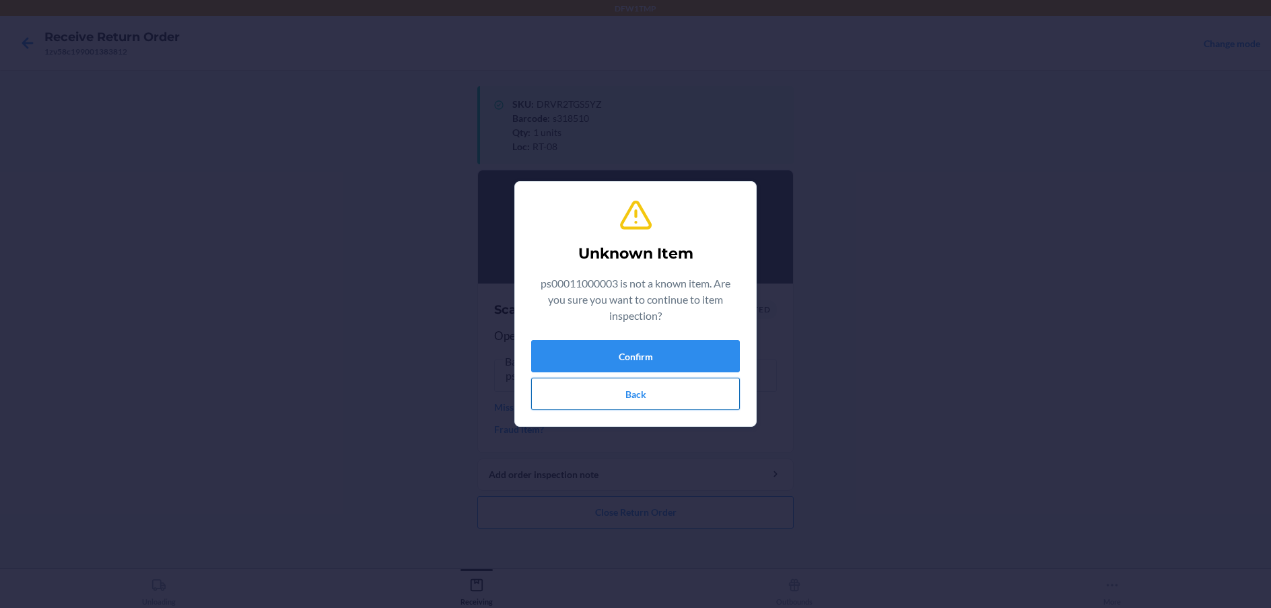
click at [636, 386] on button "Back" at bounding box center [635, 394] width 209 height 32
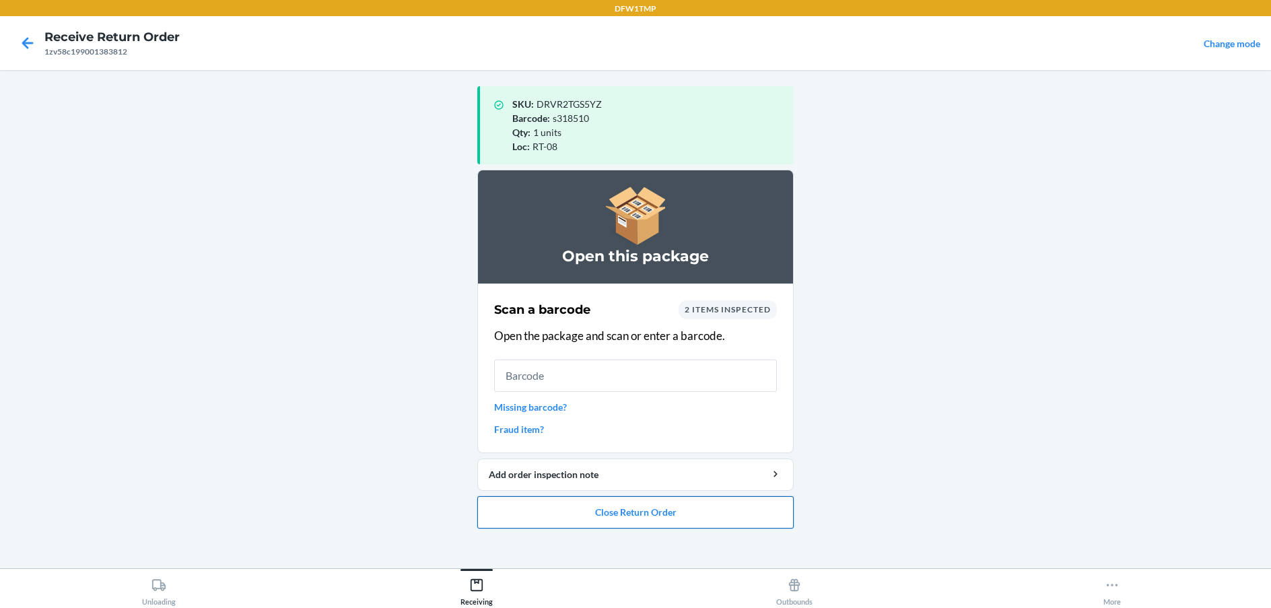
click at [704, 509] on button "Close Return Order" at bounding box center [635, 512] width 316 height 32
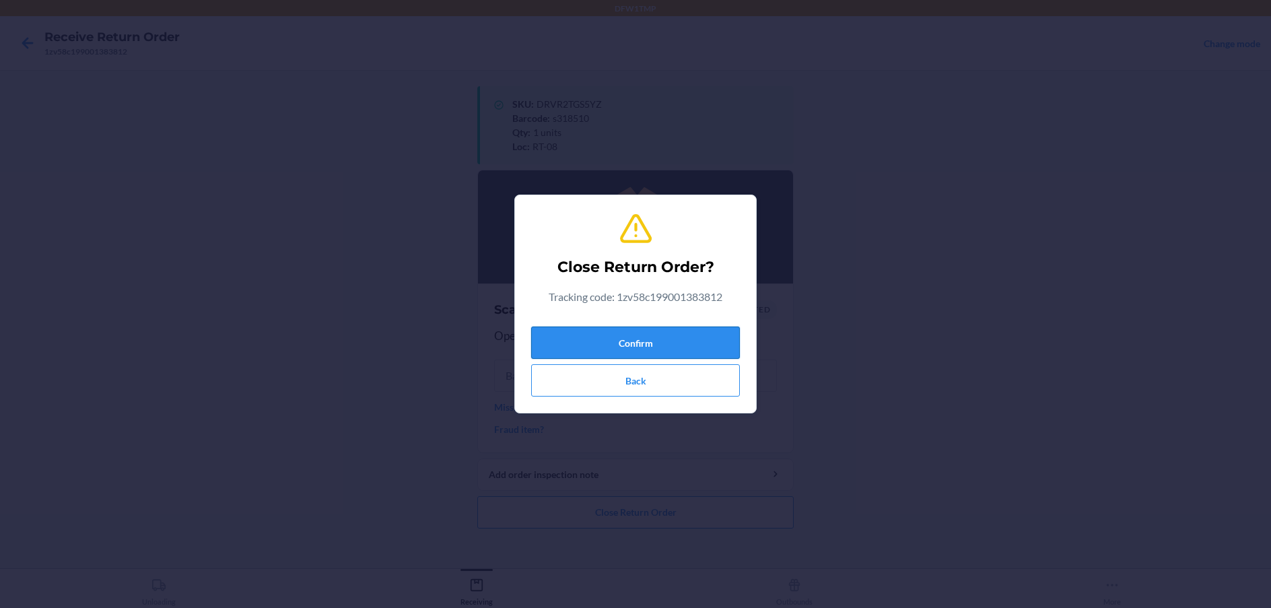
click at [699, 336] on button "Confirm" at bounding box center [635, 342] width 209 height 32
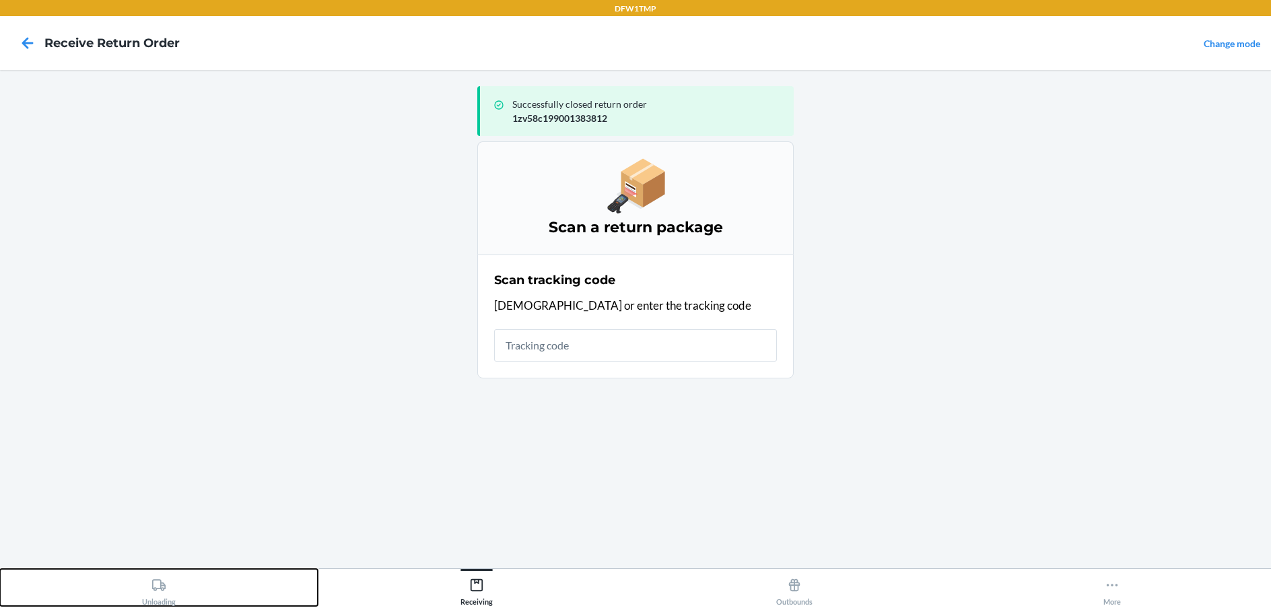
click at [148, 584] on div "Unloading" at bounding box center [159, 589] width 34 height 34
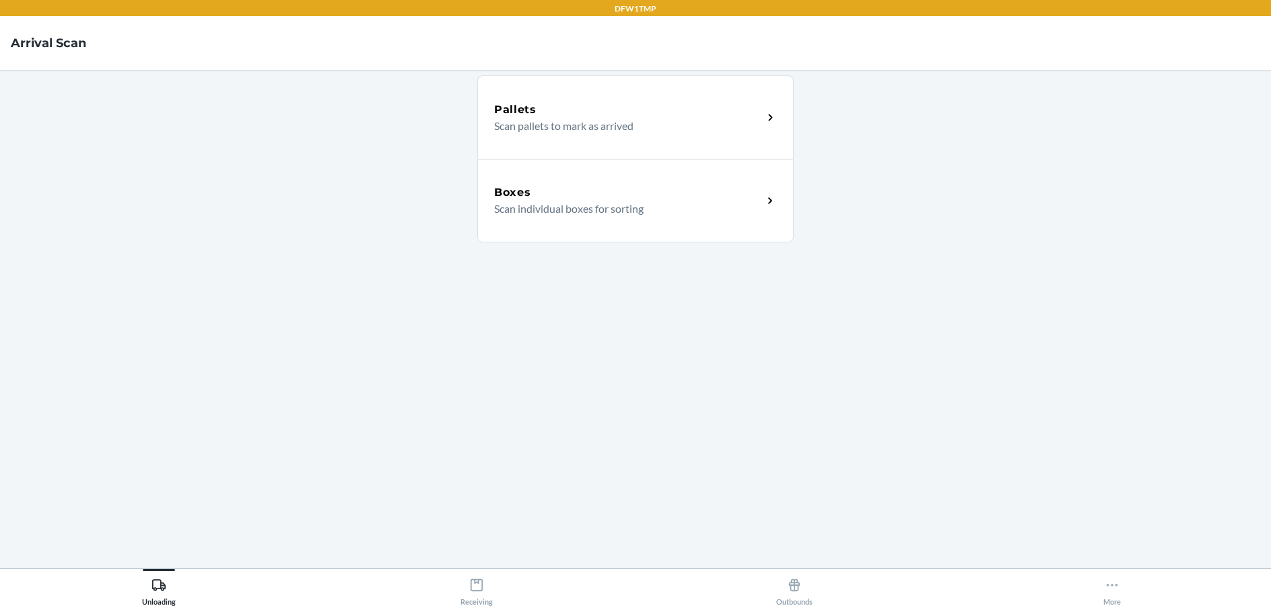
click at [625, 224] on div "Boxes Scan individual boxes for sorting" at bounding box center [635, 200] width 316 height 83
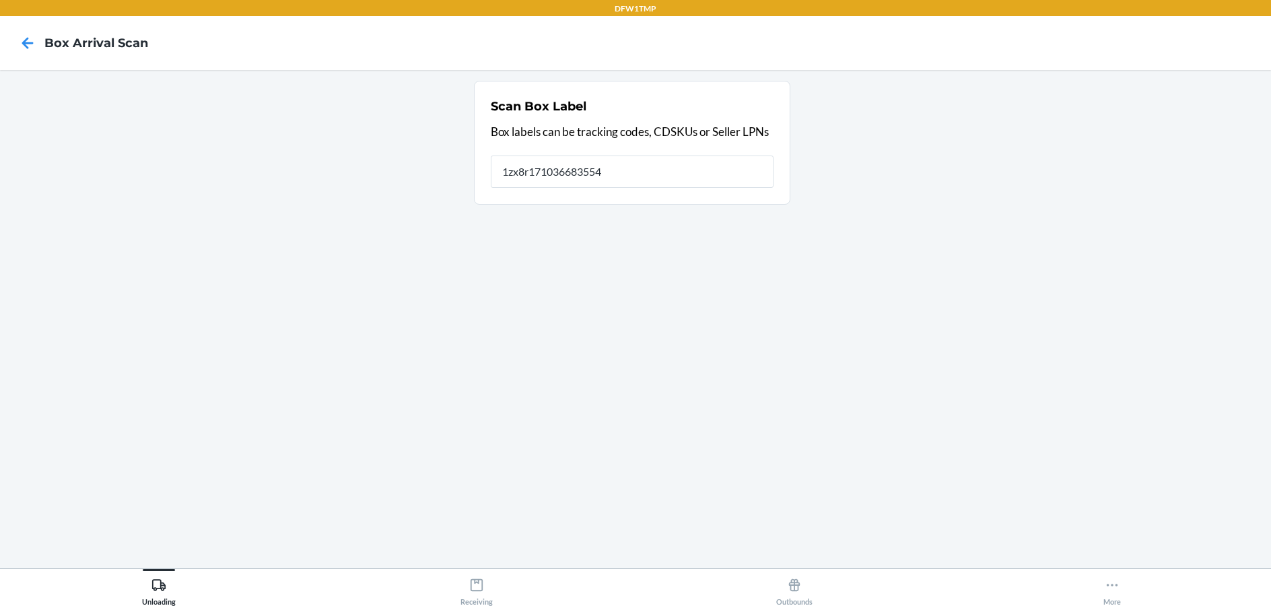
type input "1zx8r1710366835542"
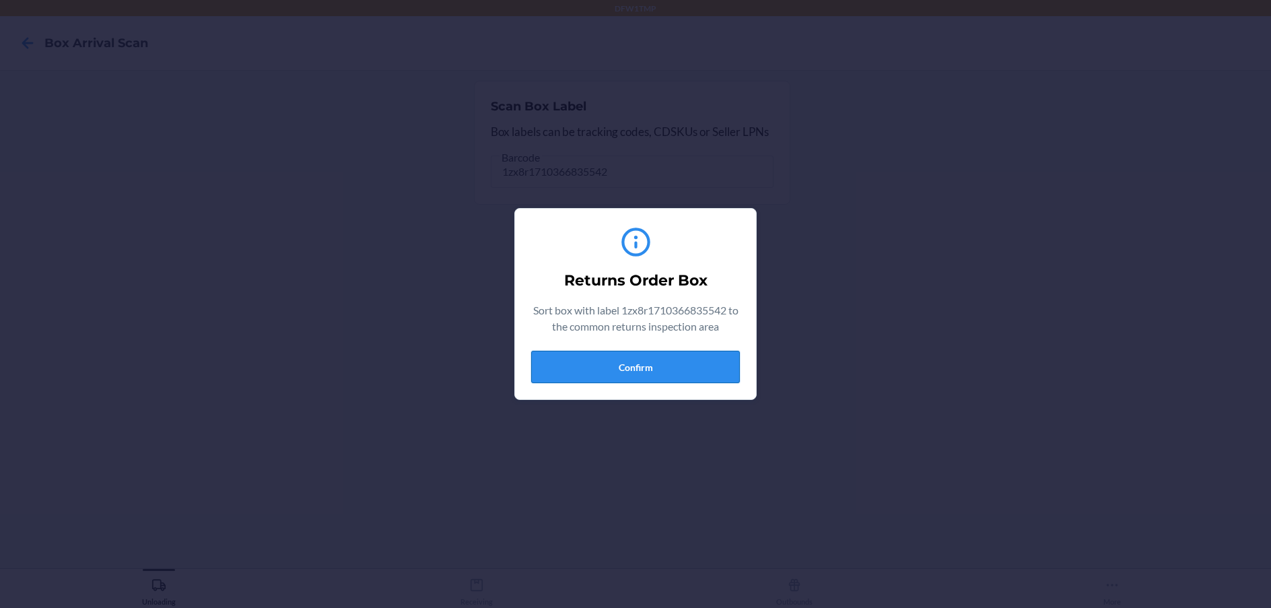
click at [689, 377] on button "Confirm" at bounding box center [635, 367] width 209 height 32
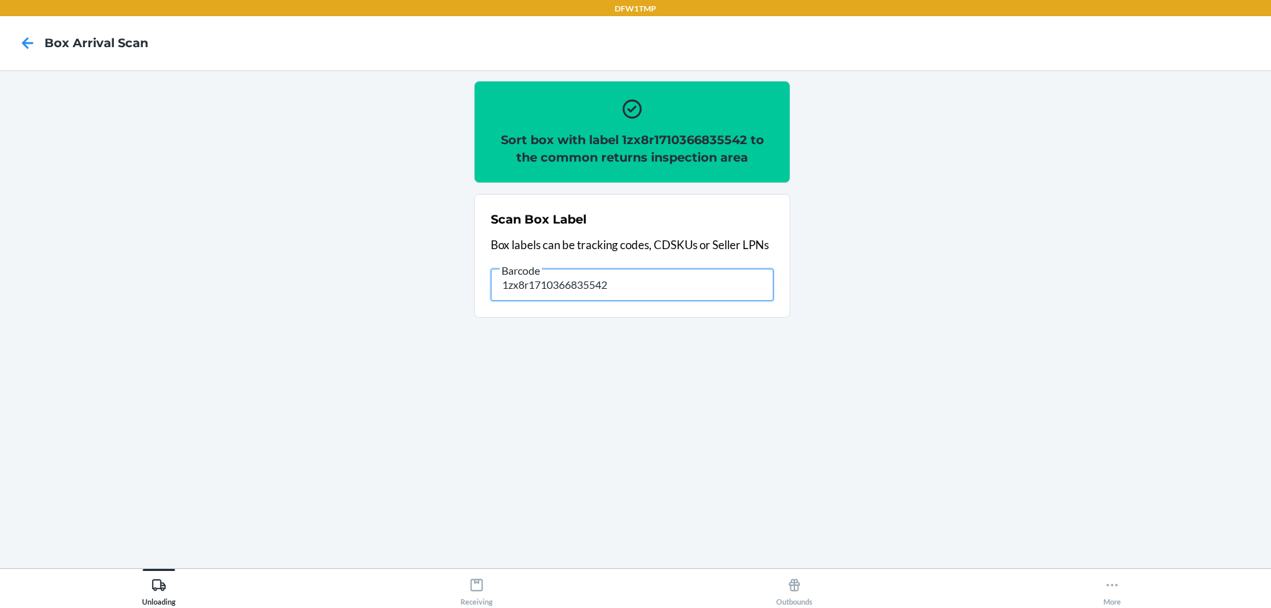
type input "1zx8r1710366835542"
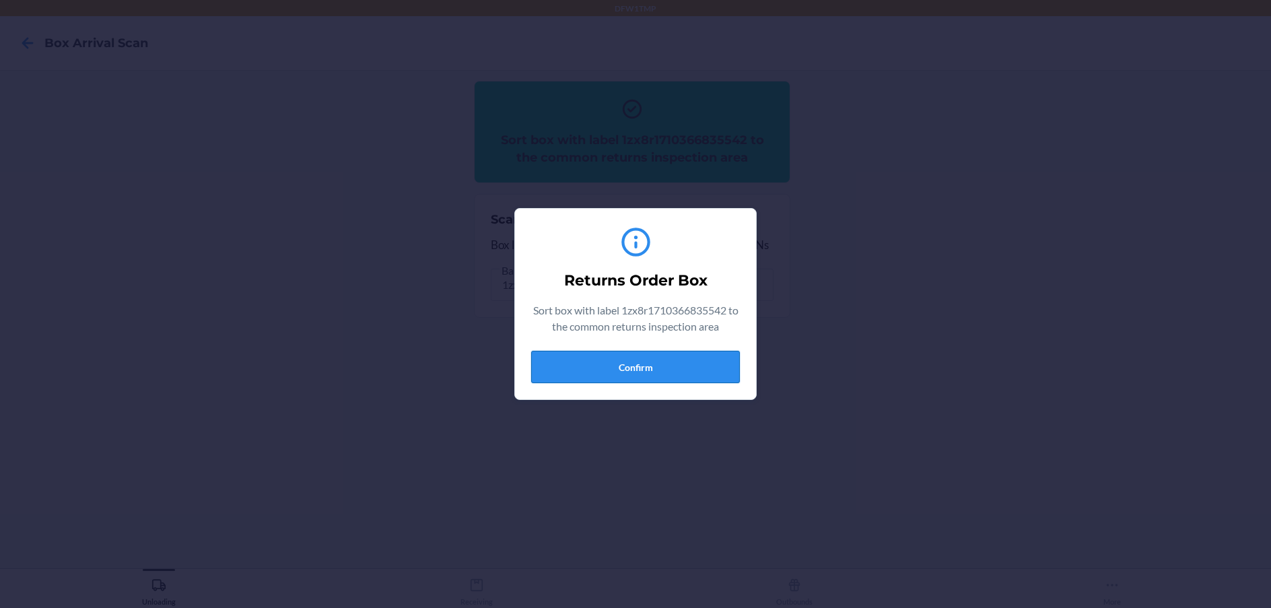
click at [679, 357] on button "Confirm" at bounding box center [635, 367] width 209 height 32
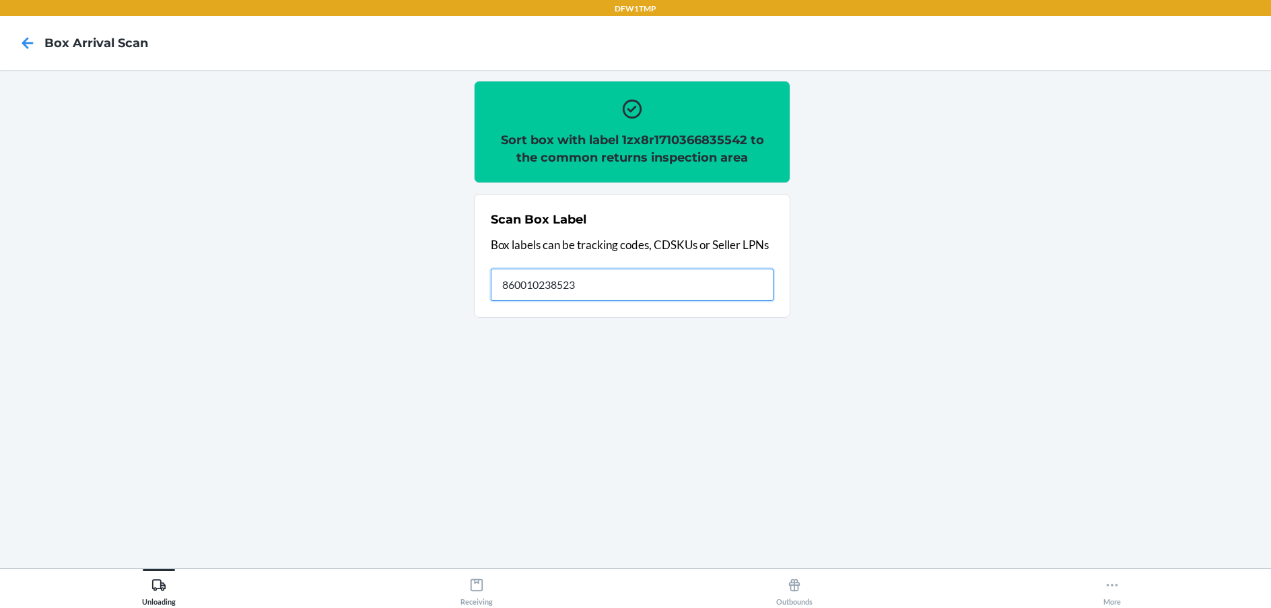
type input "860010238523"
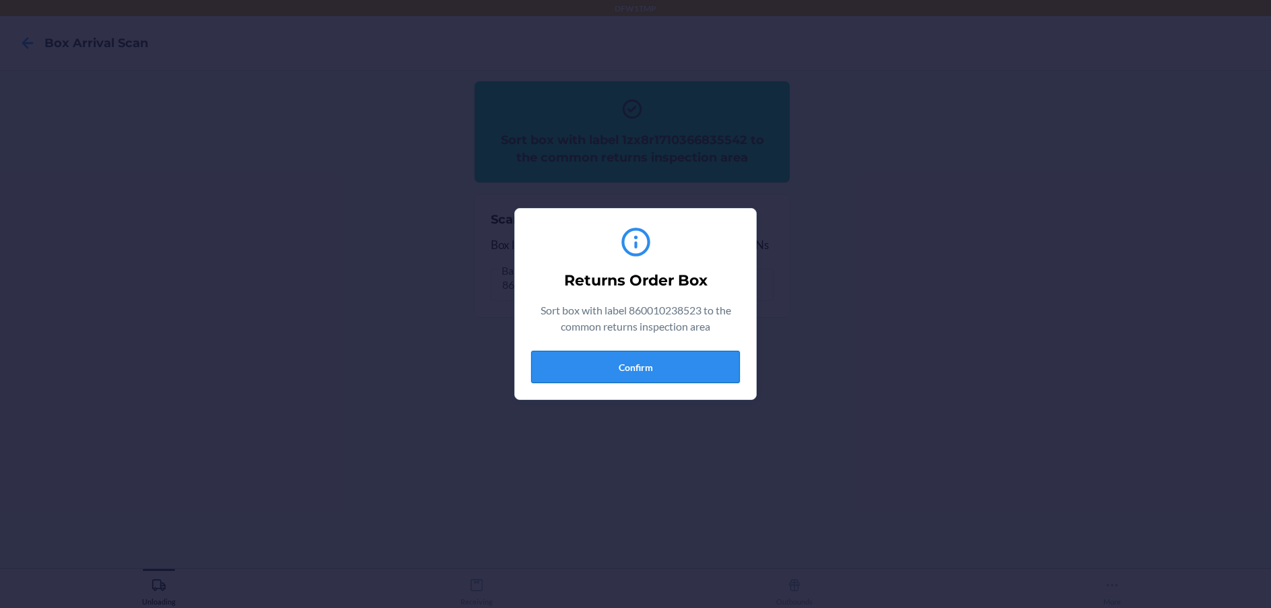
click at [693, 363] on button "Confirm" at bounding box center [635, 367] width 209 height 32
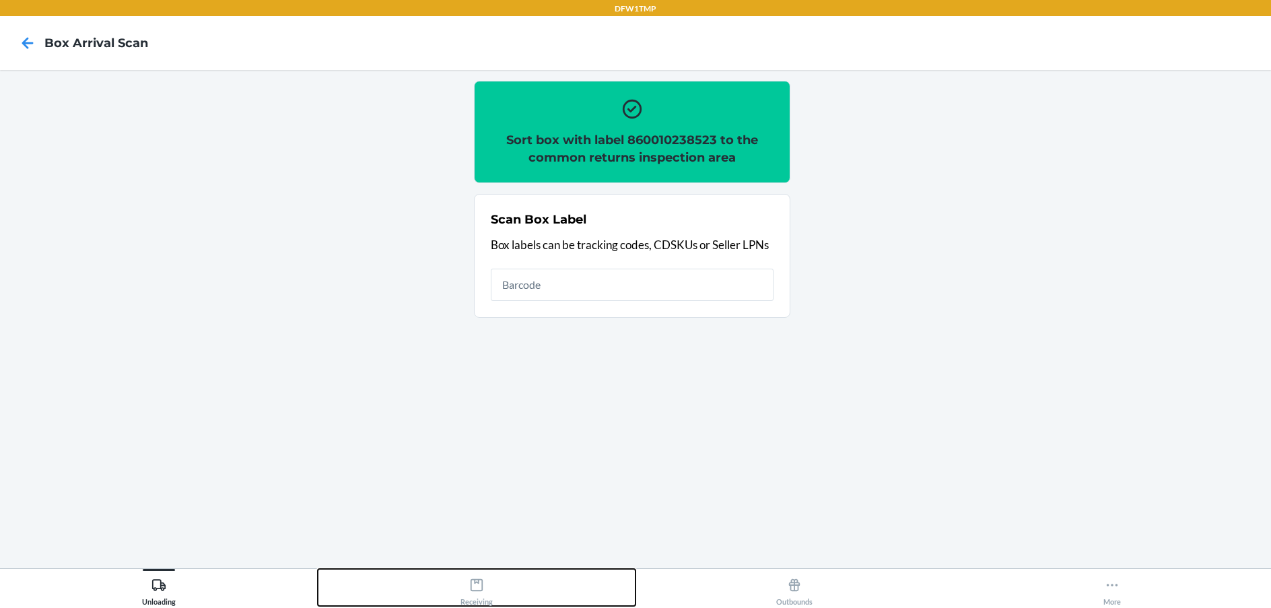
click at [444, 595] on button "Receiving" at bounding box center [477, 587] width 318 height 37
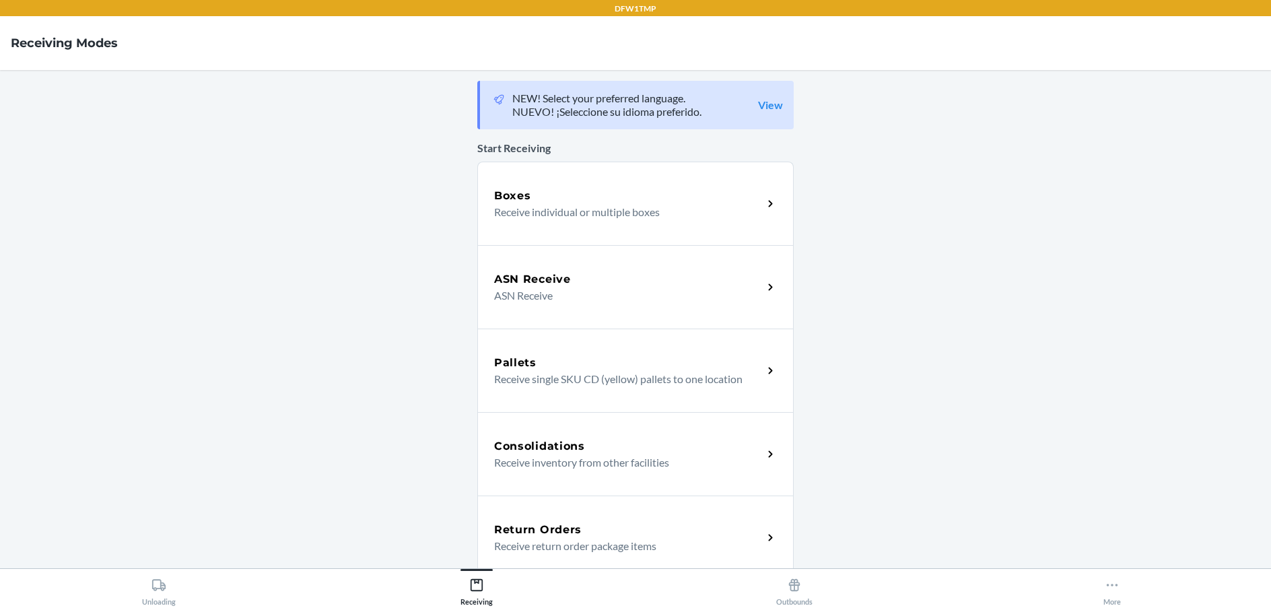
click at [705, 542] on p "Receive return order package items" at bounding box center [623, 546] width 258 height 16
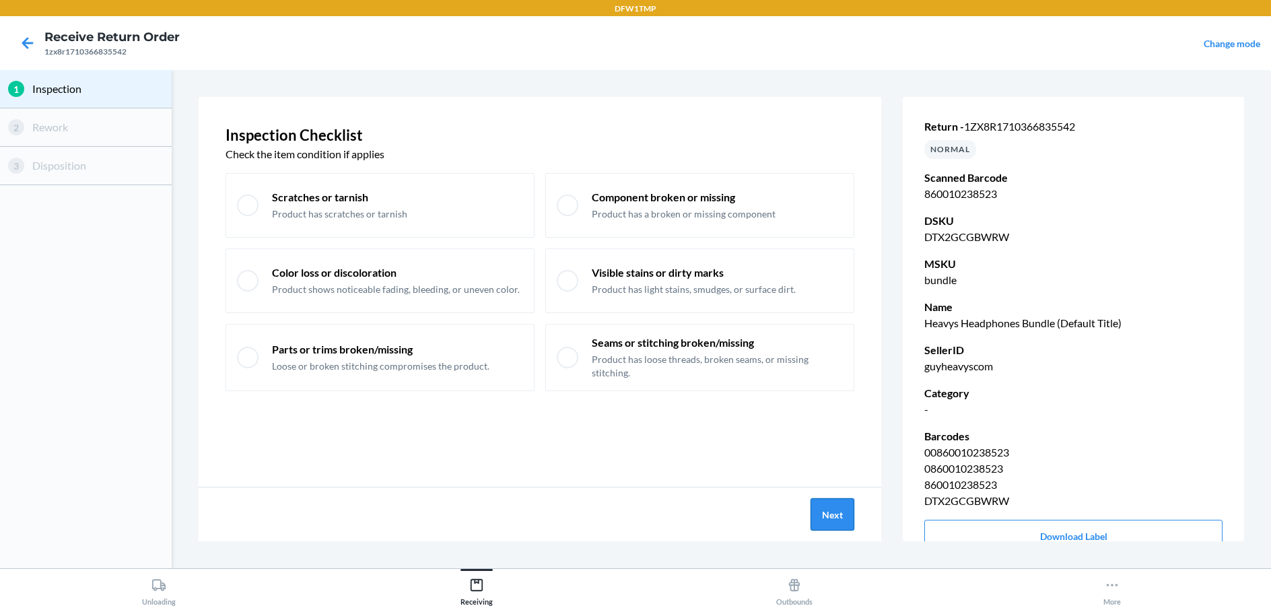
click at [830, 506] on button "Next" at bounding box center [832, 514] width 44 height 32
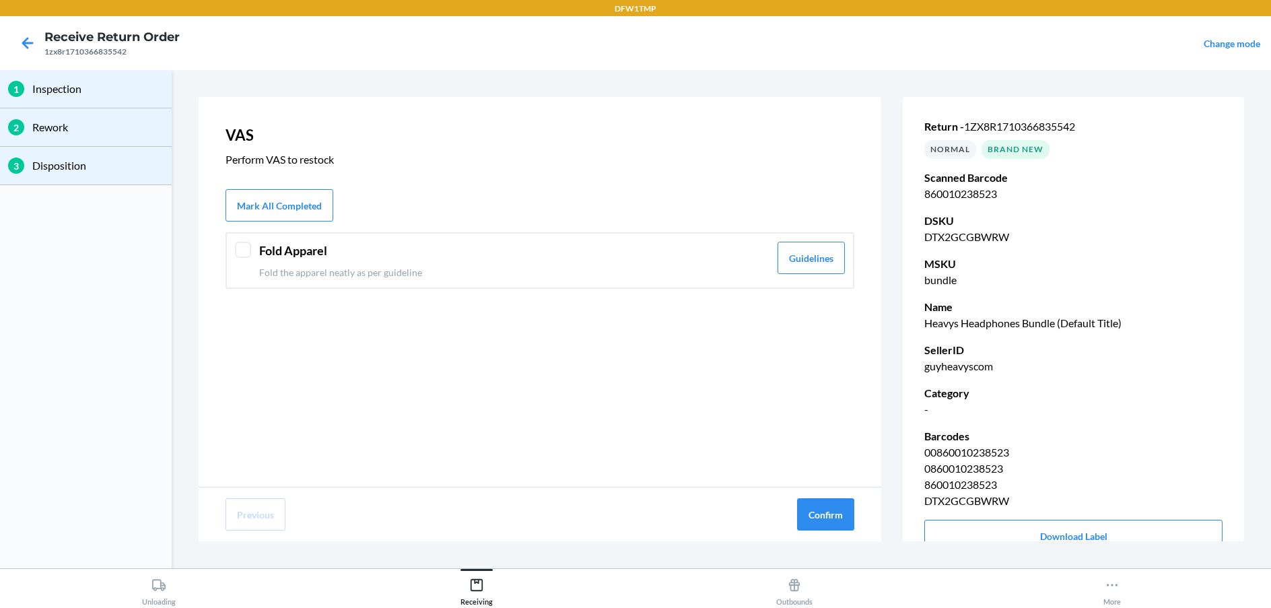
click at [440, 242] on header "Fold Apparel" at bounding box center [514, 251] width 510 height 18
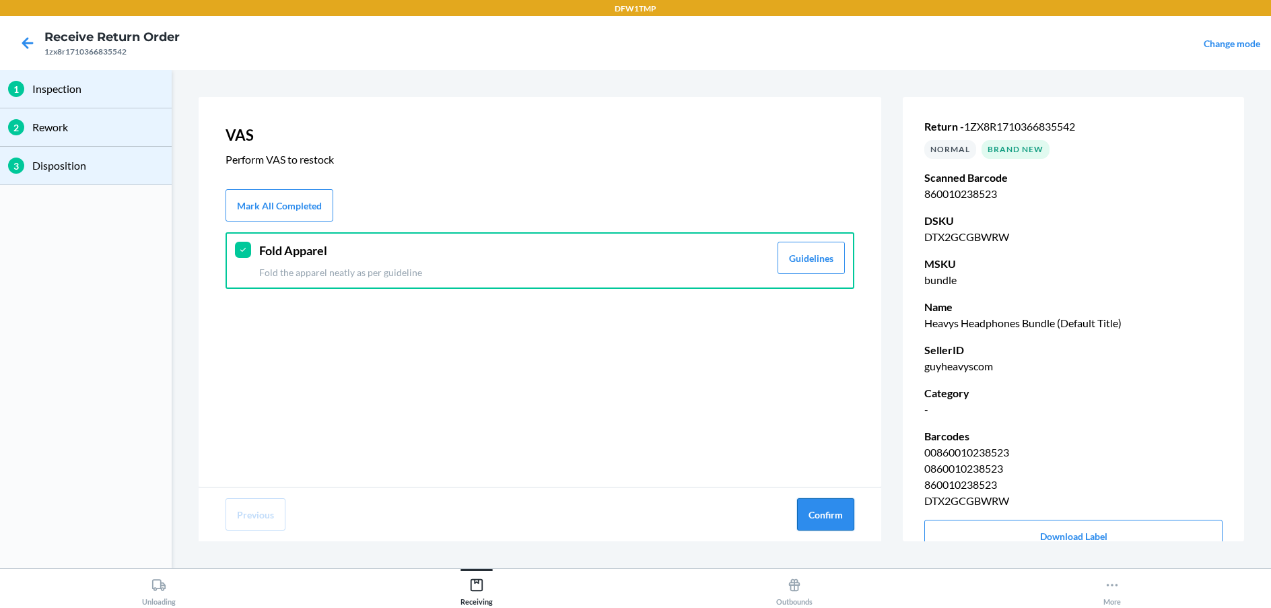
click at [818, 514] on button "Confirm" at bounding box center [825, 514] width 57 height 32
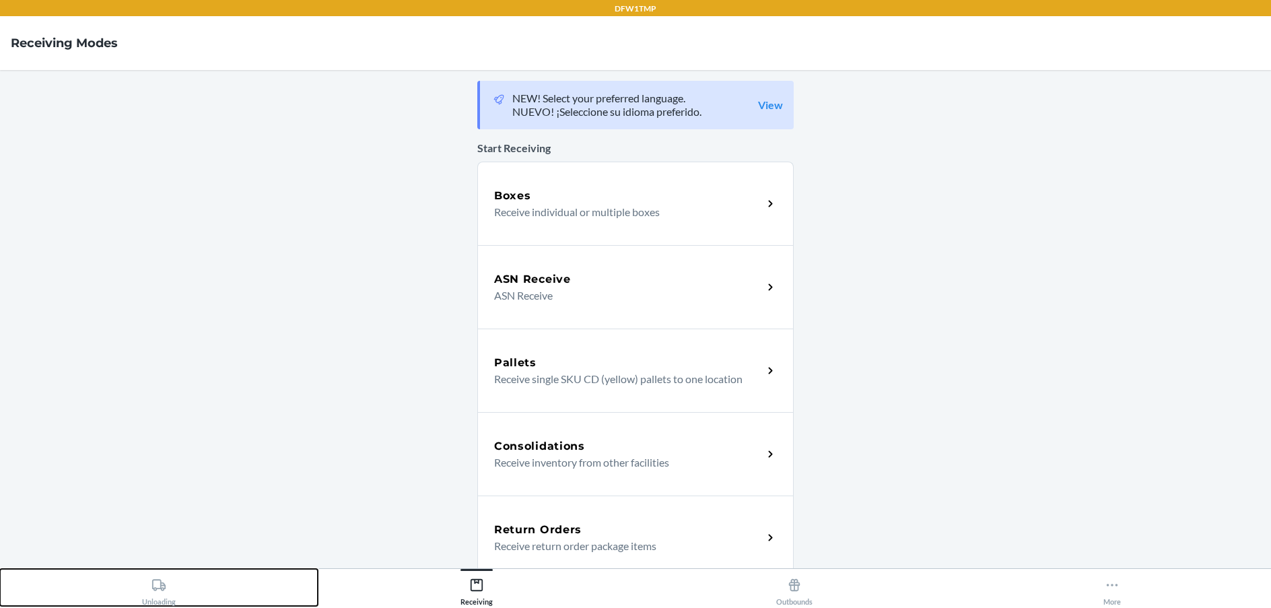
click at [142, 600] on div "Unloading" at bounding box center [159, 589] width 34 height 34
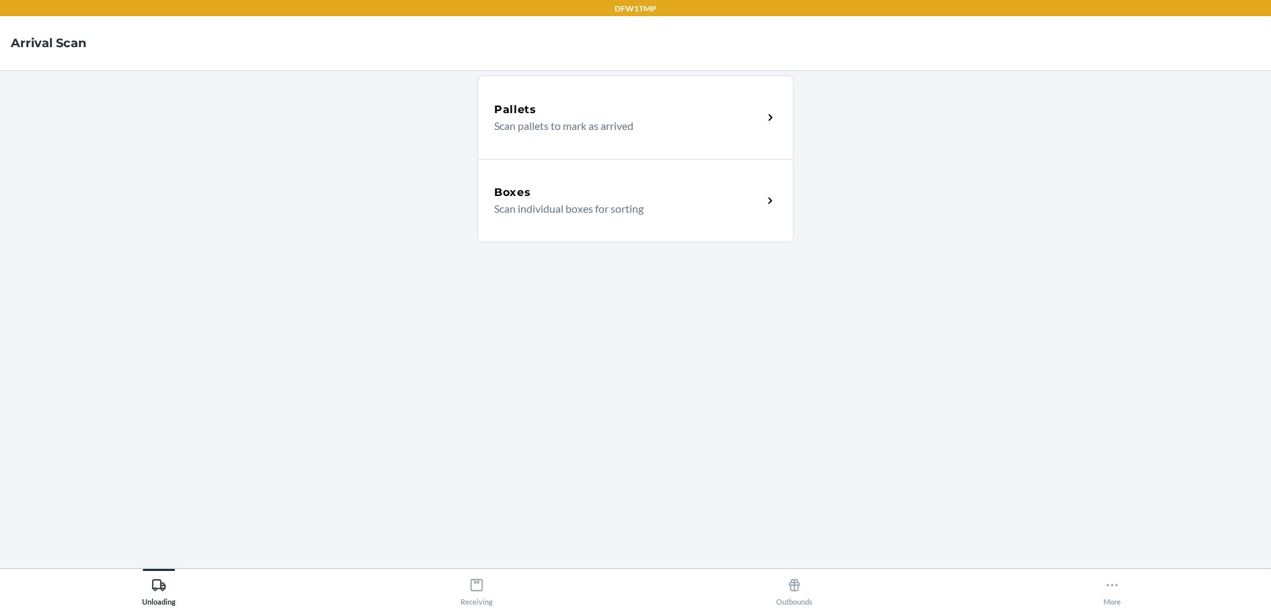
click at [468, 200] on main "Pallets Scan pallets to mark as arrived Boxes Scan individual boxes for sorting" at bounding box center [635, 319] width 1271 height 498
click at [520, 209] on p "Scan individual boxes for sorting" at bounding box center [623, 209] width 258 height 16
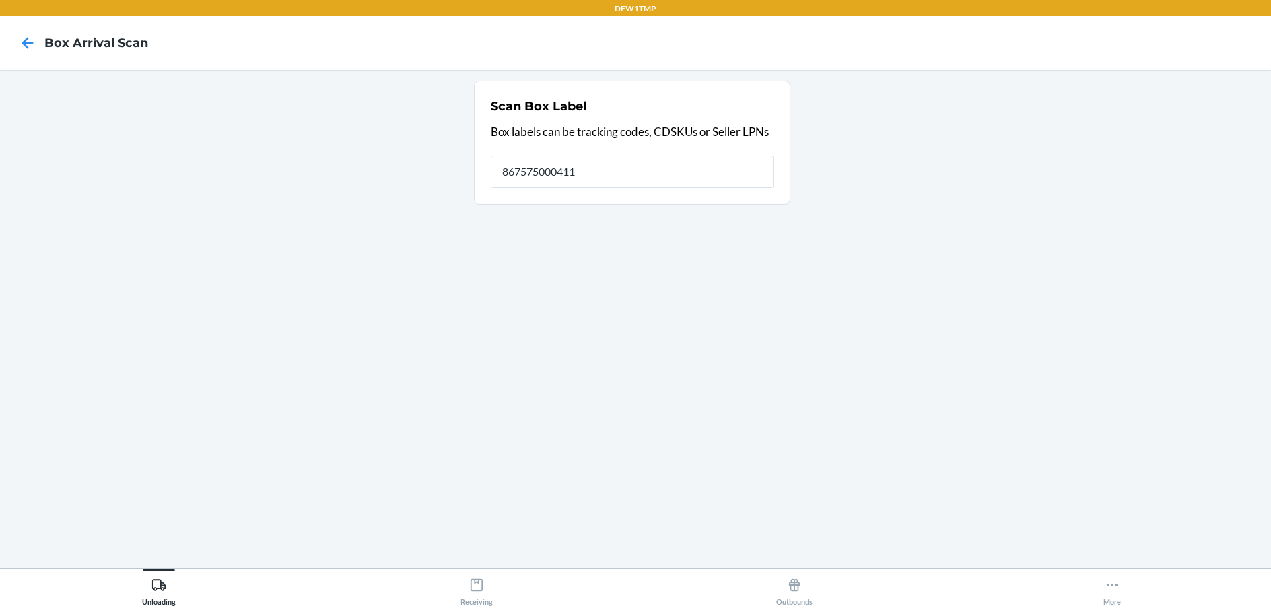
type input "867575000411"
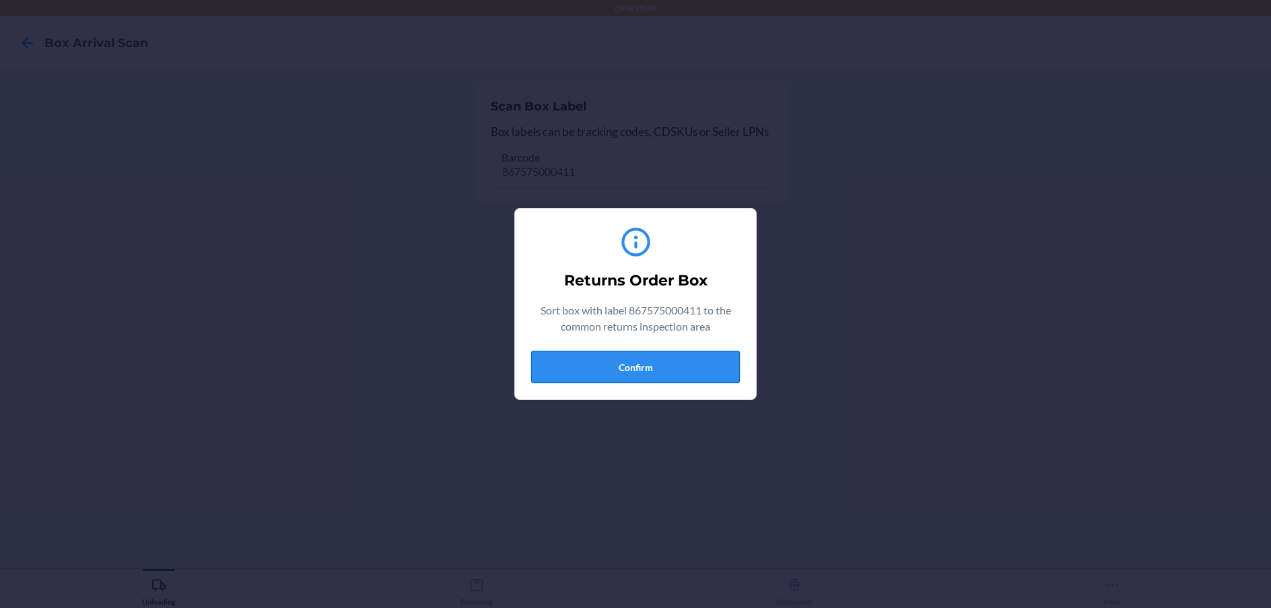
click at [648, 357] on button "Confirm" at bounding box center [635, 367] width 209 height 32
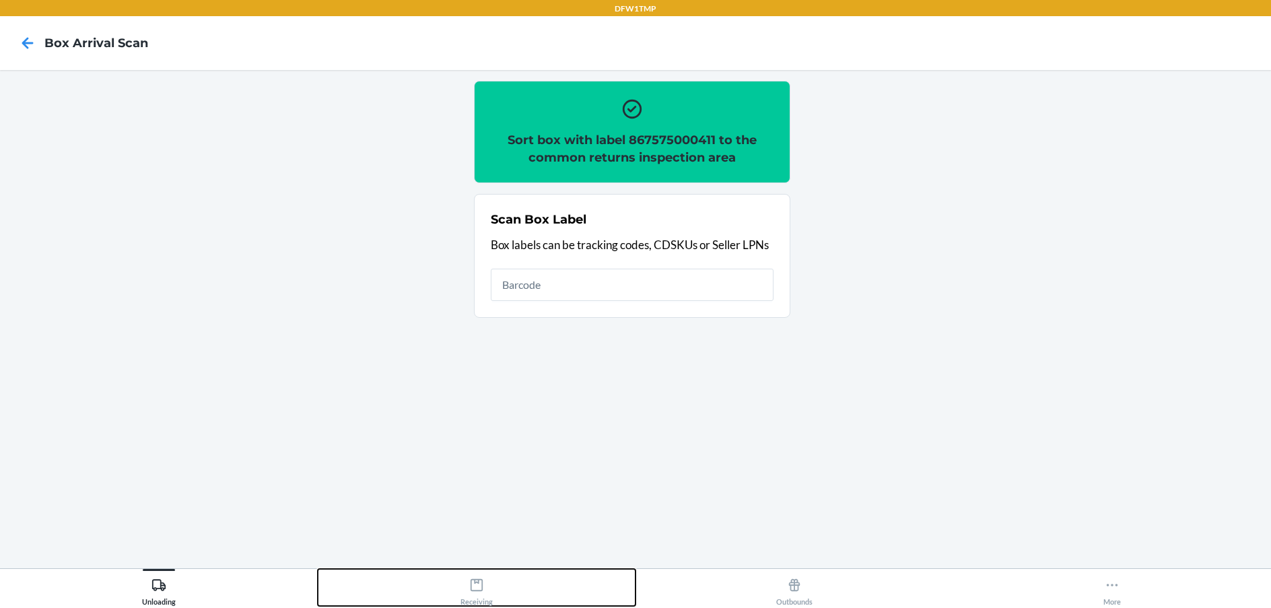
click at [544, 586] on button "Receiving" at bounding box center [477, 587] width 318 height 37
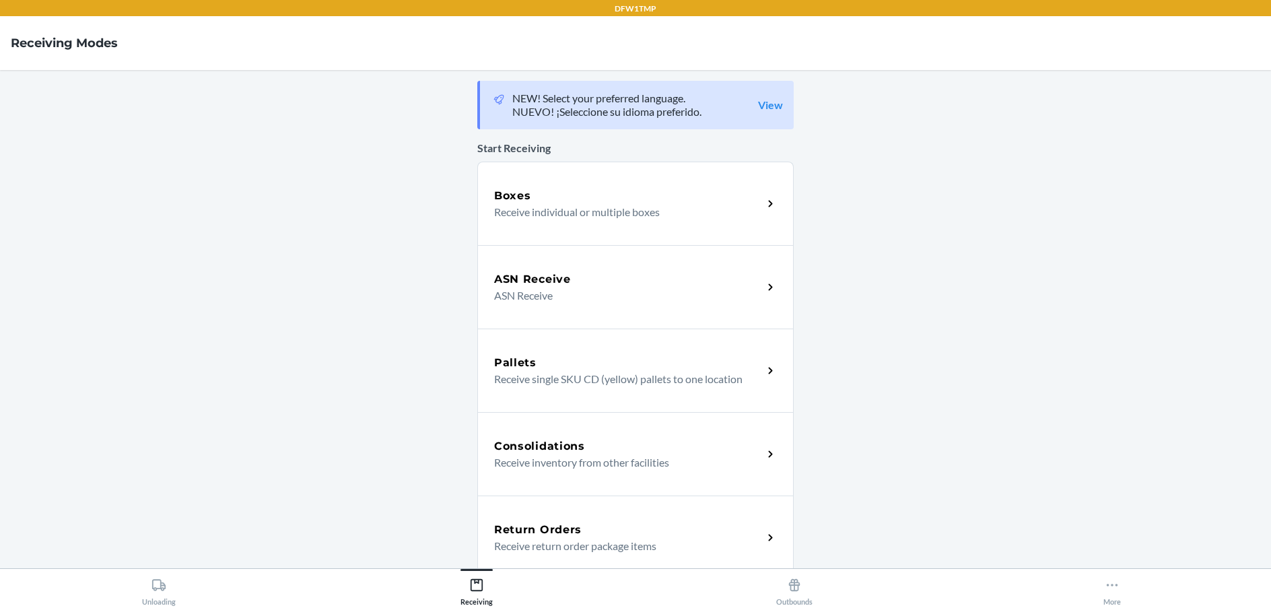
click at [643, 510] on div "Return Orders Receive return order package items" at bounding box center [635, 536] width 316 height 83
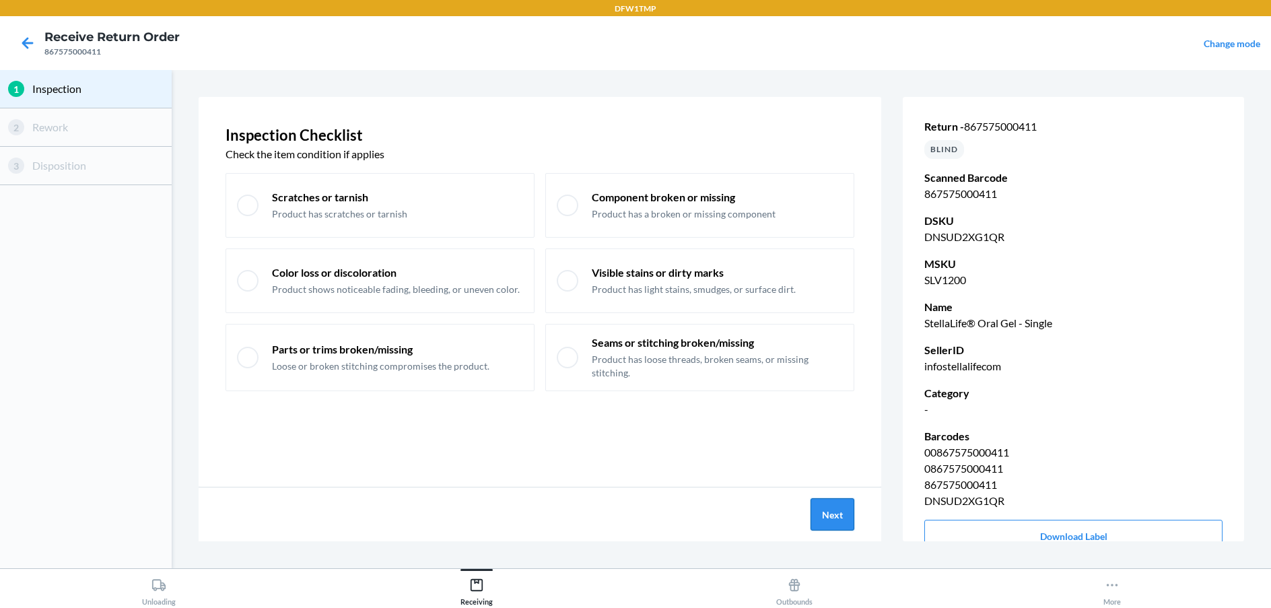
click at [848, 523] on button "Next" at bounding box center [832, 514] width 44 height 32
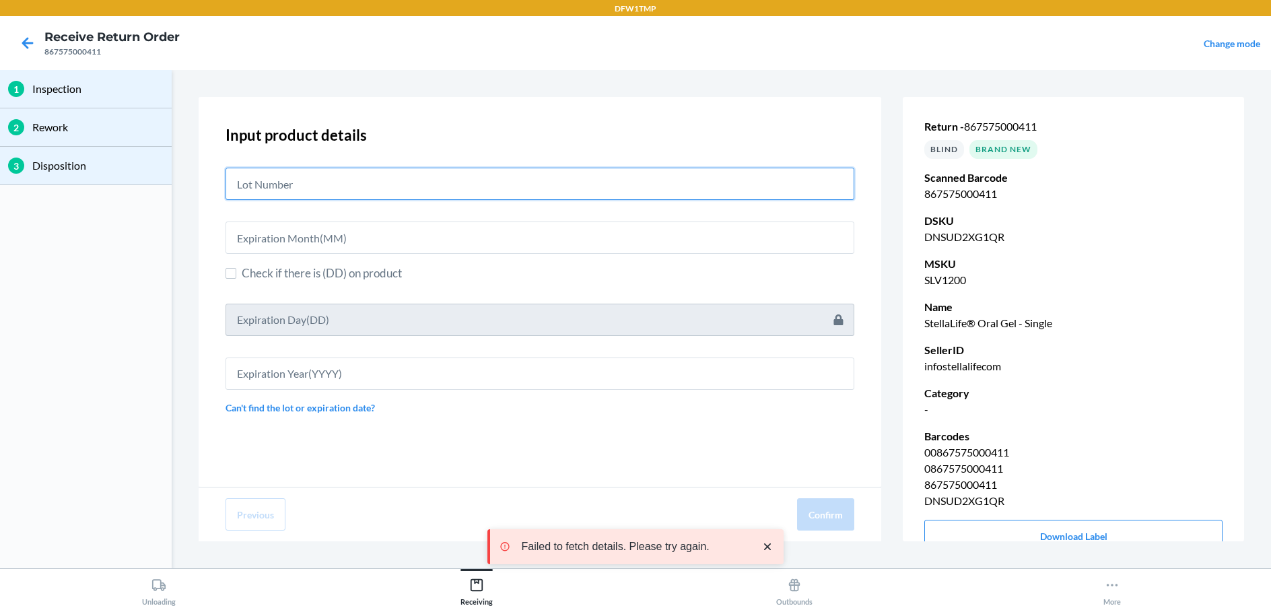
click at [639, 173] on input "text" at bounding box center [539, 184] width 629 height 32
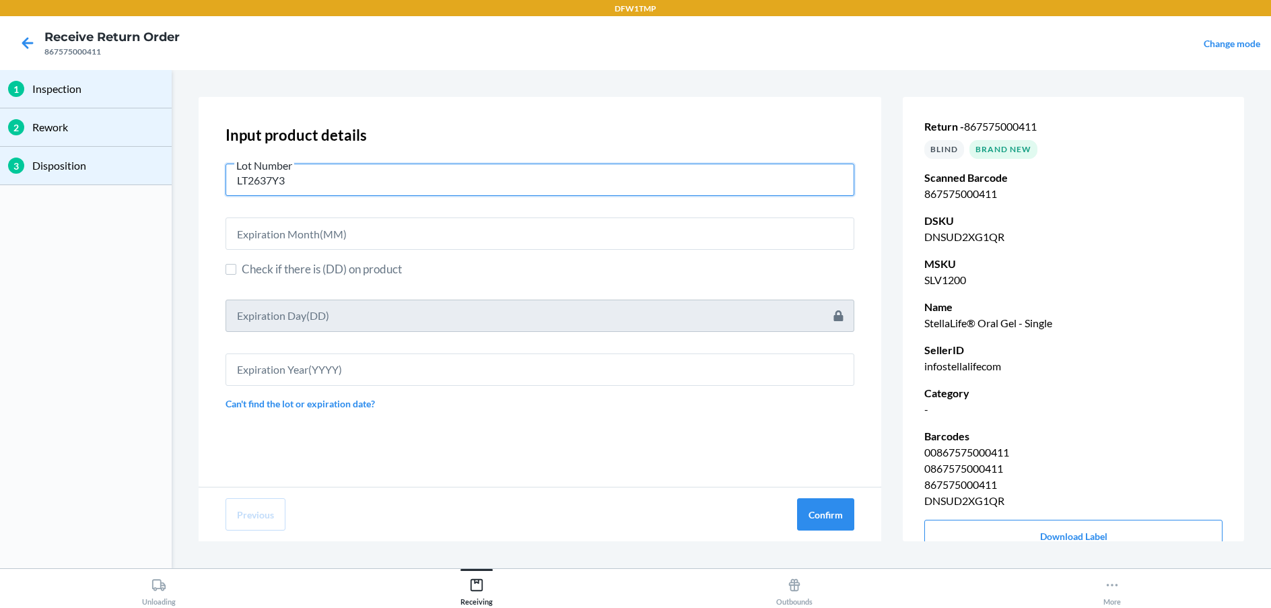
type input "LT2637Y3"
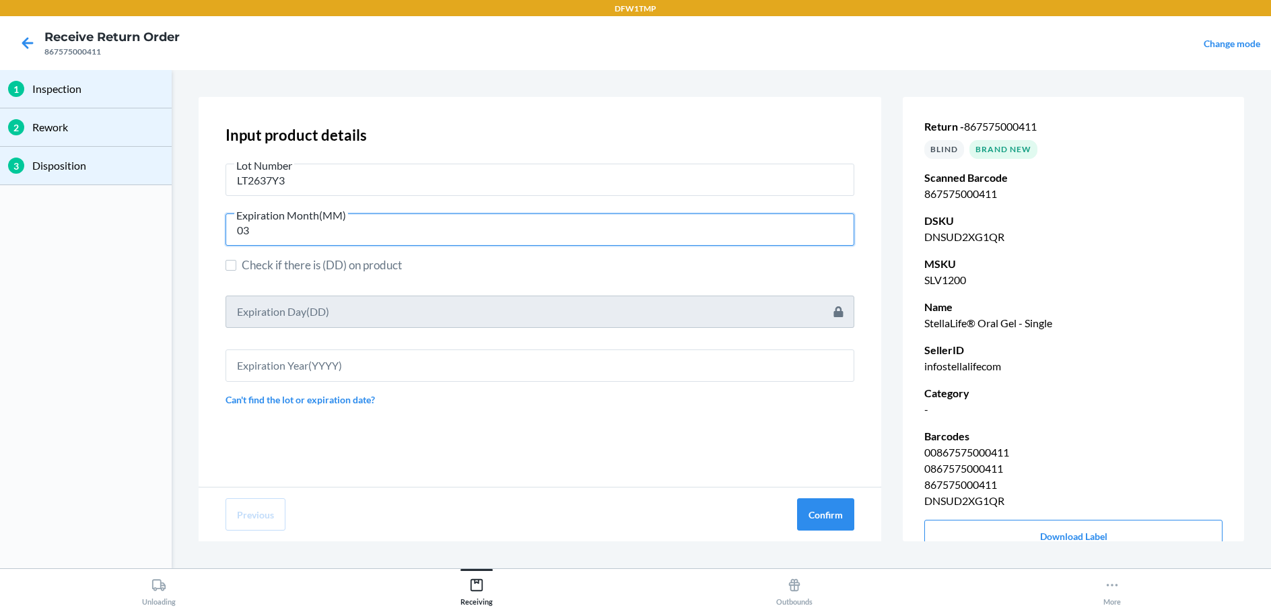
type input "03"
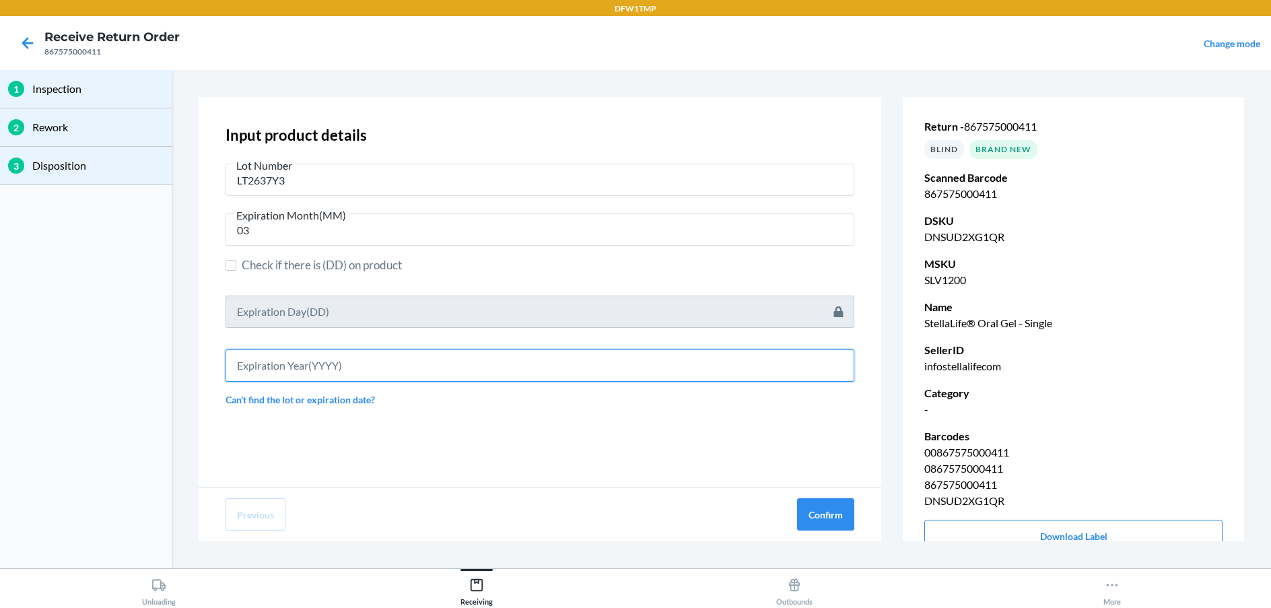
click at [308, 375] on input "text" at bounding box center [539, 365] width 629 height 32
type input "2027"
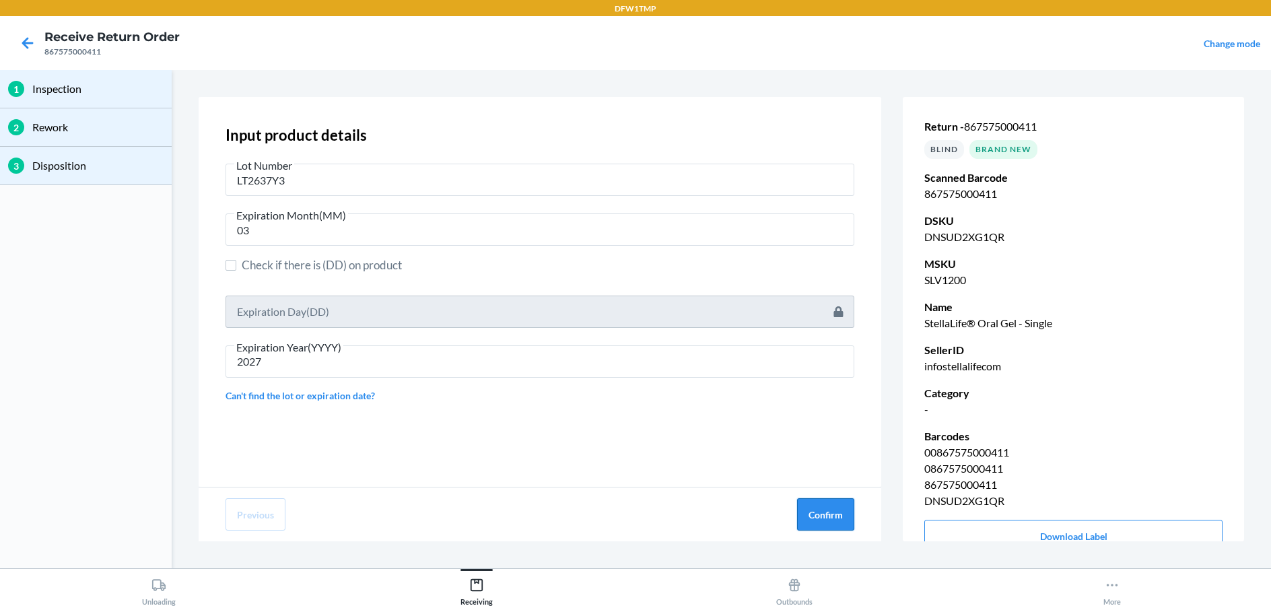
click at [819, 522] on button "Confirm" at bounding box center [825, 514] width 57 height 32
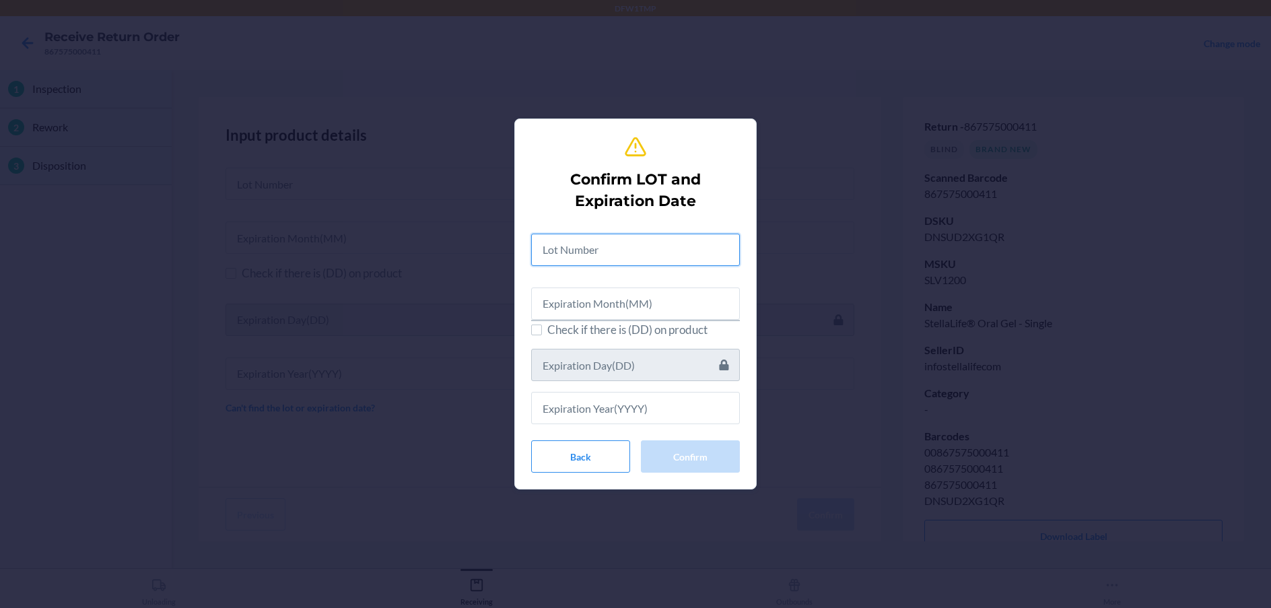
click at [581, 252] on input "text" at bounding box center [635, 250] width 209 height 32
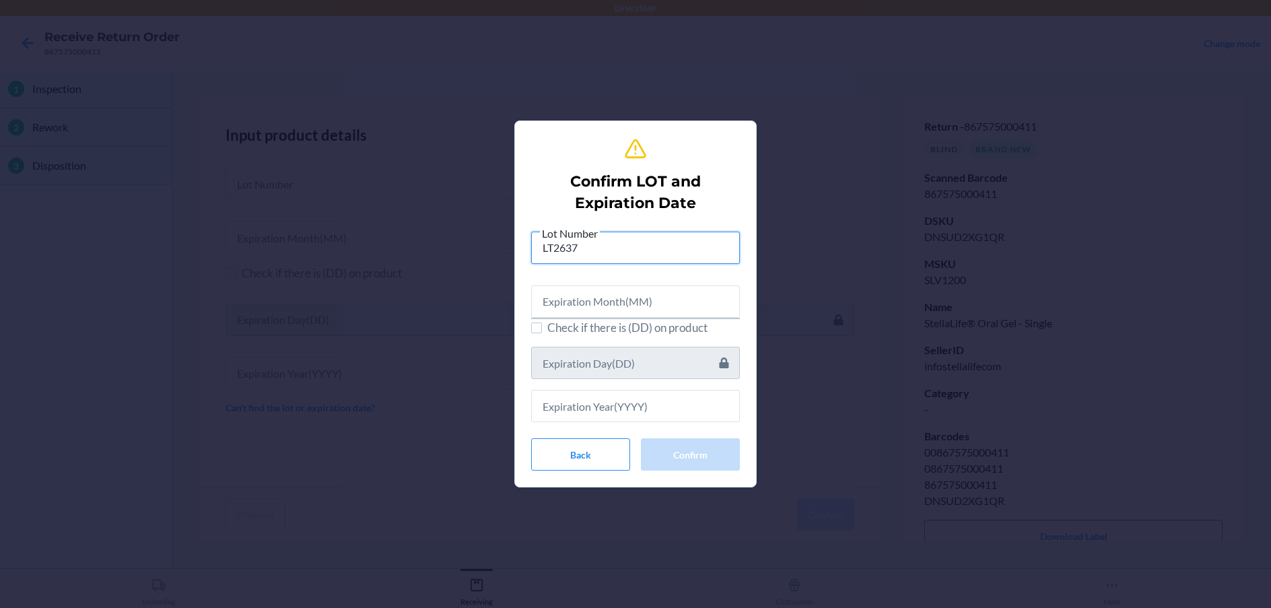
type input "LT2637"
click at [620, 308] on input "text" at bounding box center [635, 301] width 209 height 32
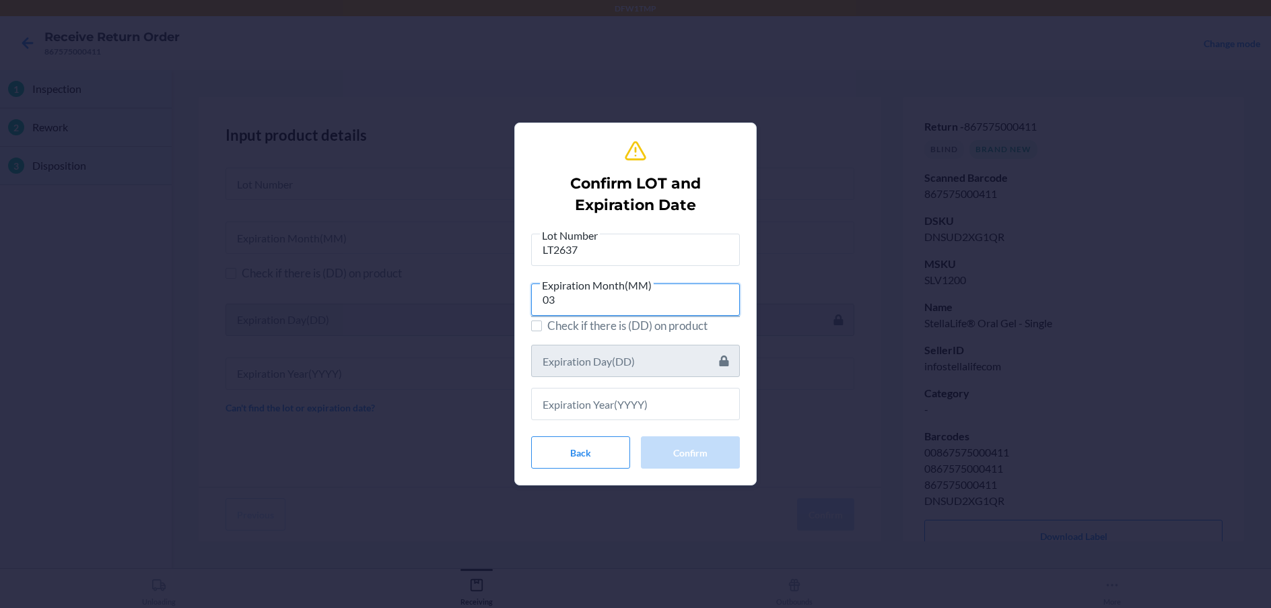
type input "03"
click at [613, 408] on input "text" at bounding box center [635, 404] width 209 height 32
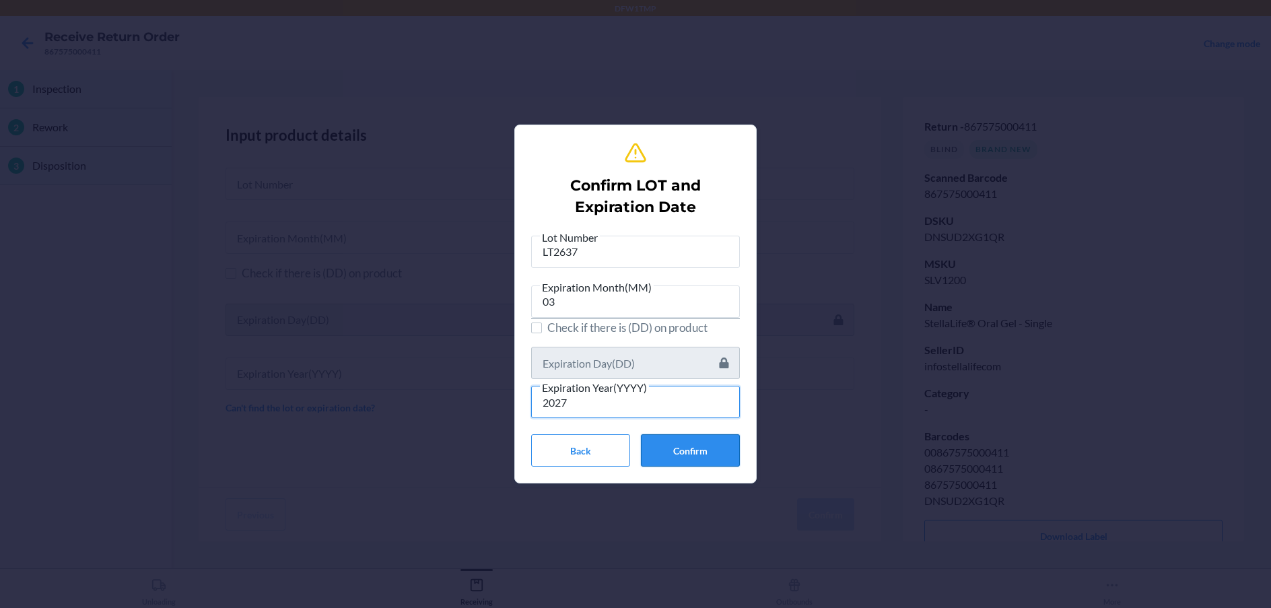
type input "2027"
click at [705, 452] on button "Confirm" at bounding box center [690, 450] width 99 height 32
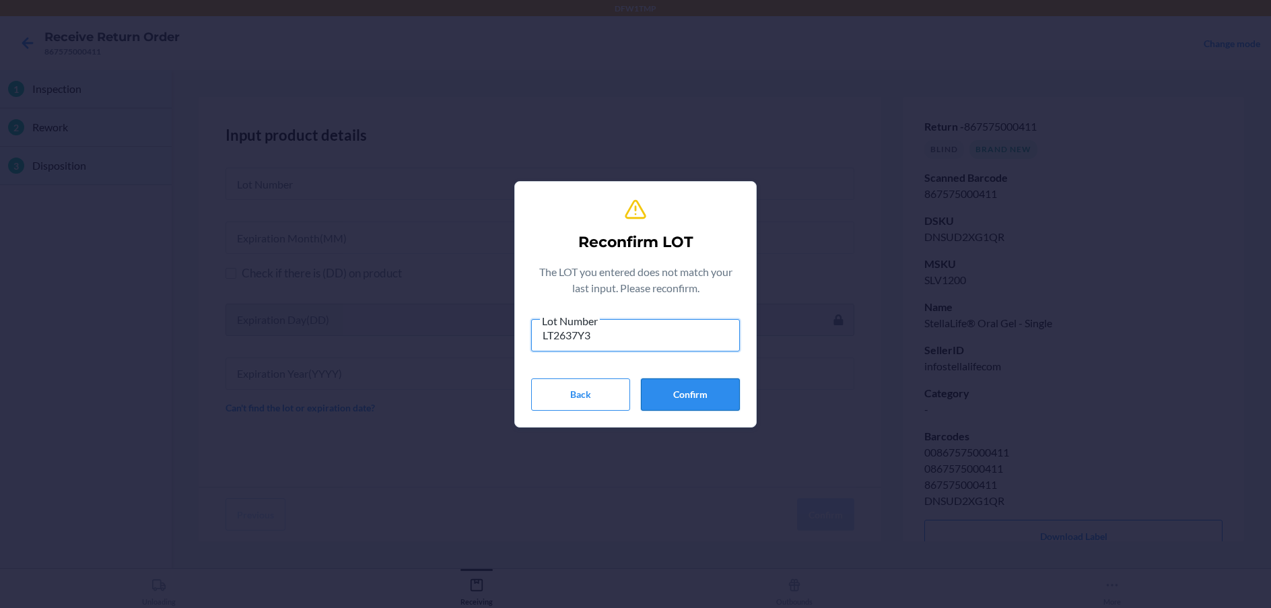
type input "LT2637Y3"
click at [648, 382] on button "Confirm" at bounding box center [690, 394] width 99 height 32
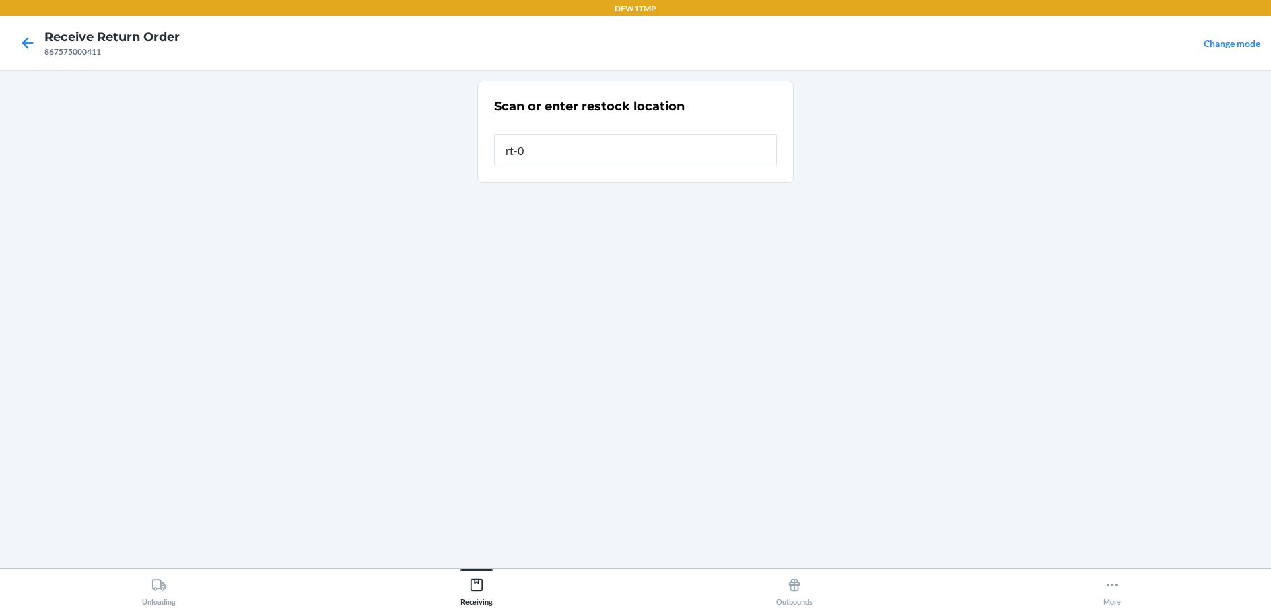
type input "rt-08"
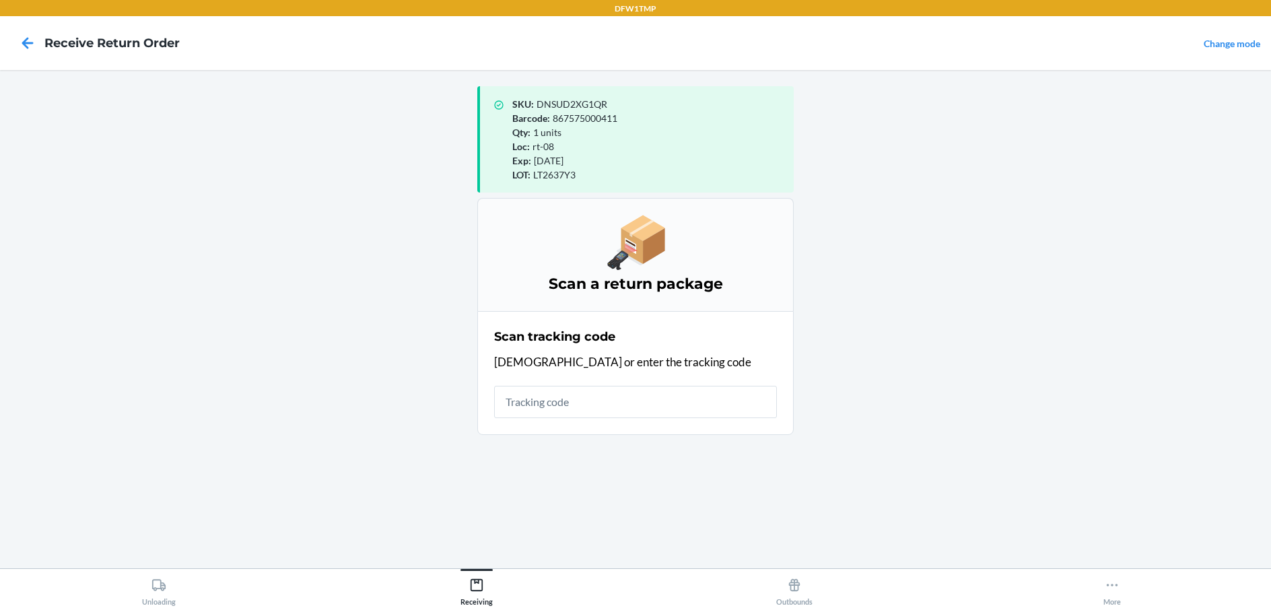
click at [190, 567] on main "SKU : DNSUD2XG1QR Barcode : 867575000411 Qty : 1 units Loc : rt-08 Exp : Mar 1,…" at bounding box center [635, 319] width 1271 height 498
click at [156, 584] on icon at bounding box center [158, 585] width 15 height 15
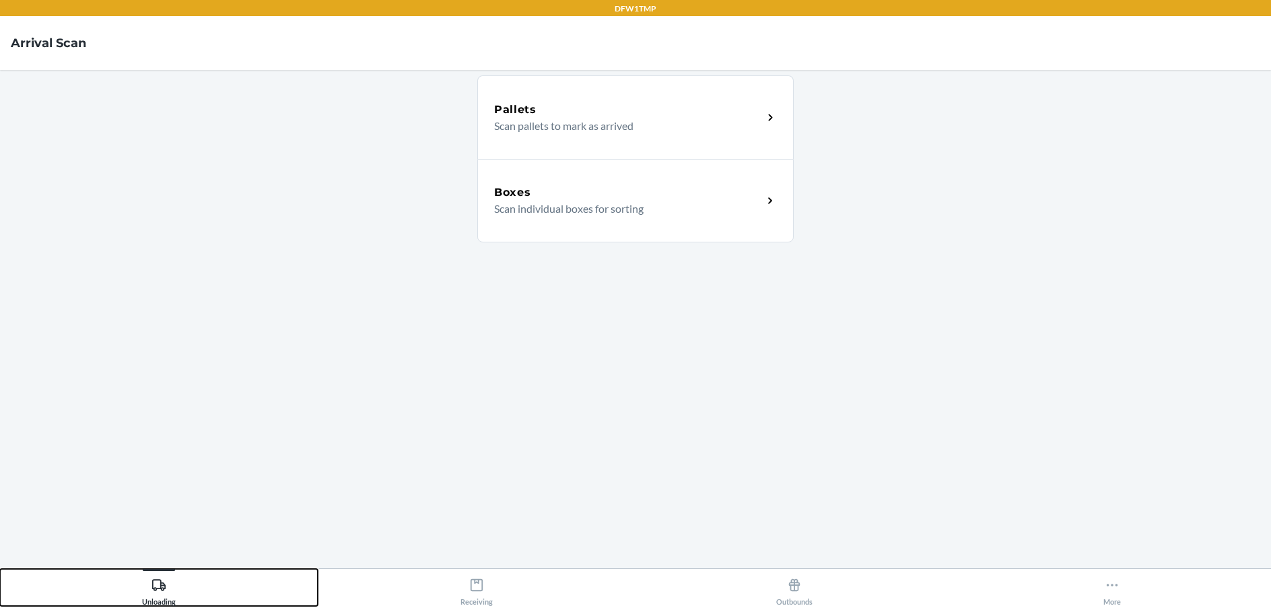
click at [0, 569] on button "Unloading" at bounding box center [159, 587] width 318 height 37
click at [659, 198] on div "Boxes" at bounding box center [628, 192] width 269 height 16
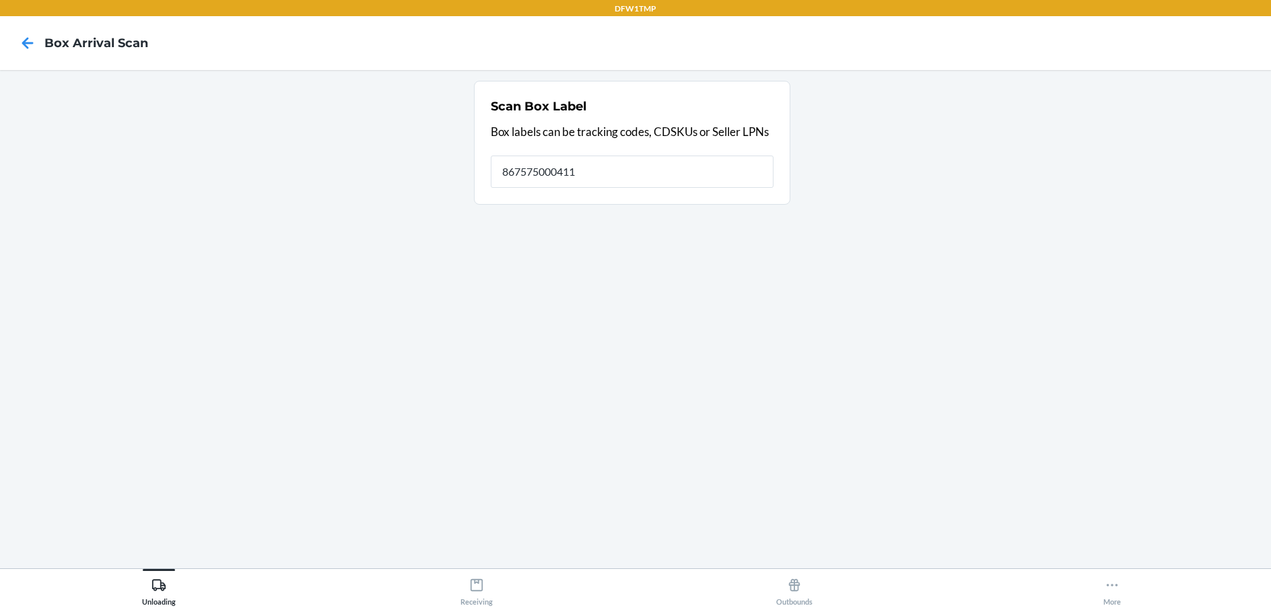
type input "867575000411"
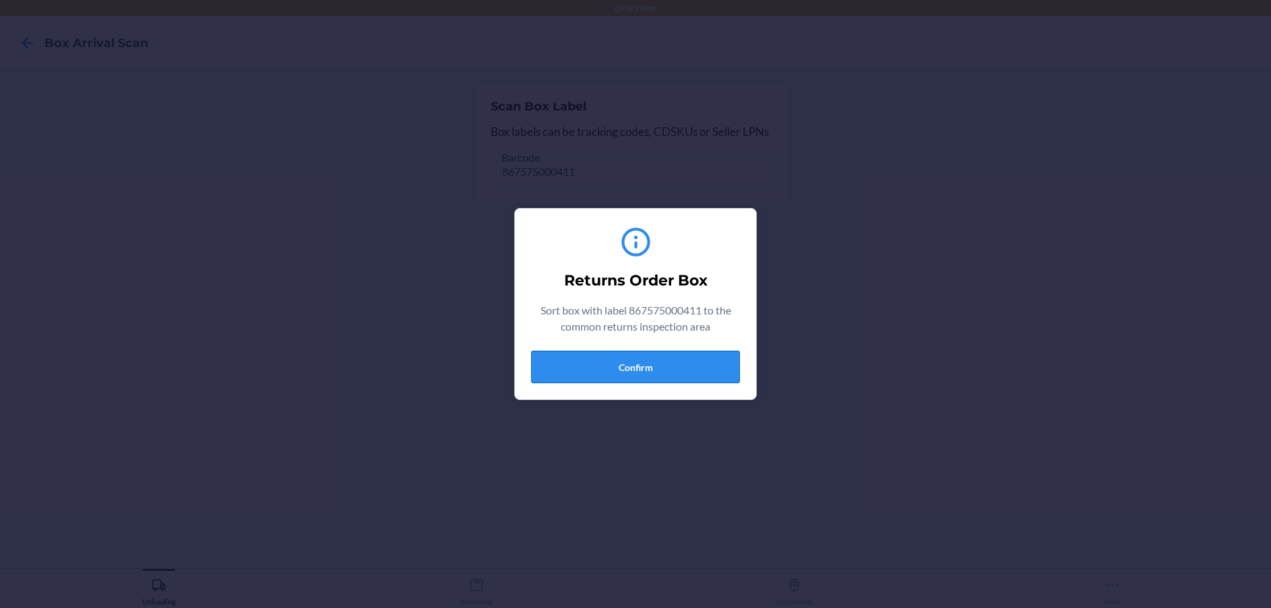
click at [652, 371] on button "Confirm" at bounding box center [635, 367] width 209 height 32
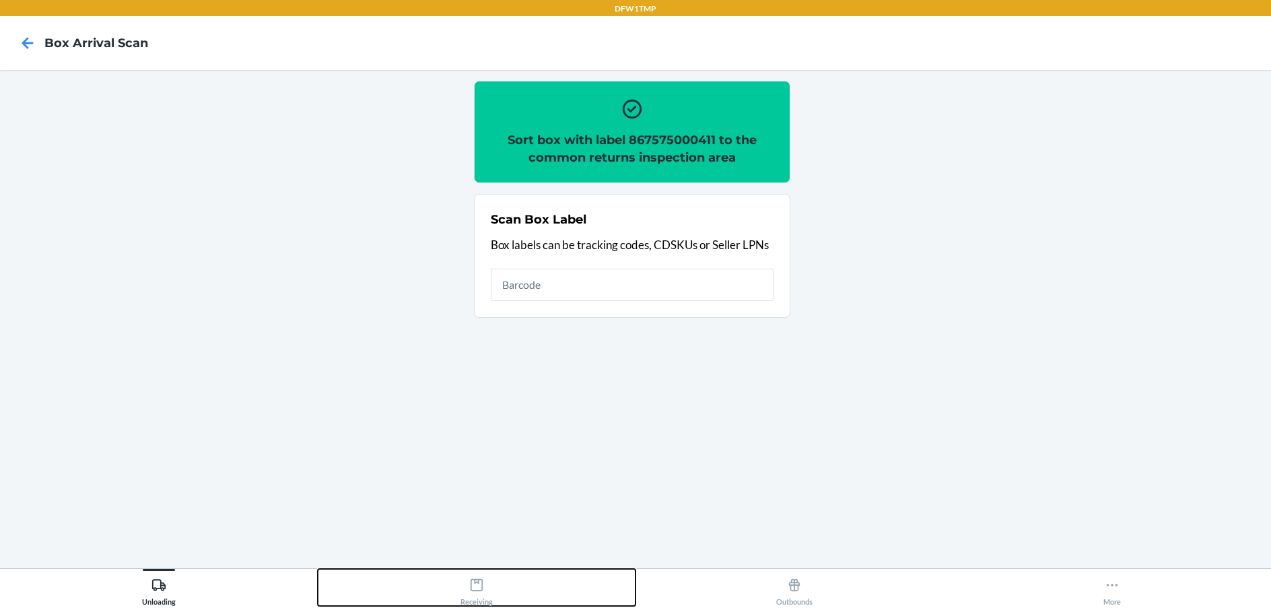
click at [483, 602] on div "Receiving" at bounding box center [476, 589] width 32 height 34
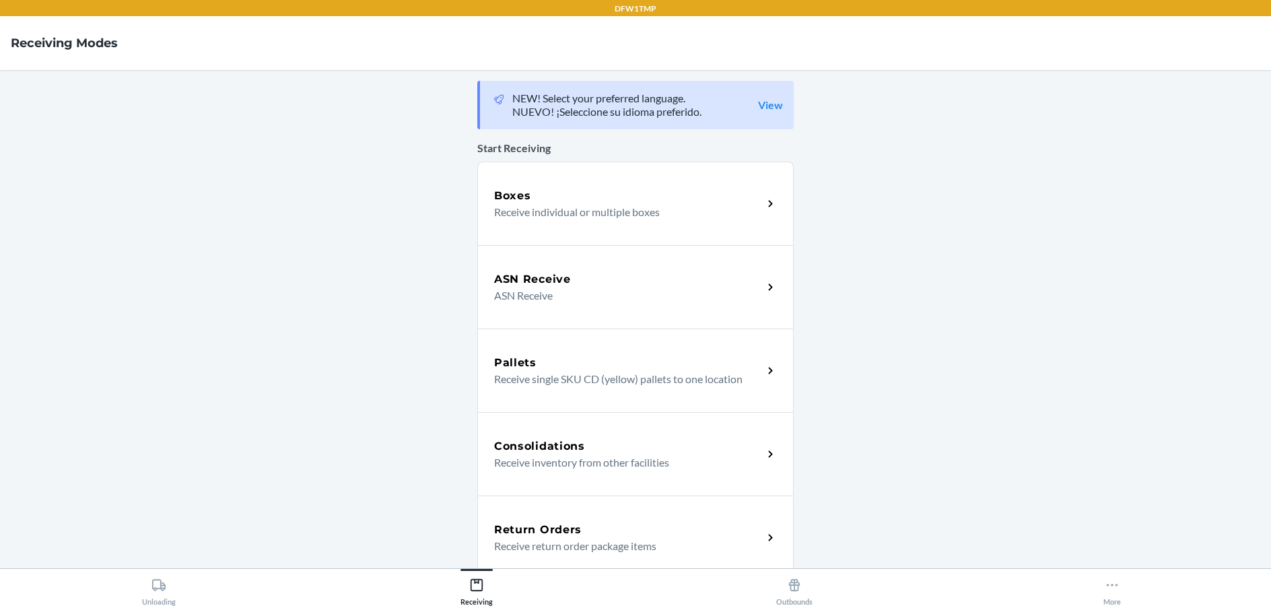
click at [557, 520] on div "Return Orders Receive return order package items" at bounding box center [635, 536] width 316 height 83
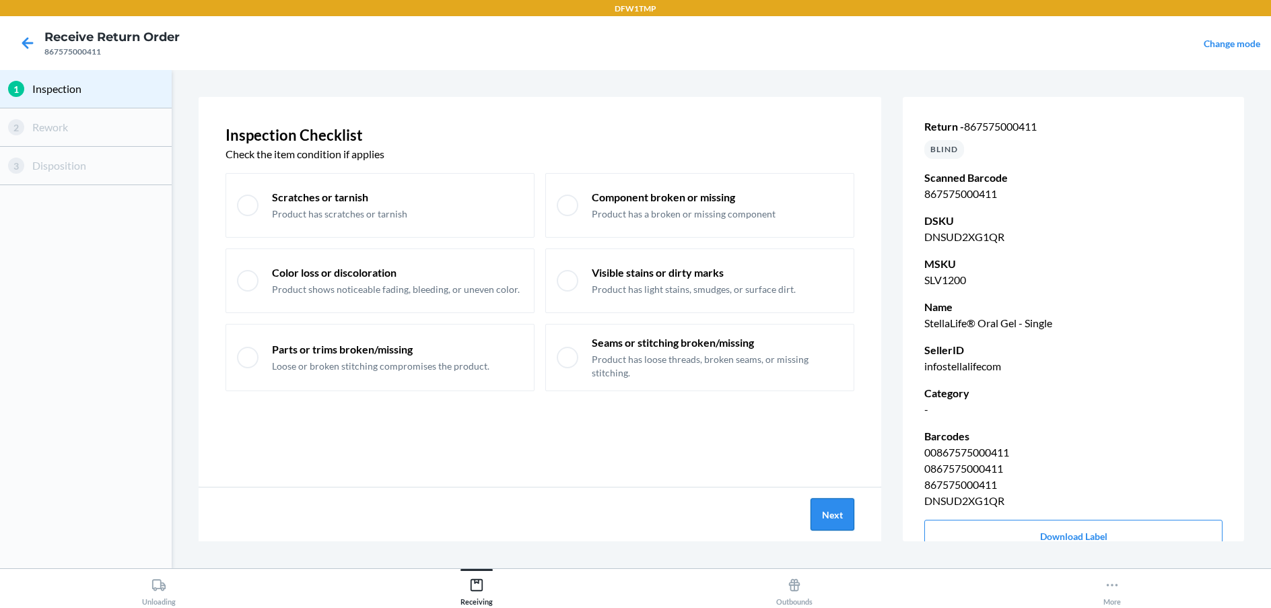
click at [819, 520] on button "Next" at bounding box center [832, 514] width 44 height 32
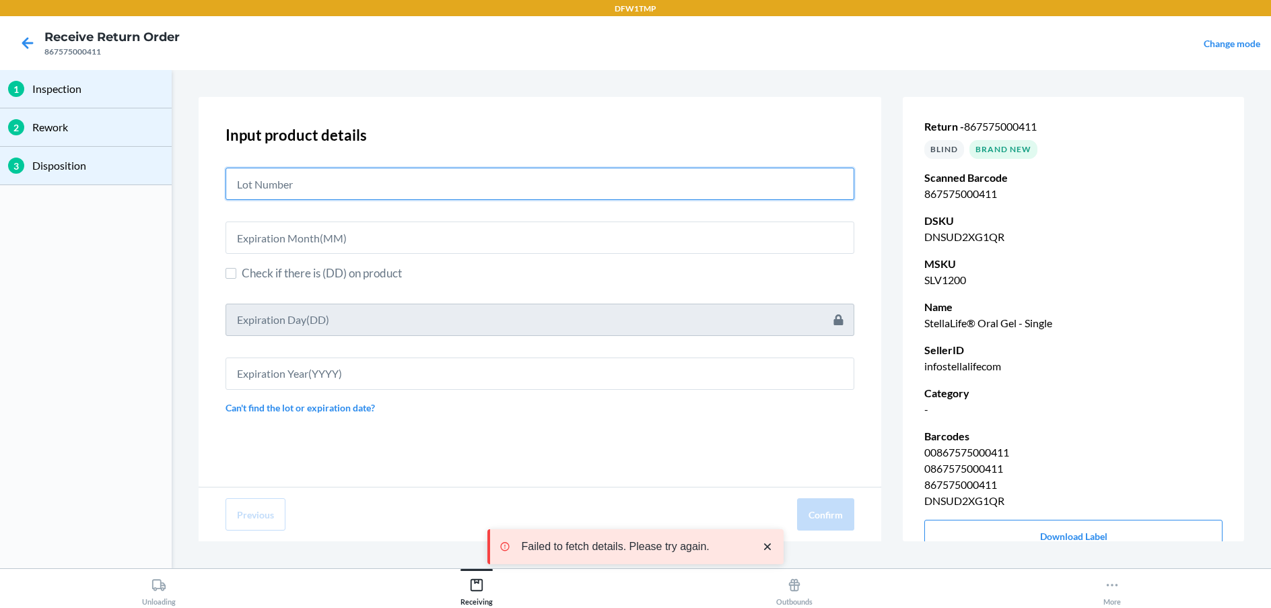
click at [576, 179] on input "text" at bounding box center [539, 184] width 629 height 32
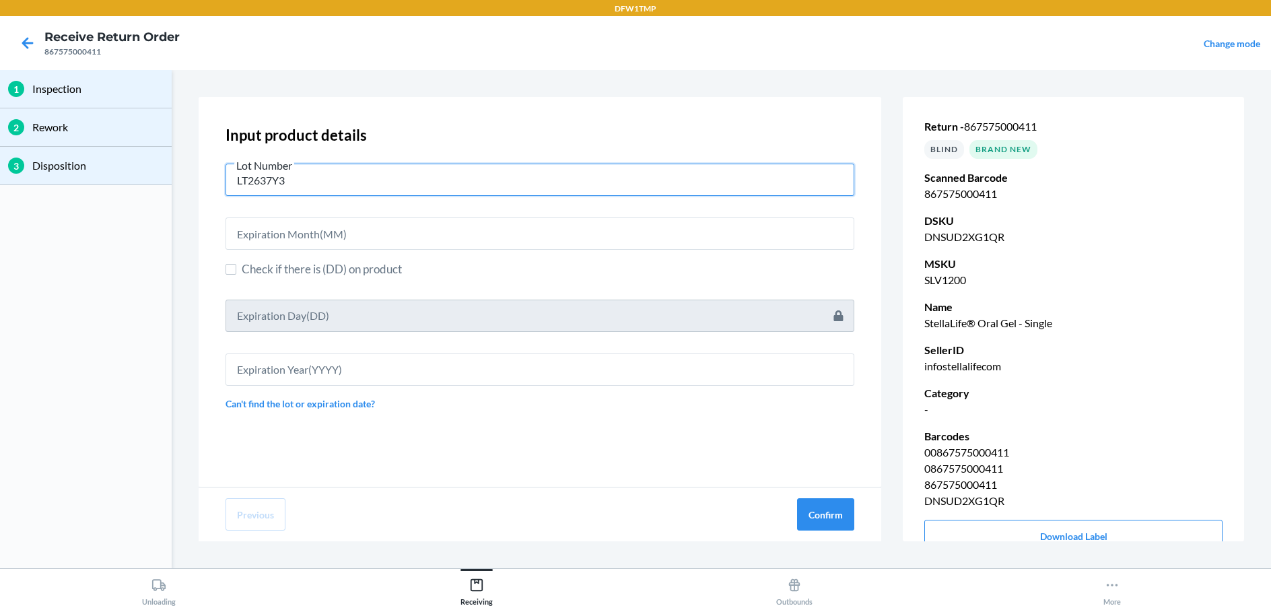
type input "LT2637Y3"
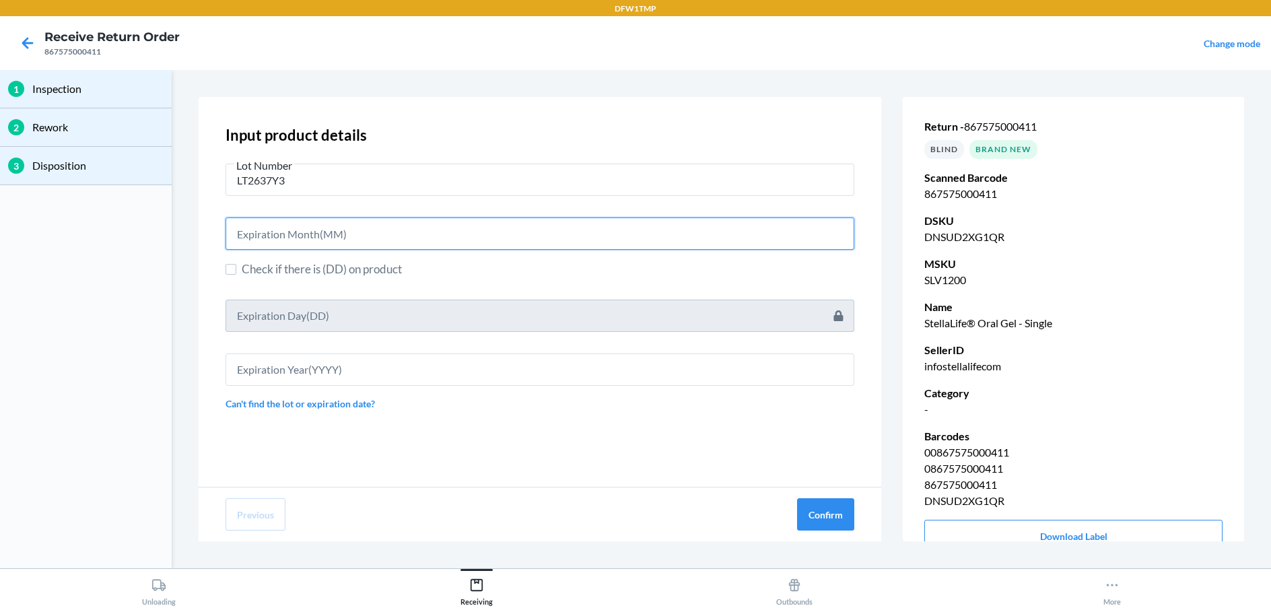
click at [471, 236] on input "text" at bounding box center [539, 233] width 629 height 32
type input "03"
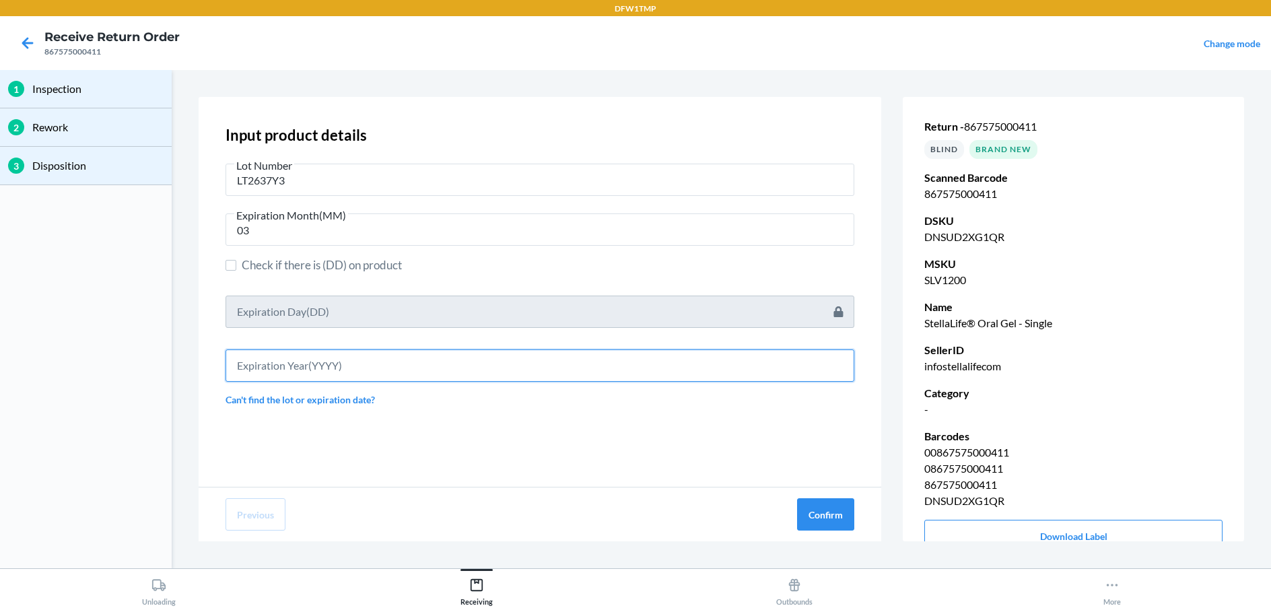
click at [471, 361] on input "text" at bounding box center [539, 365] width 629 height 32
type input "2027"
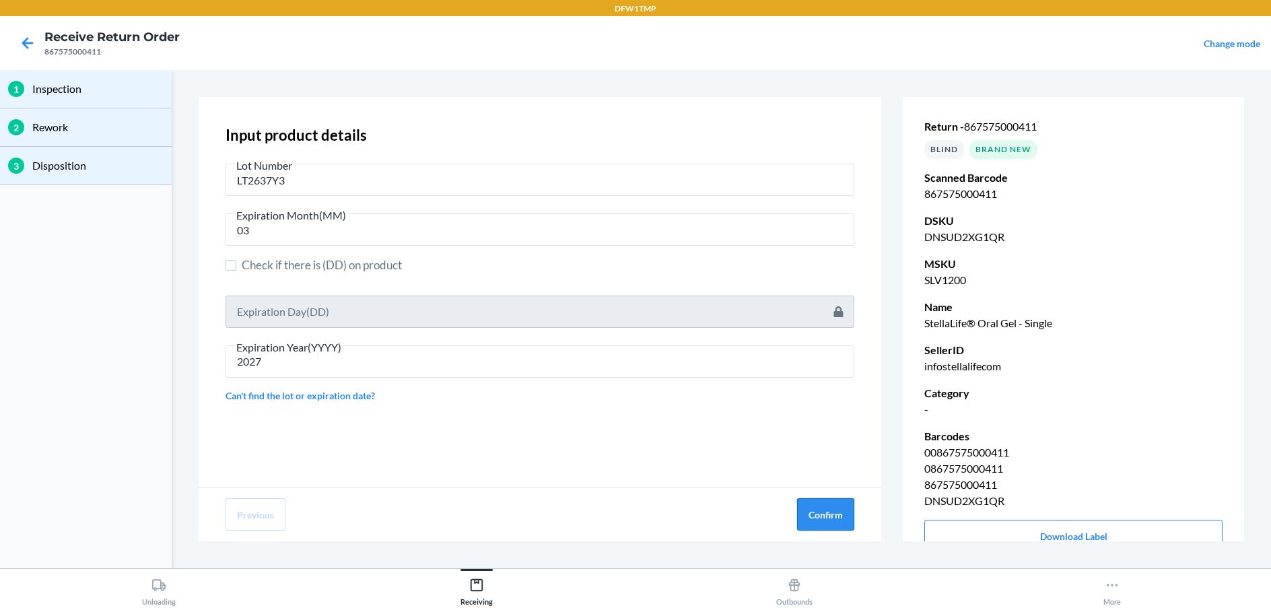
click at [857, 523] on div "Previous Confirm" at bounding box center [540, 514] width 683 height 54
click at [847, 528] on button "Confirm" at bounding box center [825, 514] width 57 height 32
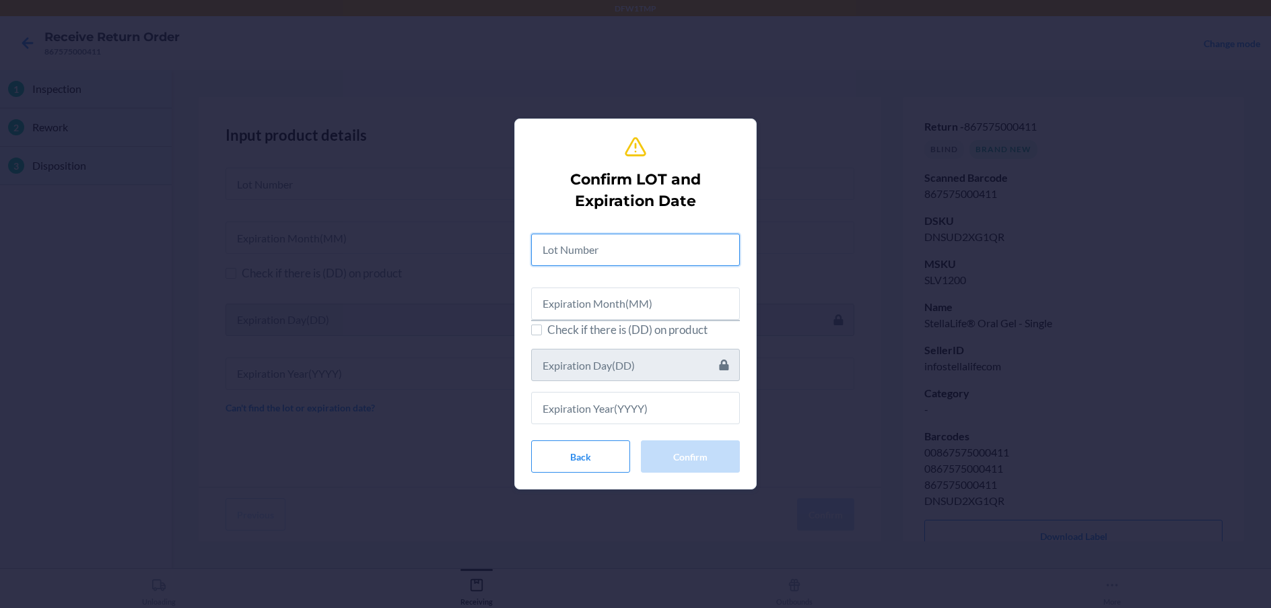
click at [635, 254] on input "text" at bounding box center [635, 250] width 209 height 32
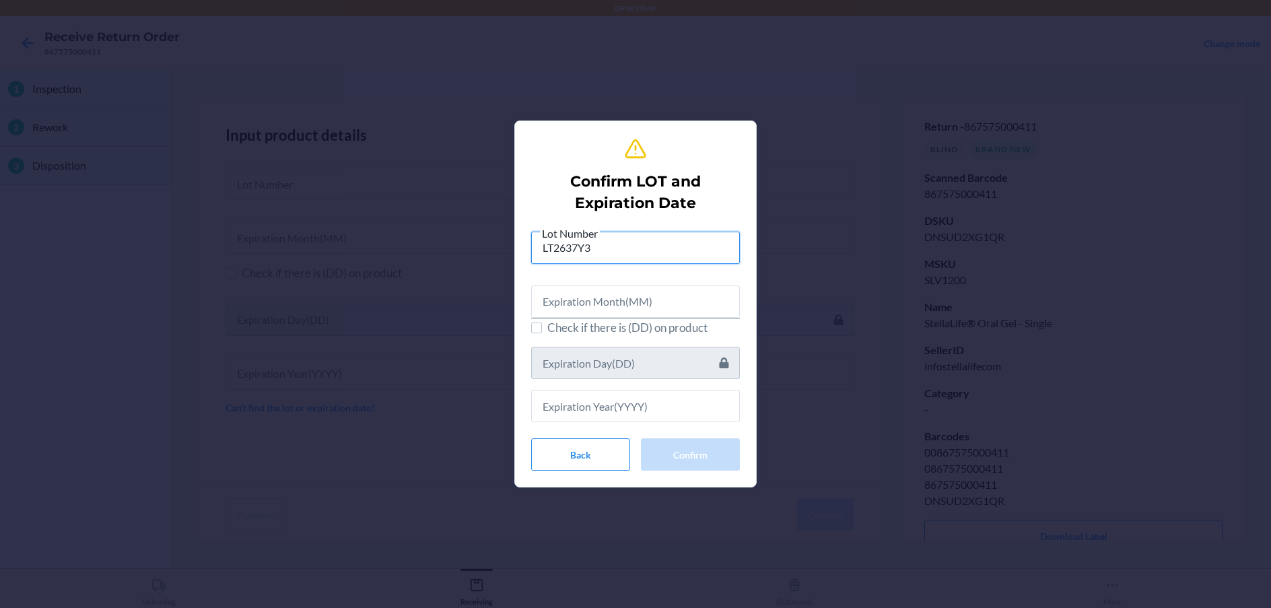
type input "LT2637Y3"
click at [624, 293] on input "text" at bounding box center [635, 301] width 209 height 32
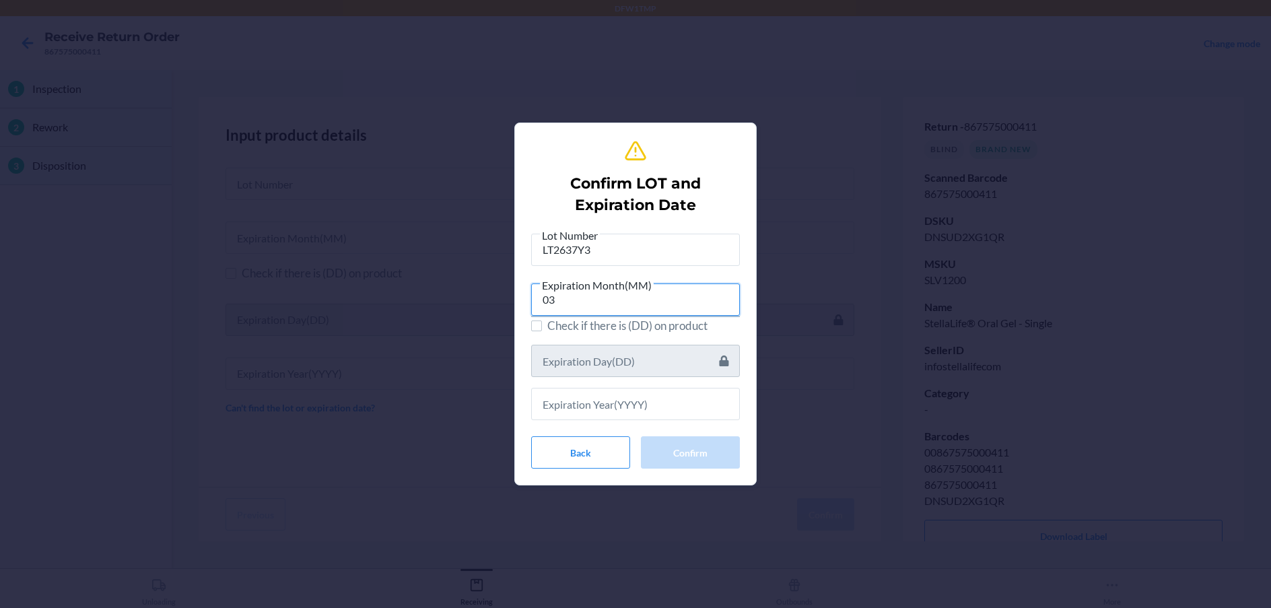
type input "03"
click at [561, 396] on input "text" at bounding box center [635, 404] width 209 height 32
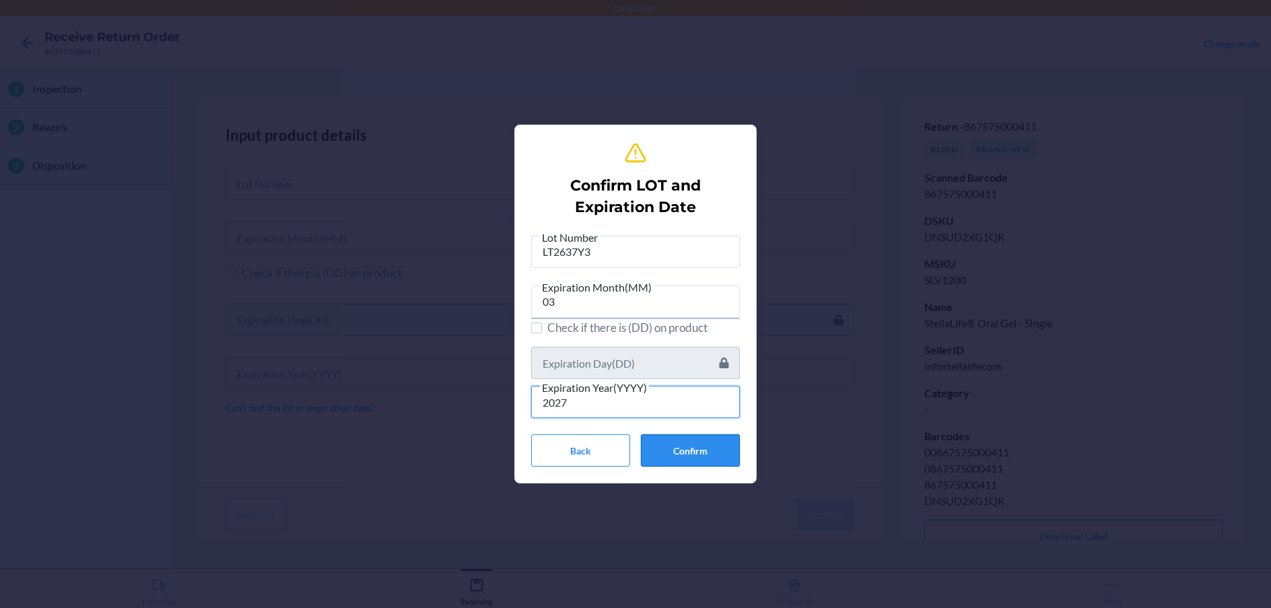
type input "2027"
click at [686, 450] on button "Confirm" at bounding box center [690, 450] width 99 height 32
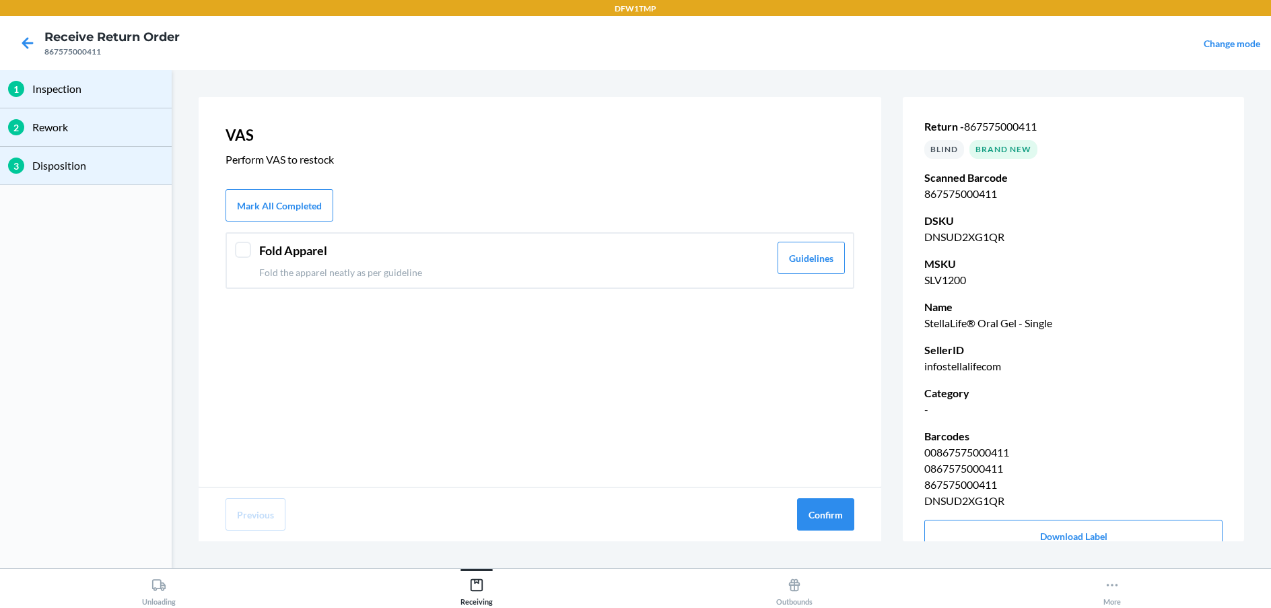
click at [646, 250] on header "Fold Apparel" at bounding box center [514, 251] width 510 height 18
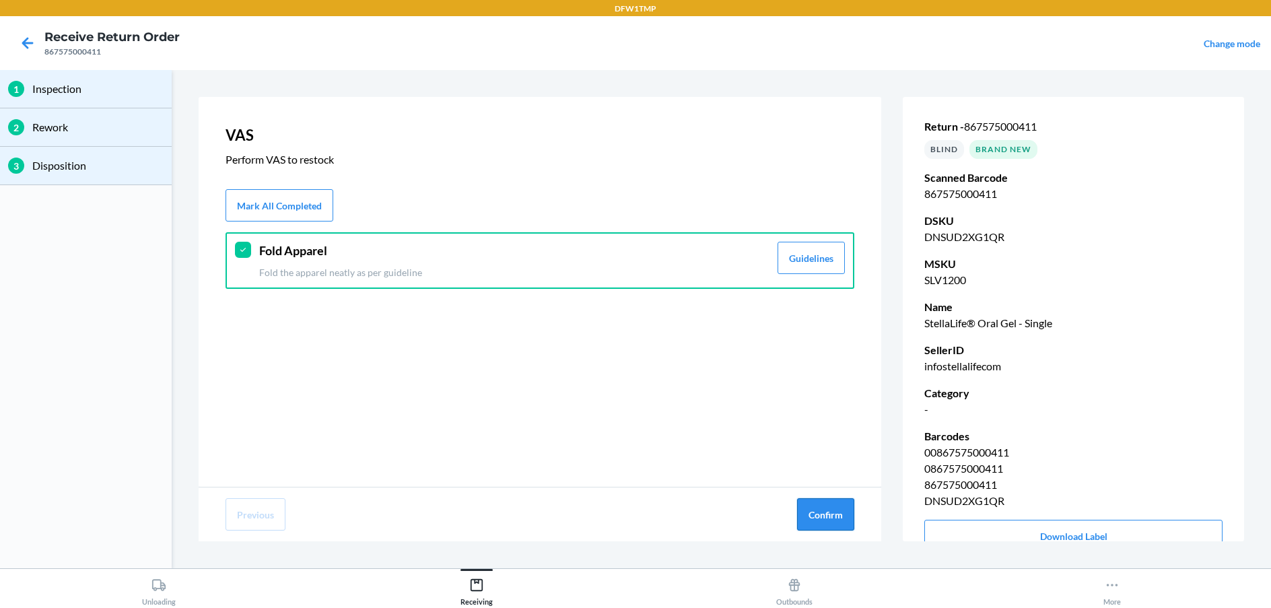
click at [834, 508] on button "Confirm" at bounding box center [825, 514] width 57 height 32
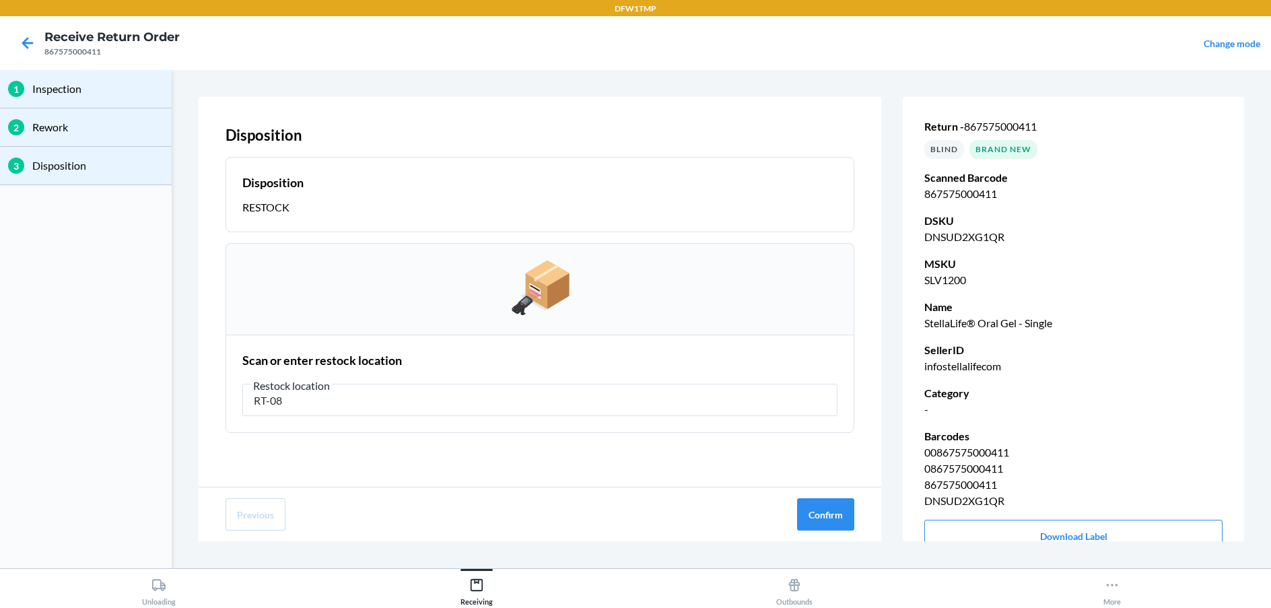
type input "RT-08"
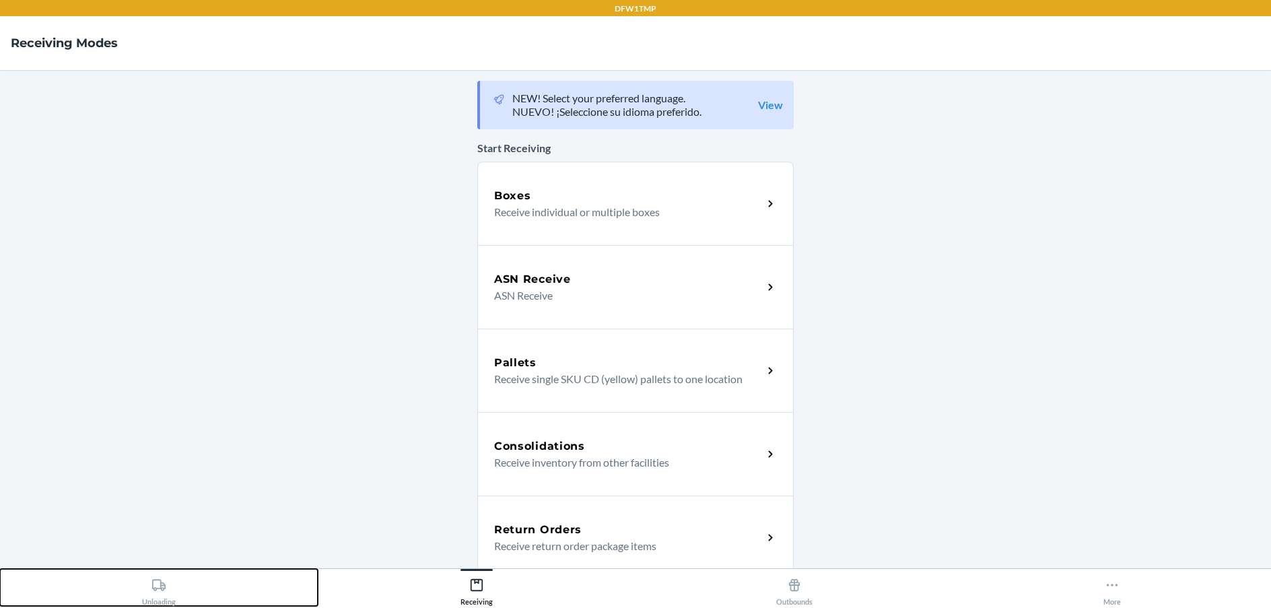
click at [144, 594] on div "Unloading" at bounding box center [159, 589] width 34 height 34
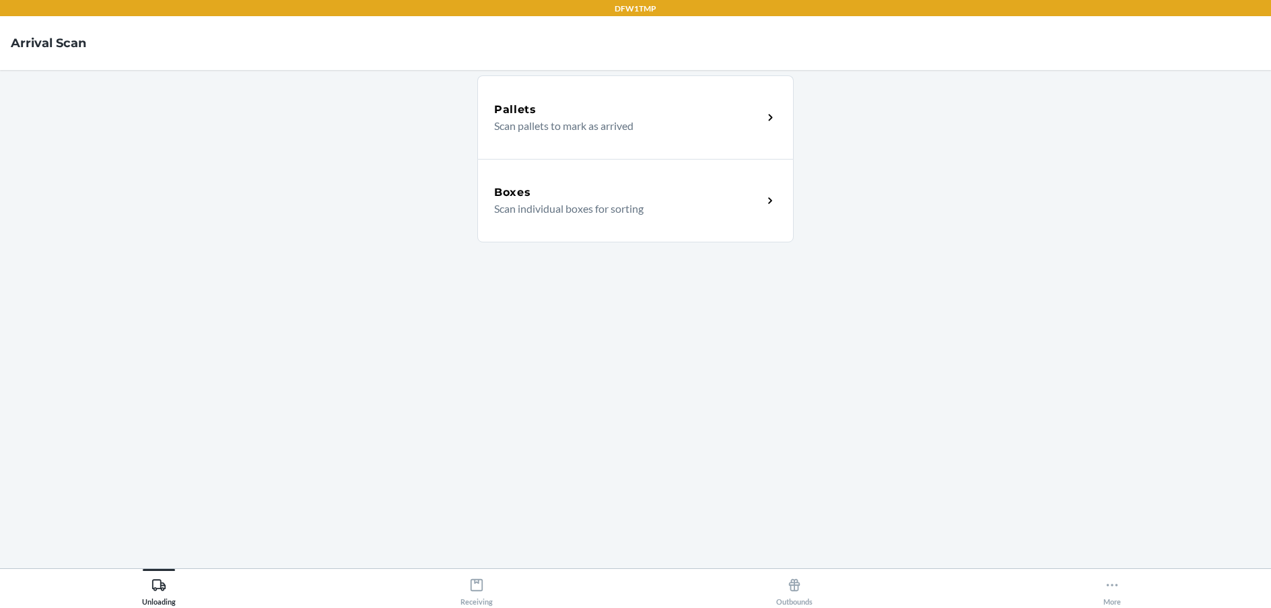
click at [645, 204] on p "Scan individual boxes for sorting" at bounding box center [623, 209] width 258 height 16
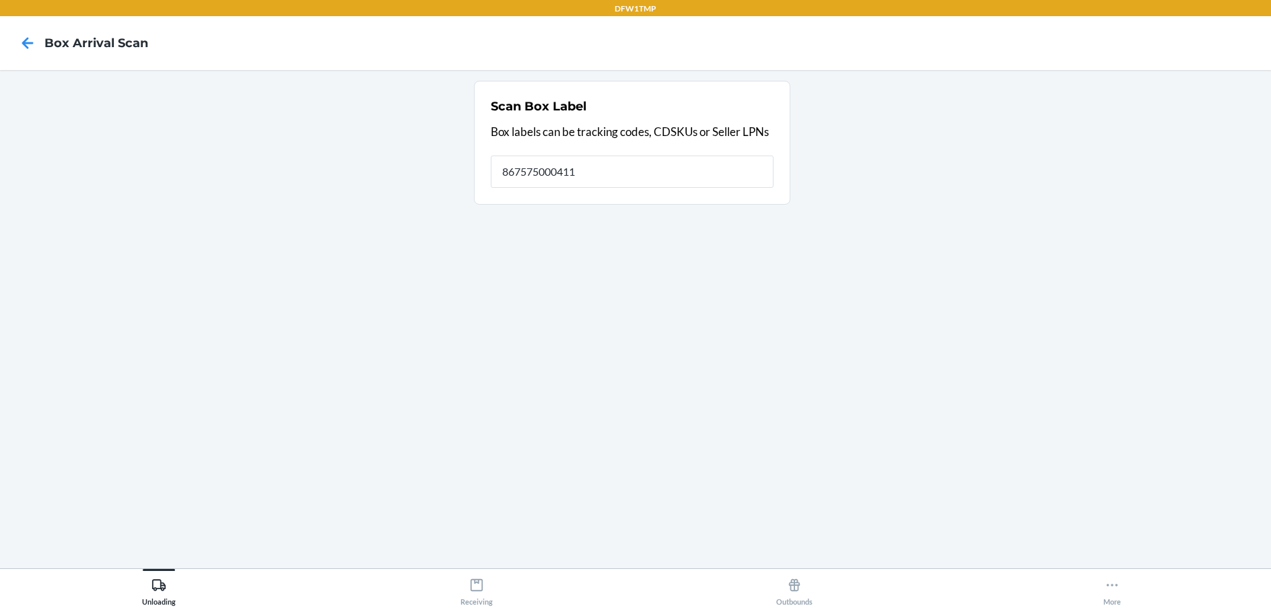
type input "867575000411"
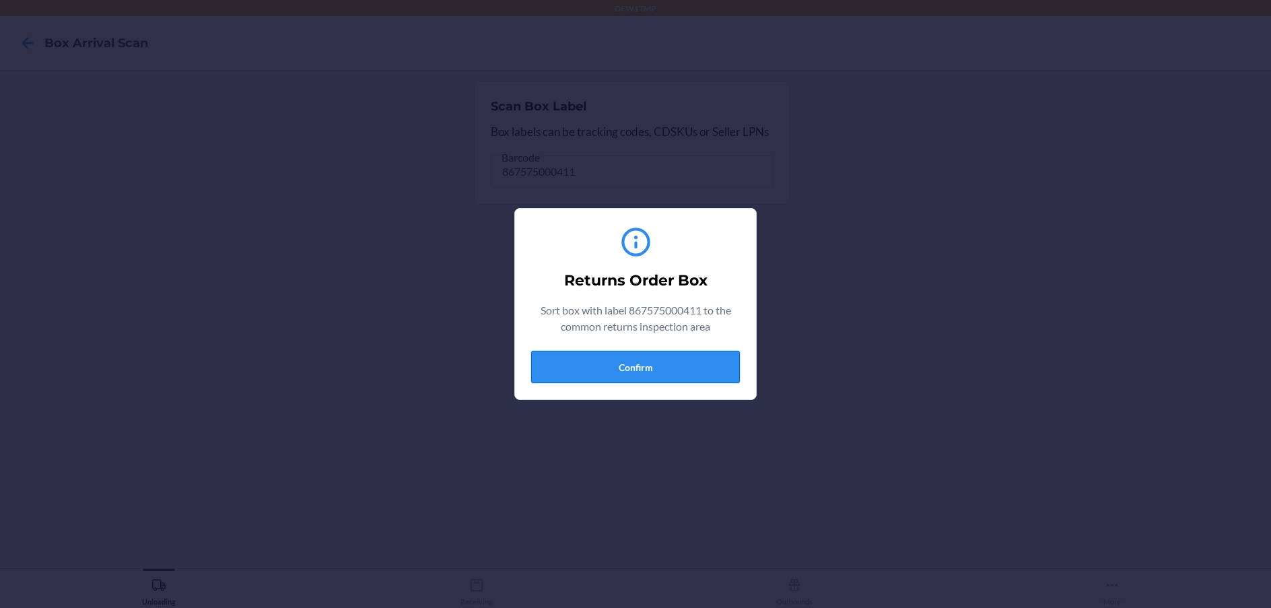
click at [664, 378] on button "Confirm" at bounding box center [635, 367] width 209 height 32
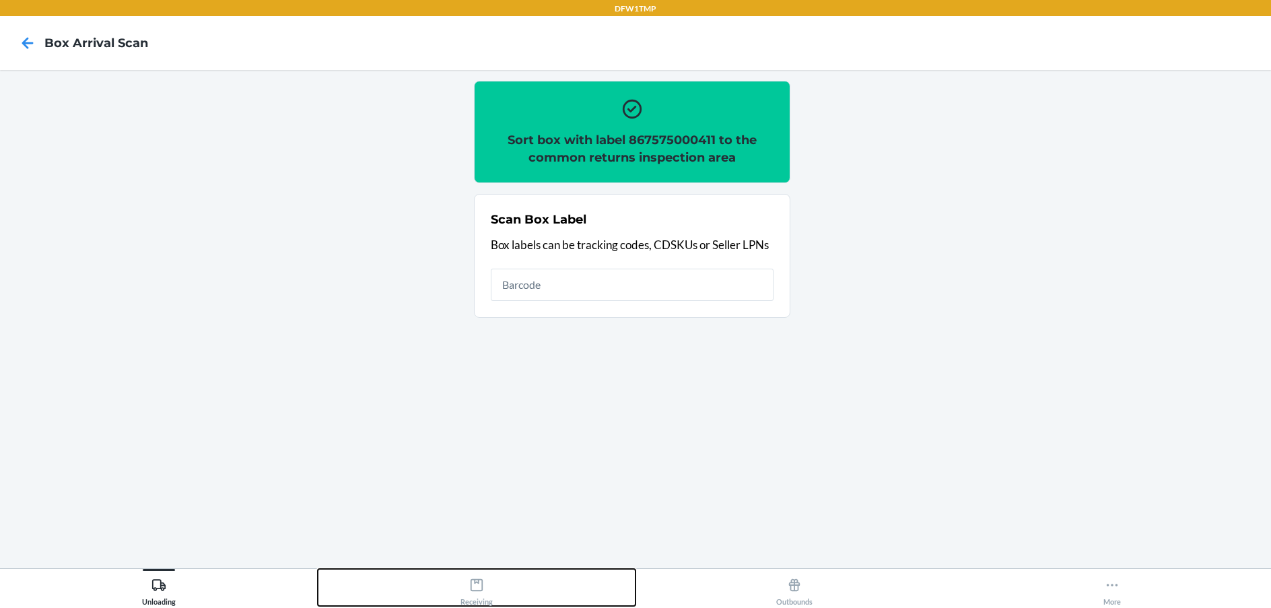
click at [446, 582] on button "Receiving" at bounding box center [477, 587] width 318 height 37
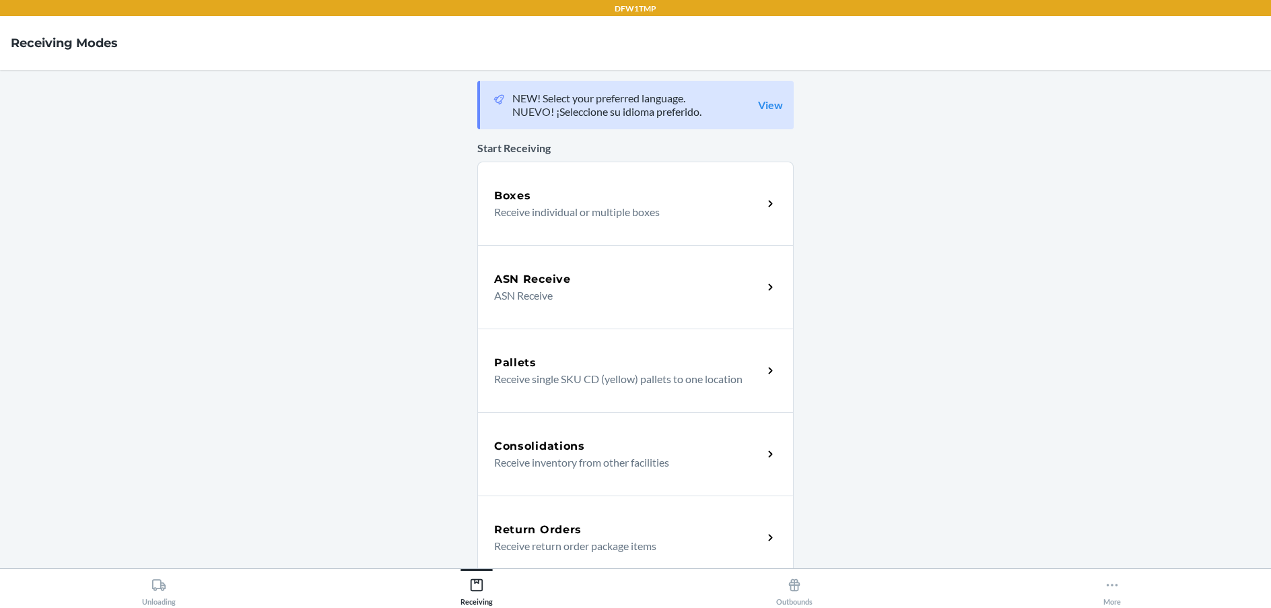
click at [719, 559] on div "Return Orders Receive return order package items" at bounding box center [635, 536] width 316 height 83
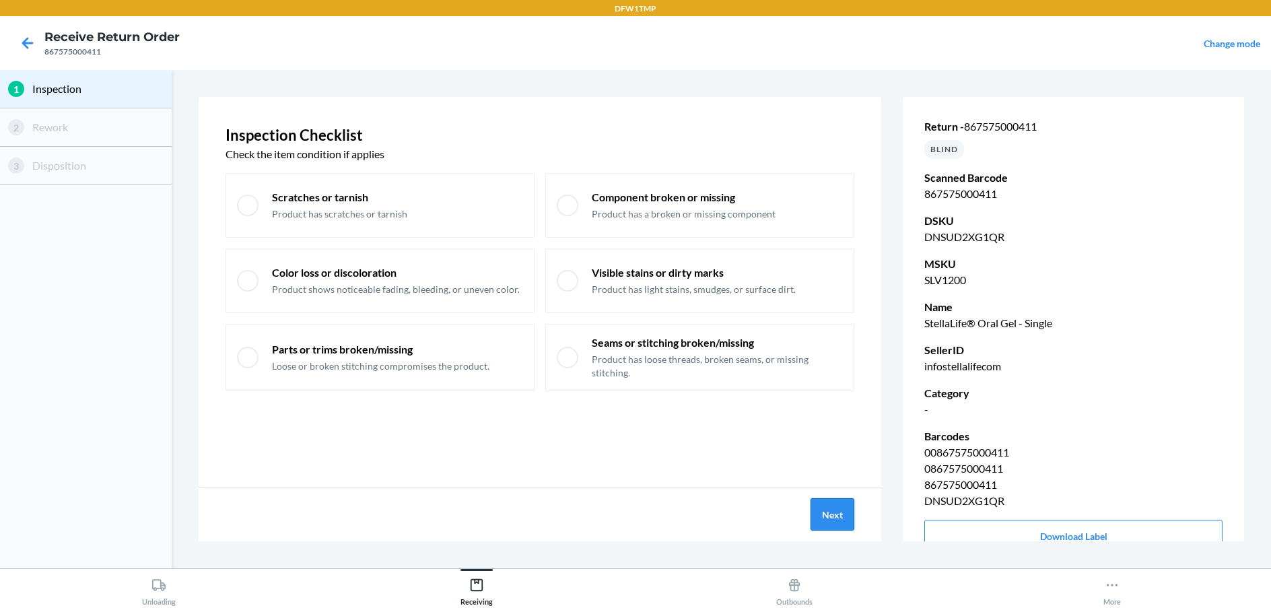
click at [815, 506] on button "Next" at bounding box center [832, 514] width 44 height 32
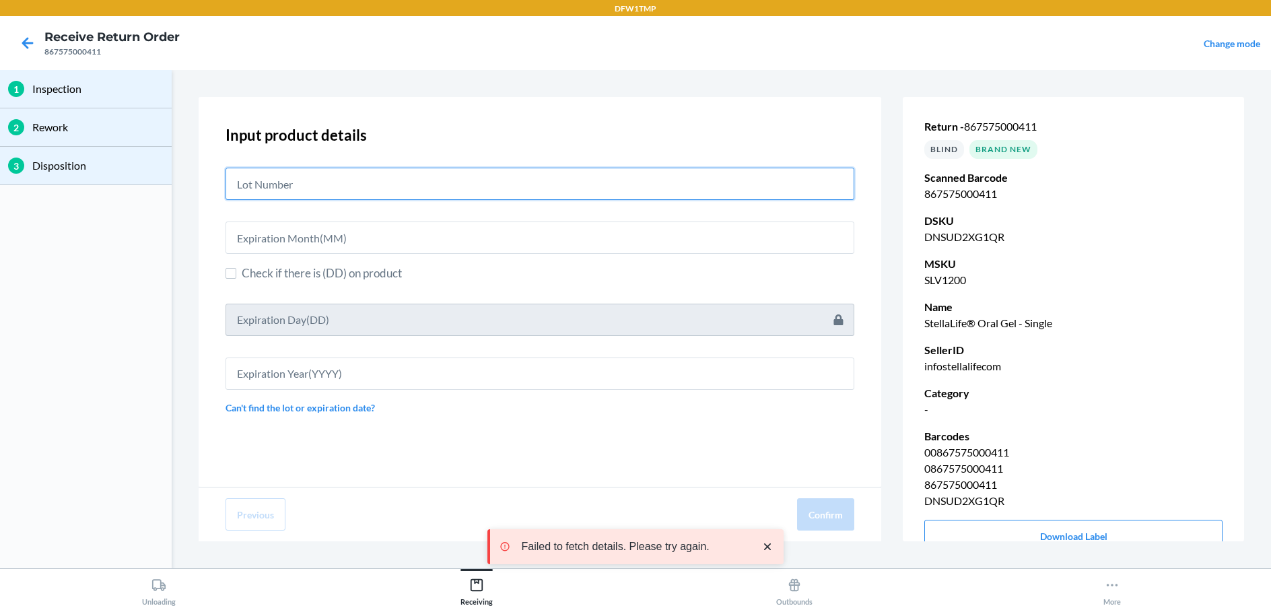
click at [611, 193] on input "text" at bounding box center [539, 184] width 629 height 32
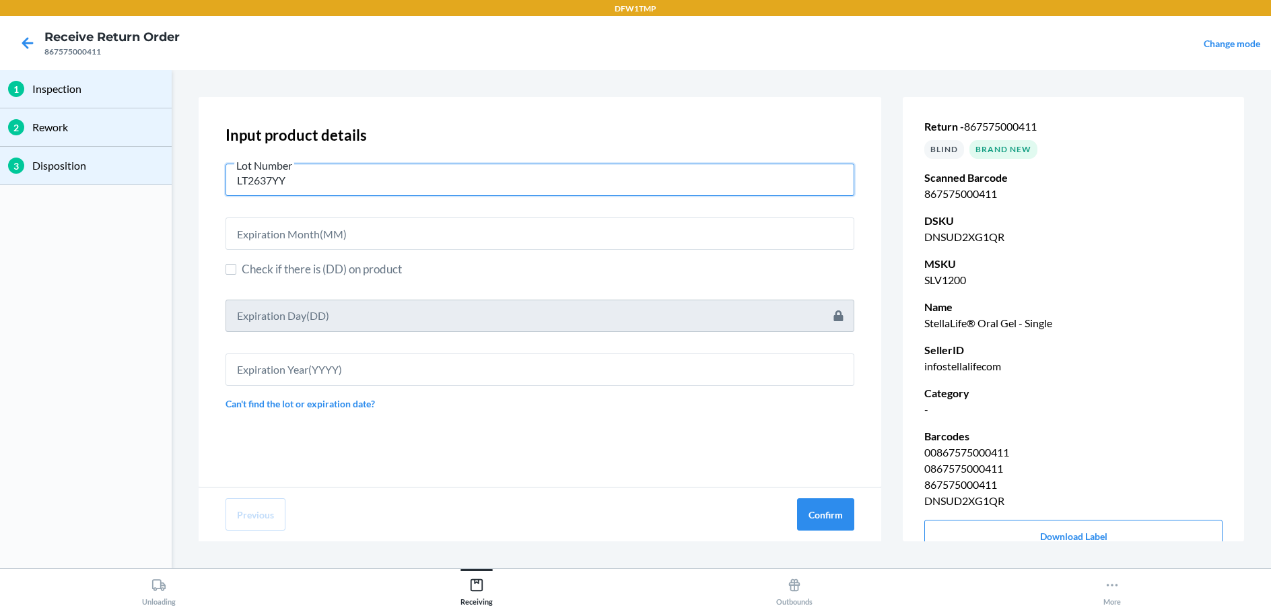
type input "LT2637YY"
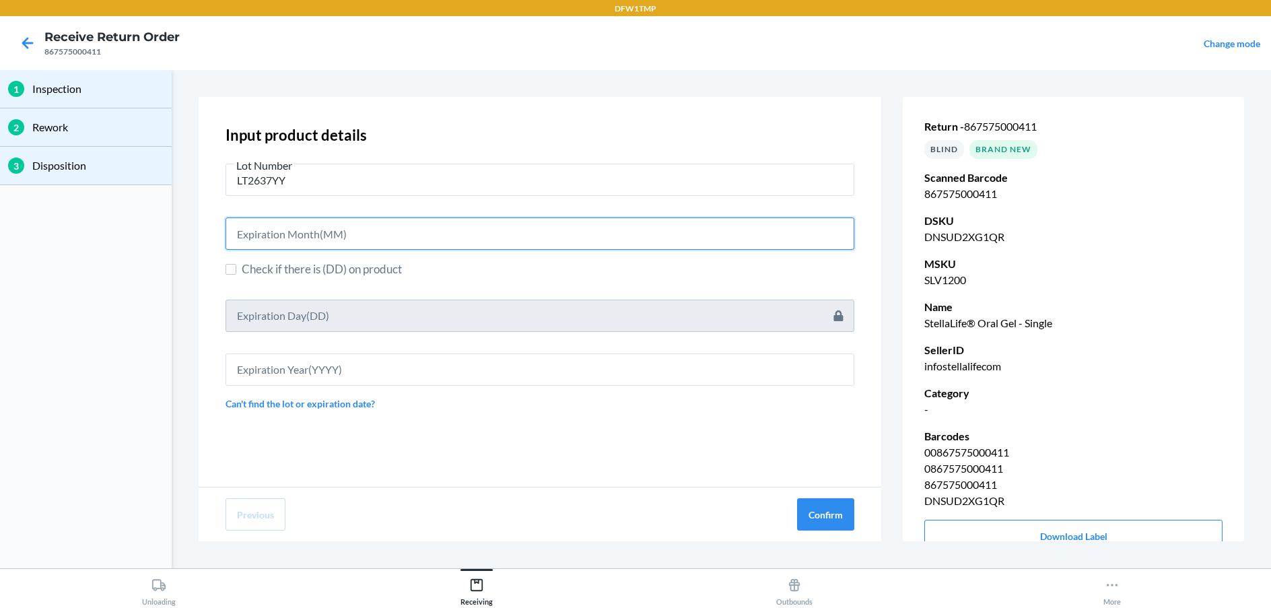
click at [471, 240] on input "text" at bounding box center [539, 233] width 629 height 32
type input "03"
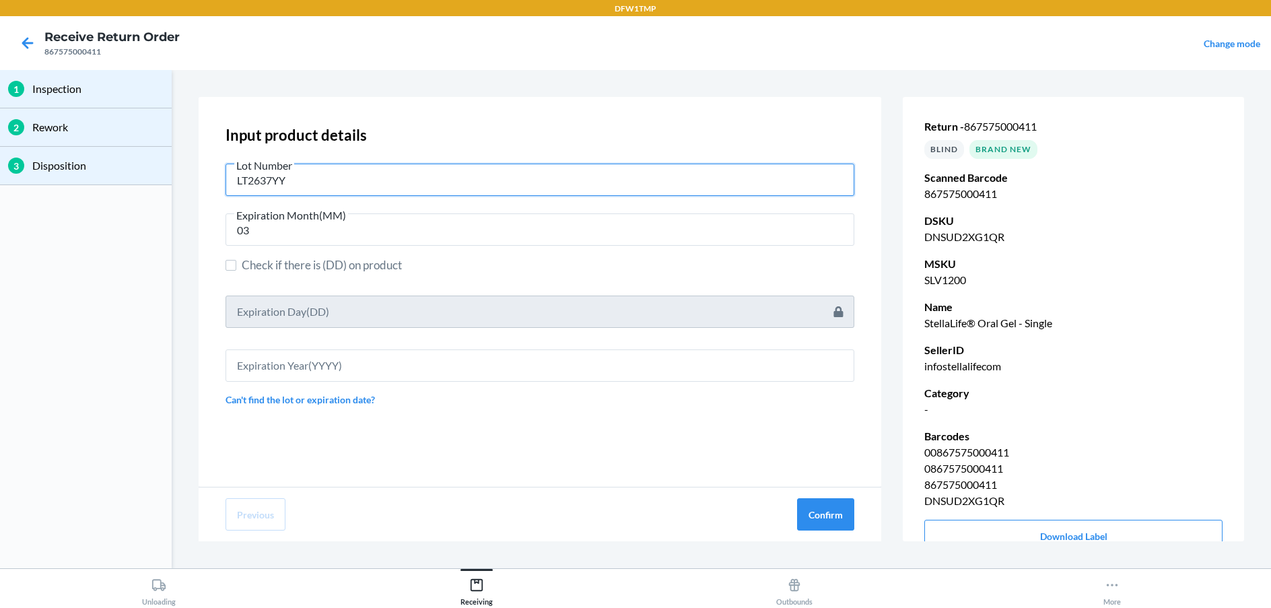
click at [350, 194] on input "LT2637YY" at bounding box center [539, 180] width 629 height 32
type input "LT2637Y3"
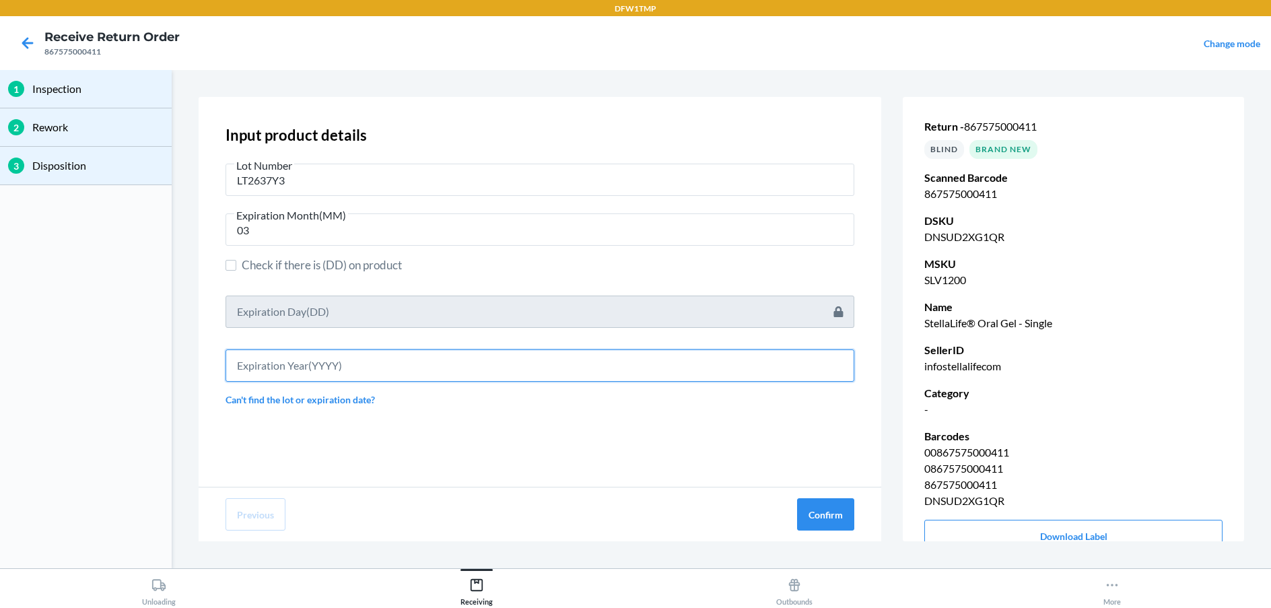
click at [296, 353] on input "text" at bounding box center [539, 365] width 629 height 32
type input "2027"
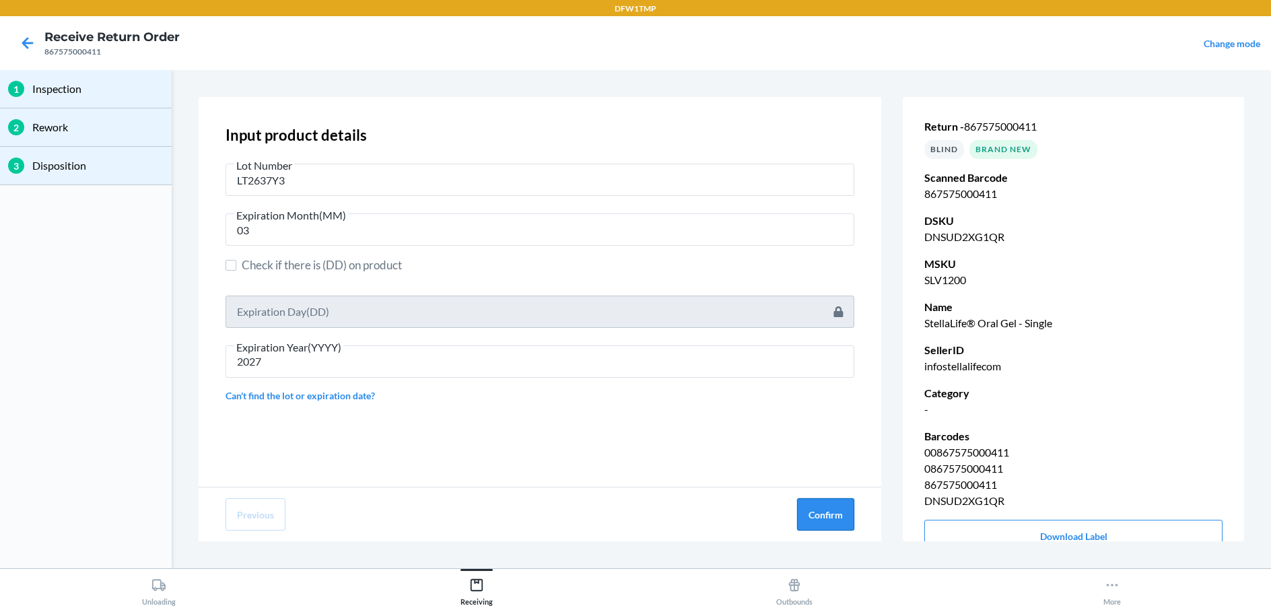
click at [839, 522] on button "Confirm" at bounding box center [825, 514] width 57 height 32
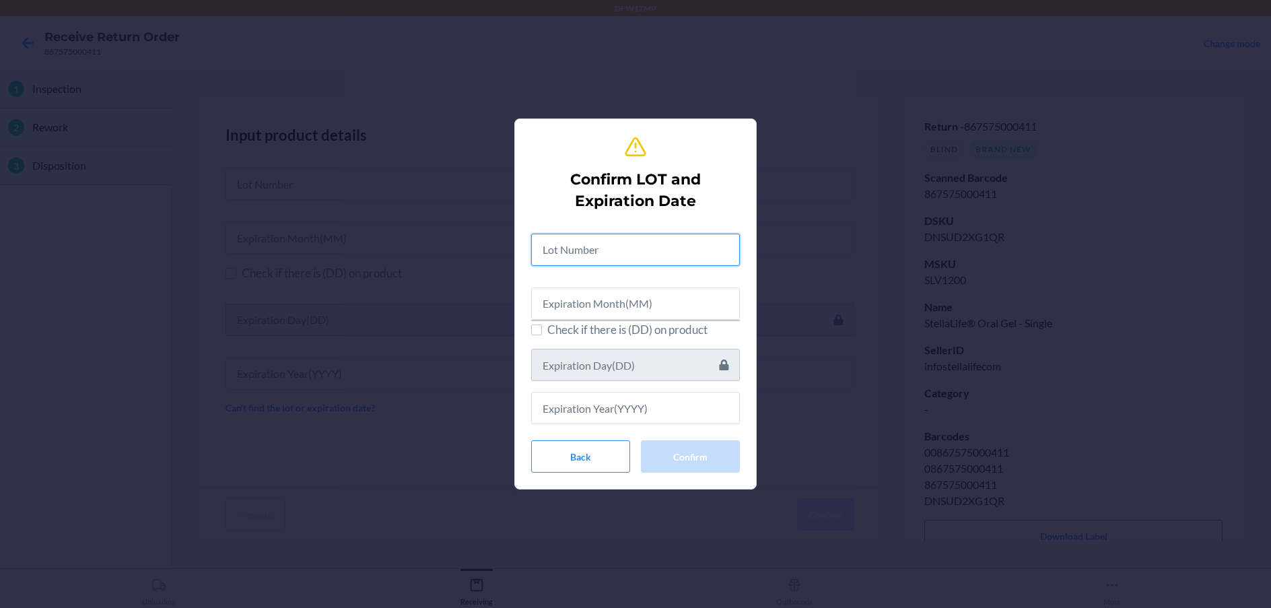
click at [593, 242] on input "text" at bounding box center [635, 250] width 209 height 32
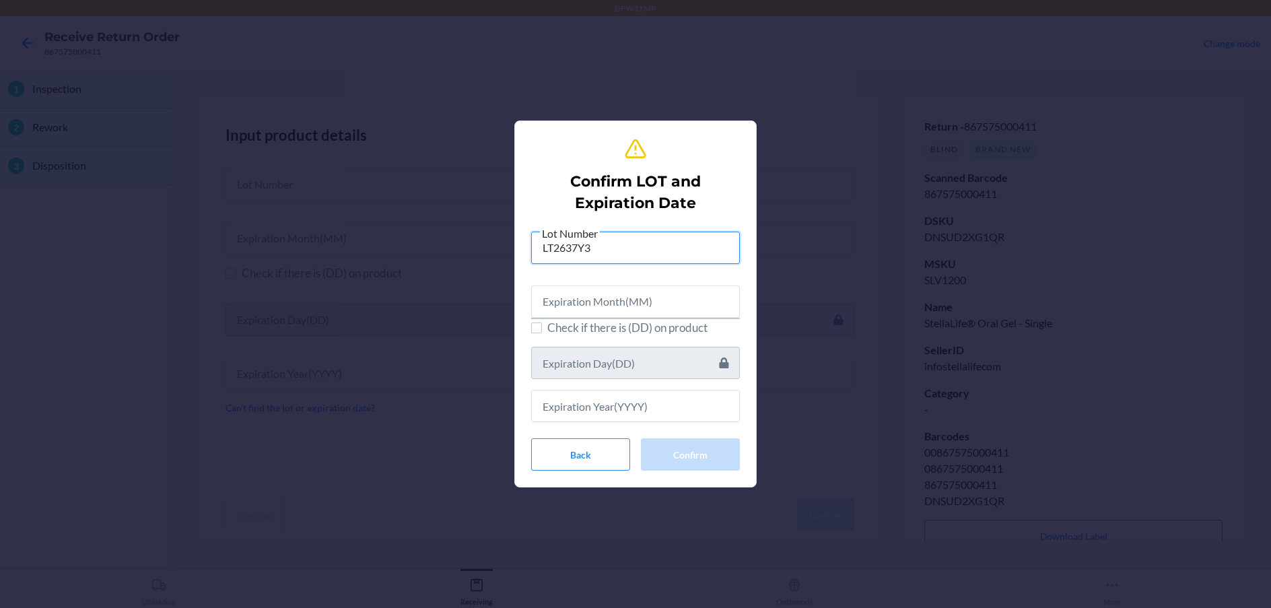
type input "LT2637Y3"
click at [556, 287] on input "text" at bounding box center [635, 301] width 209 height 32
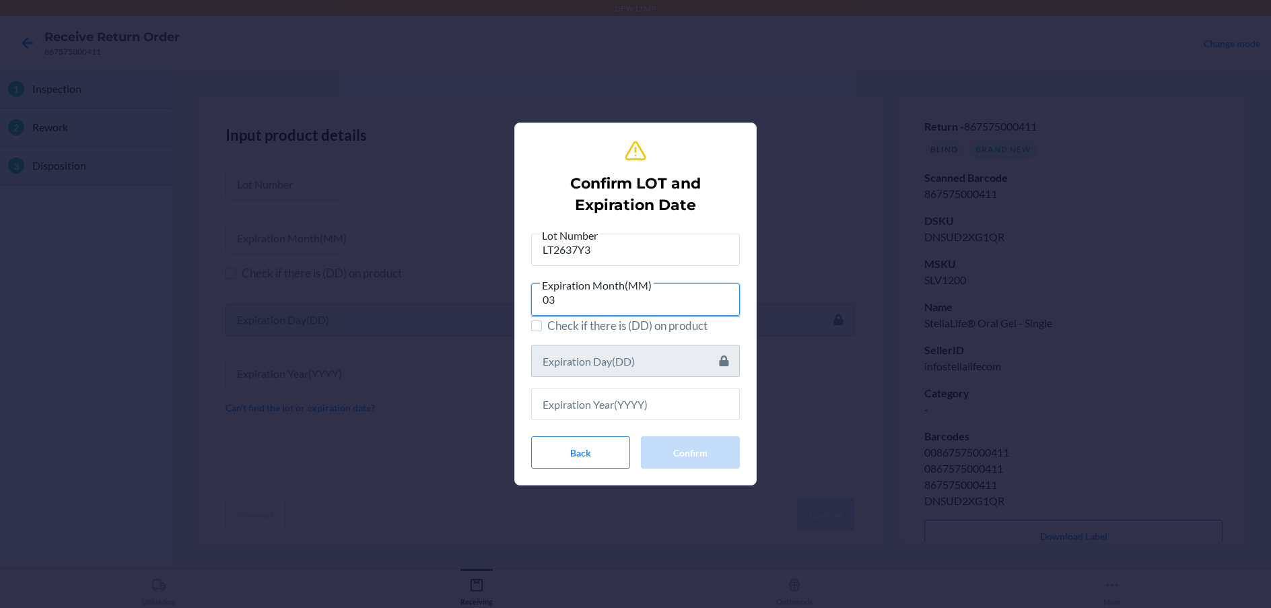
type input "03"
click at [595, 410] on input "text" at bounding box center [635, 404] width 209 height 32
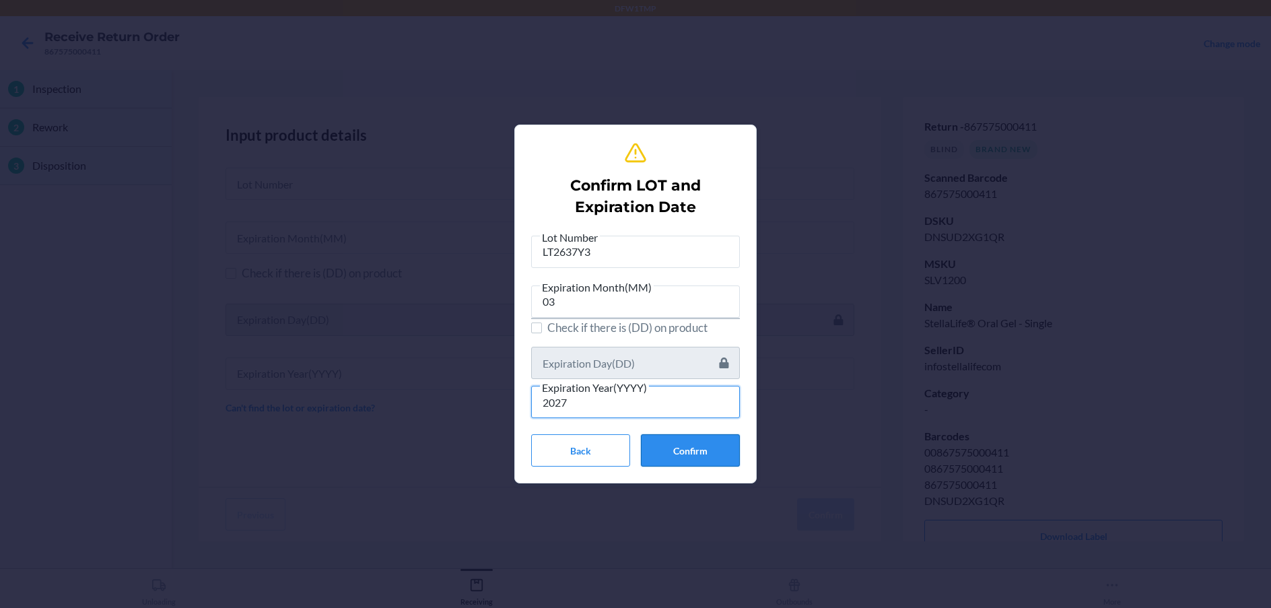
type input "2027"
click at [691, 440] on button "Confirm" at bounding box center [690, 450] width 99 height 32
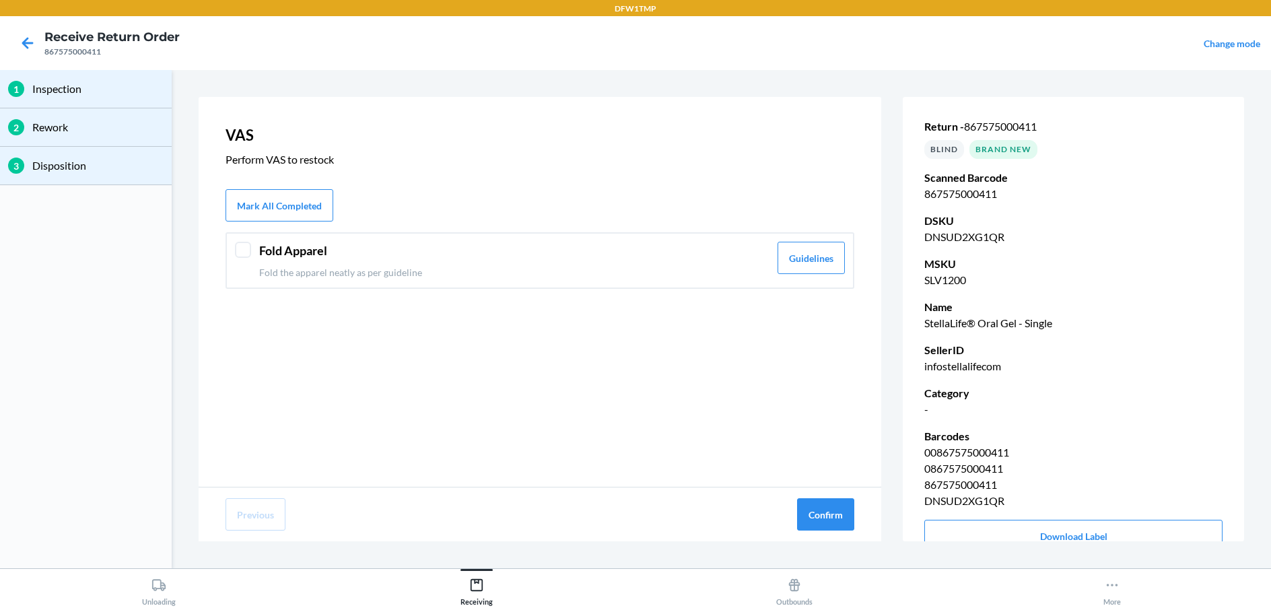
click at [683, 269] on p "Fold the apparel neatly as per guideline" at bounding box center [514, 272] width 510 height 14
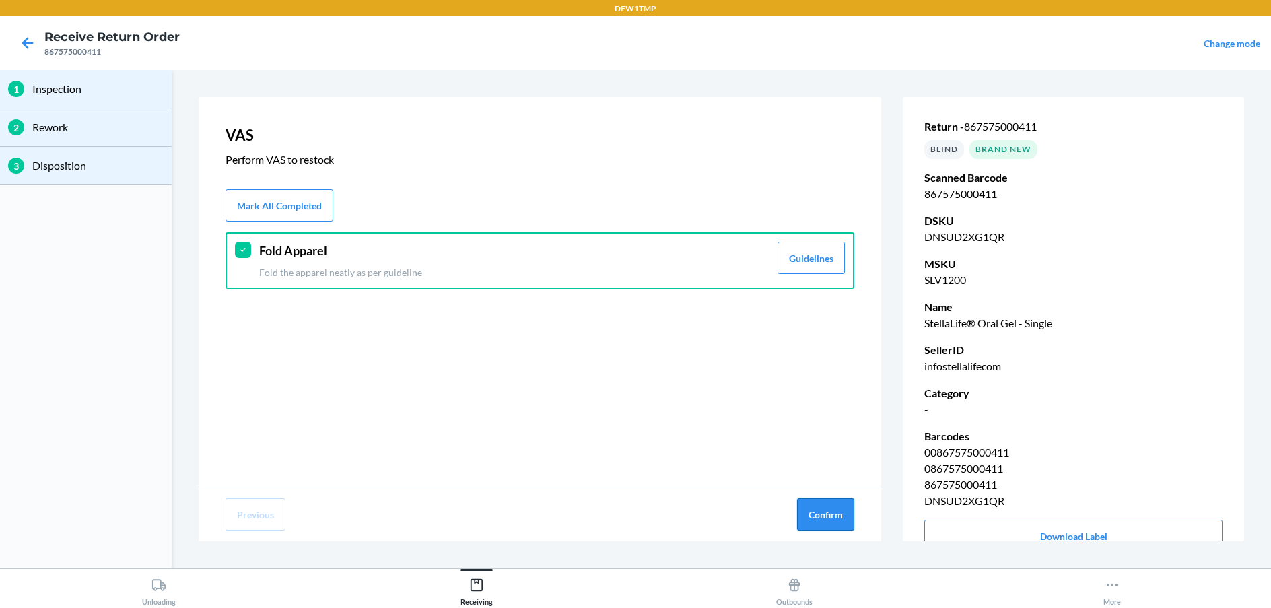
click at [830, 520] on button "Confirm" at bounding box center [825, 514] width 57 height 32
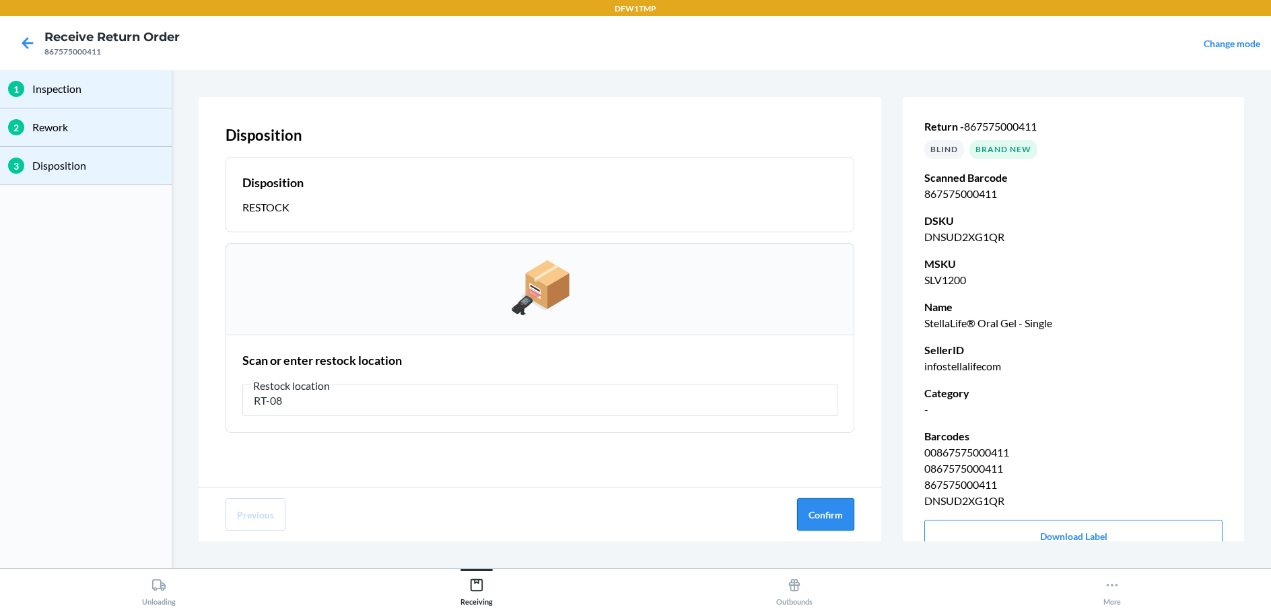
type input "RT-08"
click at [824, 510] on button "Confirm" at bounding box center [825, 514] width 57 height 32
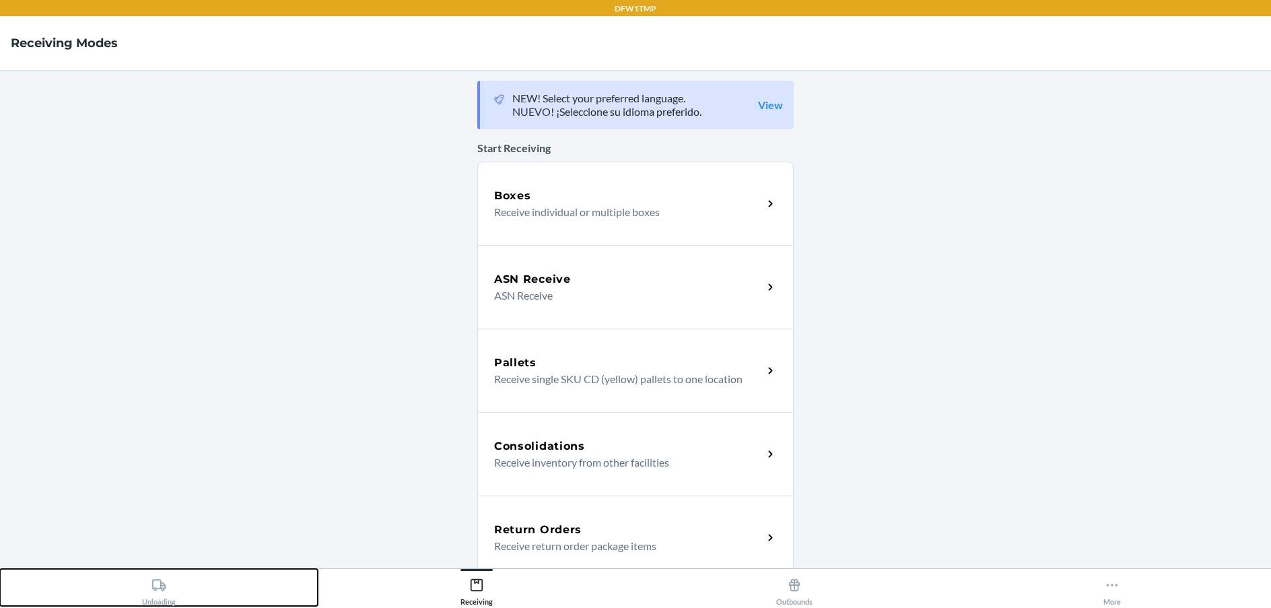
click at [256, 584] on button "Unloading" at bounding box center [159, 587] width 318 height 37
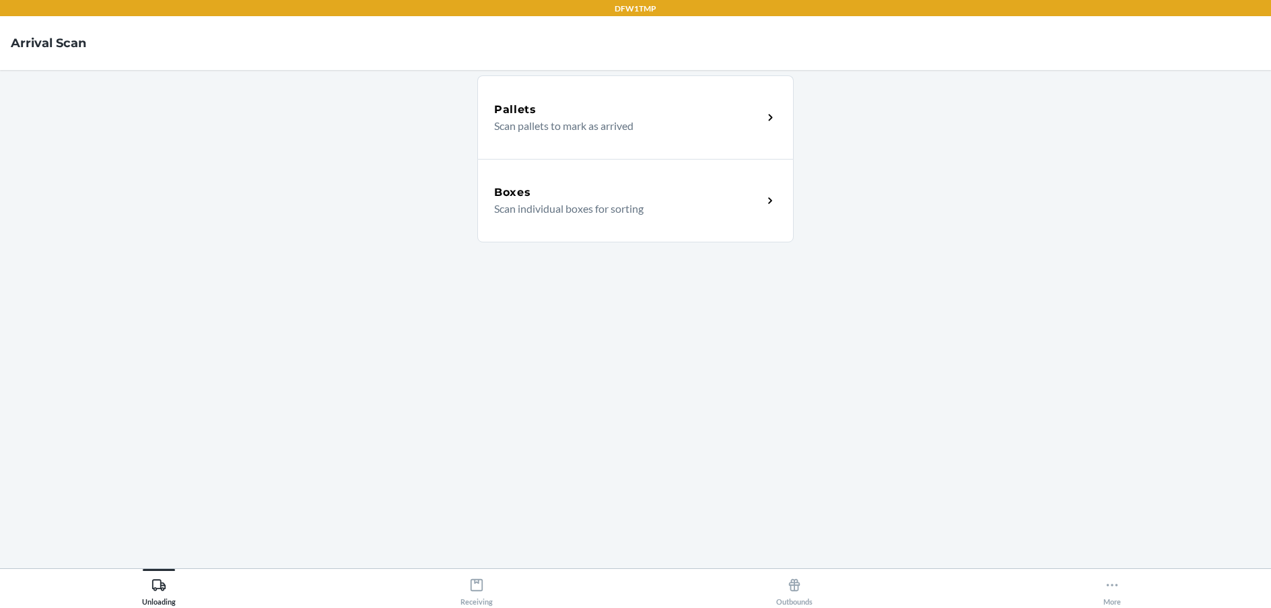
click at [672, 223] on div "Boxes Scan individual boxes for sorting" at bounding box center [635, 200] width 316 height 83
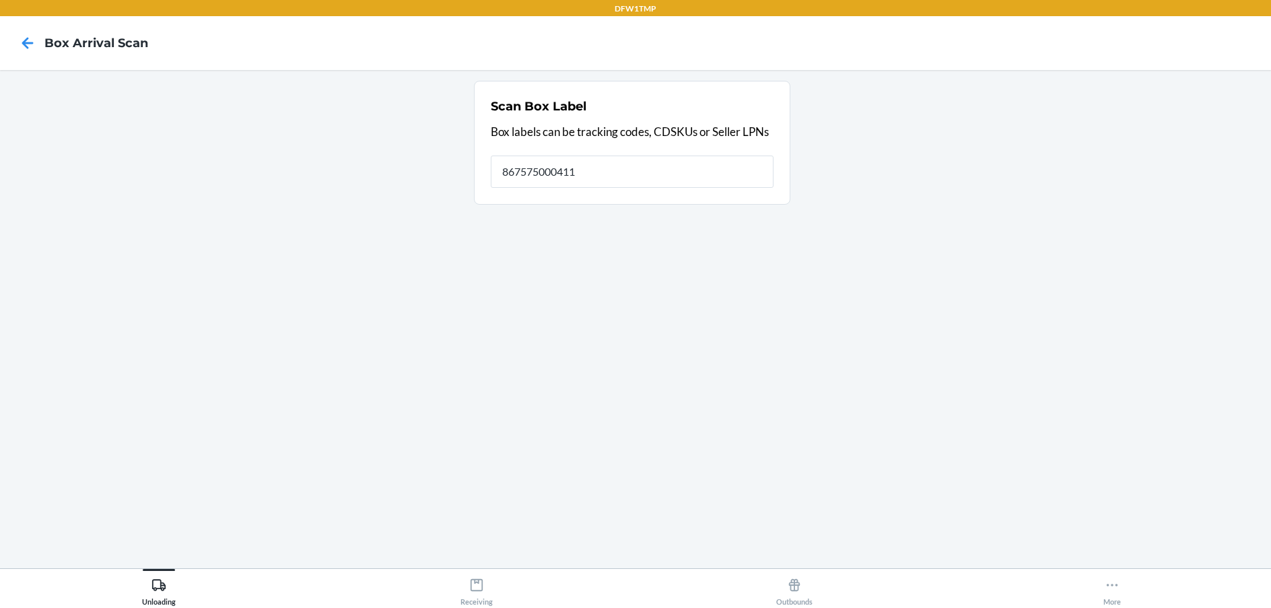
type input "867575000411"
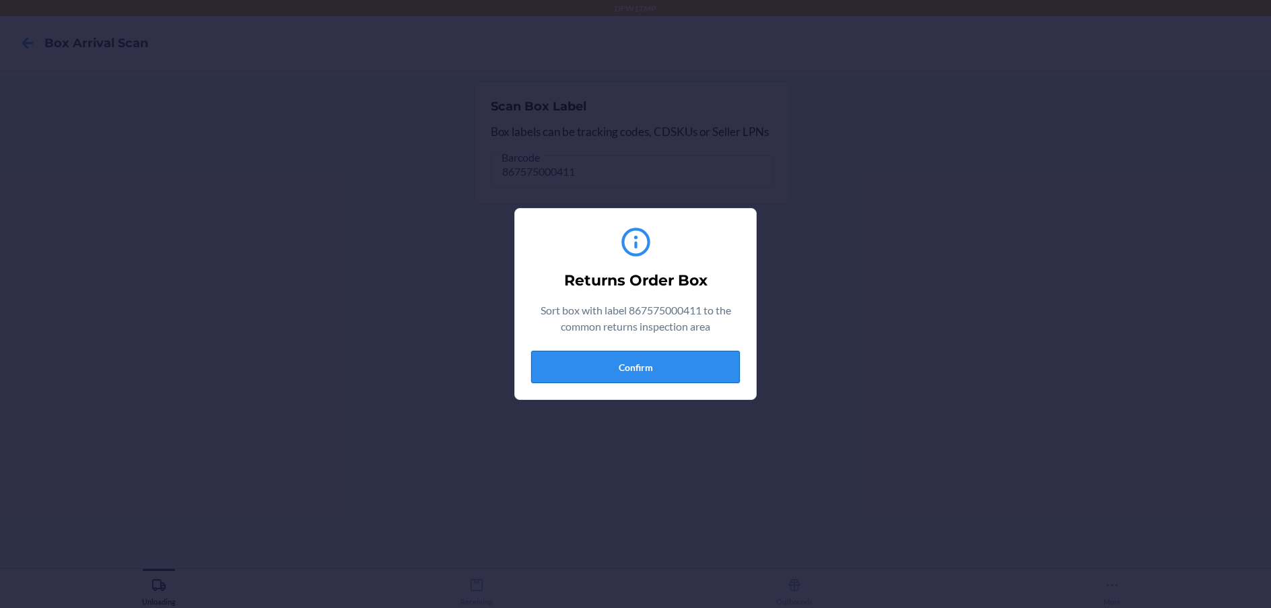
click at [687, 356] on button "Confirm" at bounding box center [635, 367] width 209 height 32
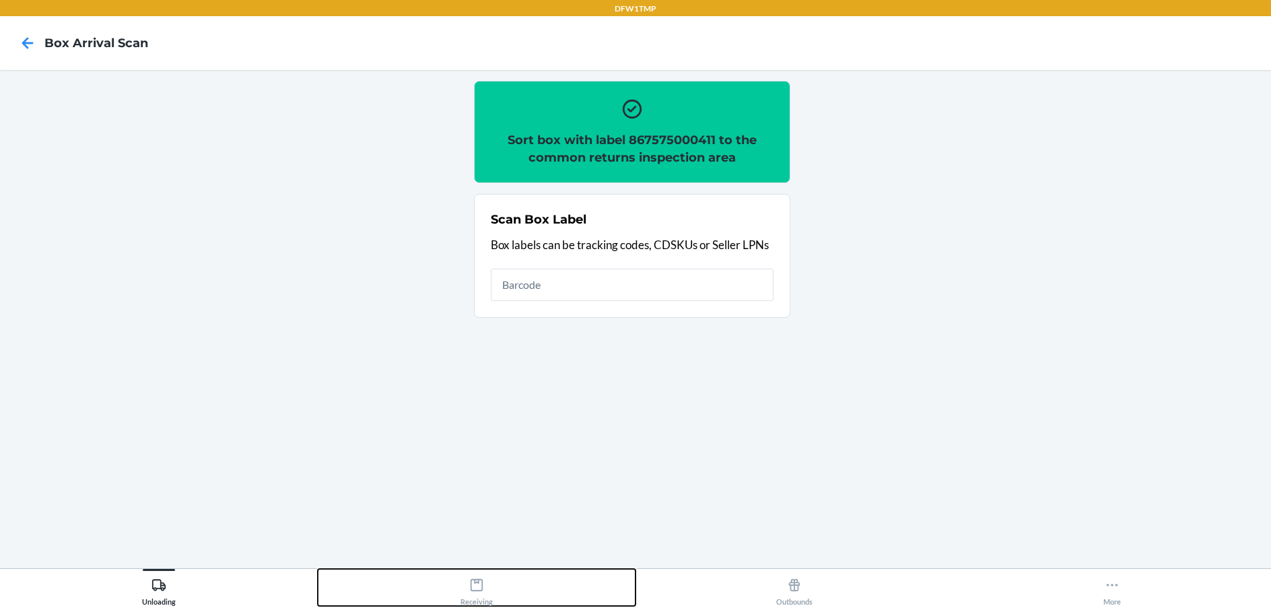
click at [491, 588] on div "Receiving" at bounding box center [476, 589] width 32 height 34
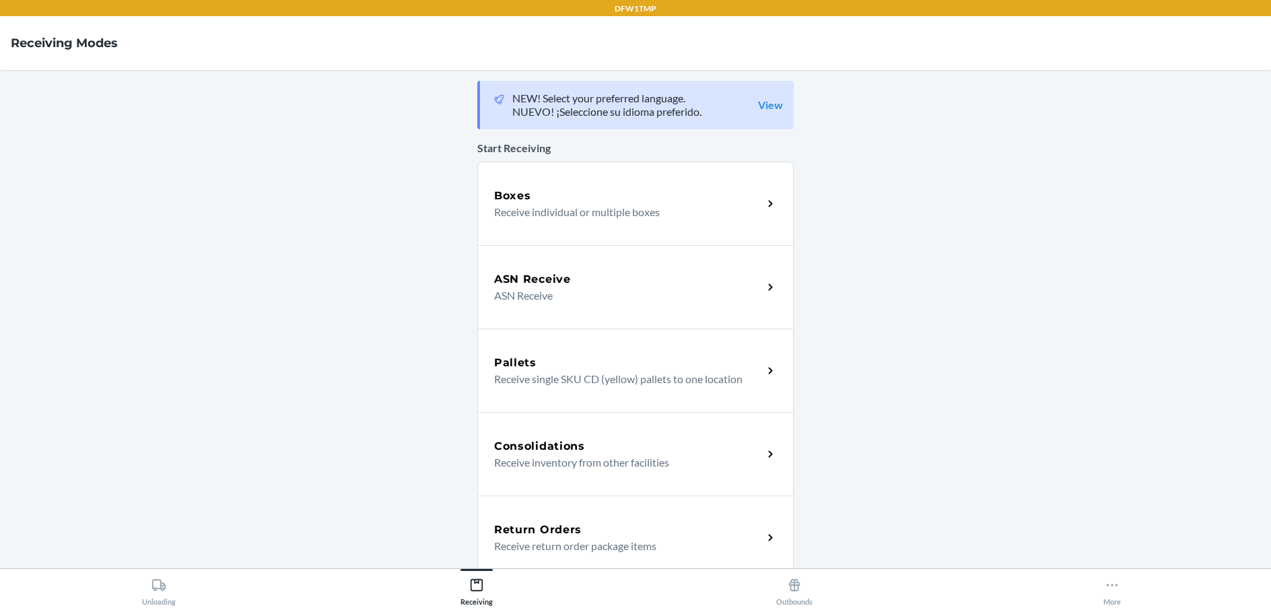
click at [631, 532] on div "Return Orders" at bounding box center [628, 530] width 269 height 16
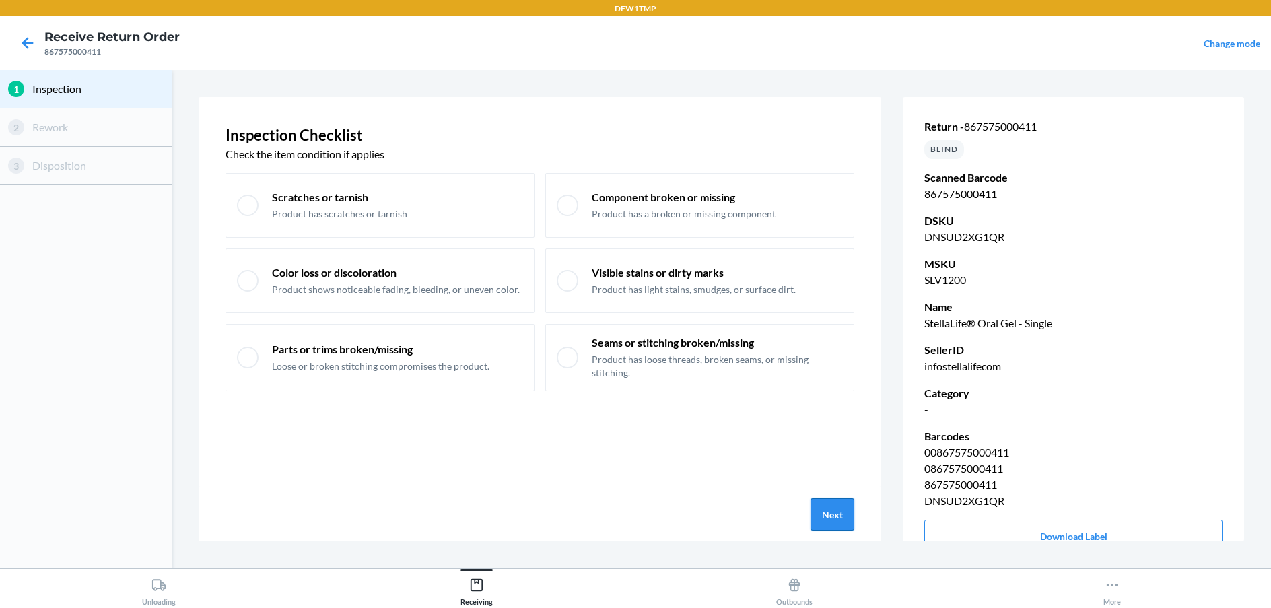
click at [837, 512] on button "Next" at bounding box center [832, 514] width 44 height 32
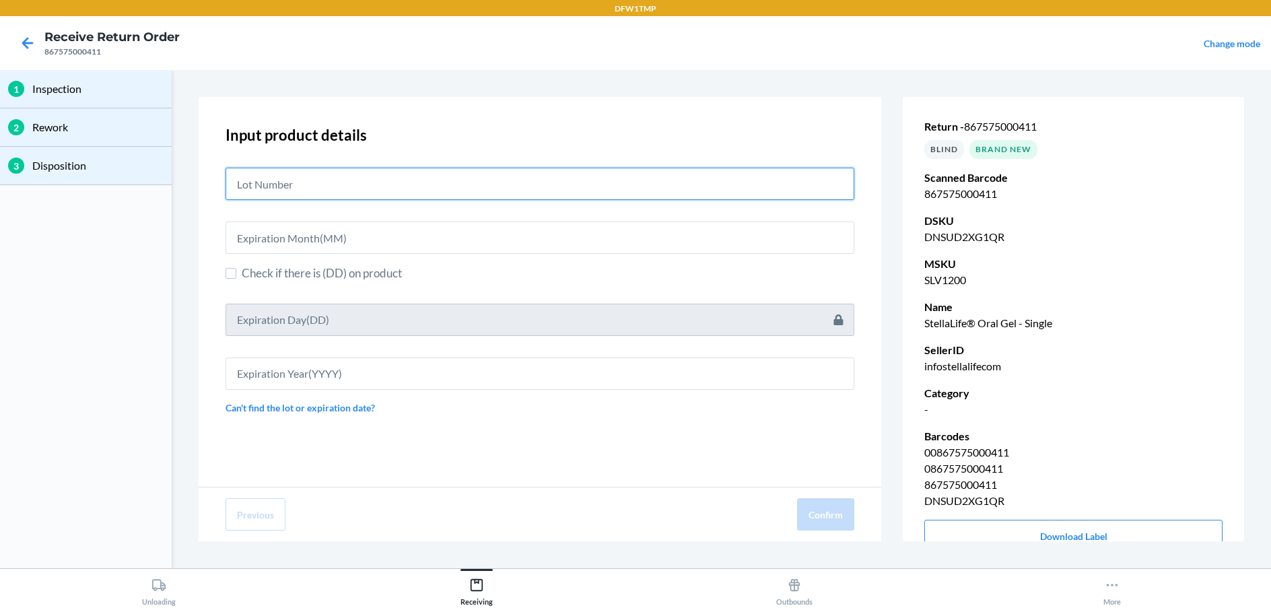
click at [426, 178] on input "text" at bounding box center [539, 184] width 629 height 32
type input "LT2637Y3"
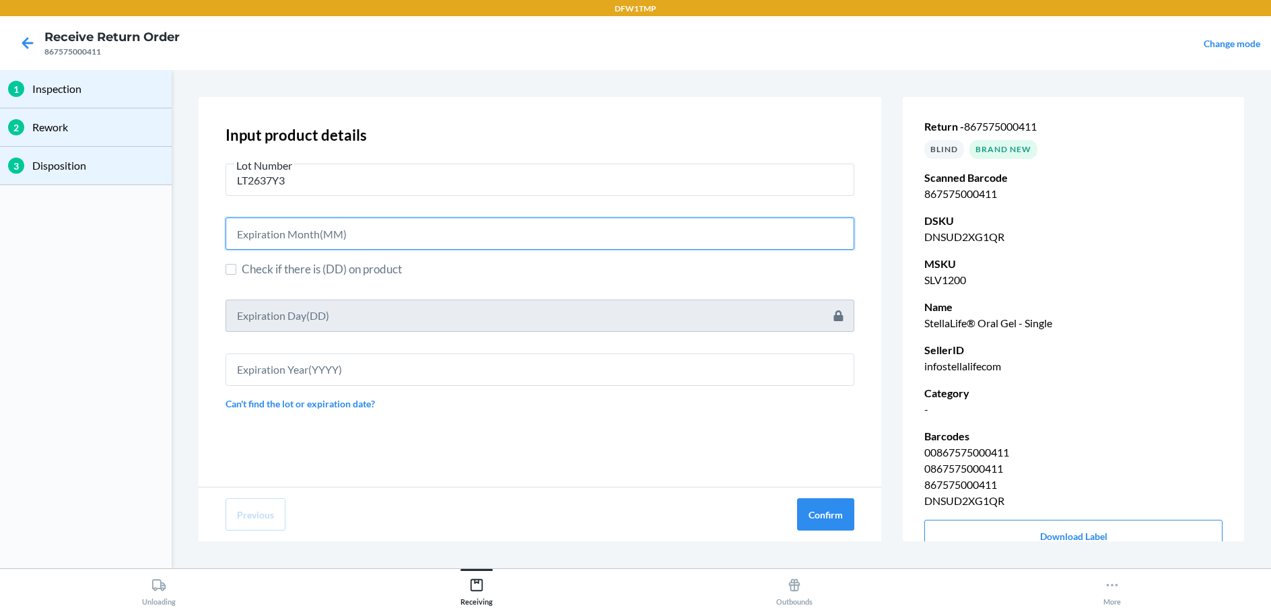
click at [790, 225] on input "text" at bounding box center [539, 233] width 629 height 32
type input "03"
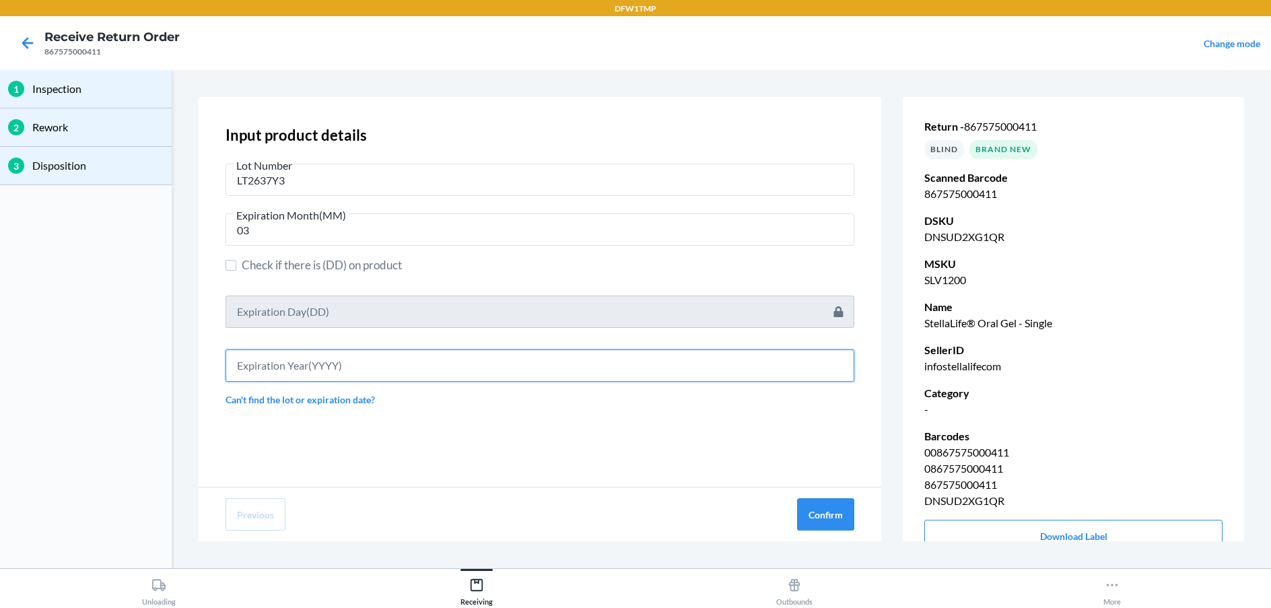
click at [716, 378] on input "text" at bounding box center [539, 365] width 629 height 32
type input "2027"
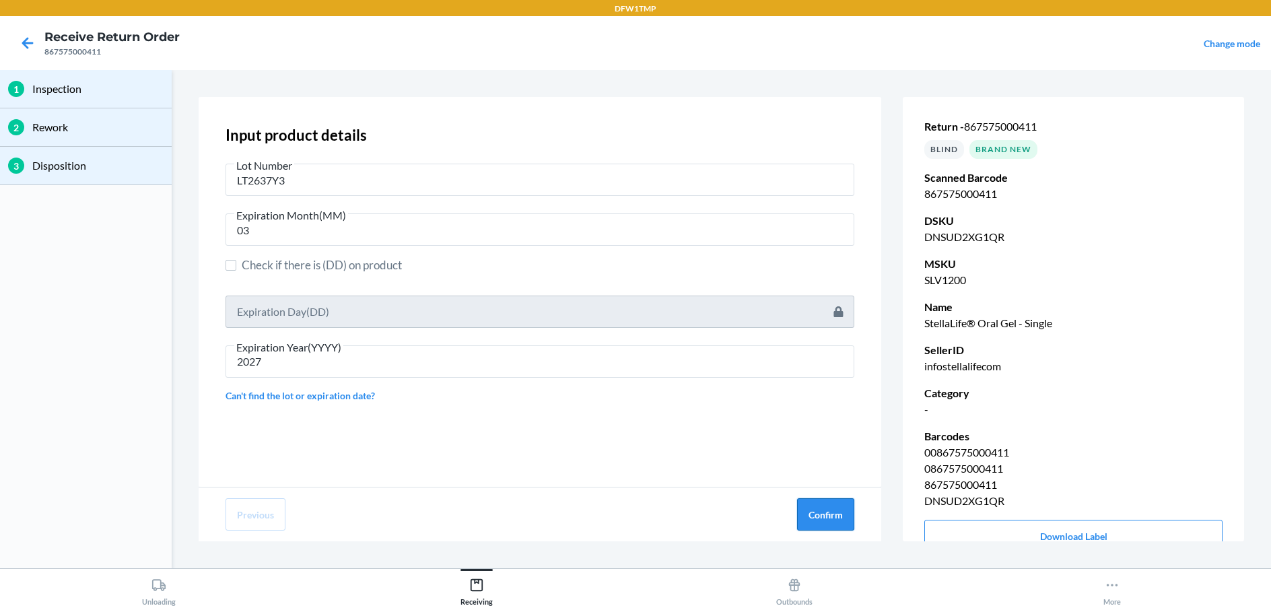
click at [837, 514] on button "Confirm" at bounding box center [825, 514] width 57 height 32
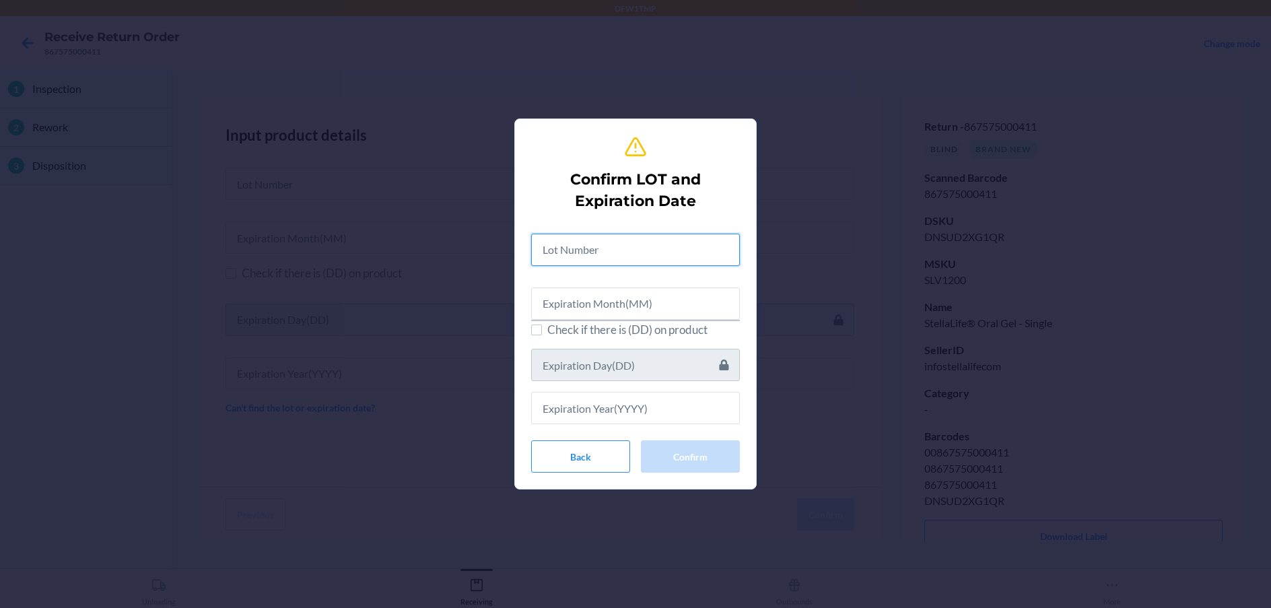
click at [602, 256] on input "text" at bounding box center [635, 250] width 209 height 32
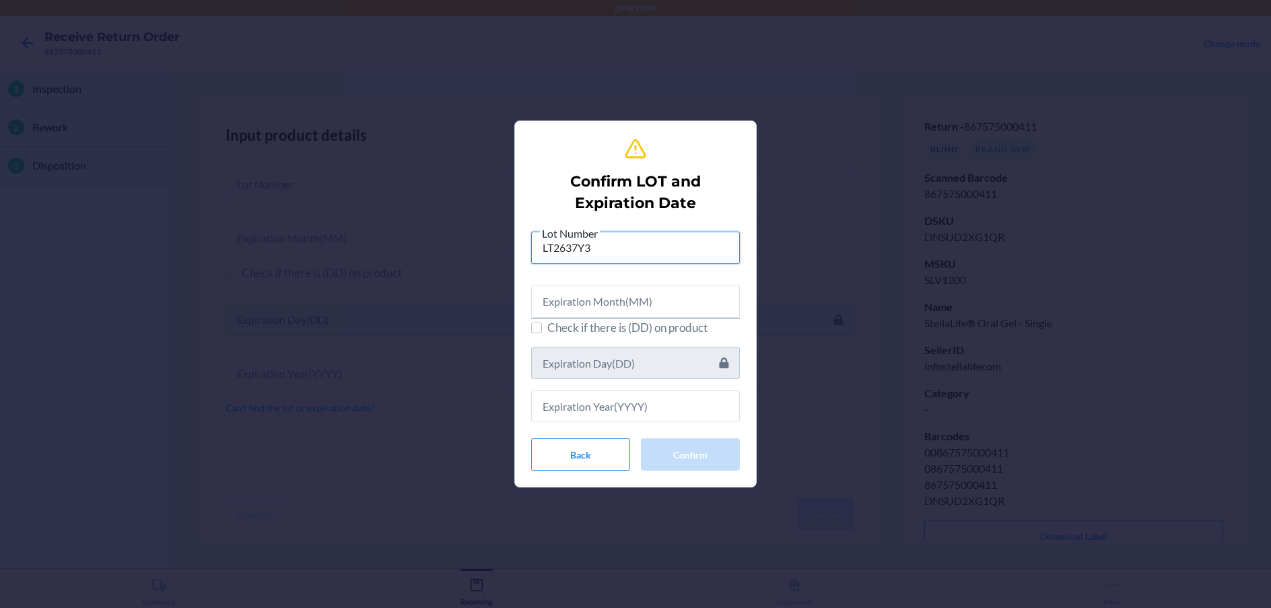
type input "LT2637Y3"
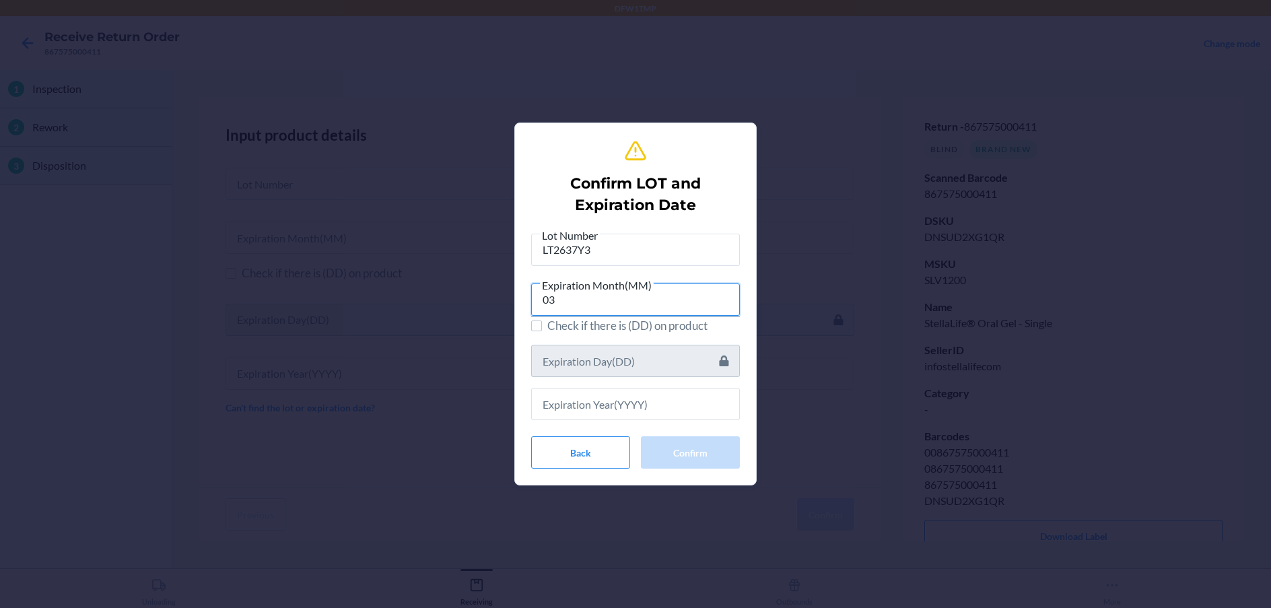
type input "03"
click at [637, 396] on input "text" at bounding box center [635, 404] width 209 height 32
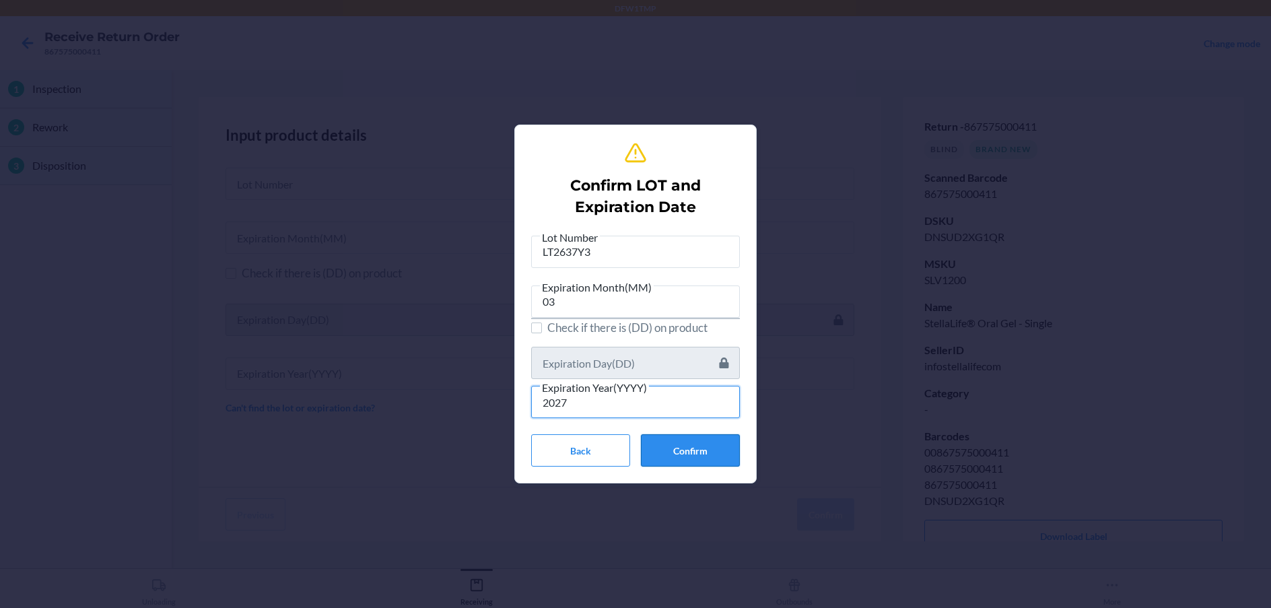
type input "2027"
click at [677, 436] on button "Confirm" at bounding box center [690, 450] width 99 height 32
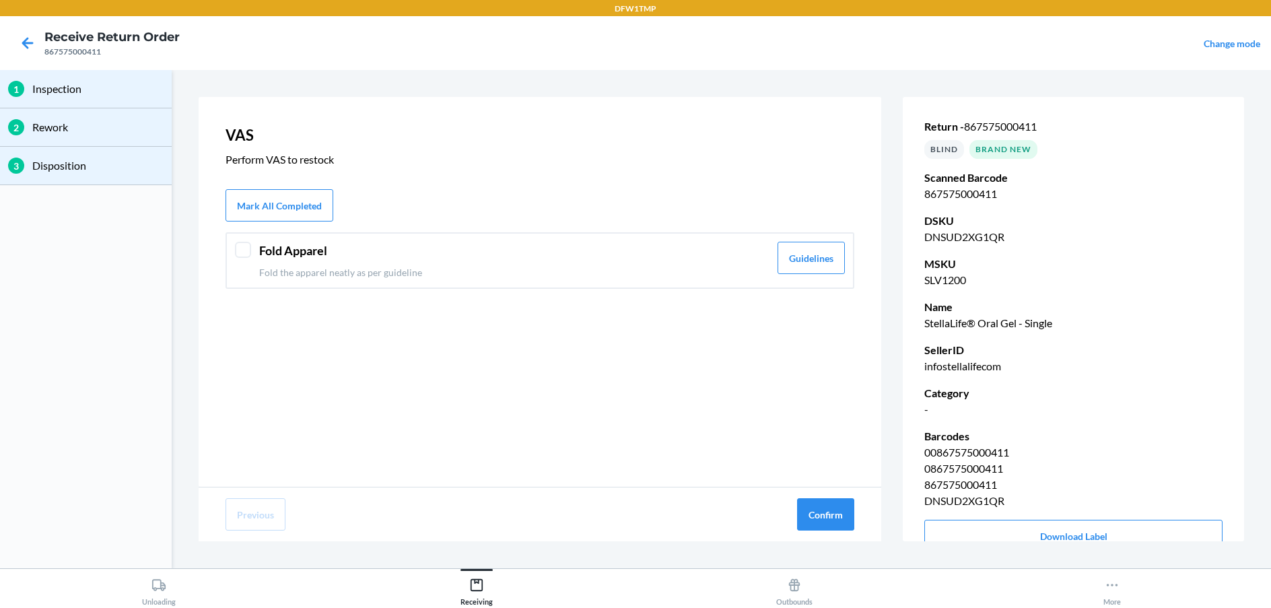
click at [353, 254] on header "Fold Apparel" at bounding box center [514, 251] width 510 height 18
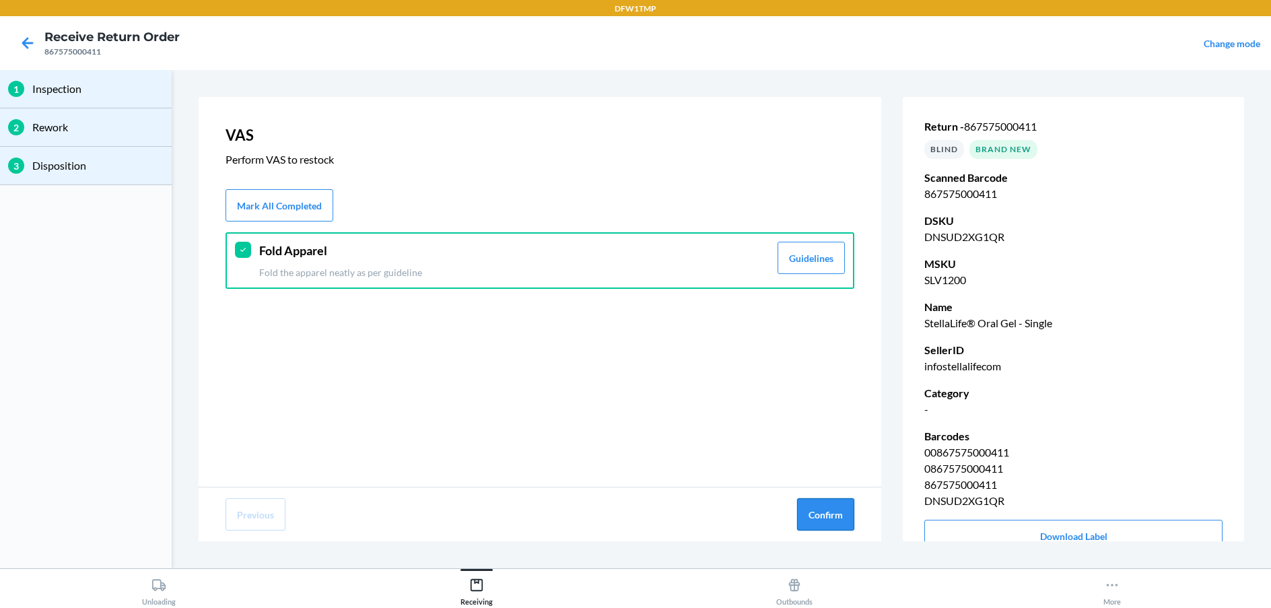
click at [815, 498] on button "Confirm" at bounding box center [825, 514] width 57 height 32
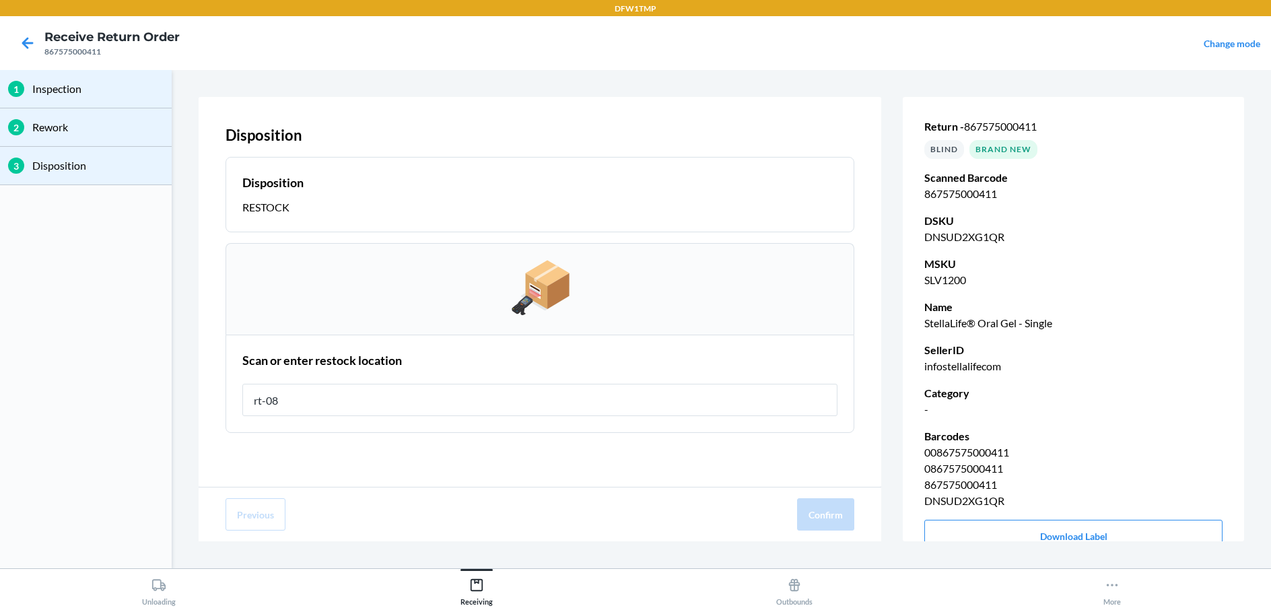
type input "rt-08"
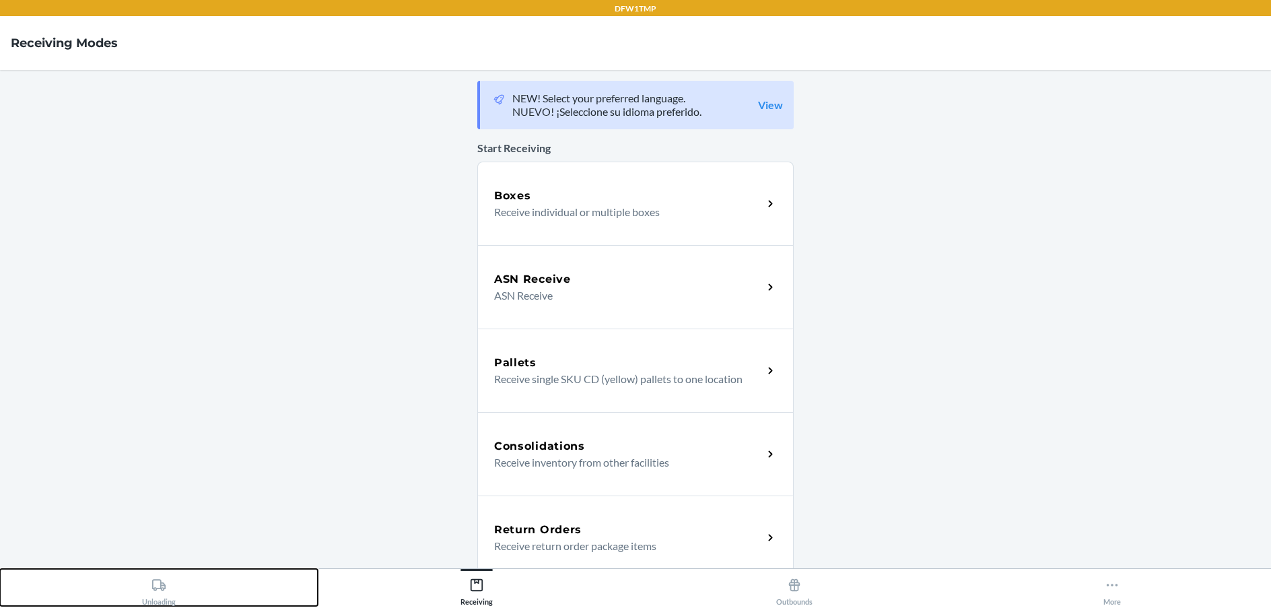
click at [135, 573] on button "Unloading" at bounding box center [159, 587] width 318 height 37
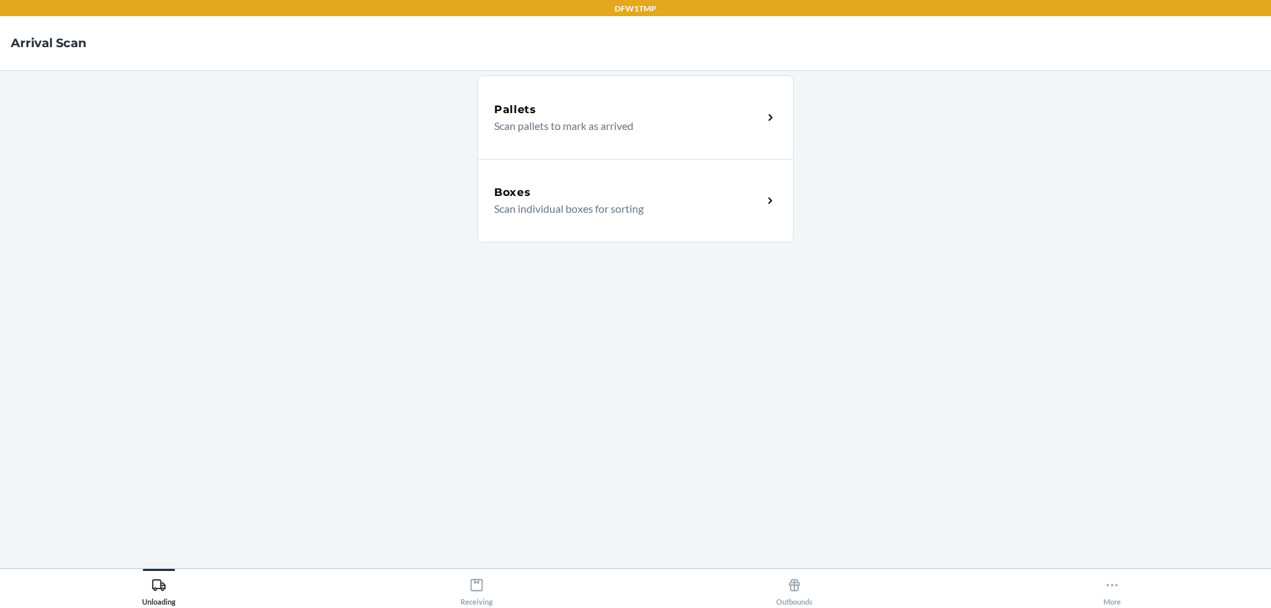
click at [534, 206] on p "Scan individual boxes for sorting" at bounding box center [623, 209] width 258 height 16
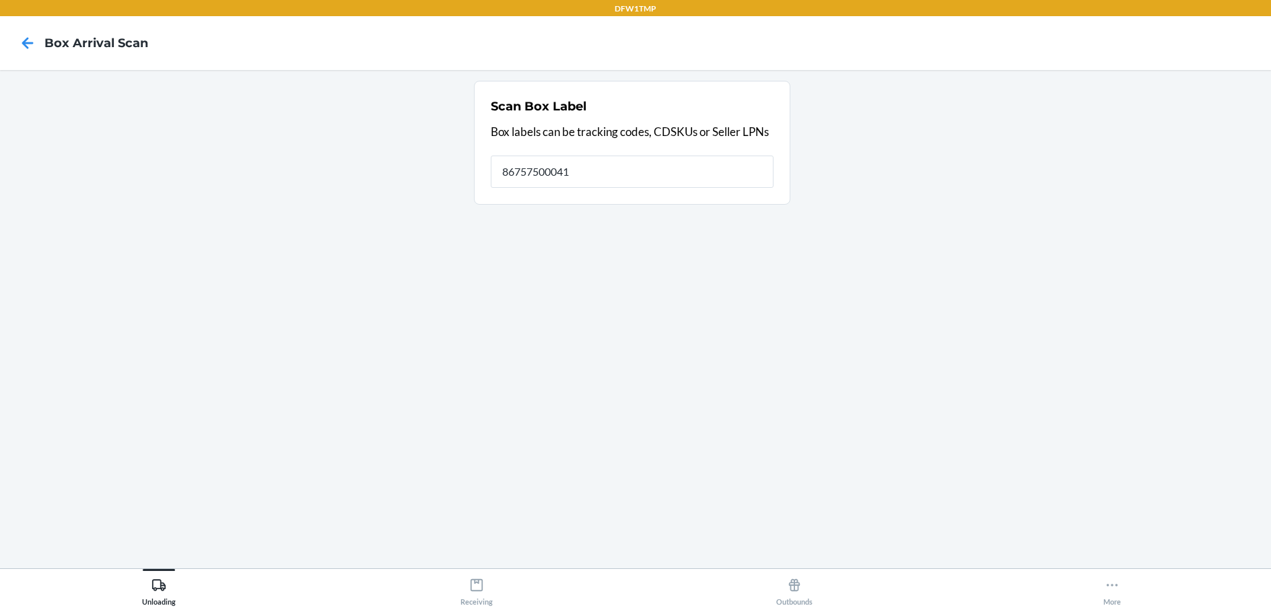
type input "867575000411"
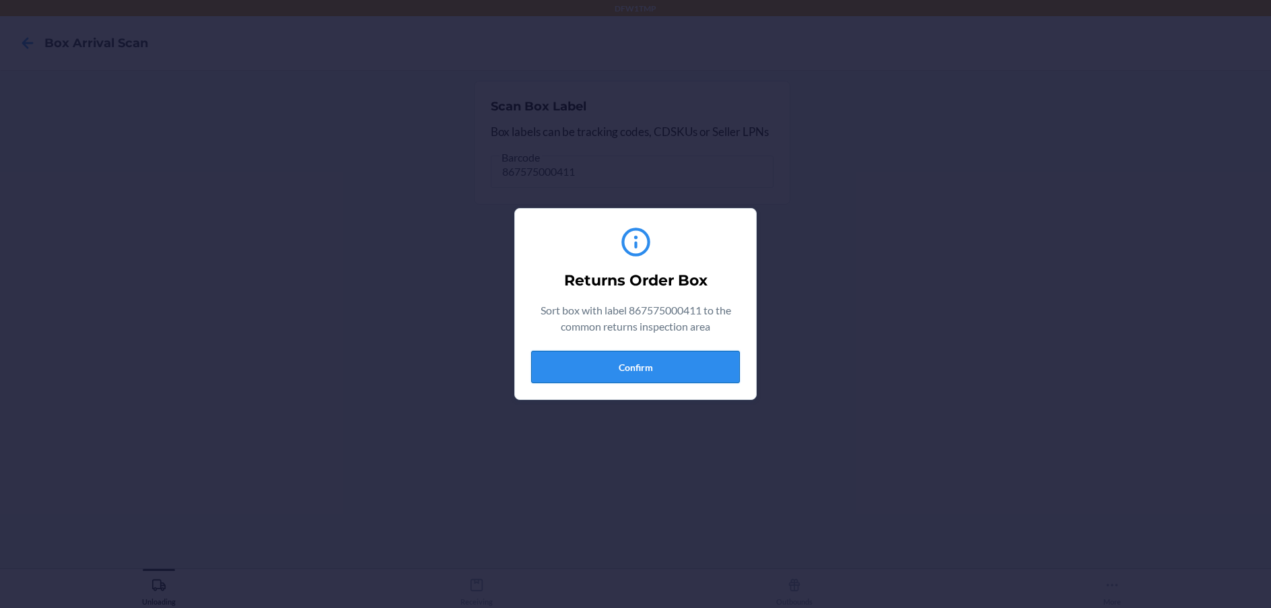
click at [647, 371] on button "Confirm" at bounding box center [635, 367] width 209 height 32
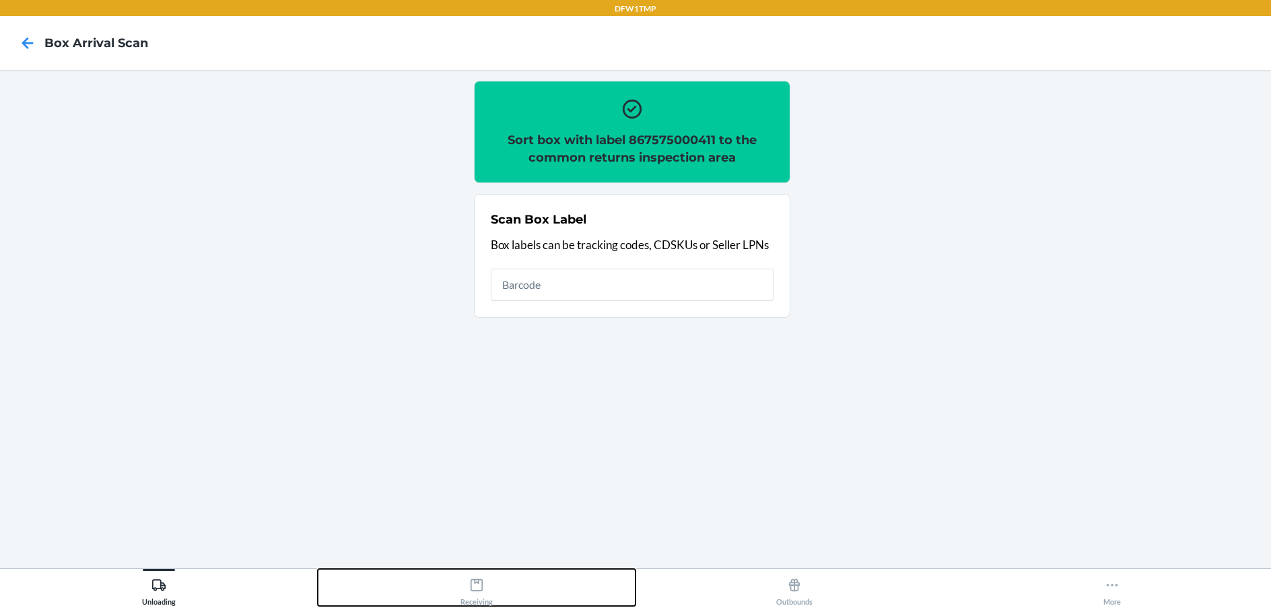
click at [497, 600] on button "Receiving" at bounding box center [477, 587] width 318 height 37
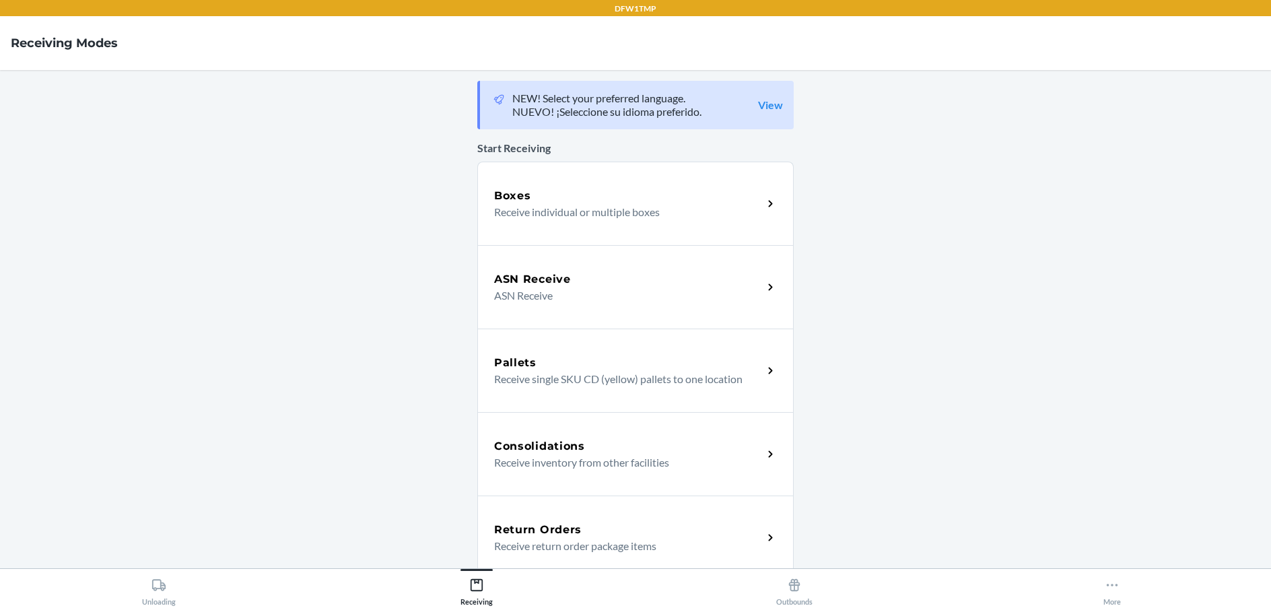
click at [599, 527] on div "Return Orders" at bounding box center [628, 530] width 269 height 16
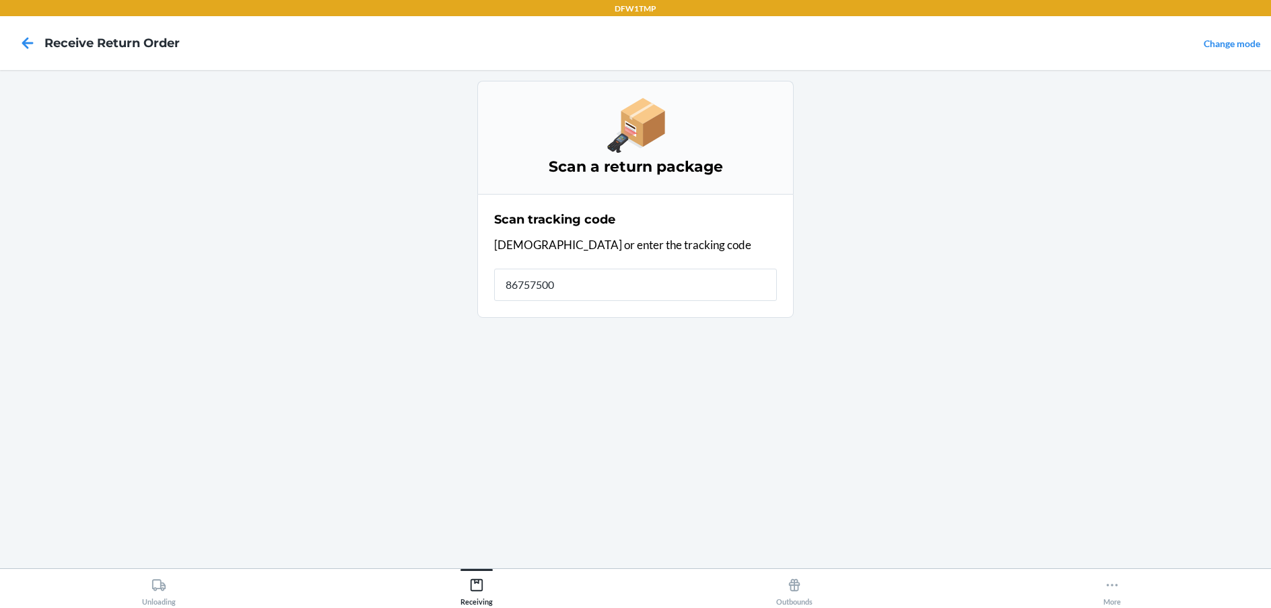
type input "867575000"
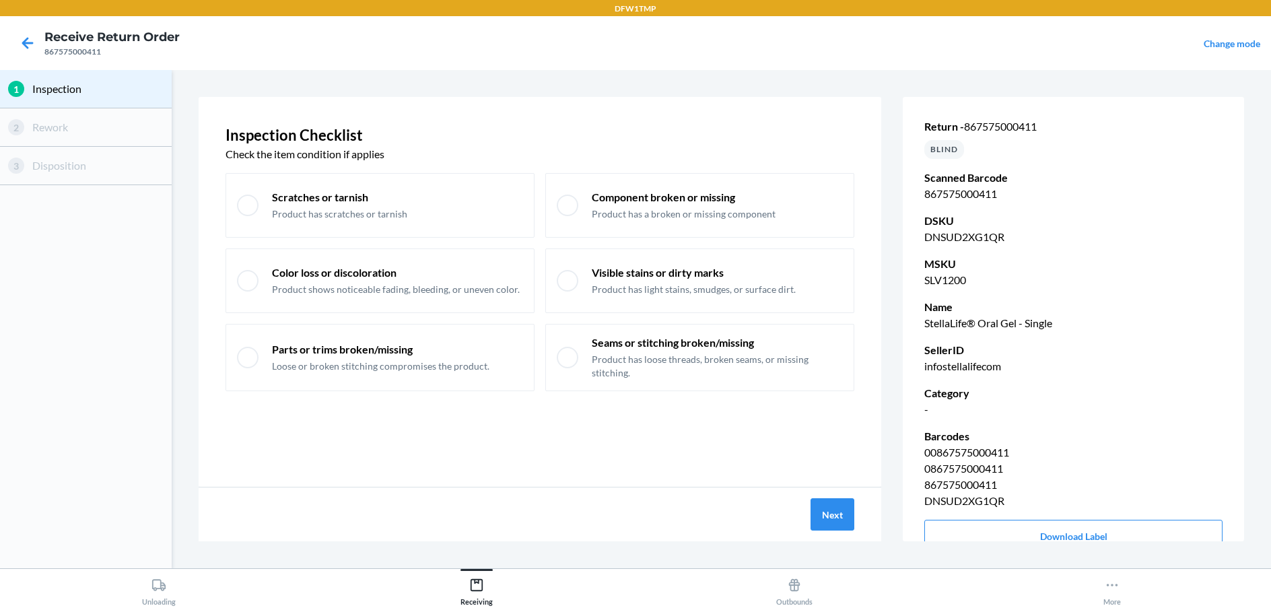
click at [848, 532] on div "Next" at bounding box center [540, 514] width 683 height 54
click at [846, 530] on div "Next" at bounding box center [540, 514] width 683 height 54
click at [841, 515] on button "Next" at bounding box center [832, 514] width 44 height 32
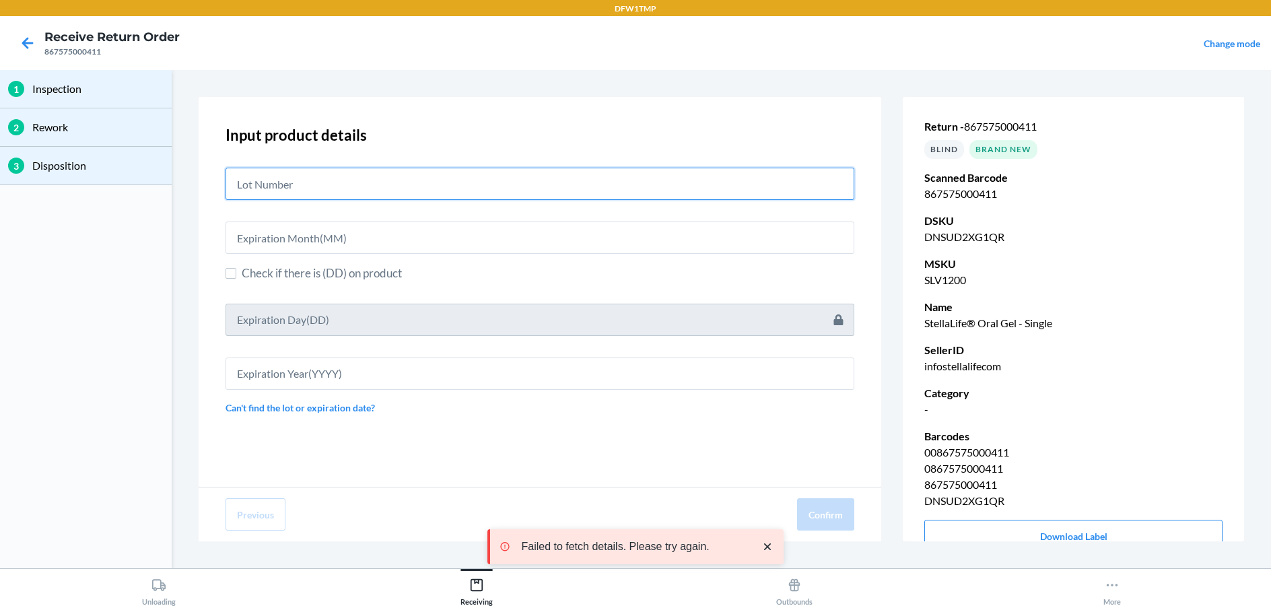
click at [606, 186] on input "text" at bounding box center [539, 184] width 629 height 32
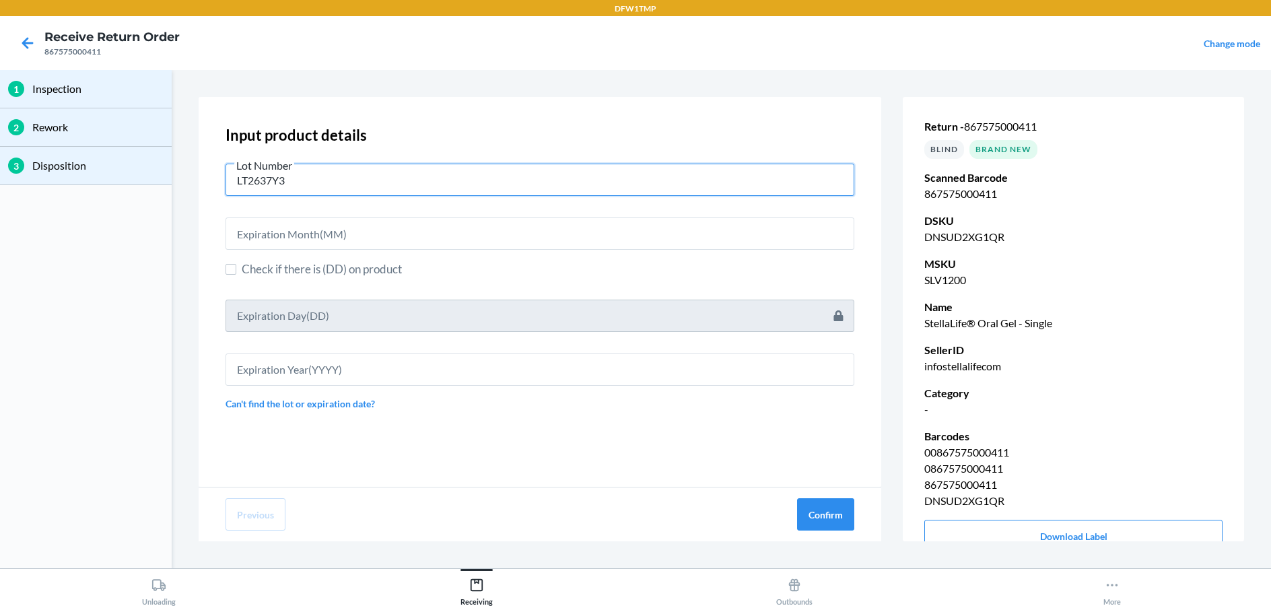
type input "LT2637Y3"
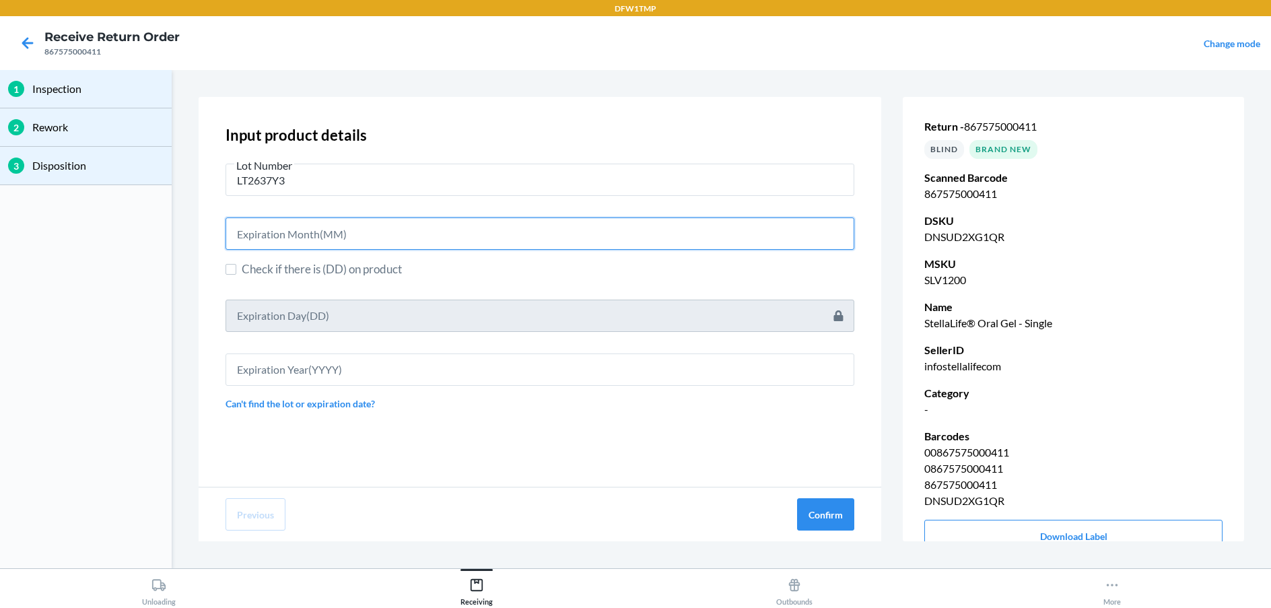
click at [703, 228] on input "text" at bounding box center [539, 233] width 629 height 32
type input "03"
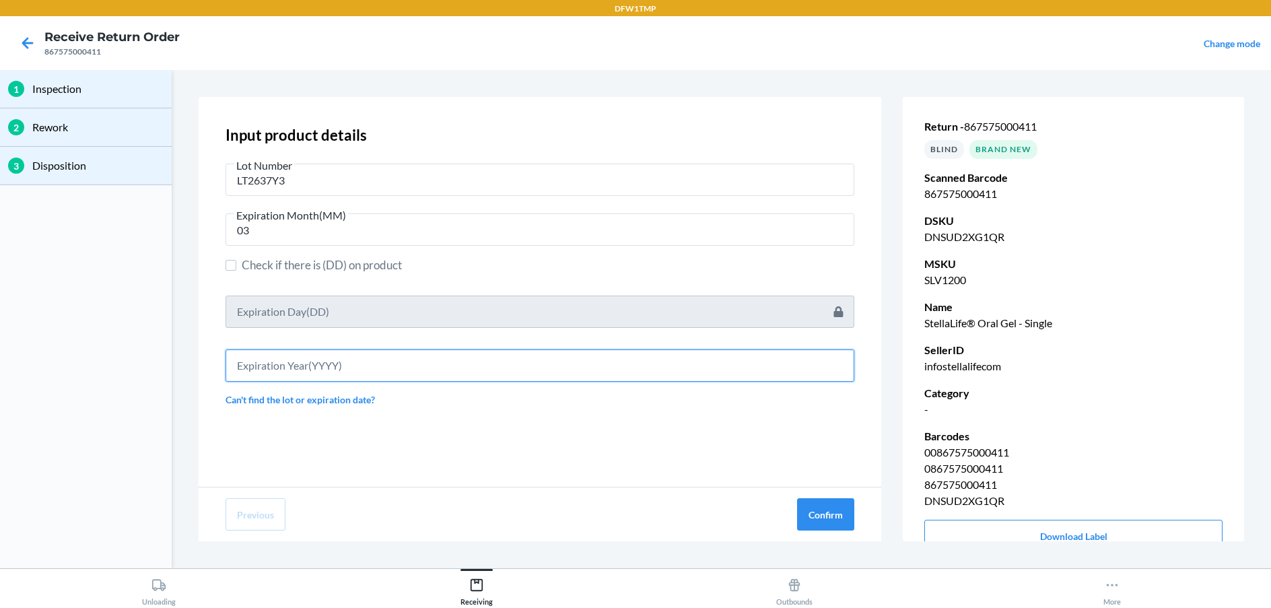
click at [697, 368] on input "text" at bounding box center [539, 365] width 629 height 32
type input "2027"
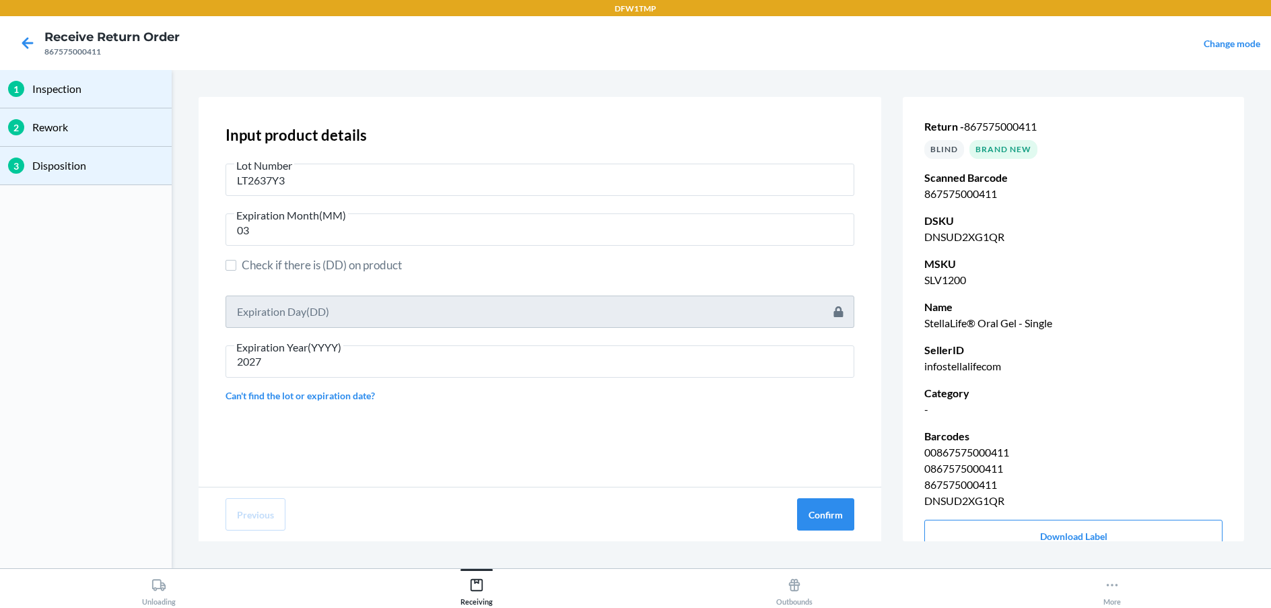
click at [832, 534] on div "Previous Confirm" at bounding box center [540, 514] width 683 height 54
click at [835, 519] on button "Confirm" at bounding box center [825, 514] width 57 height 32
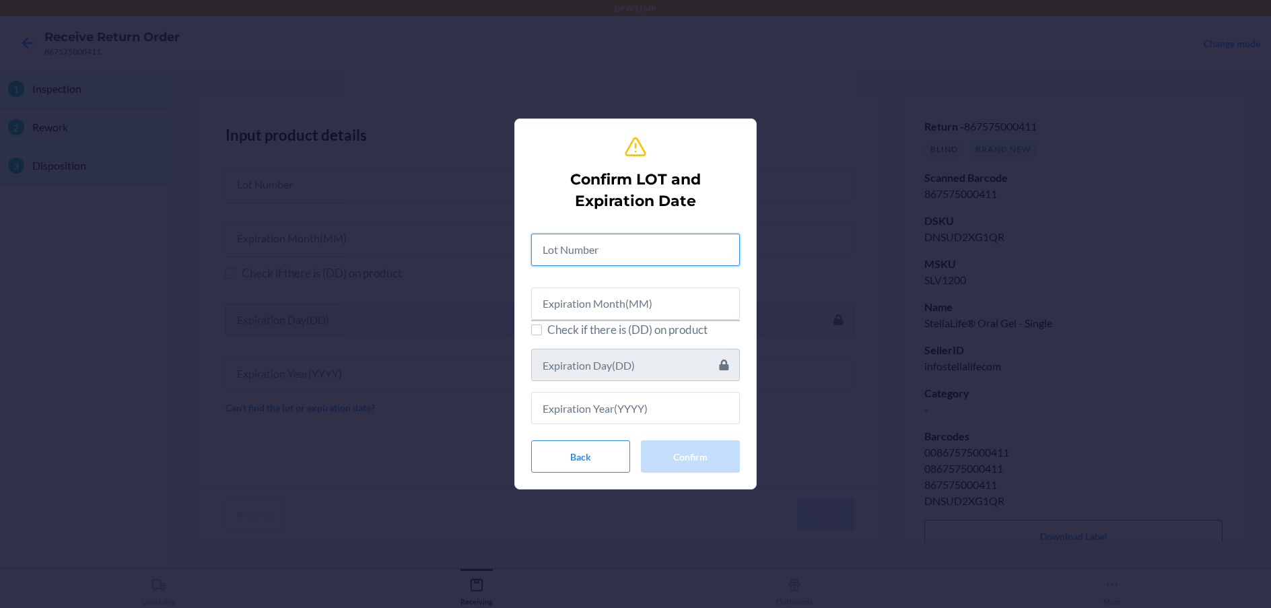
click at [695, 250] on input "text" at bounding box center [635, 250] width 209 height 32
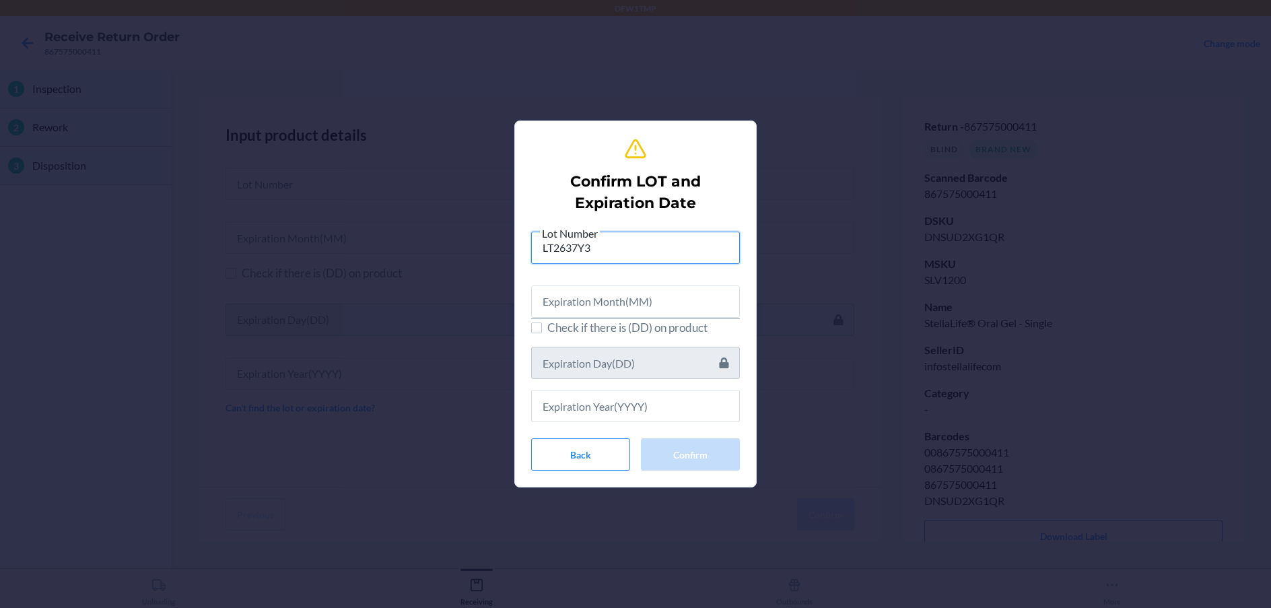
type input "LT2637Y3"
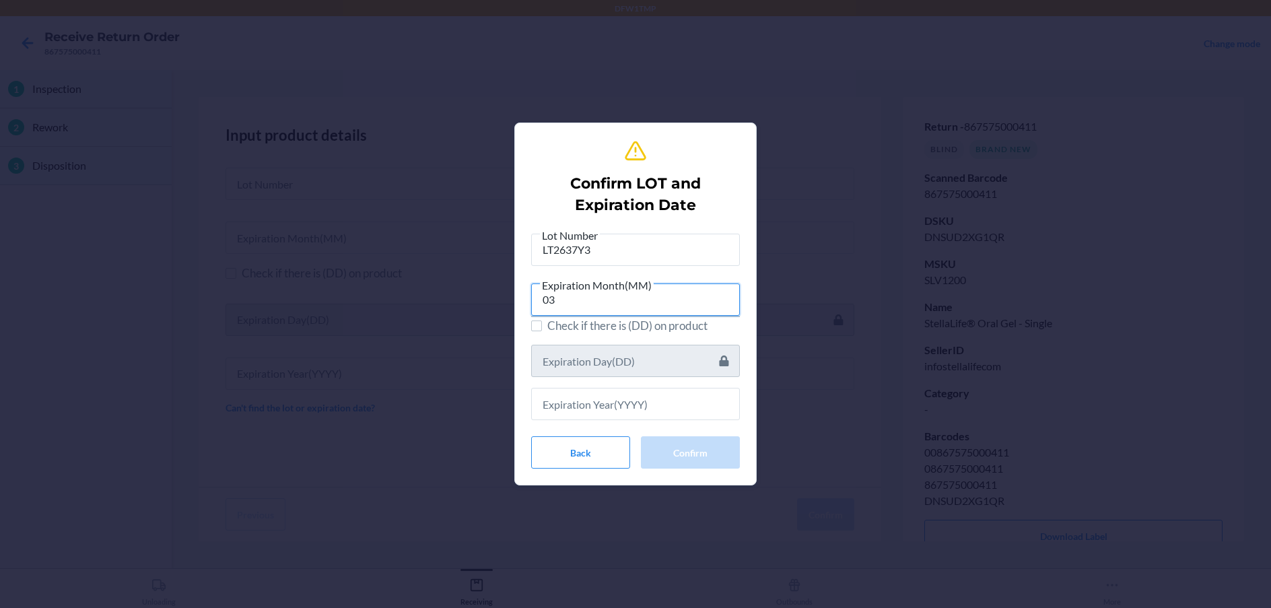
type input "03"
click at [574, 403] on input "text" at bounding box center [635, 404] width 209 height 32
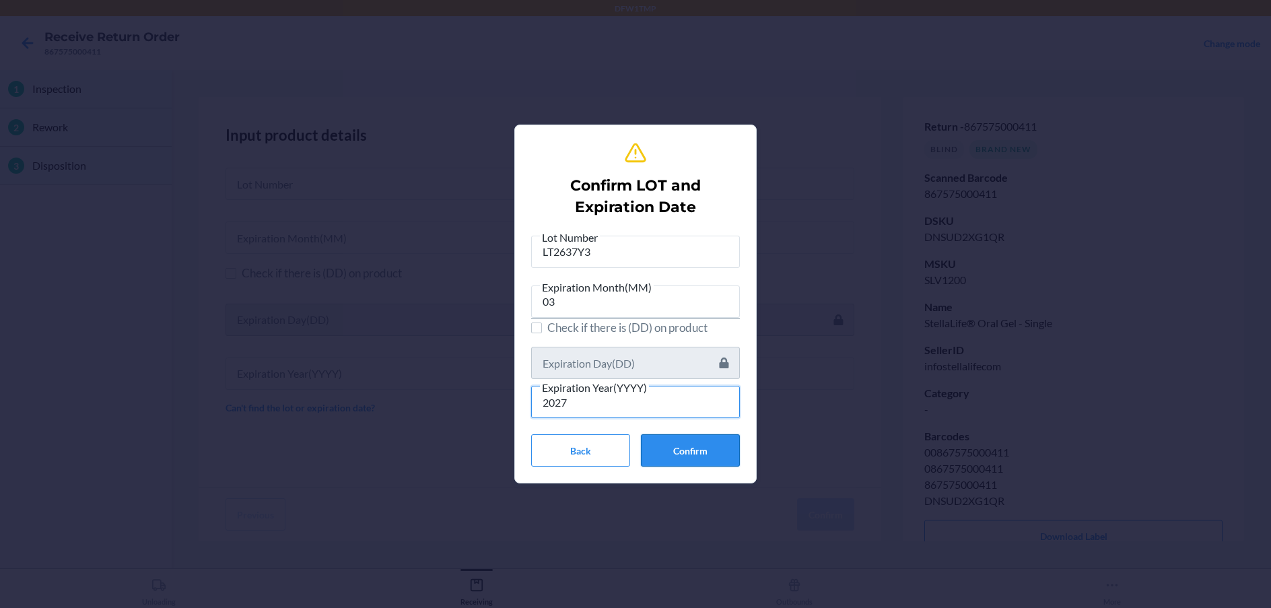
type input "2027"
click at [703, 448] on button "Confirm" at bounding box center [690, 450] width 99 height 32
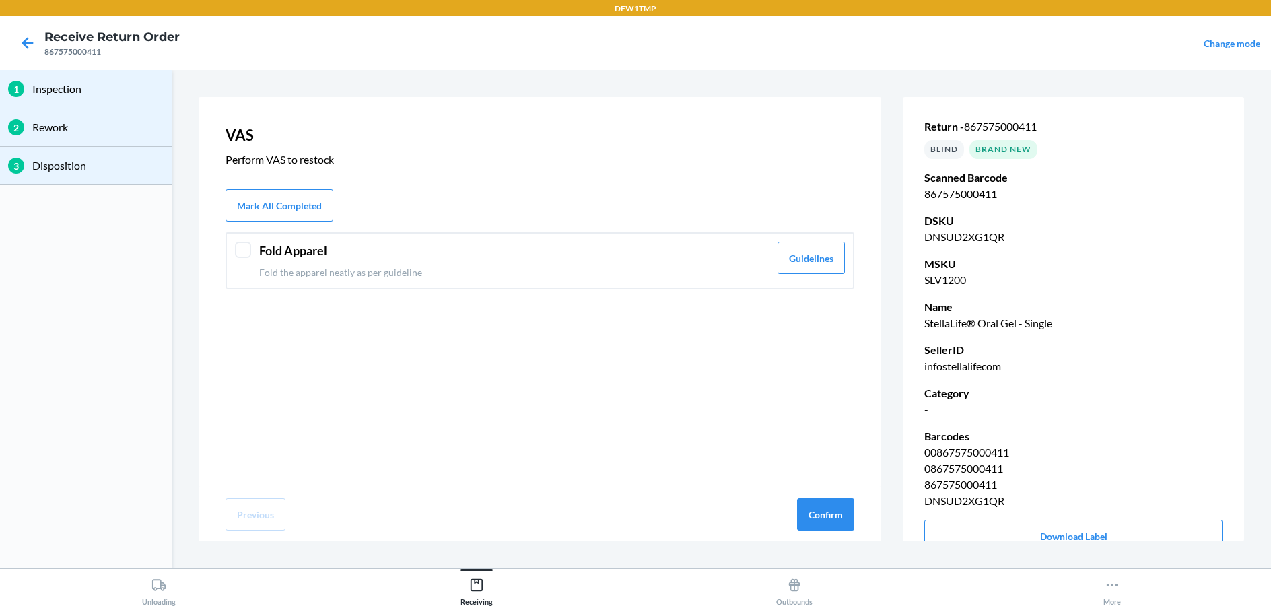
click at [693, 269] on p "Fold the apparel neatly as per guideline" at bounding box center [514, 272] width 510 height 14
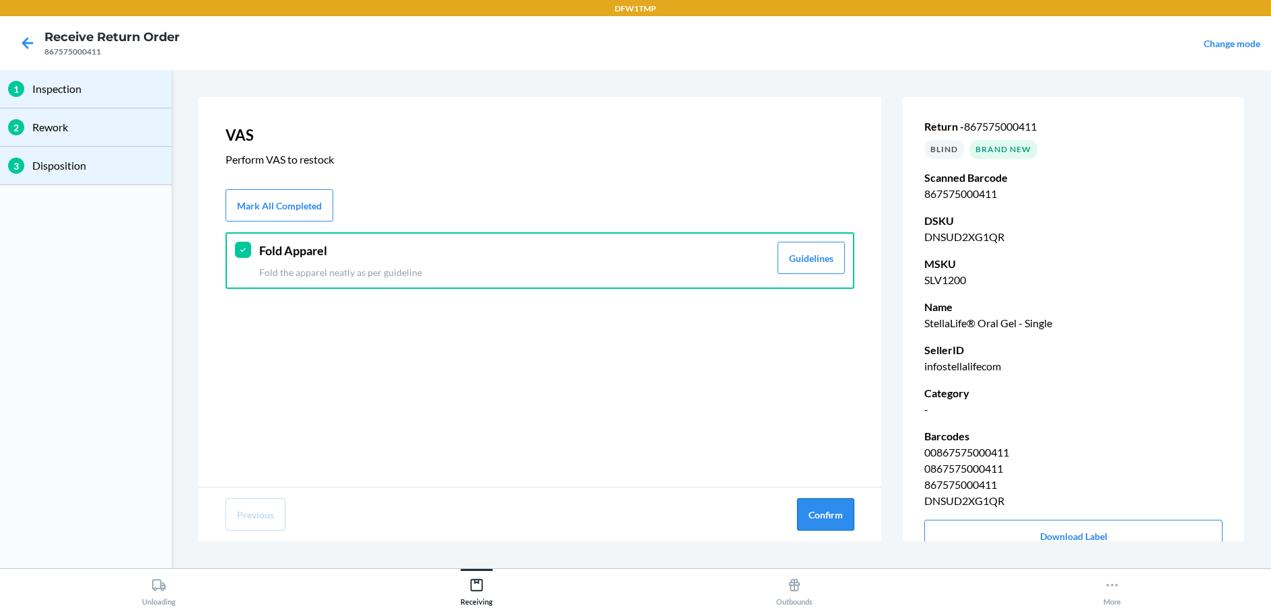
click at [818, 514] on button "Confirm" at bounding box center [825, 514] width 57 height 32
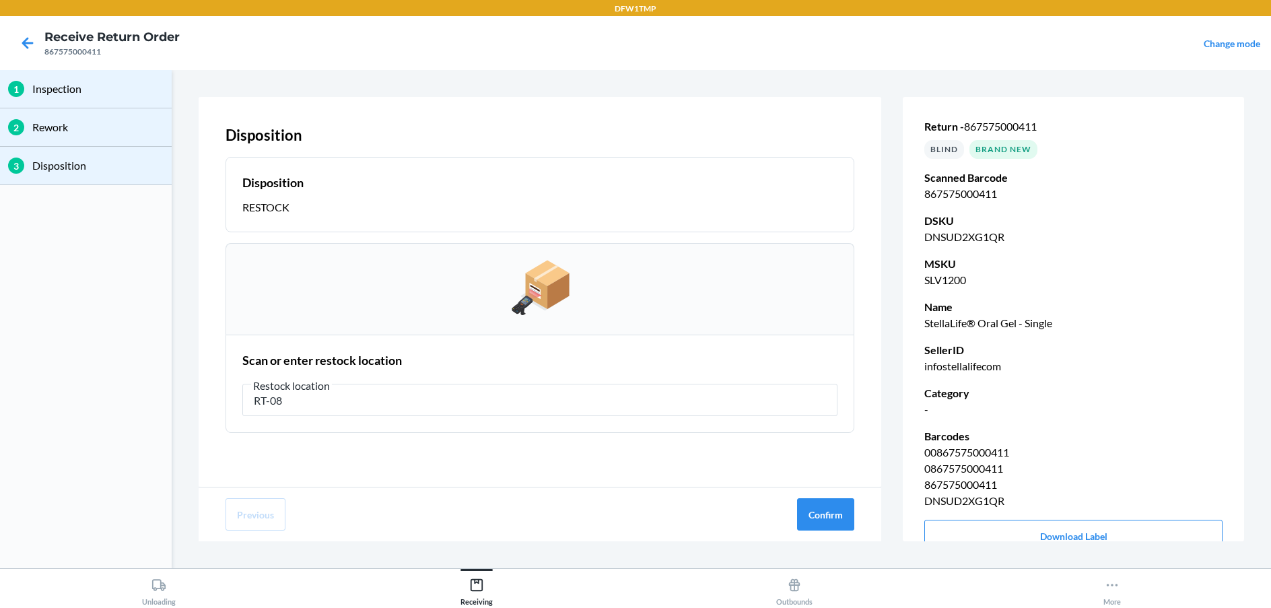
type input "RT-08"
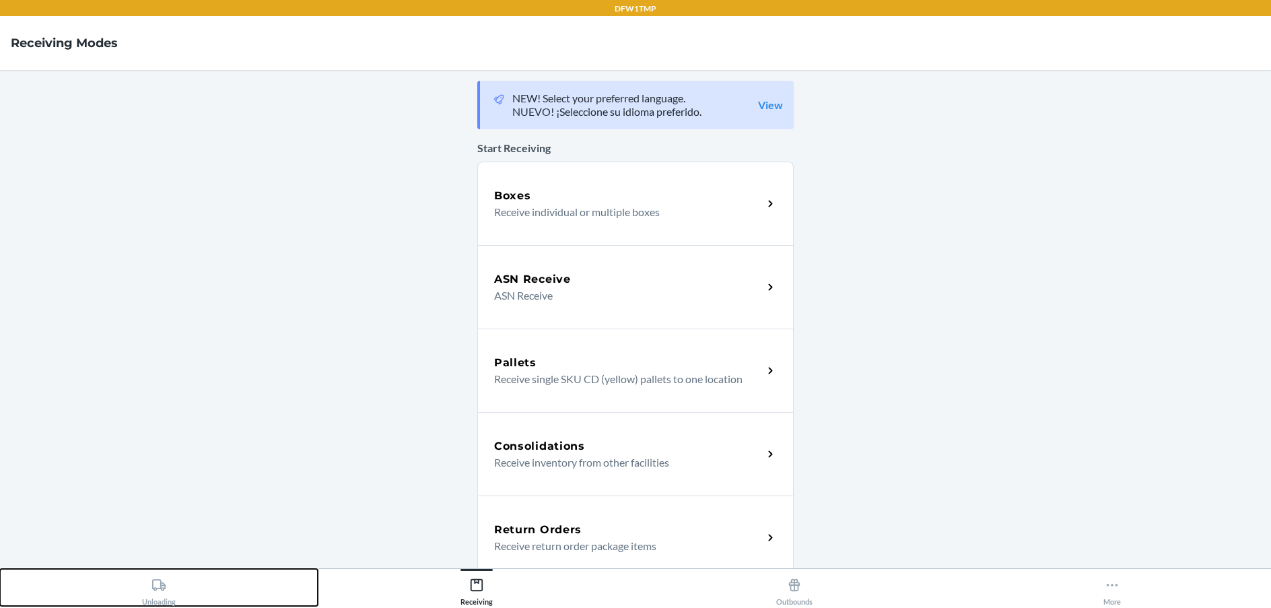
drag, startPoint x: 151, startPoint y: 605, endPoint x: 177, endPoint y: 589, distance: 30.3
click at [151, 605] on div "Unloading" at bounding box center [159, 589] width 34 height 34
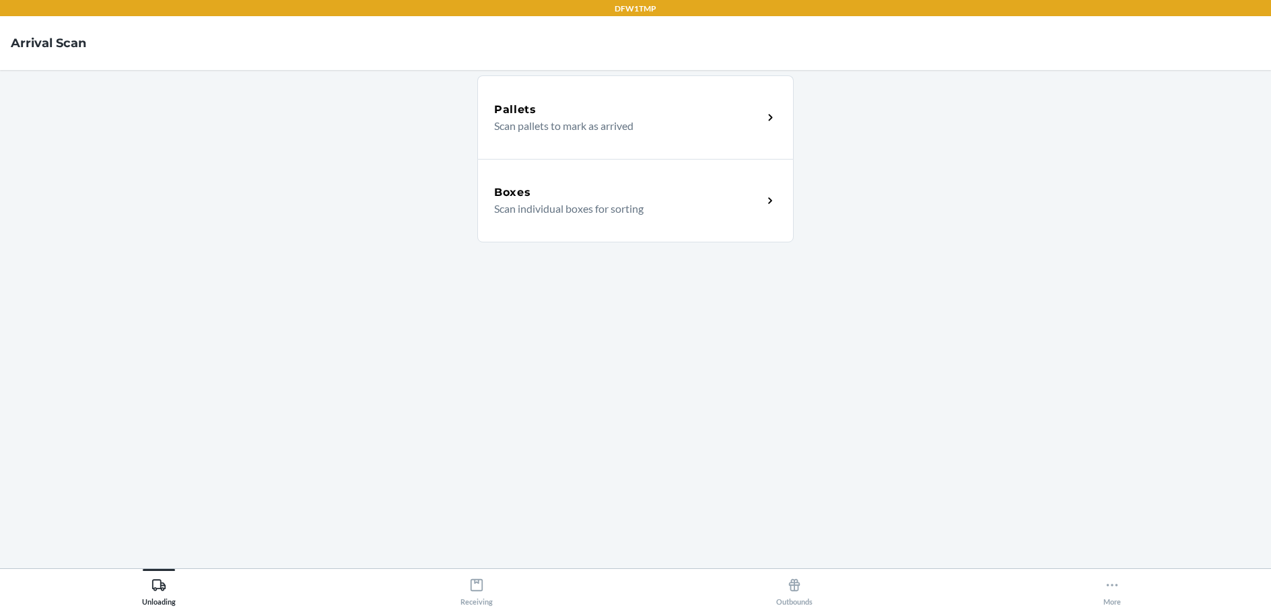
click at [639, 207] on p "Scan individual boxes for sorting" at bounding box center [623, 209] width 258 height 16
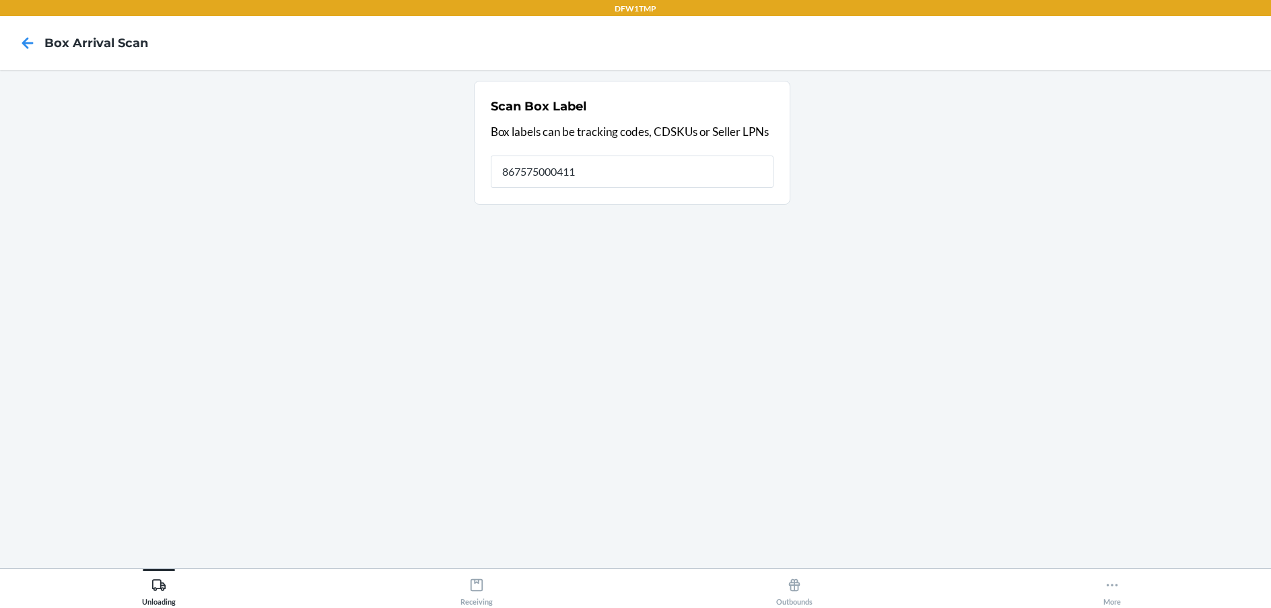
type input "867575000411"
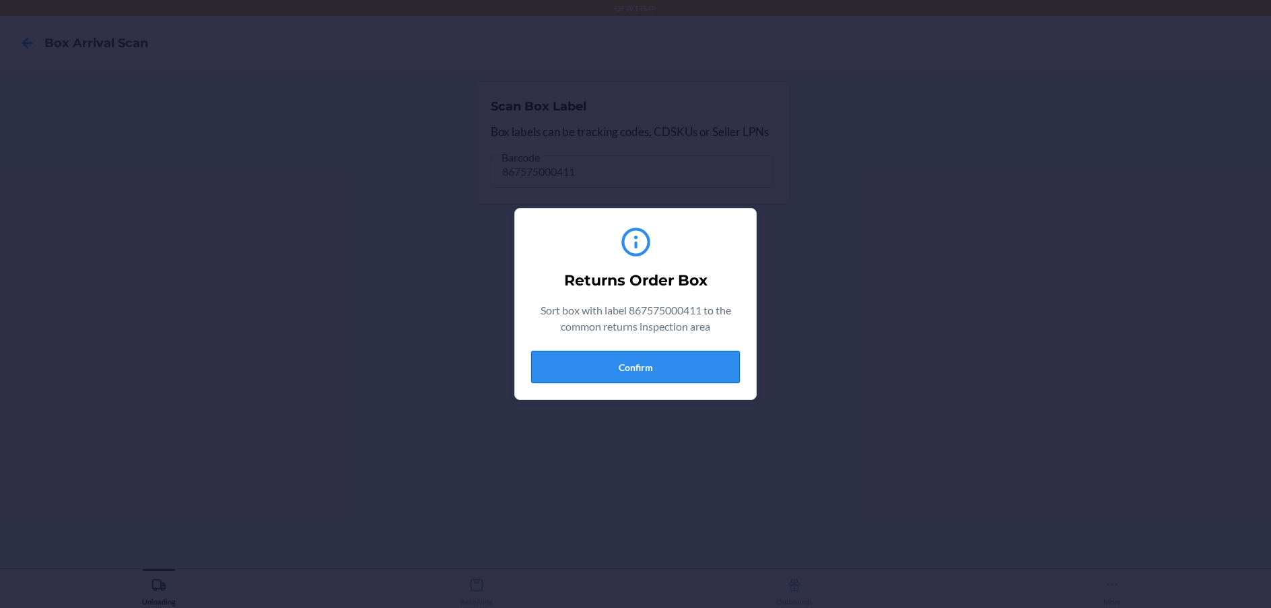
click at [621, 366] on button "Confirm" at bounding box center [635, 367] width 209 height 32
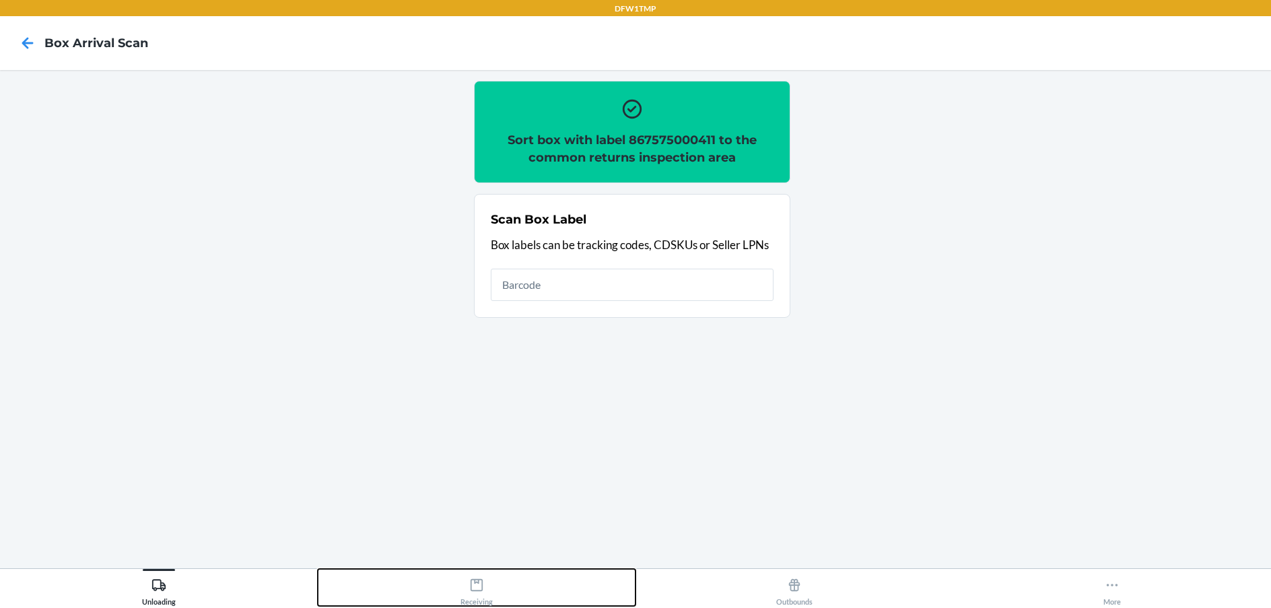
click at [475, 585] on icon at bounding box center [476, 585] width 15 height 15
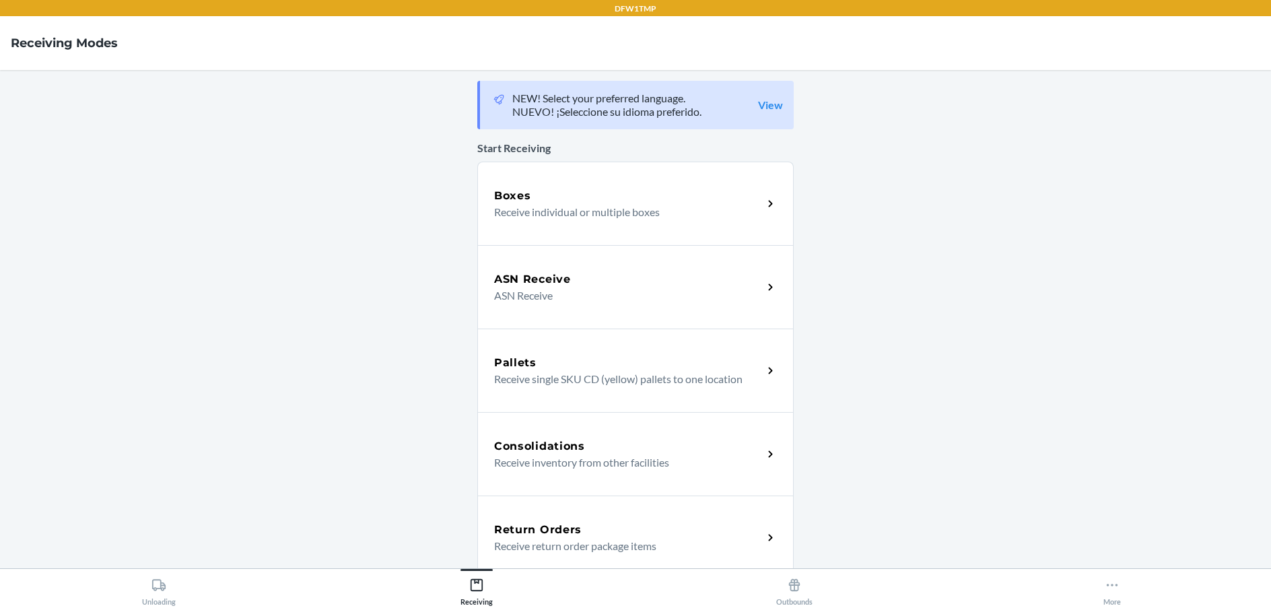
click at [529, 515] on div "Return Orders Receive return order package items" at bounding box center [635, 536] width 316 height 83
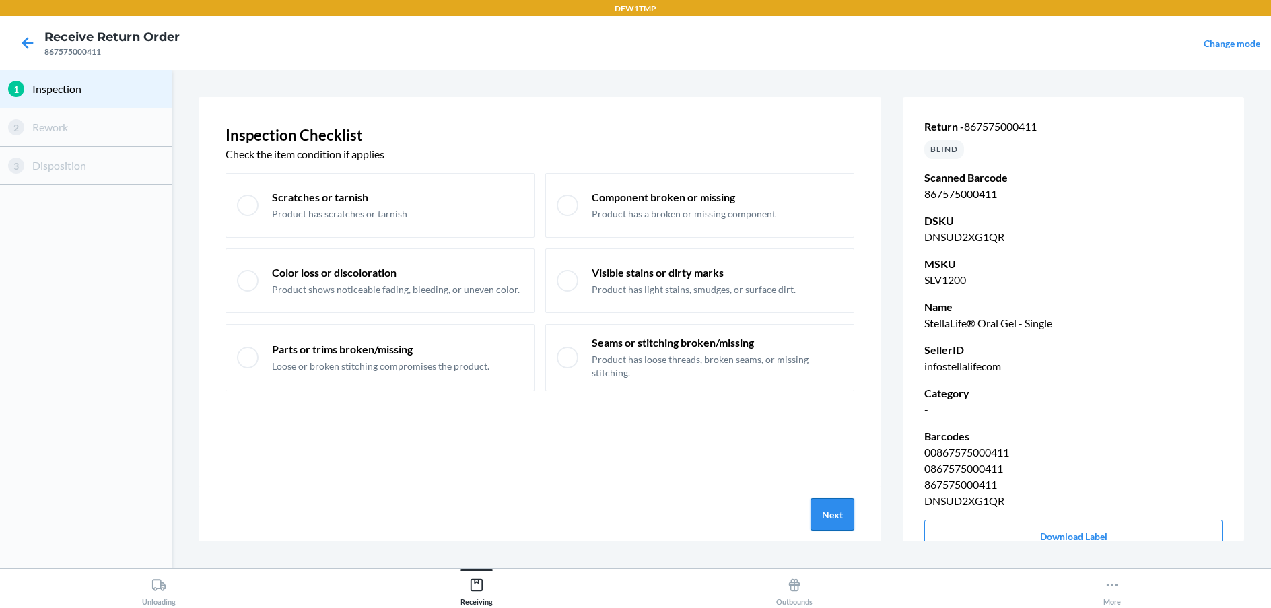
click at [847, 501] on button "Next" at bounding box center [832, 514] width 44 height 32
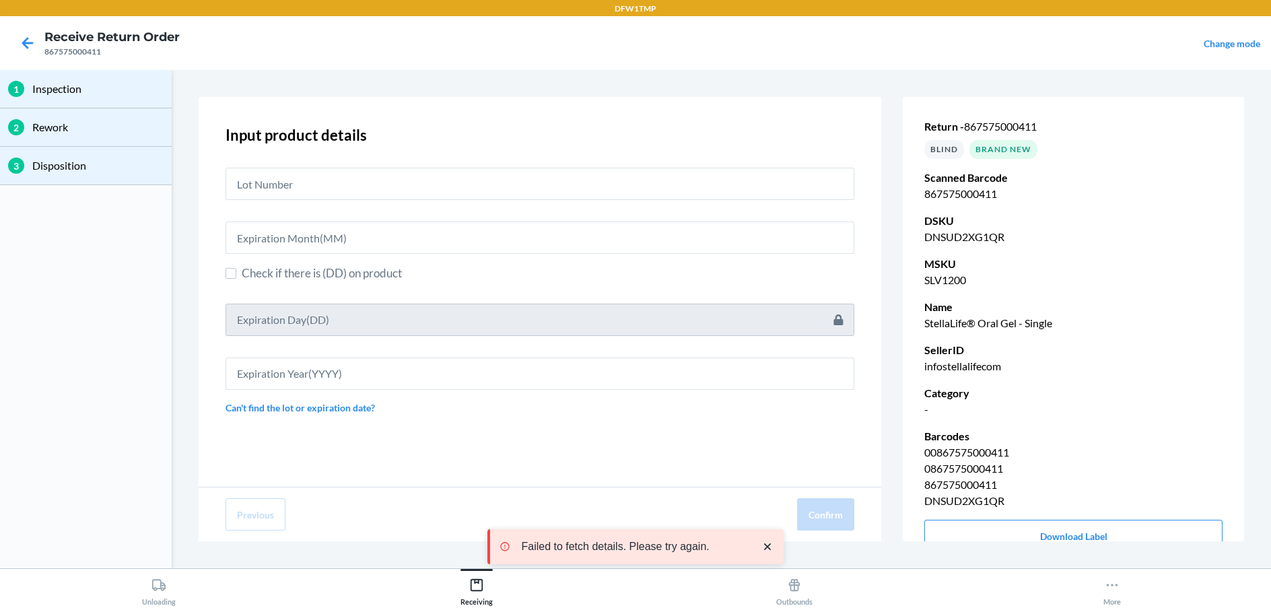
click at [683, 205] on div "Input product details Check if there is (DD) on product Can't find the lot or e…" at bounding box center [539, 269] width 629 height 302
click at [683, 190] on input "text" at bounding box center [539, 184] width 629 height 32
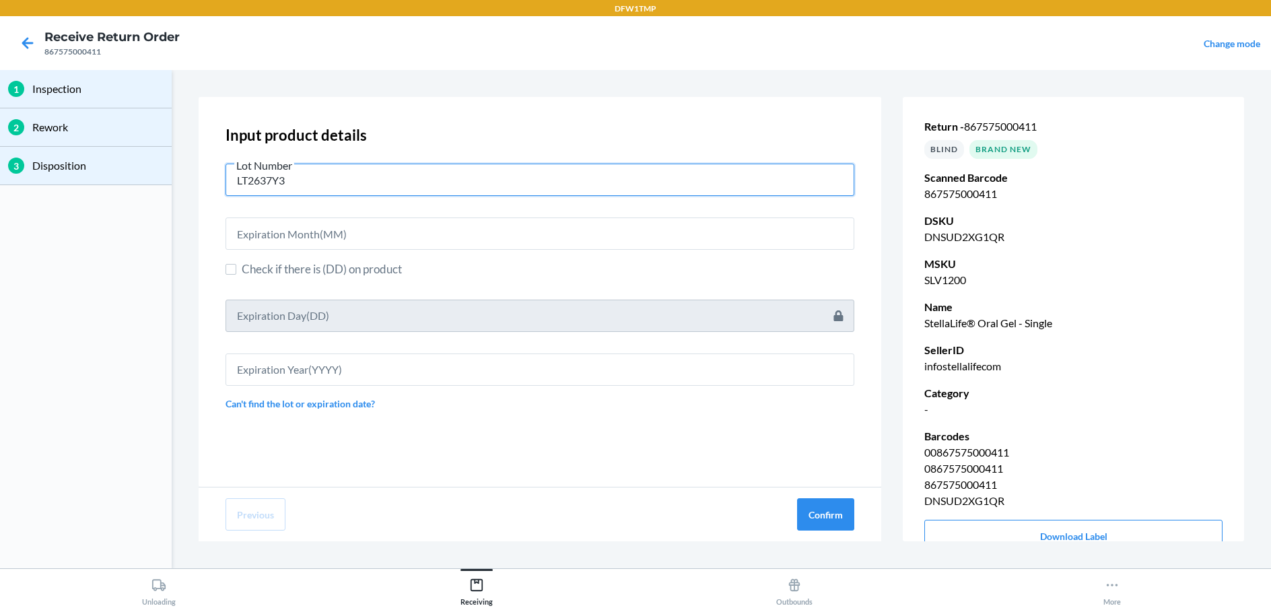
type input "LT2637Y3"
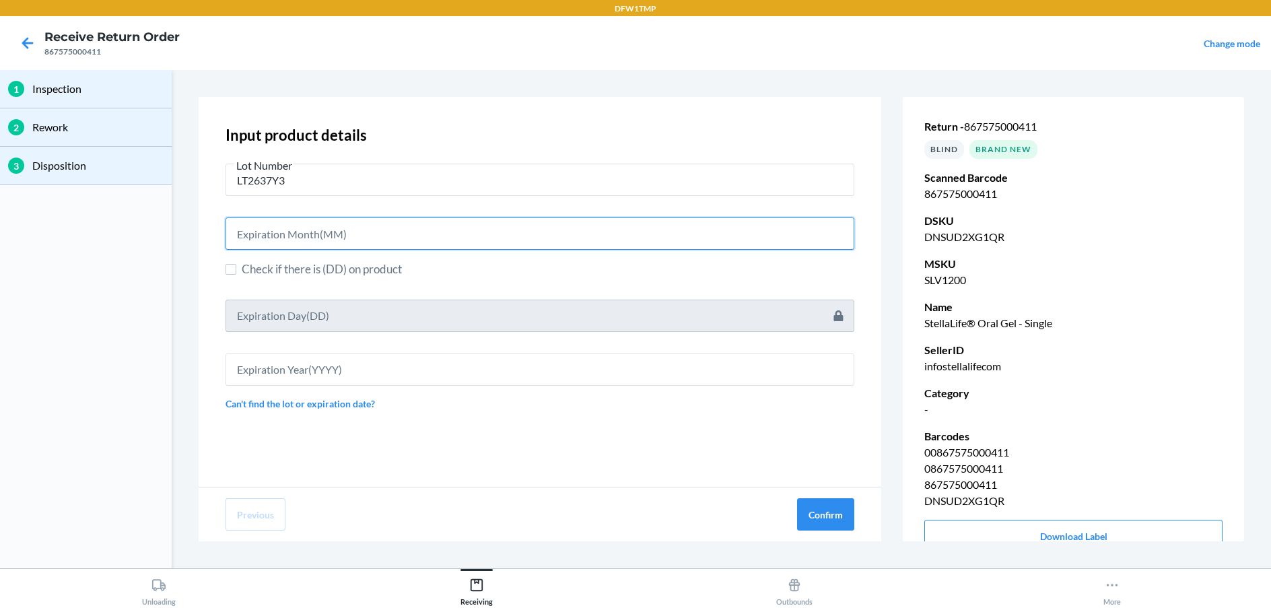
click at [818, 228] on input "text" at bounding box center [539, 233] width 629 height 32
type input "03"
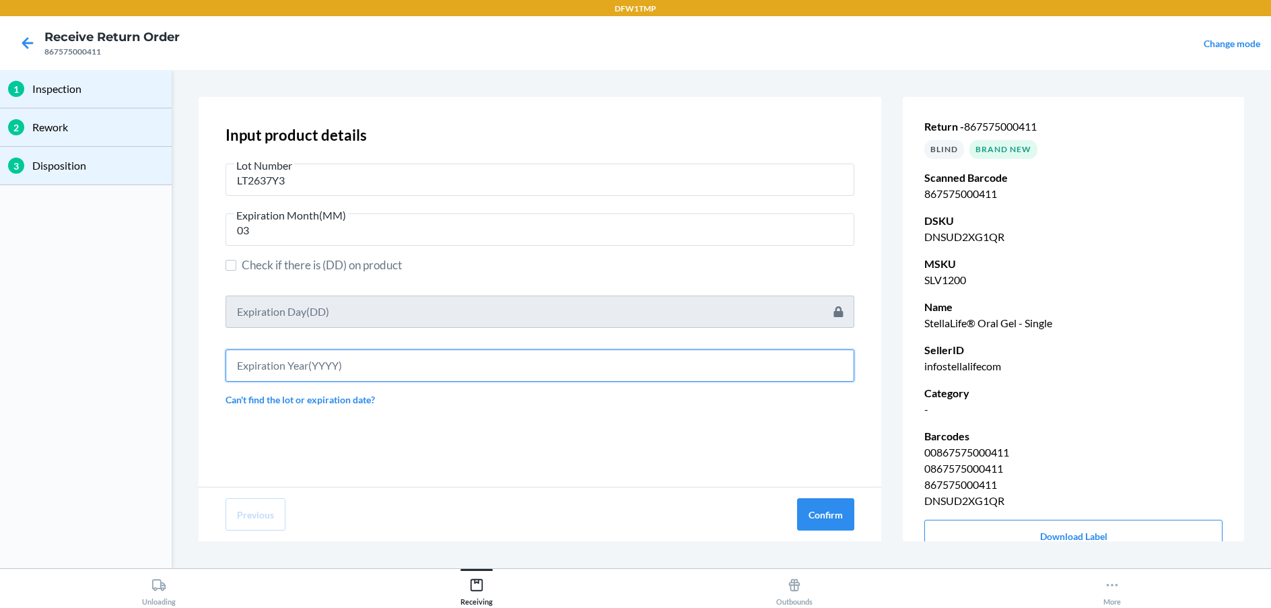
click at [372, 370] on input "text" at bounding box center [539, 365] width 629 height 32
type input "2027"
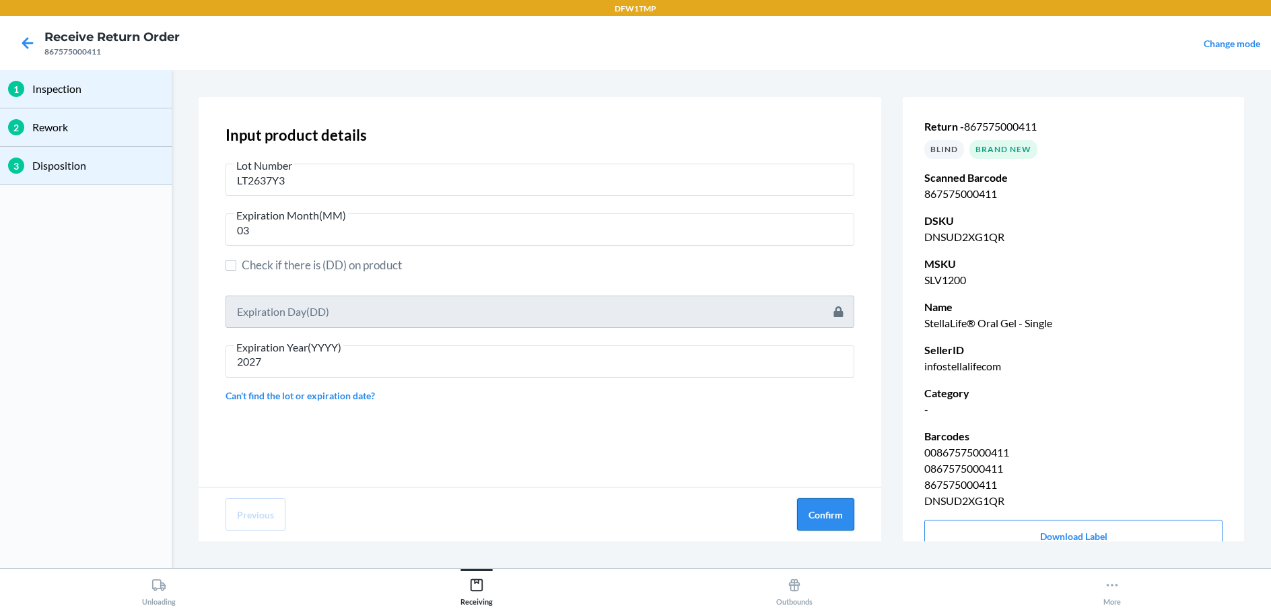
click at [814, 517] on button "Confirm" at bounding box center [825, 514] width 57 height 32
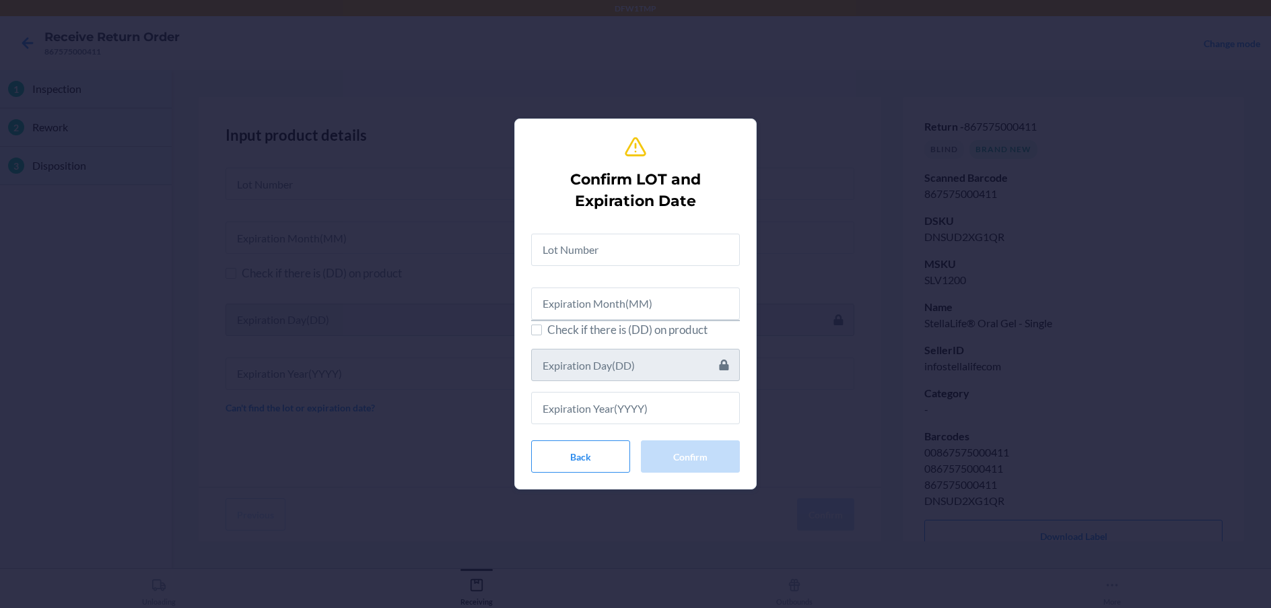
drag, startPoint x: 532, startPoint y: 269, endPoint x: 555, endPoint y: 260, distance: 24.8
click at [538, 267] on div "Check if there is (DD) on product" at bounding box center [635, 324] width 209 height 202
click at [560, 256] on input "text" at bounding box center [635, 250] width 209 height 32
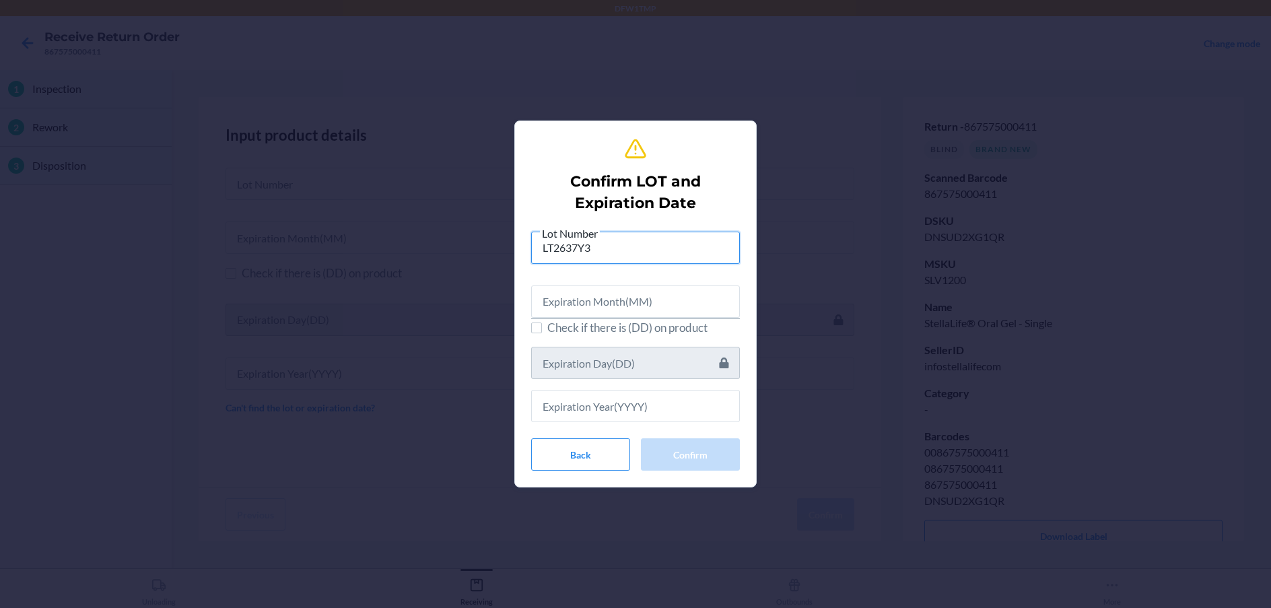
type input "LT2637Y3"
drag, startPoint x: 595, startPoint y: 306, endPoint x: 491, endPoint y: 359, distance: 116.5
click at [567, 325] on div "Lot Number LT2637Y3 Check if there is (DD) on product" at bounding box center [635, 324] width 209 height 198
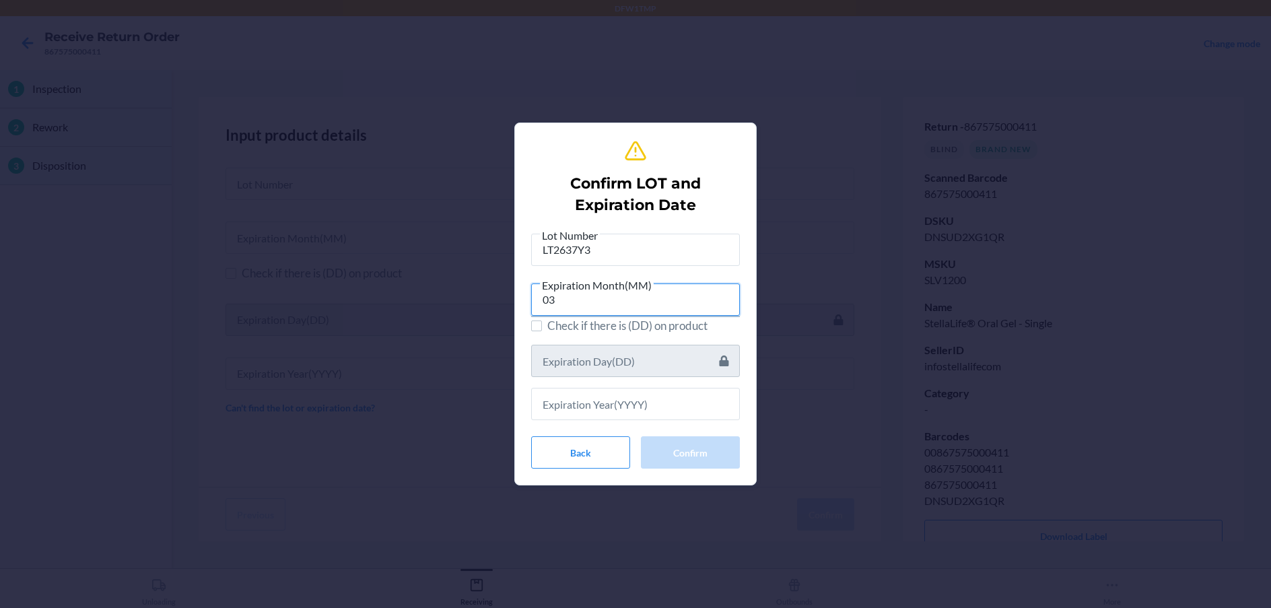
type input "03"
click at [560, 407] on input "text" at bounding box center [635, 404] width 209 height 32
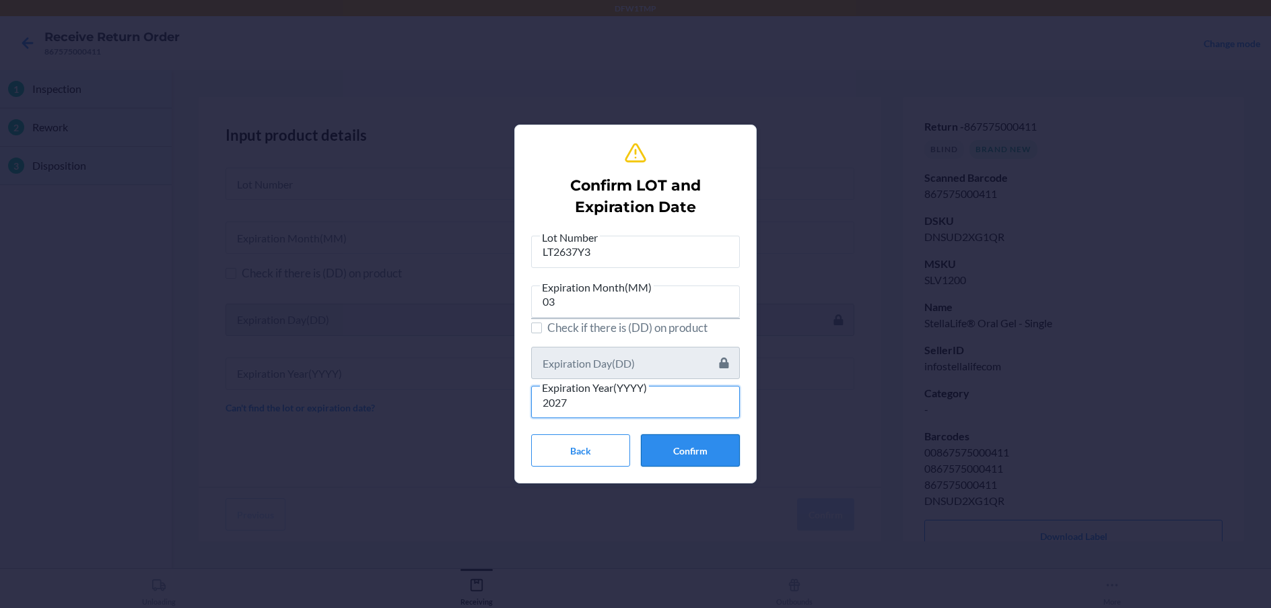
type input "2027"
click at [711, 450] on button "Confirm" at bounding box center [690, 450] width 99 height 32
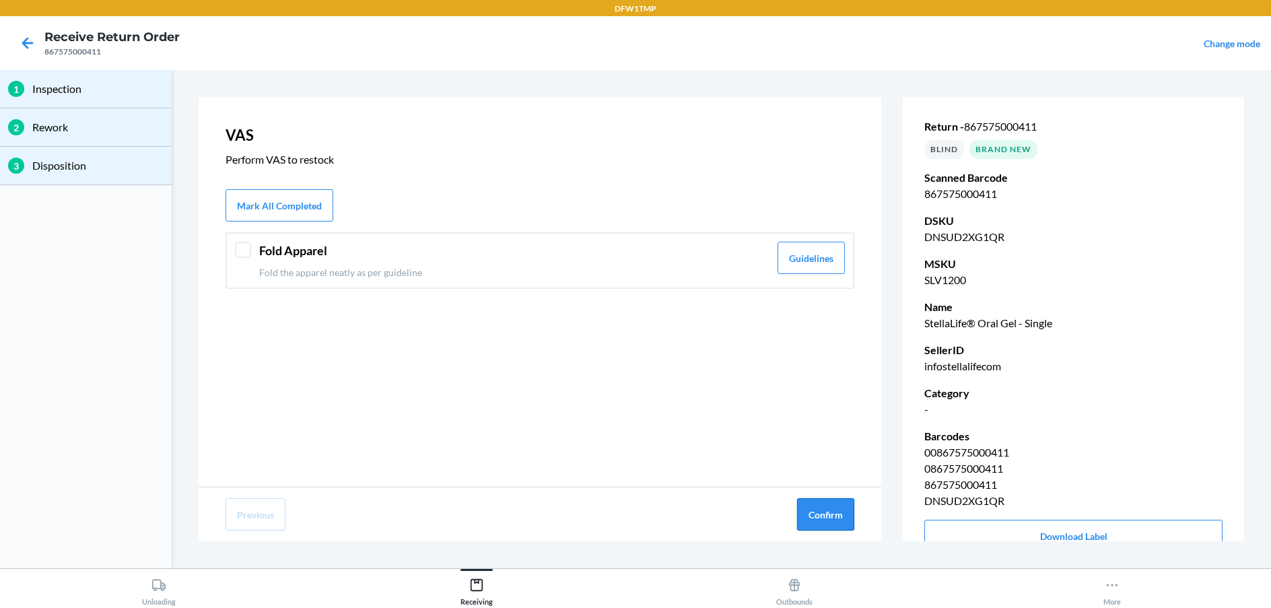
click at [831, 514] on button "Confirm" at bounding box center [825, 514] width 57 height 32
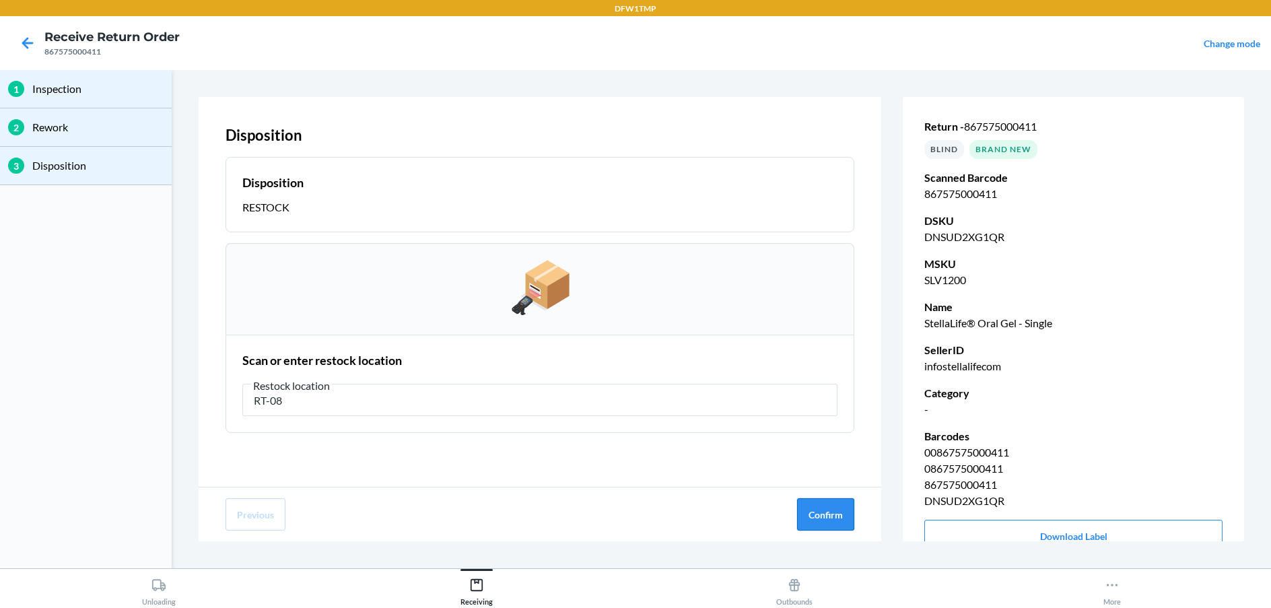
type input "RT-08"
click at [809, 510] on button "Confirm" at bounding box center [825, 514] width 57 height 32
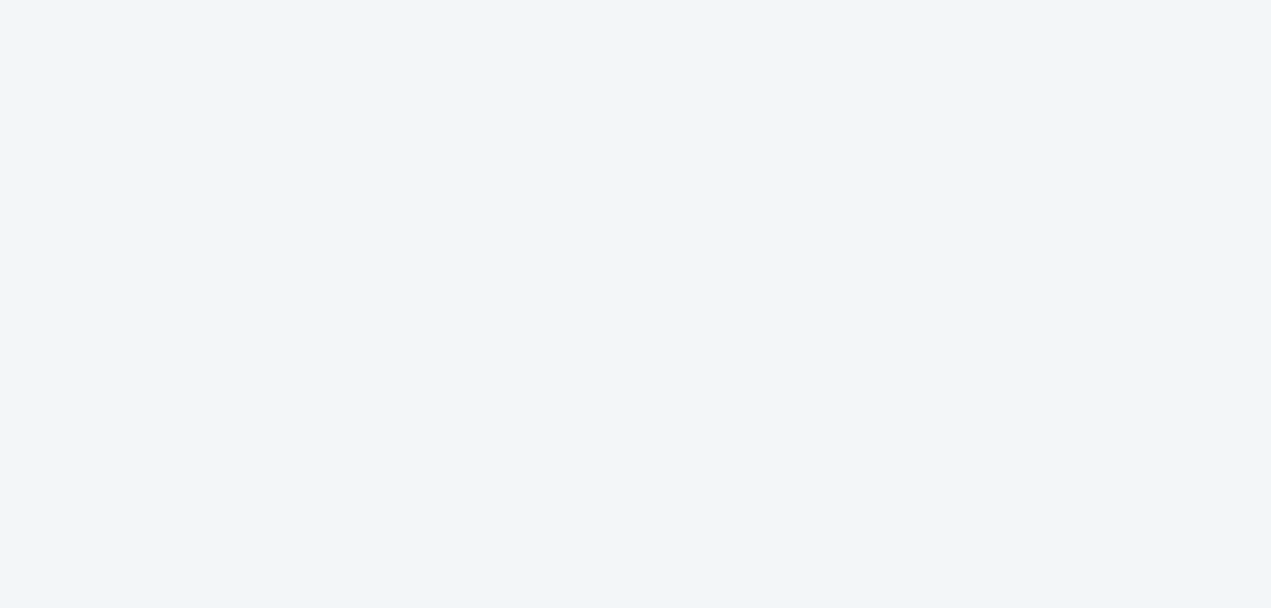
click at [731, 537] on div at bounding box center [635, 304] width 1271 height 608
click at [722, 569] on div at bounding box center [635, 304] width 1271 height 608
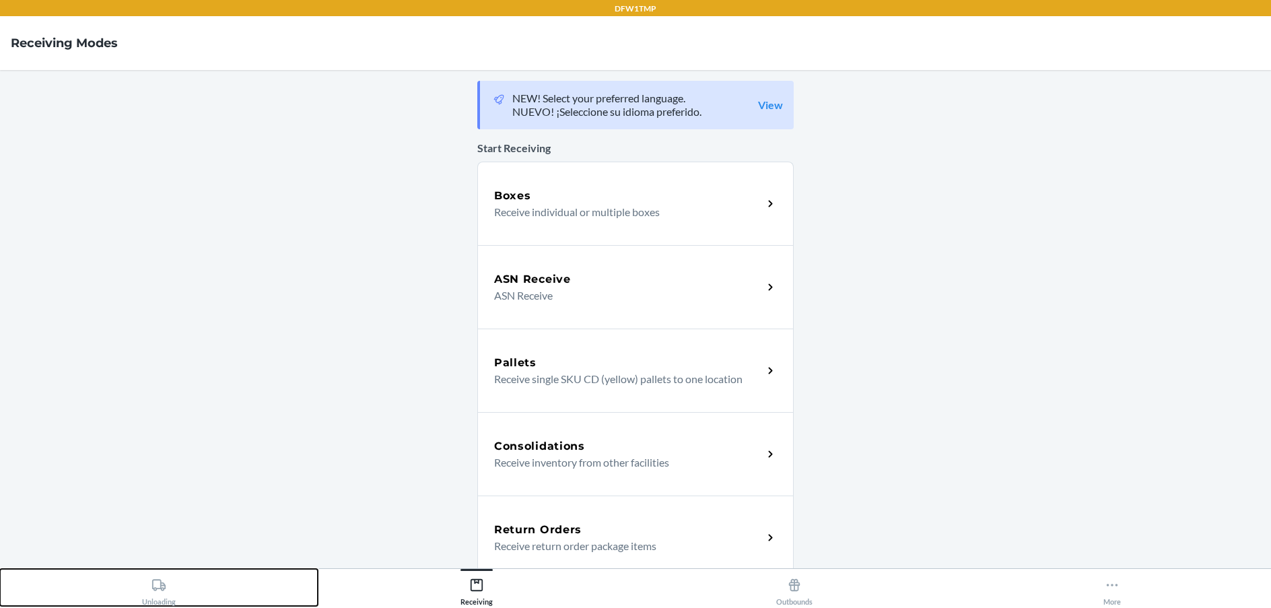
drag, startPoint x: 166, startPoint y: 592, endPoint x: 166, endPoint y: 585, distance: 6.8
click at [168, 588] on div "Unloading" at bounding box center [159, 589] width 34 height 34
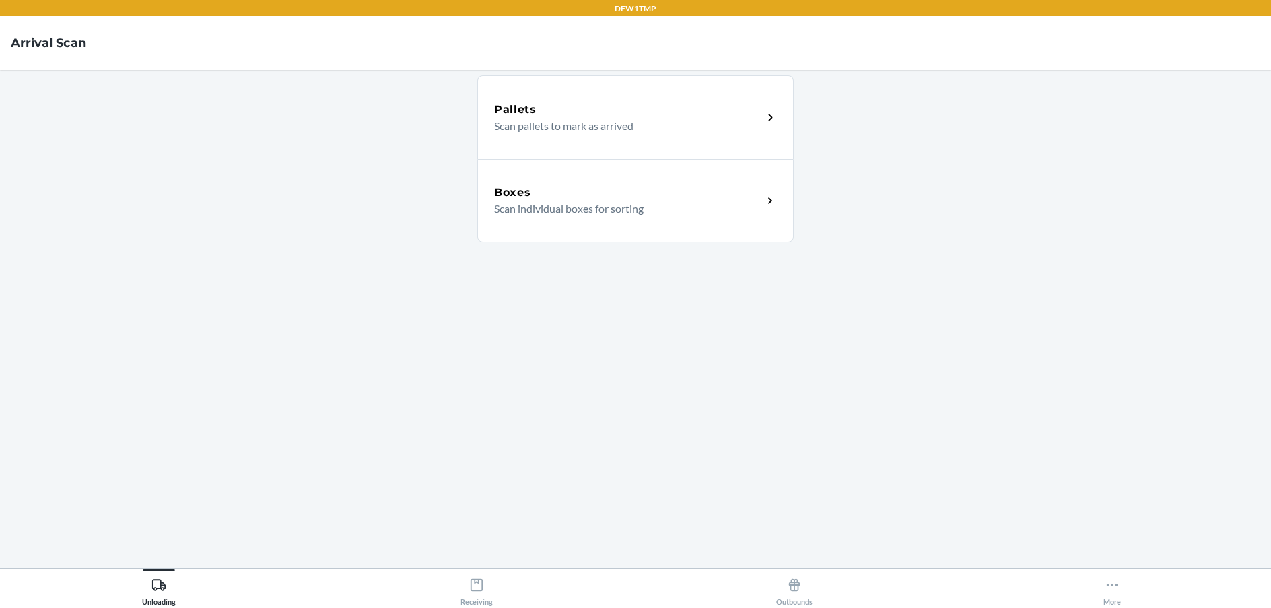
click at [617, 199] on div "Boxes" at bounding box center [628, 192] width 269 height 16
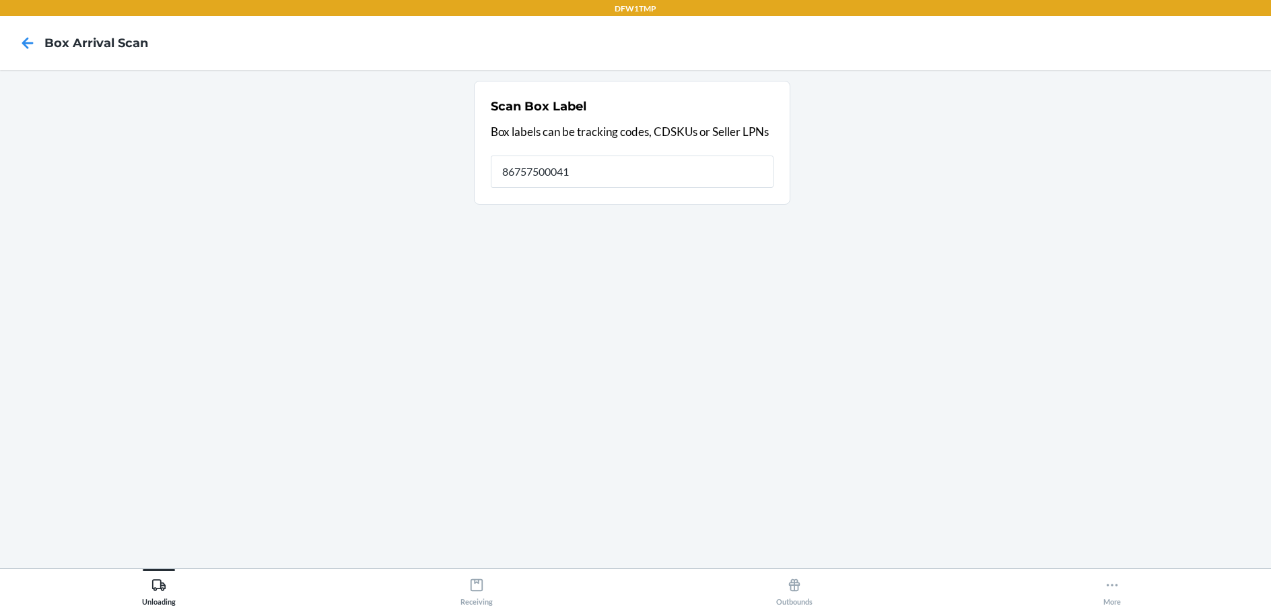
type input "867575000411"
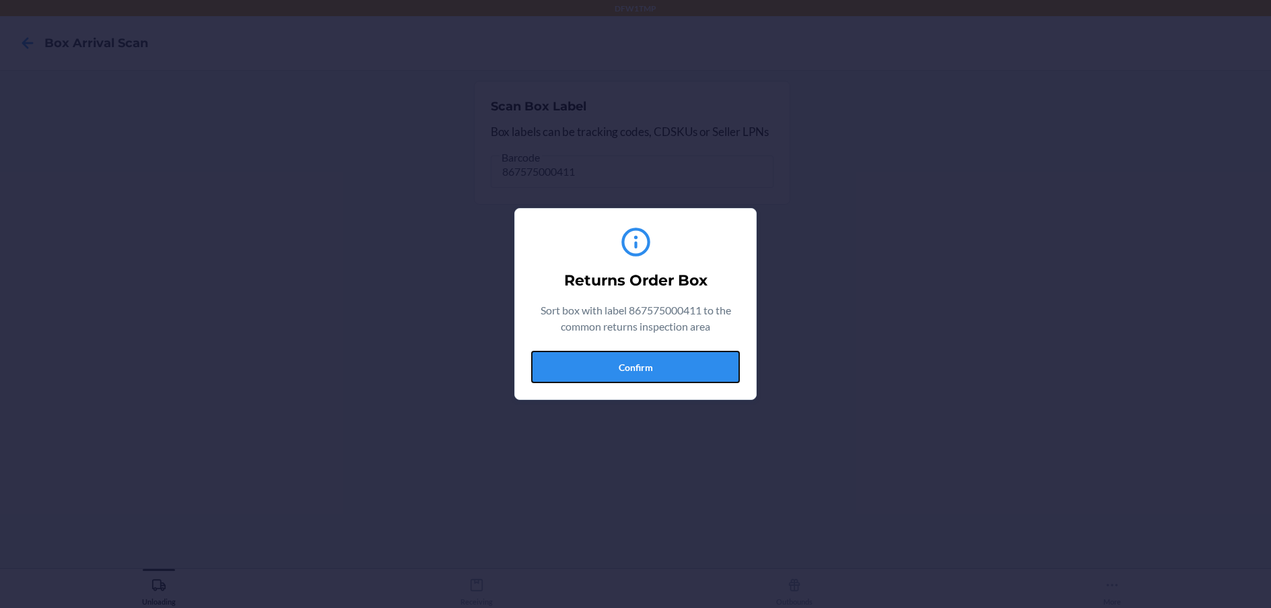
click at [652, 363] on button "Confirm" at bounding box center [635, 367] width 209 height 32
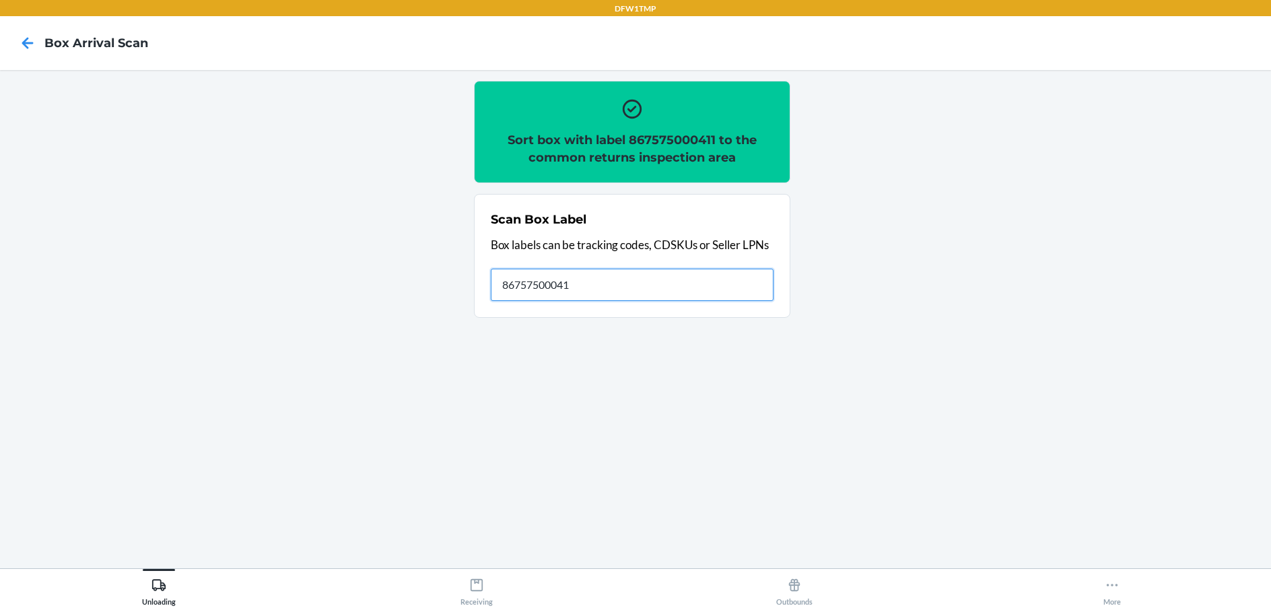
type input "867575000411"
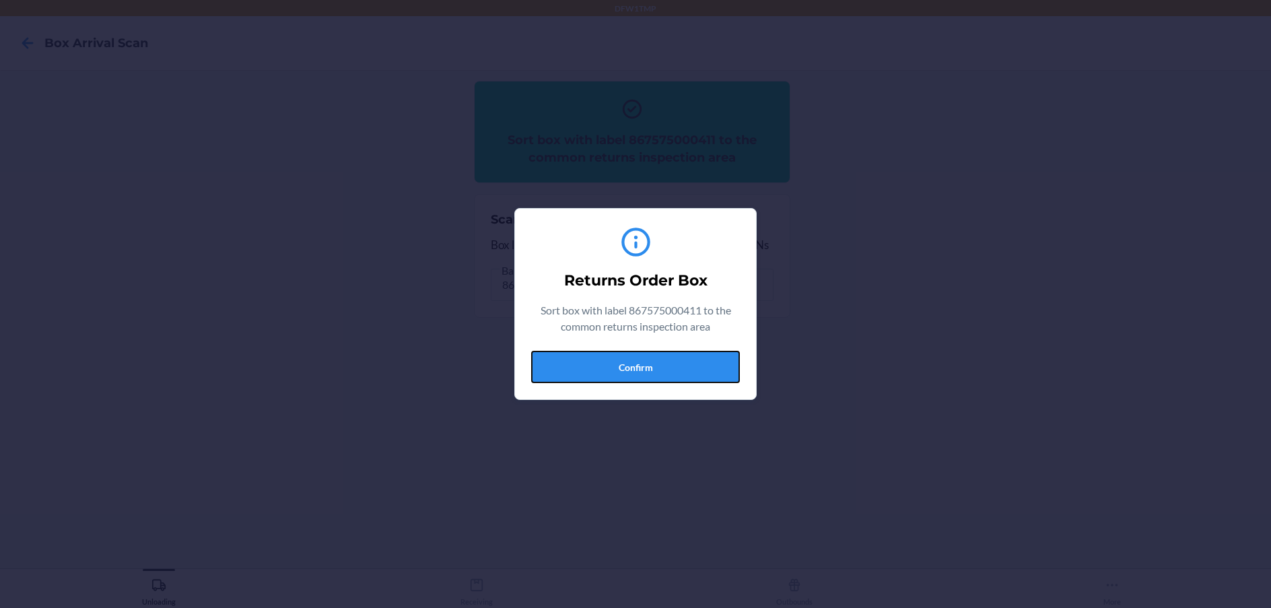
drag, startPoint x: 621, startPoint y: 370, endPoint x: 620, endPoint y: 357, distance: 13.5
click at [621, 359] on button "Confirm" at bounding box center [635, 367] width 209 height 32
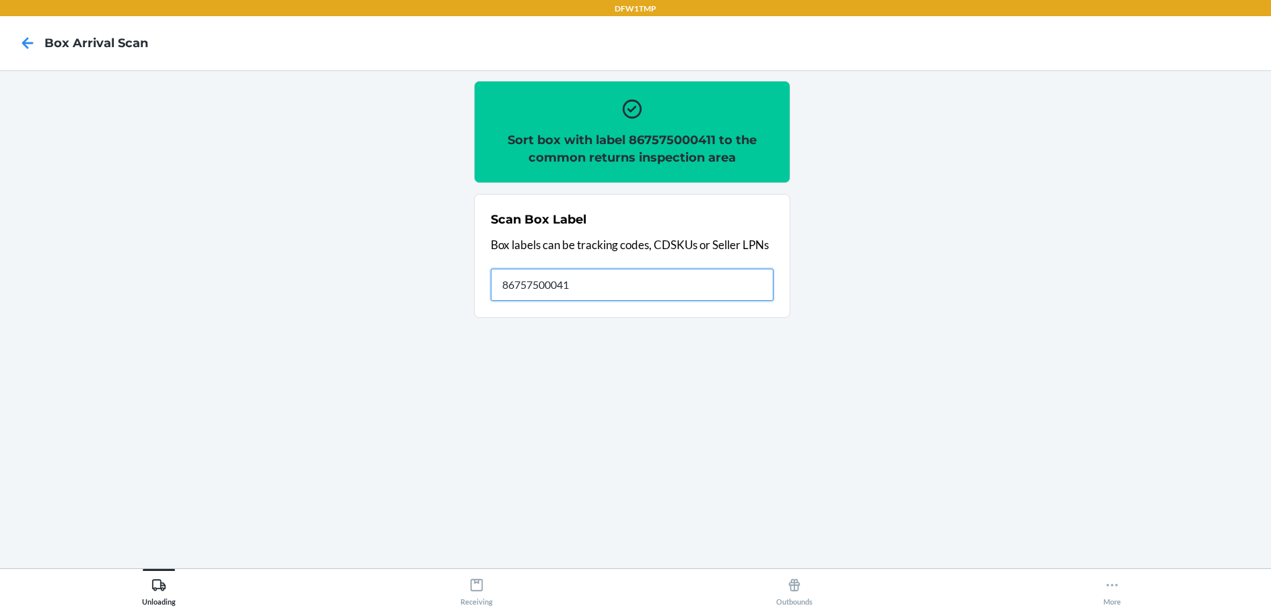
type input "867575000411"
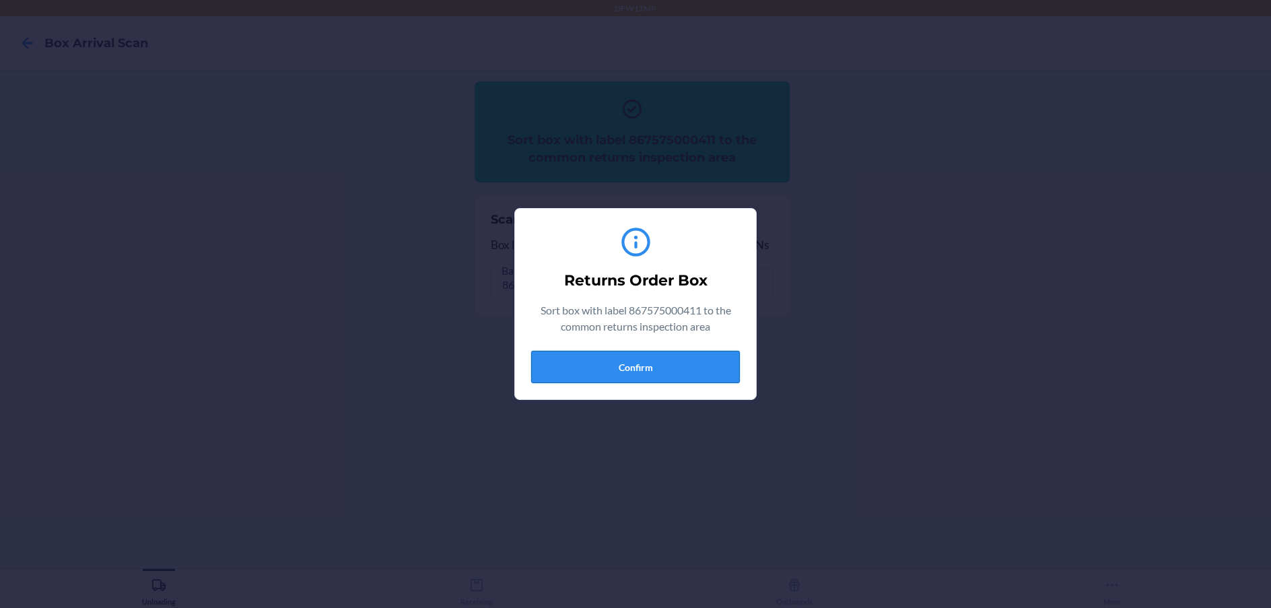
click at [624, 367] on button "Confirm" at bounding box center [635, 367] width 209 height 32
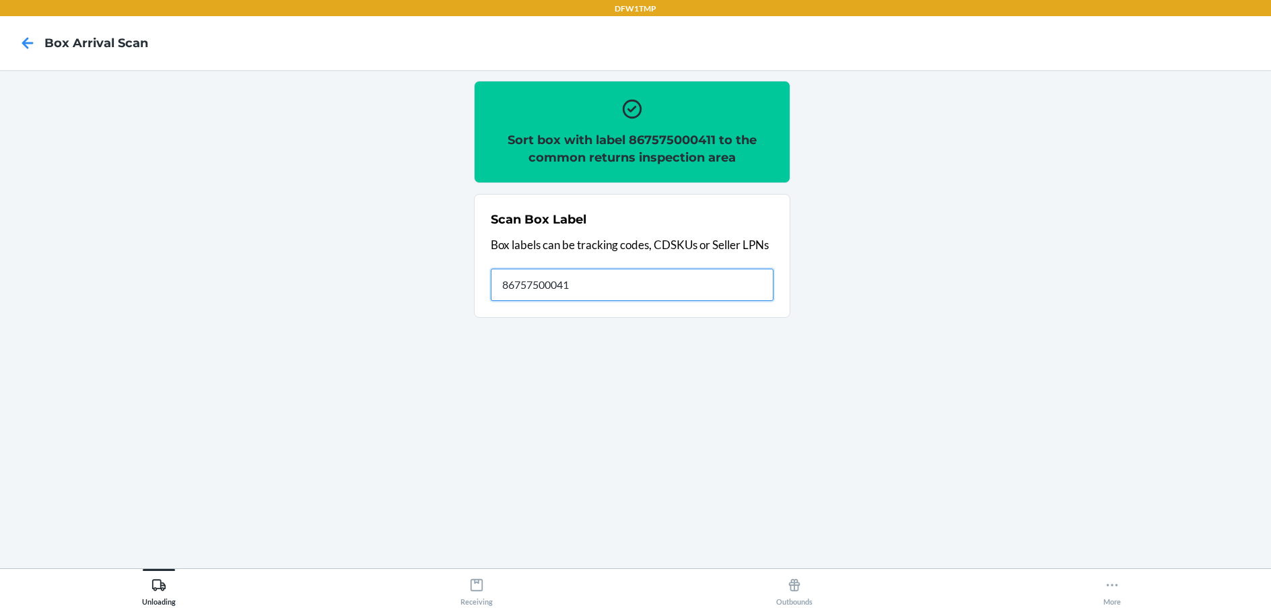
type input "867575000411"
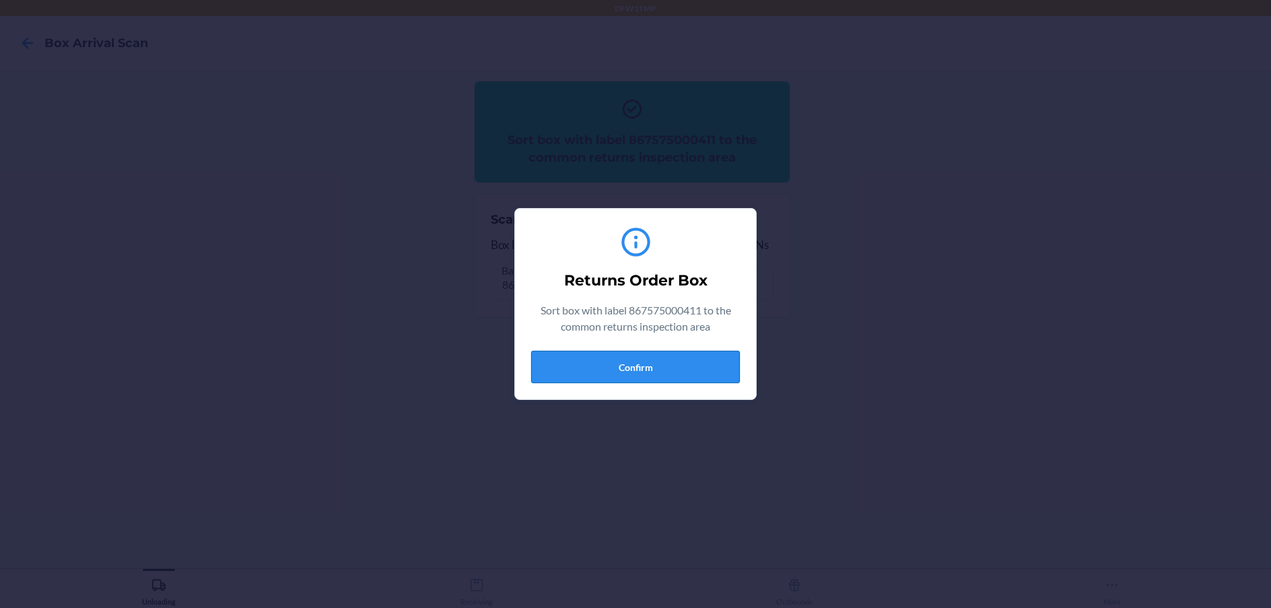
click at [627, 363] on button "Confirm" at bounding box center [635, 367] width 209 height 32
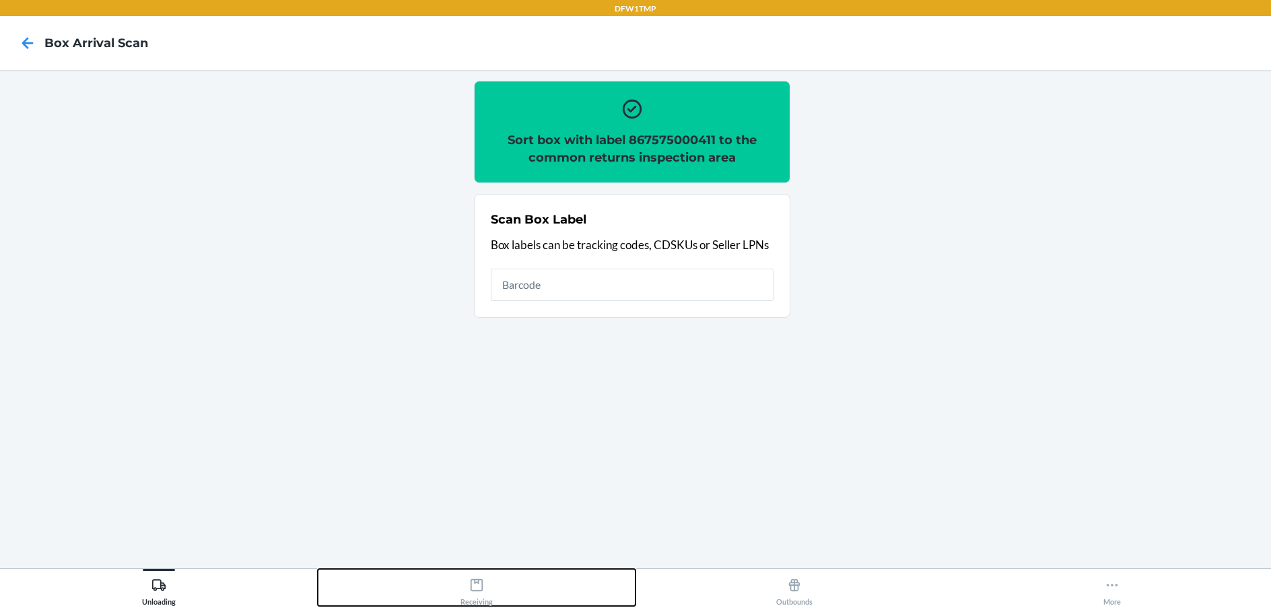
click at [482, 588] on icon at bounding box center [477, 585] width 12 height 12
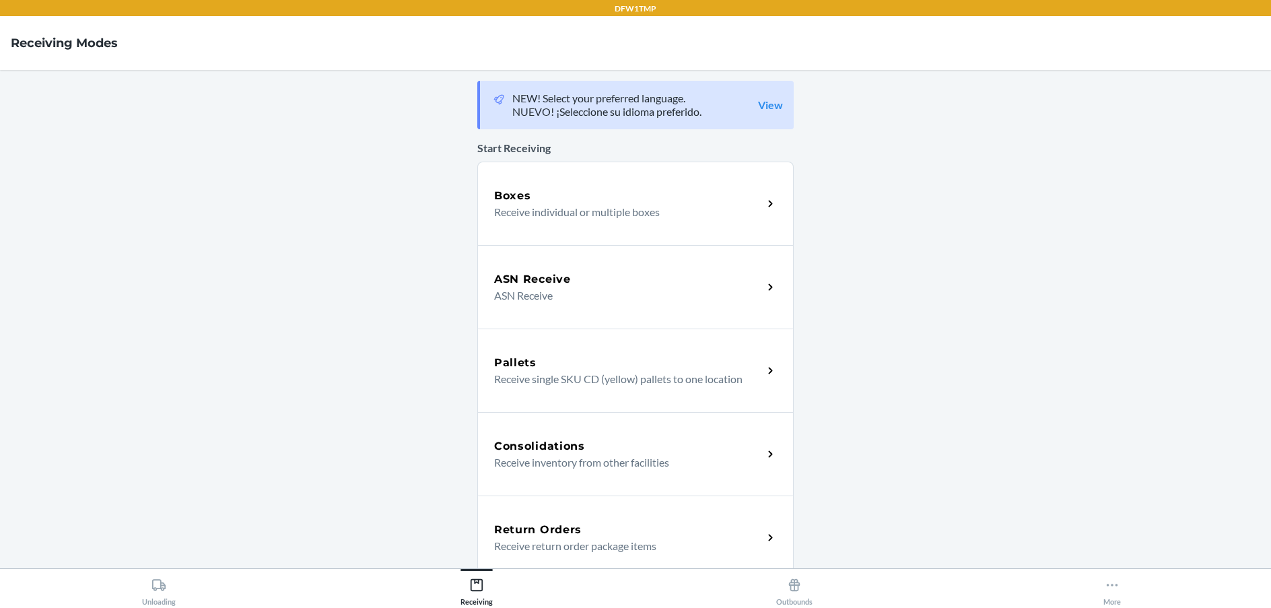
click at [551, 532] on h5 "Return Orders" at bounding box center [538, 530] width 88 height 16
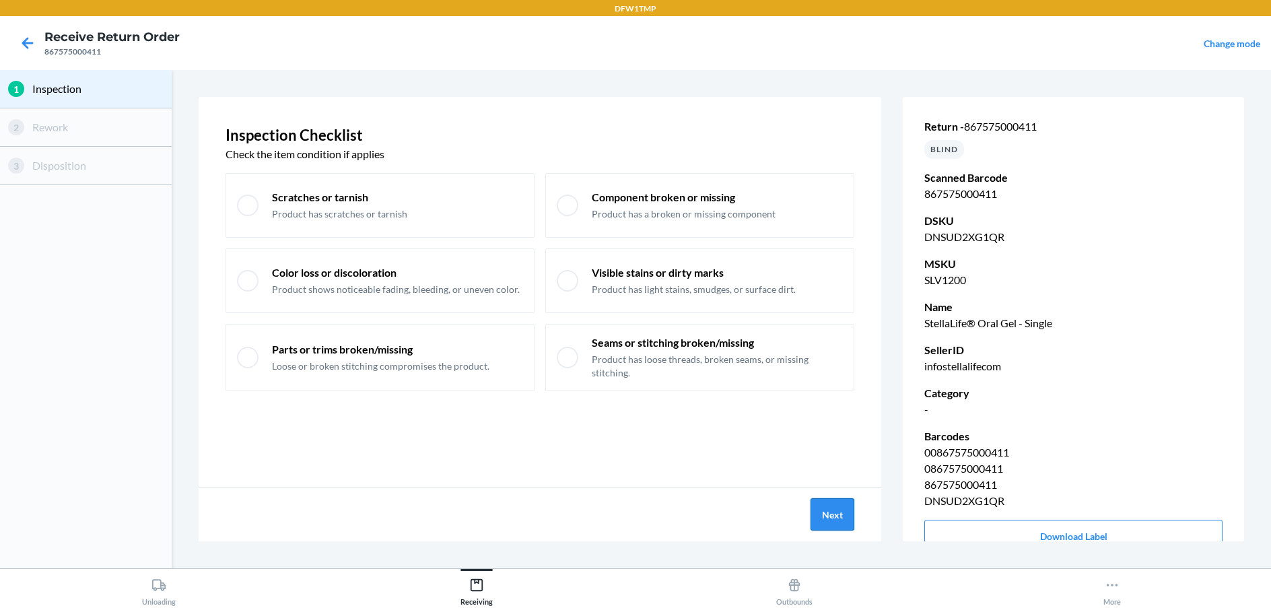
click at [836, 522] on button "Next" at bounding box center [832, 514] width 44 height 32
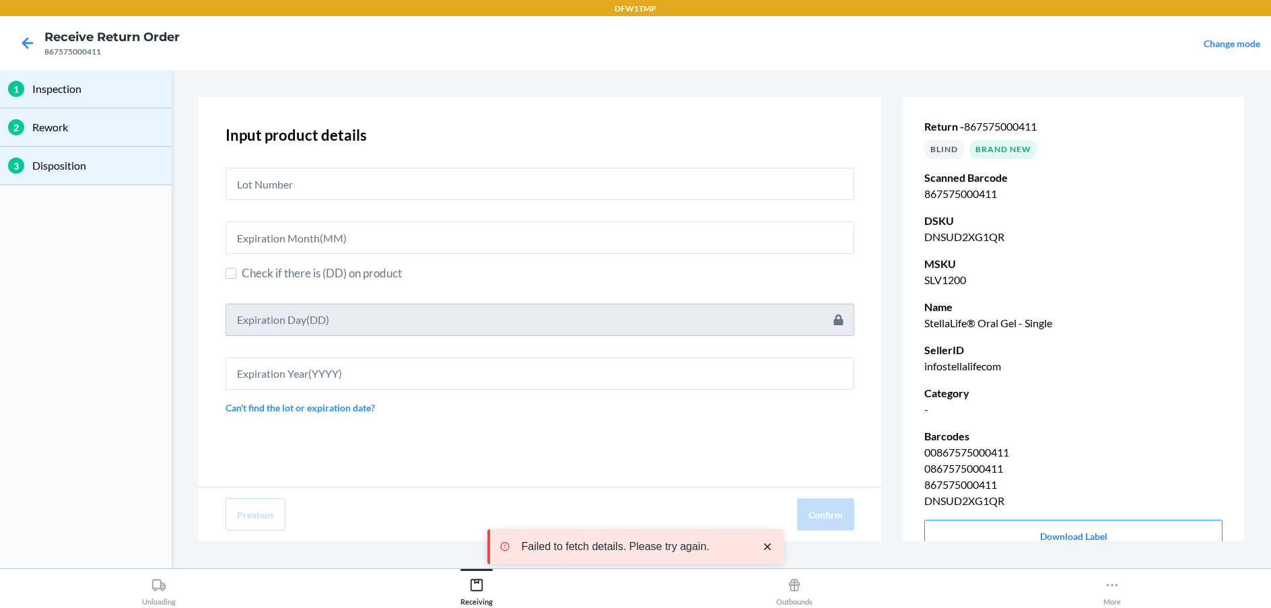
drag, startPoint x: 260, startPoint y: 164, endPoint x: 261, endPoint y: 175, distance: 11.5
click at [261, 175] on div at bounding box center [539, 178] width 629 height 43
click at [260, 180] on input "text" at bounding box center [539, 184] width 629 height 32
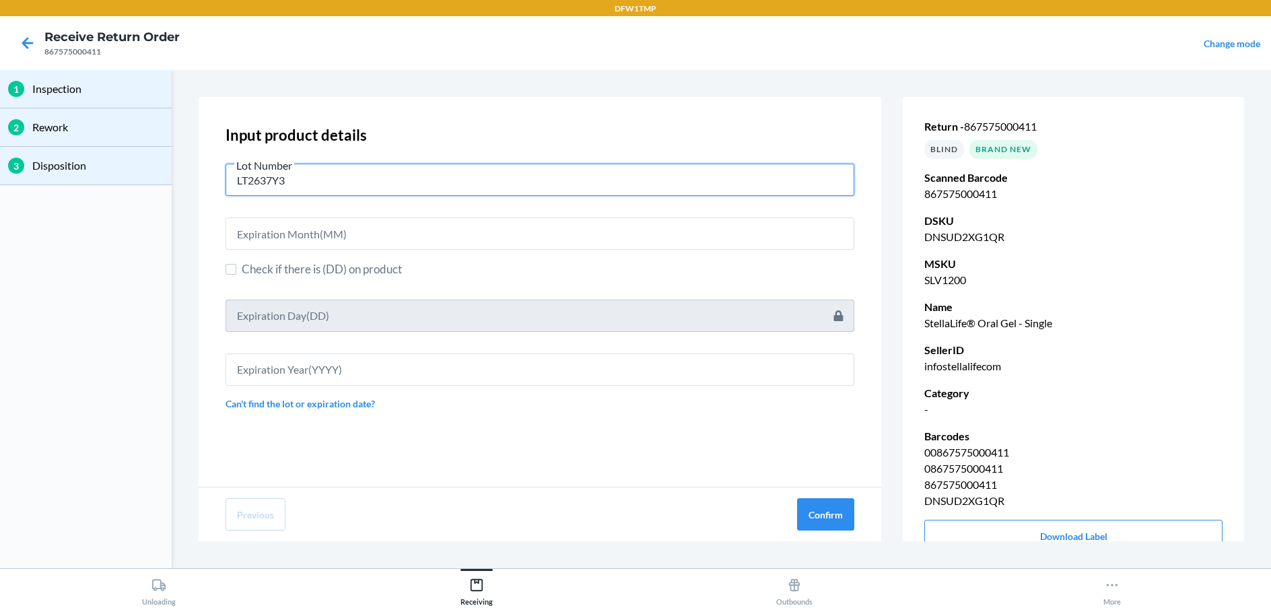
type input "LT2637Y3"
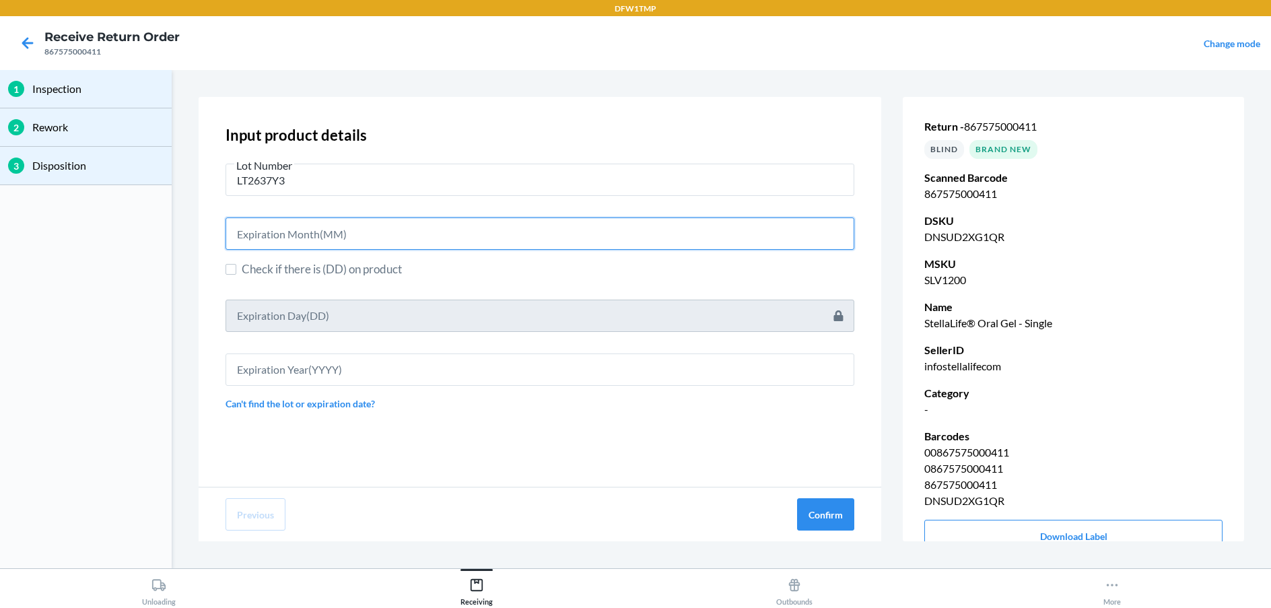
click at [322, 240] on input "text" at bounding box center [539, 233] width 629 height 32
type input "03"
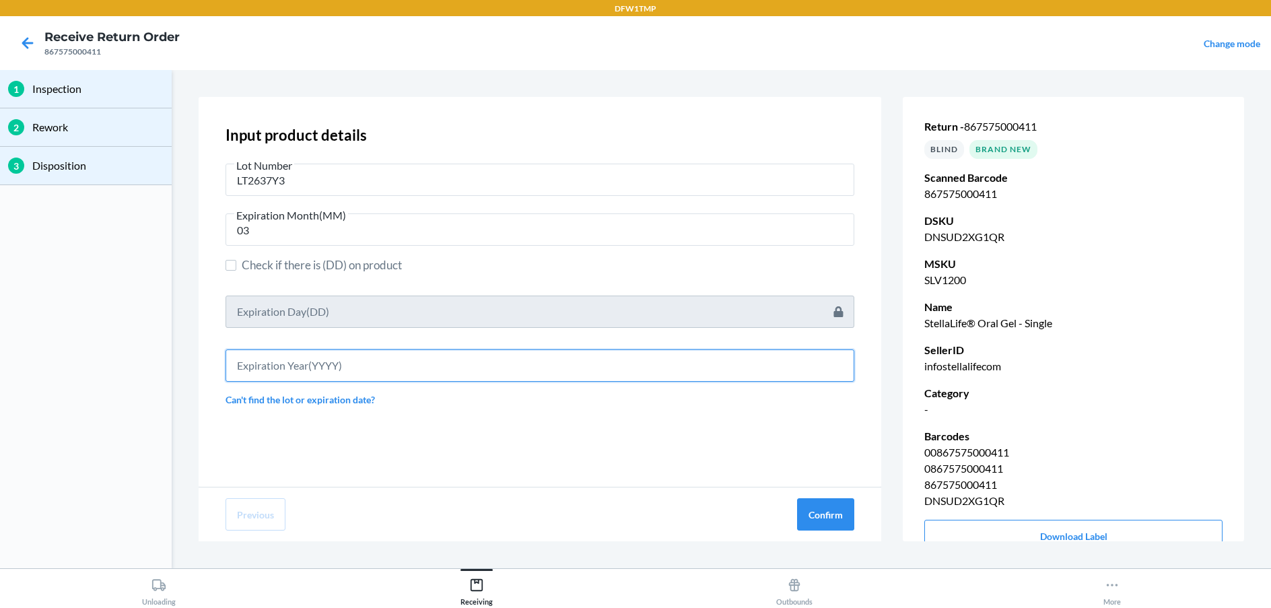
click at [318, 367] on input "text" at bounding box center [539, 365] width 629 height 32
type input "2027"
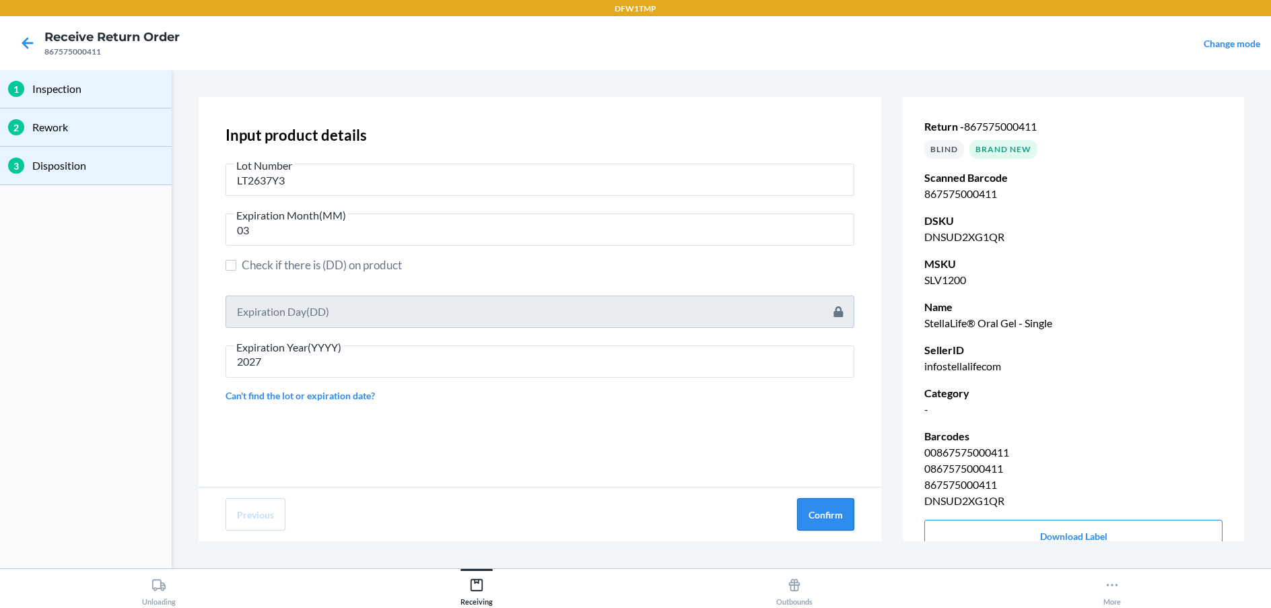
click at [841, 514] on button "Confirm" at bounding box center [825, 514] width 57 height 32
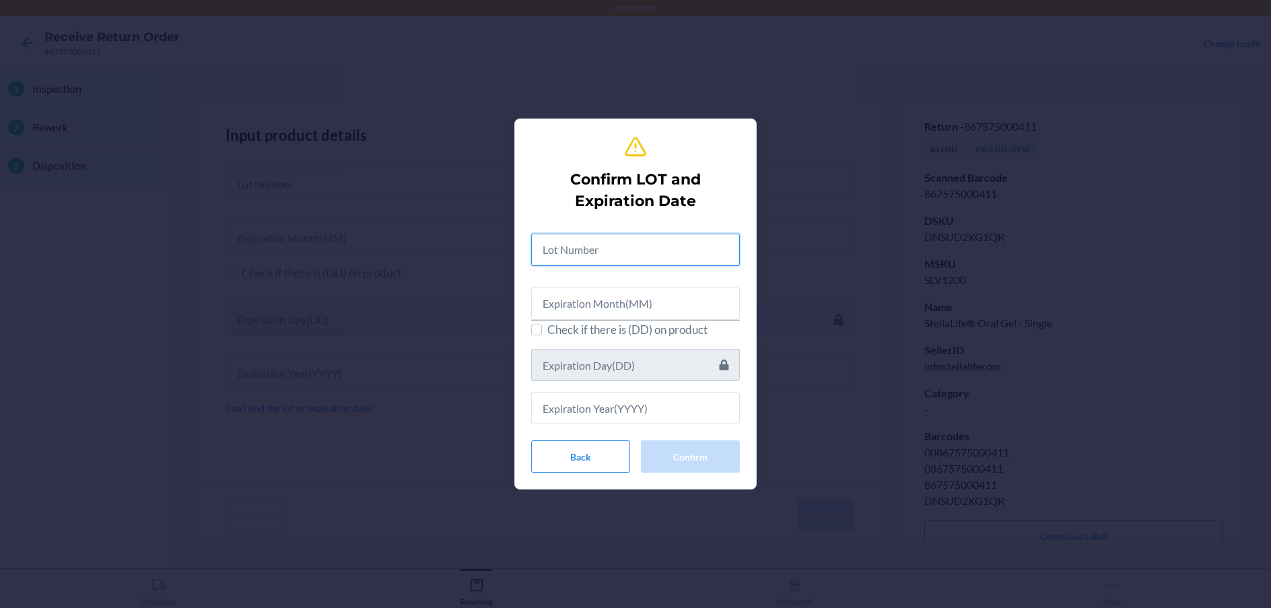
click at [593, 257] on input "text" at bounding box center [635, 250] width 209 height 32
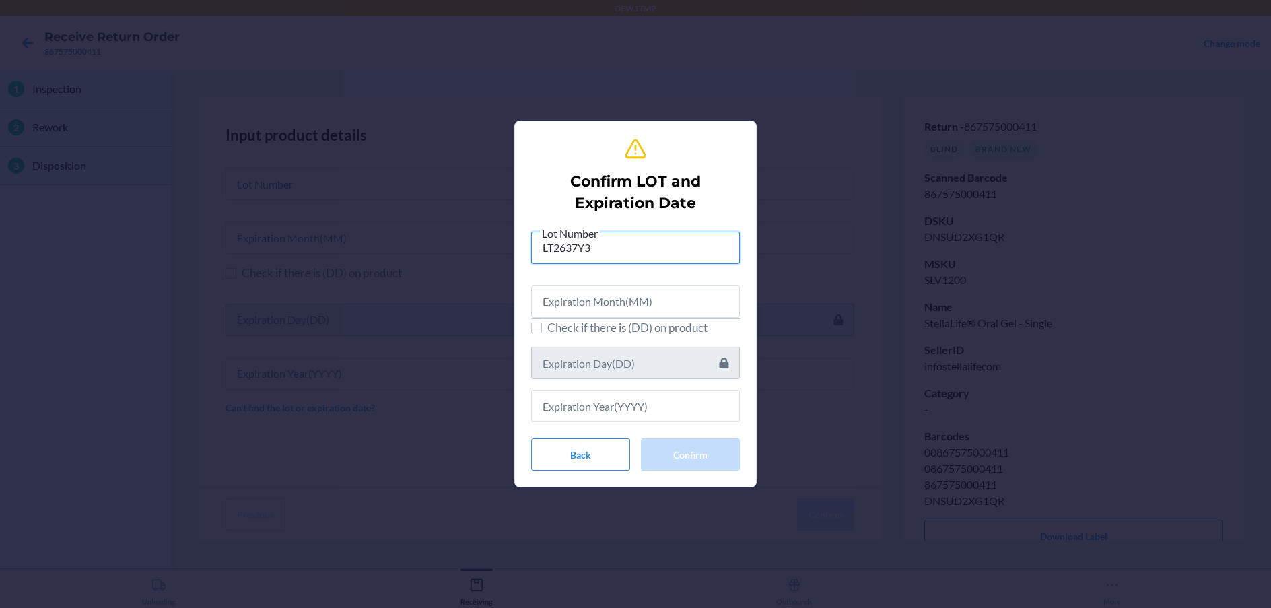
type input "LT2637Y3"
drag, startPoint x: 594, startPoint y: 295, endPoint x: 570, endPoint y: 306, distance: 26.8
click at [593, 296] on input "text" at bounding box center [635, 301] width 209 height 32
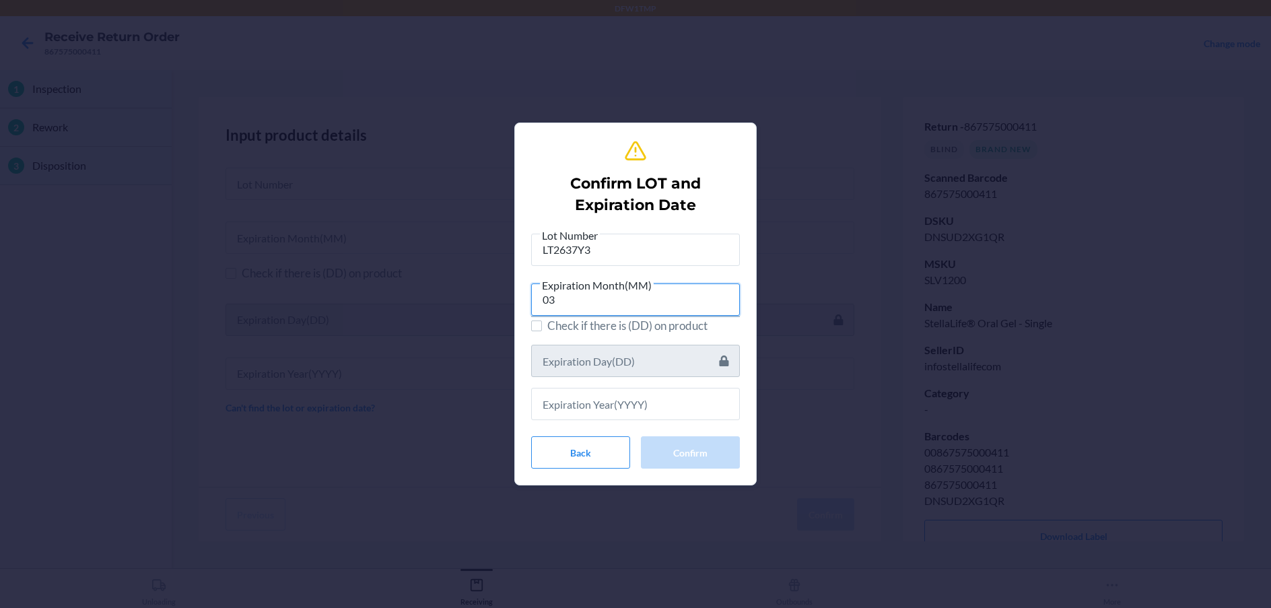
type input "03"
click at [639, 406] on input "text" at bounding box center [635, 404] width 209 height 32
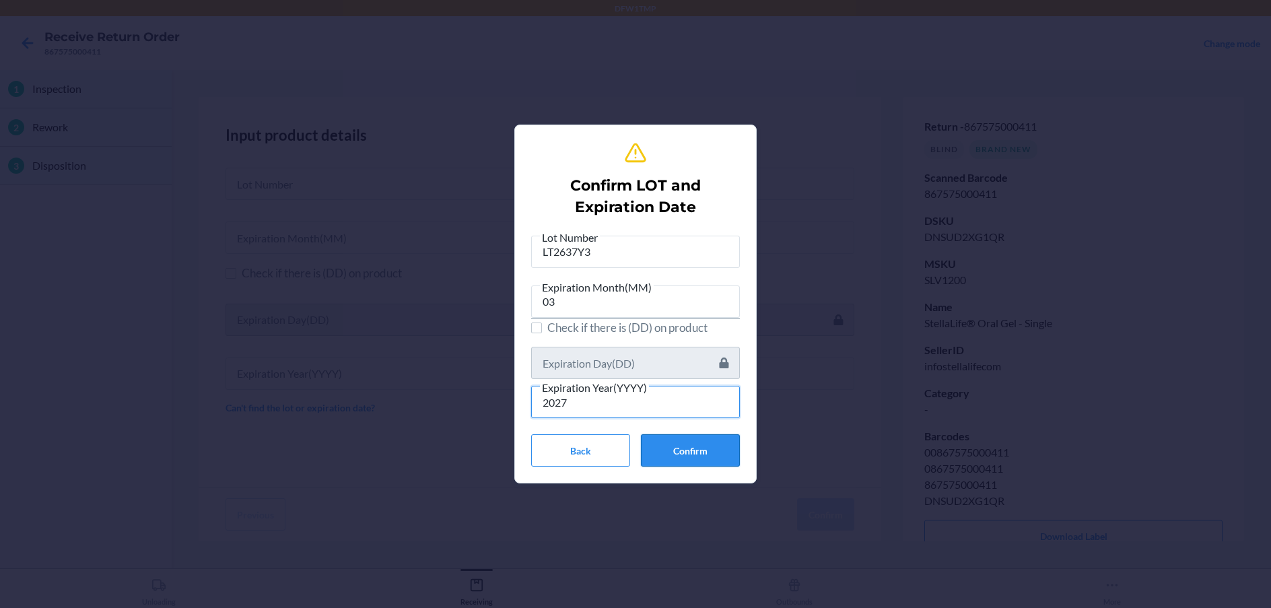
type input "2027"
click at [671, 451] on button "Confirm" at bounding box center [690, 450] width 99 height 32
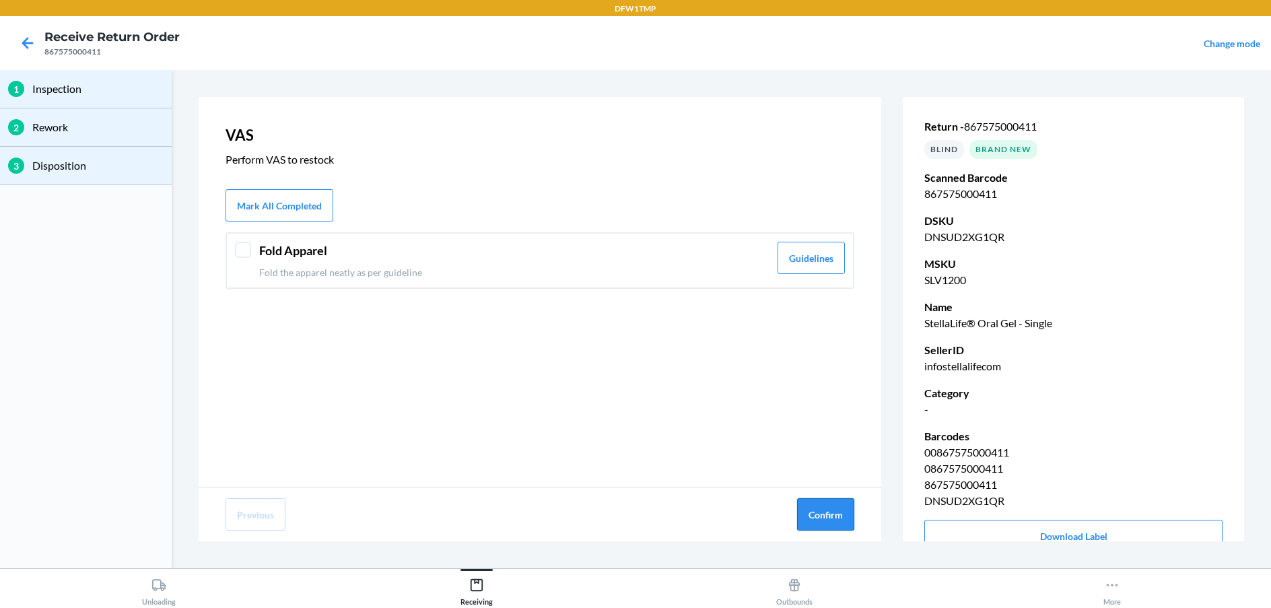
click at [842, 510] on button "Confirm" at bounding box center [825, 514] width 57 height 32
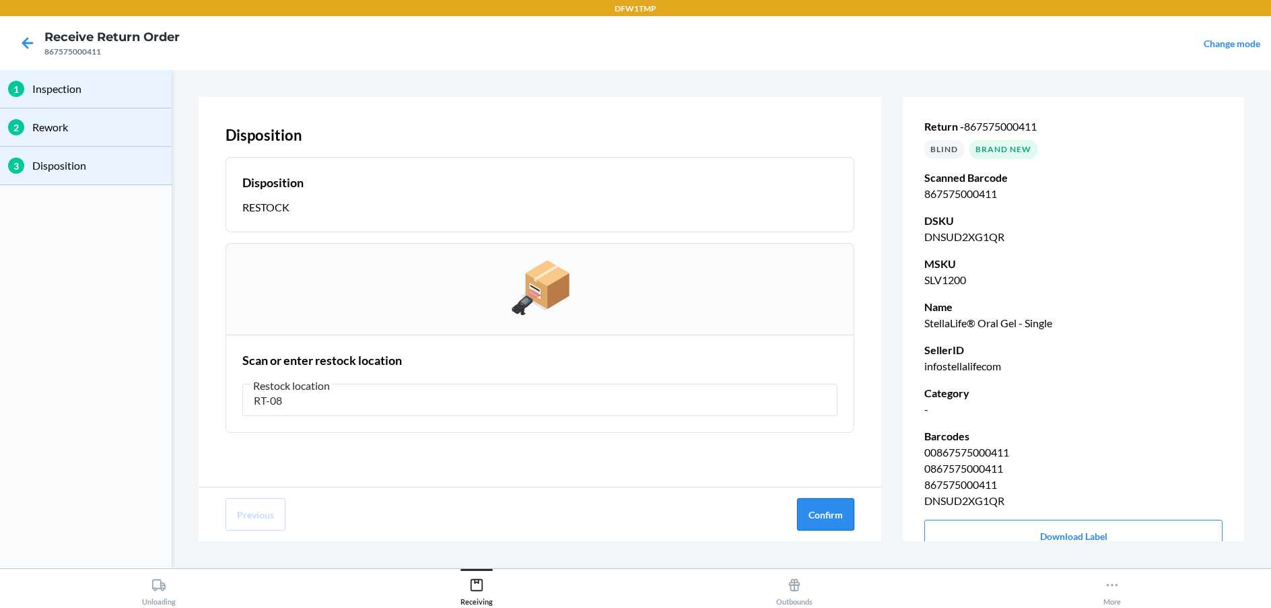
type input "RT-08"
click at [842, 510] on button "Confirm" at bounding box center [825, 514] width 57 height 32
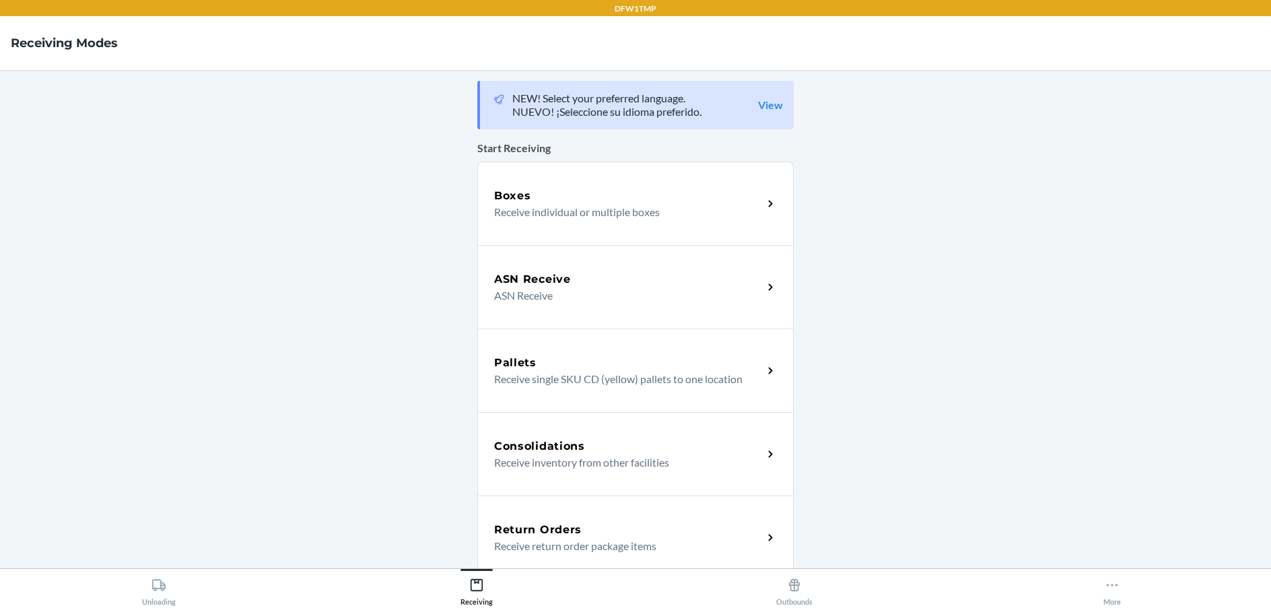
click at [541, 527] on h5 "Return Orders" at bounding box center [538, 530] width 88 height 16
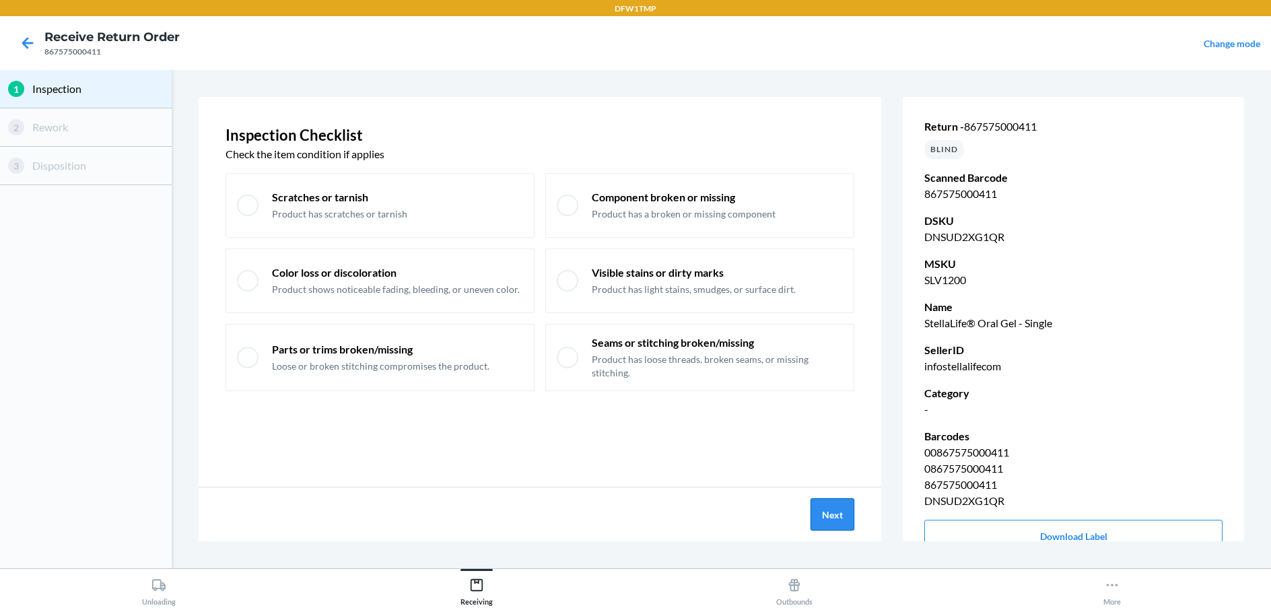
click at [836, 526] on button "Next" at bounding box center [832, 514] width 44 height 32
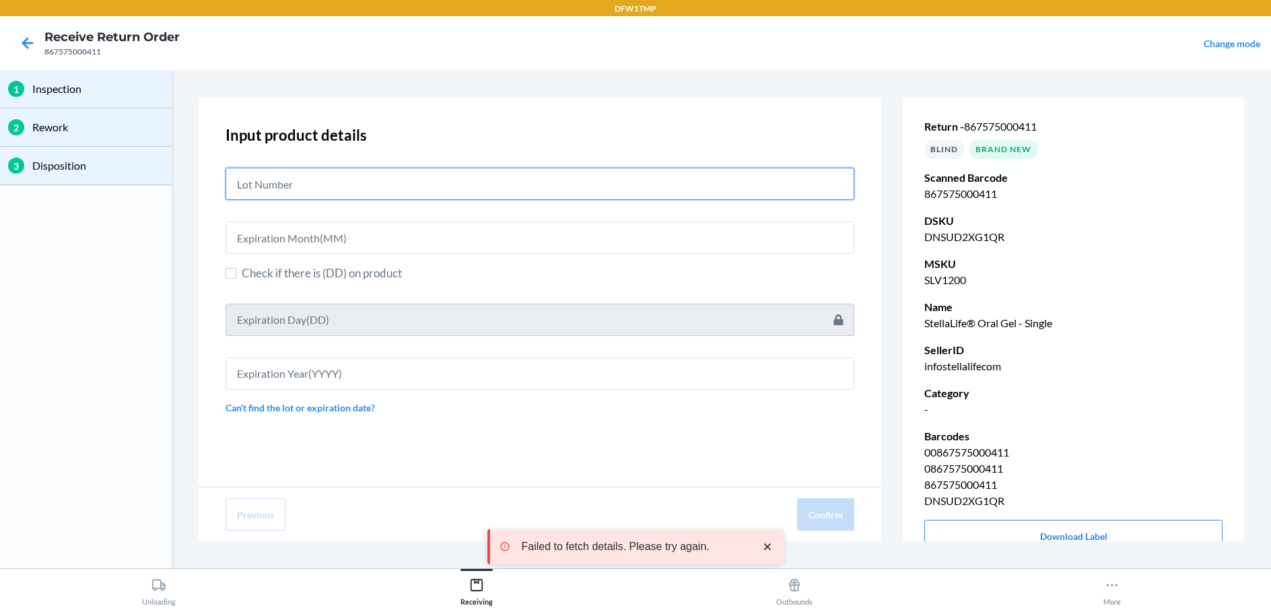
click at [293, 190] on input "text" at bounding box center [539, 184] width 629 height 32
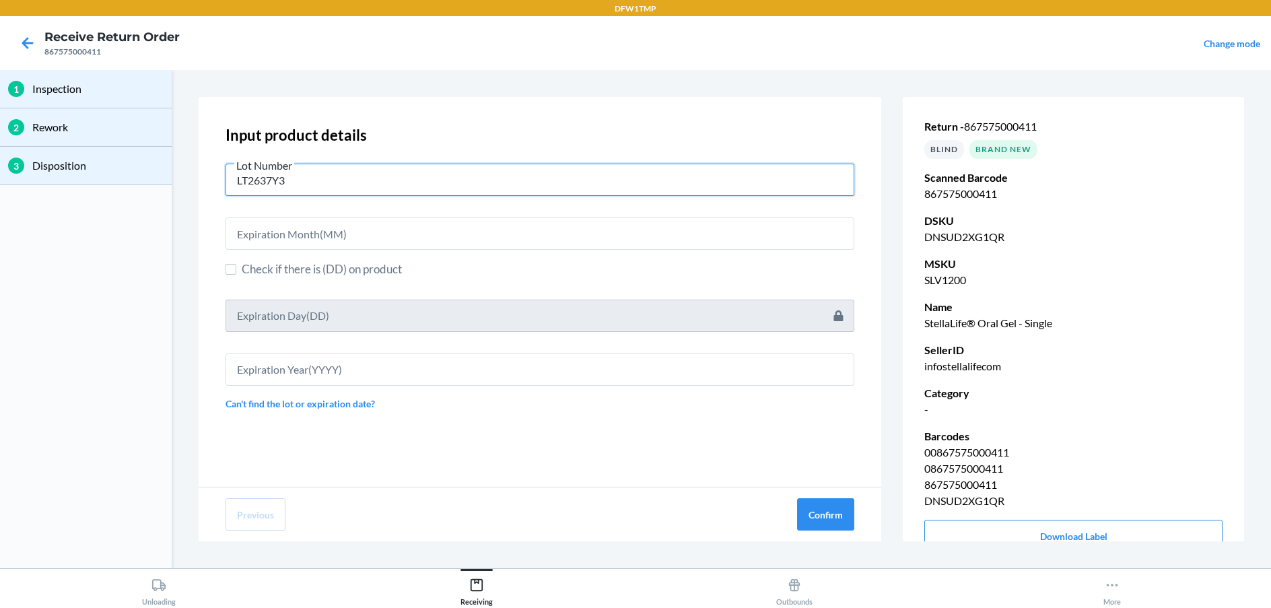
type input "LT2637Y3"
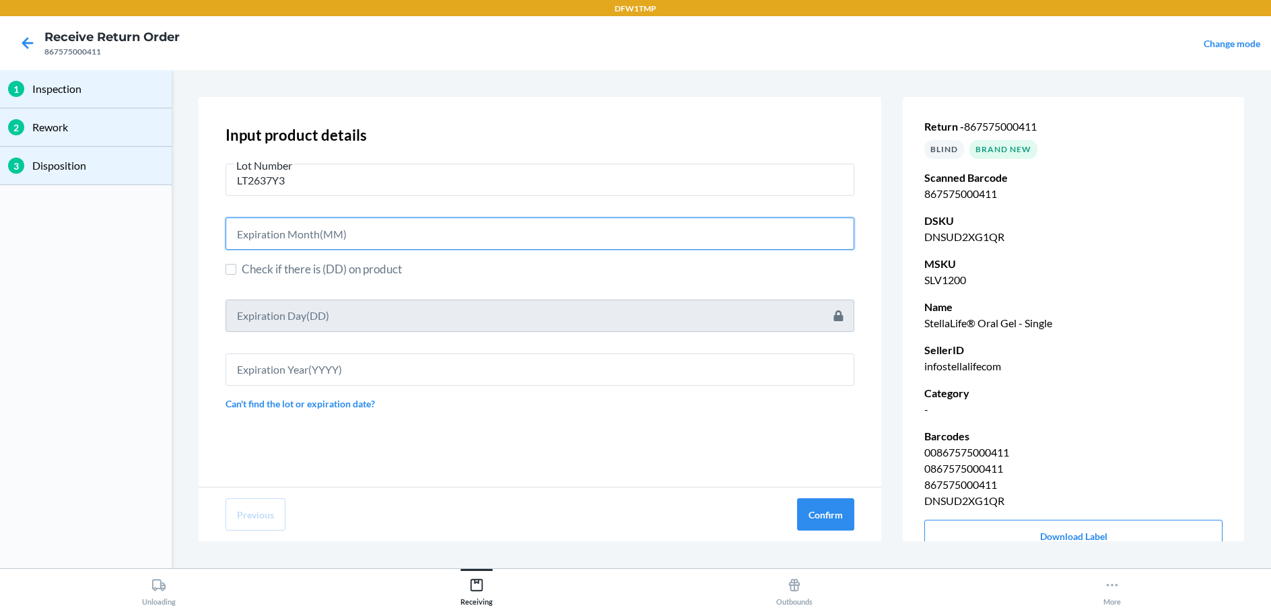
click at [264, 232] on input "text" at bounding box center [539, 233] width 629 height 32
type input "03"
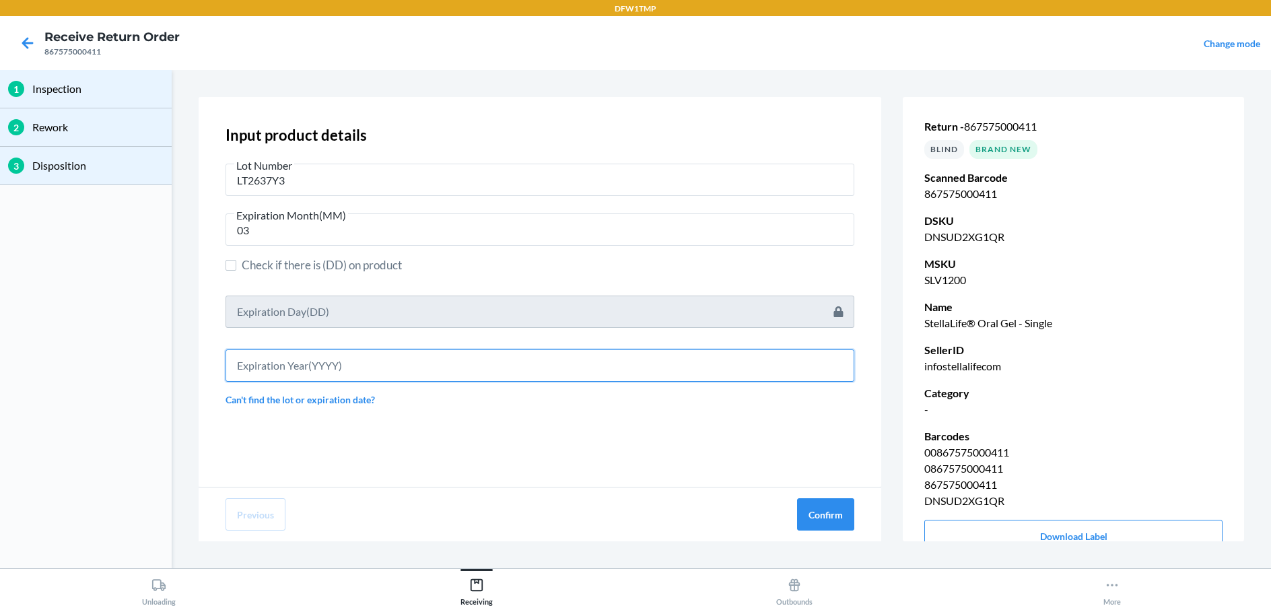
click at [252, 366] on input "text" at bounding box center [539, 365] width 629 height 32
type input "2027"
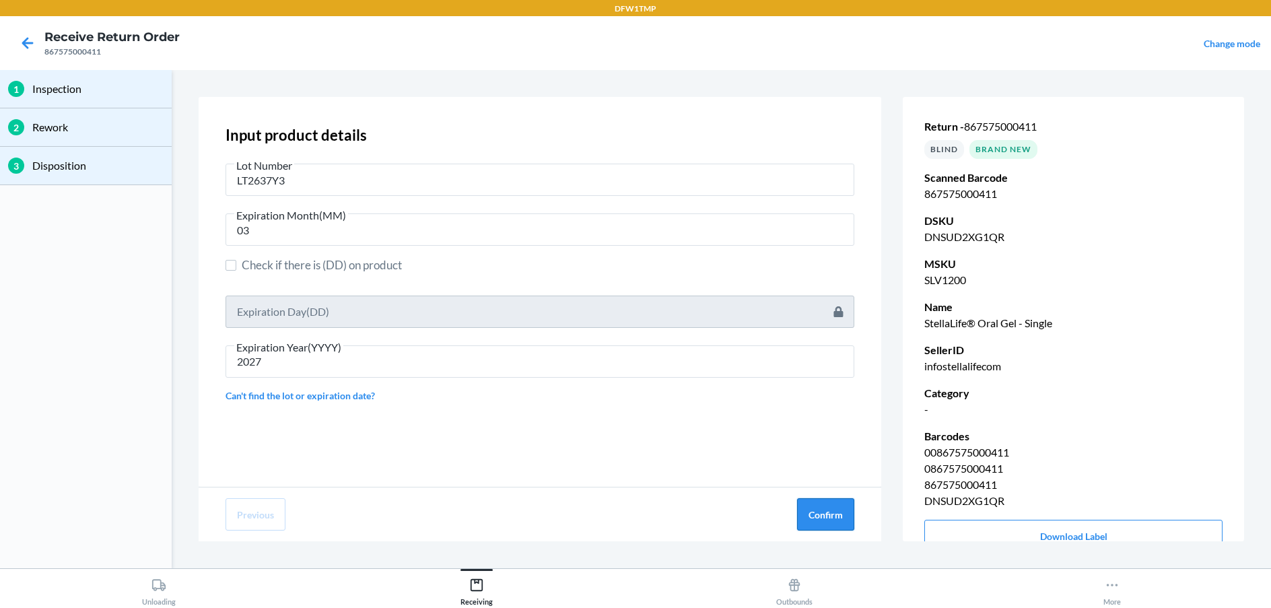
click at [823, 512] on button "Confirm" at bounding box center [825, 514] width 57 height 32
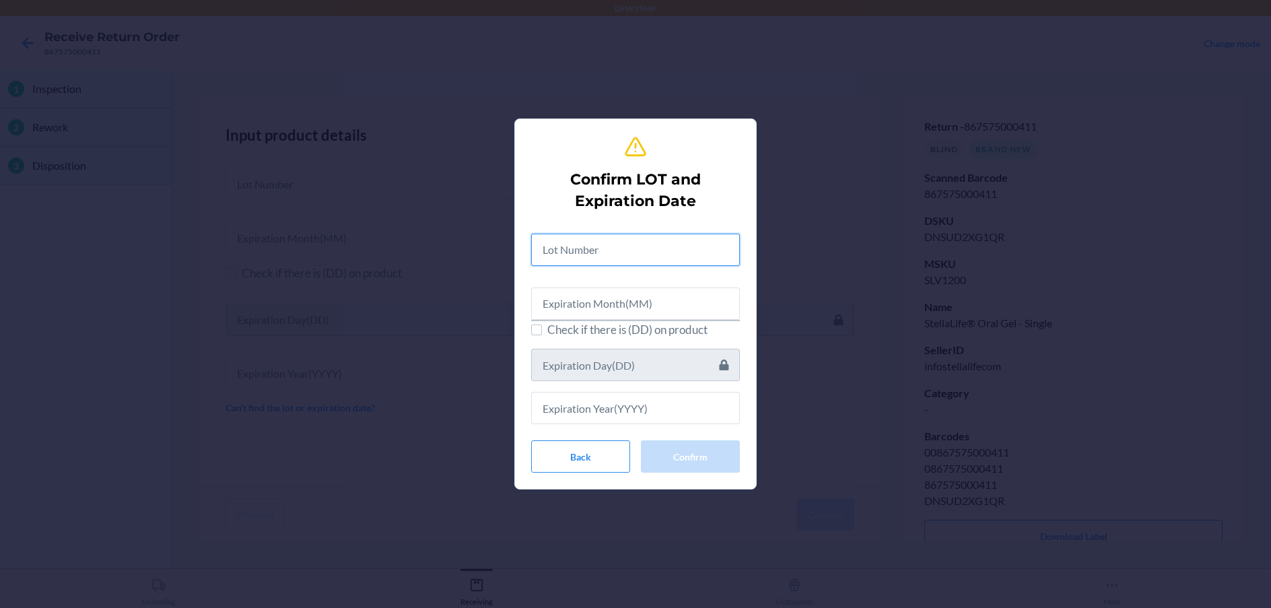
click at [551, 250] on input "text" at bounding box center [635, 250] width 209 height 32
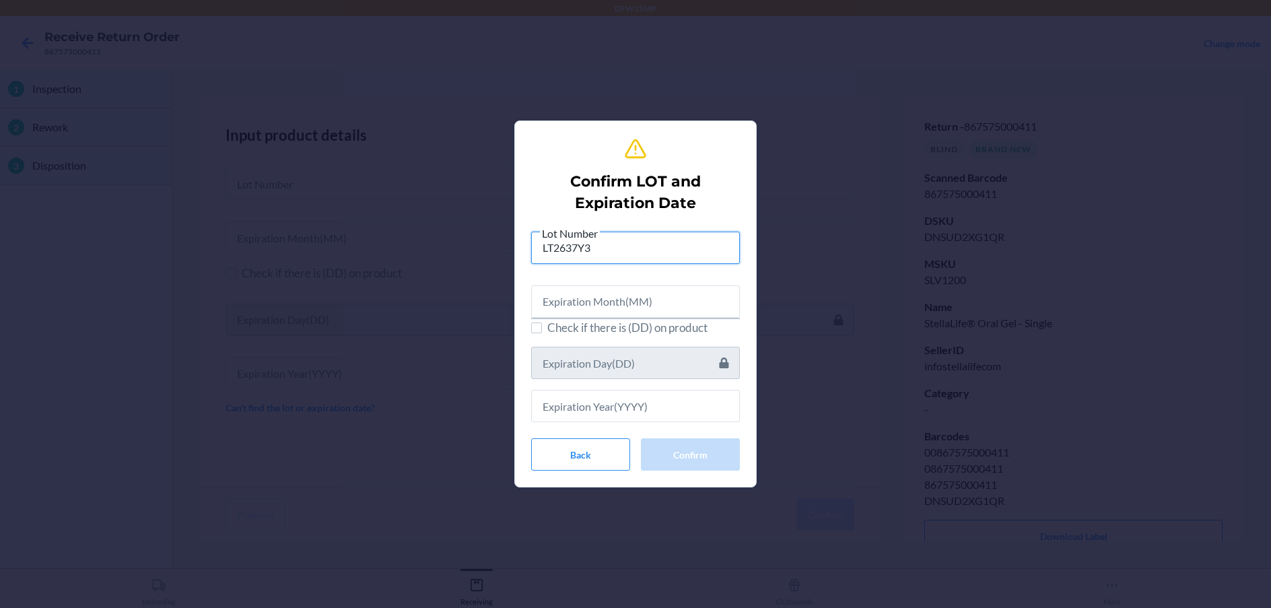
type input "LT2637Y3"
click at [542, 298] on input "text" at bounding box center [635, 301] width 209 height 32
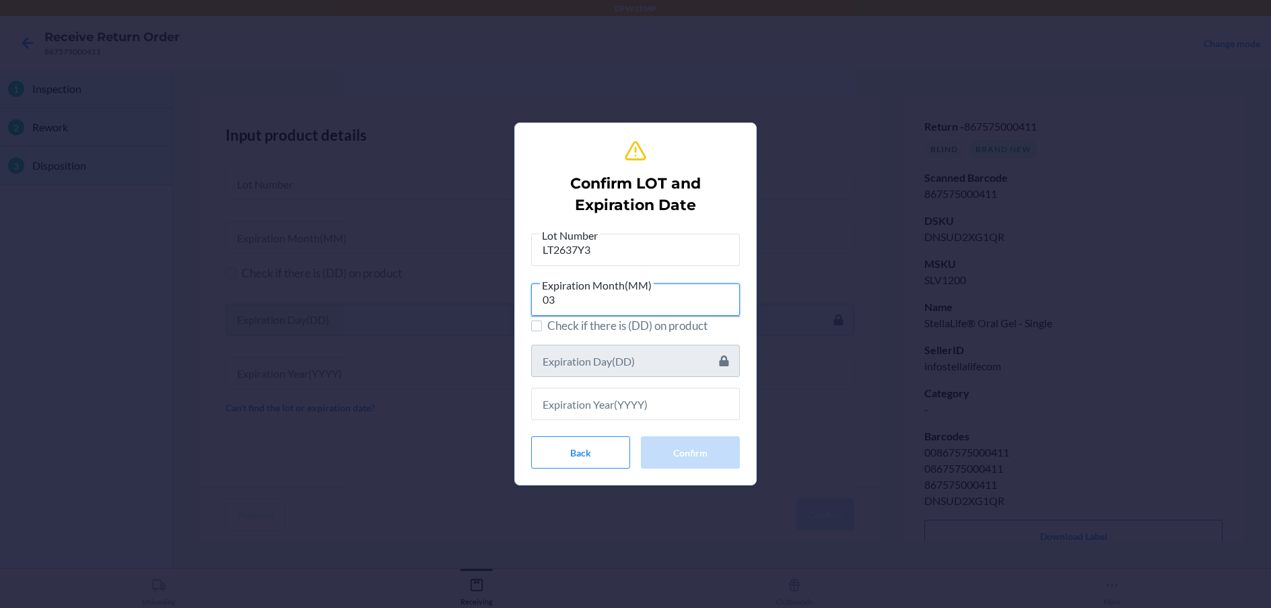
type input "03"
click at [651, 406] on input "text" at bounding box center [635, 404] width 209 height 32
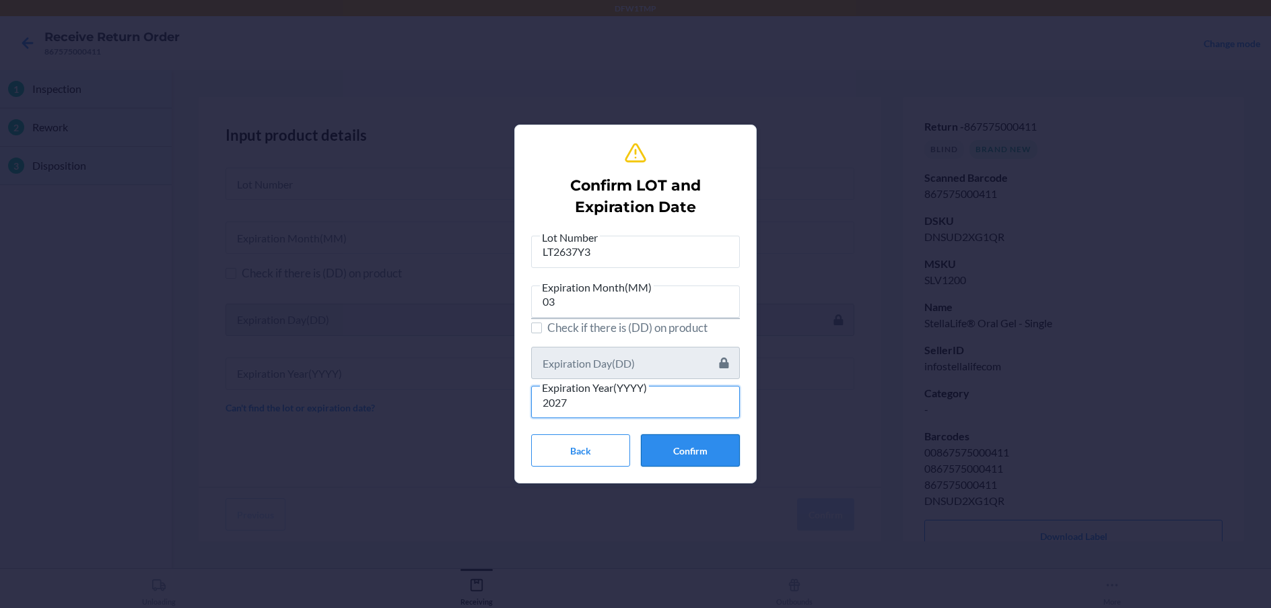
type input "2027"
click at [667, 439] on button "Confirm" at bounding box center [690, 450] width 99 height 32
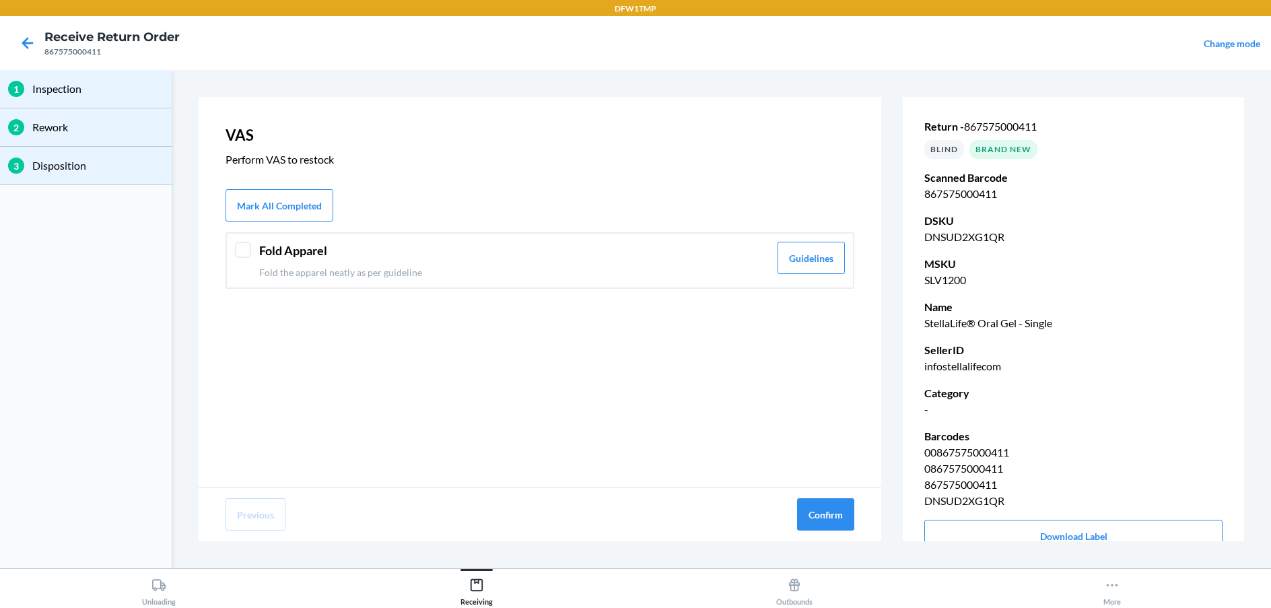
click at [749, 277] on p "Fold the apparel neatly as per guideline" at bounding box center [514, 272] width 510 height 14
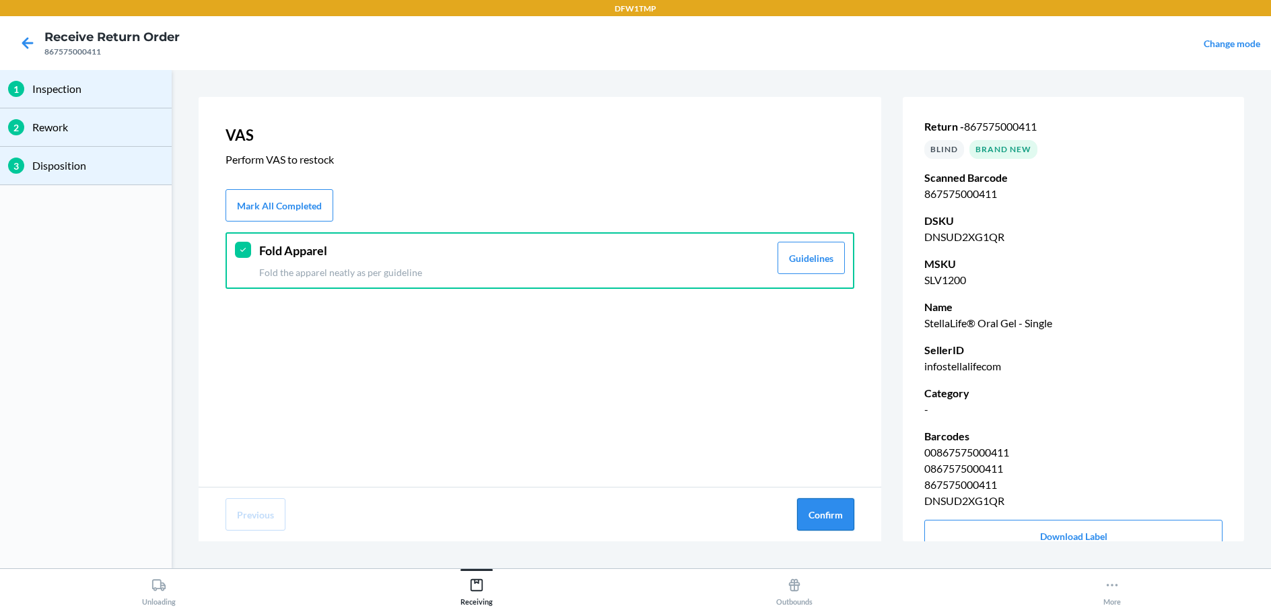
click at [811, 509] on button "Confirm" at bounding box center [825, 514] width 57 height 32
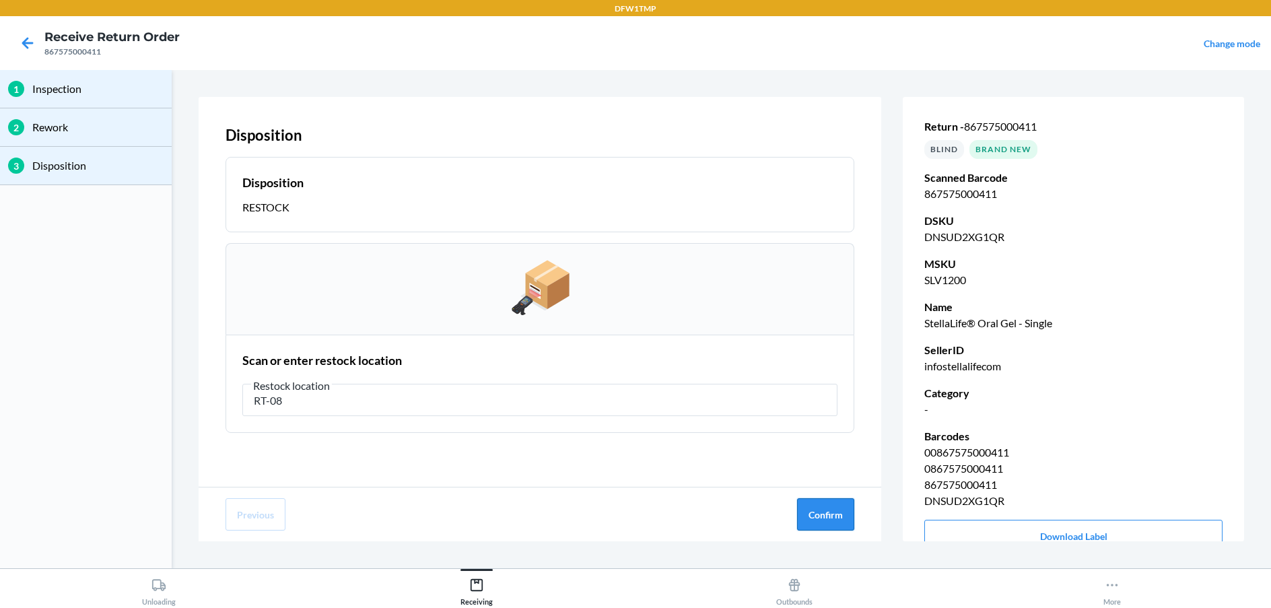
type input "RT-08"
click at [827, 518] on button "Confirm" at bounding box center [825, 514] width 57 height 32
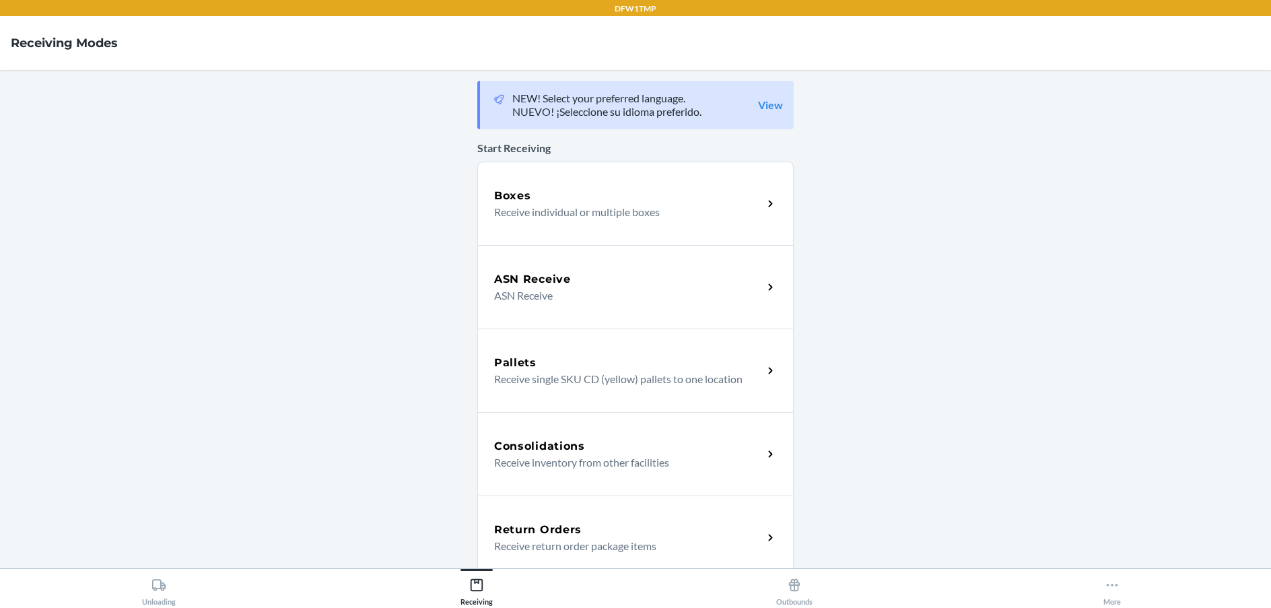
click at [621, 535] on div "Return Orders" at bounding box center [628, 530] width 269 height 16
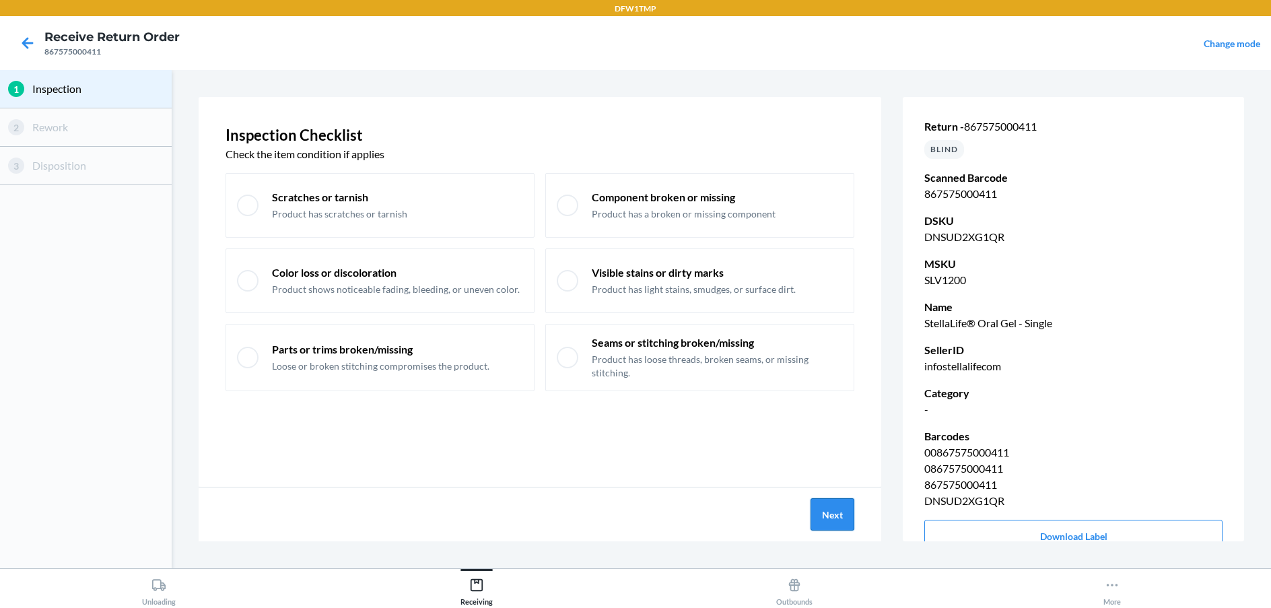
click at [833, 512] on button "Next" at bounding box center [832, 514] width 44 height 32
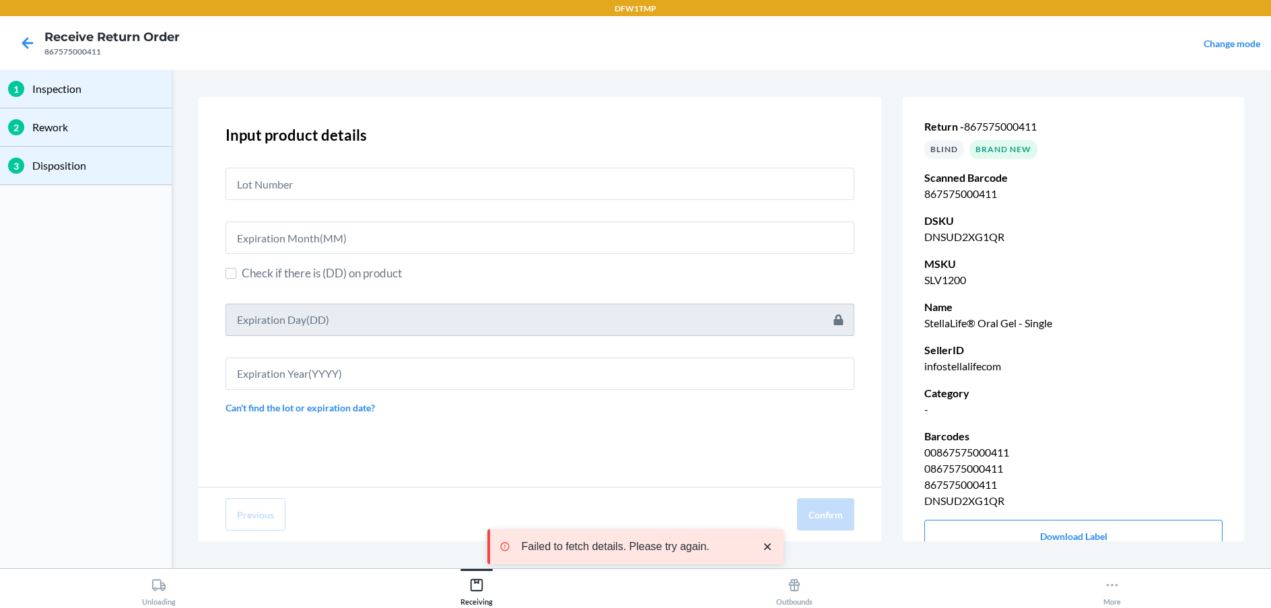
click at [388, 164] on div at bounding box center [539, 178] width 629 height 43
click at [378, 193] on input "text" at bounding box center [539, 184] width 629 height 32
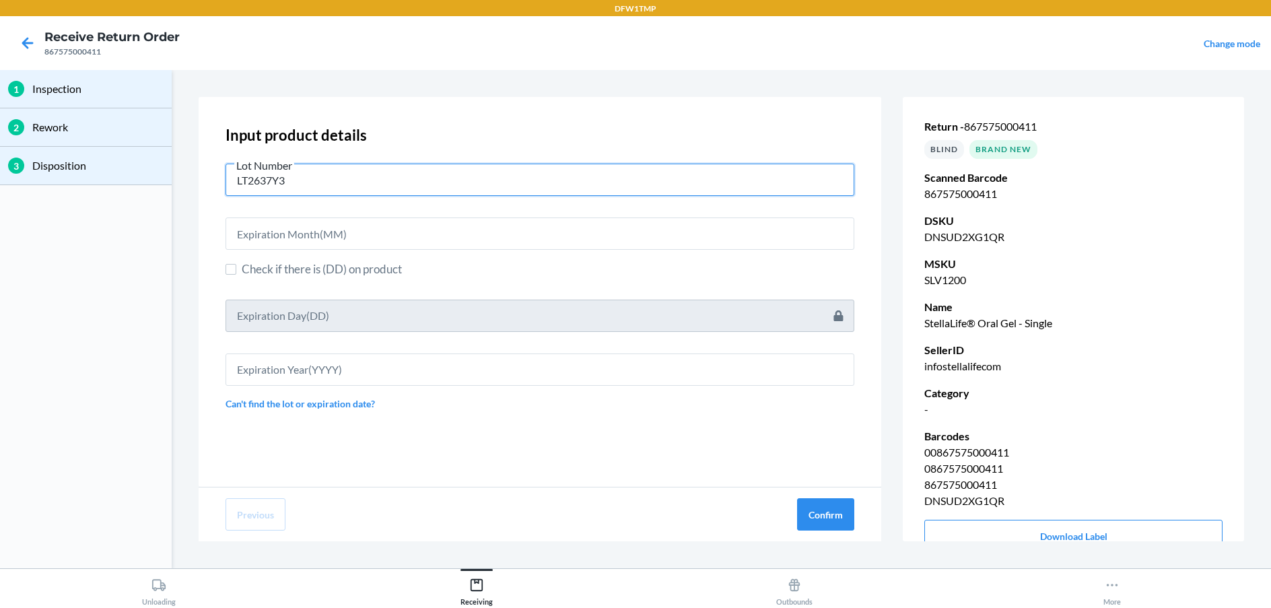
type input "LT2637Y3"
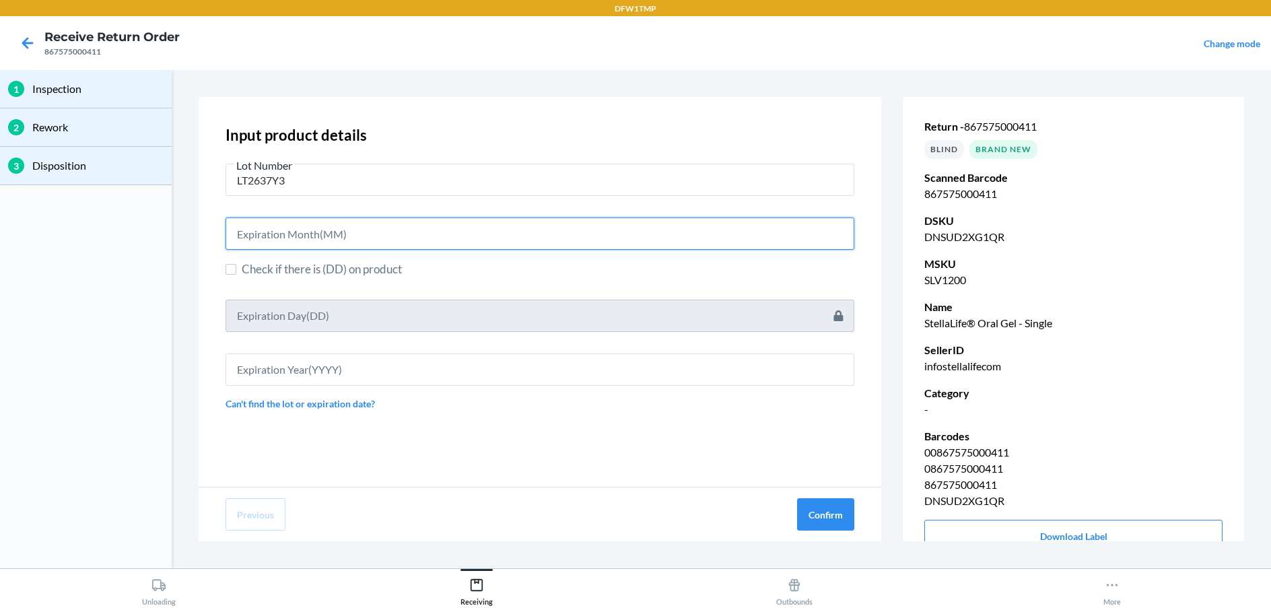
click at [365, 235] on input "text" at bounding box center [539, 233] width 629 height 32
type input "03"
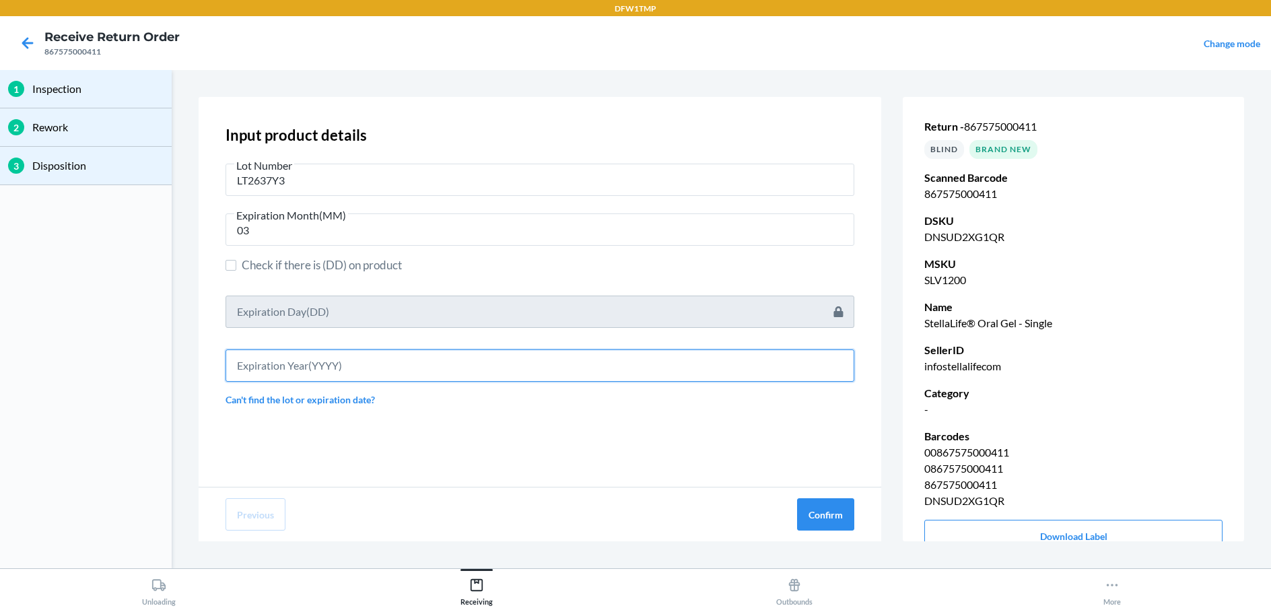
click at [459, 361] on input "text" at bounding box center [539, 365] width 629 height 32
type input "2027"
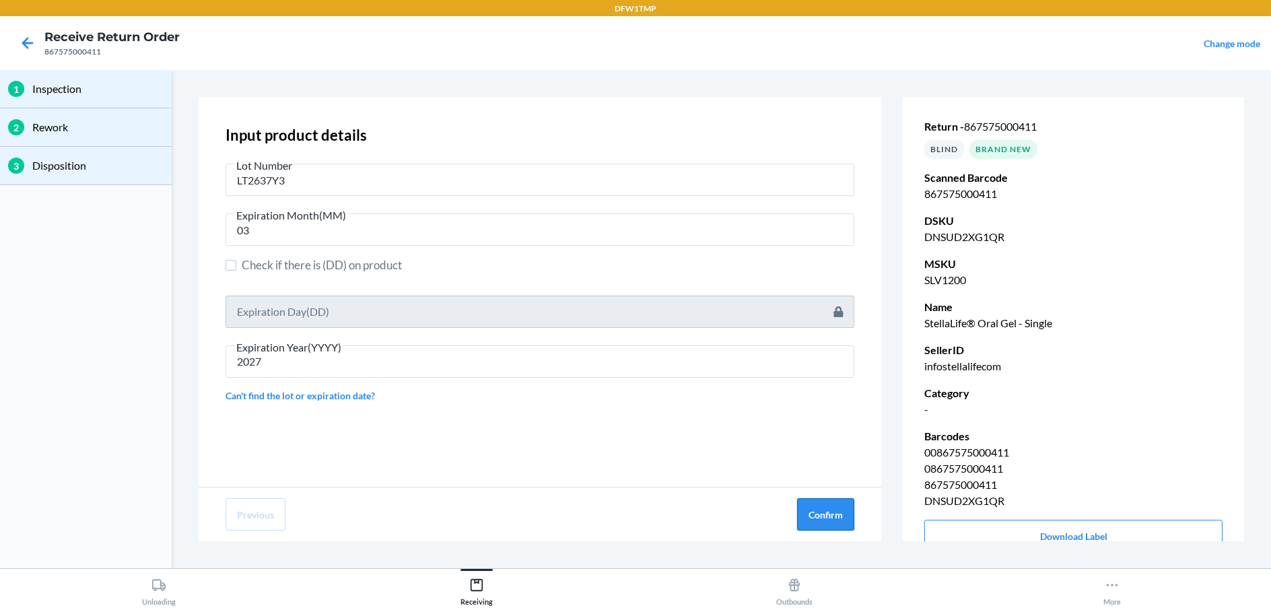
click at [830, 517] on button "Confirm" at bounding box center [825, 514] width 57 height 32
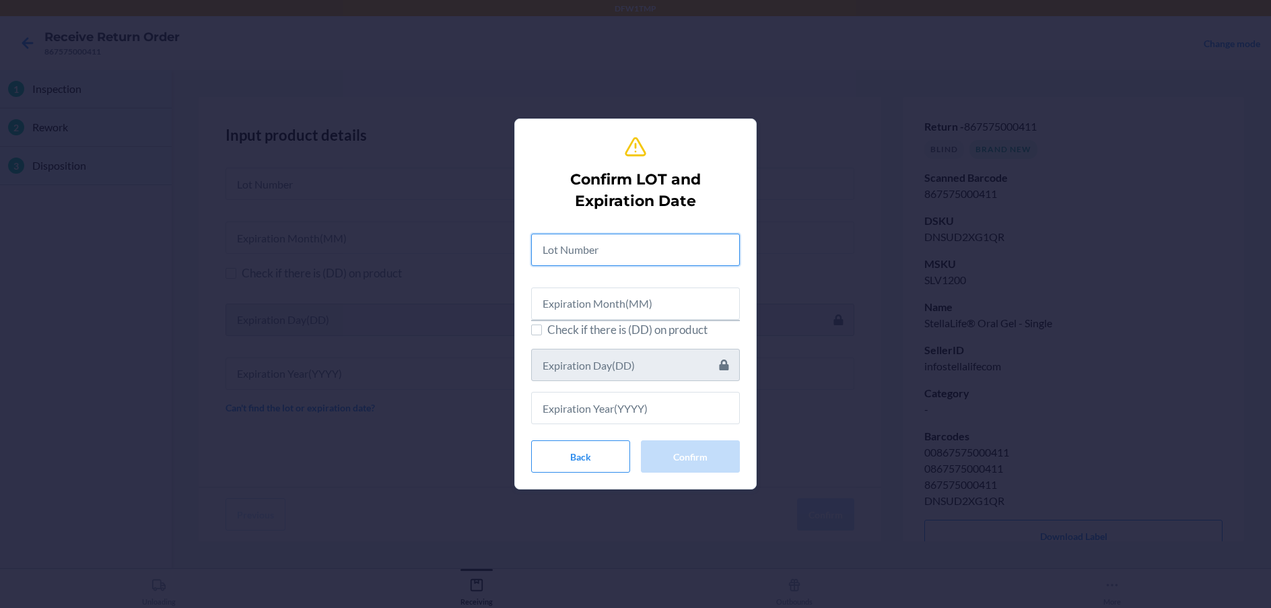
click at [571, 250] on input "text" at bounding box center [635, 250] width 209 height 32
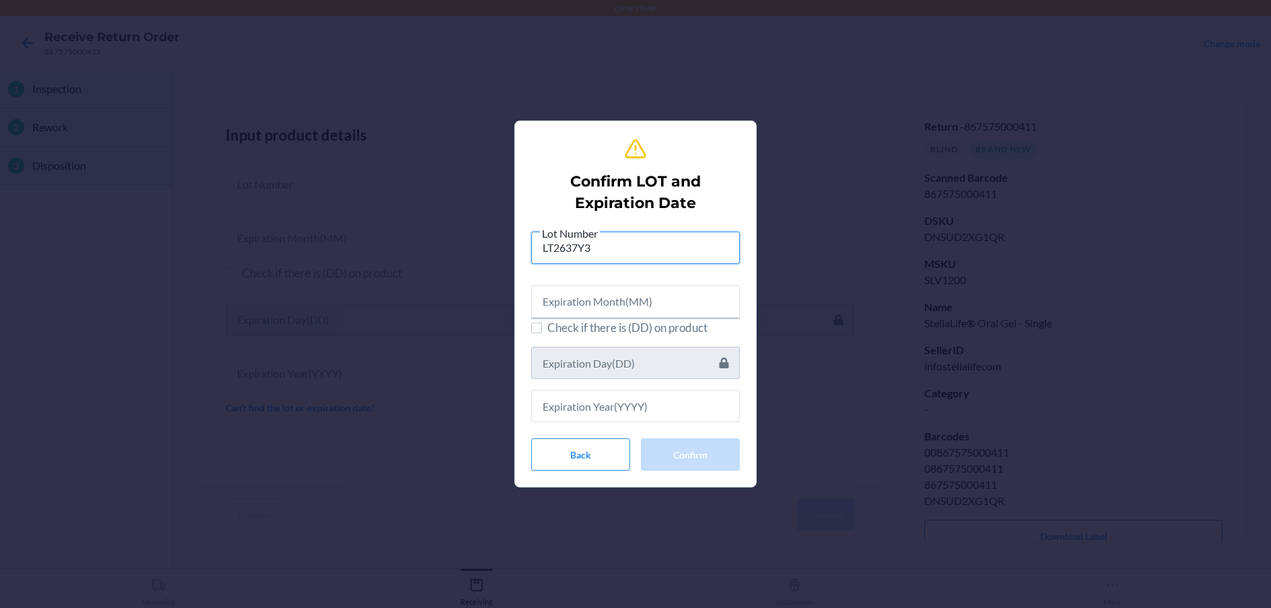
type input "LT2637Y3"
click at [583, 308] on input "text" at bounding box center [635, 301] width 209 height 32
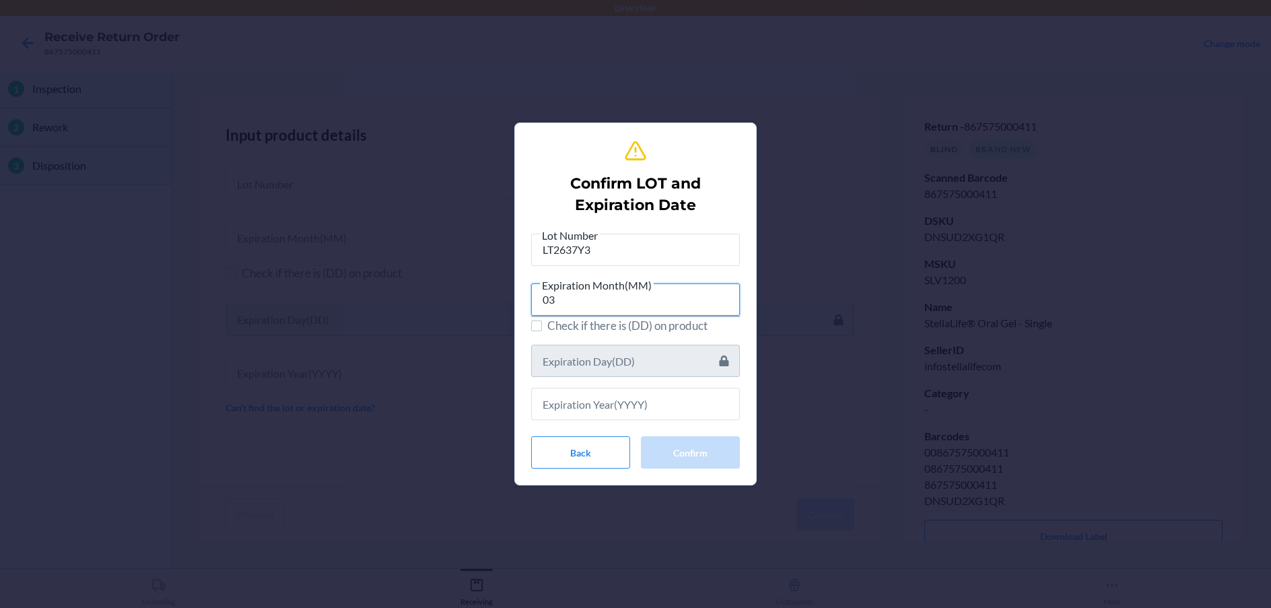
type input "03"
click at [571, 417] on input "text" at bounding box center [635, 404] width 209 height 32
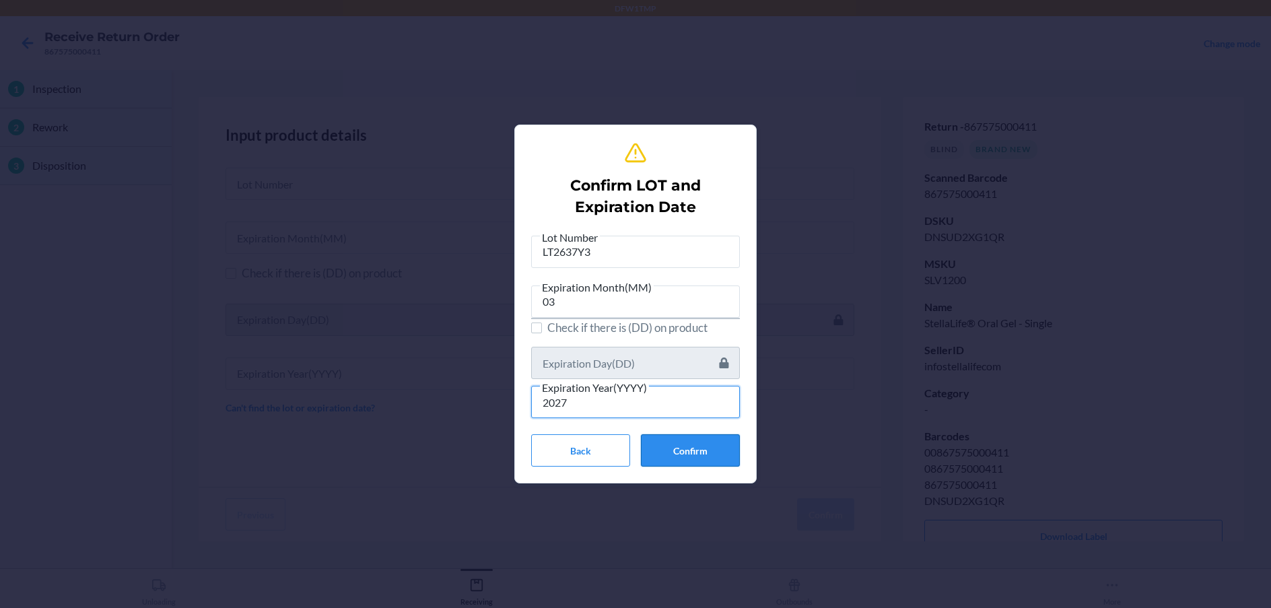
type input "2027"
click at [678, 452] on button "Confirm" at bounding box center [690, 450] width 99 height 32
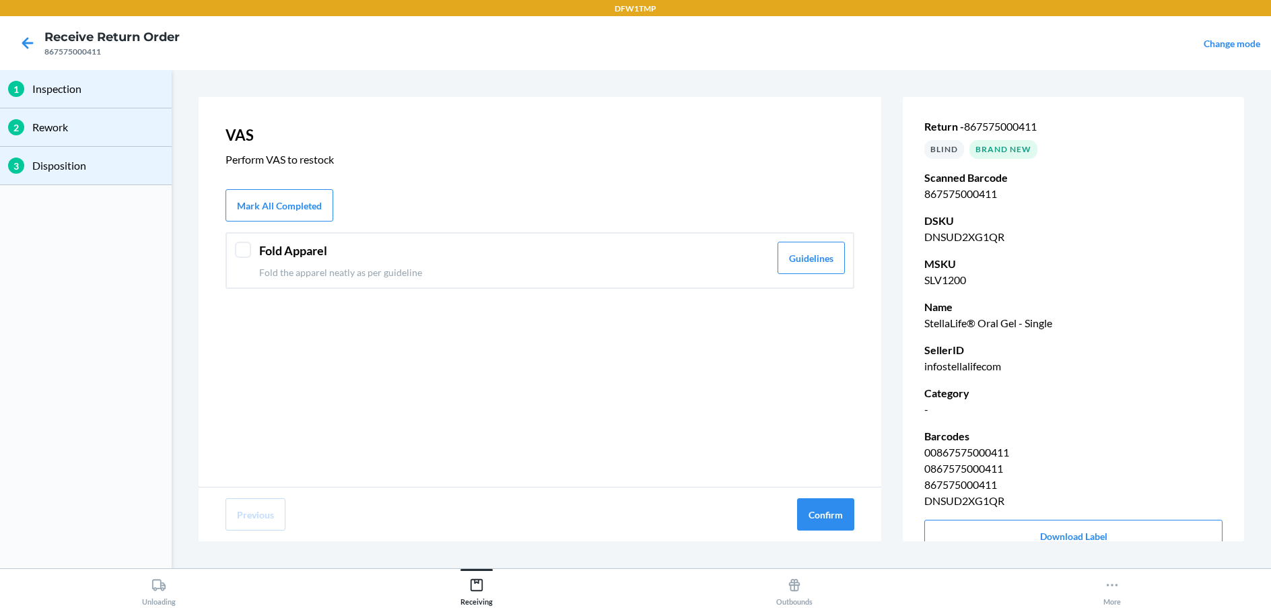
click at [524, 259] on header "Fold Apparel" at bounding box center [514, 251] width 510 height 18
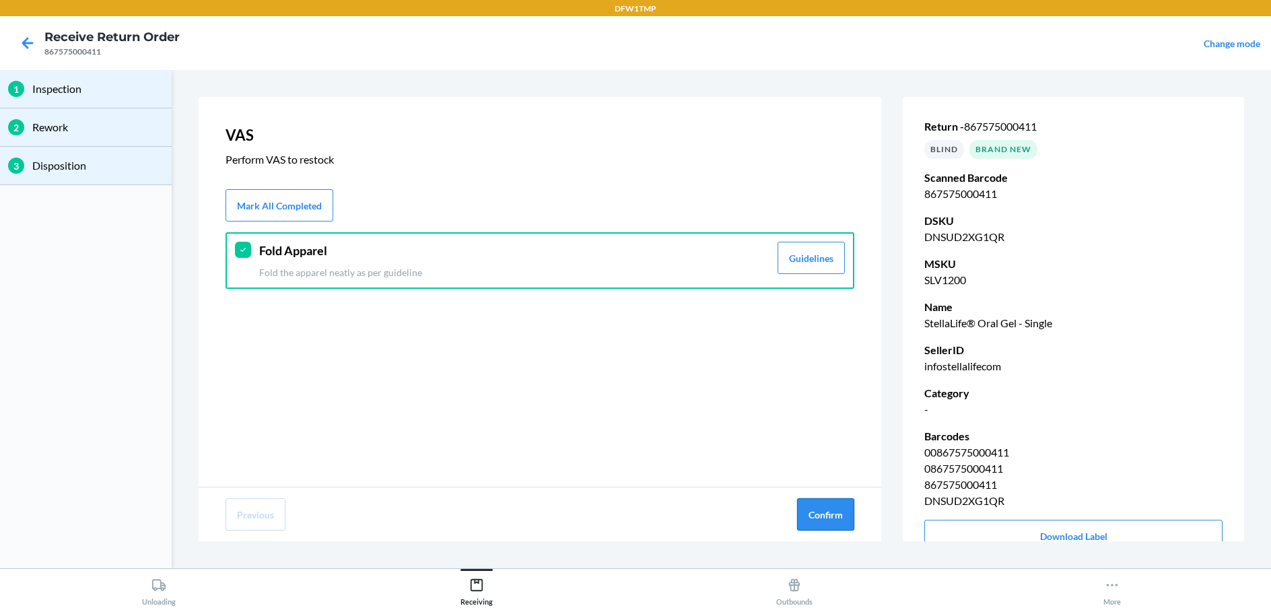
click at [823, 510] on button "Confirm" at bounding box center [825, 514] width 57 height 32
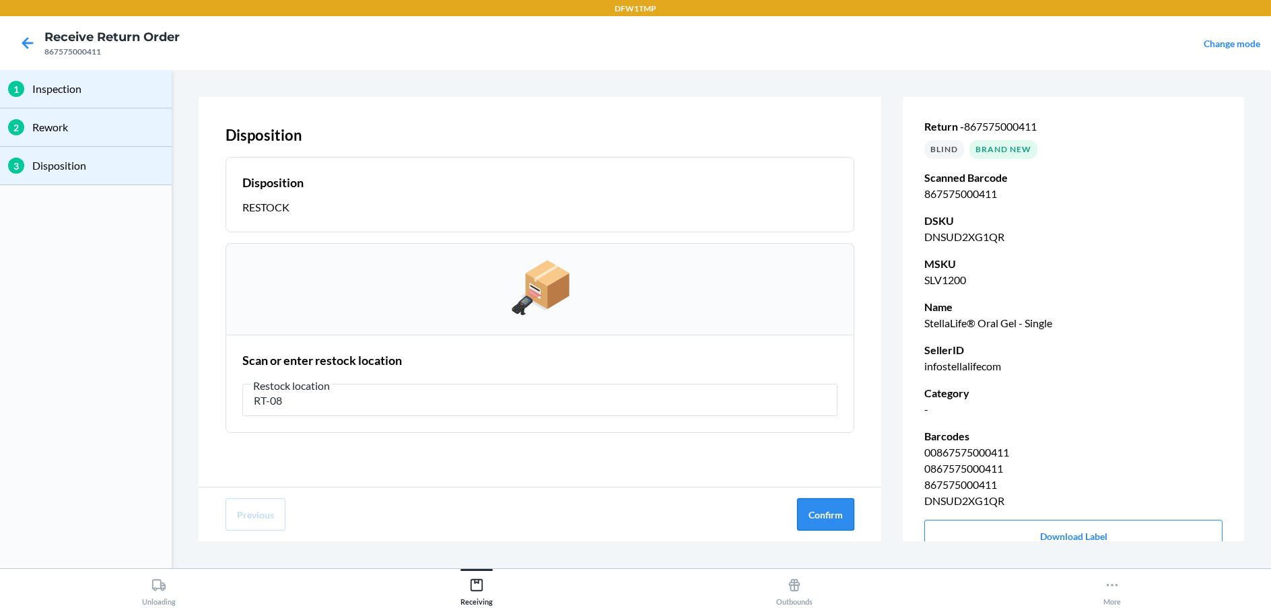
type input "RT-08"
click at [837, 518] on button "Confirm" at bounding box center [825, 514] width 57 height 32
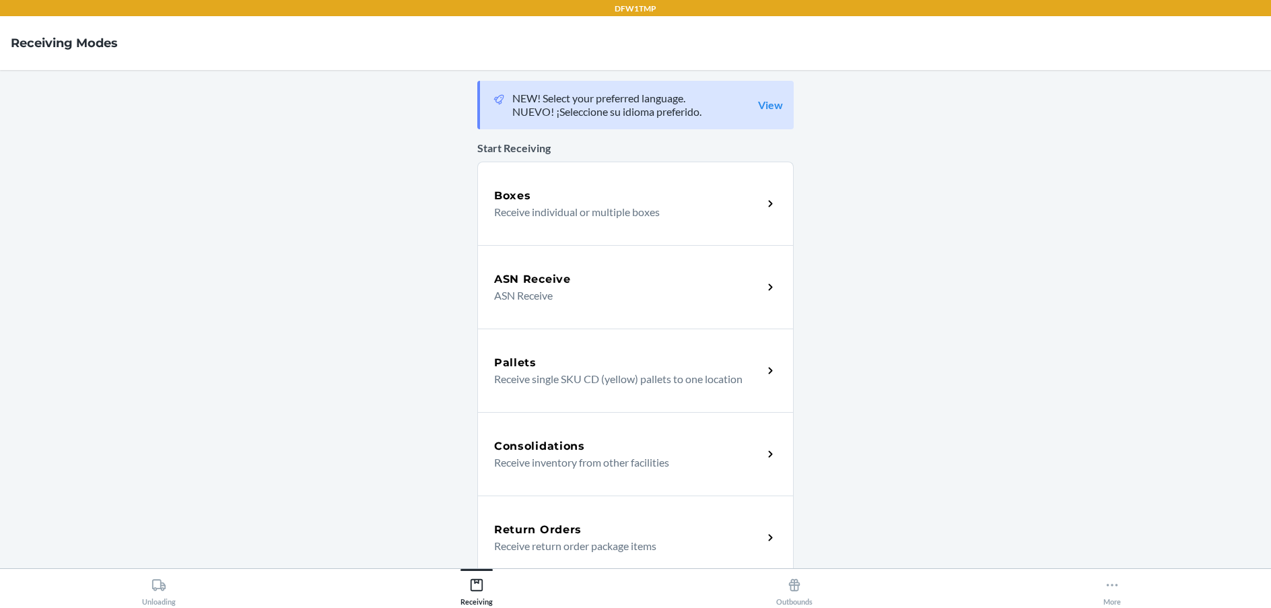
click at [579, 520] on div "Return Orders Receive return order package items" at bounding box center [635, 536] width 316 height 83
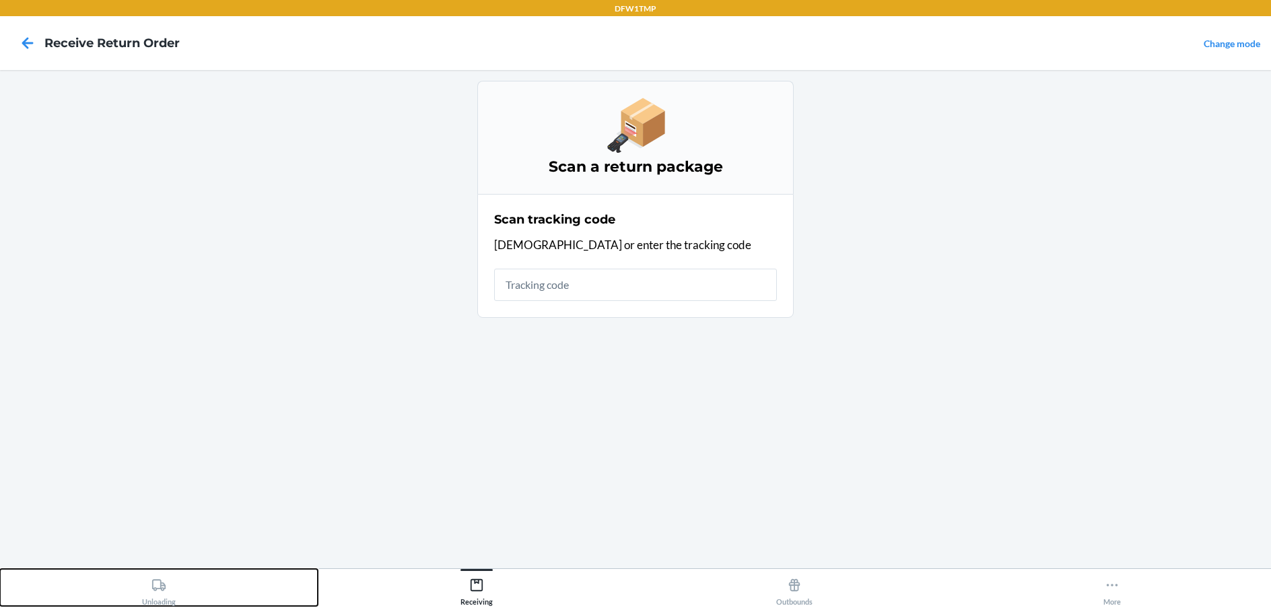
click at [159, 599] on div "Unloading" at bounding box center [159, 589] width 34 height 34
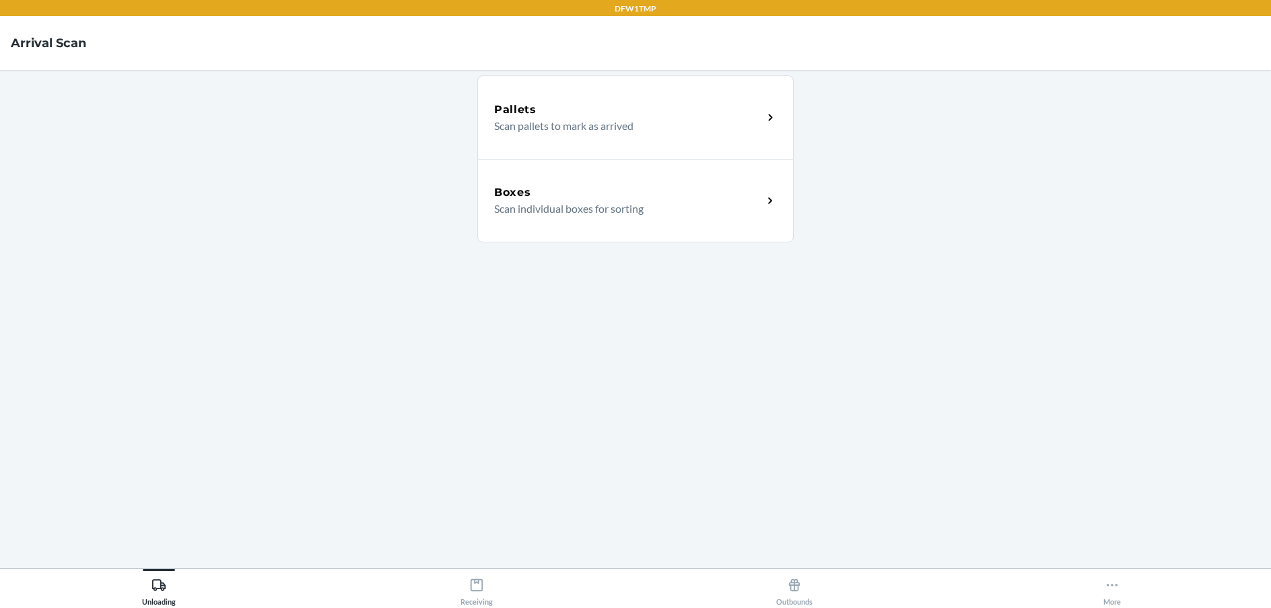
click at [758, 195] on div "Boxes" at bounding box center [628, 192] width 269 height 16
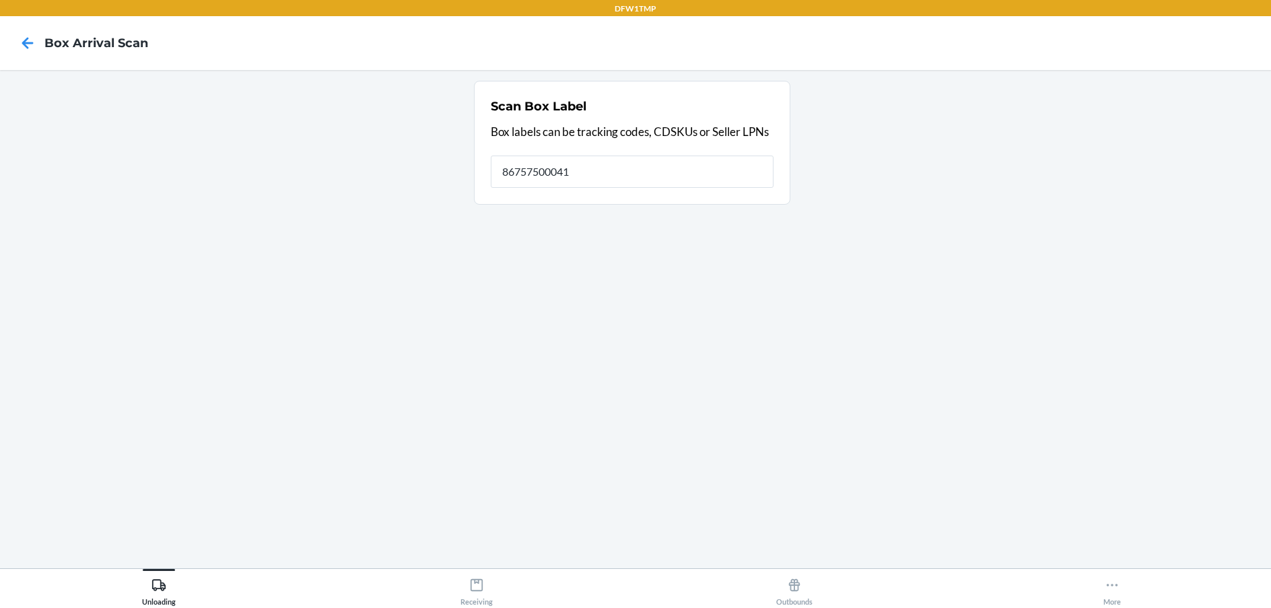
type input "867575000411"
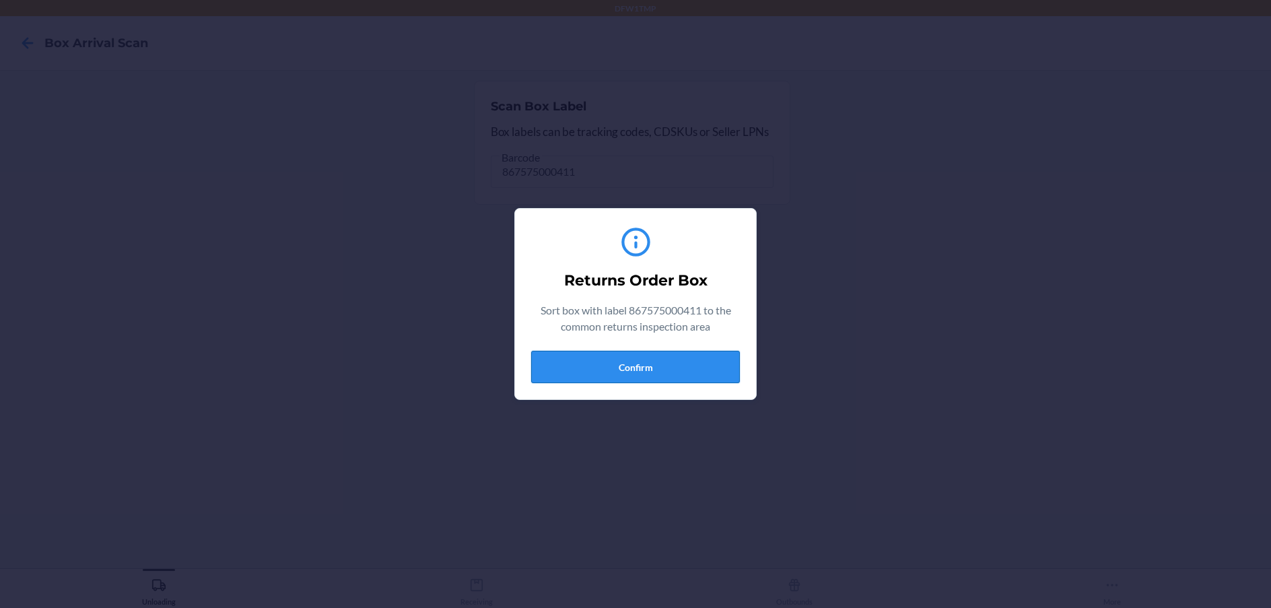
click at [600, 364] on button "Confirm" at bounding box center [635, 367] width 209 height 32
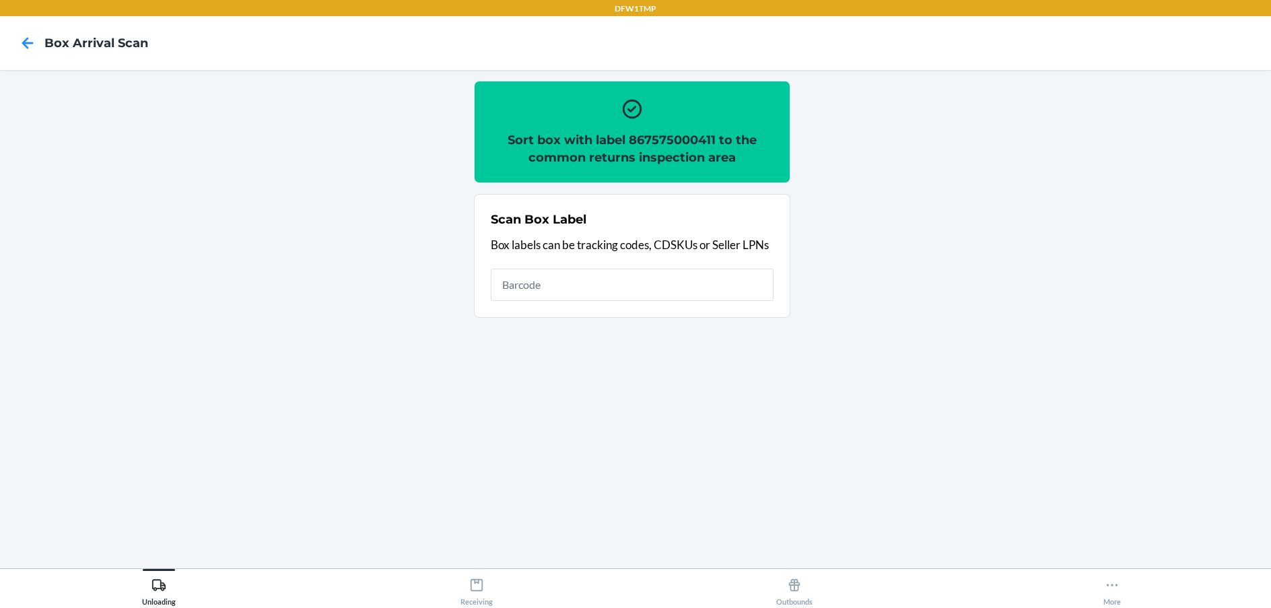
drag, startPoint x: 481, startPoint y: 607, endPoint x: 479, endPoint y: 591, distance: 16.3
click at [479, 600] on div "Unloading Receiving Outbounds More" at bounding box center [635, 588] width 1271 height 40
click at [468, 594] on div "Receiving" at bounding box center [476, 589] width 32 height 34
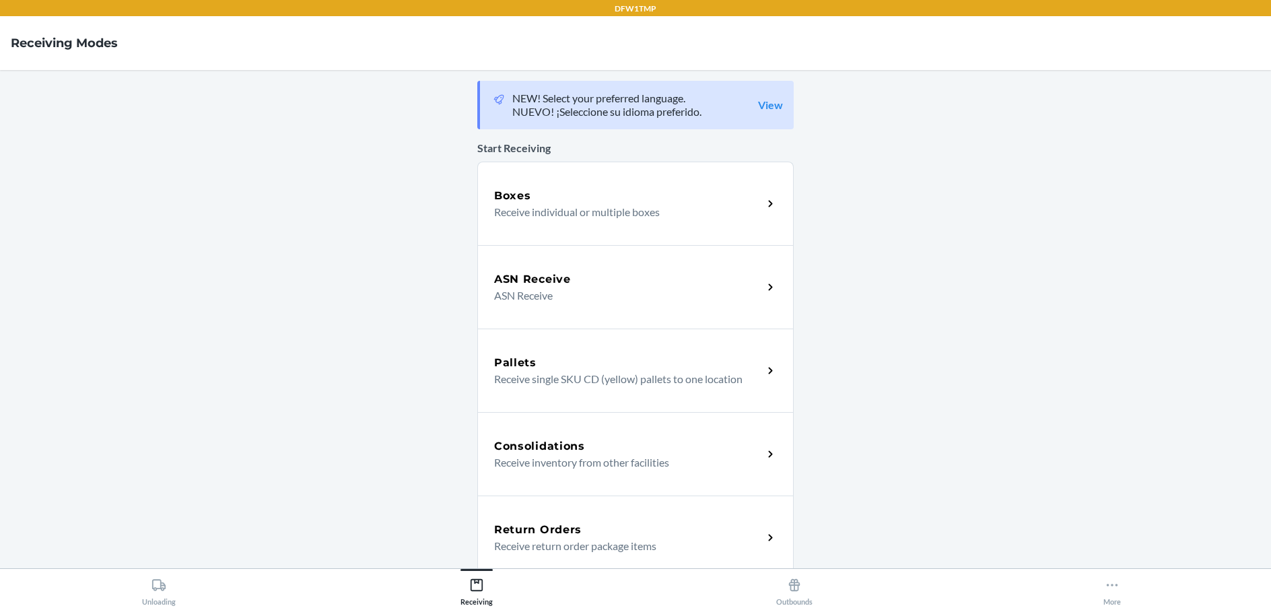
click at [596, 528] on div "Return Orders" at bounding box center [628, 530] width 269 height 16
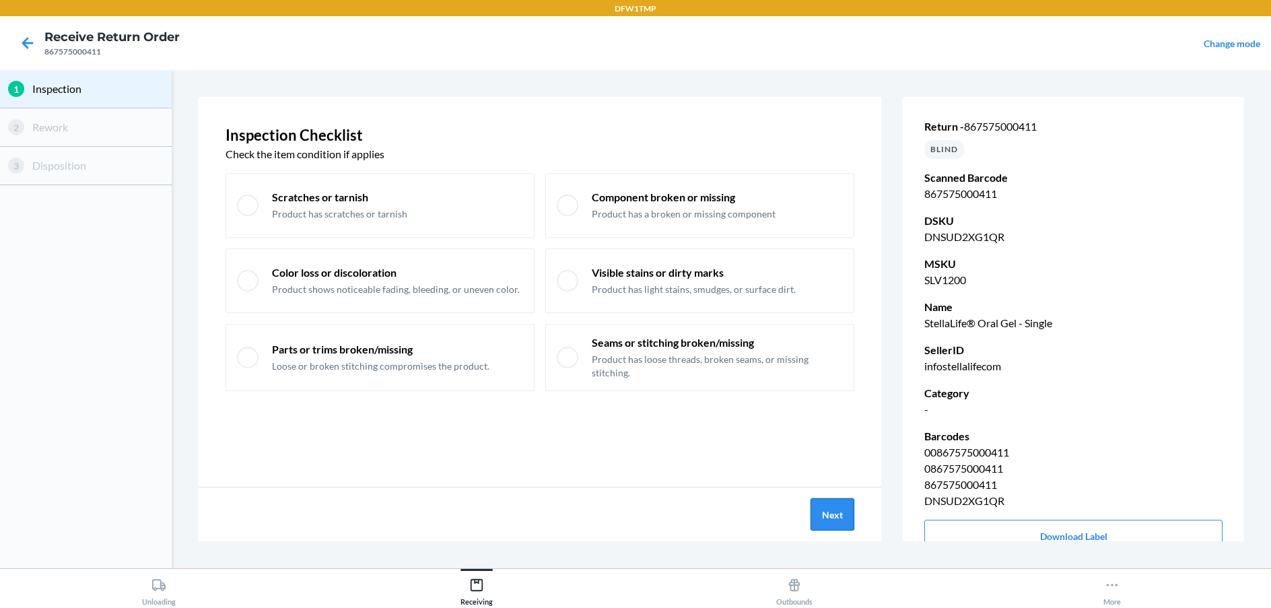
click at [828, 500] on button "Next" at bounding box center [832, 514] width 44 height 32
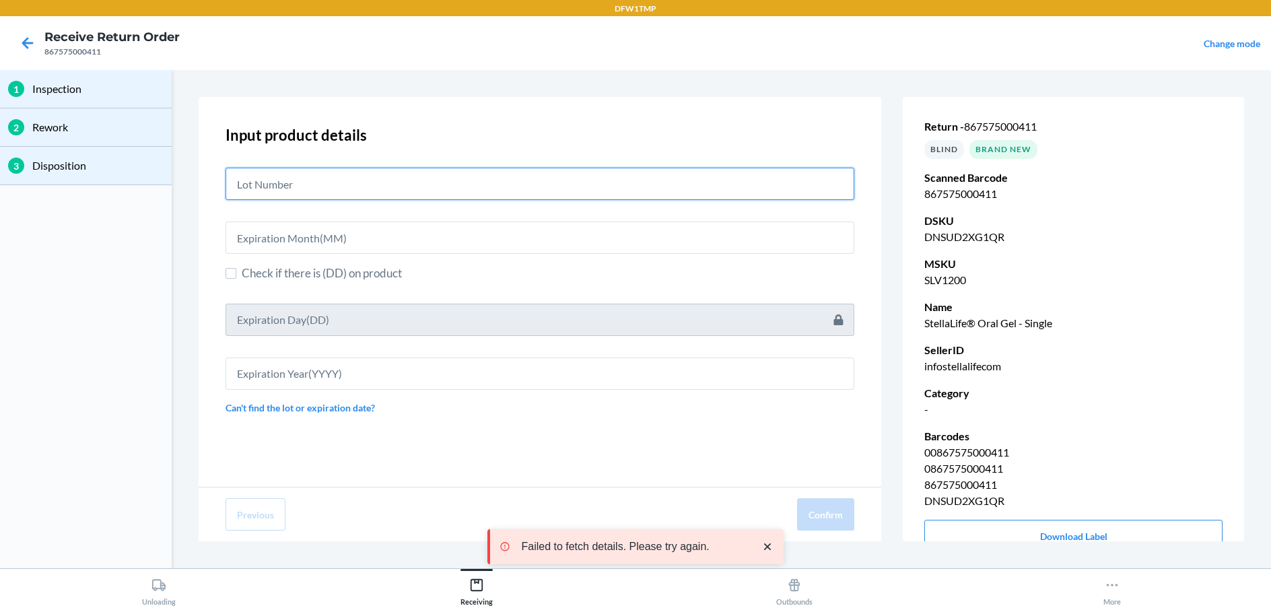
click at [322, 174] on input "text" at bounding box center [539, 184] width 629 height 32
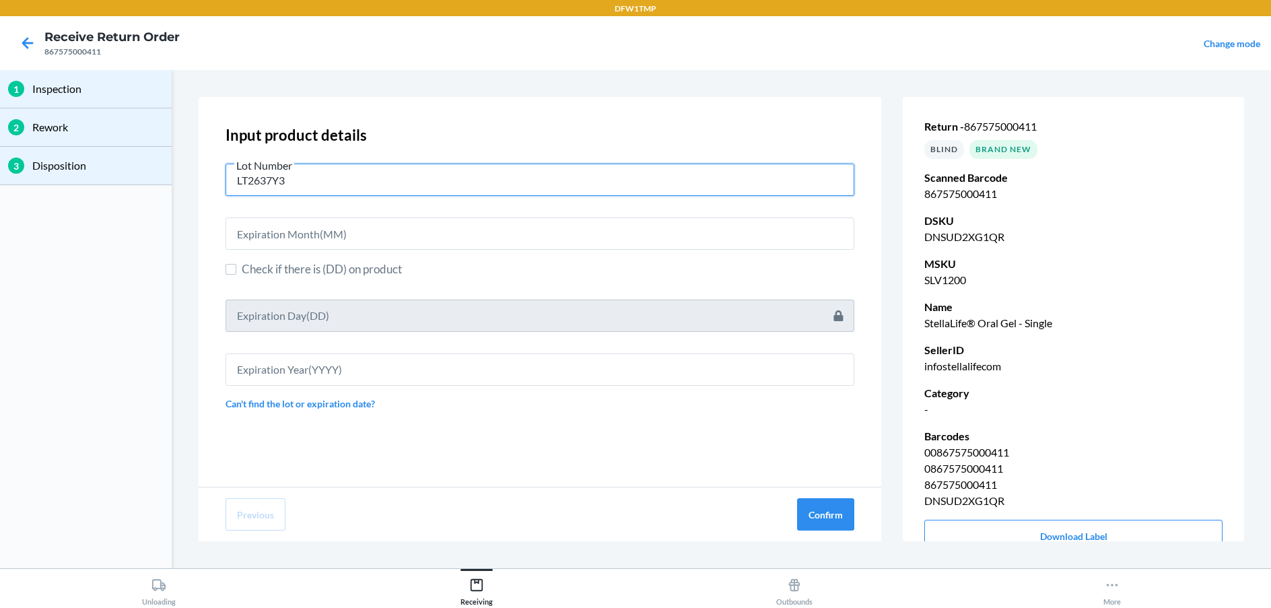
type input "LT2637Y3"
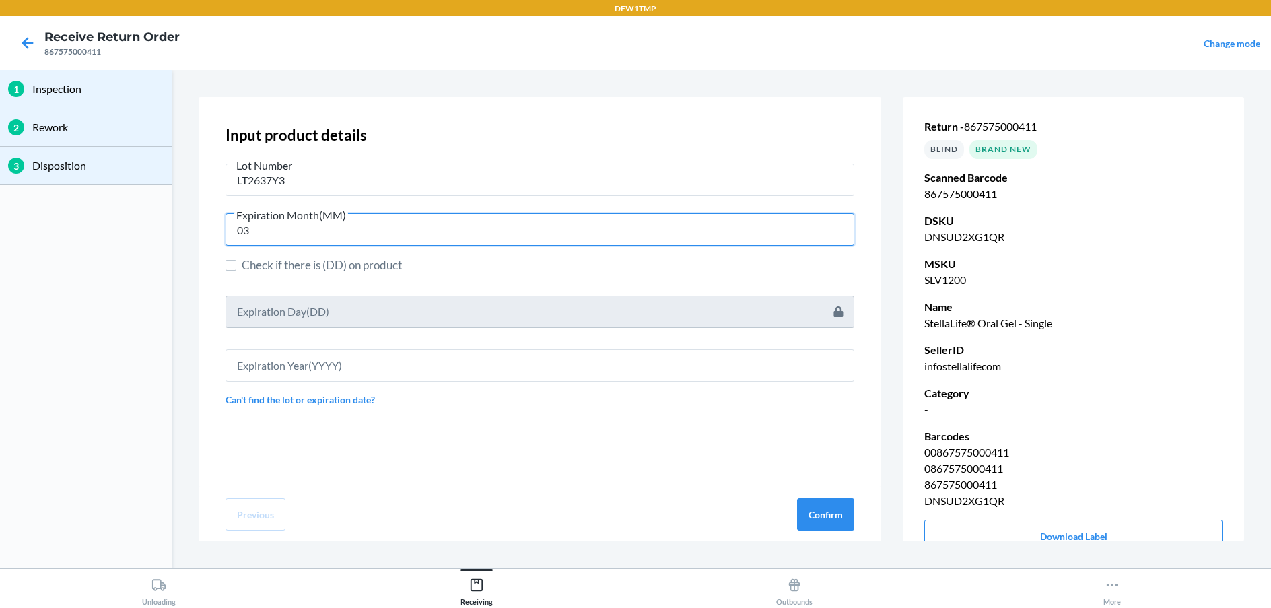
type input "03"
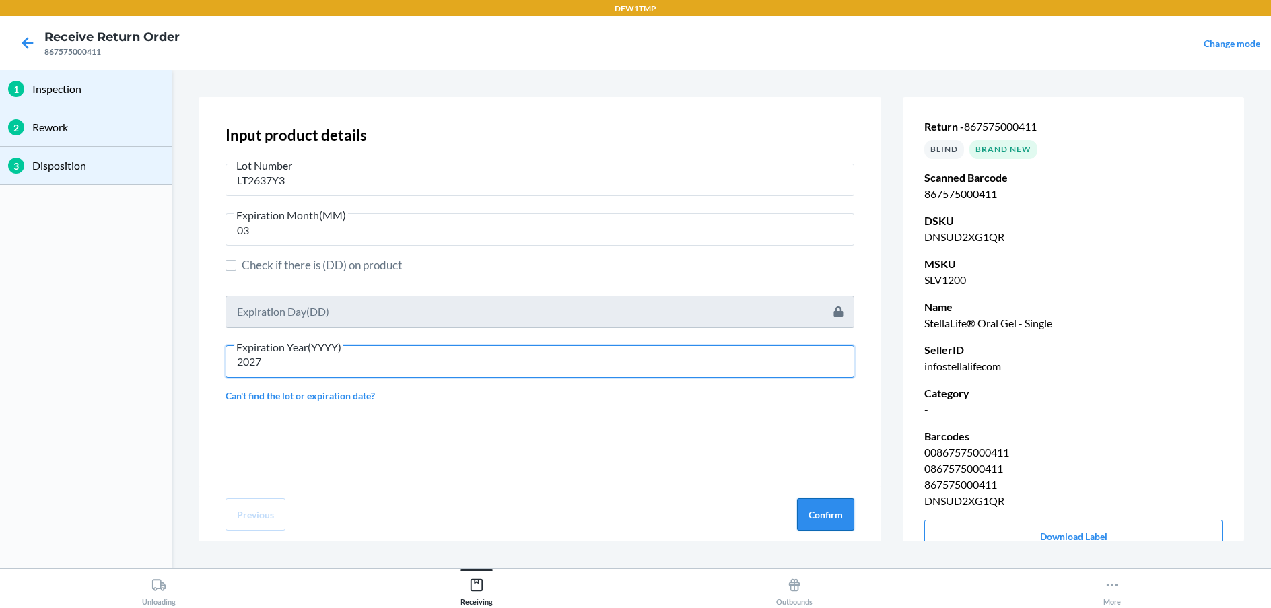
type input "2027"
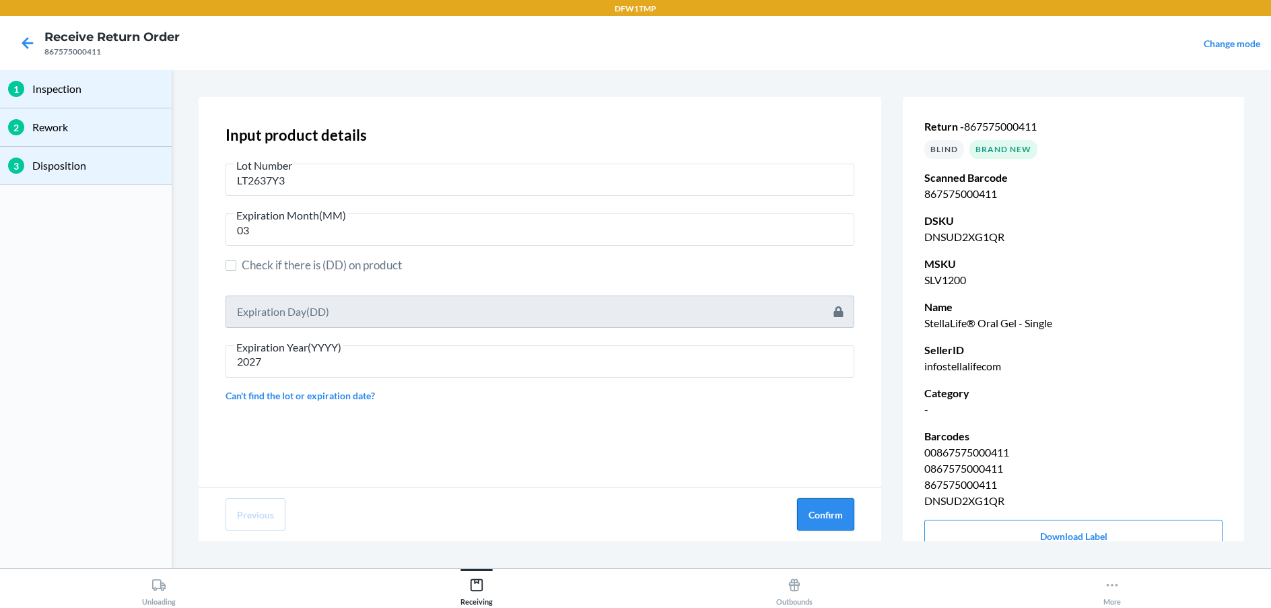
click at [819, 517] on button "Confirm" at bounding box center [825, 514] width 57 height 32
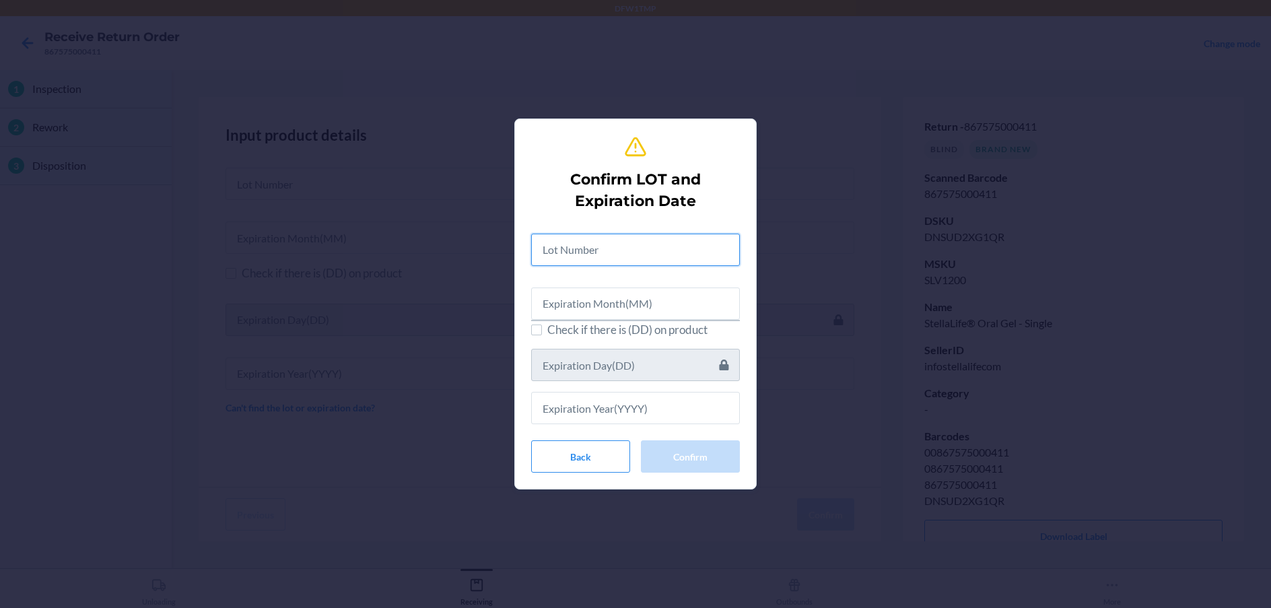
click at [616, 246] on input "text" at bounding box center [635, 250] width 209 height 32
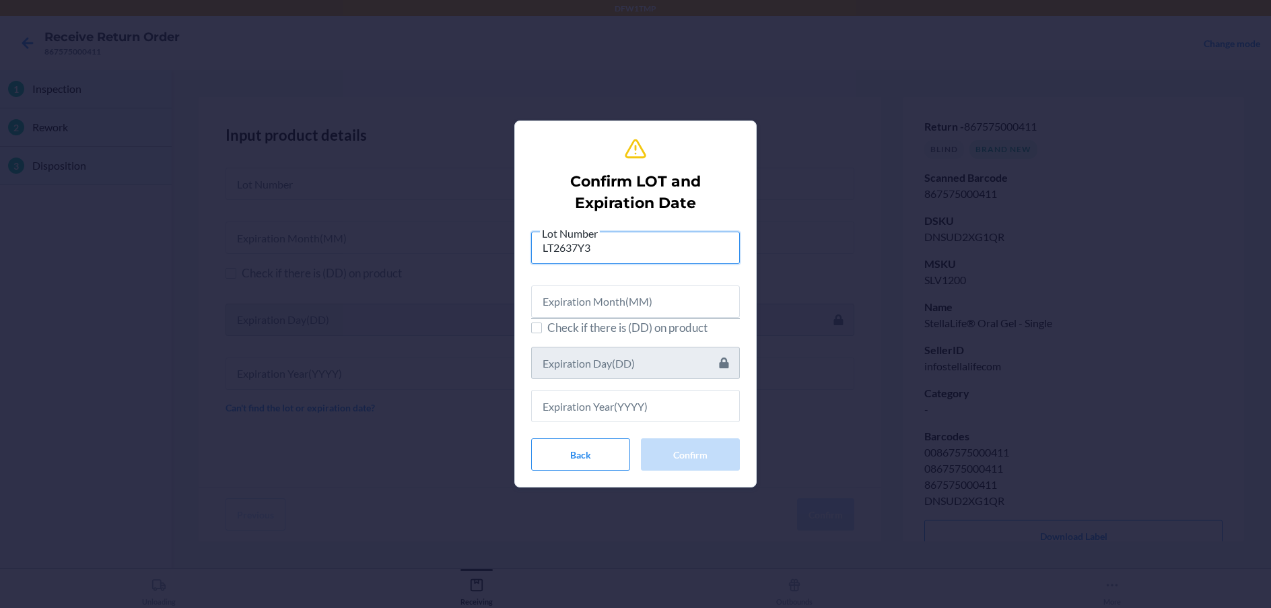
type input "LT2637Y3"
click at [588, 291] on input "text" at bounding box center [635, 301] width 209 height 32
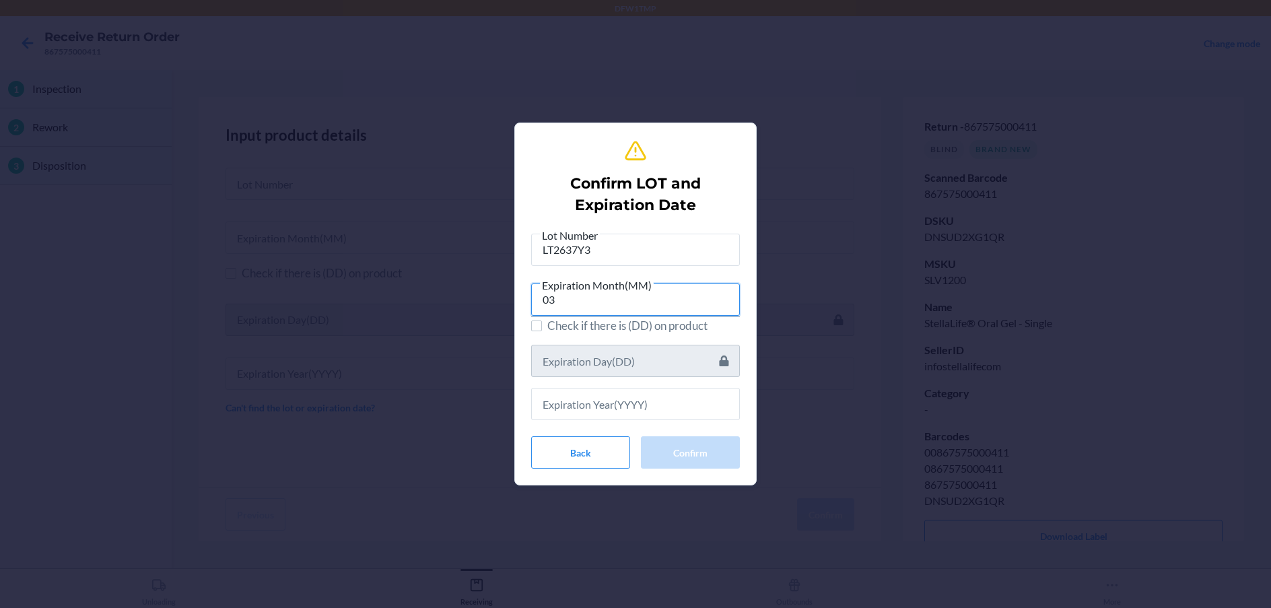
type input "03"
click at [582, 409] on input "text" at bounding box center [635, 404] width 209 height 32
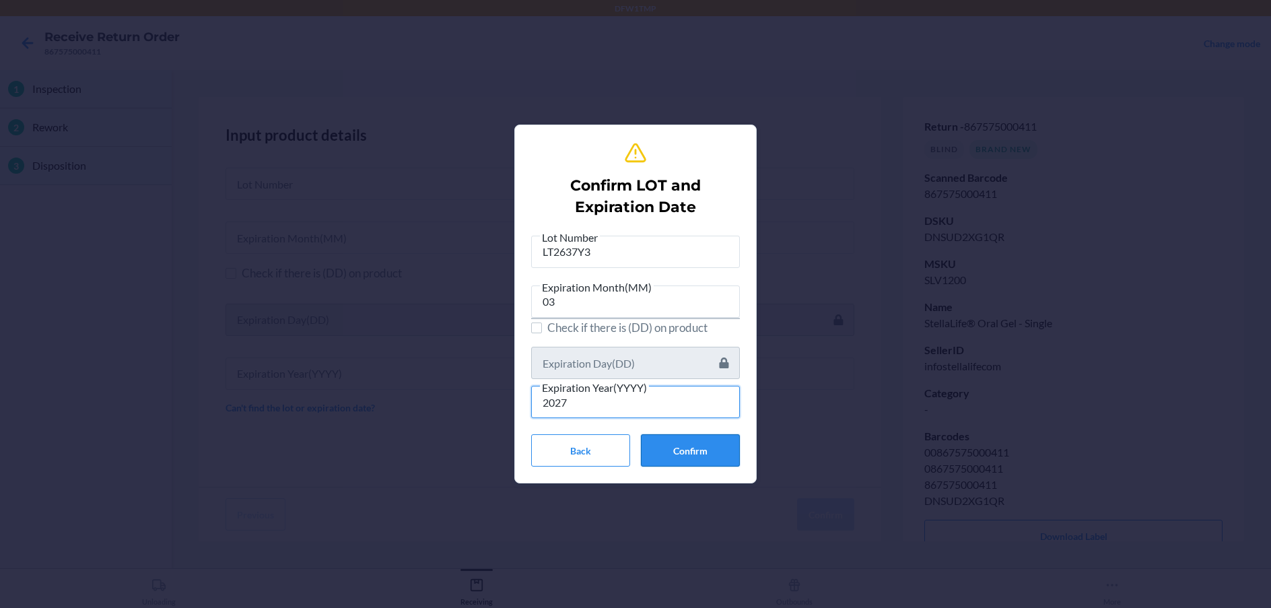
type input "2027"
click at [712, 446] on button "Confirm" at bounding box center [690, 450] width 99 height 32
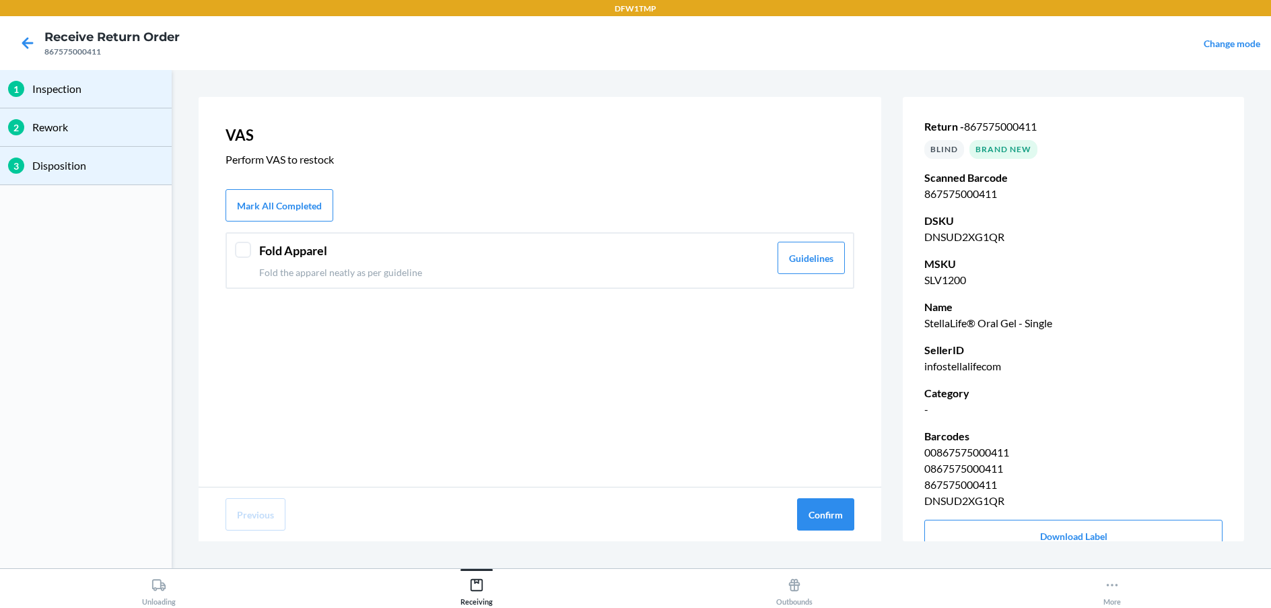
click at [688, 254] on header "Fold Apparel" at bounding box center [514, 251] width 510 height 18
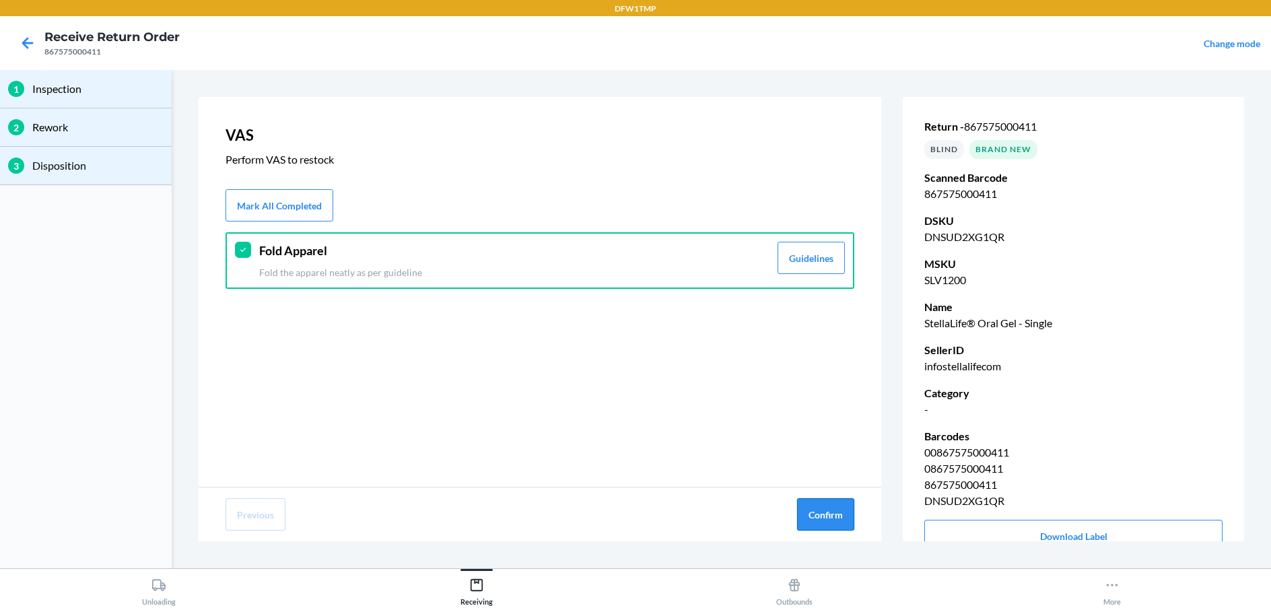
click at [808, 508] on button "Confirm" at bounding box center [825, 514] width 57 height 32
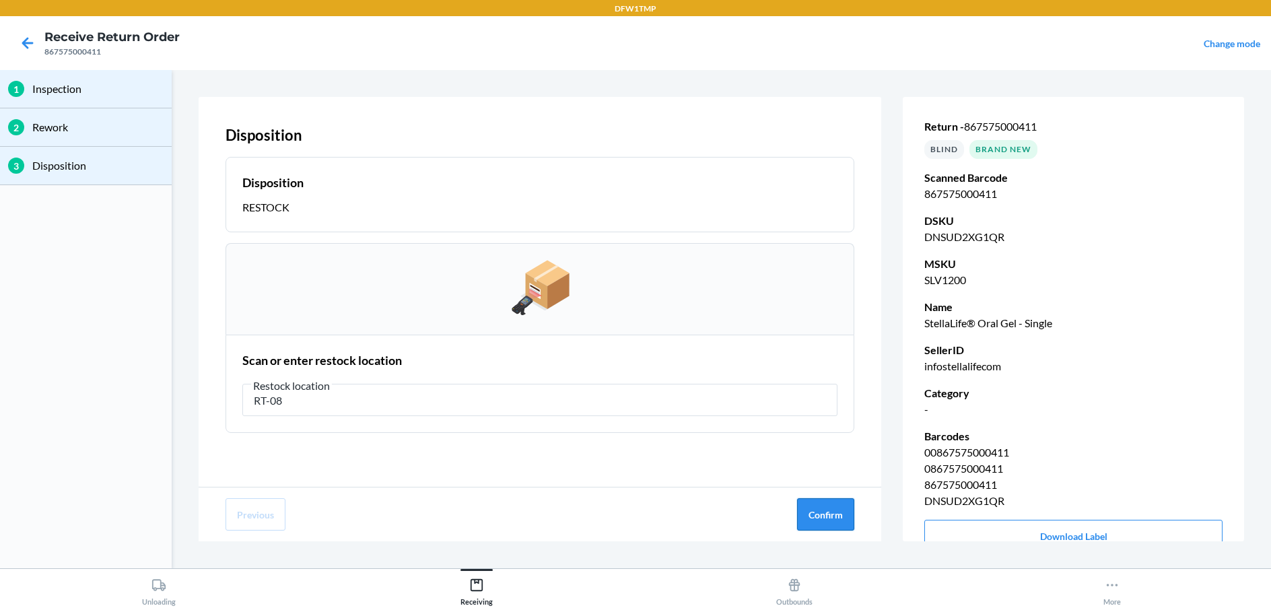
type input "RT-08"
click at [821, 516] on button "Confirm" at bounding box center [825, 514] width 57 height 32
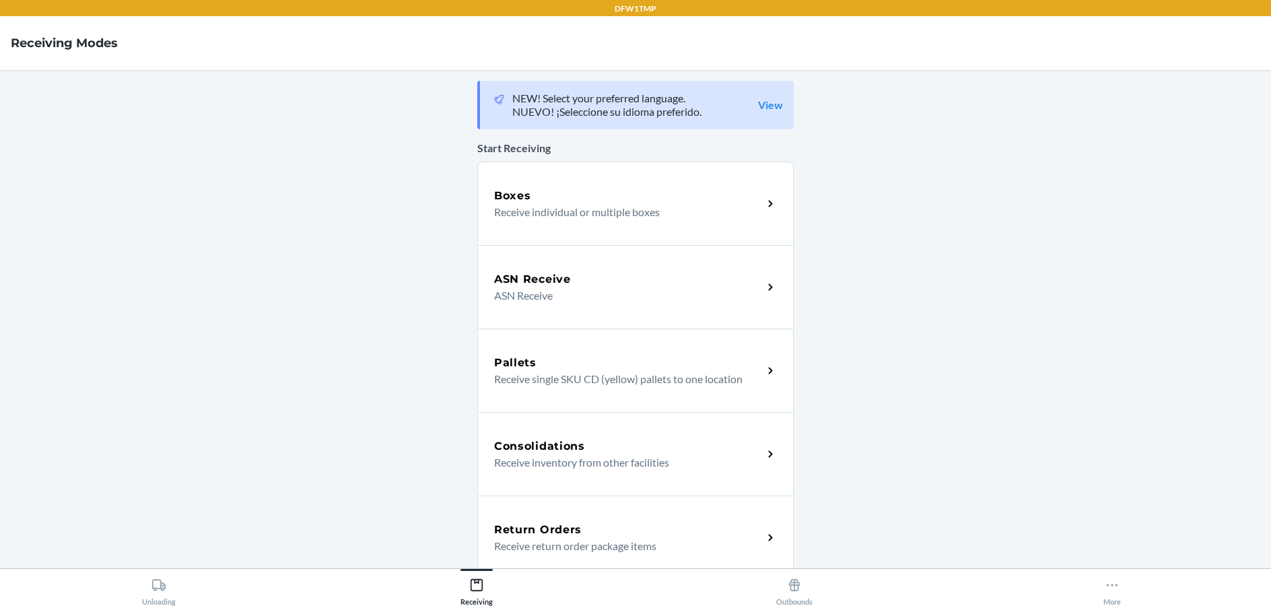
click at [563, 534] on h5 "Return Orders" at bounding box center [538, 530] width 88 height 16
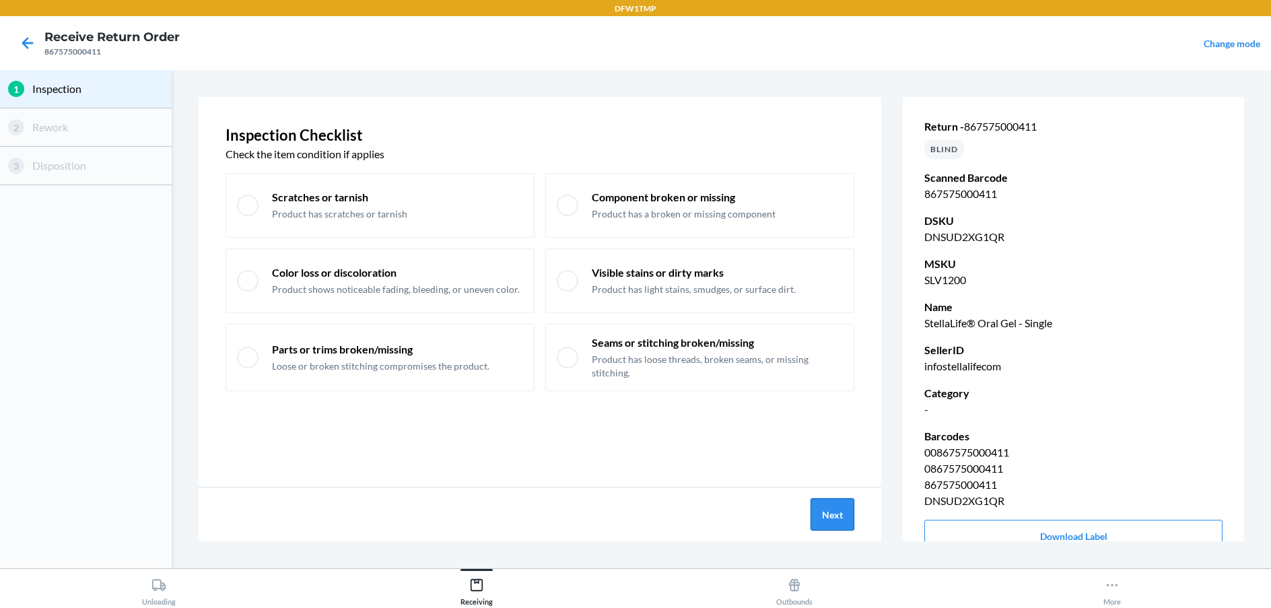
click at [841, 520] on button "Next" at bounding box center [832, 514] width 44 height 32
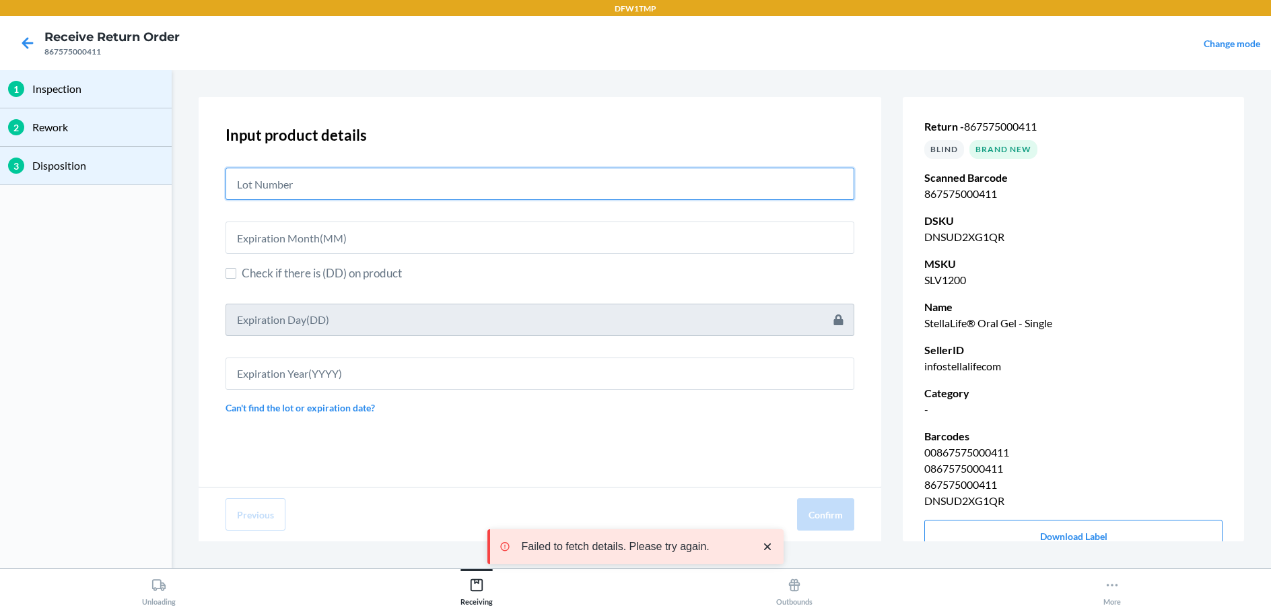
click at [418, 175] on input "text" at bounding box center [539, 184] width 629 height 32
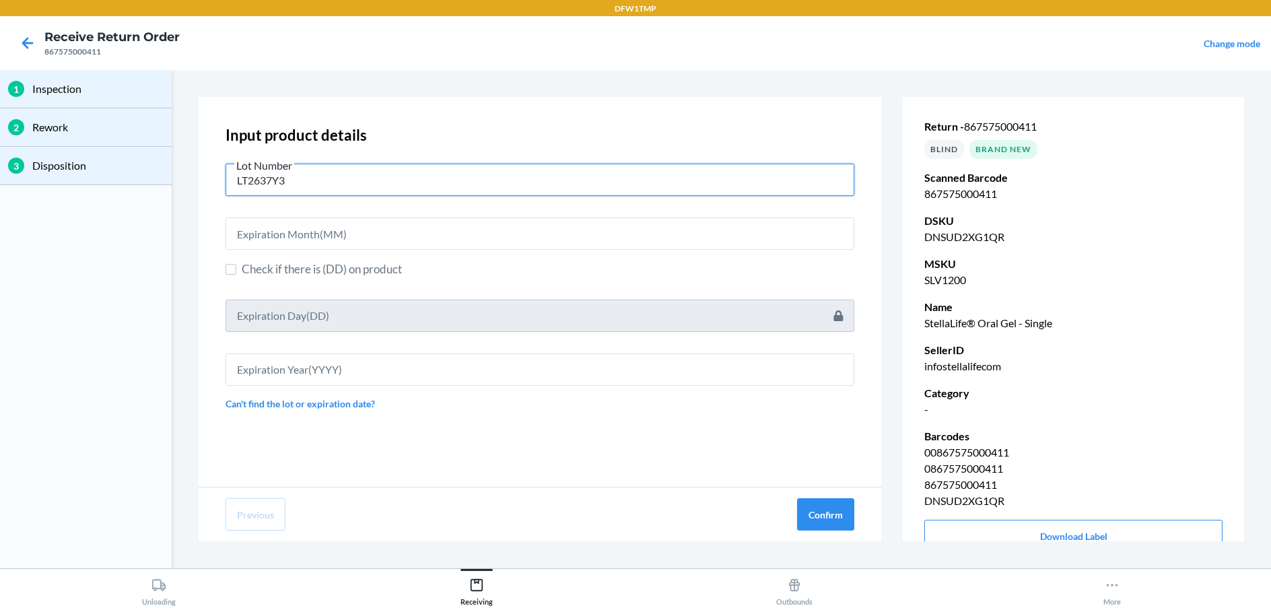
type input "LT2637Y3"
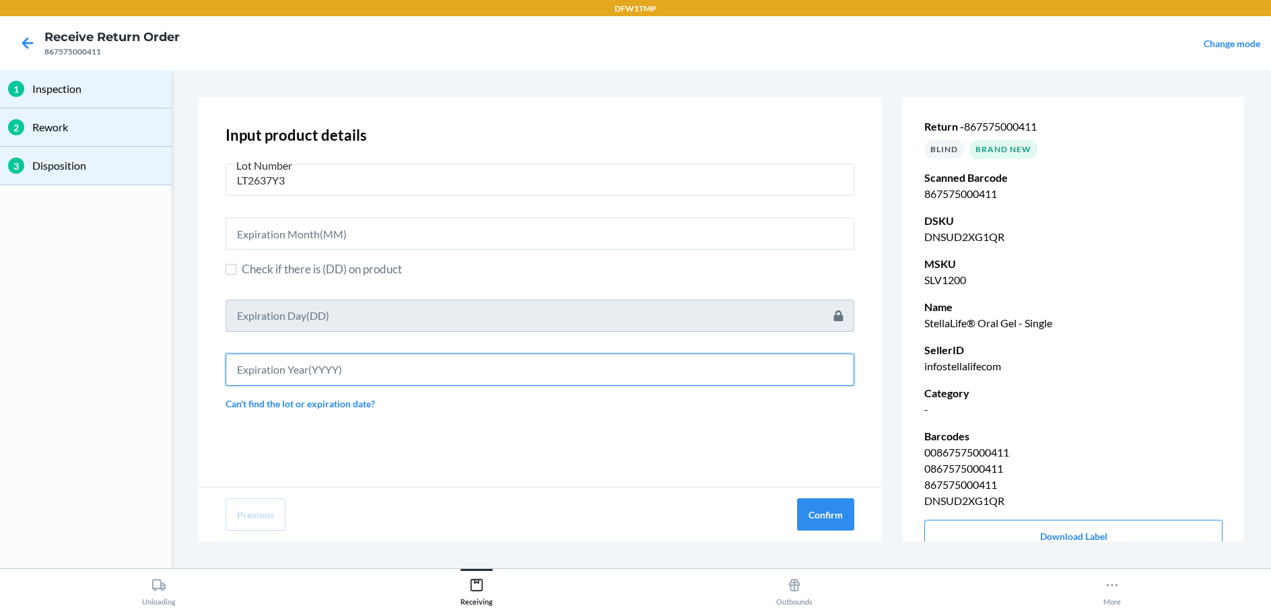
click at [361, 367] on input "text" at bounding box center [539, 369] width 629 height 32
type input "2027"
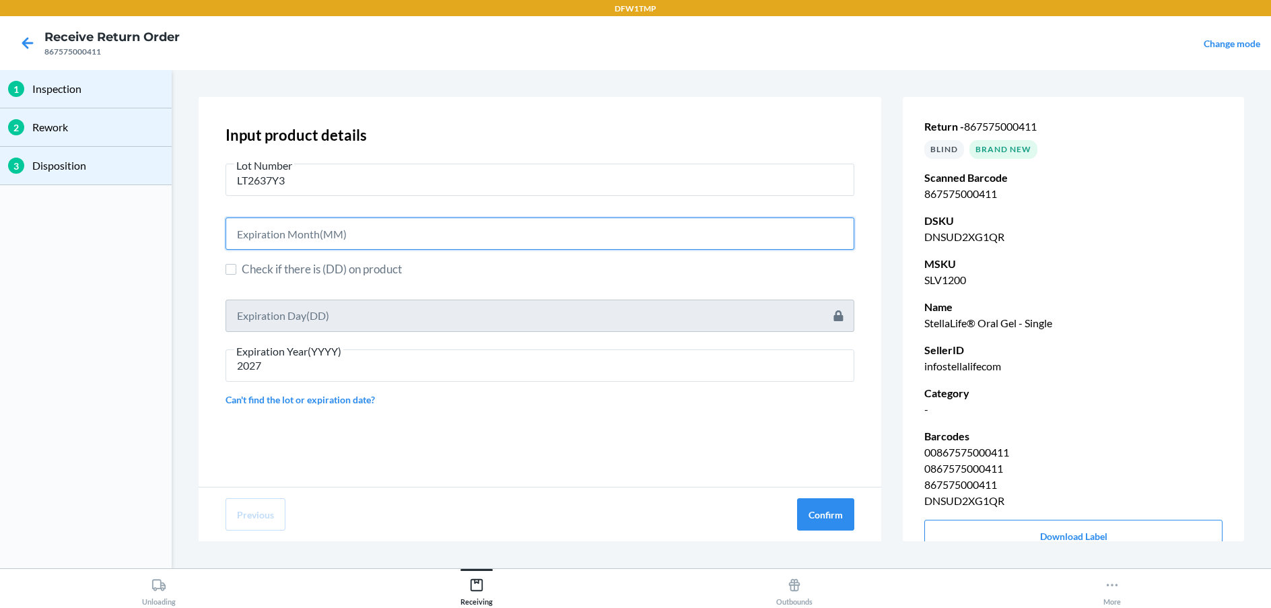
click at [272, 242] on input "text" at bounding box center [539, 233] width 629 height 32
type input "03"
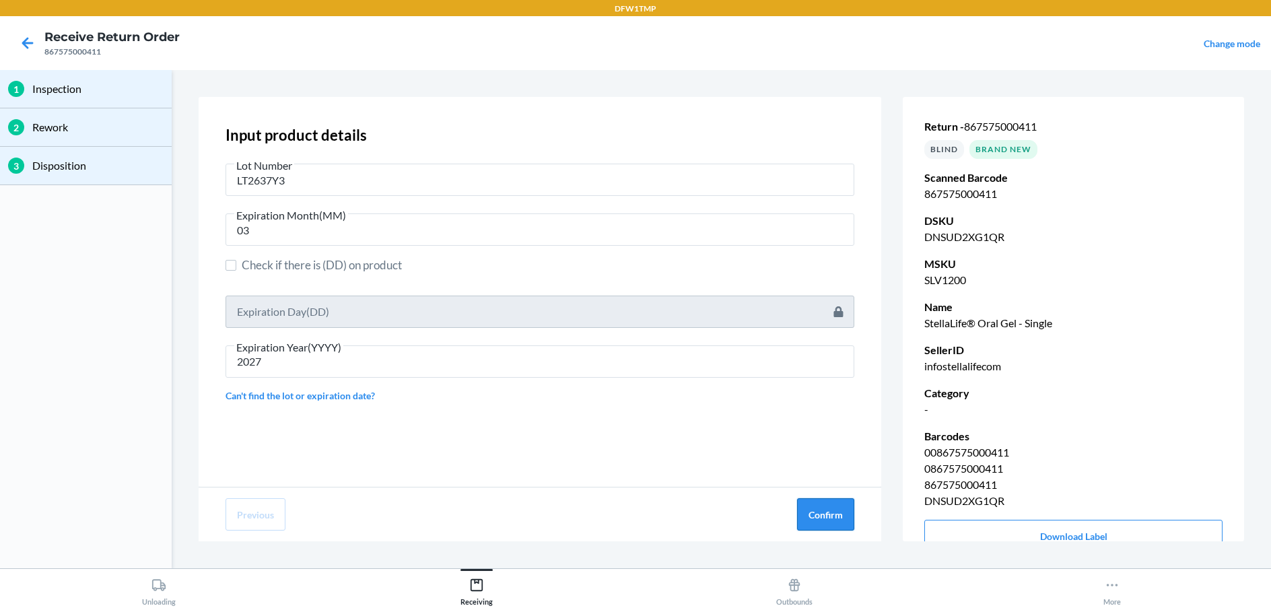
click at [836, 511] on button "Confirm" at bounding box center [825, 514] width 57 height 32
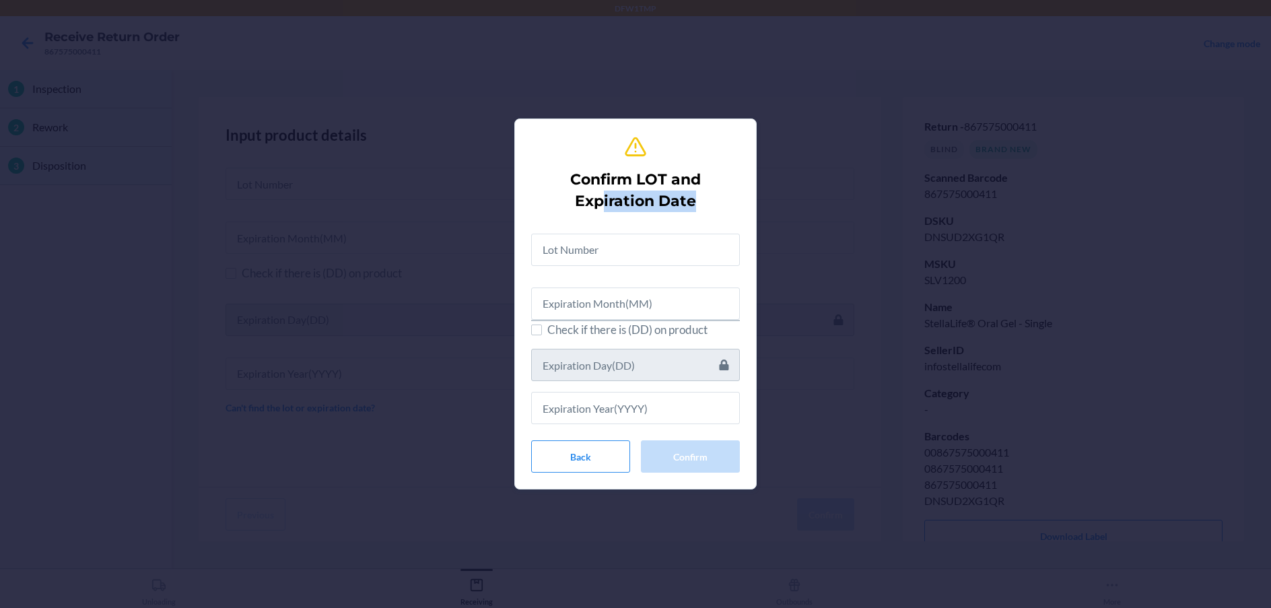
drag, startPoint x: 602, startPoint y: 213, endPoint x: 598, endPoint y: 241, distance: 28.7
click at [598, 230] on div "Confirm LOT and Expiration Date Check if there is (DD) on product Back Confirm" at bounding box center [635, 304] width 209 height 349
click at [596, 249] on input "text" at bounding box center [635, 250] width 209 height 32
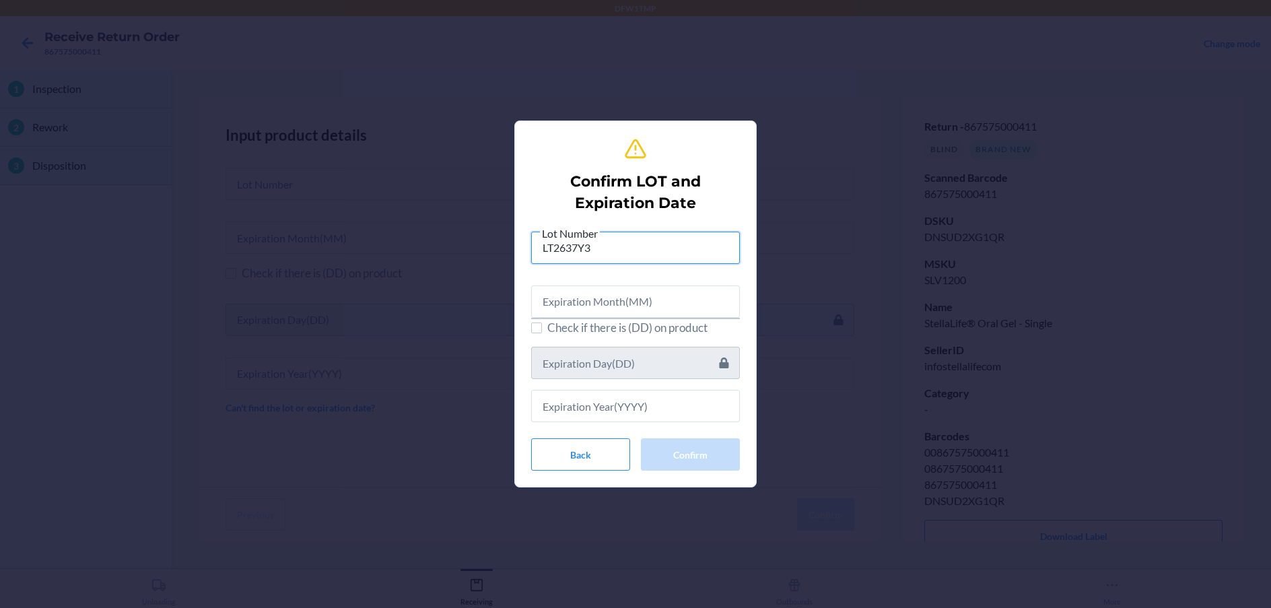
type input "LT2637Y3"
click at [583, 308] on input "text" at bounding box center [635, 301] width 209 height 32
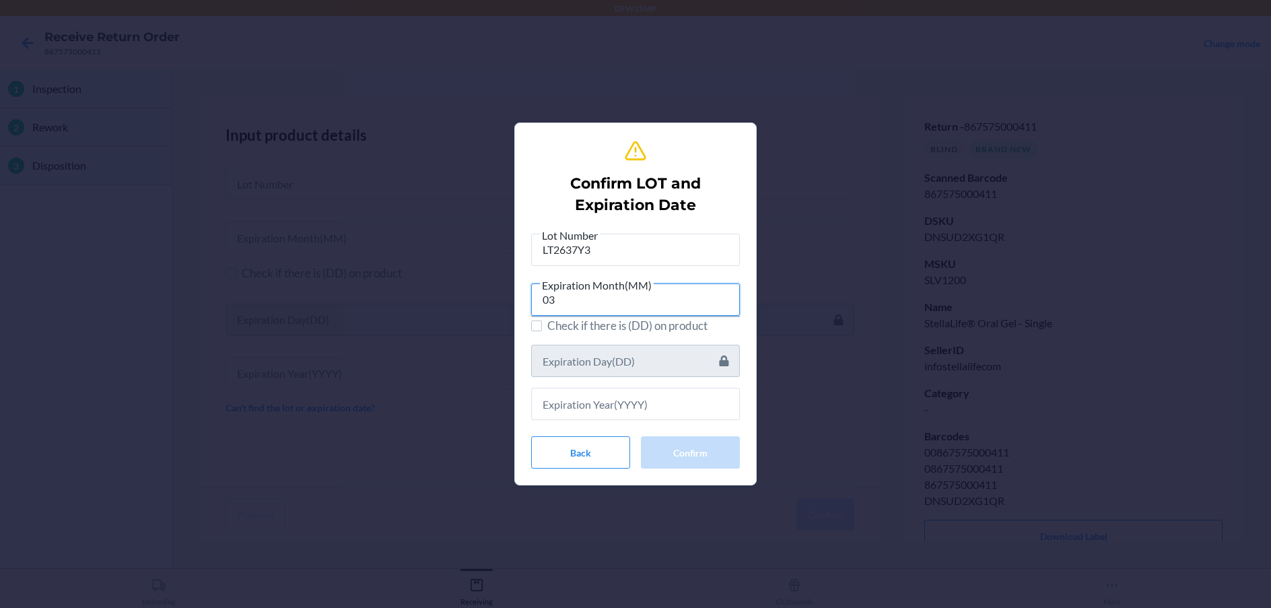
type input "03"
drag, startPoint x: 582, startPoint y: 408, endPoint x: 508, endPoint y: 349, distance: 94.9
click at [576, 404] on input "text" at bounding box center [635, 404] width 209 height 32
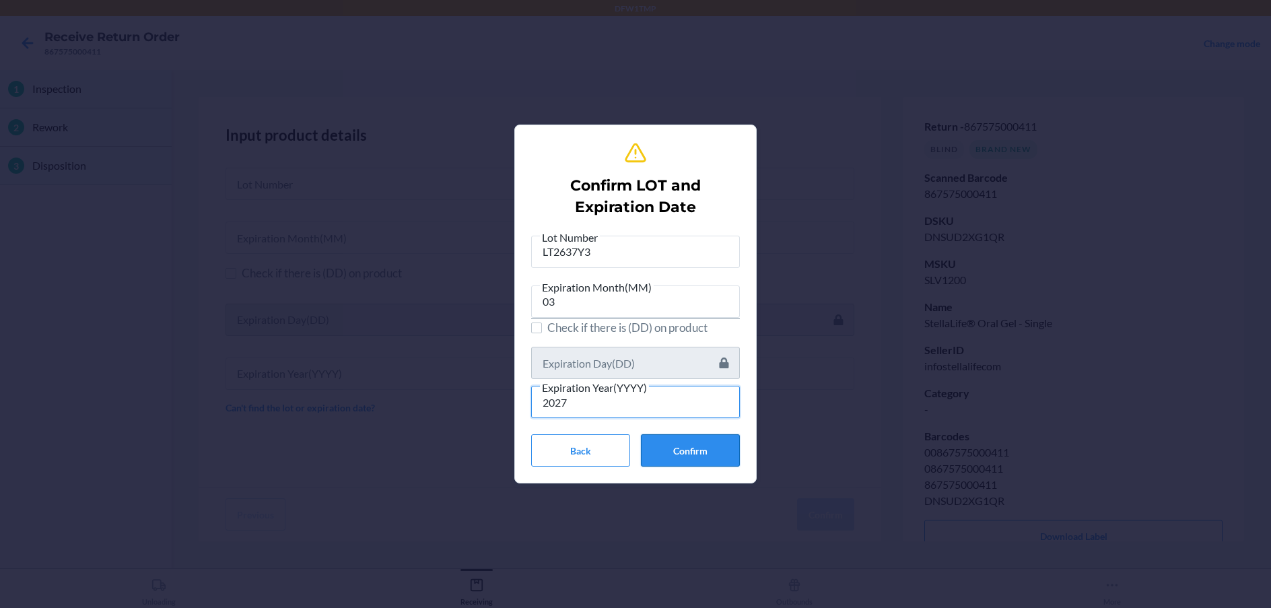
type input "2027"
click at [682, 446] on button "Confirm" at bounding box center [690, 450] width 99 height 32
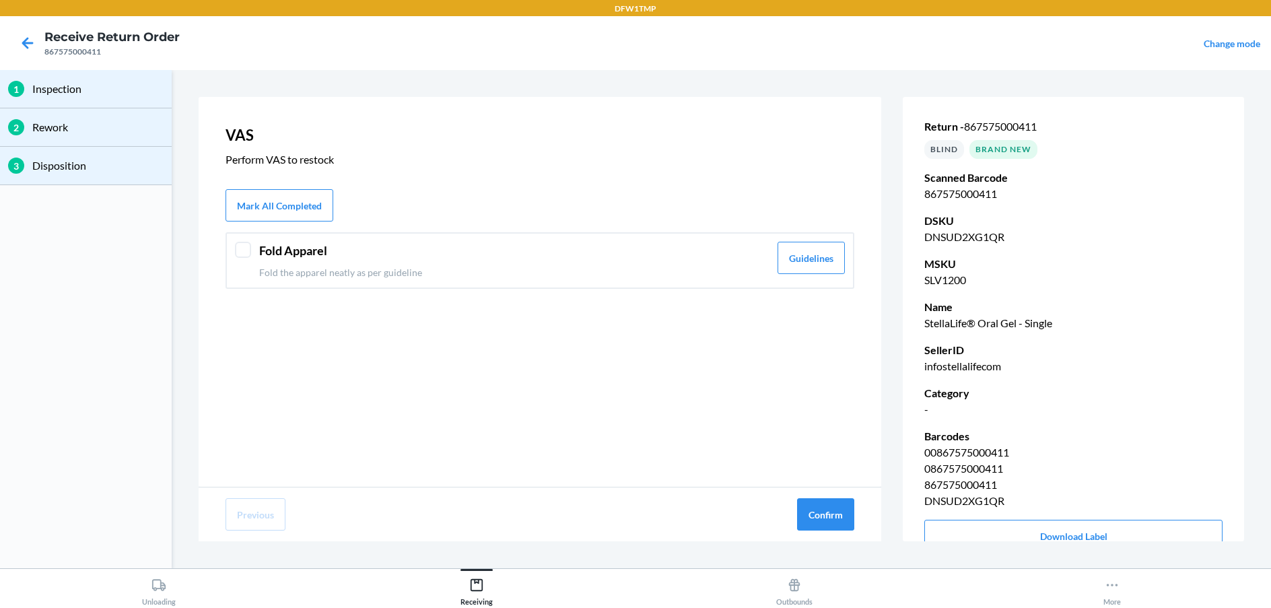
drag, startPoint x: 587, startPoint y: 244, endPoint x: 590, endPoint y: 257, distance: 13.9
click at [590, 244] on header "Fold Apparel" at bounding box center [514, 251] width 510 height 18
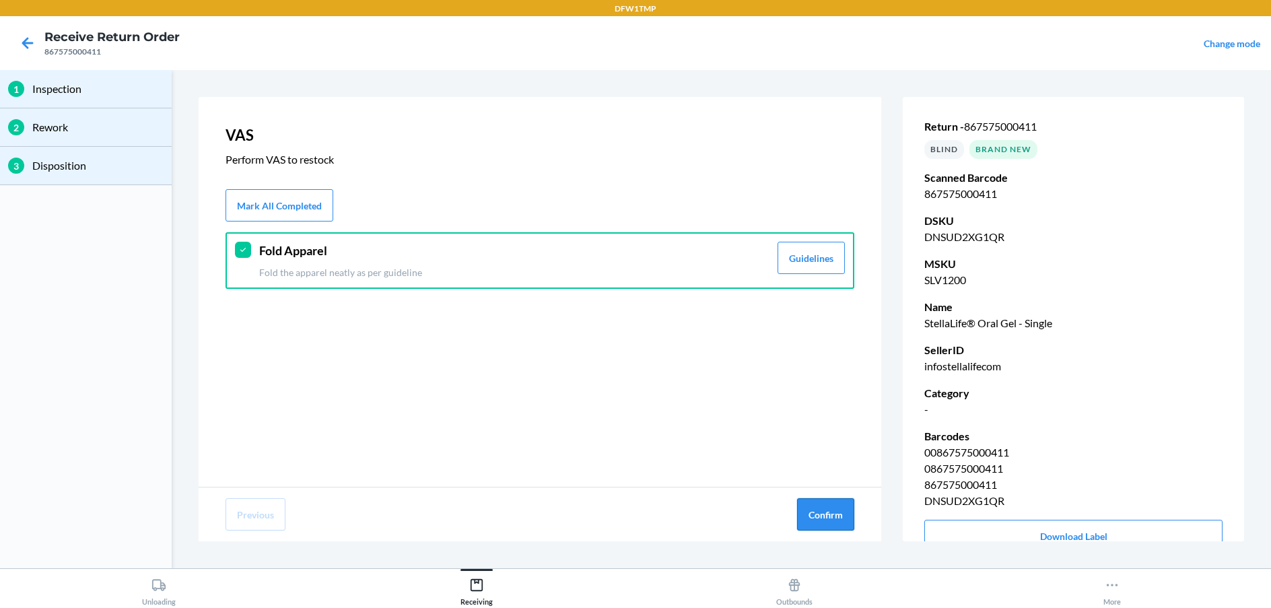
click at [820, 508] on button "Confirm" at bounding box center [825, 514] width 57 height 32
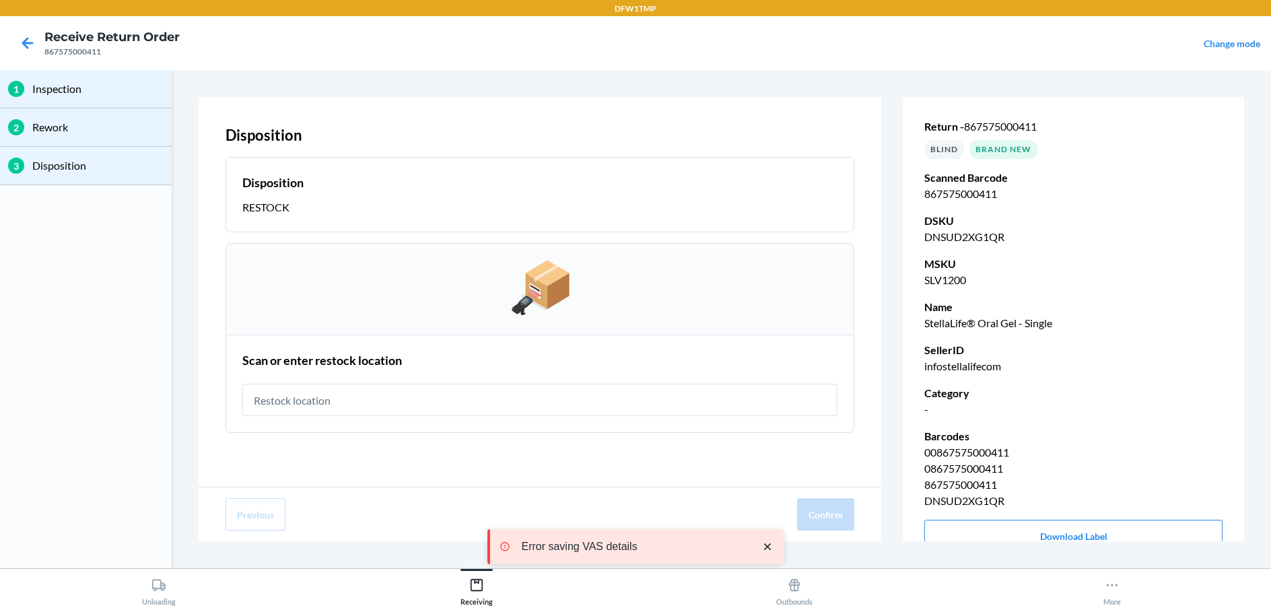
click at [639, 408] on input "text" at bounding box center [539, 400] width 595 height 32
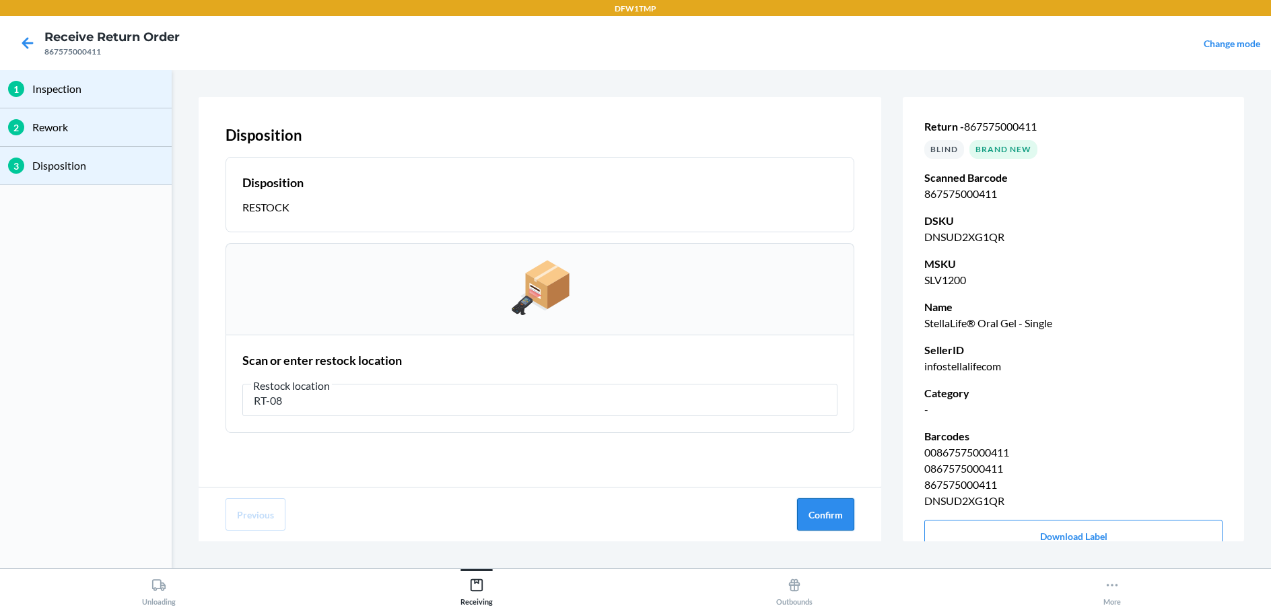
type input "RT-08"
click at [823, 511] on button "Confirm" at bounding box center [825, 514] width 57 height 32
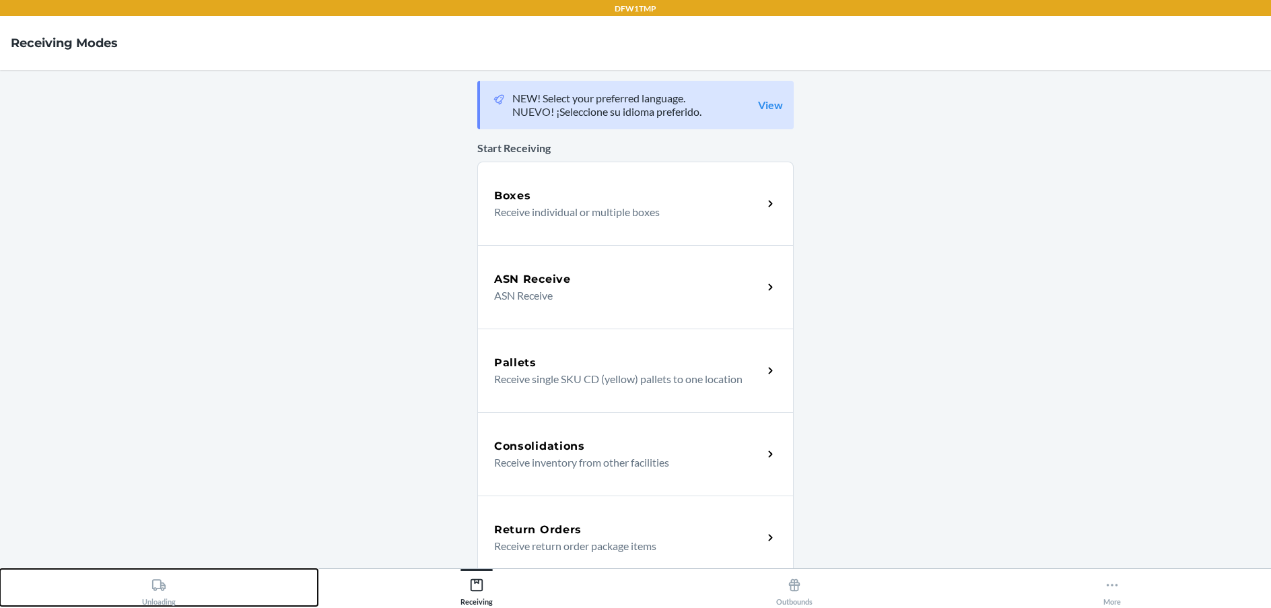
click at [168, 580] on div "Unloading" at bounding box center [159, 589] width 34 height 34
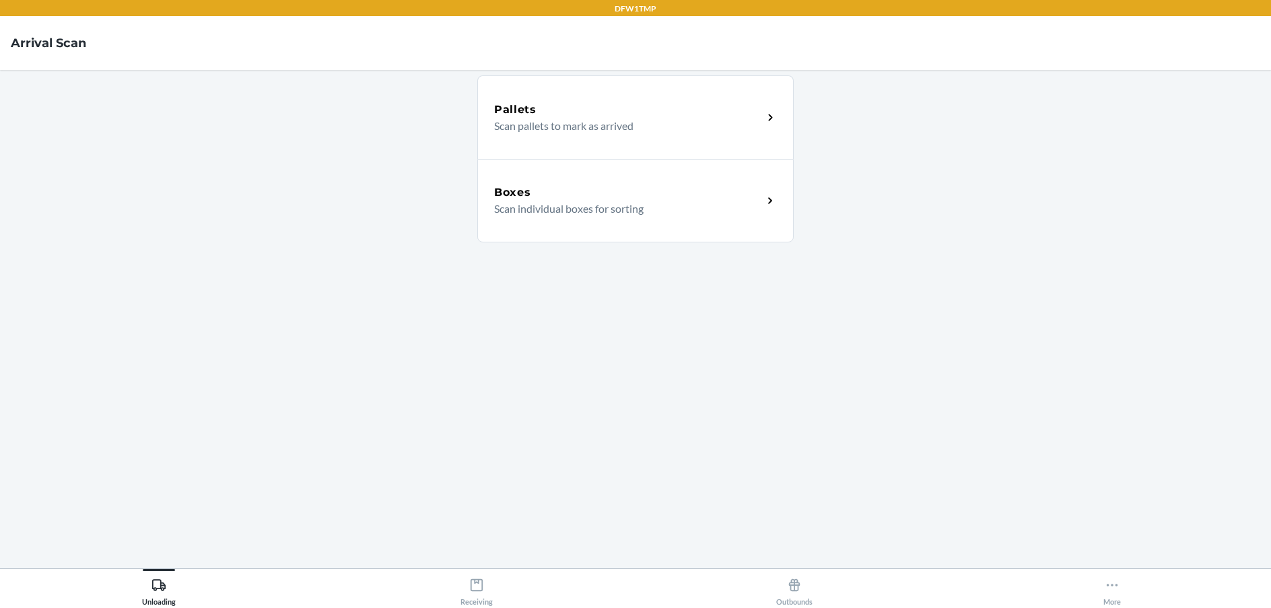
click at [567, 180] on div "Boxes Scan individual boxes for sorting" at bounding box center [635, 200] width 316 height 83
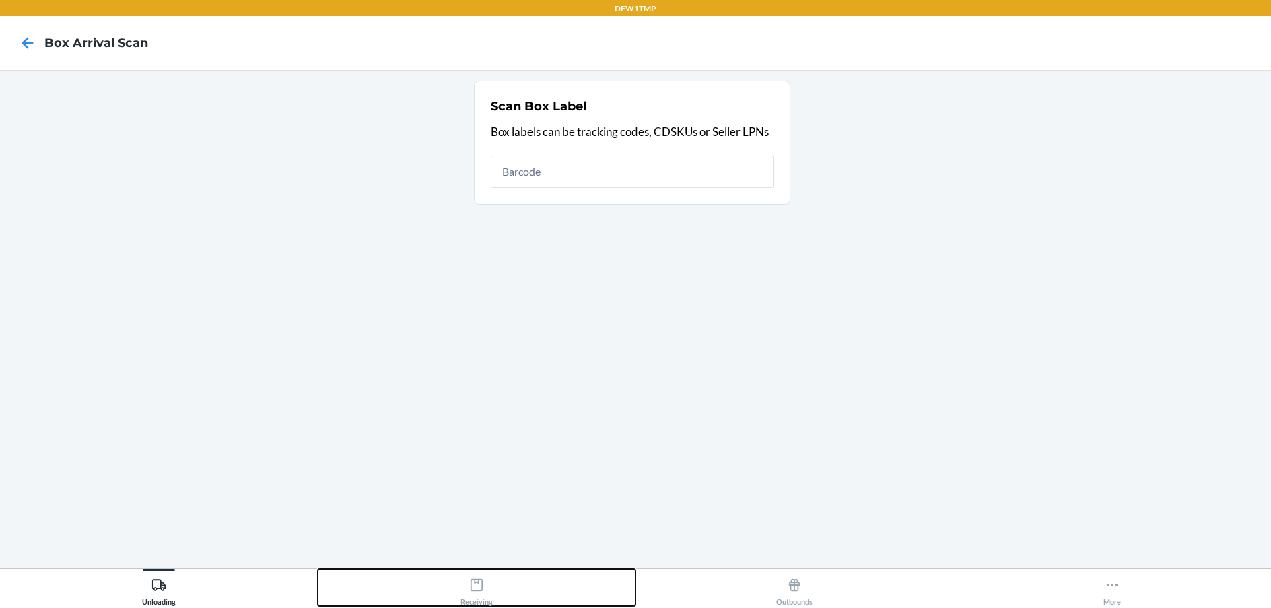
click at [468, 599] on div "Receiving" at bounding box center [476, 589] width 32 height 34
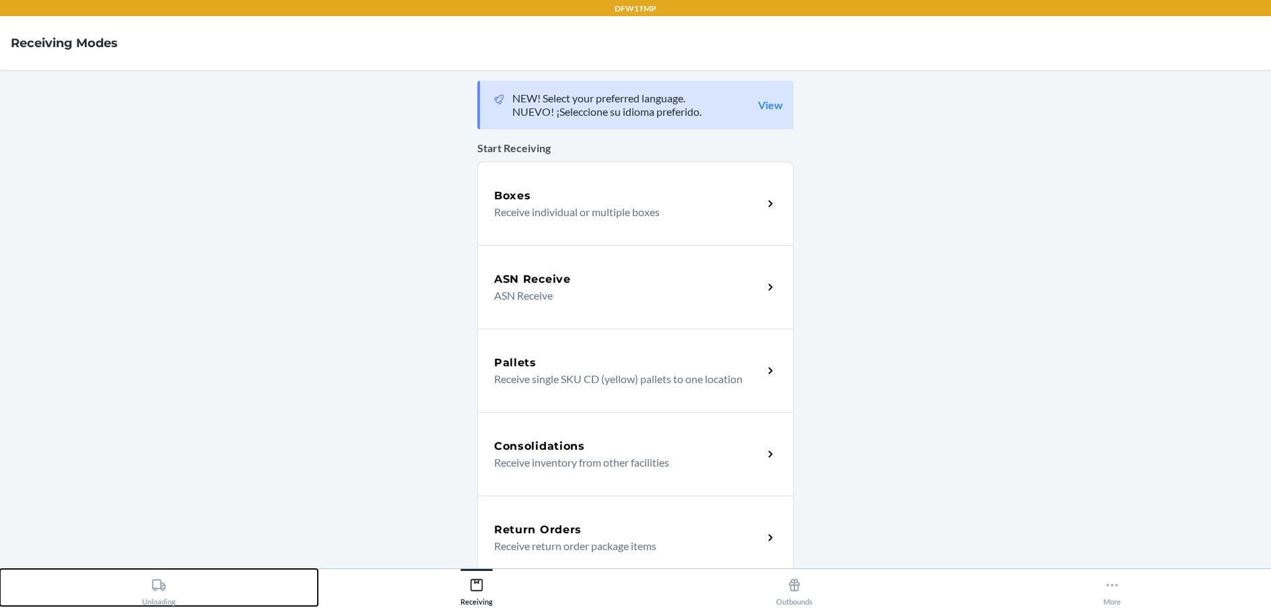
click at [203, 594] on button "Unloading" at bounding box center [159, 587] width 318 height 37
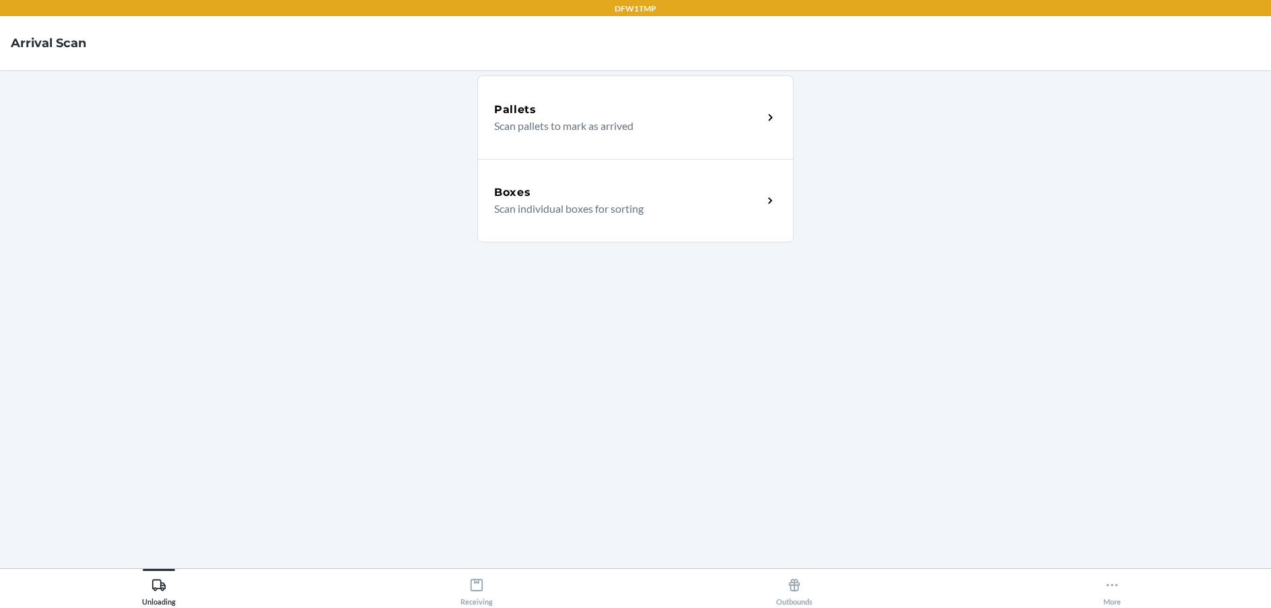
click at [691, 227] on div "Boxes Scan individual boxes for sorting" at bounding box center [635, 200] width 316 height 83
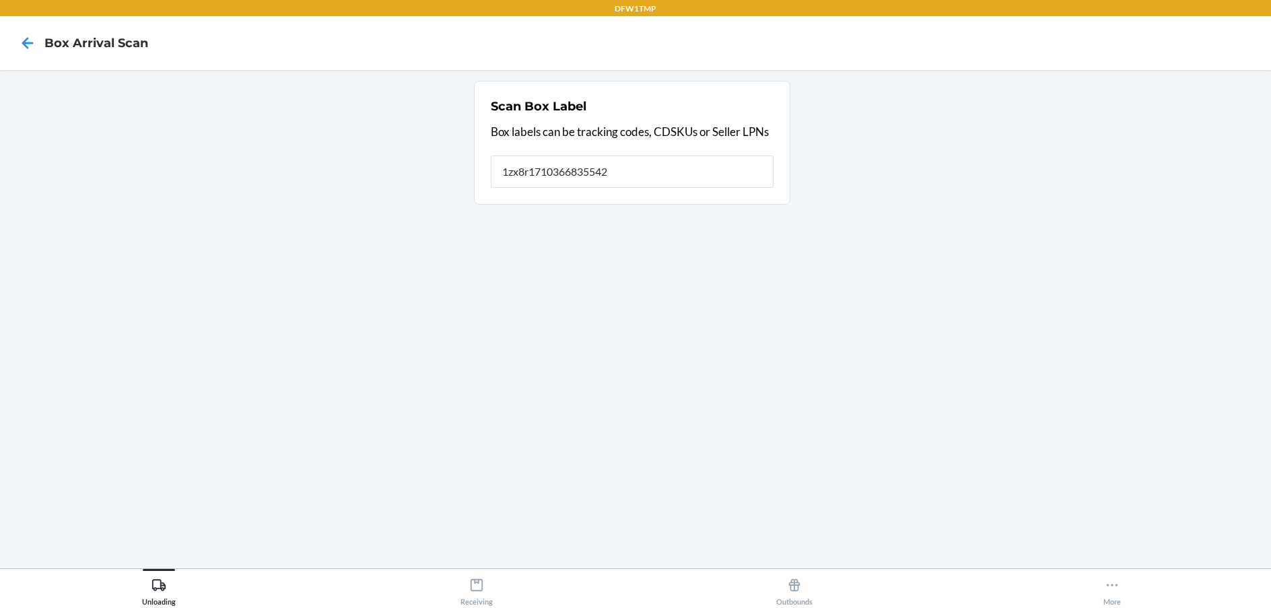
type input "1zx8r1710366835542"
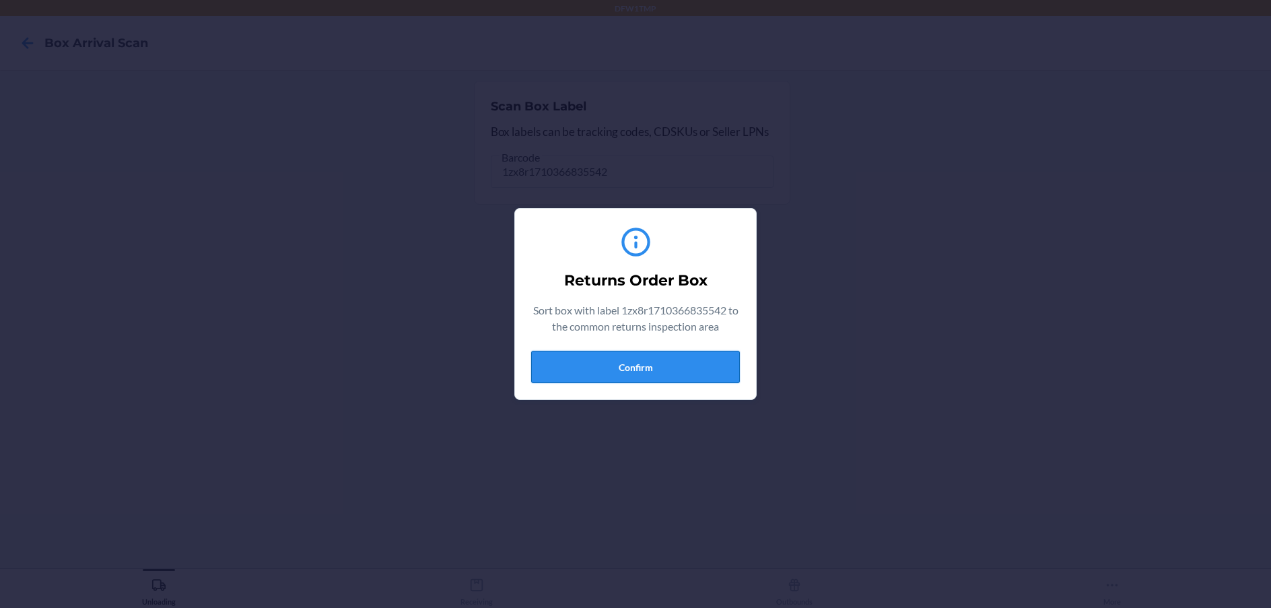
click at [648, 366] on button "Confirm" at bounding box center [635, 367] width 209 height 32
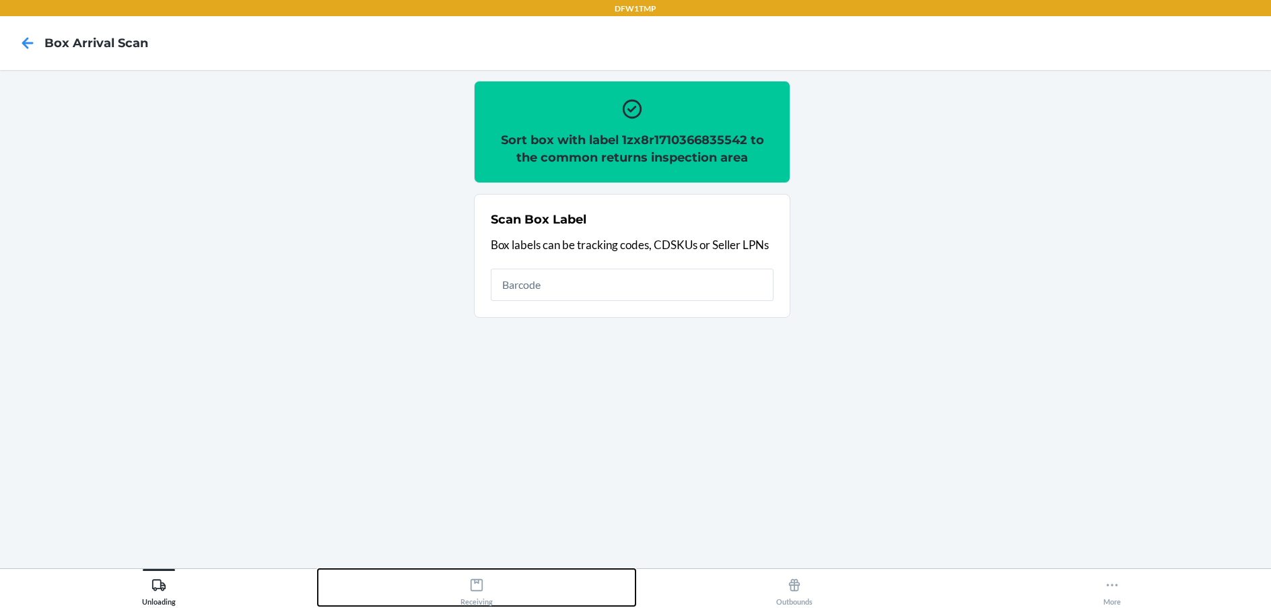
click at [514, 579] on button "Receiving" at bounding box center [477, 587] width 318 height 37
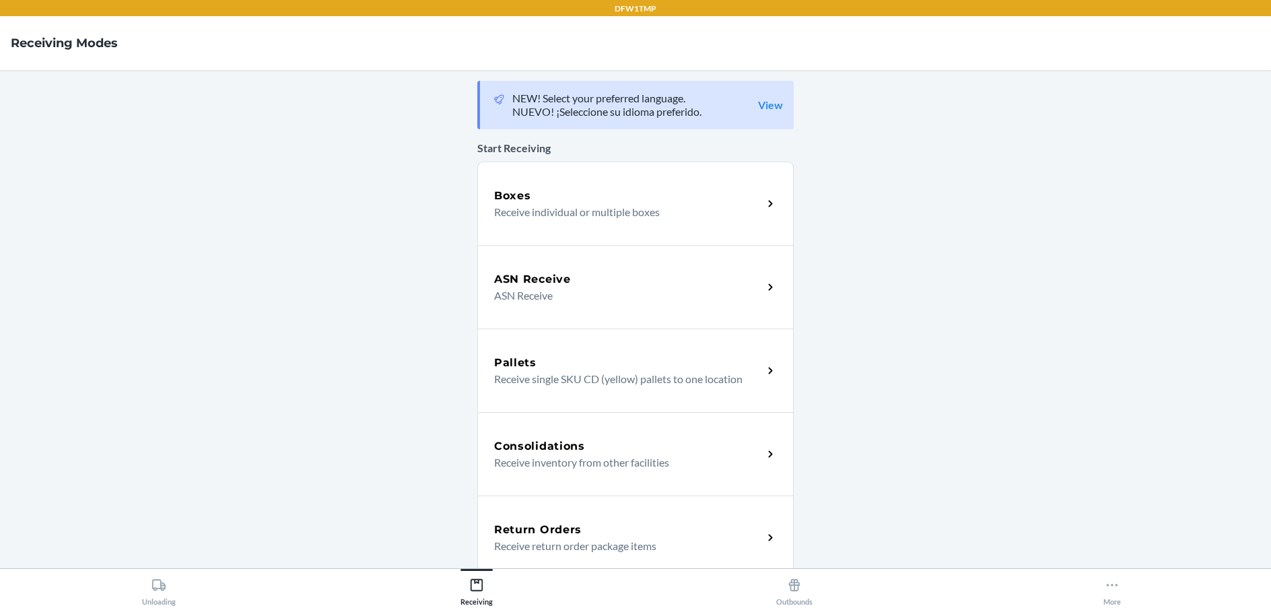
click at [547, 520] on div "Return Orders Receive return order package items" at bounding box center [635, 536] width 316 height 83
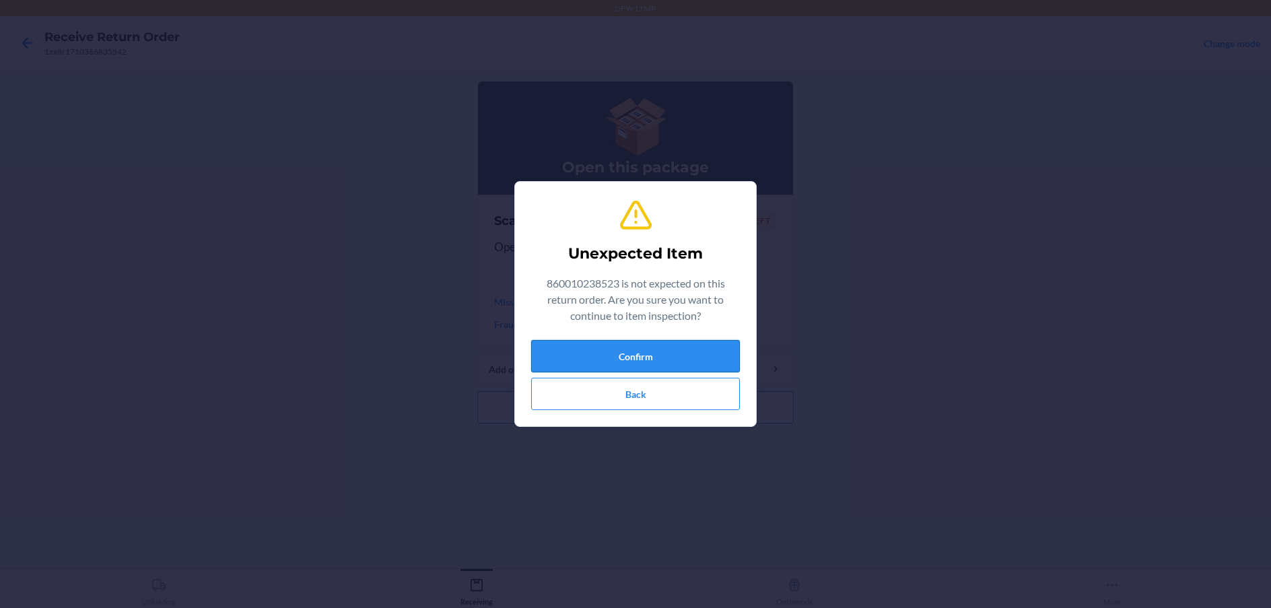
click at [639, 341] on button "Confirm" at bounding box center [635, 356] width 209 height 32
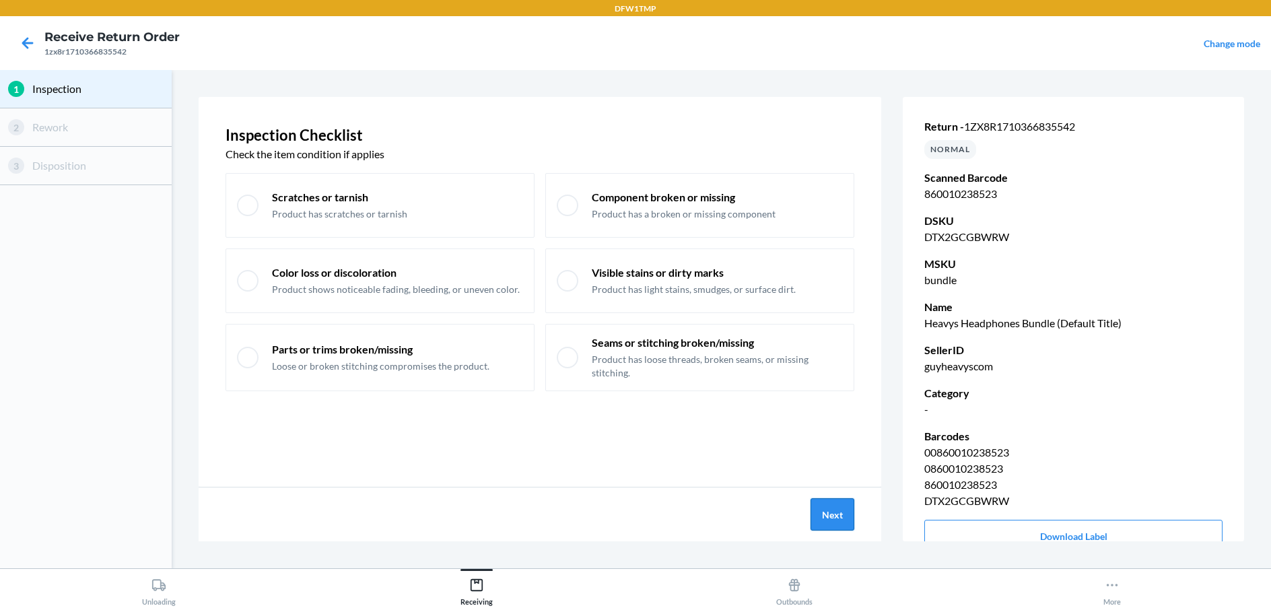
click at [816, 514] on button "Next" at bounding box center [832, 514] width 44 height 32
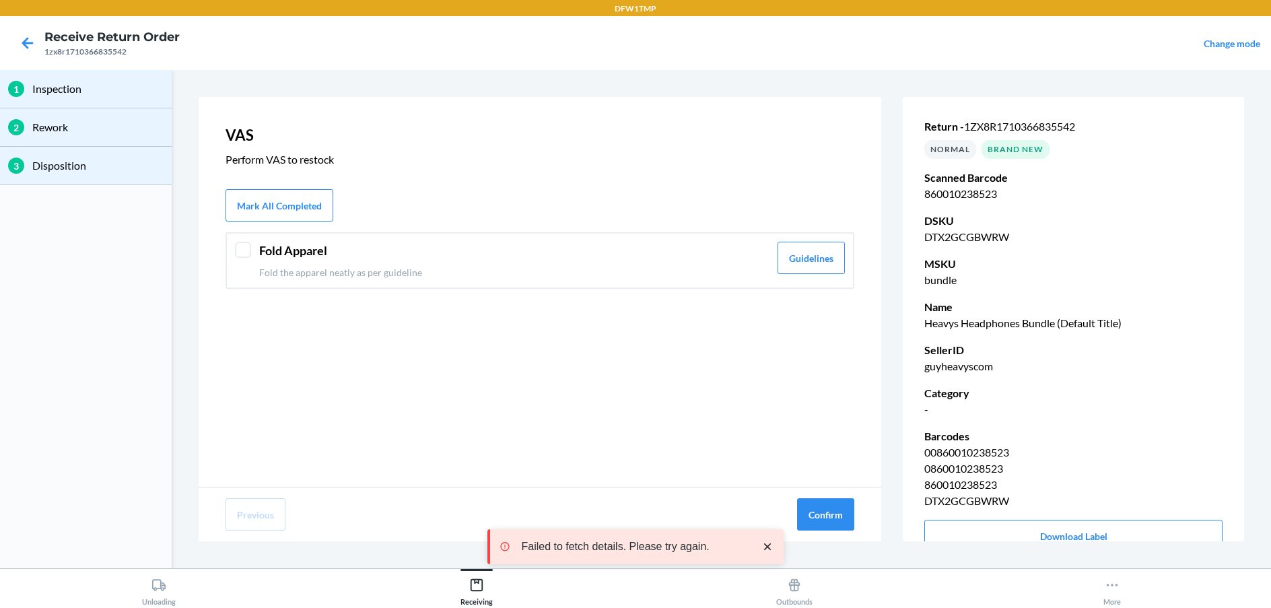
click at [674, 258] on header "Fold Apparel" at bounding box center [514, 251] width 510 height 18
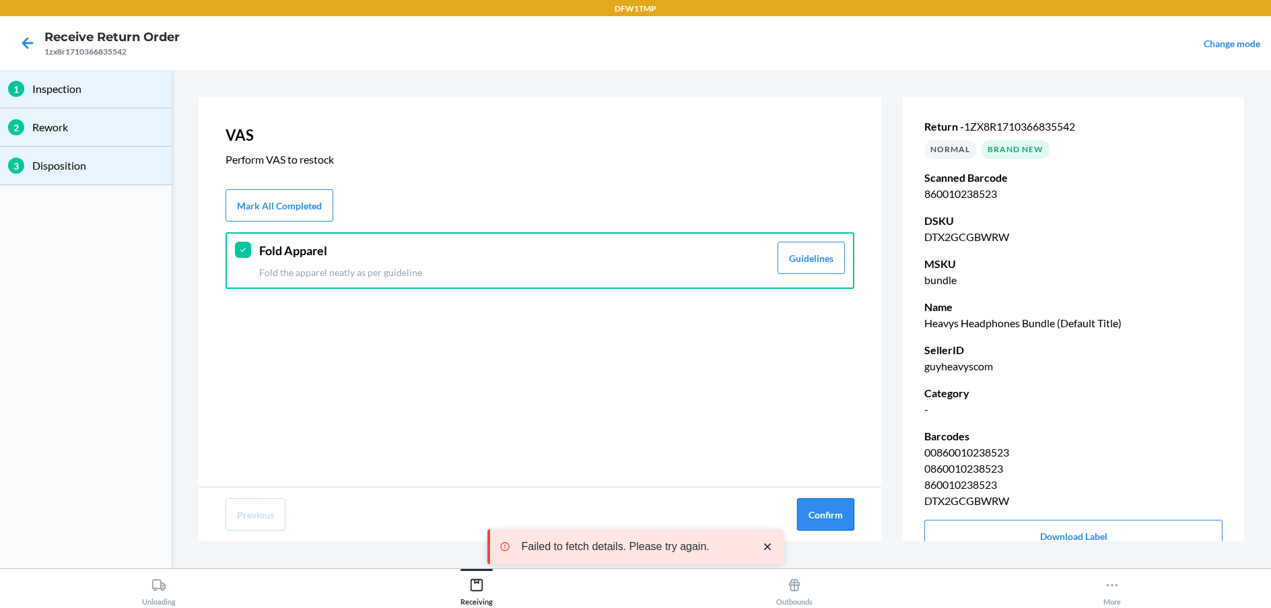
drag, startPoint x: 819, startPoint y: 501, endPoint x: 814, endPoint y: 507, distance: 8.1
click at [819, 501] on button "Confirm" at bounding box center [825, 514] width 57 height 32
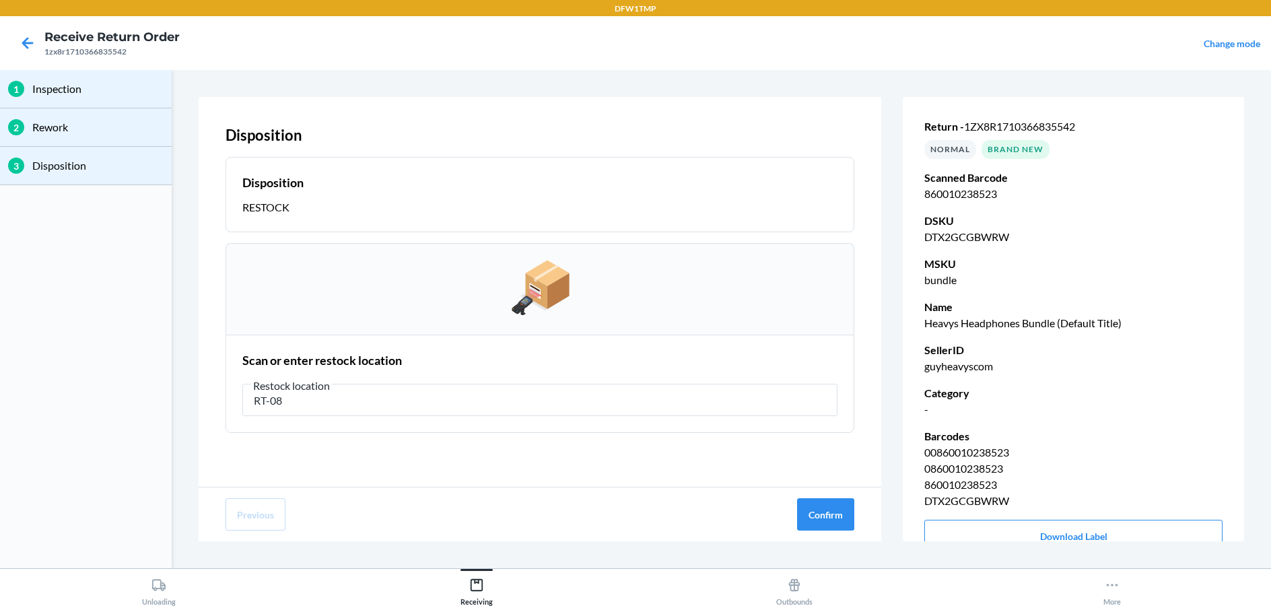
type input "RT-08"
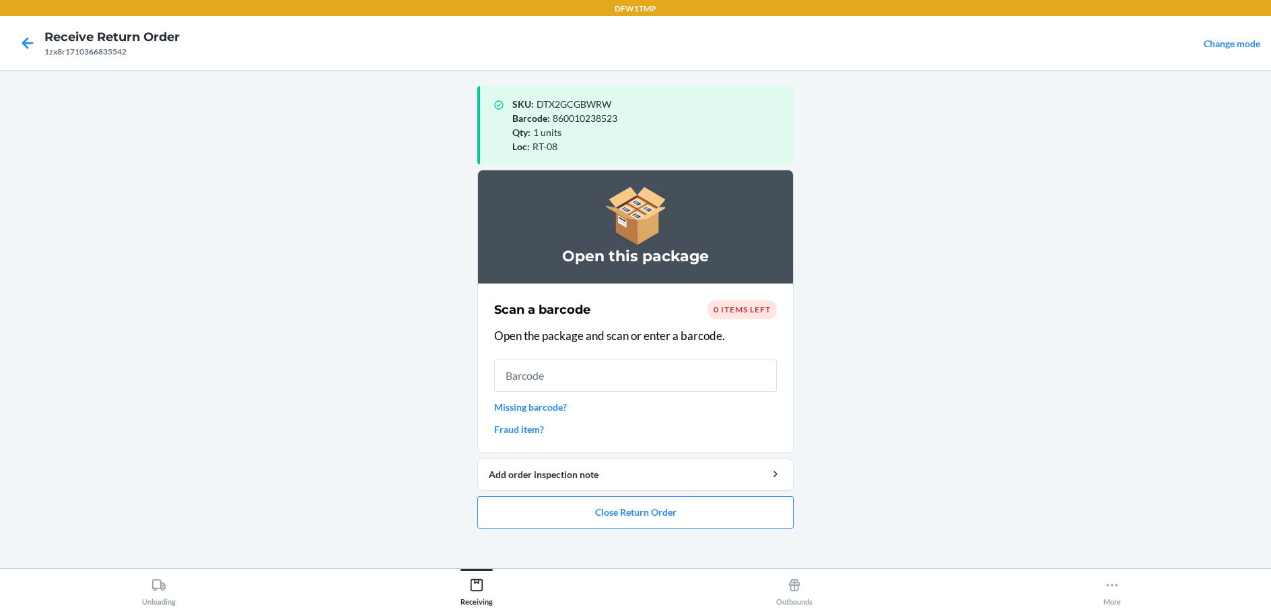
click at [183, 567] on main "SKU : DTX2GCGBWRW Barcode : 860010238523 Qty : 1 units Loc : RT-08 Open this pa…" at bounding box center [635, 319] width 1271 height 498
click at [183, 573] on button "Unloading" at bounding box center [159, 587] width 318 height 37
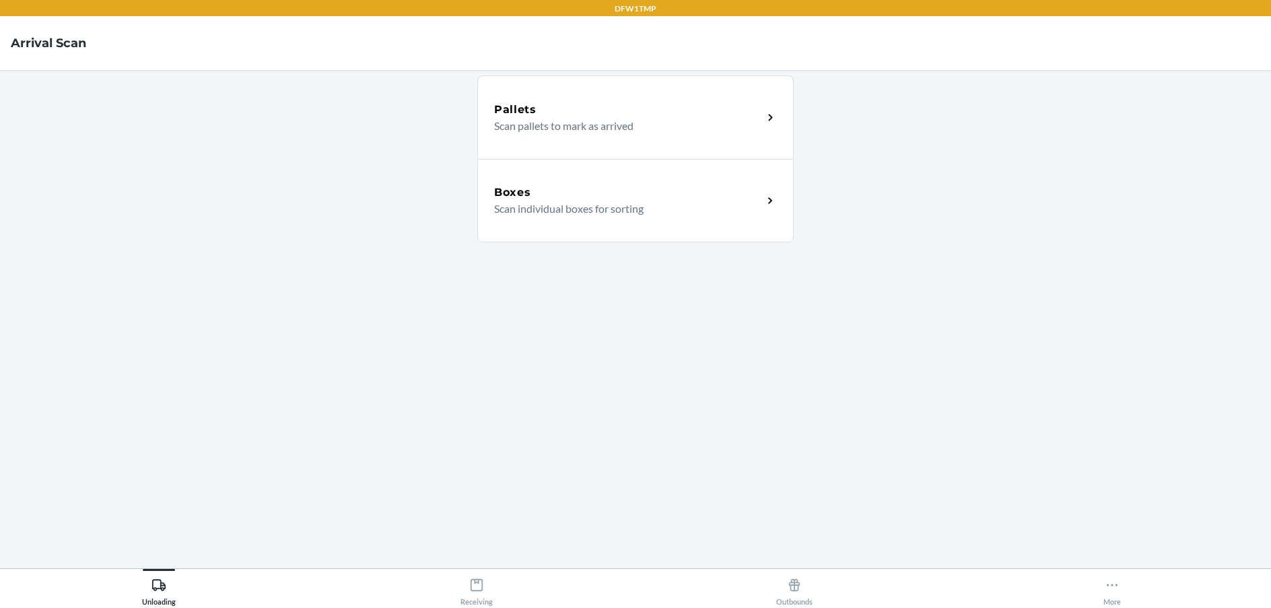
click at [586, 215] on p "Scan individual boxes for sorting" at bounding box center [623, 209] width 258 height 16
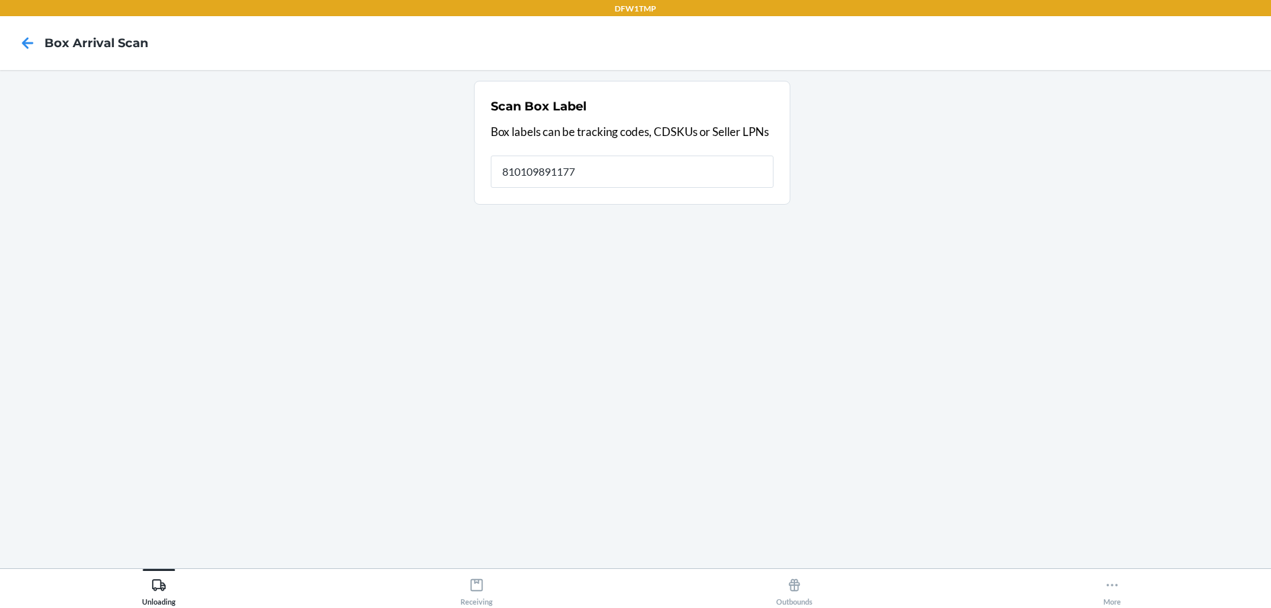
type input "810109891177"
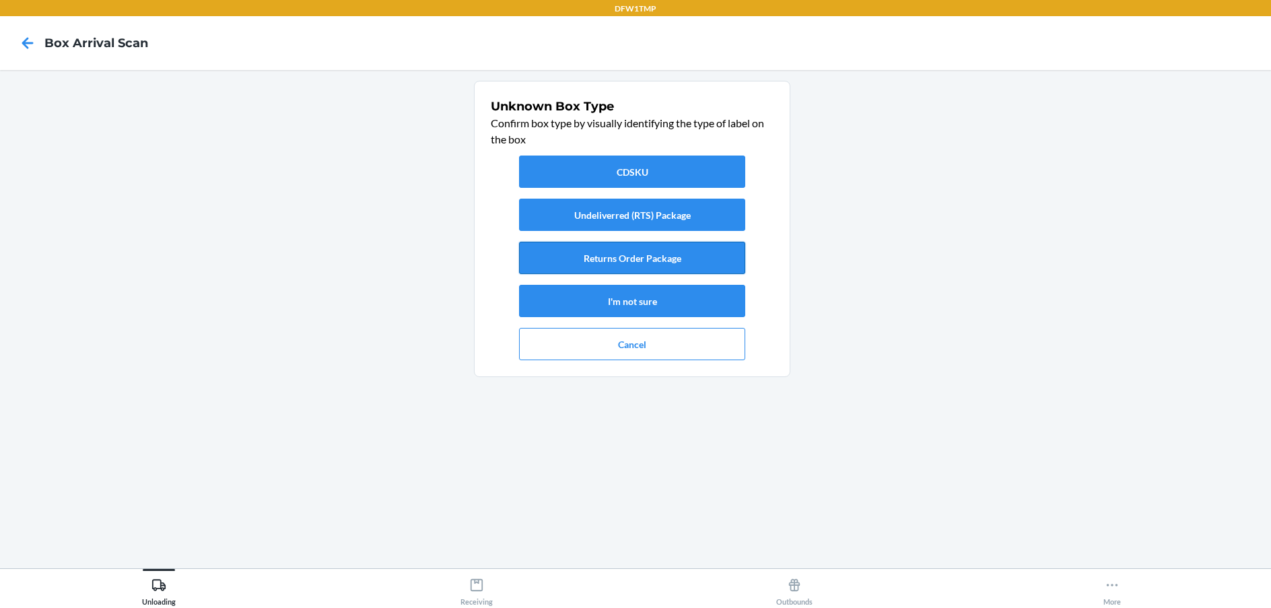
click at [728, 252] on button "Returns Order Package" at bounding box center [632, 258] width 226 height 32
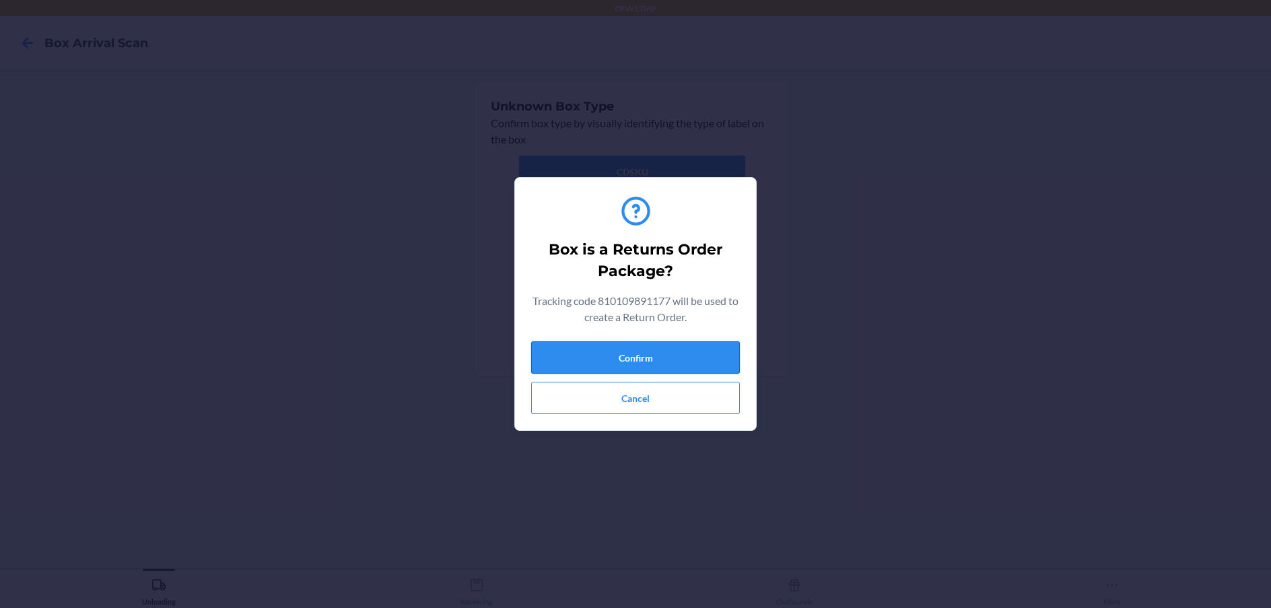
click at [603, 347] on button "Confirm" at bounding box center [635, 357] width 209 height 32
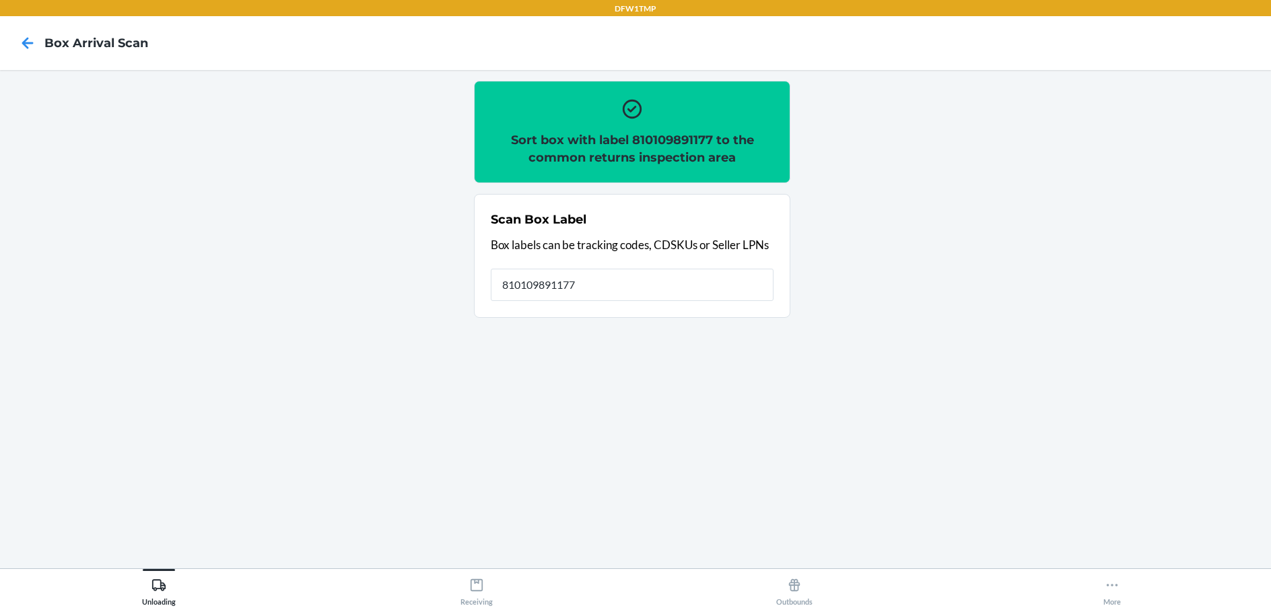
type input "810109891177"
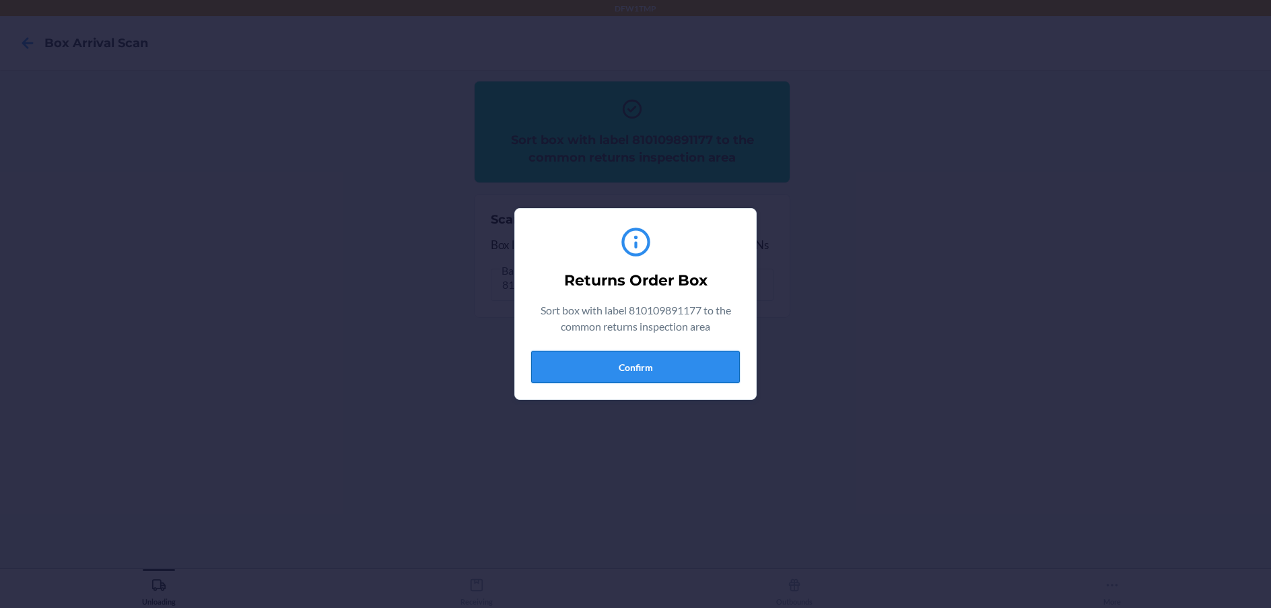
click at [675, 369] on button "Confirm" at bounding box center [635, 367] width 209 height 32
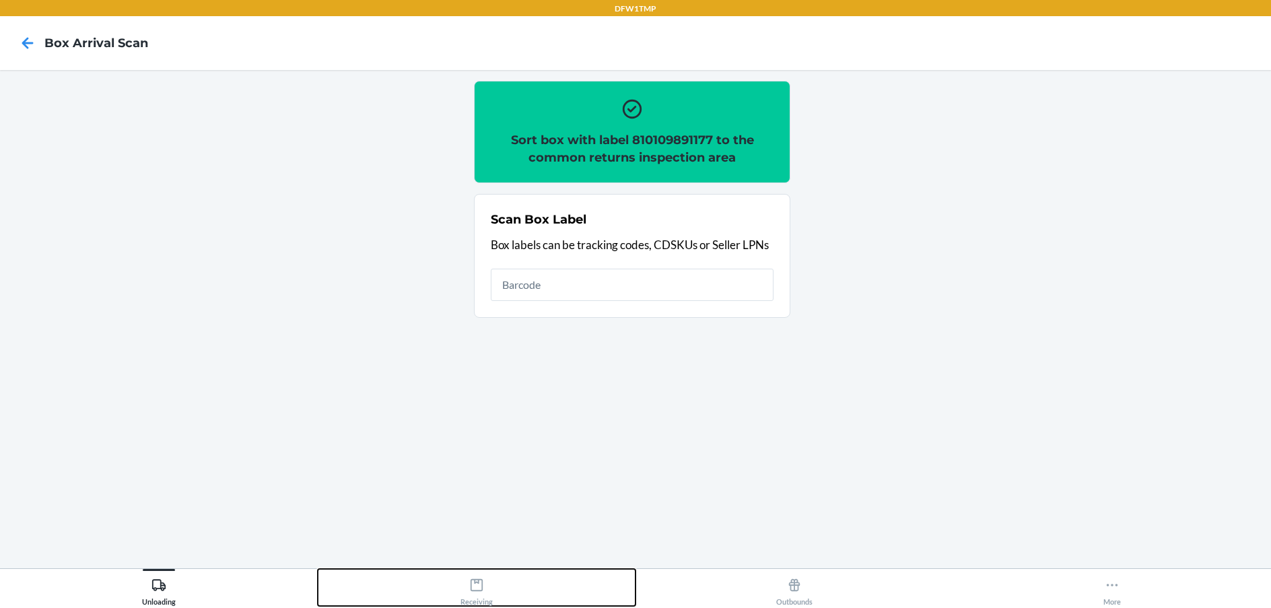
click at [477, 604] on div "Receiving" at bounding box center [476, 589] width 32 height 34
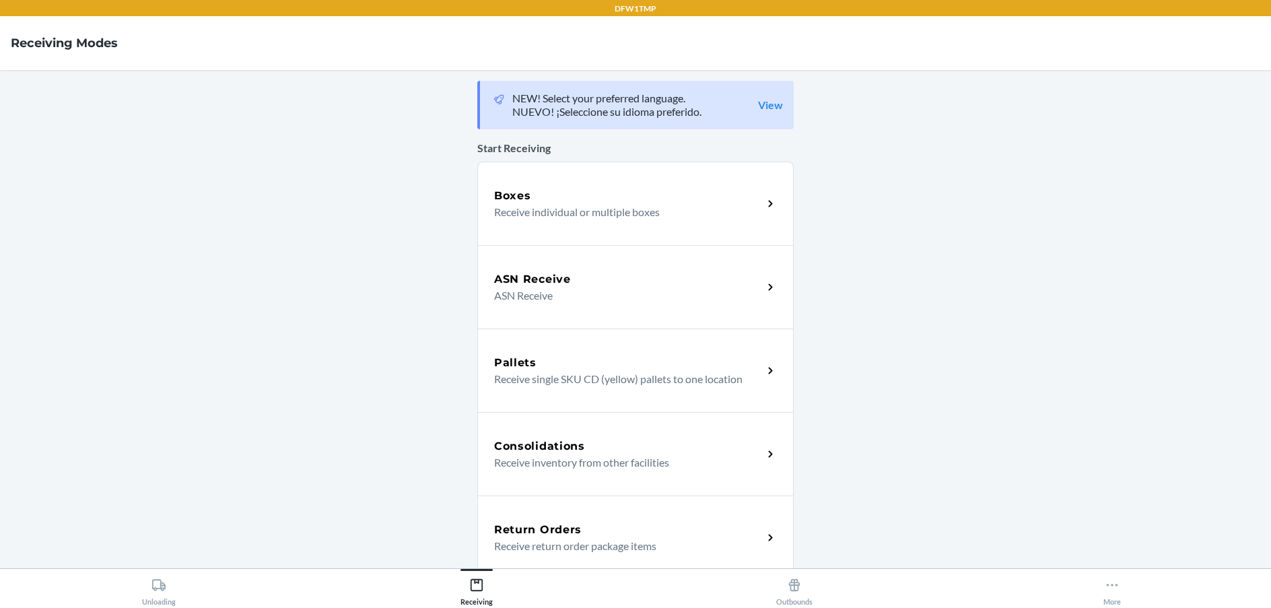
click at [563, 516] on div "Return Orders Receive return order package items" at bounding box center [635, 536] width 316 height 83
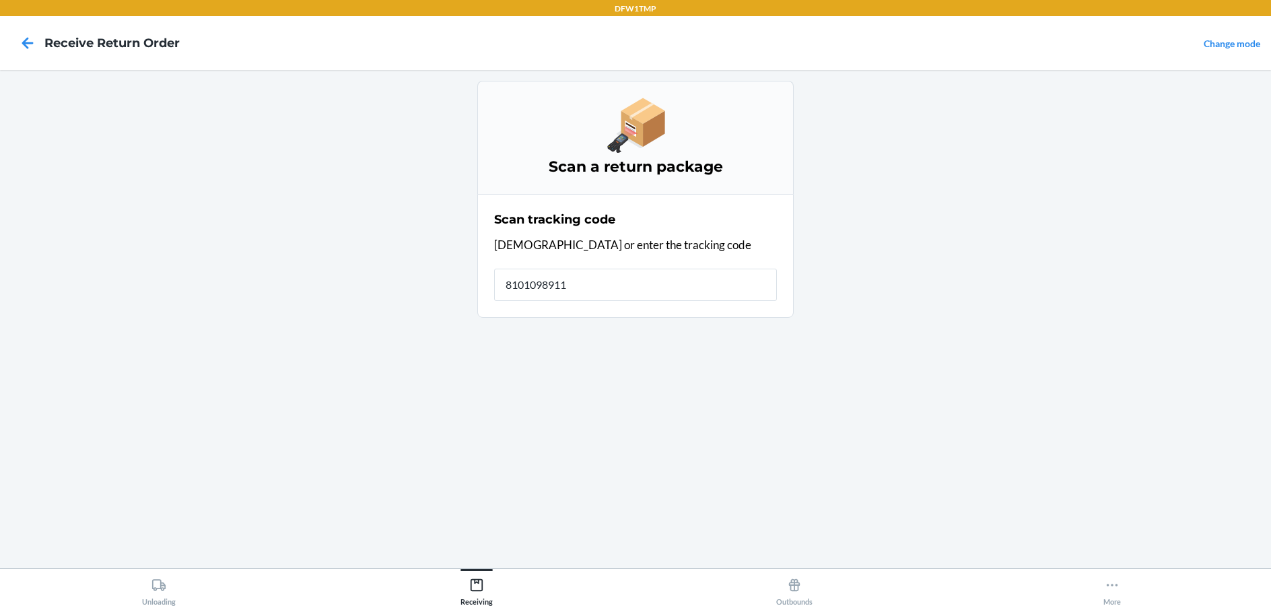
type input "81010989117"
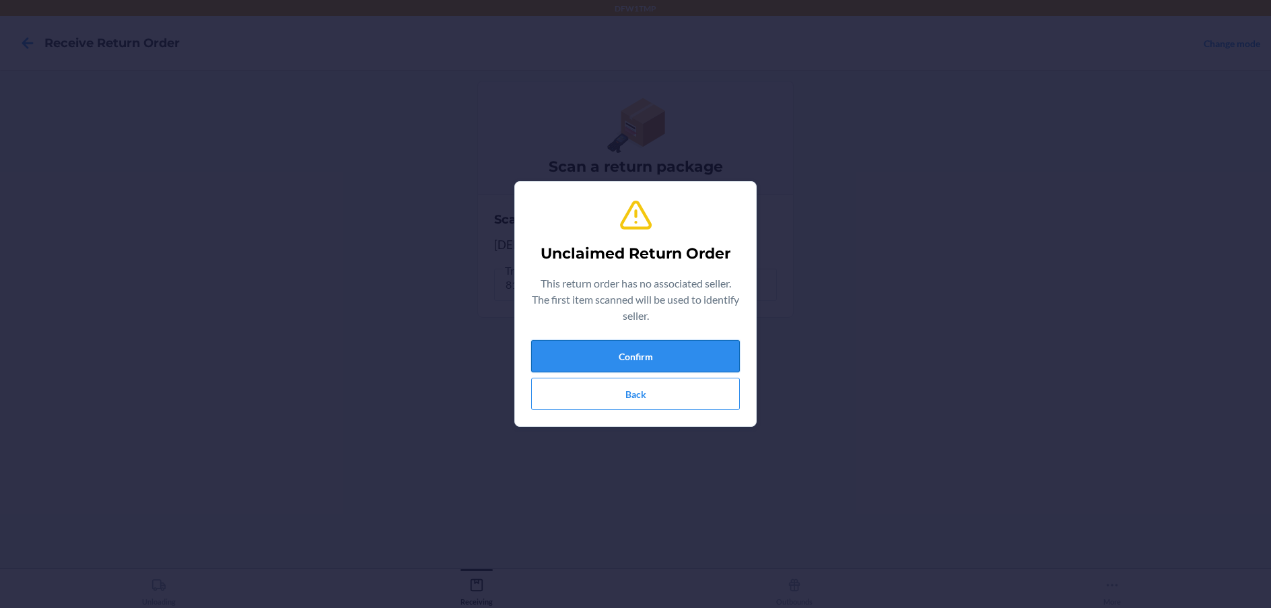
click at [610, 348] on button "Confirm" at bounding box center [635, 356] width 209 height 32
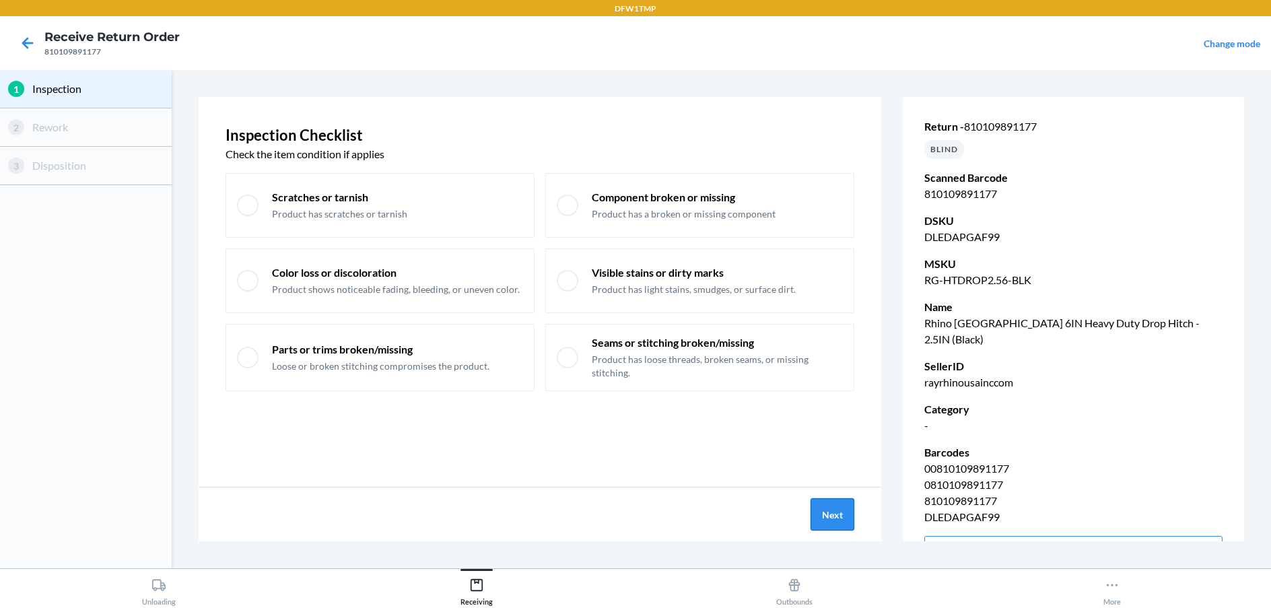
click at [824, 510] on button "Next" at bounding box center [832, 514] width 44 height 32
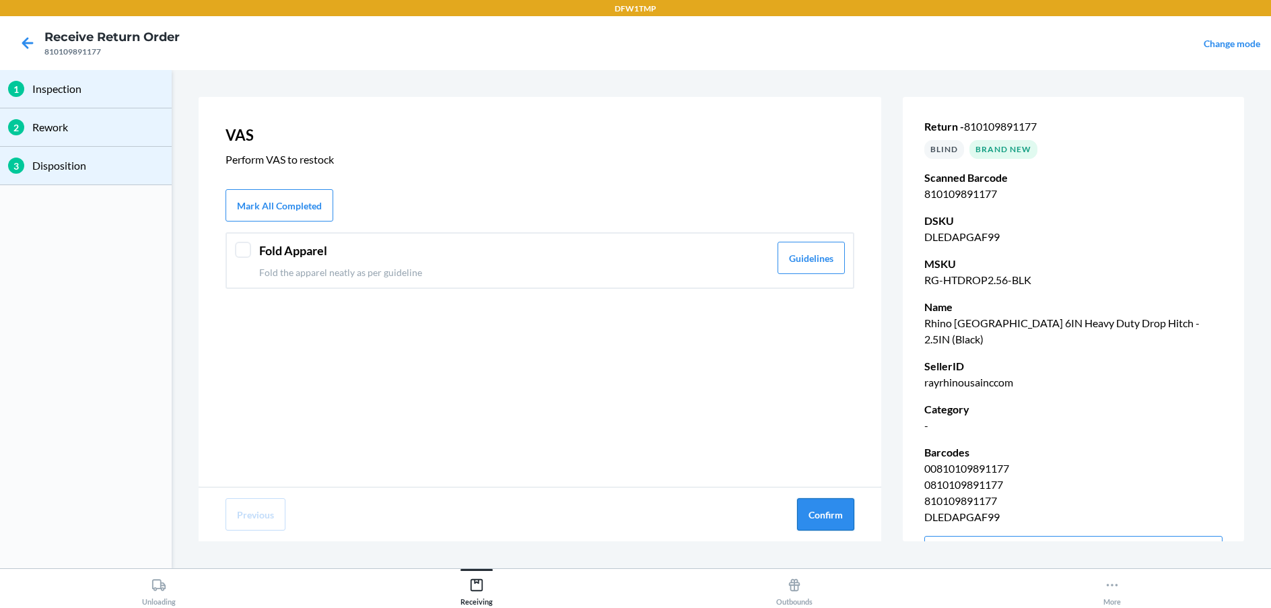
click at [839, 521] on button "Confirm" at bounding box center [825, 514] width 57 height 32
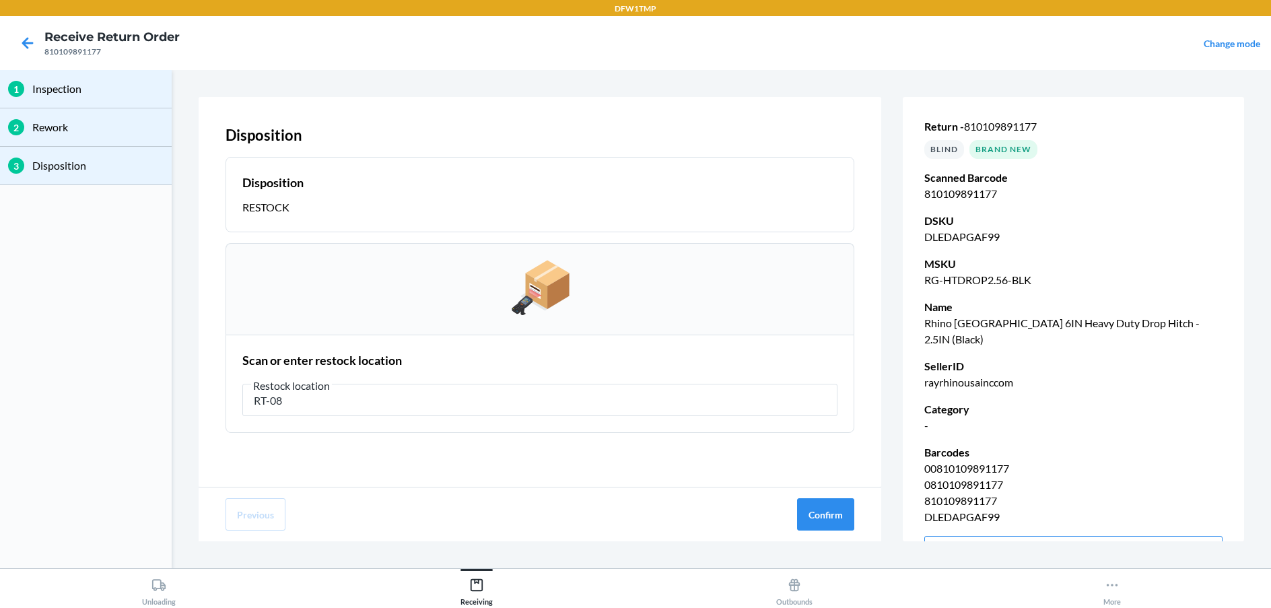
type input "RT-08"
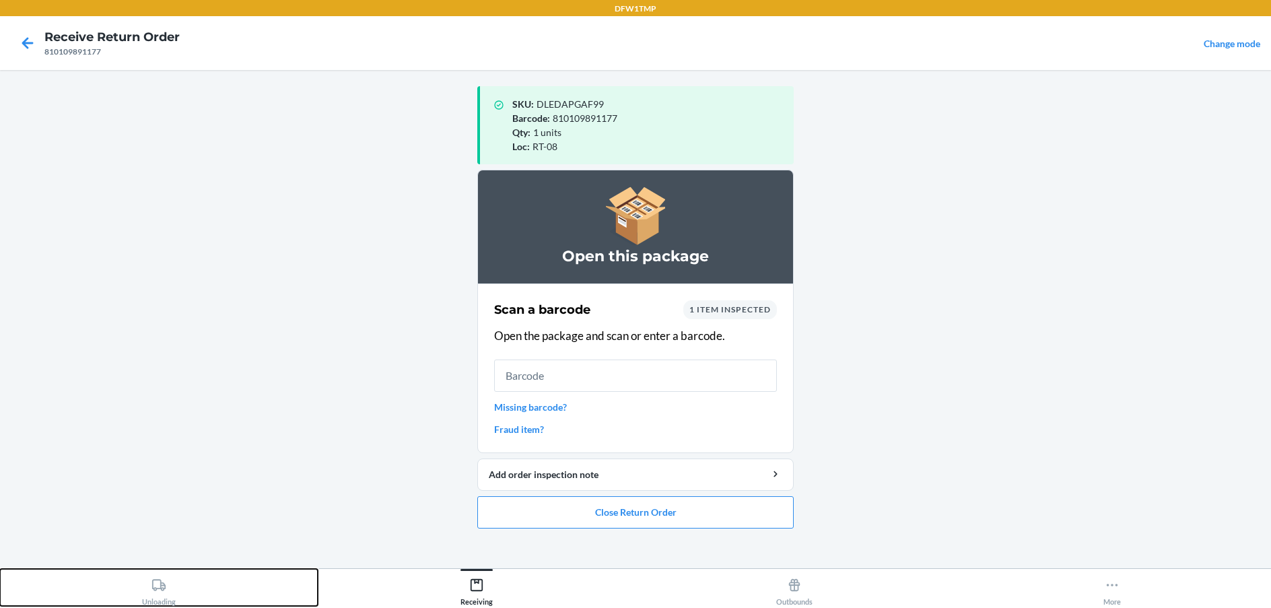
drag, startPoint x: 170, startPoint y: 601, endPoint x: 156, endPoint y: 599, distance: 14.3
click at [170, 601] on div "Unloading" at bounding box center [159, 589] width 34 height 34
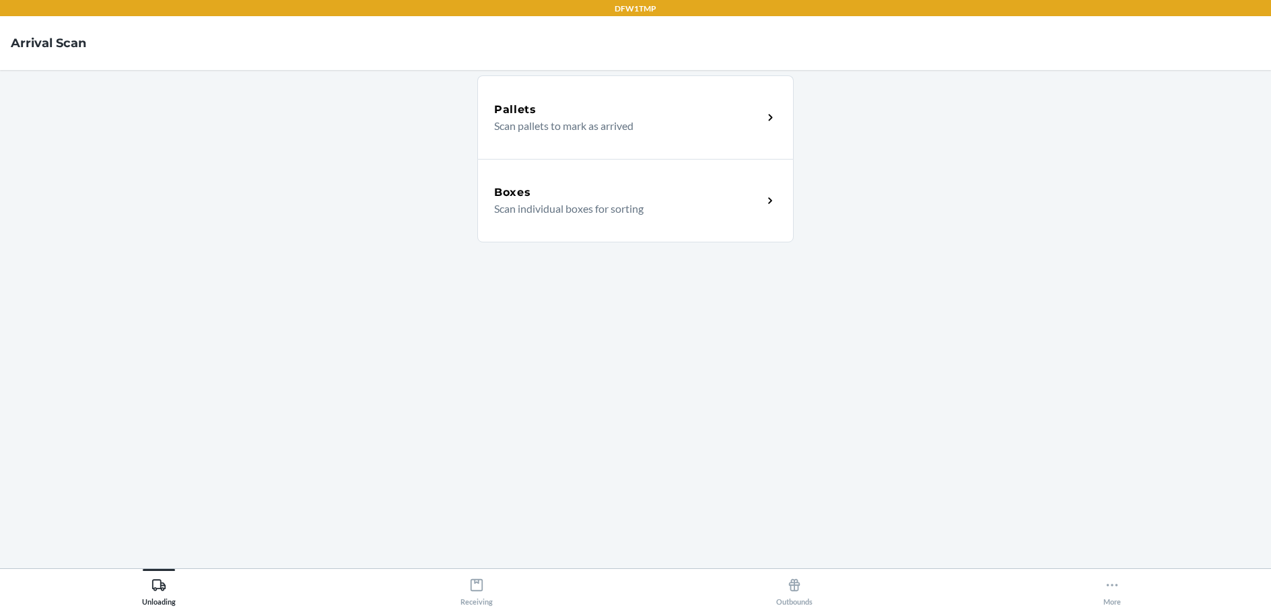
click at [577, 206] on p "Scan individual boxes for sorting" at bounding box center [623, 209] width 258 height 16
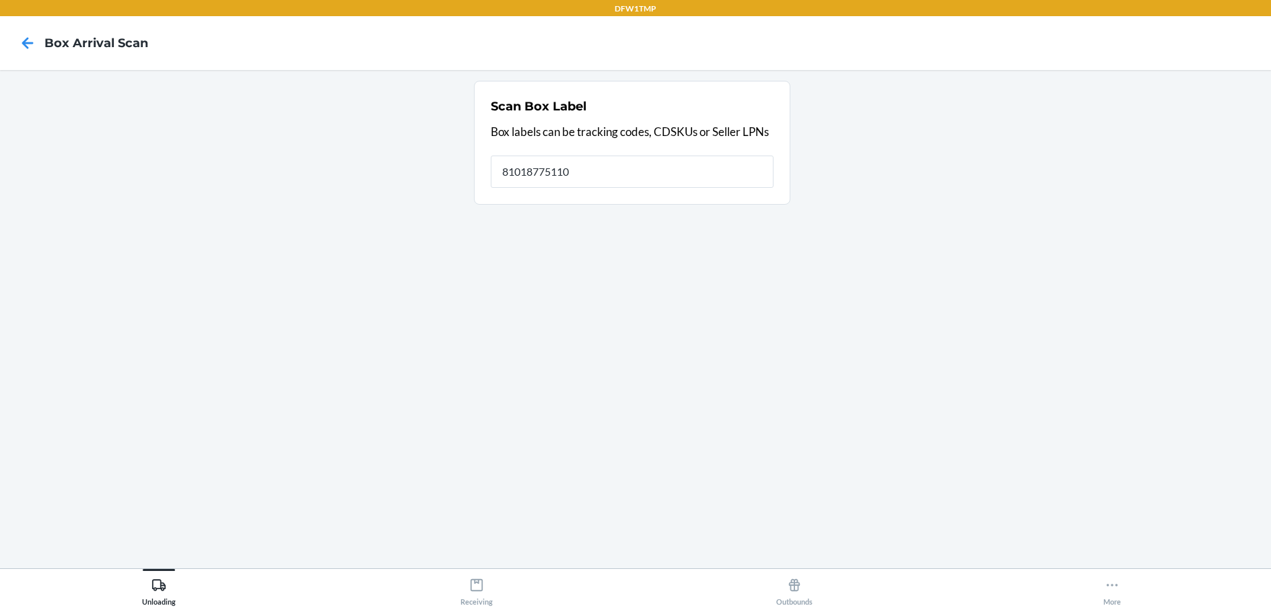
type input "810187751103"
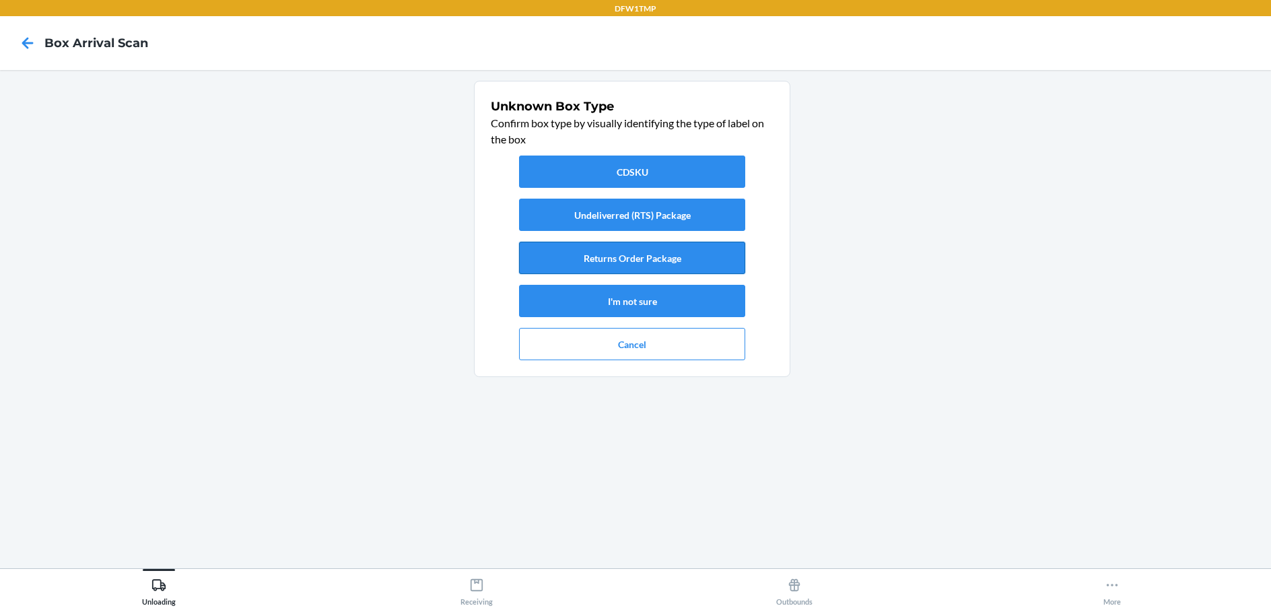
click at [606, 258] on button "Returns Order Package" at bounding box center [632, 258] width 226 height 32
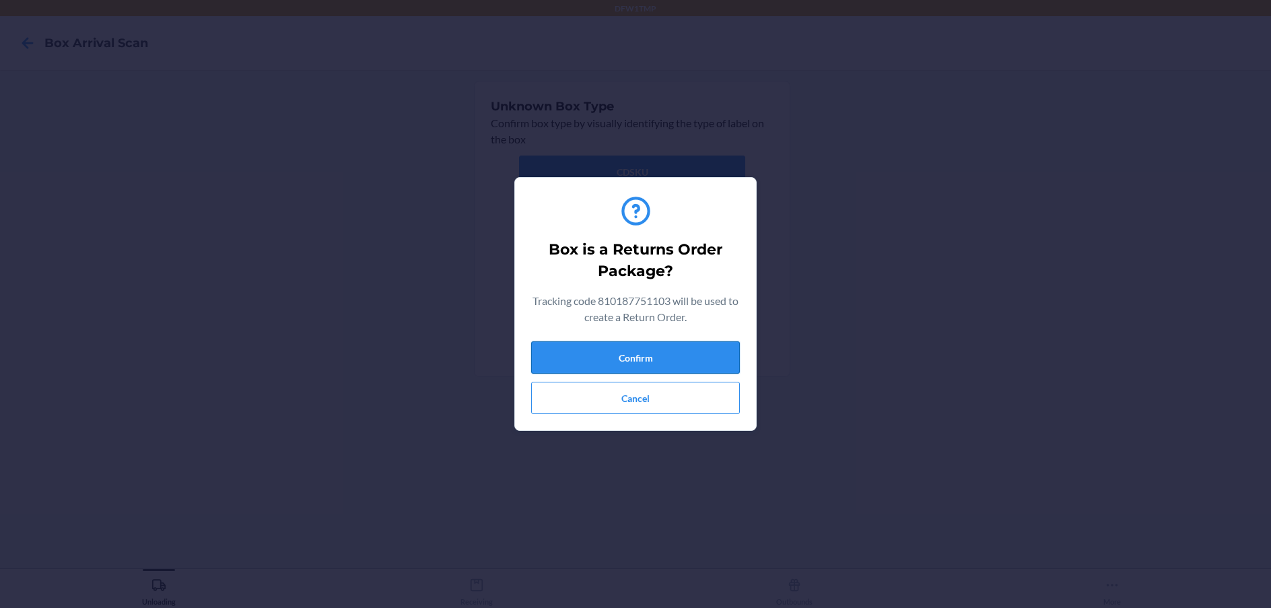
click at [633, 355] on button "Confirm" at bounding box center [635, 357] width 209 height 32
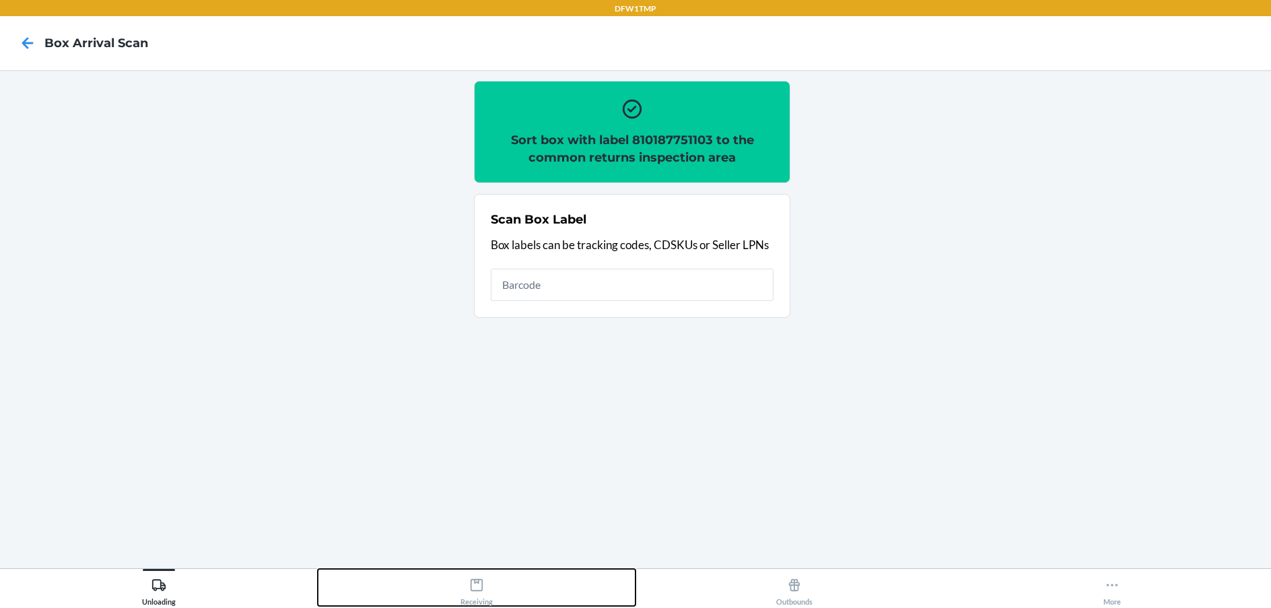
click at [475, 602] on div "Receiving" at bounding box center [476, 589] width 32 height 34
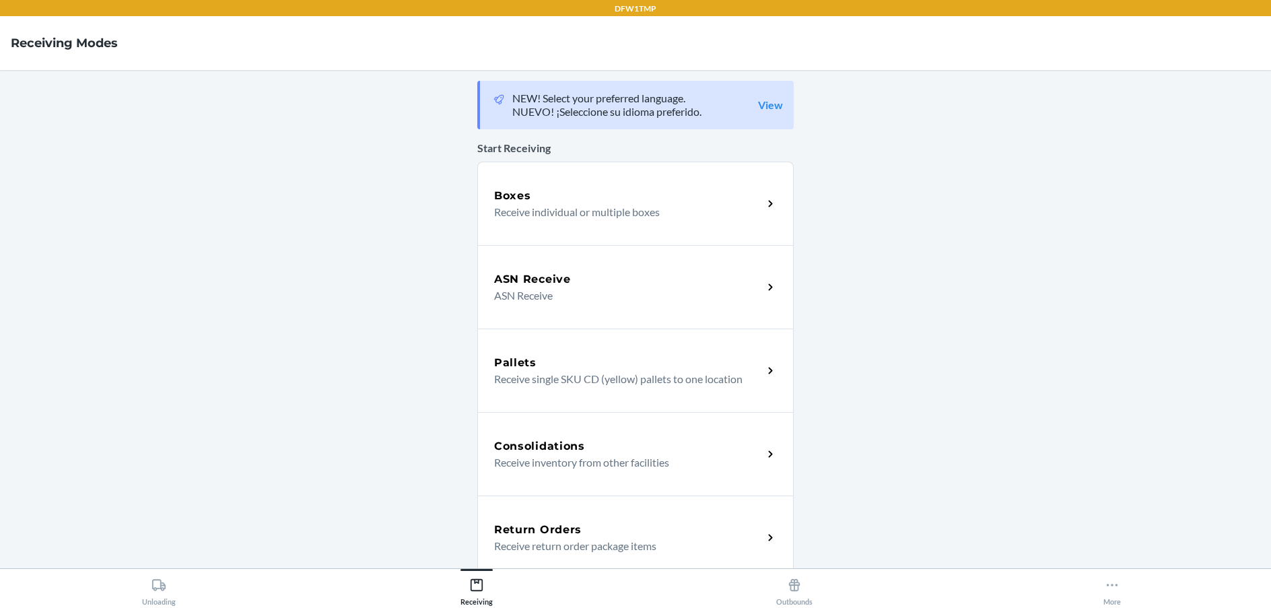
click at [756, 542] on div "Return Orders Receive return order package items" at bounding box center [628, 538] width 269 height 32
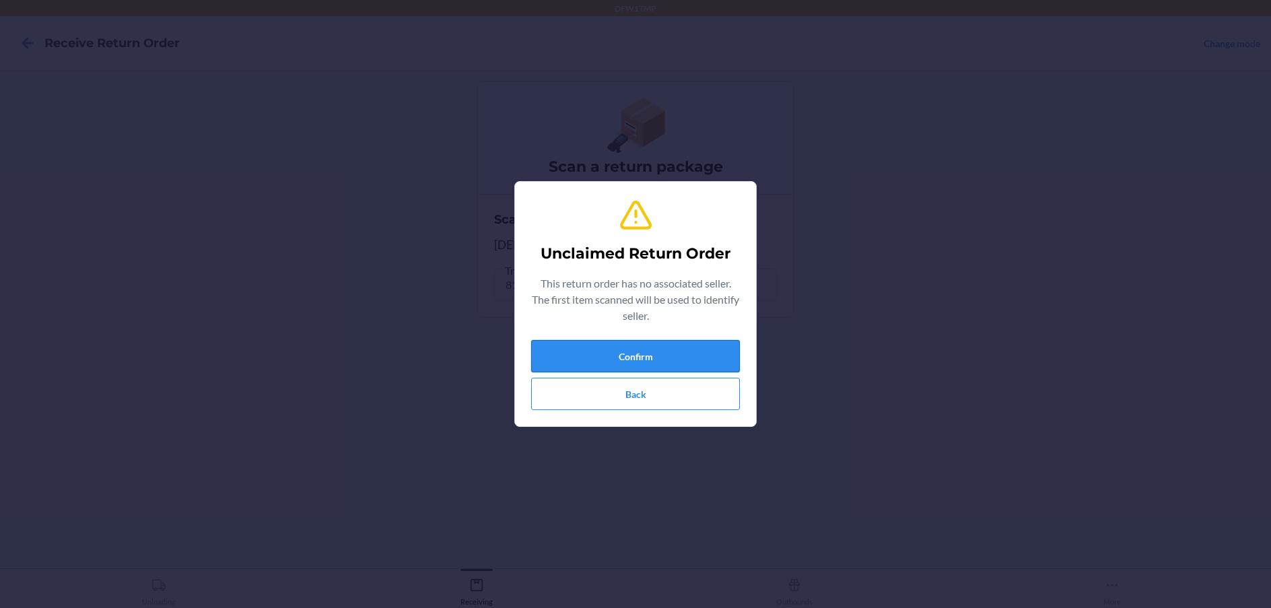
click at [613, 358] on button "Confirm" at bounding box center [635, 356] width 209 height 32
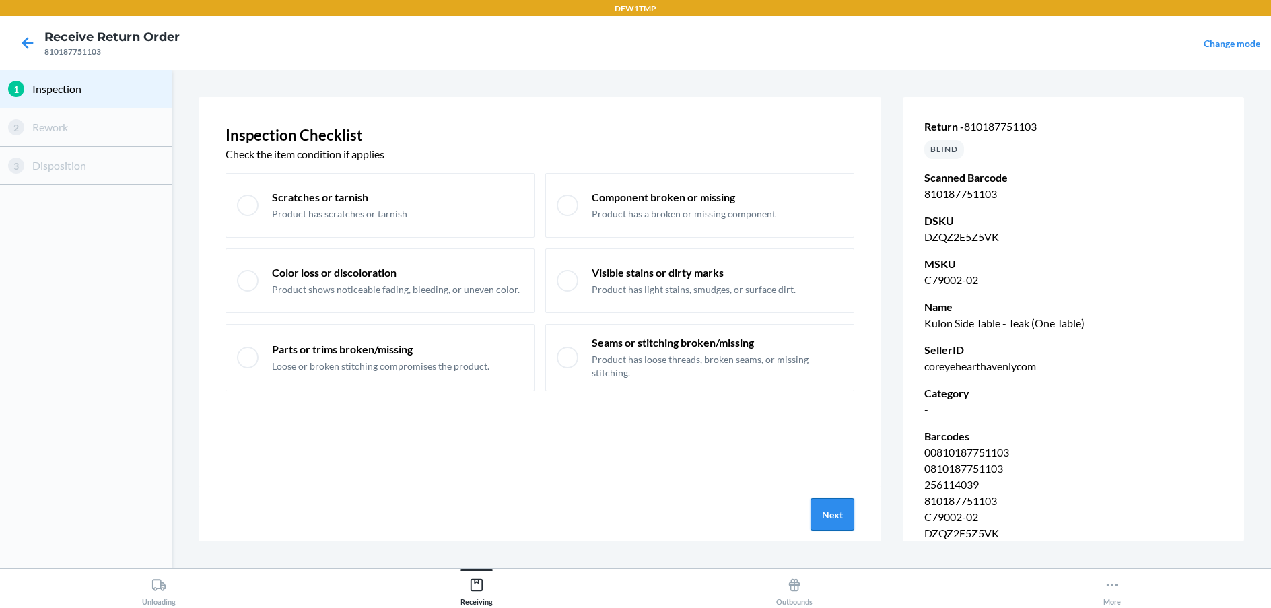
click at [832, 515] on button "Next" at bounding box center [832, 514] width 44 height 32
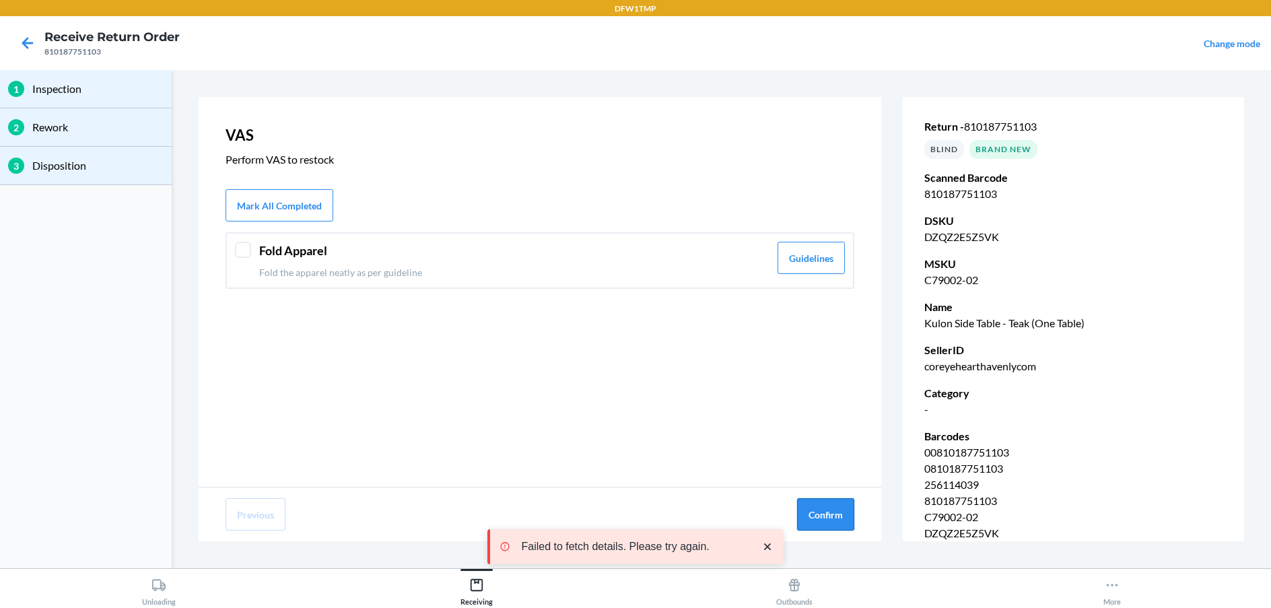
click at [829, 517] on button "Confirm" at bounding box center [825, 514] width 57 height 32
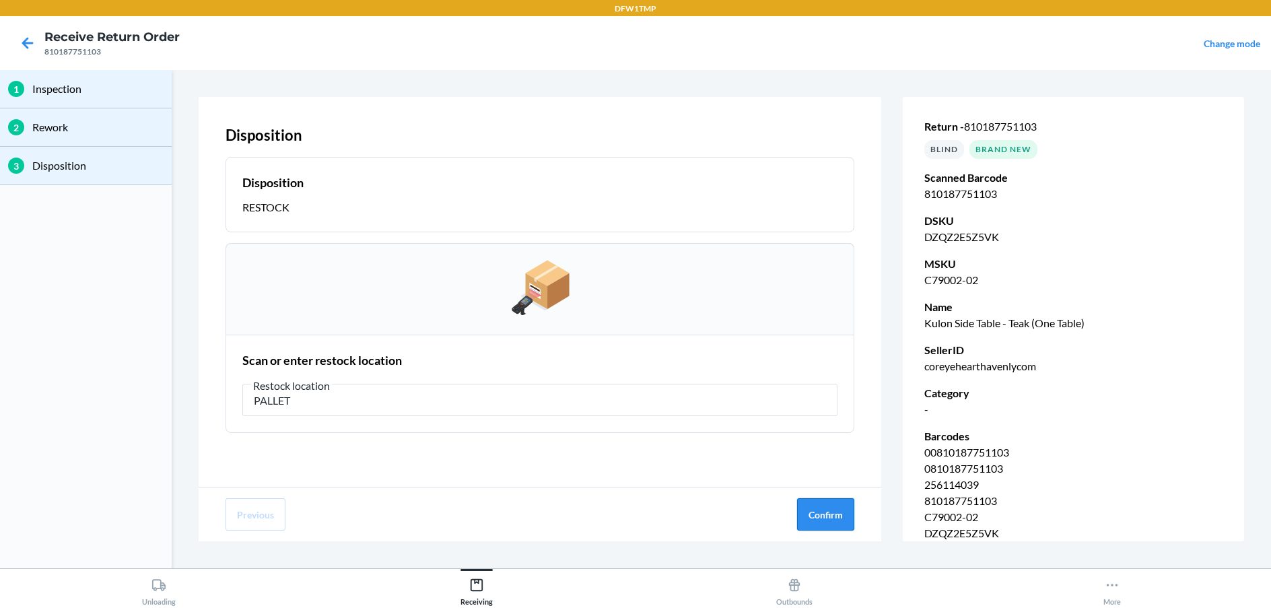
click at [845, 518] on button "Confirm" at bounding box center [825, 514] width 57 height 32
click at [393, 411] on input "PALLET" at bounding box center [539, 400] width 595 height 32
type input "P"
type input "RT-08"
click at [821, 517] on button "Confirm" at bounding box center [825, 514] width 57 height 32
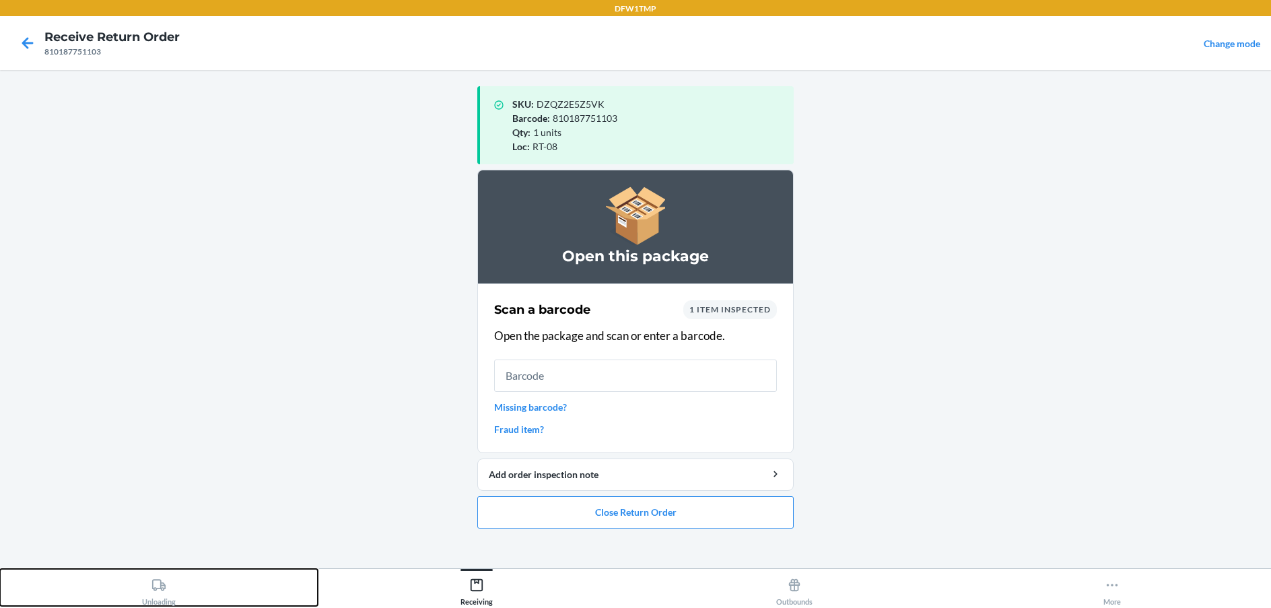
click at [184, 569] on button "Unloading" at bounding box center [159, 587] width 318 height 37
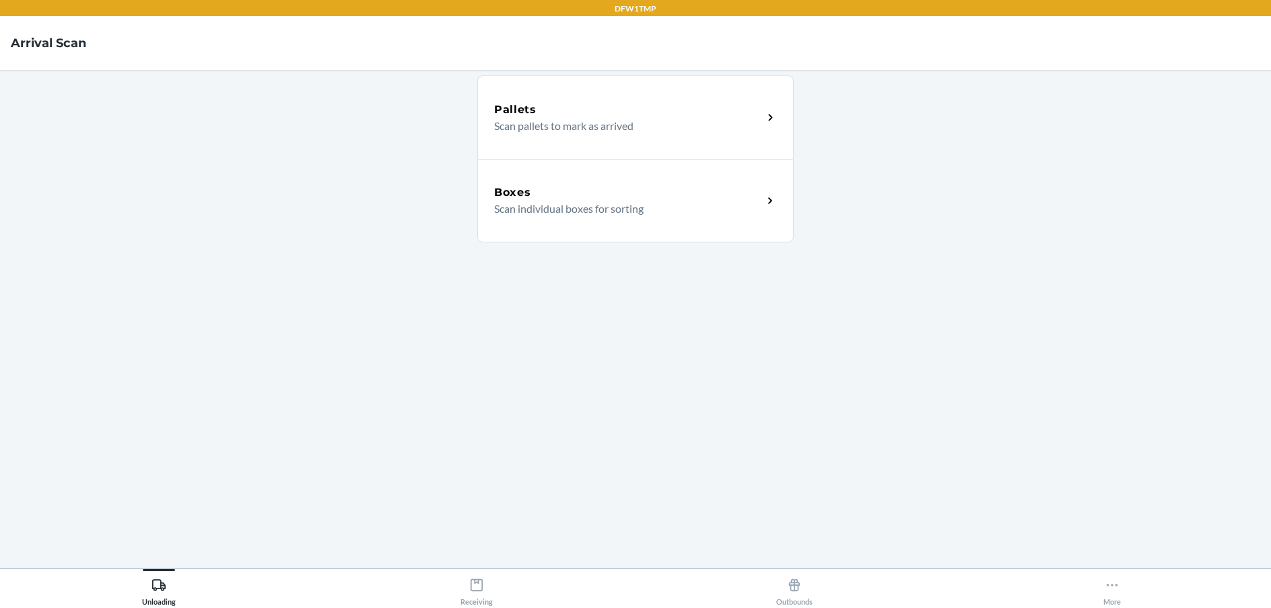
click at [535, 213] on p "Scan individual boxes for sorting" at bounding box center [623, 209] width 258 height 16
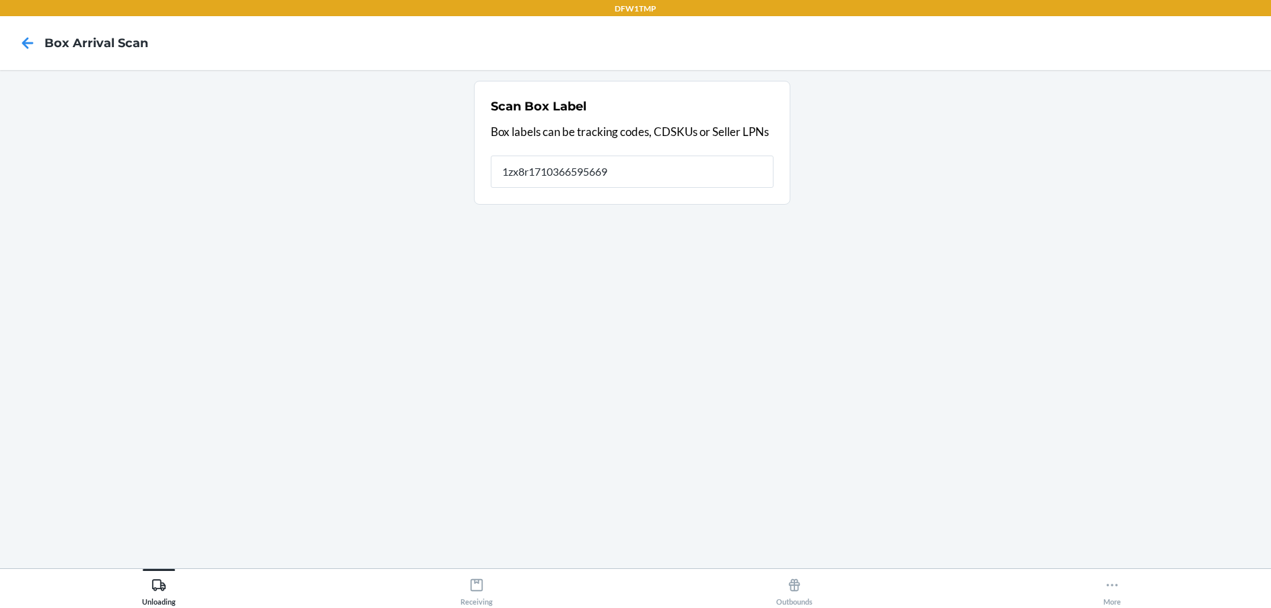
type input "1zx8r1710366595669"
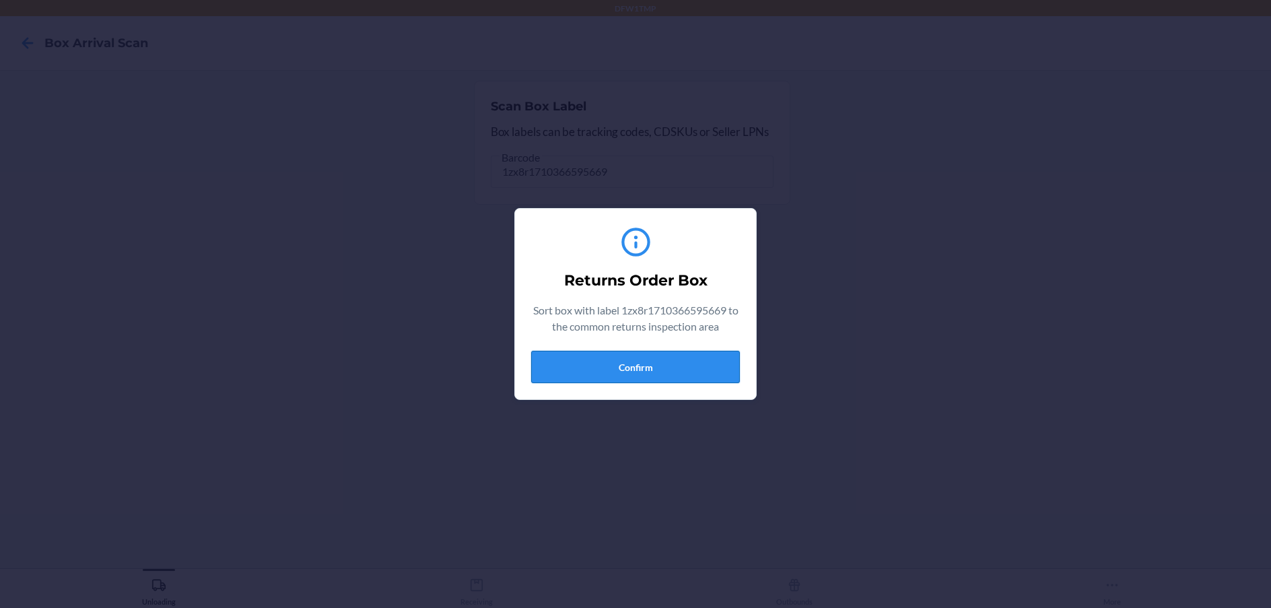
click at [695, 353] on button "Confirm" at bounding box center [635, 367] width 209 height 32
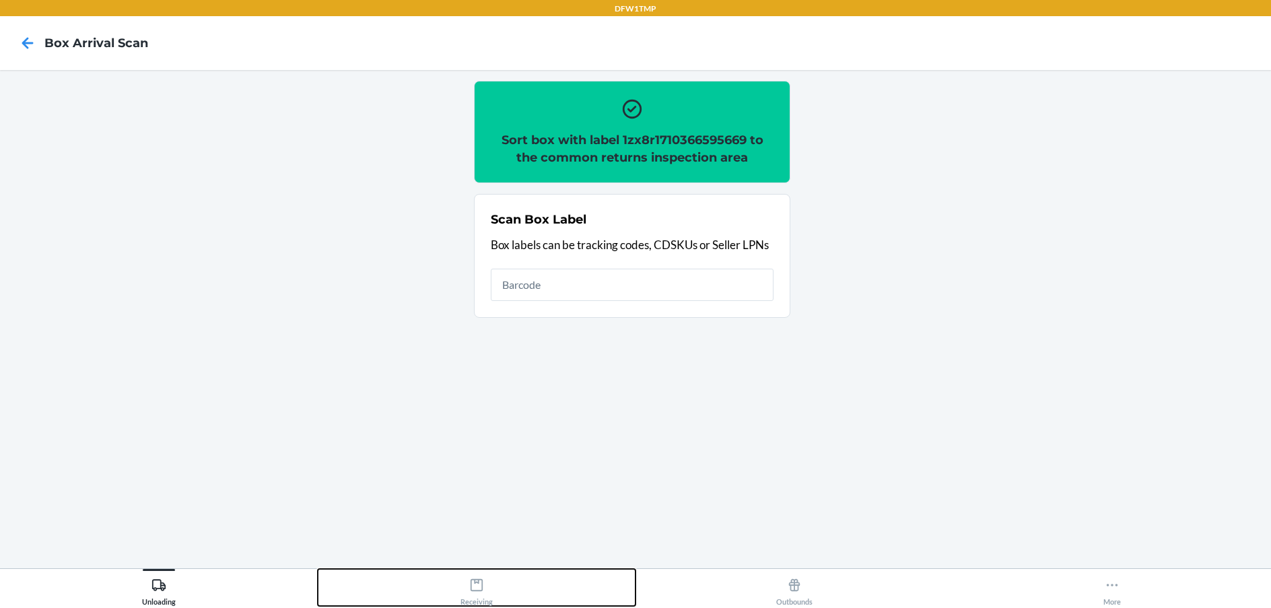
click at [493, 573] on button "Receiving" at bounding box center [477, 587] width 318 height 37
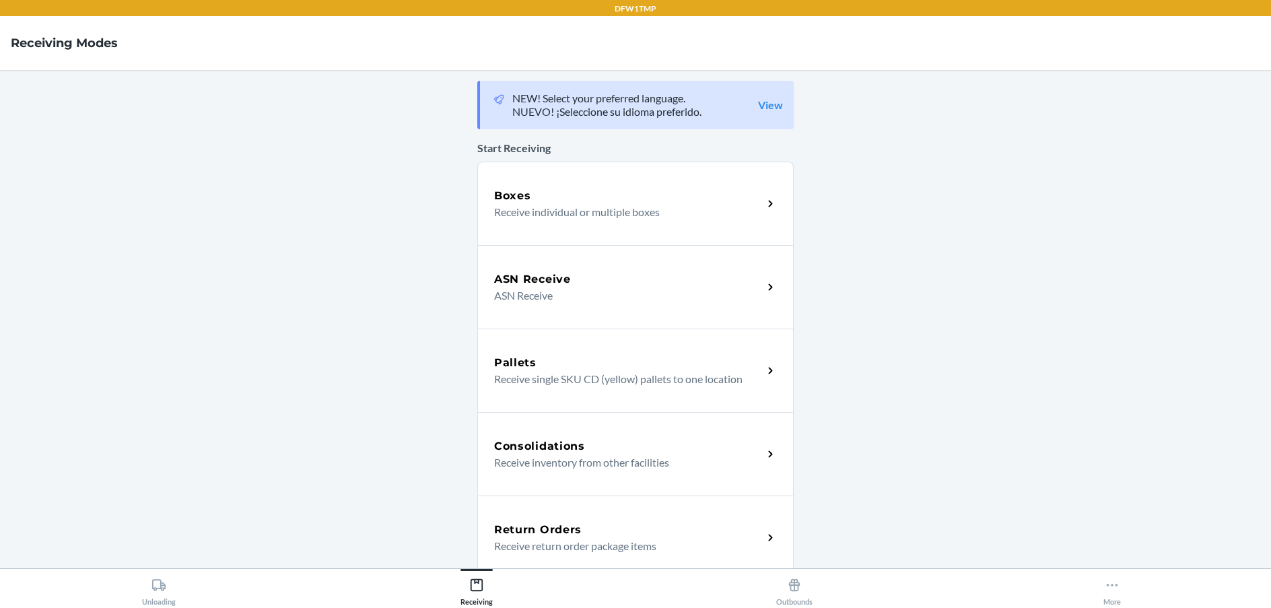
drag, startPoint x: 601, startPoint y: 526, endPoint x: 561, endPoint y: 473, distance: 66.8
click at [601, 526] on div "Return Orders" at bounding box center [628, 530] width 269 height 16
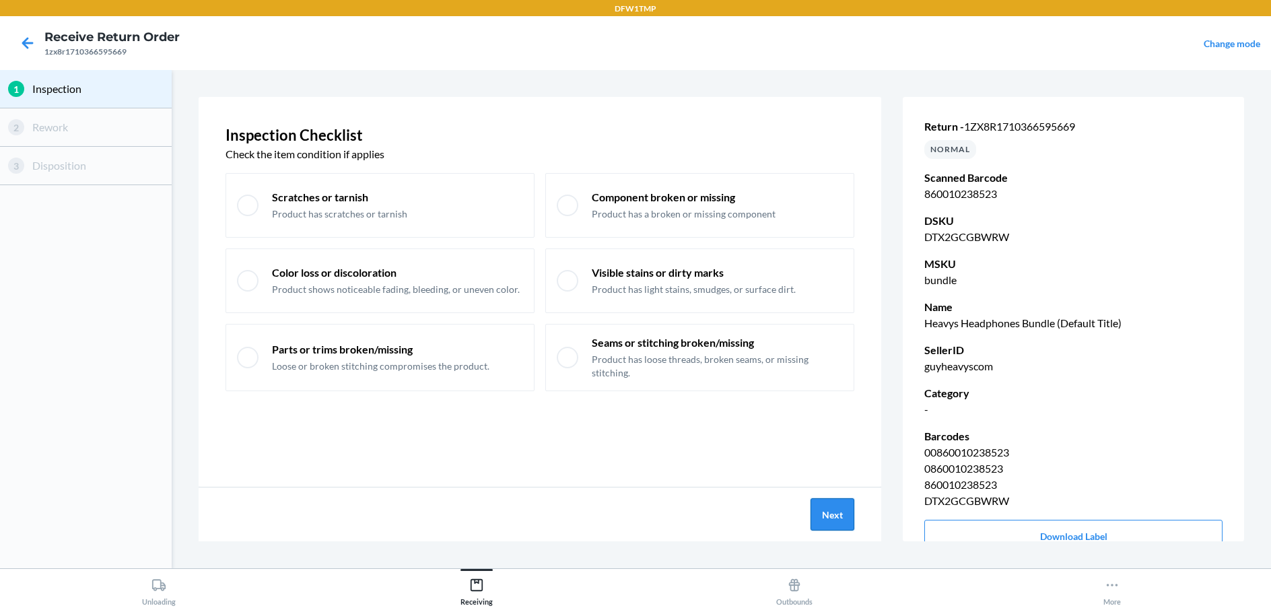
click at [827, 504] on button "Next" at bounding box center [832, 514] width 44 height 32
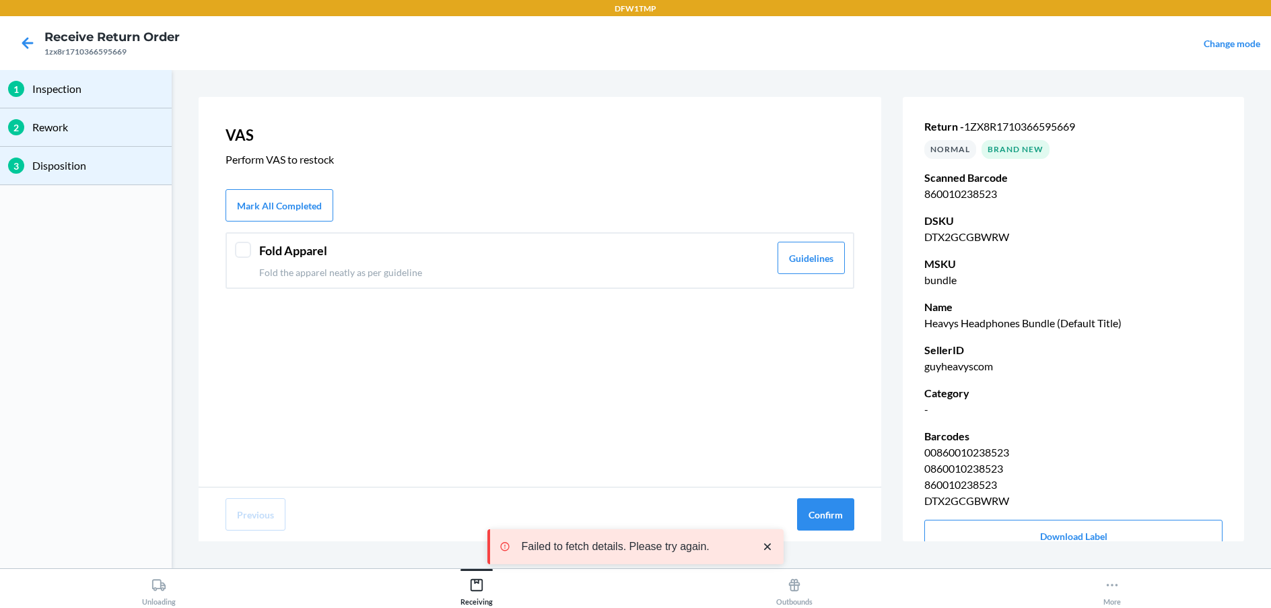
click at [391, 234] on div "Fold Apparel Fold the apparel neatly as per guideline Guidelines" at bounding box center [539, 260] width 629 height 57
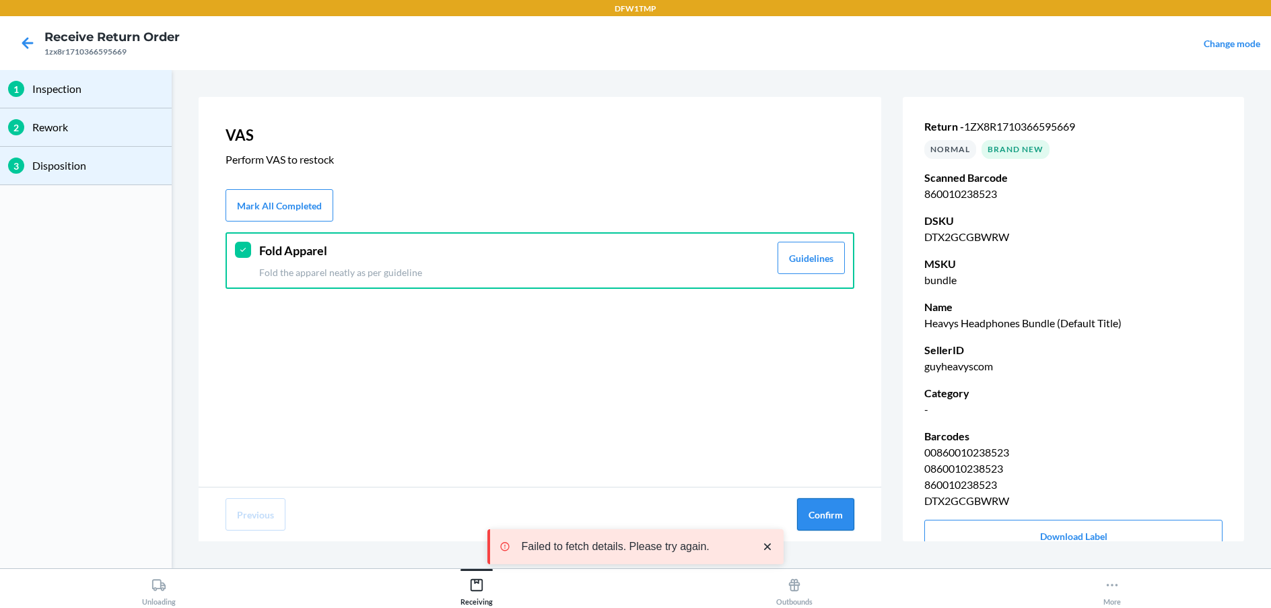
click at [824, 501] on button "Confirm" at bounding box center [825, 514] width 57 height 32
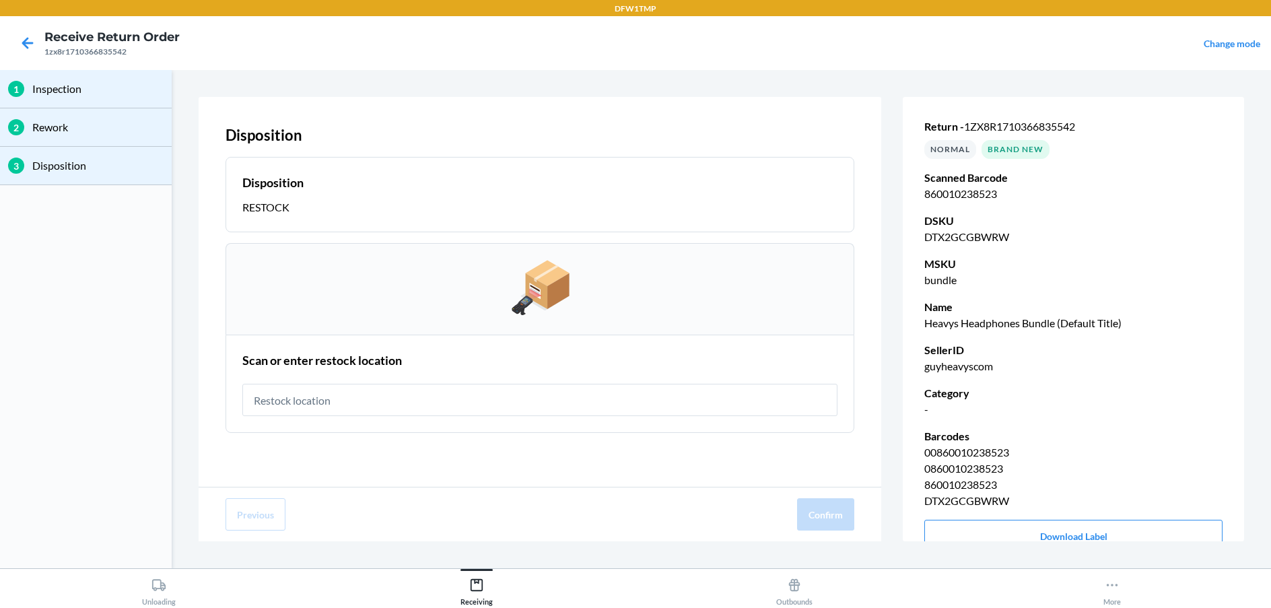
click at [482, 410] on input "text" at bounding box center [539, 400] width 595 height 32
click at [358, 384] on input "text" at bounding box center [539, 400] width 595 height 32
click at [788, 401] on input "text" at bounding box center [539, 400] width 595 height 32
click at [440, 406] on input "text" at bounding box center [539, 400] width 595 height 32
click at [170, 604] on div "Unloading" at bounding box center [159, 589] width 34 height 34
